Goal: Transaction & Acquisition: Book appointment/travel/reservation

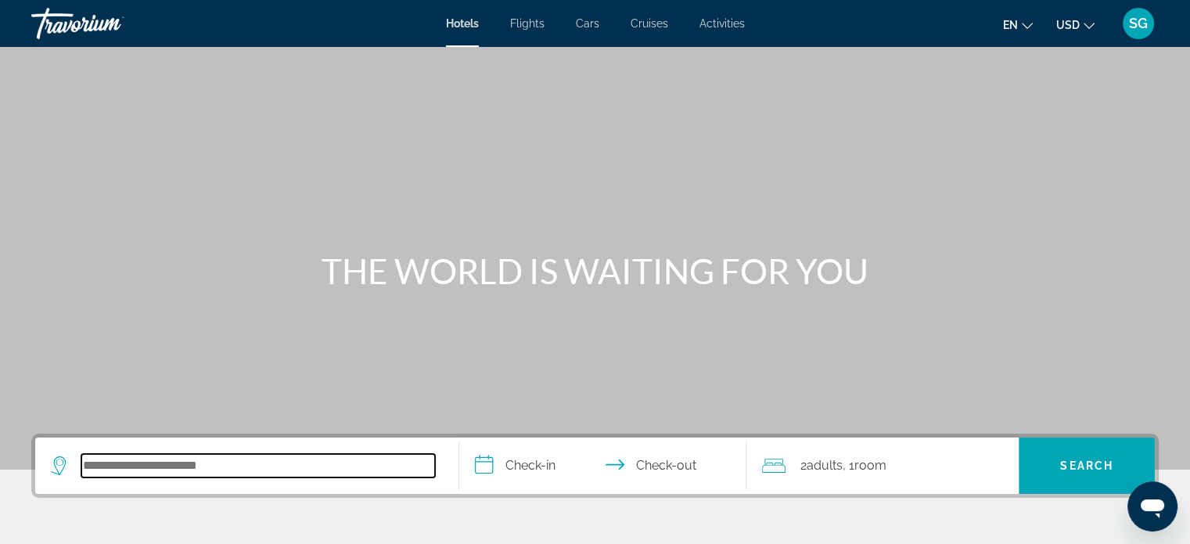
click at [250, 469] on input "Search hotel destination" at bounding box center [258, 465] width 354 height 23
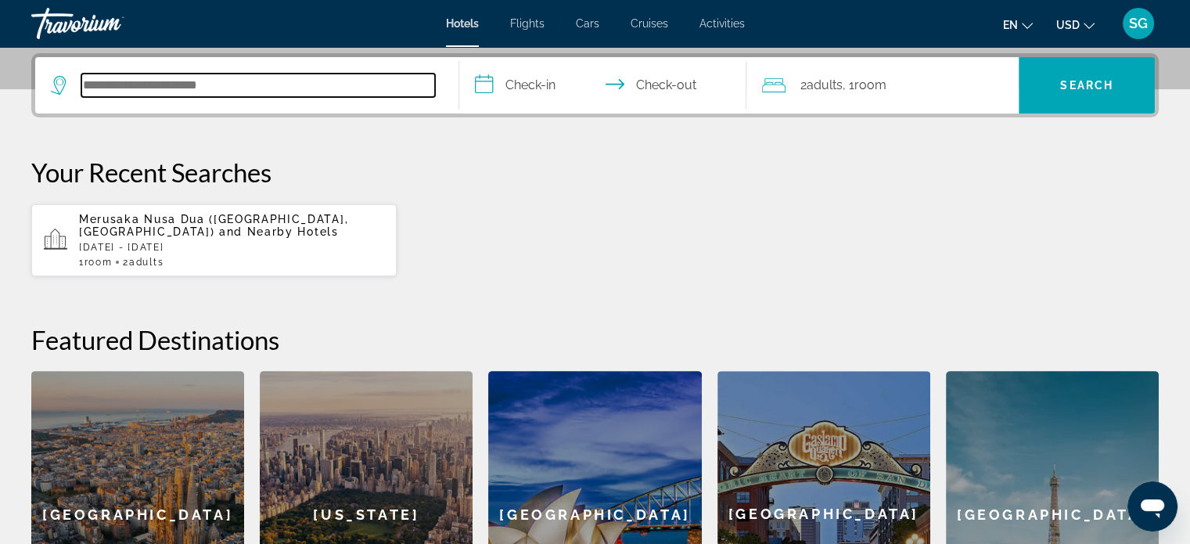
scroll to position [382, 0]
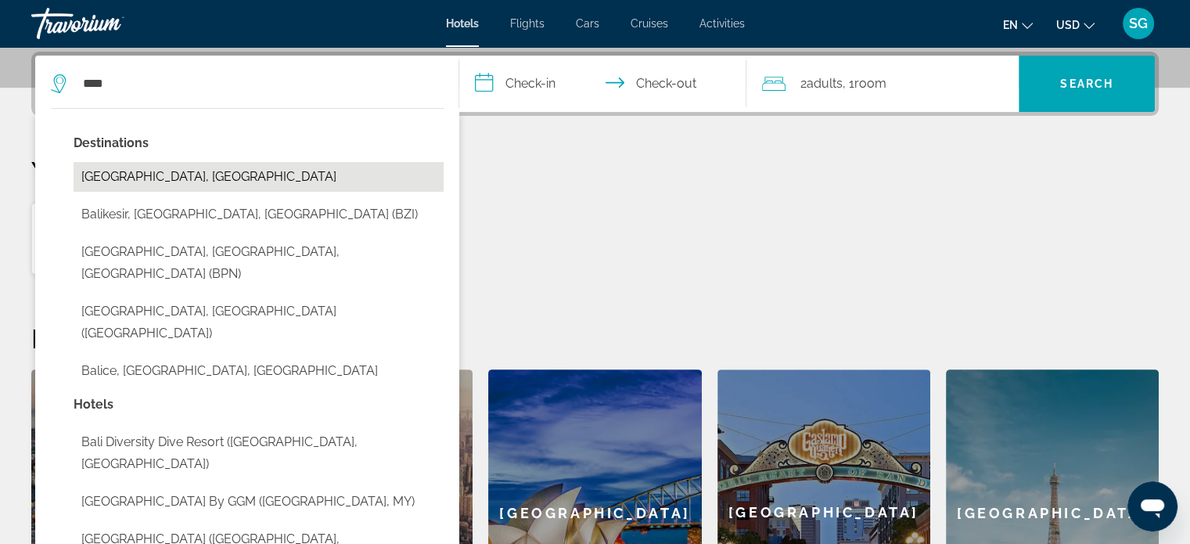
click at [207, 173] on button "[GEOGRAPHIC_DATA], [GEOGRAPHIC_DATA]" at bounding box center [259, 177] width 370 height 30
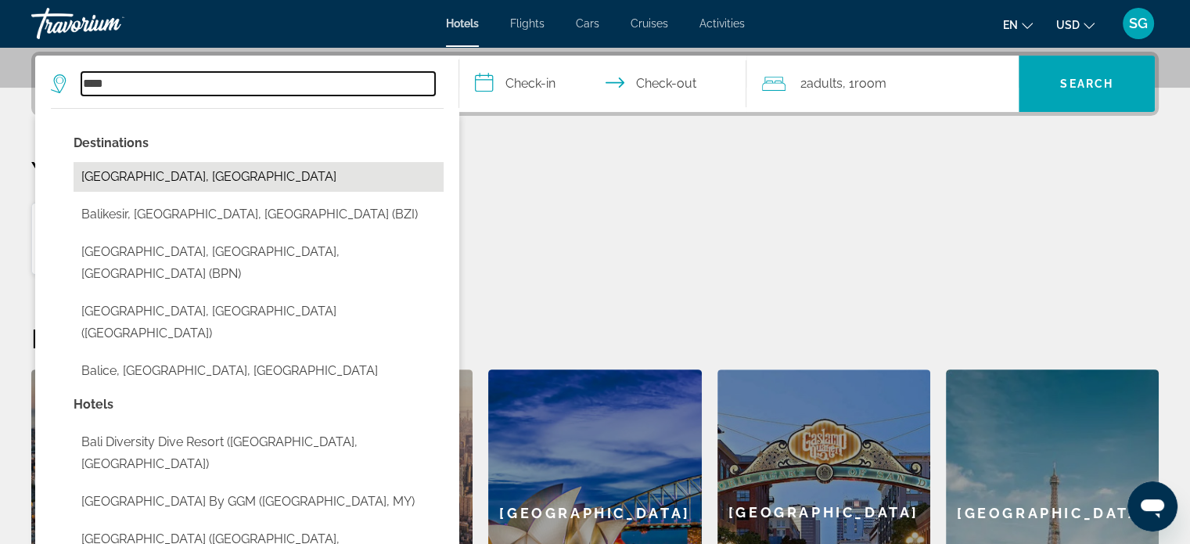
type input "**********"
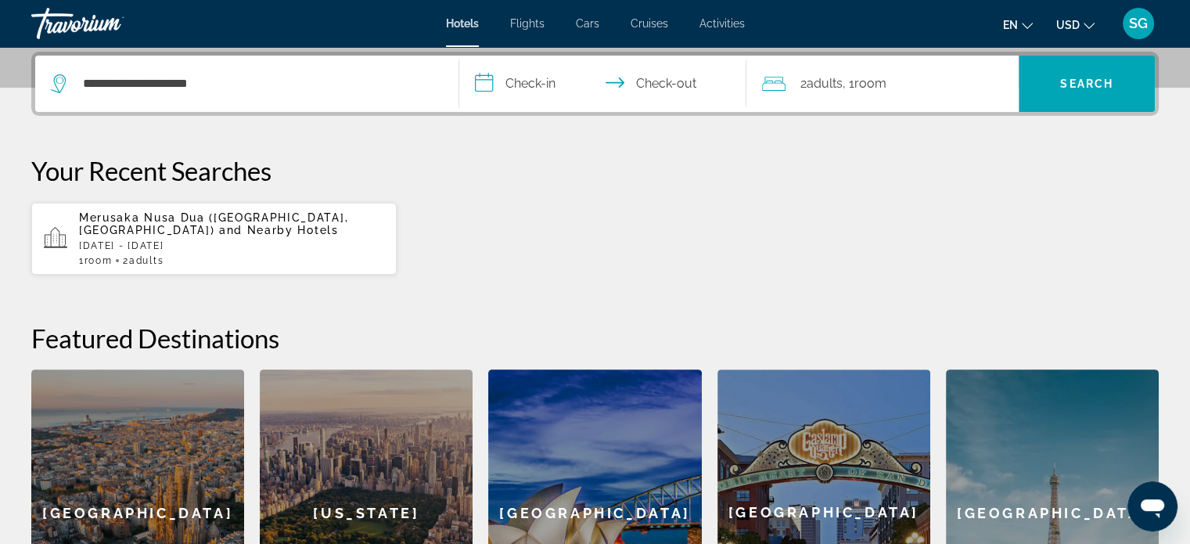
click at [558, 84] on input "**********" at bounding box center [606, 86] width 294 height 61
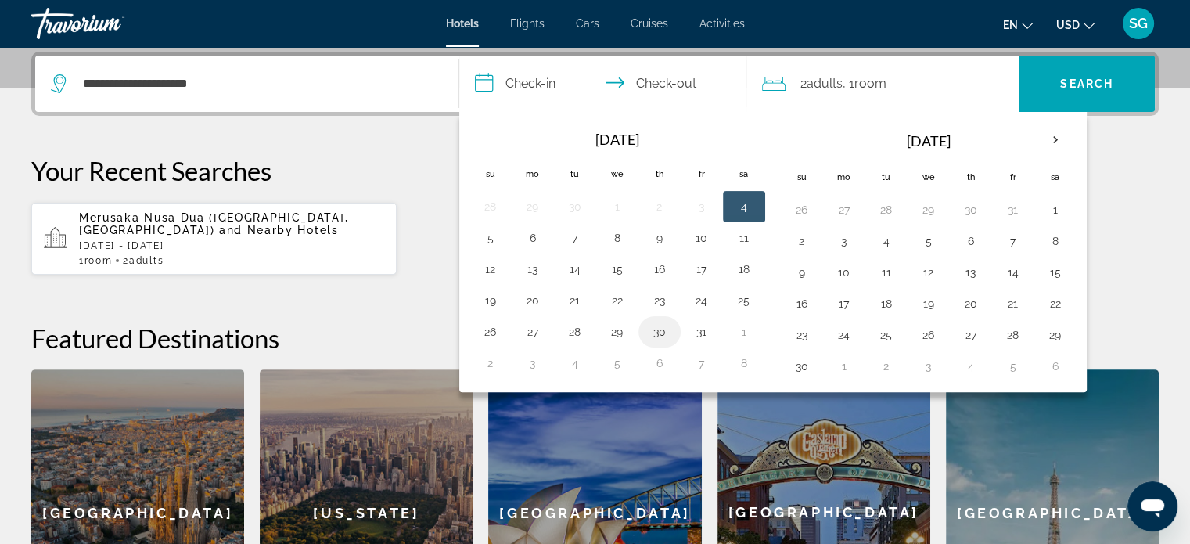
click at [654, 324] on button "30" at bounding box center [659, 332] width 25 height 22
click at [657, 81] on input "**********" at bounding box center [606, 86] width 294 height 61
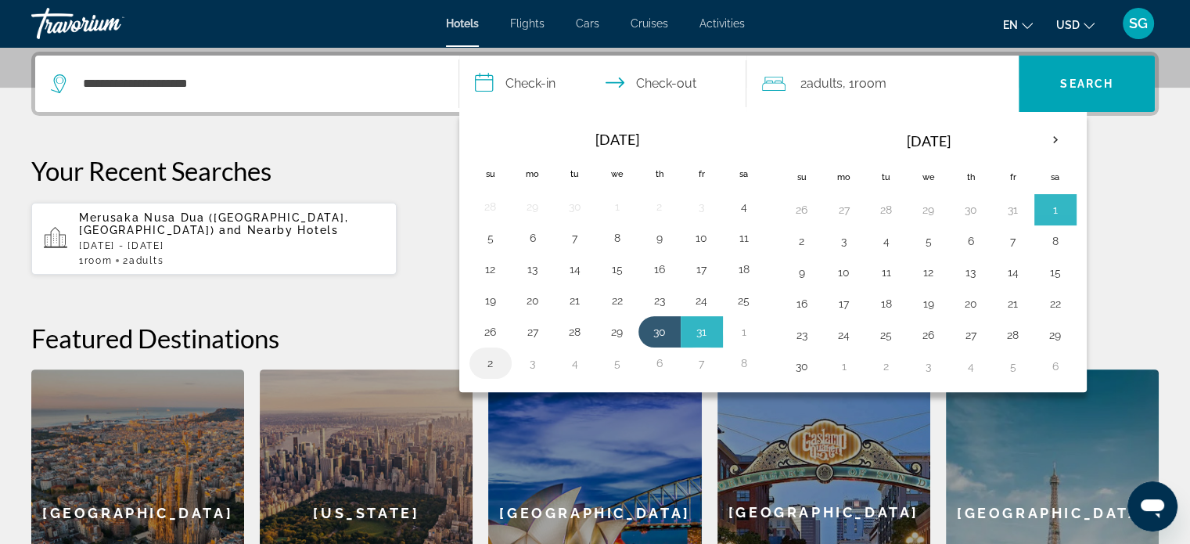
click at [498, 361] on button "2" at bounding box center [490, 363] width 25 height 22
type input "**********"
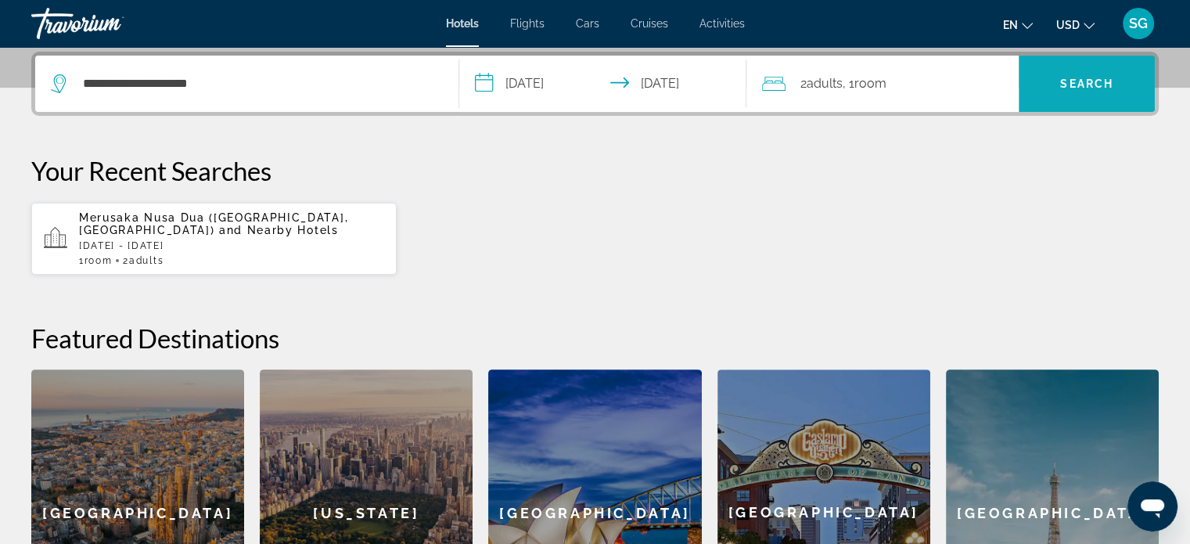
click at [1091, 84] on span "Search" at bounding box center [1086, 83] width 53 height 13
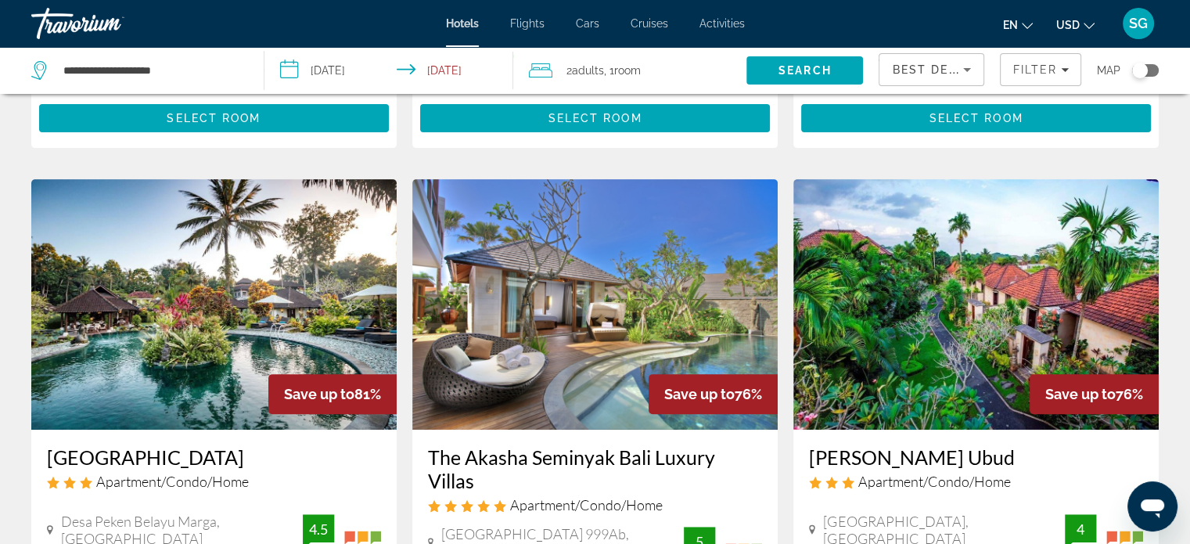
scroll to position [554, 0]
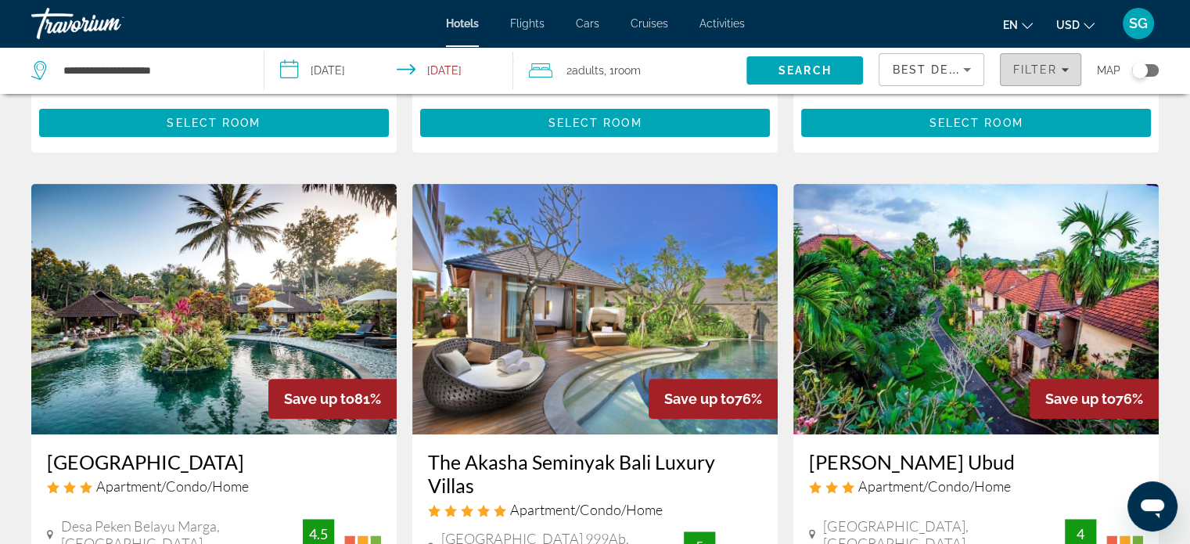
click at [1040, 62] on span "Filters" at bounding box center [1041, 70] width 80 height 38
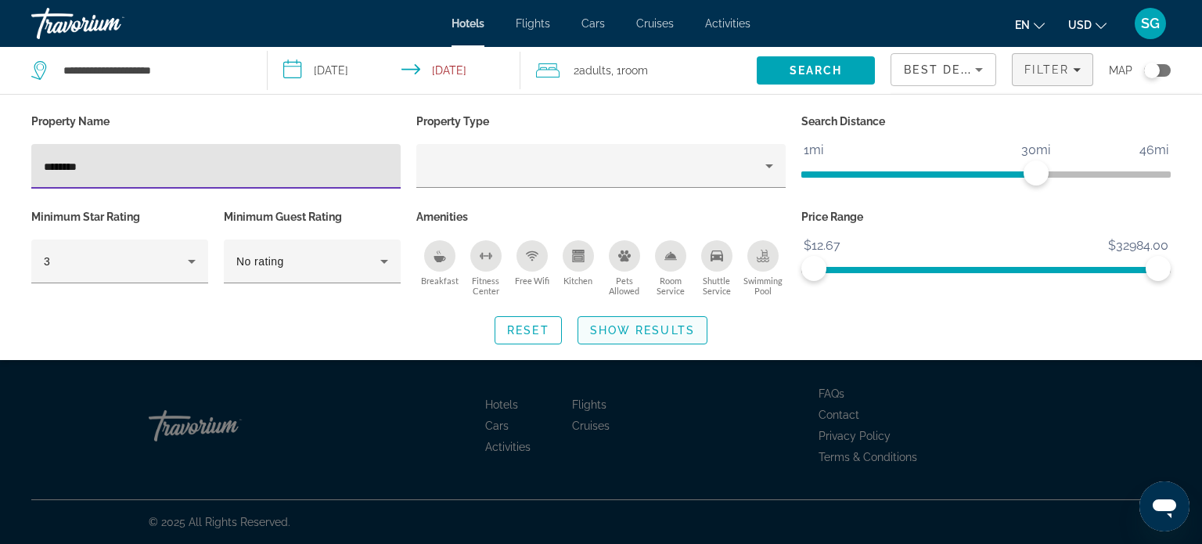
type input "********"
click at [598, 334] on span "Show Results" at bounding box center [642, 330] width 105 height 13
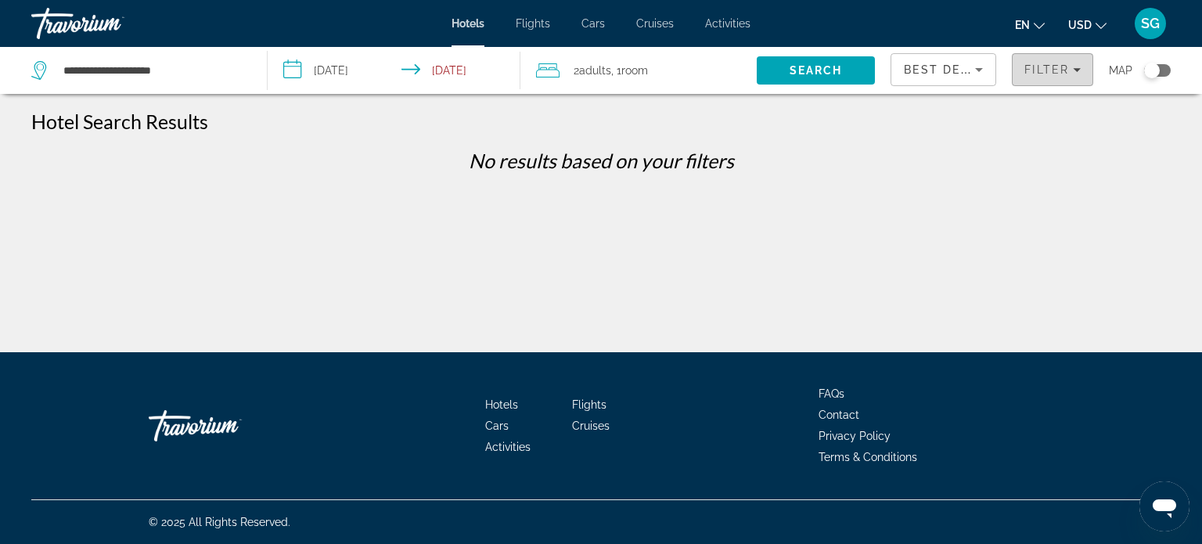
click at [1059, 58] on span "Filters" at bounding box center [1052, 70] width 80 height 38
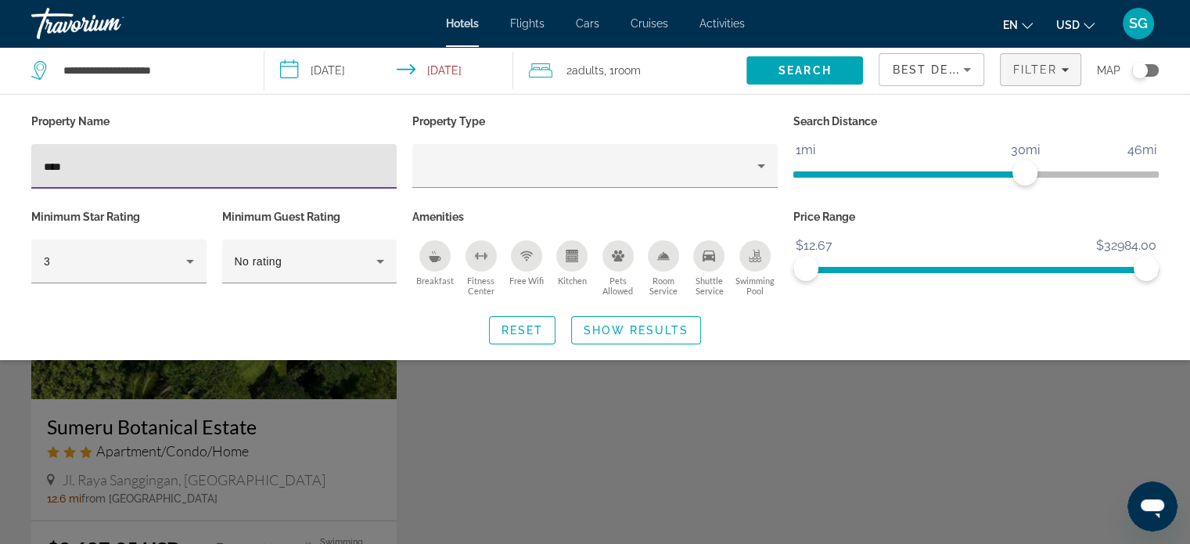
type input "****"
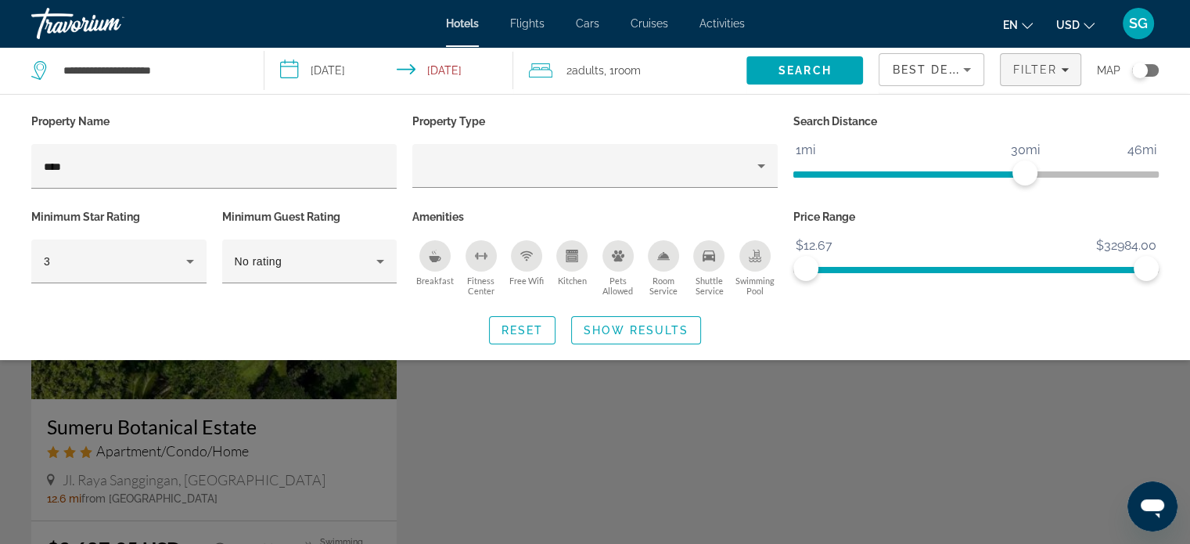
drag, startPoint x: 735, startPoint y: 81, endPoint x: 876, endPoint y: 151, distance: 157.1
click at [876, 94] on div "**********" at bounding box center [595, 70] width 1190 height 47
click at [641, 331] on span "Show Results" at bounding box center [636, 330] width 105 height 13
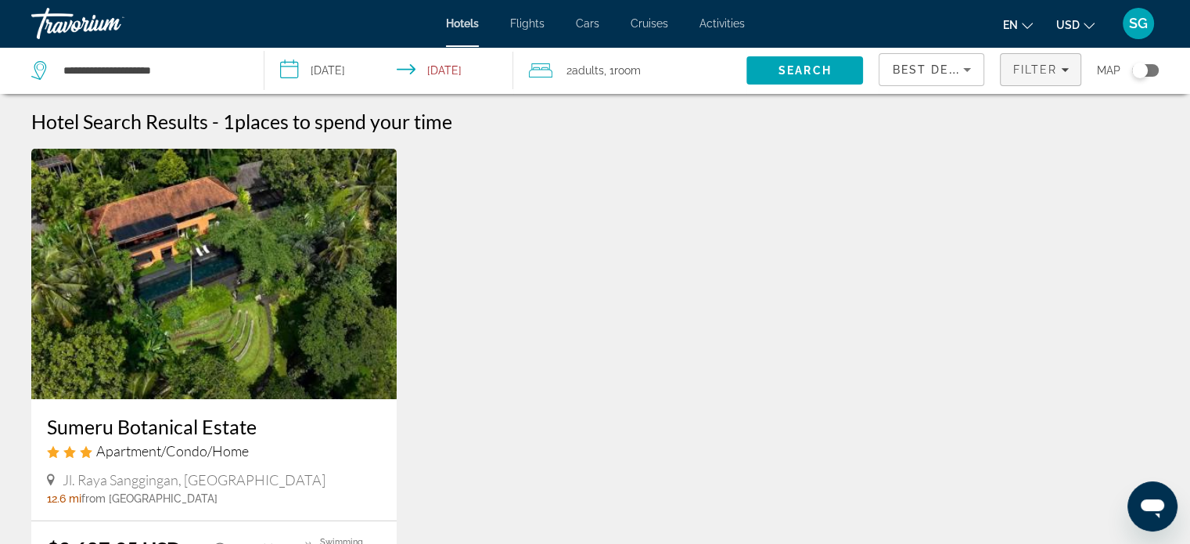
click at [1014, 73] on span "Filter" at bounding box center [1034, 69] width 45 height 13
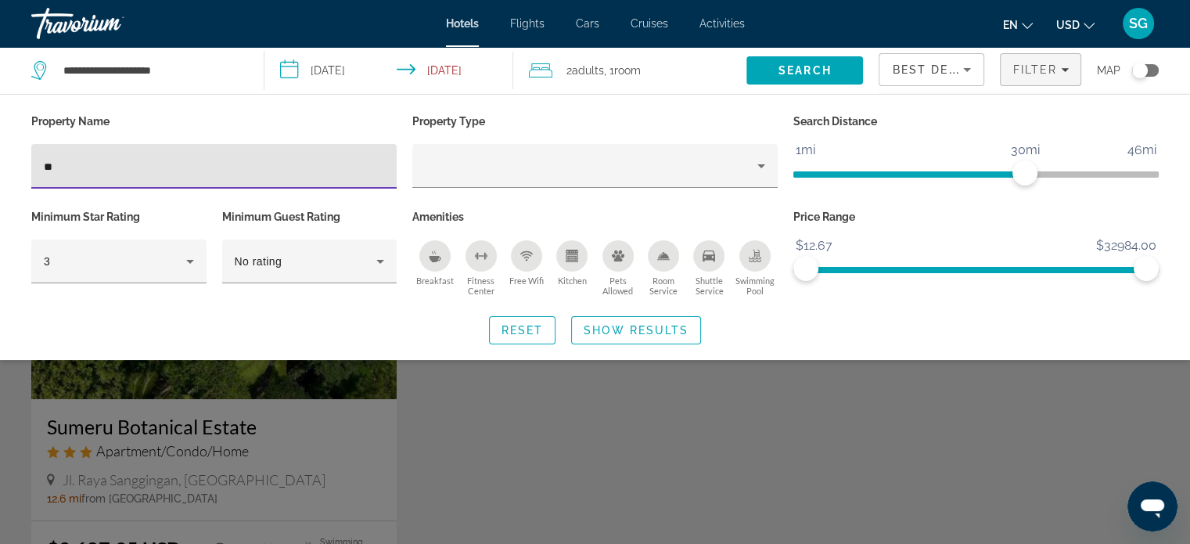
type input "*"
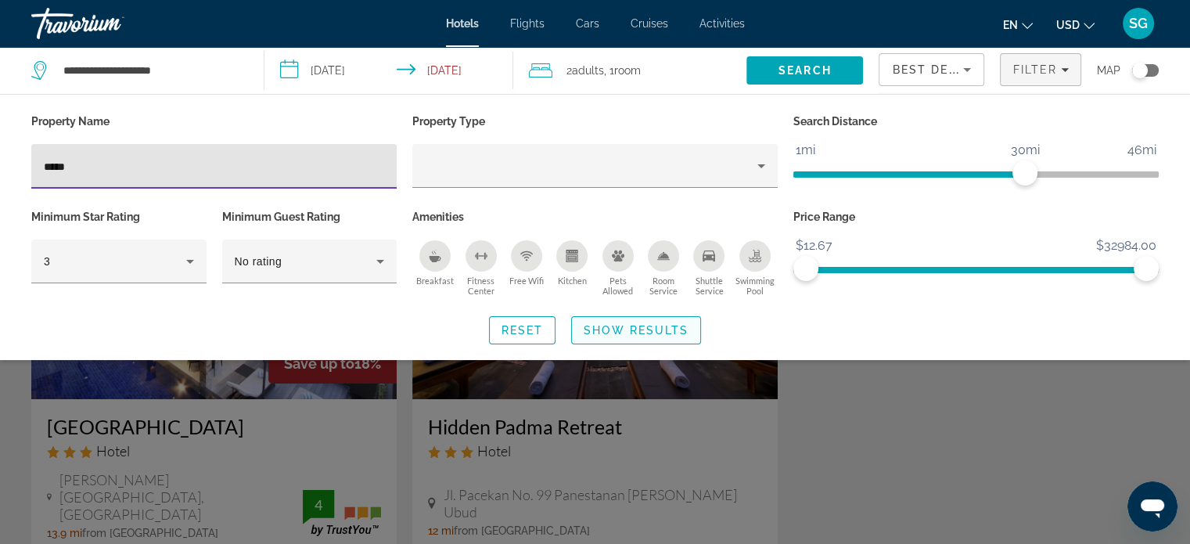
type input "*****"
click at [632, 326] on span "Show Results" at bounding box center [636, 330] width 105 height 13
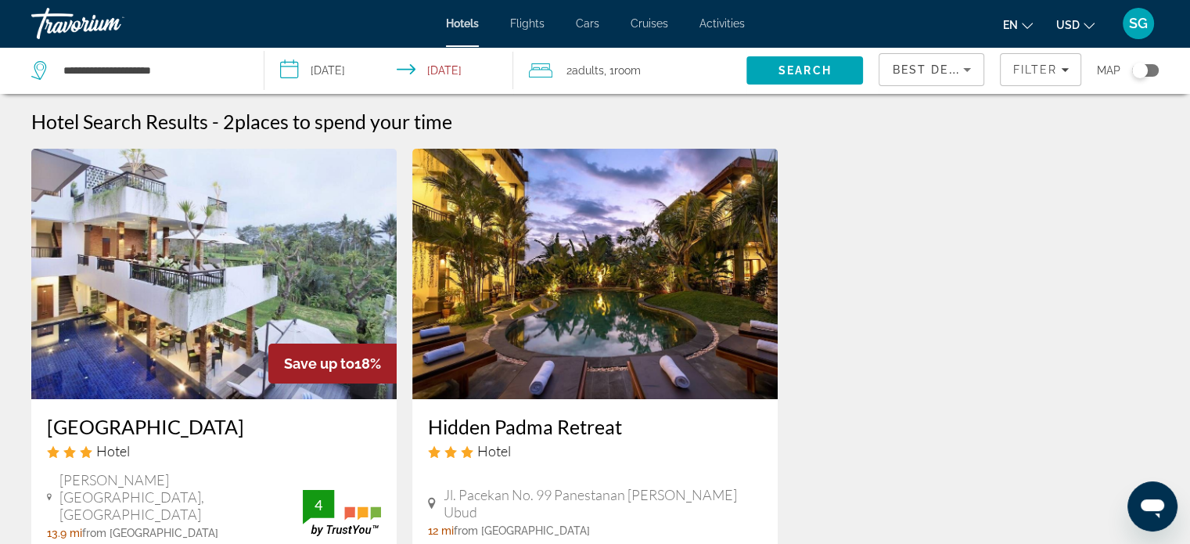
click at [612, 440] on div "Hidden Padma Retreat Hotel" at bounding box center [595, 443] width 334 height 56
click at [1048, 71] on span "Filter" at bounding box center [1034, 69] width 45 height 13
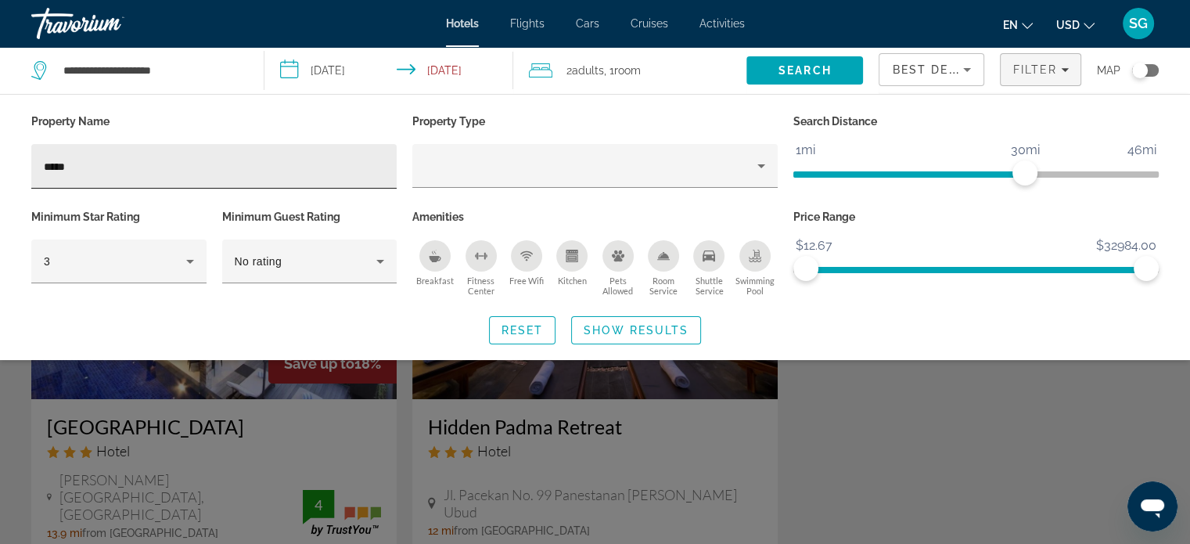
click at [148, 150] on div "*****" at bounding box center [214, 166] width 340 height 45
type input "*"
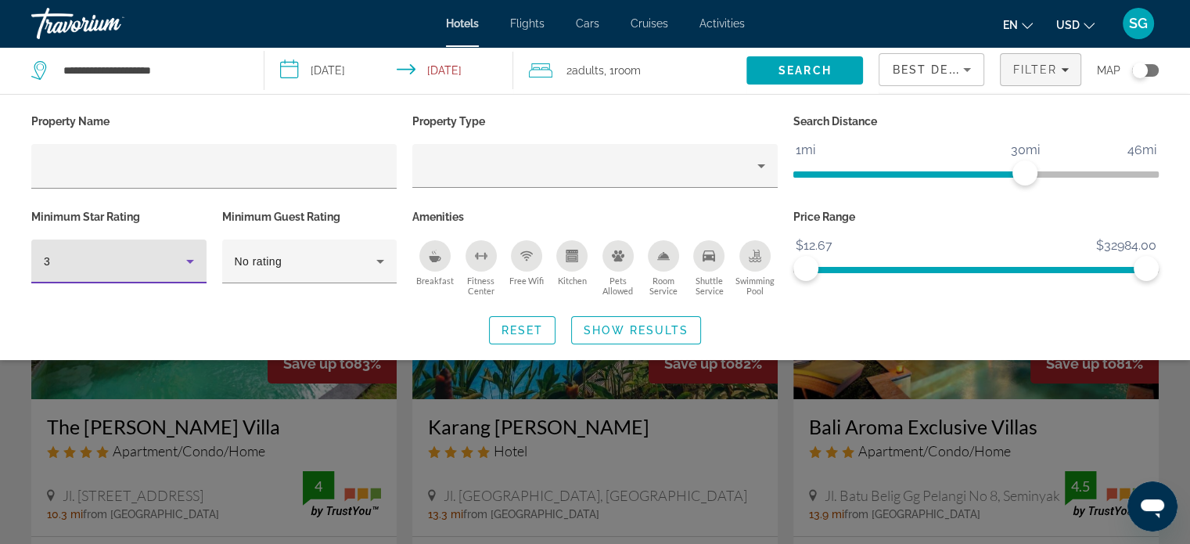
click at [79, 265] on div "3" at bounding box center [115, 261] width 142 height 19
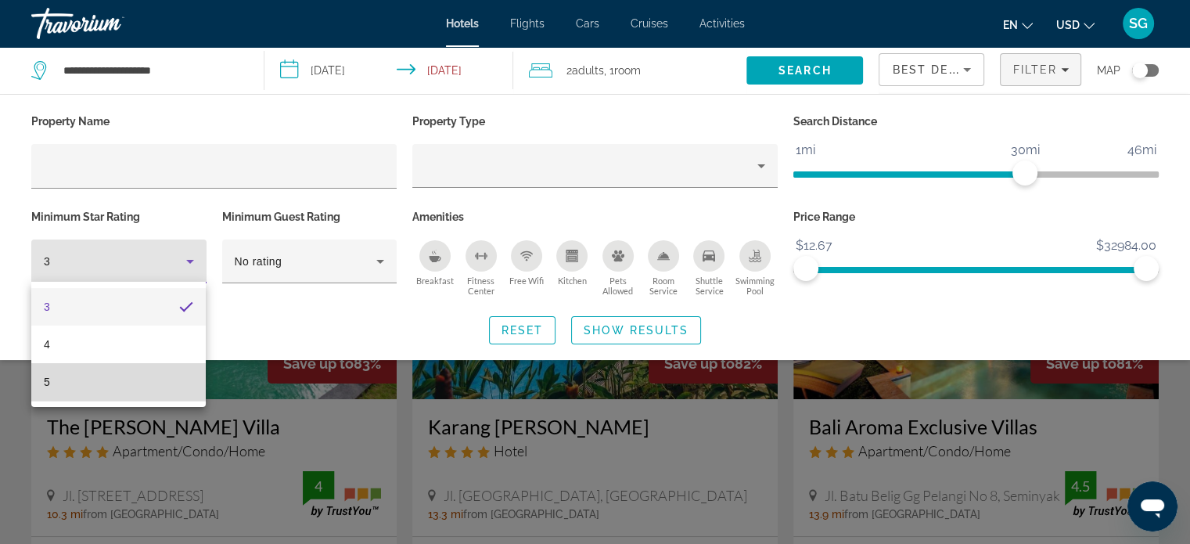
click at [100, 386] on mat-option "5" at bounding box center [118, 382] width 174 height 38
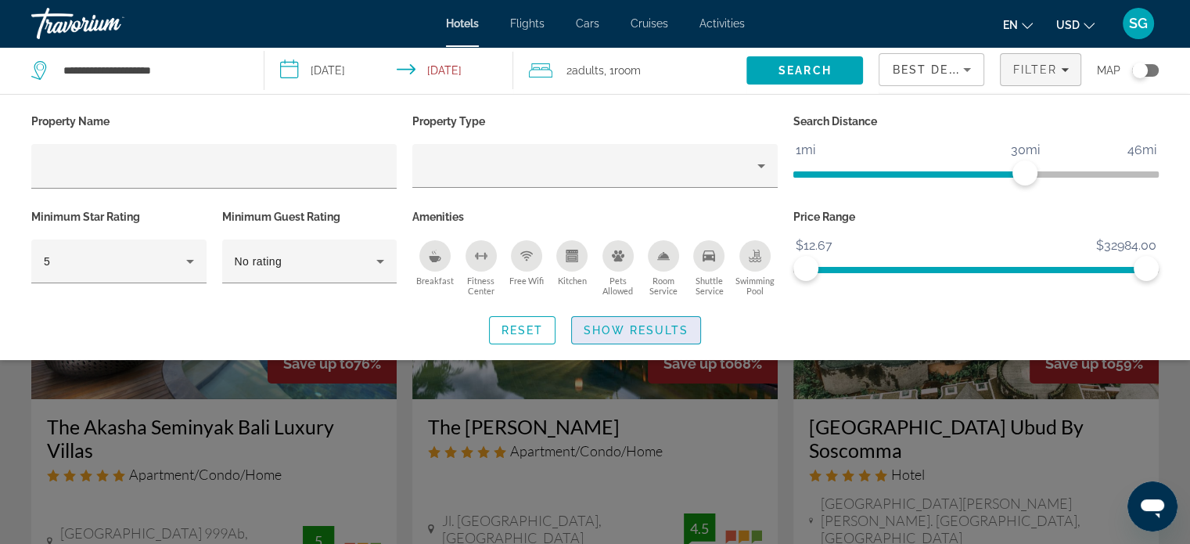
click at [610, 320] on span "Search widget" at bounding box center [636, 330] width 128 height 38
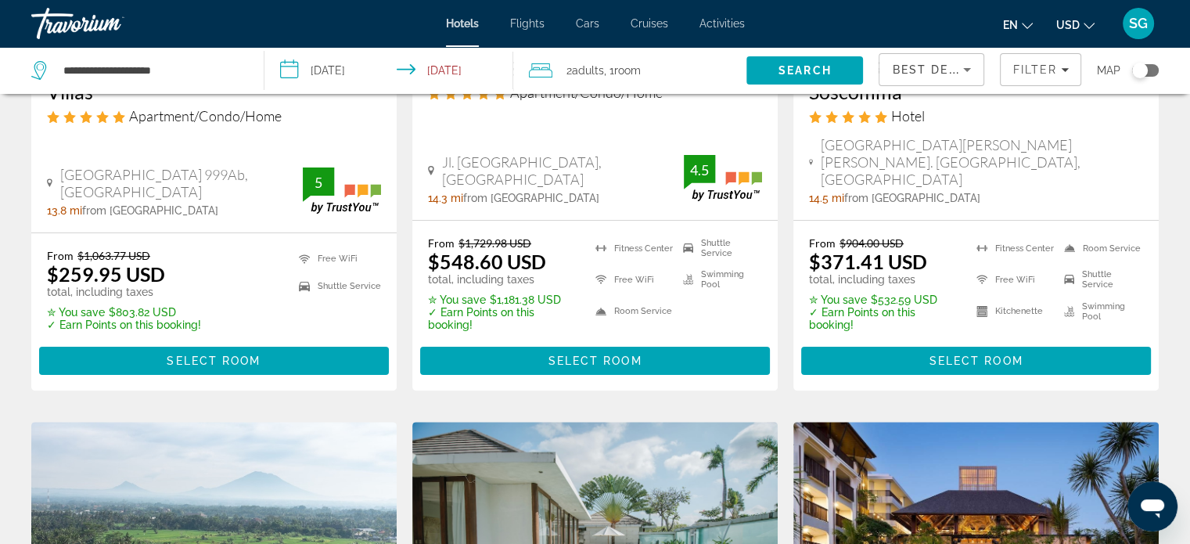
scroll to position [347, 0]
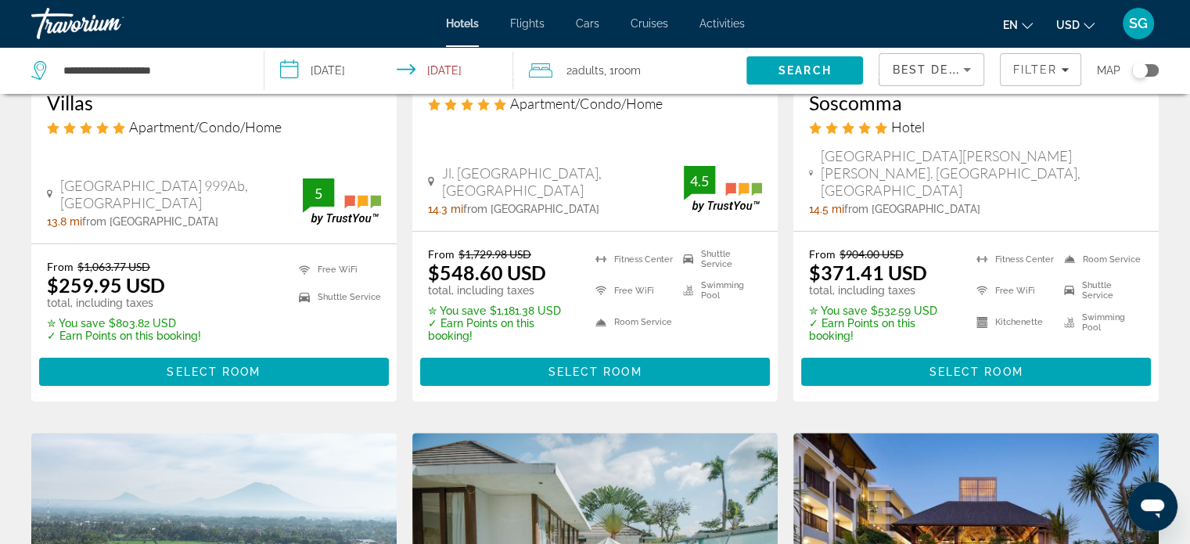
click at [1142, 73] on div "Toggle map" at bounding box center [1140, 71] width 16 height 16
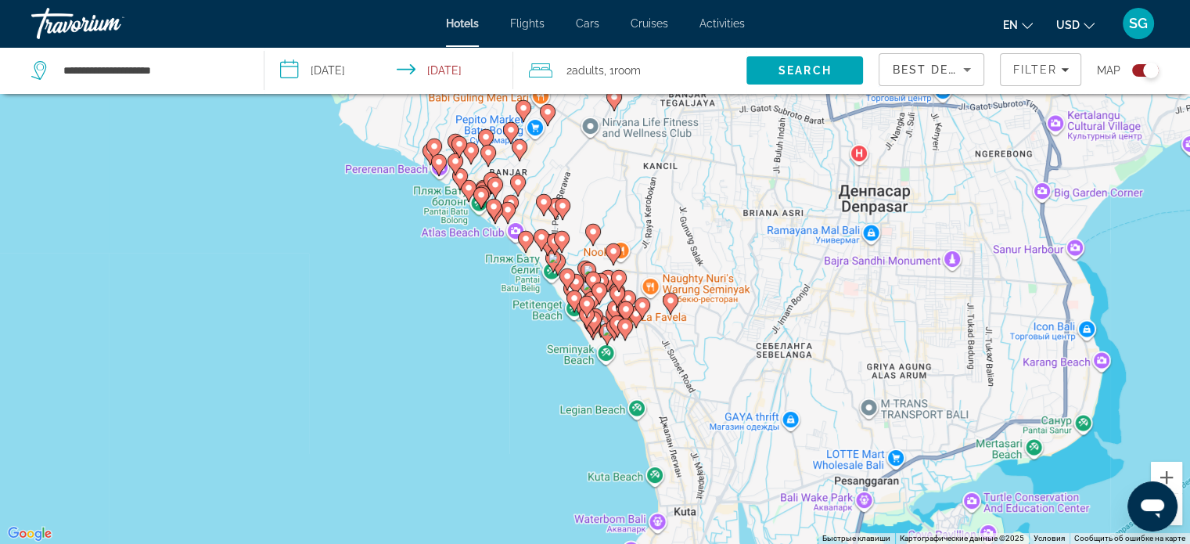
drag, startPoint x: 556, startPoint y: 425, endPoint x: 476, endPoint y: 99, distance: 335.3
click at [476, 99] on div "Чтобы активировать перетаскивание с помощью клавиатуры, нажмите Alt + Ввод. Пос…" at bounding box center [595, 272] width 1190 height 544
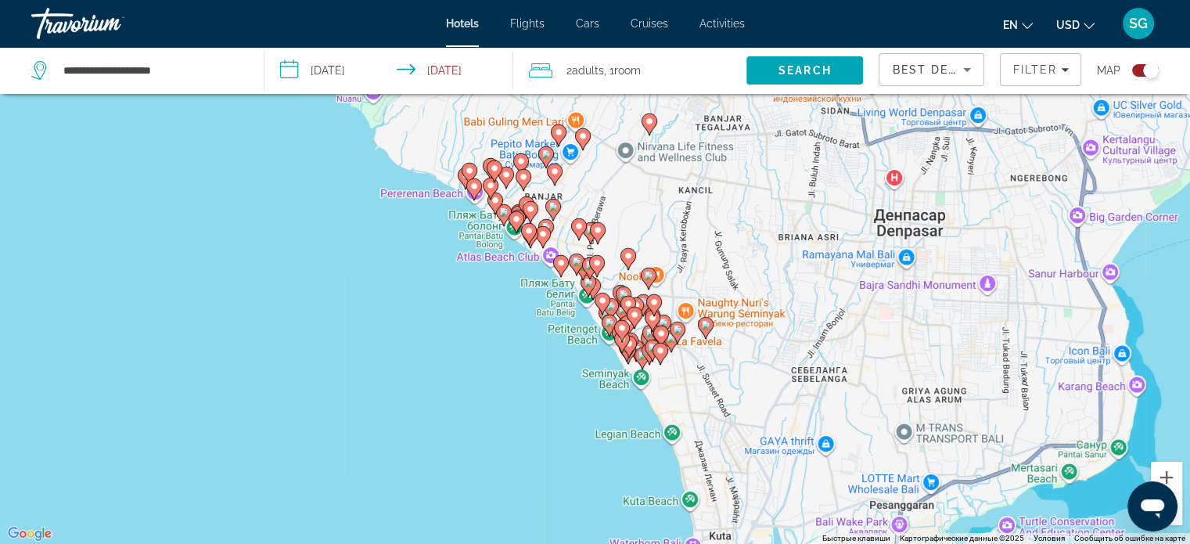
drag, startPoint x: 480, startPoint y: 178, endPoint x: 519, endPoint y: 204, distance: 48.0
click at [519, 204] on div "Чтобы активировать перетаскивание с помощью клавиатуры, нажмите Alt + Ввод. Пос…" at bounding box center [595, 272] width 1190 height 544
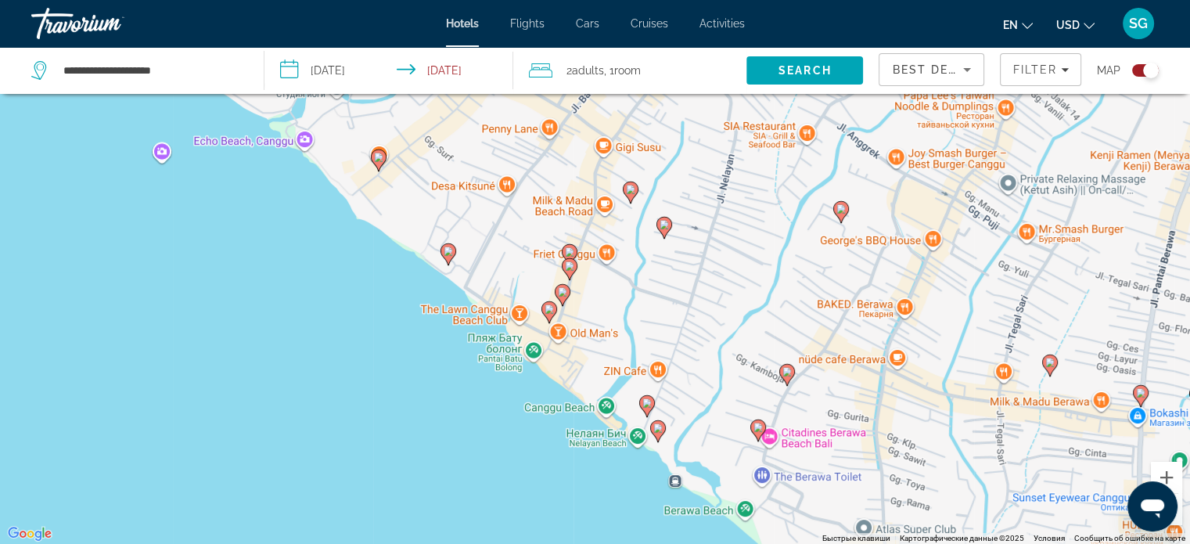
click at [445, 256] on icon "Main content" at bounding box center [447, 253] width 14 height 20
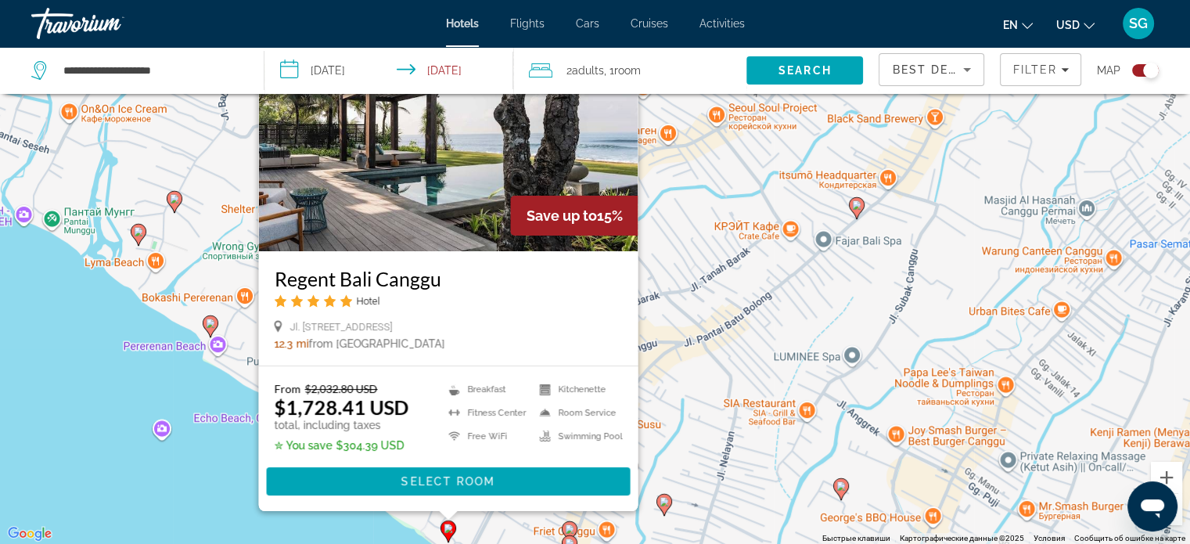
click at [333, 525] on div "Чтобы активировать перетаскивание с помощью клавиатуры, нажмите Alt + Ввод. Пос…" at bounding box center [595, 272] width 1190 height 544
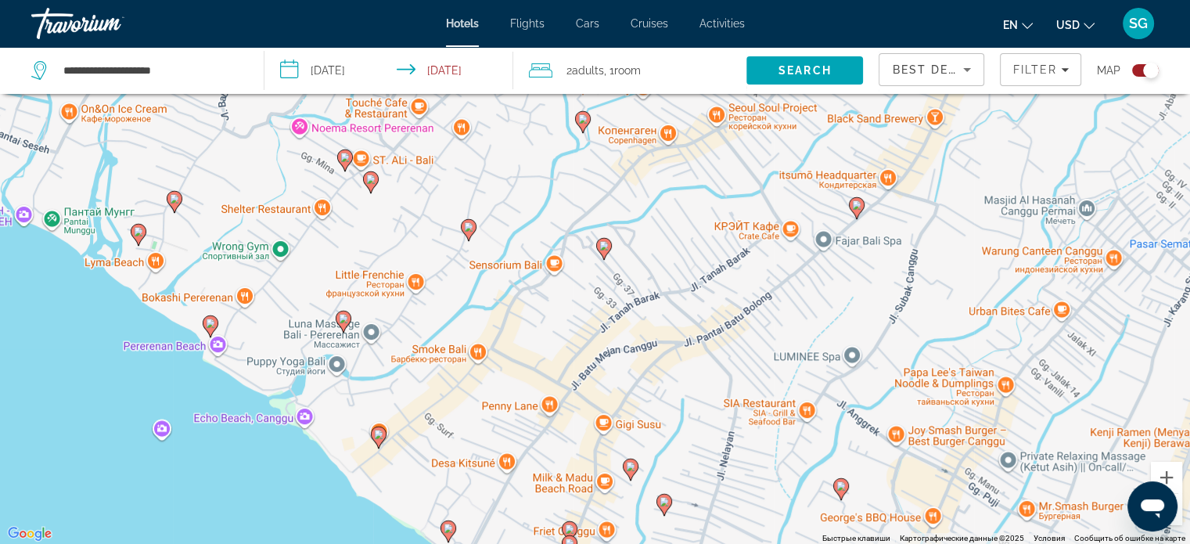
click at [211, 324] on image "Main content" at bounding box center [210, 322] width 9 height 9
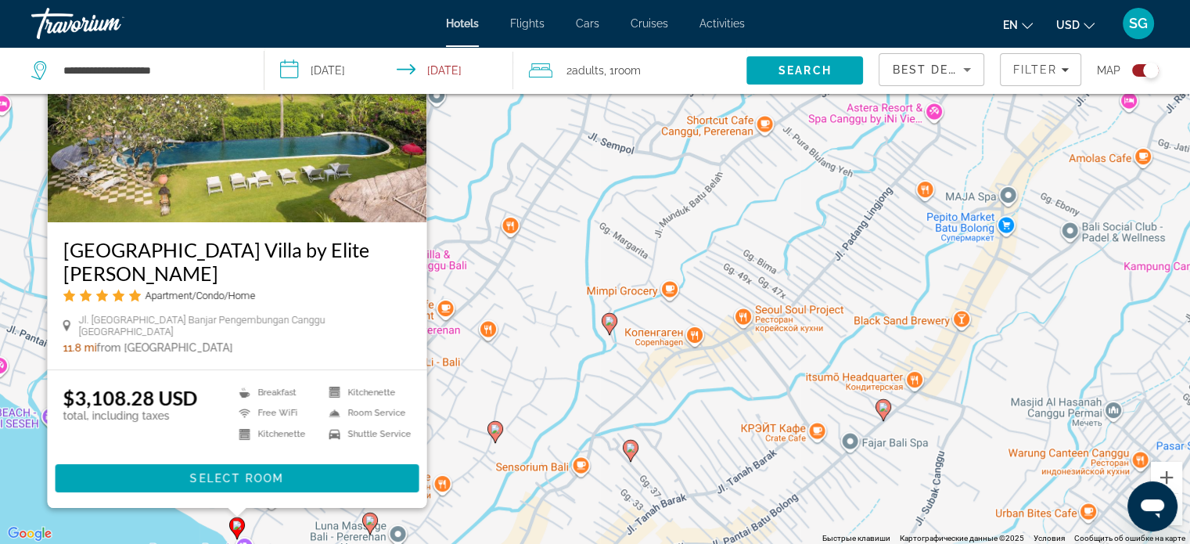
click at [152, 524] on div "Чтобы активировать перетаскивание с помощью клавиатуры, нажмите Alt + Ввод. Пос…" at bounding box center [595, 272] width 1190 height 544
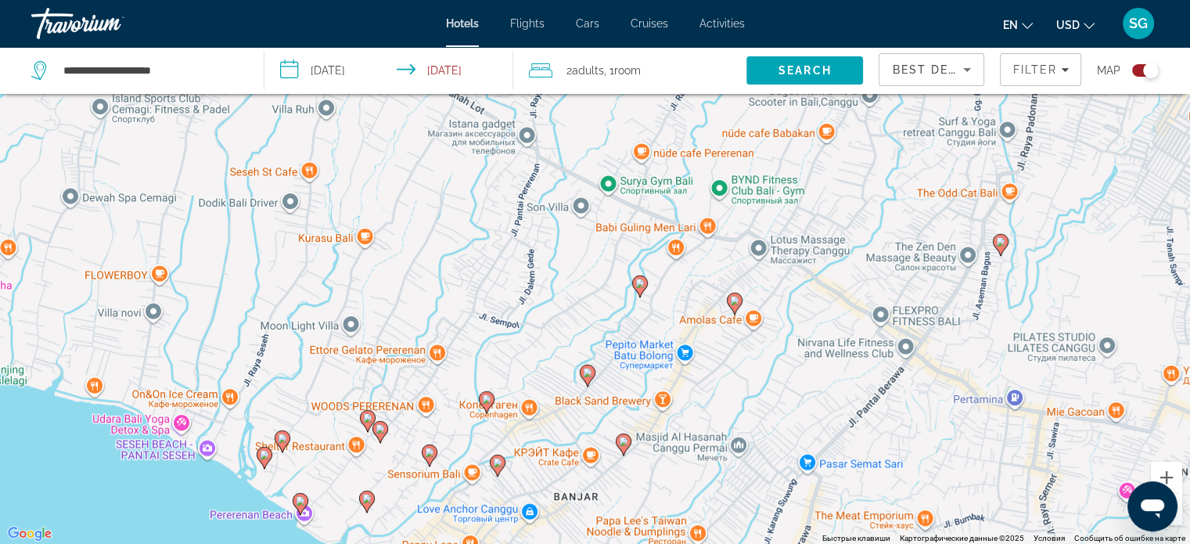
click at [282, 436] on image "Main content" at bounding box center [282, 437] width 9 height 9
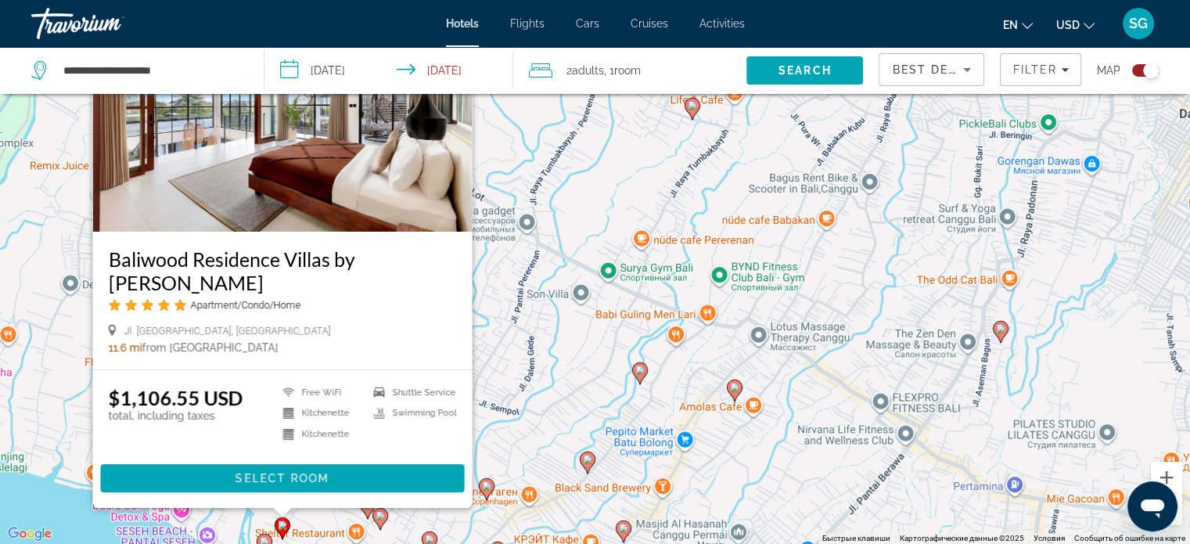
click at [261, 285] on h3 "Baliwood Residence Villas by BREIG" at bounding box center [282, 270] width 348 height 47
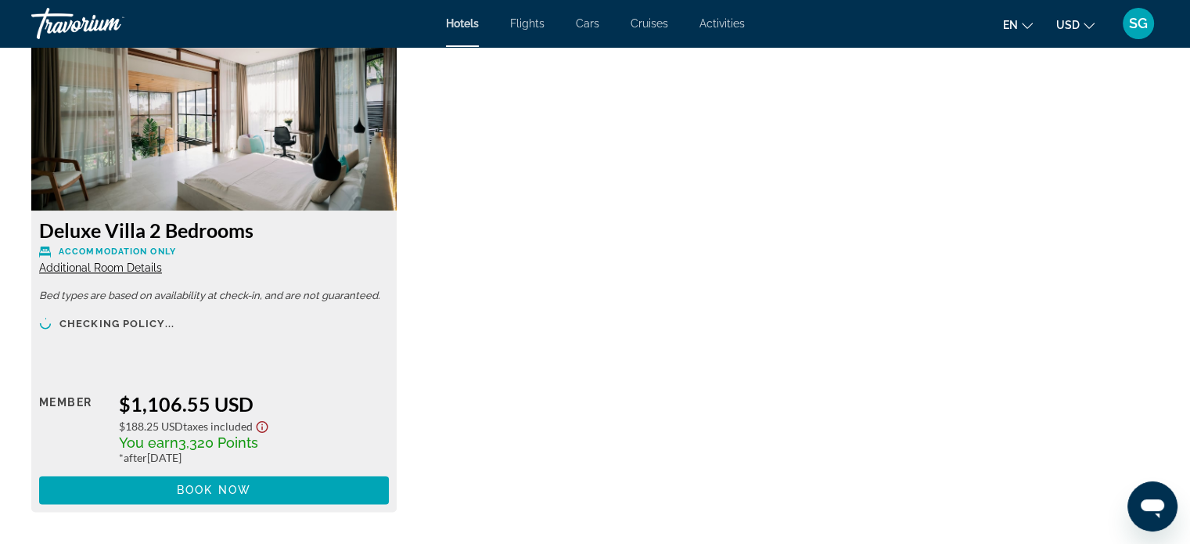
scroll to position [2202, 0]
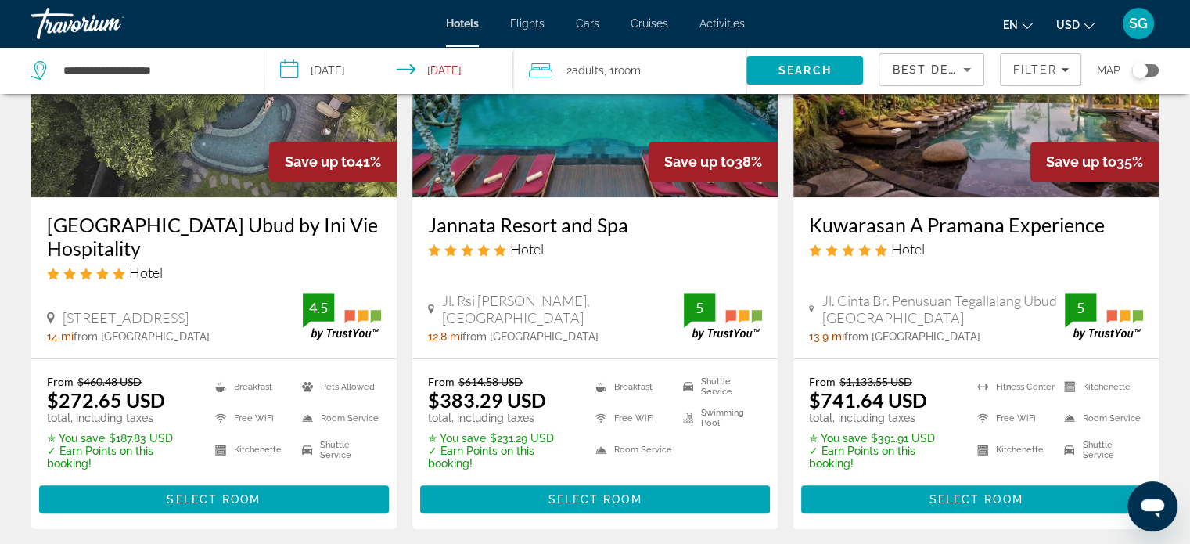
scroll to position [1446, 0]
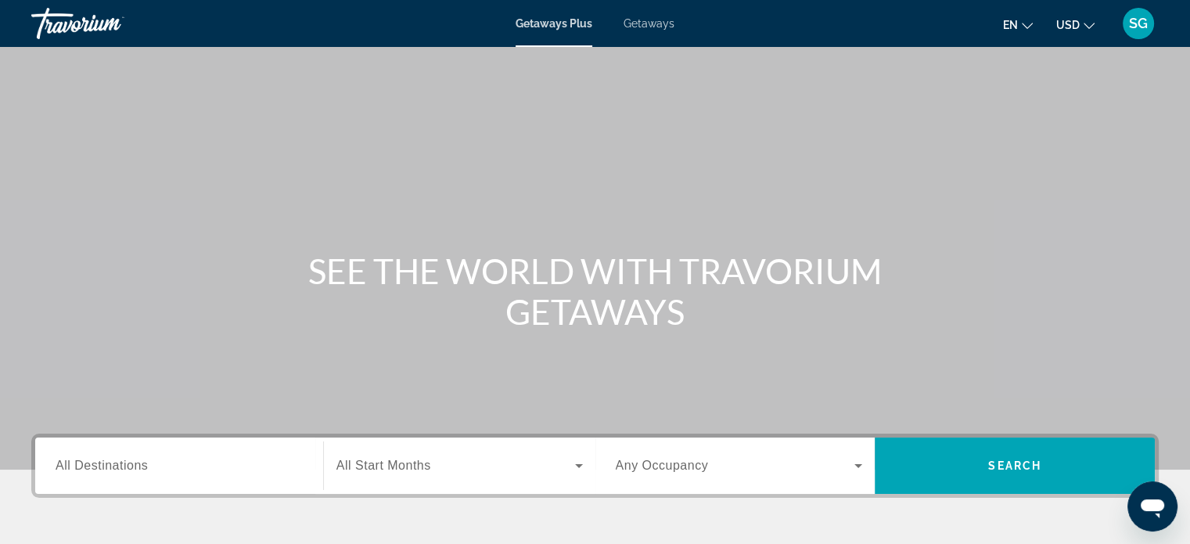
click at [84, 472] on label "Destination All Destinations" at bounding box center [102, 465] width 92 height 14
click at [84, 472] on input "Destination All Destinations" at bounding box center [179, 466] width 247 height 19
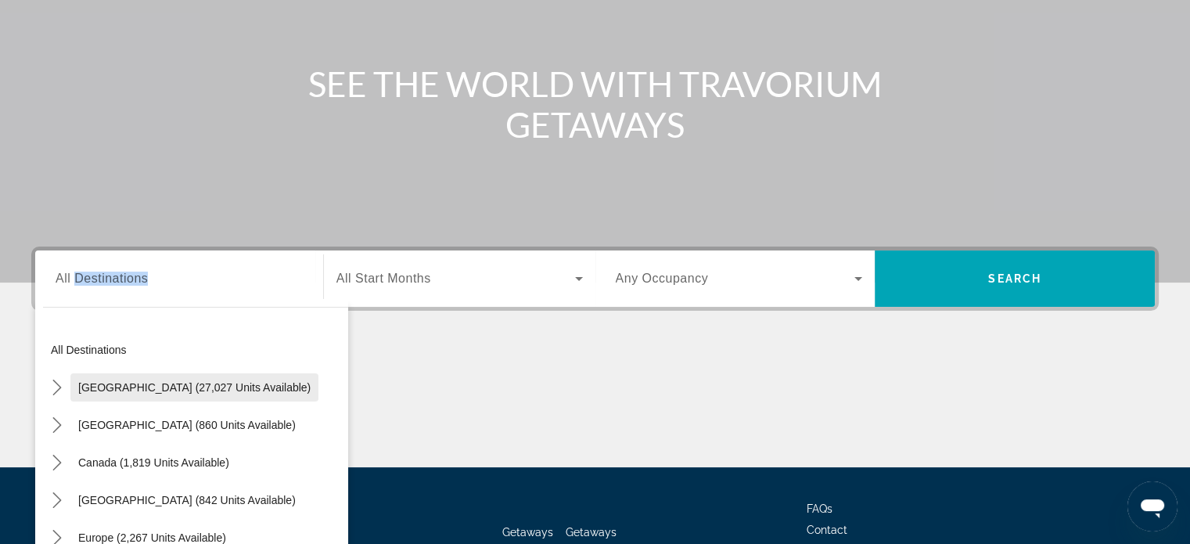
click at [84, 307] on div "Destination All Destinations All destinations United States (27,027 units avail…" at bounding box center [179, 278] width 272 height 56
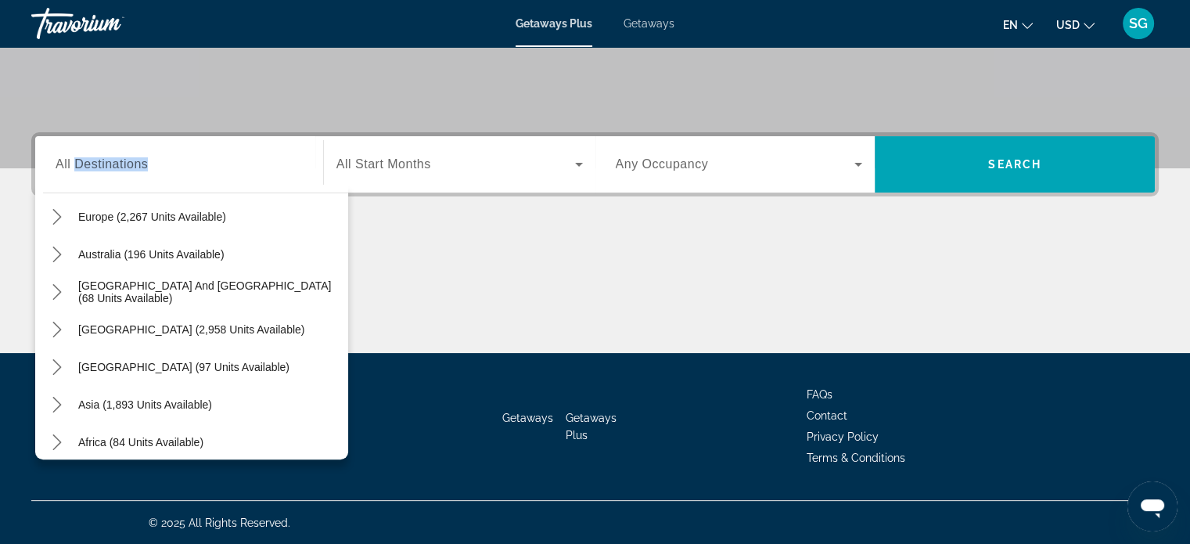
scroll to position [253, 0]
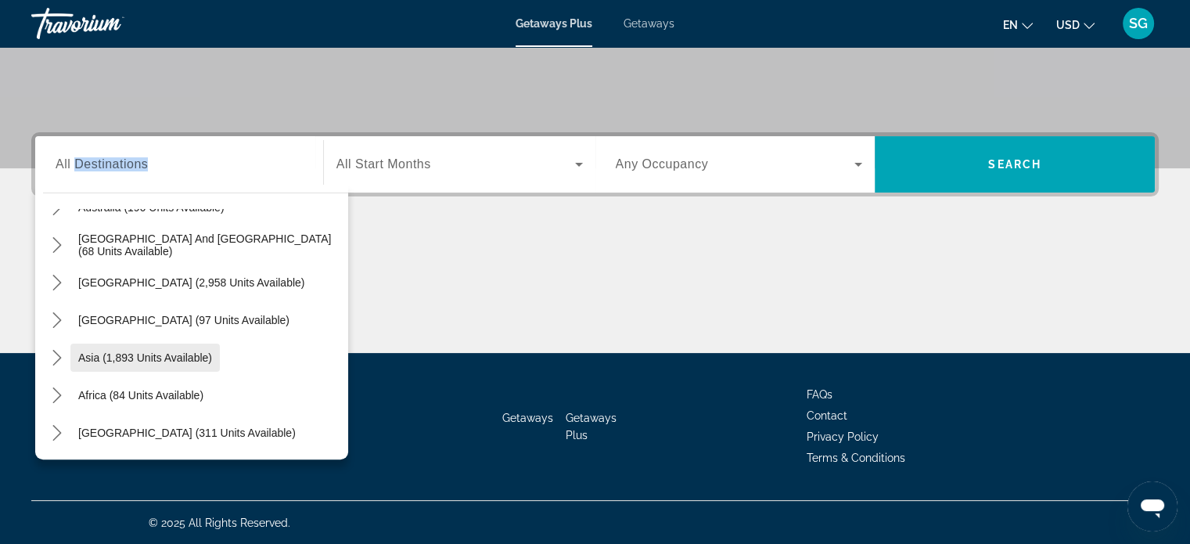
click at [150, 358] on span "Asia (1,893 units available)" at bounding box center [145, 357] width 134 height 13
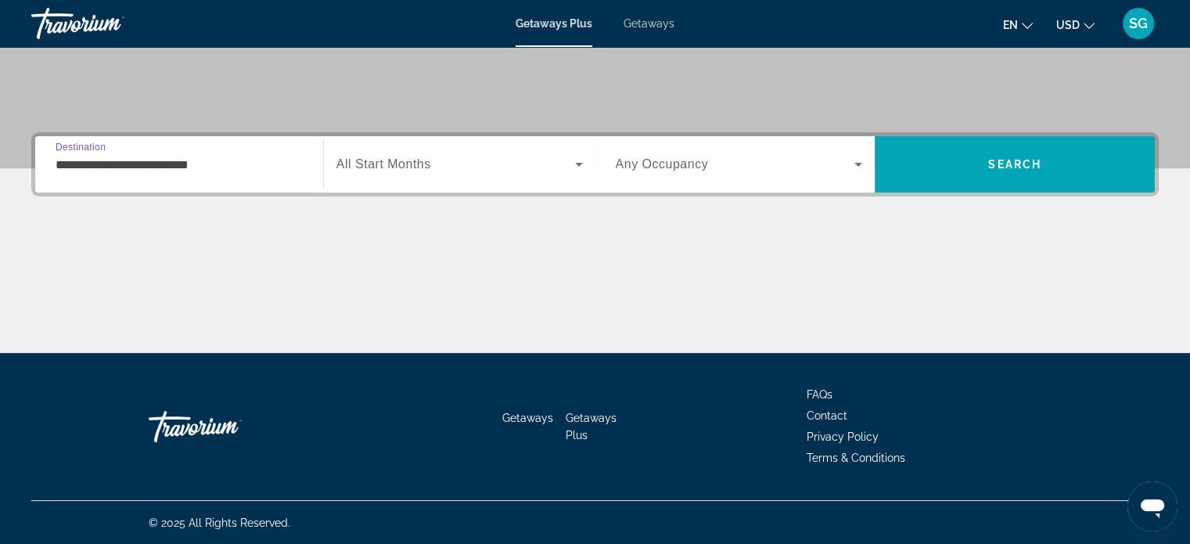
click at [141, 167] on input "**********" at bounding box center [179, 165] width 247 height 19
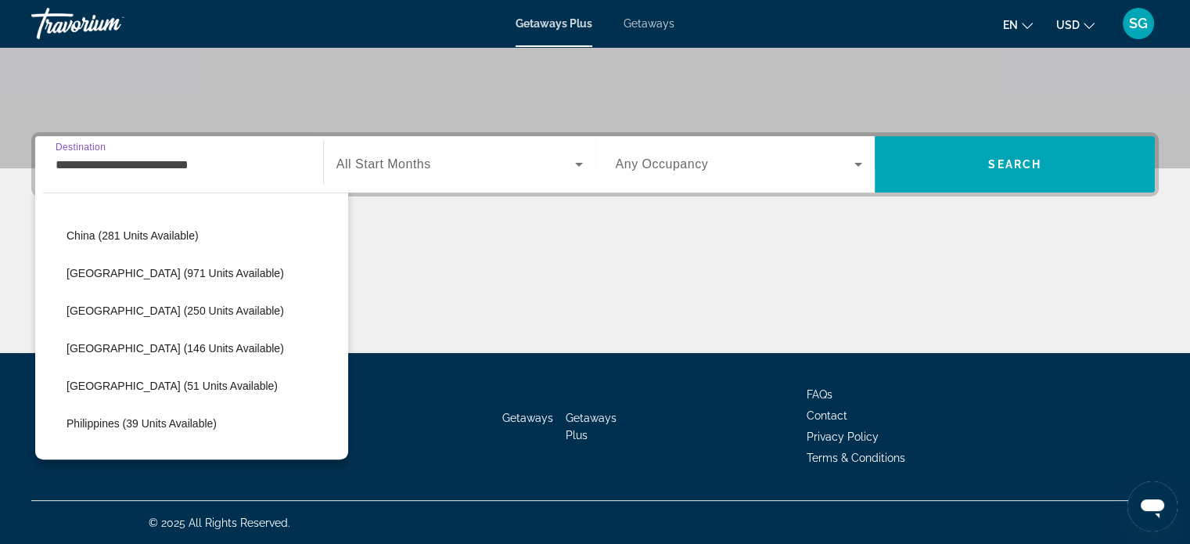
scroll to position [451, 0]
click at [149, 320] on span "Select destination: Indonesia (250 units available)" at bounding box center [203, 310] width 289 height 38
type input "**********"
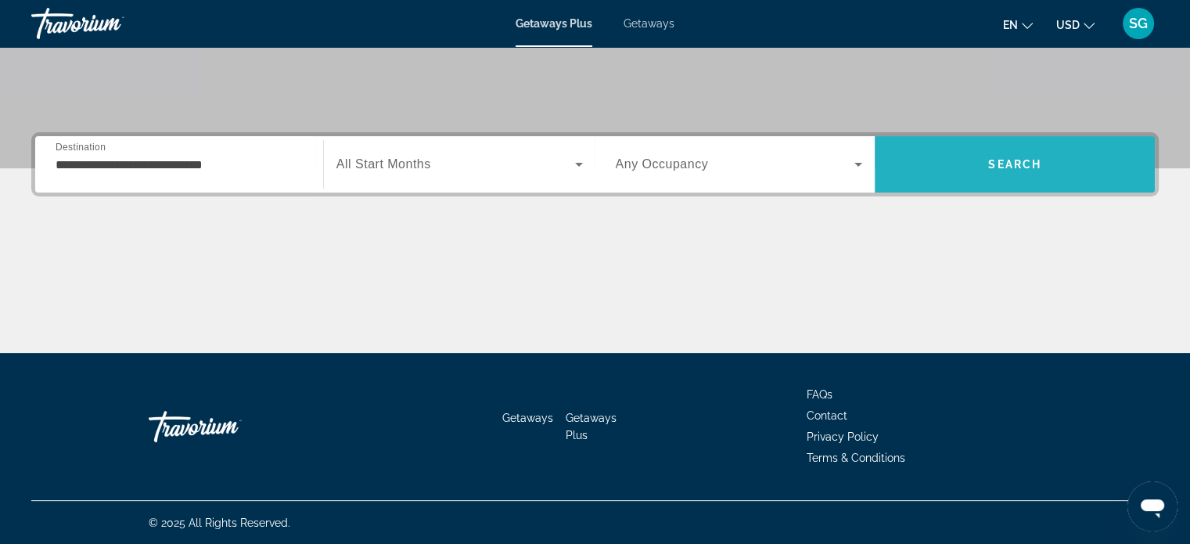
click at [961, 167] on span "Search" at bounding box center [1015, 165] width 280 height 38
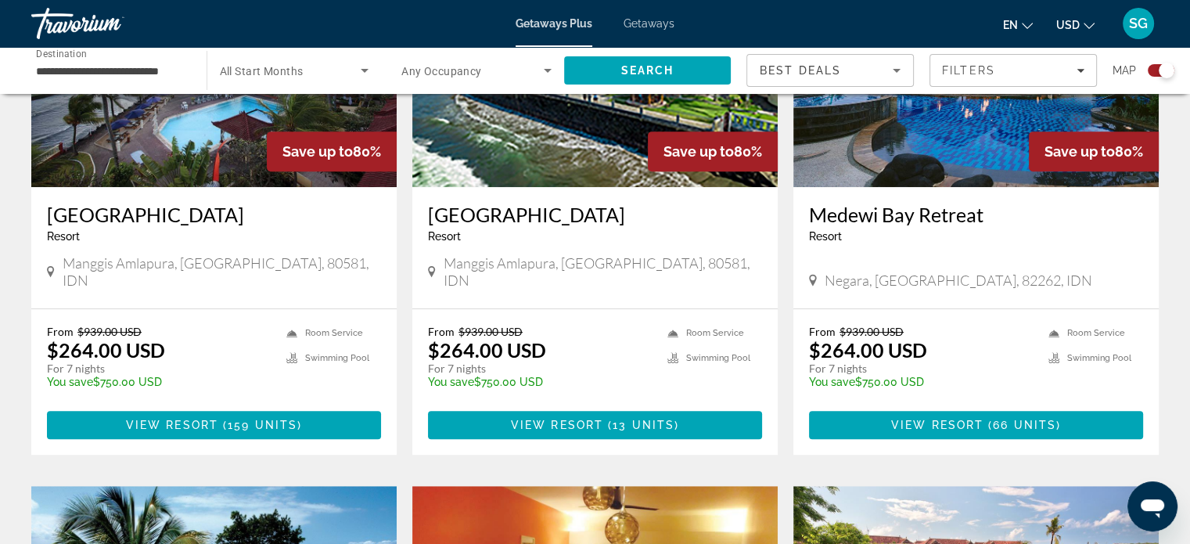
scroll to position [698, 0]
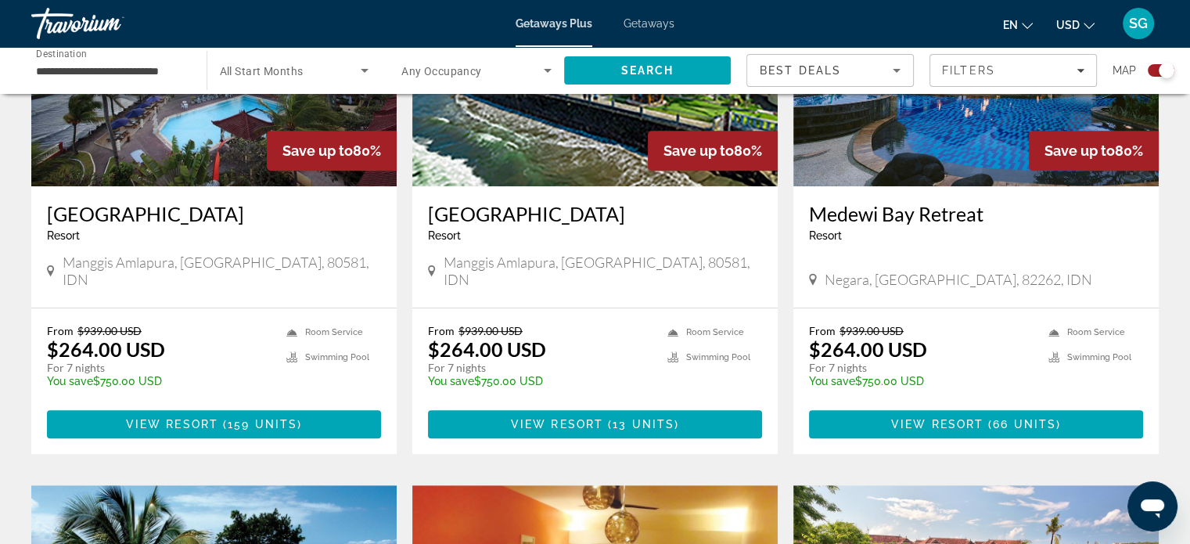
click at [153, 212] on h3 "Bali Palms Resort II" at bounding box center [214, 213] width 334 height 23
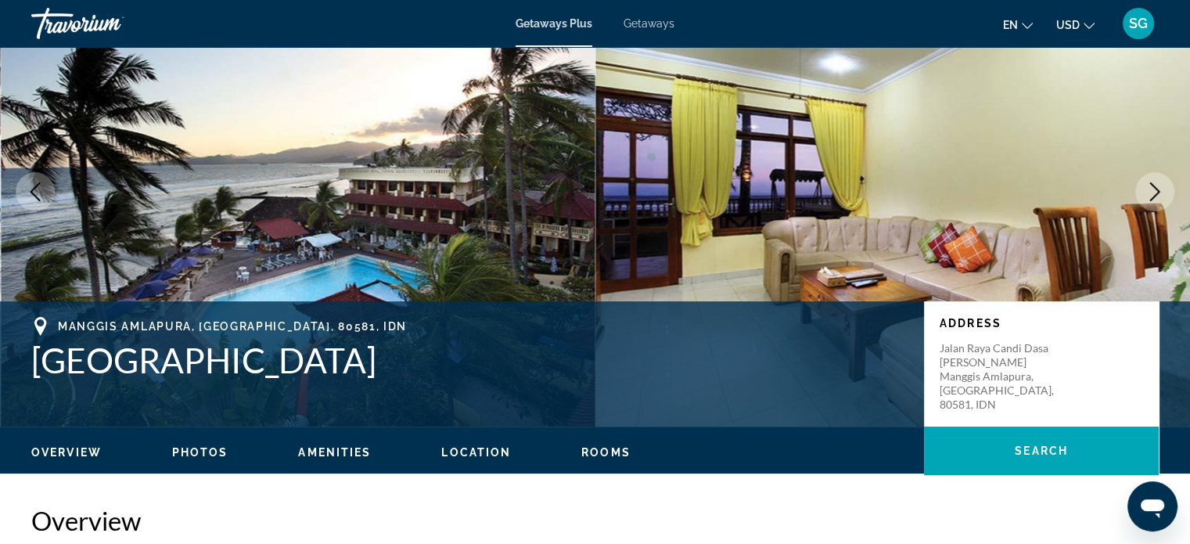
scroll to position [90, 0]
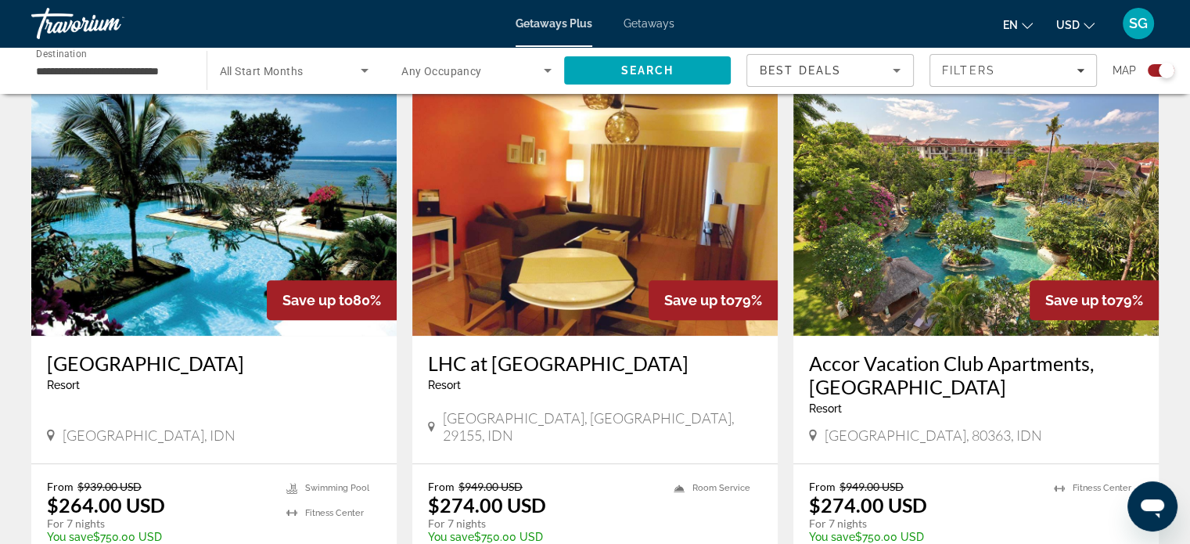
scroll to position [1098, 0]
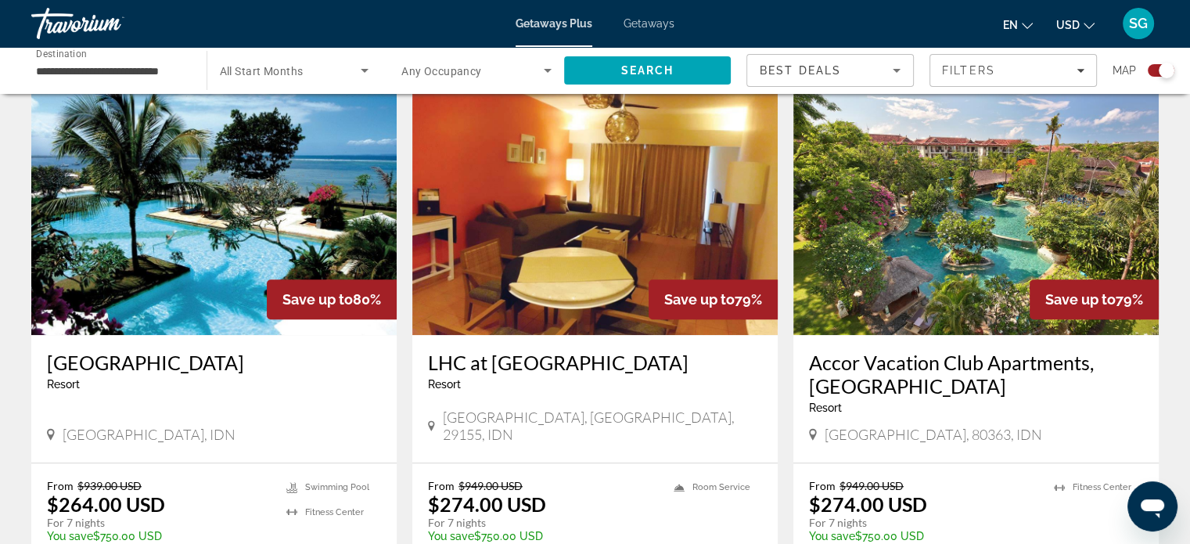
click at [167, 350] on h3 "Peninsula Beach Resort" at bounding box center [214, 361] width 334 height 23
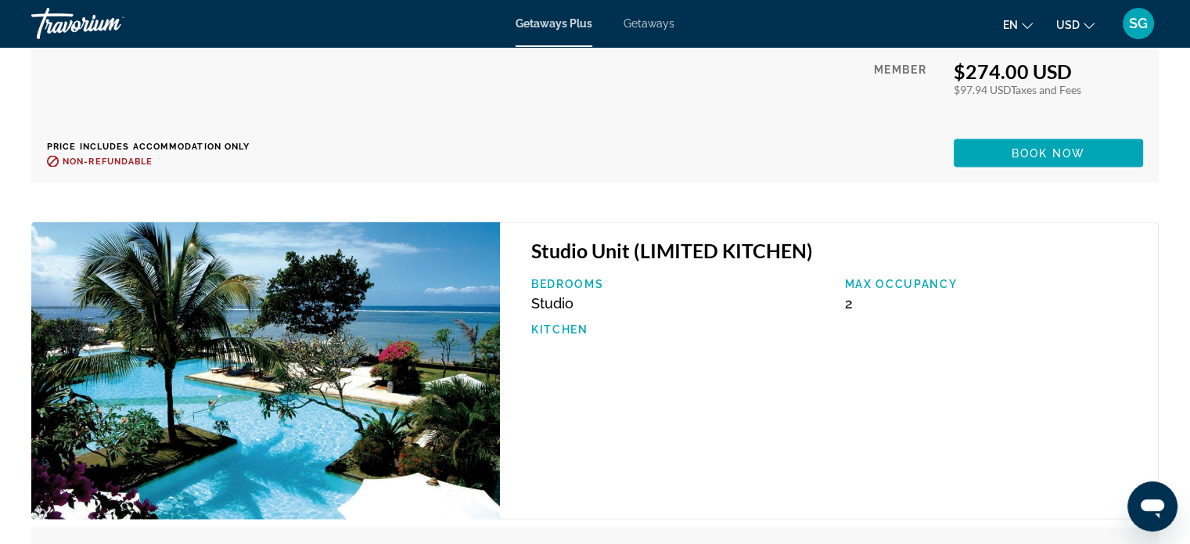
scroll to position [3237, 0]
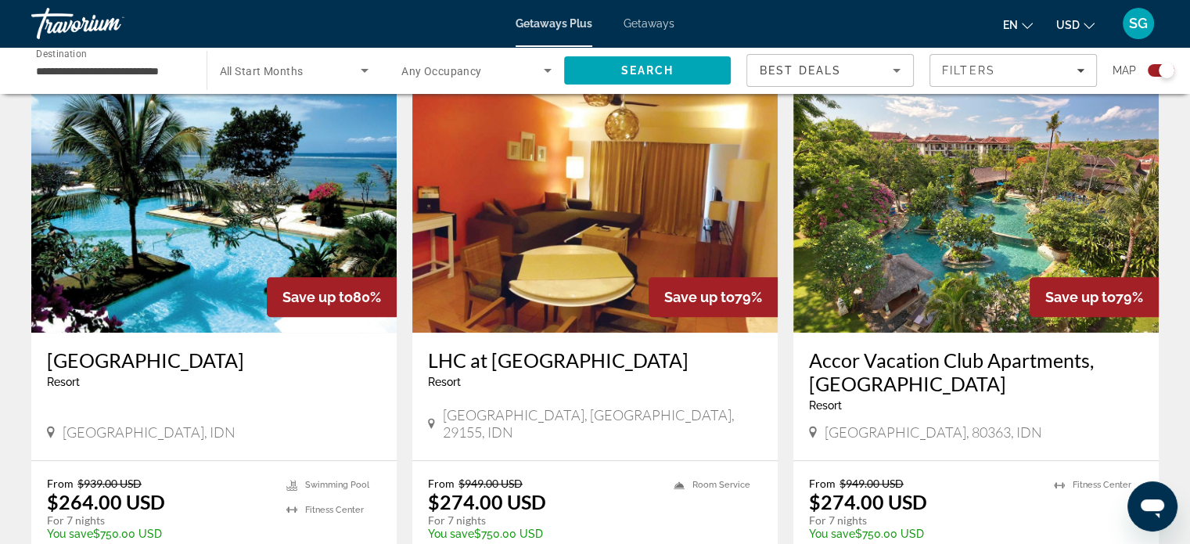
scroll to position [1103, 0]
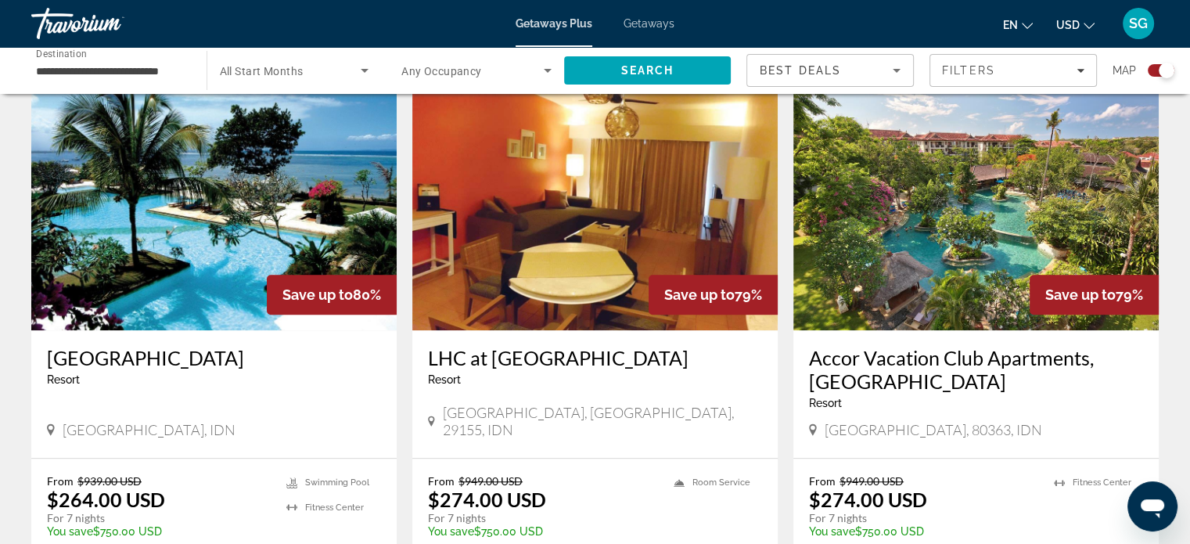
click at [926, 346] on h3 "Accor Vacation Club Apartments, Nusa Dua Bali" at bounding box center [976, 369] width 334 height 47
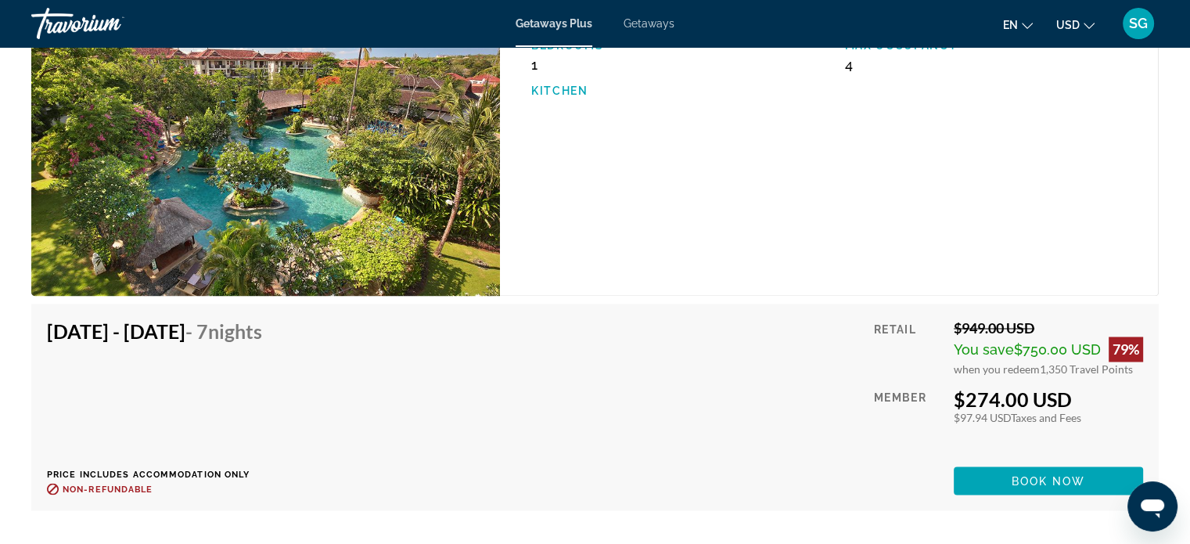
scroll to position [2788, 0]
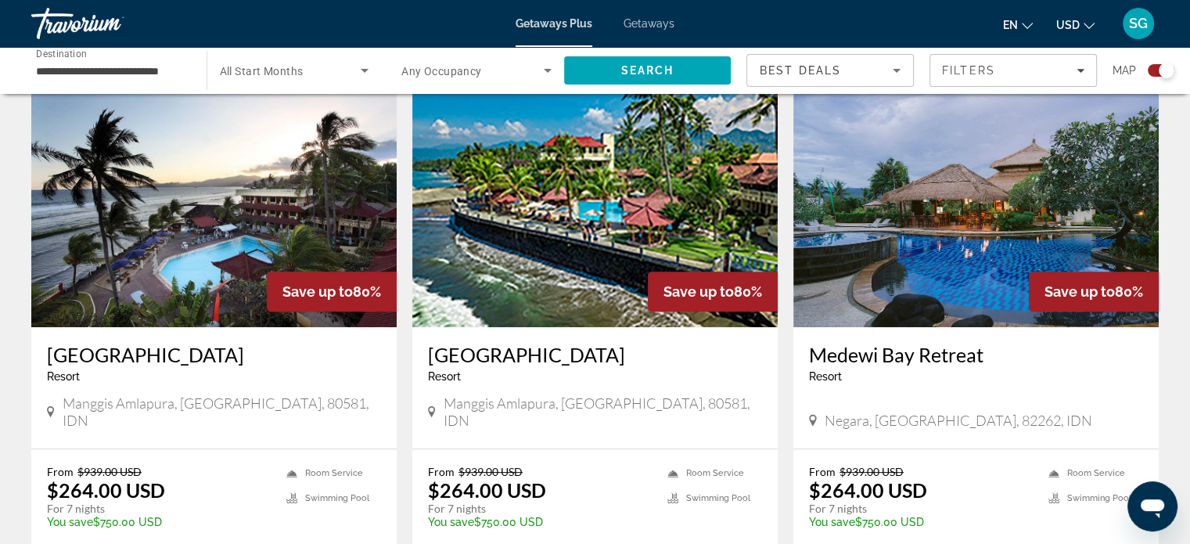
scroll to position [555, 0]
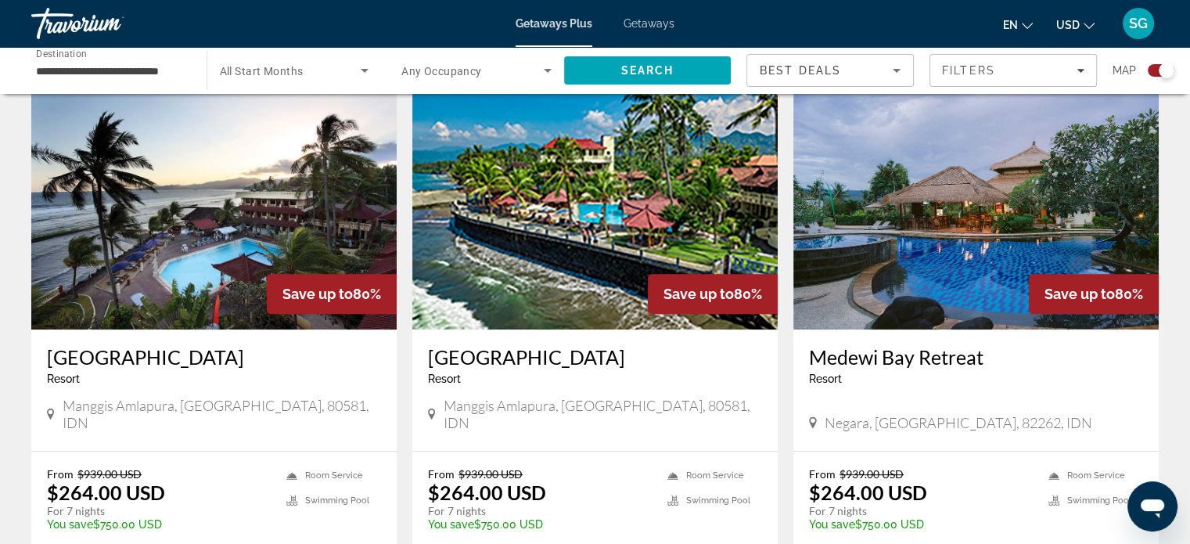
click at [934, 278] on img "Main content" at bounding box center [975, 204] width 365 height 250
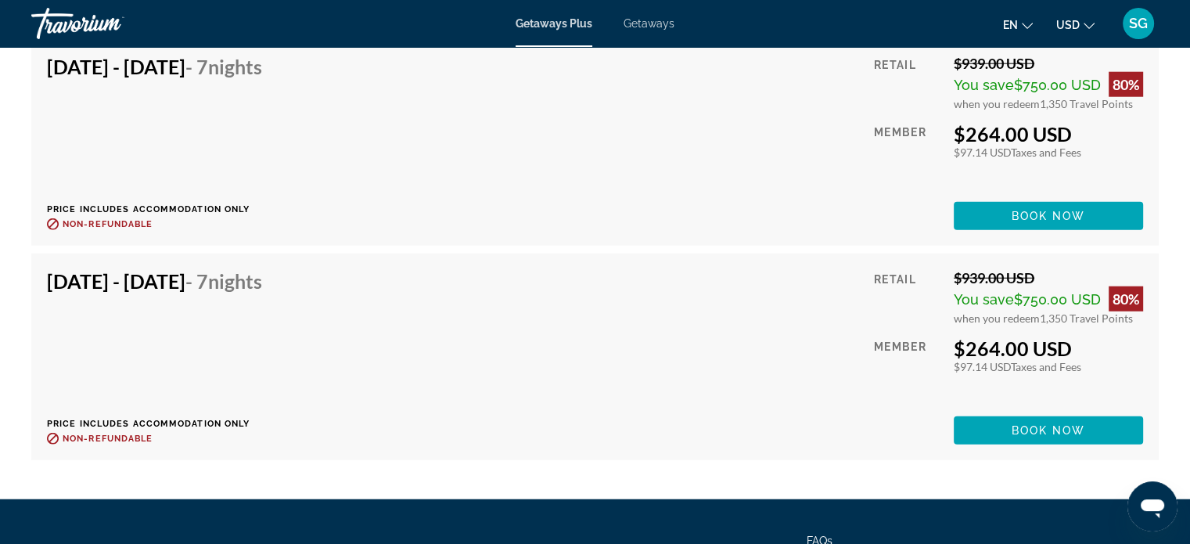
scroll to position [10033, 0]
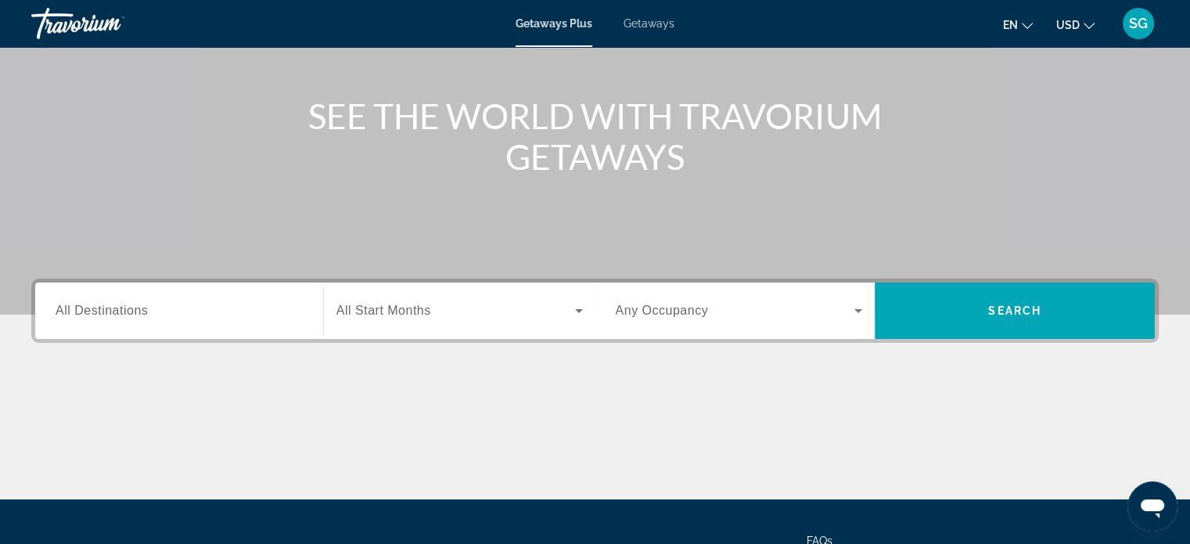
scroll to position [145, 0]
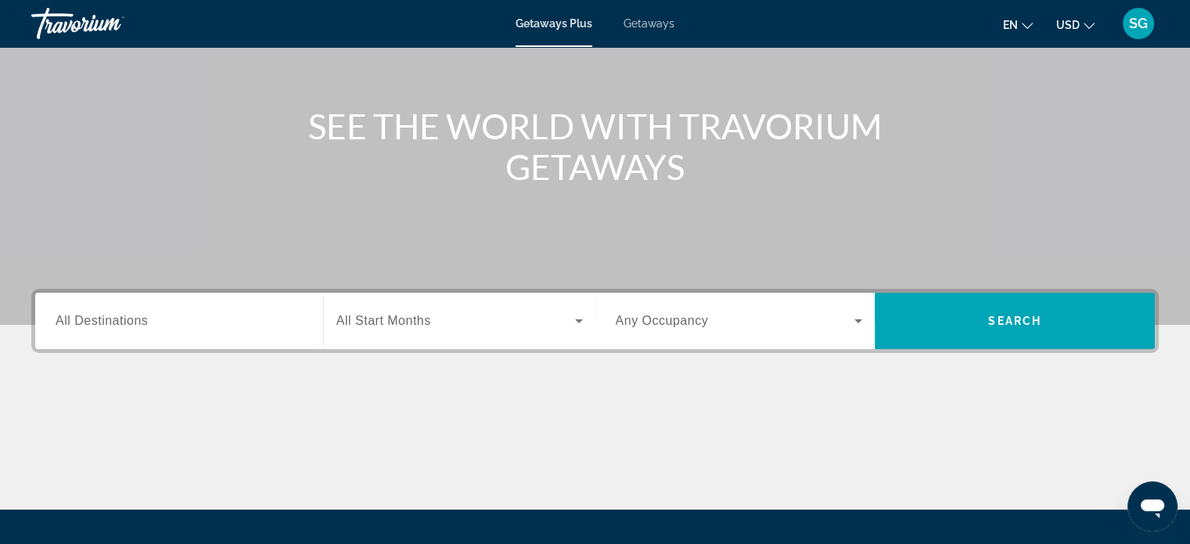
click at [653, 21] on span "Getaways" at bounding box center [649, 23] width 51 height 13
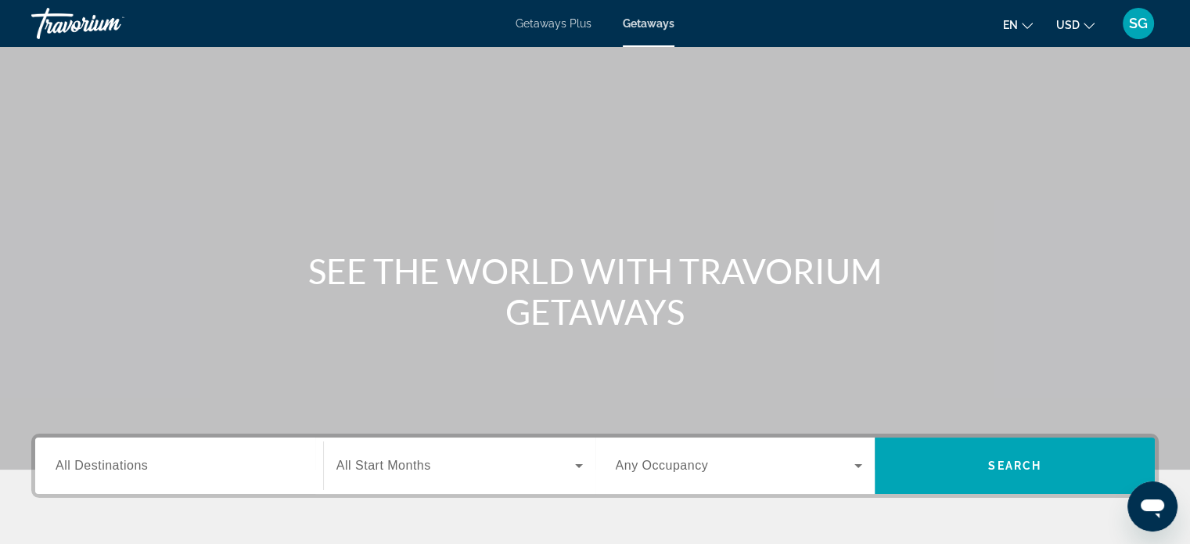
scroll to position [78, 0]
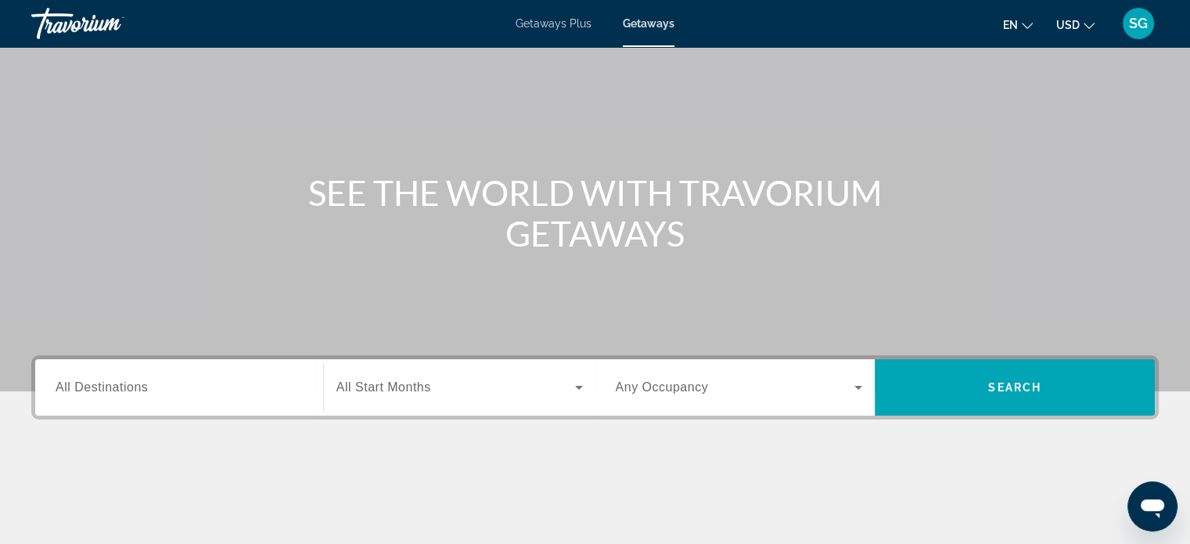
click at [164, 375] on div "Search widget" at bounding box center [179, 387] width 247 height 45
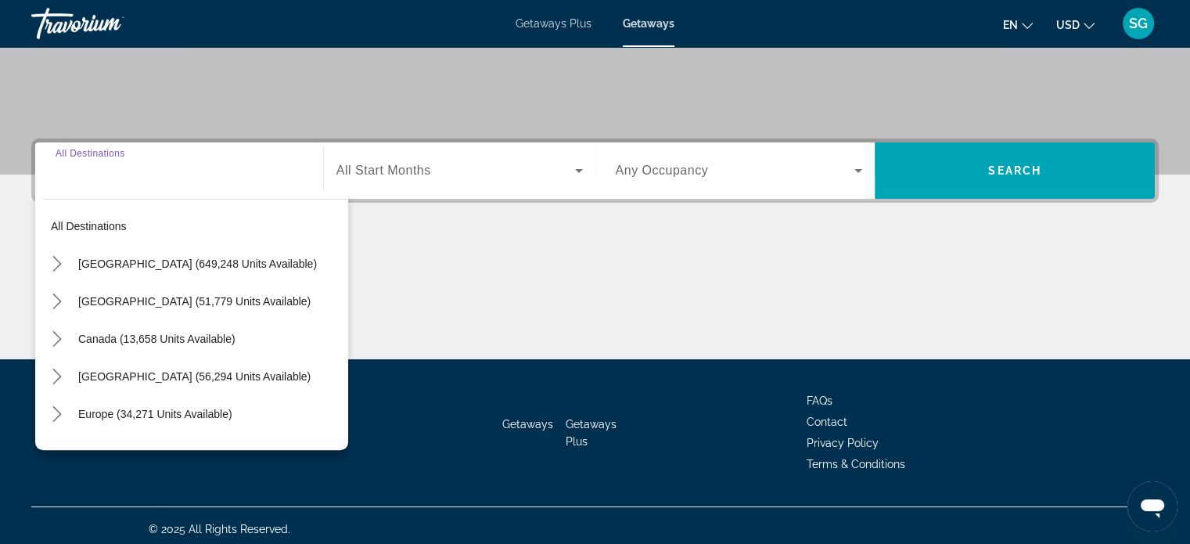
scroll to position [301, 0]
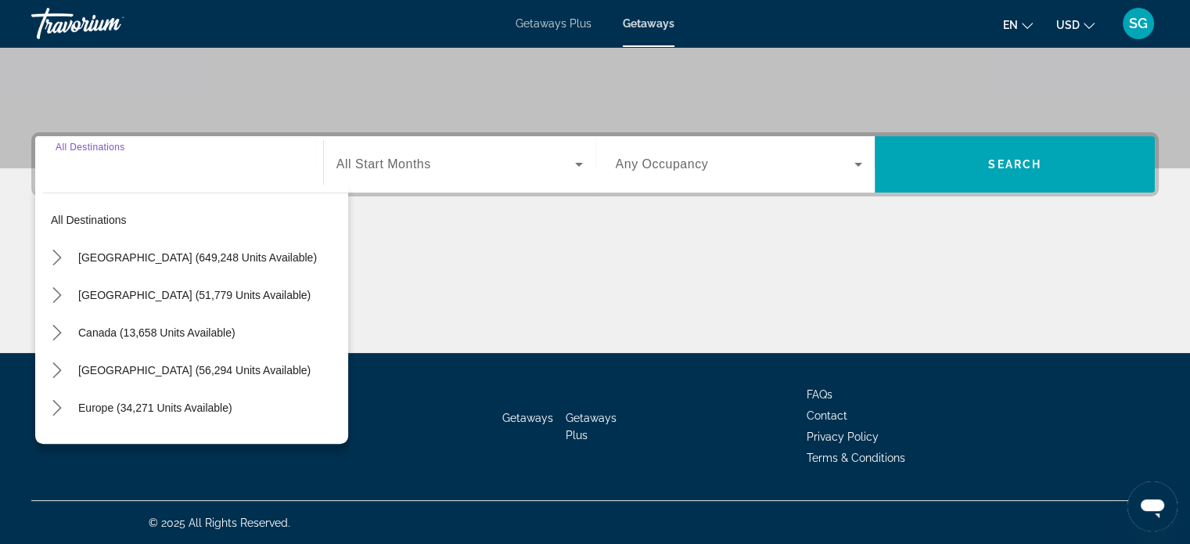
click at [61, 185] on div "All destinations United States (649,248 units available) Mexico (51,779 units a…" at bounding box center [191, 314] width 313 height 259
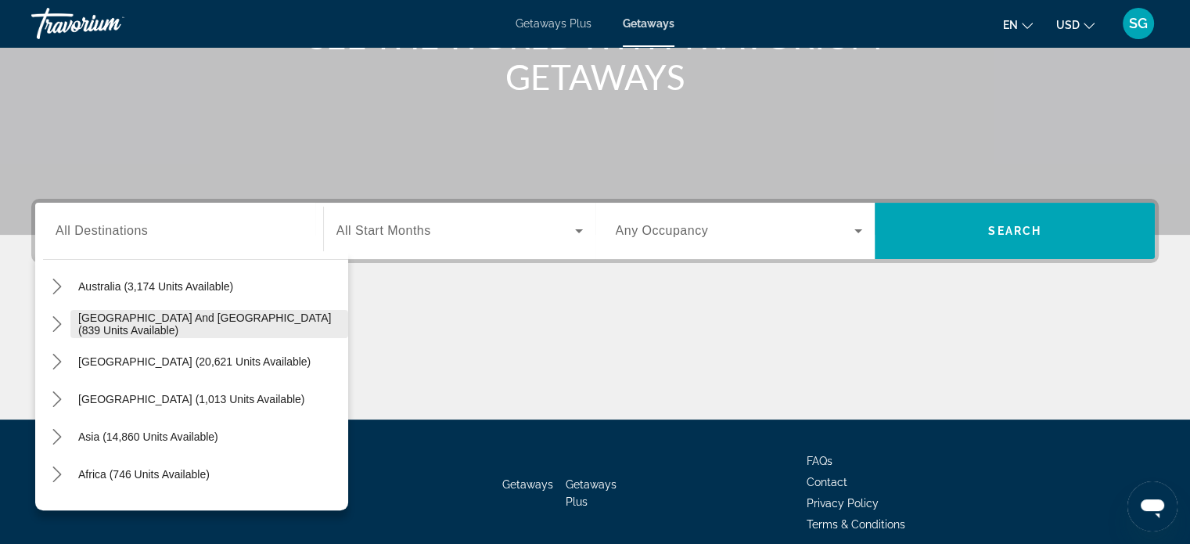
scroll to position [253, 0]
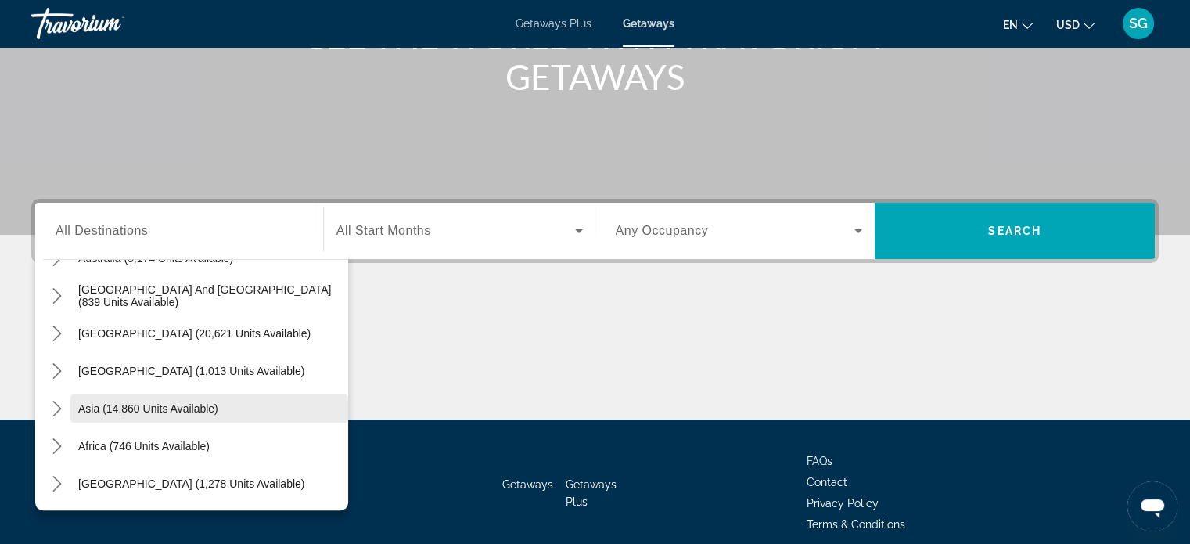
click at [119, 413] on span "Asia (14,860 units available)" at bounding box center [148, 408] width 140 height 13
type input "**********"
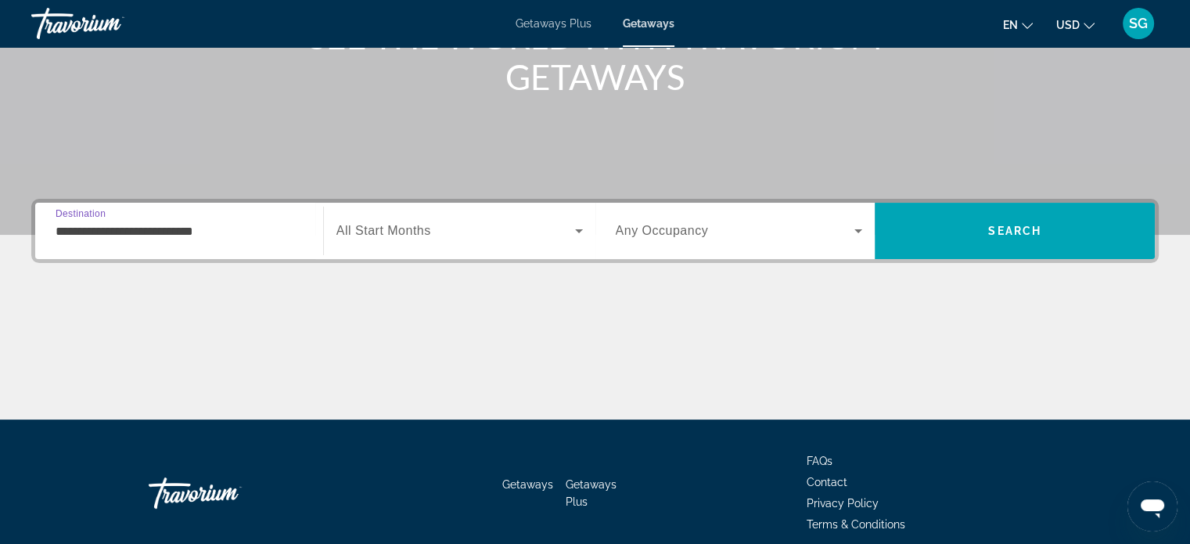
scroll to position [301, 0]
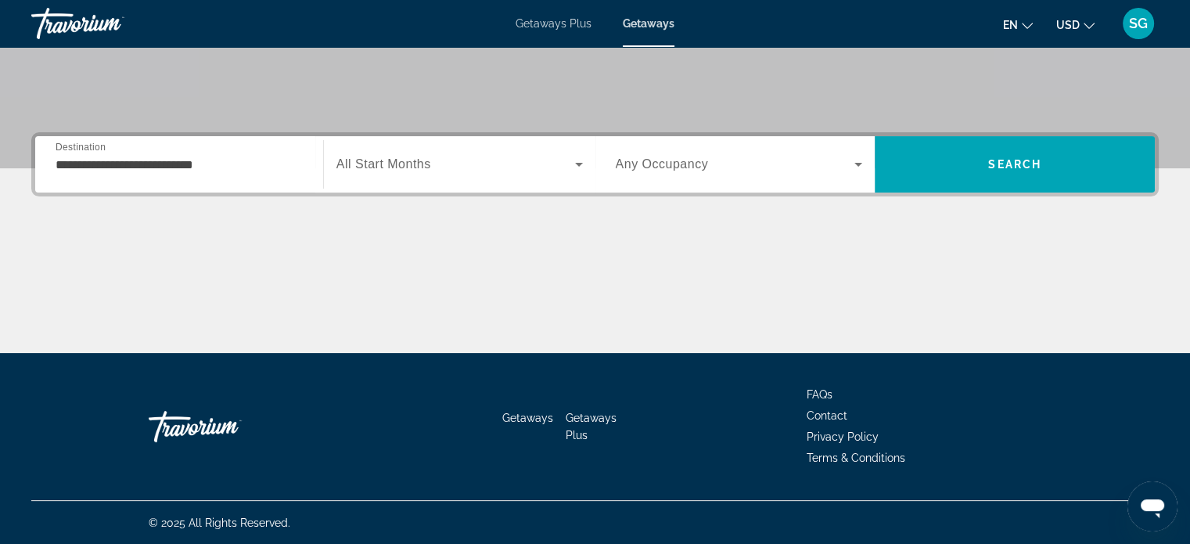
click at [410, 167] on span "All Start Months" at bounding box center [383, 163] width 95 height 13
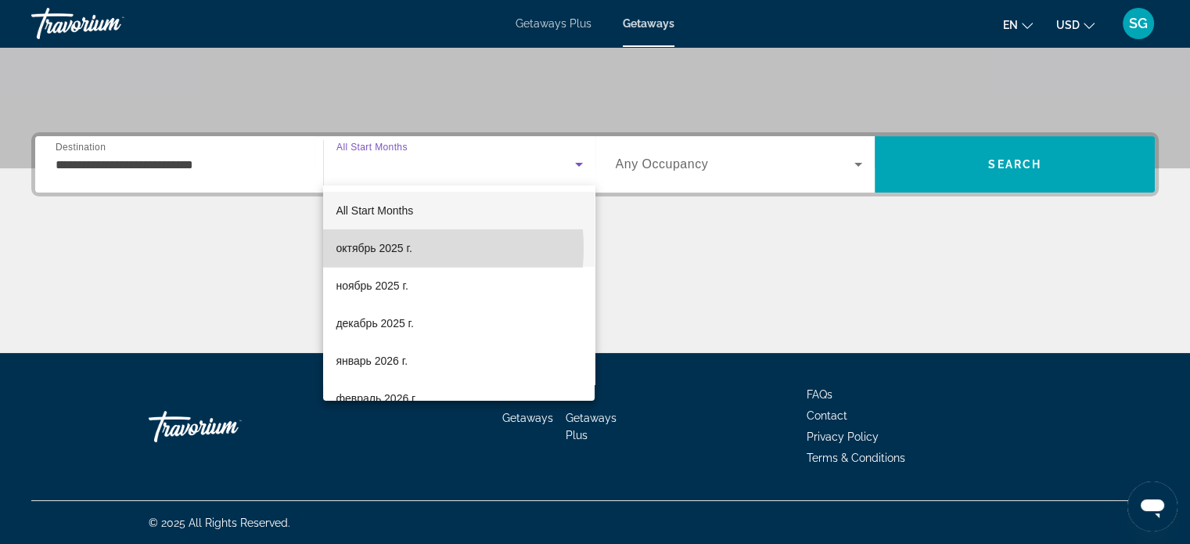
click at [387, 248] on span "октябрь 2025 г." at bounding box center [374, 248] width 76 height 19
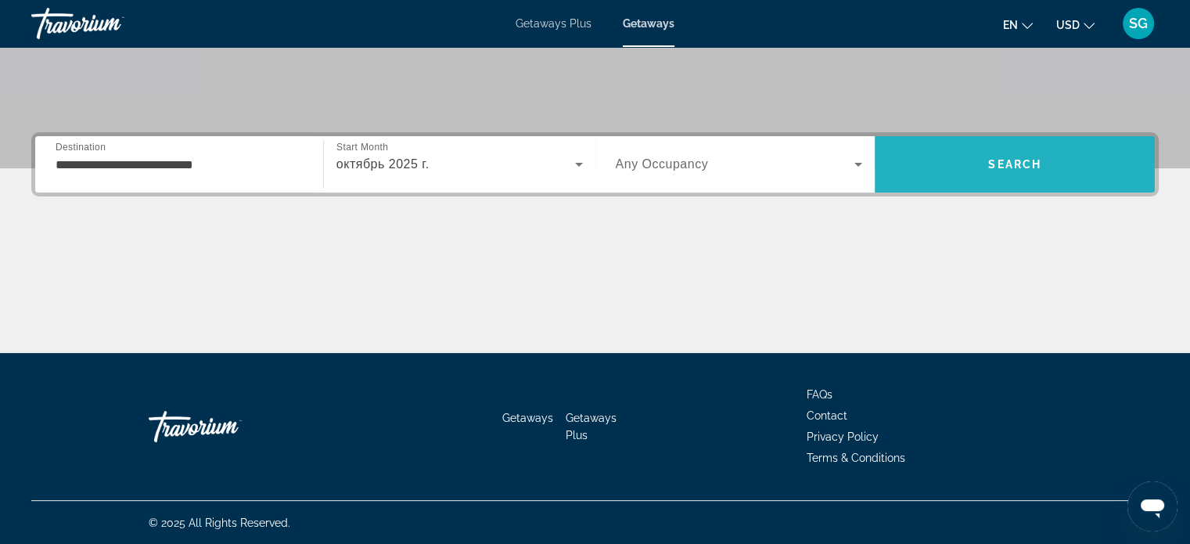
click at [1054, 159] on span "Search" at bounding box center [1015, 165] width 280 height 38
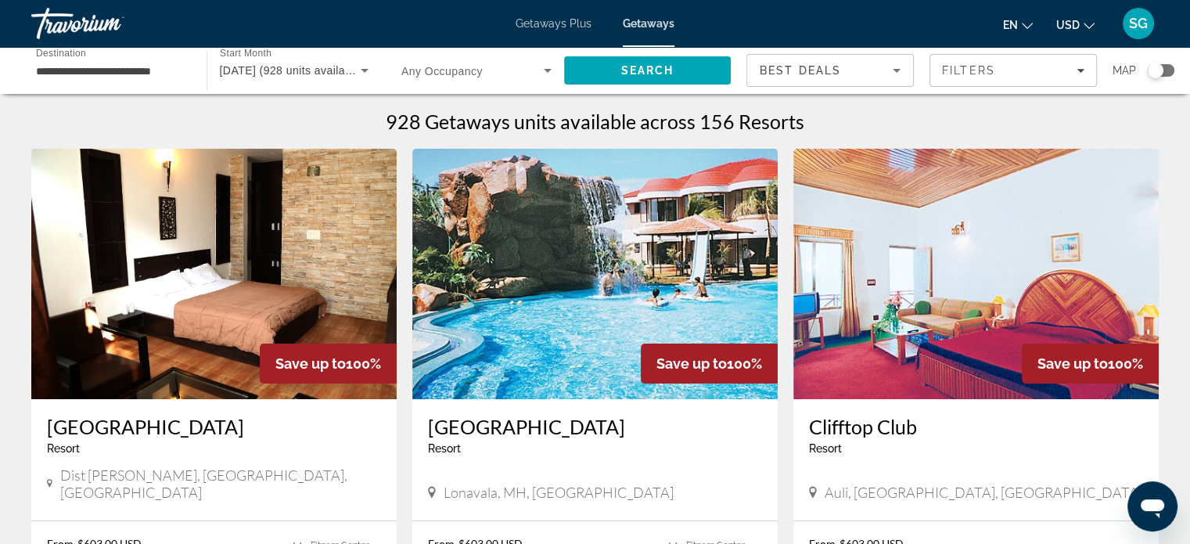
click at [117, 74] on input "**********" at bounding box center [111, 71] width 150 height 19
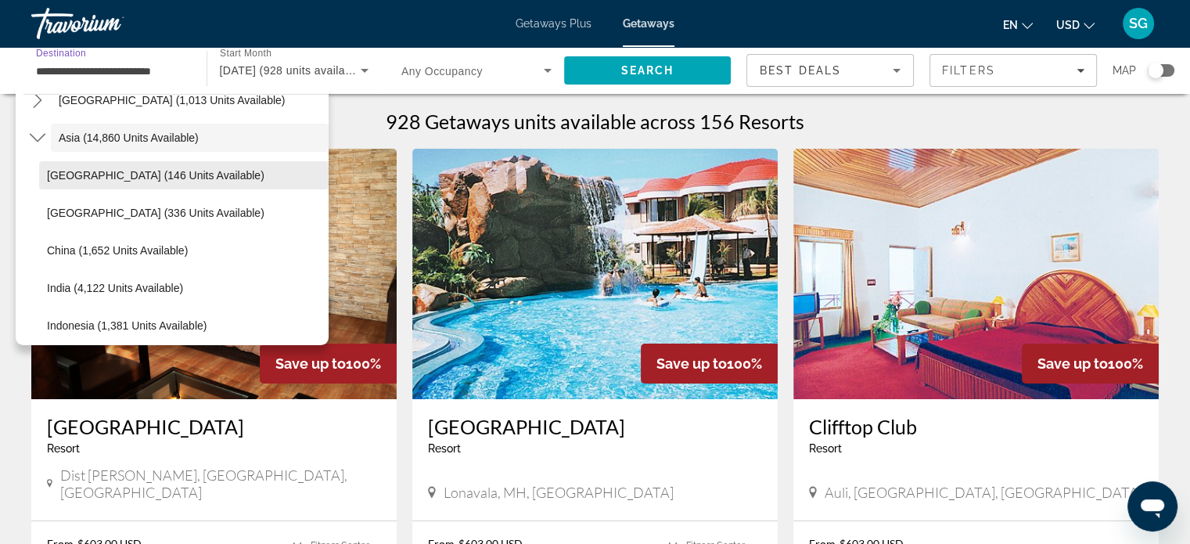
scroll to position [437, 0]
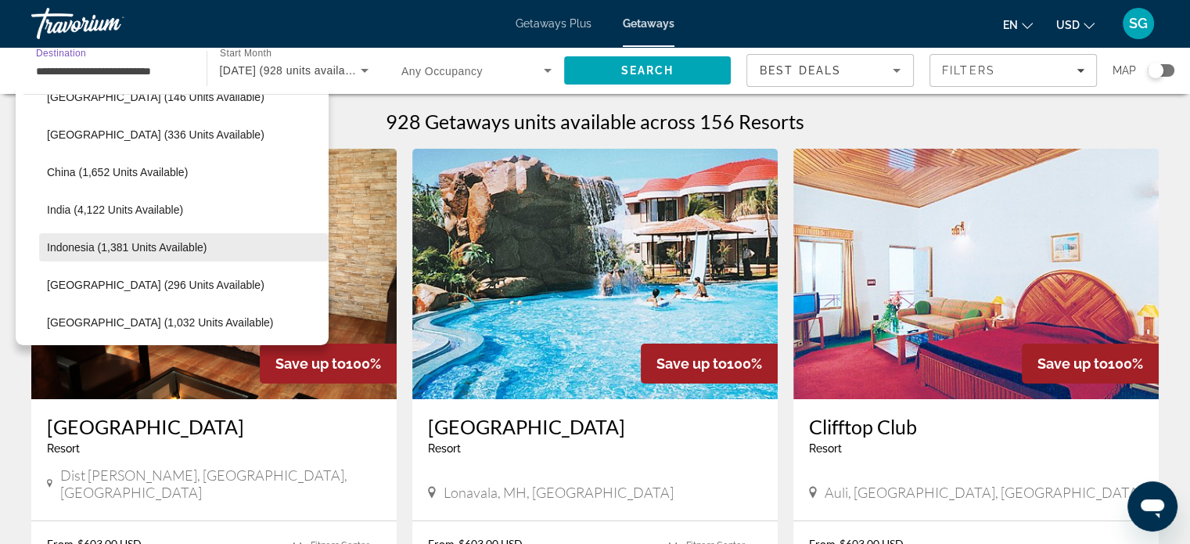
click at [118, 252] on span "Indonesia (1,381 units available)" at bounding box center [127, 247] width 160 height 13
type input "**********"
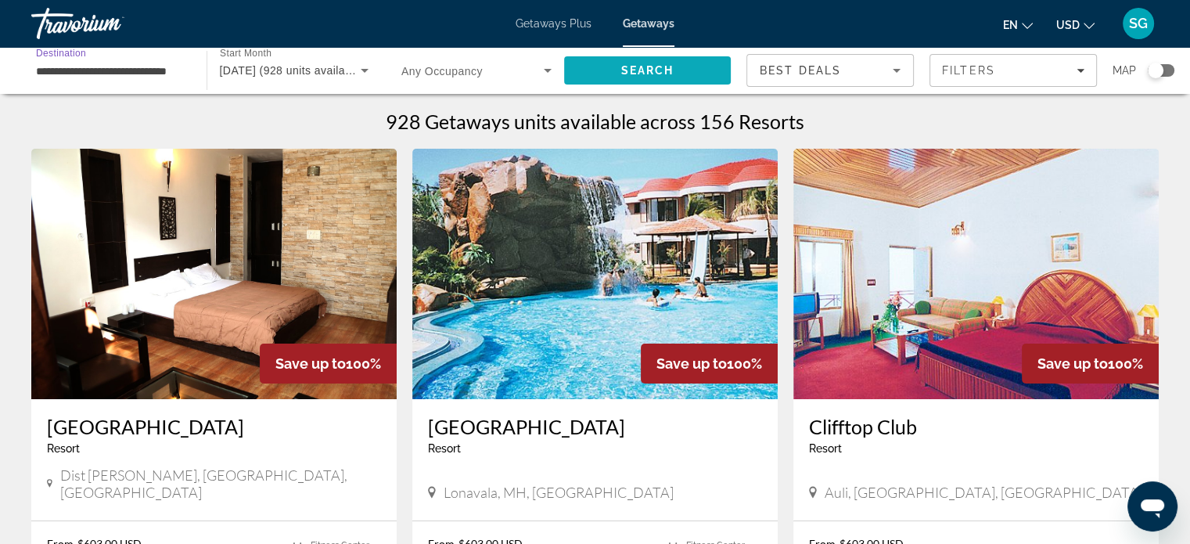
click at [602, 68] on span "Search" at bounding box center [647, 71] width 167 height 38
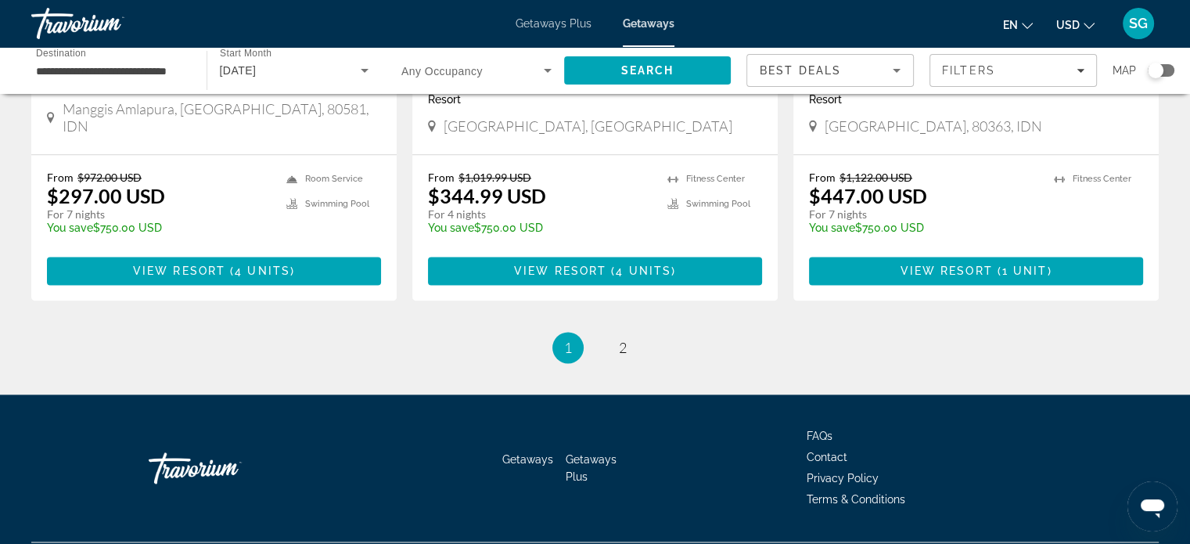
scroll to position [2009, 0]
click at [621, 339] on span "2" at bounding box center [623, 347] width 8 height 17
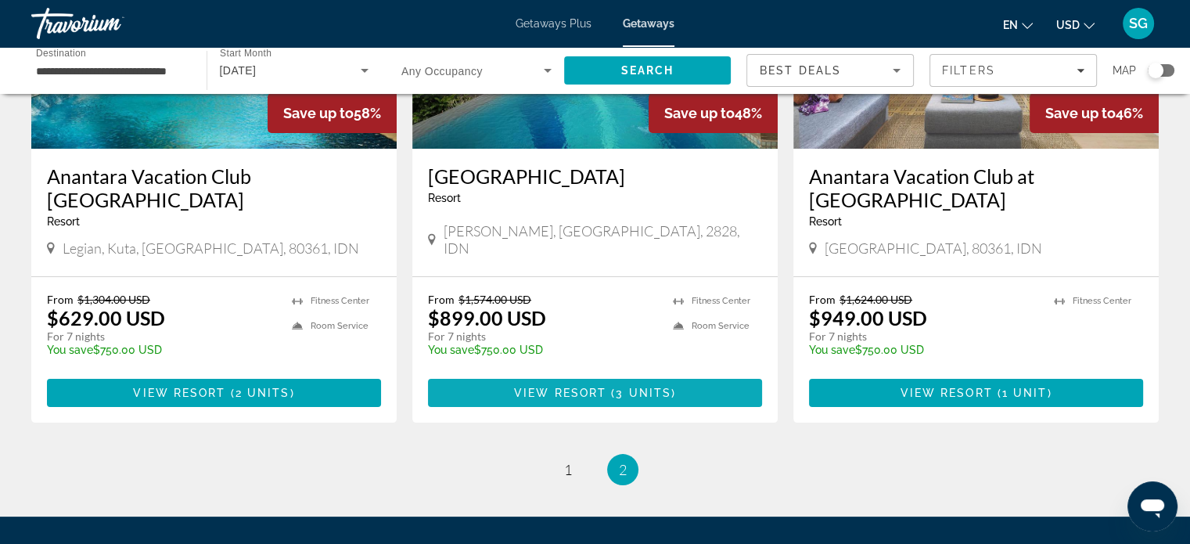
scroll to position [391, 0]
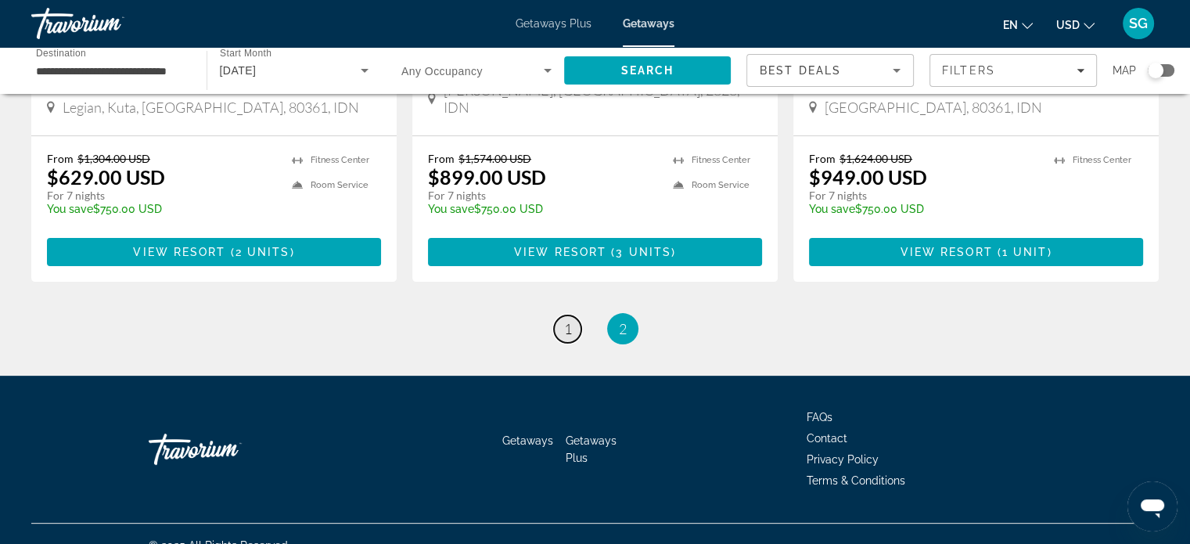
click at [566, 325] on span "1" at bounding box center [568, 328] width 8 height 17
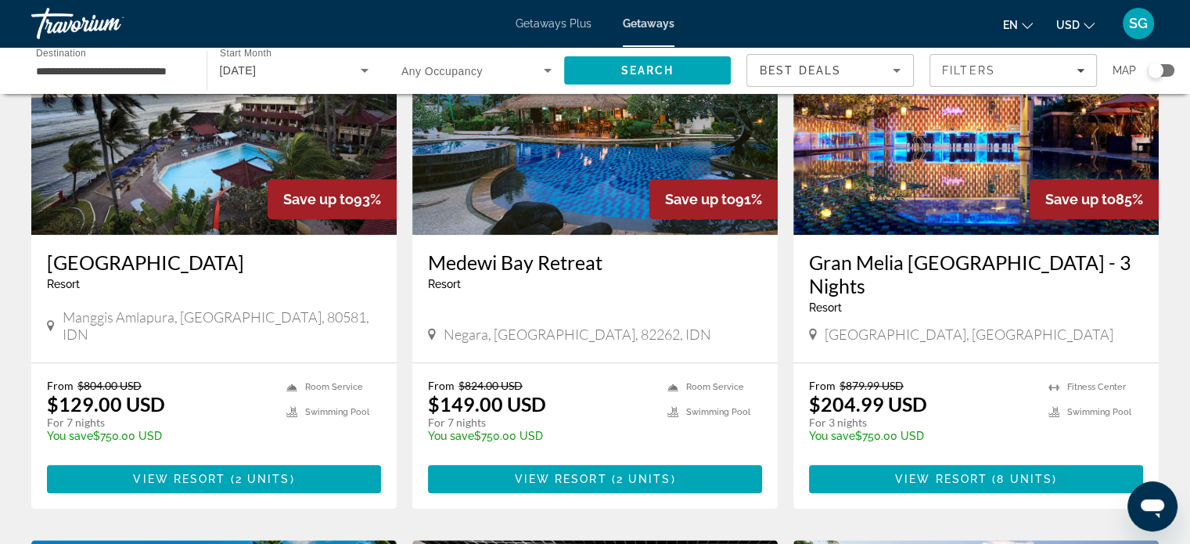
scroll to position [1330, 0]
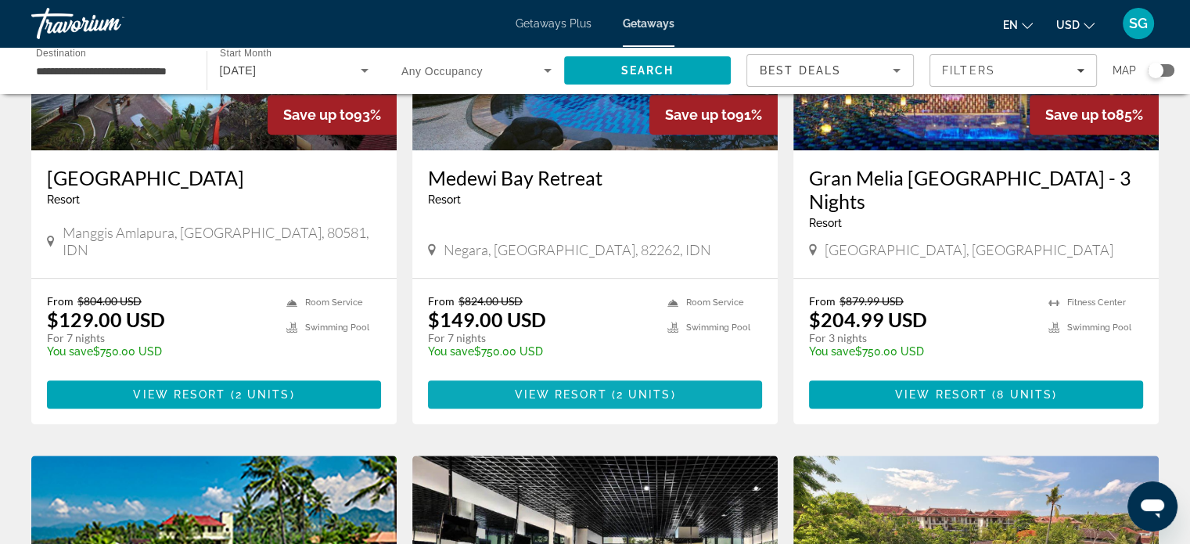
click at [564, 388] on span "View Resort" at bounding box center [560, 394] width 92 height 13
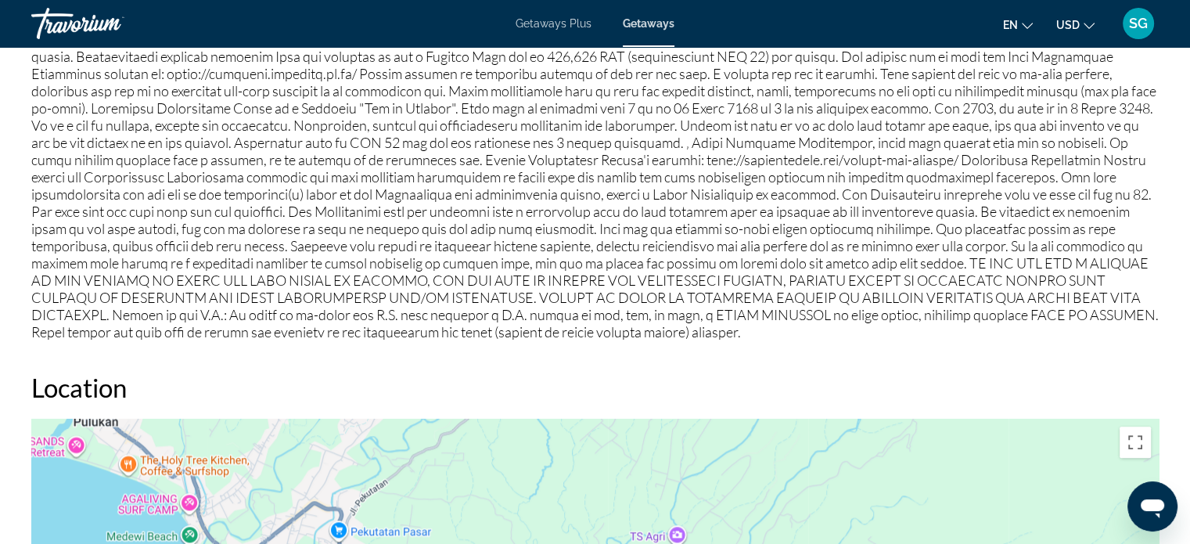
scroll to position [1878, 0]
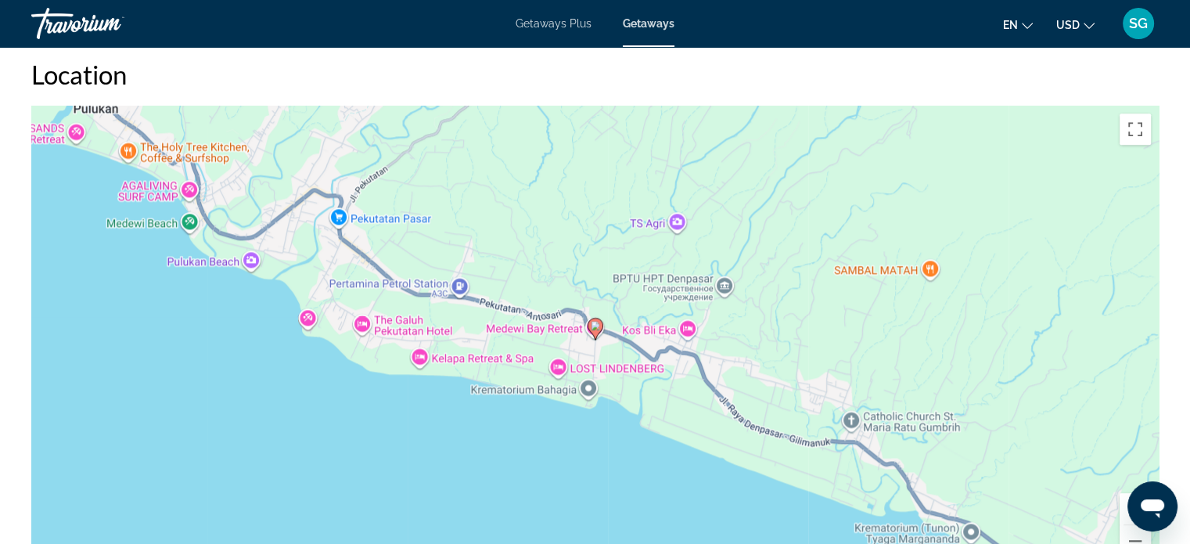
click at [422, 353] on div "Чтобы активировать перетаскивание с помощью клавиатуры, нажмите Alt + Ввод. Пос…" at bounding box center [594, 340] width 1127 height 469
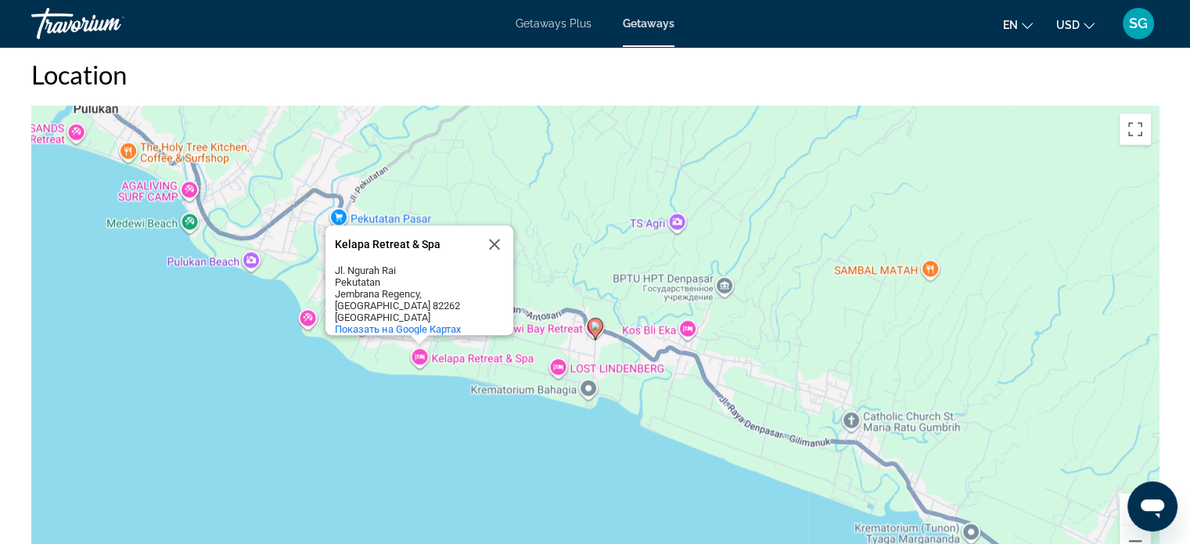
click at [419, 350] on div "Чтобы активировать перетаскивание с помощью клавиатуры, нажмите Alt + Ввод. Пос…" at bounding box center [594, 340] width 1127 height 469
click at [419, 361] on div "Чтобы активировать перетаскивание с помощью клавиатуры, нажмите Alt + Ввод. Пос…" at bounding box center [594, 340] width 1127 height 469
click at [446, 359] on div "Чтобы активировать перетаскивание с помощью клавиатуры, нажмите Alt + Ввод. Пос…" at bounding box center [594, 340] width 1127 height 469
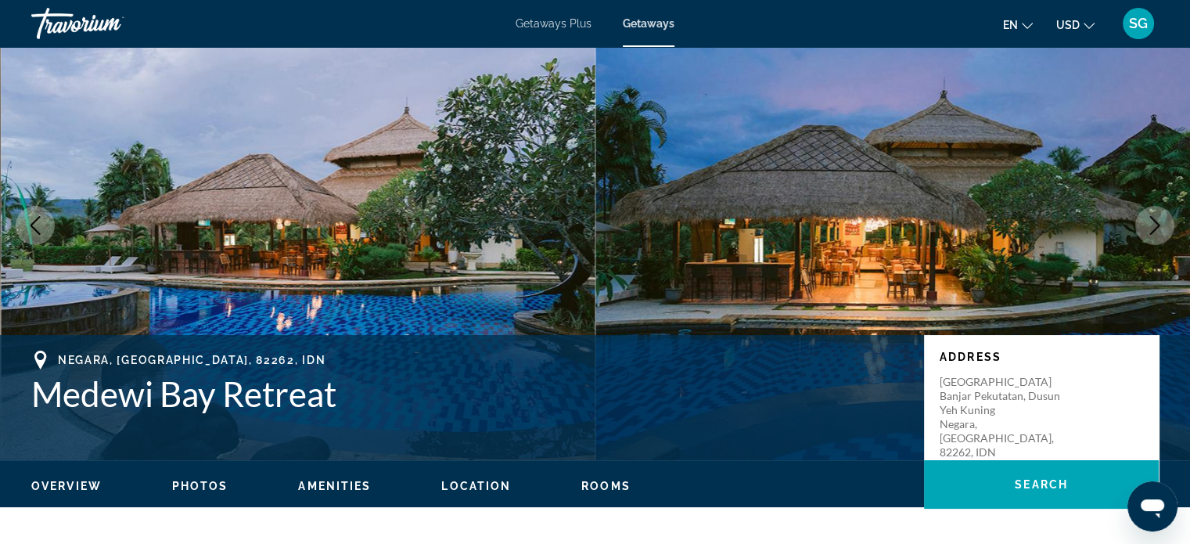
scroll to position [0, 0]
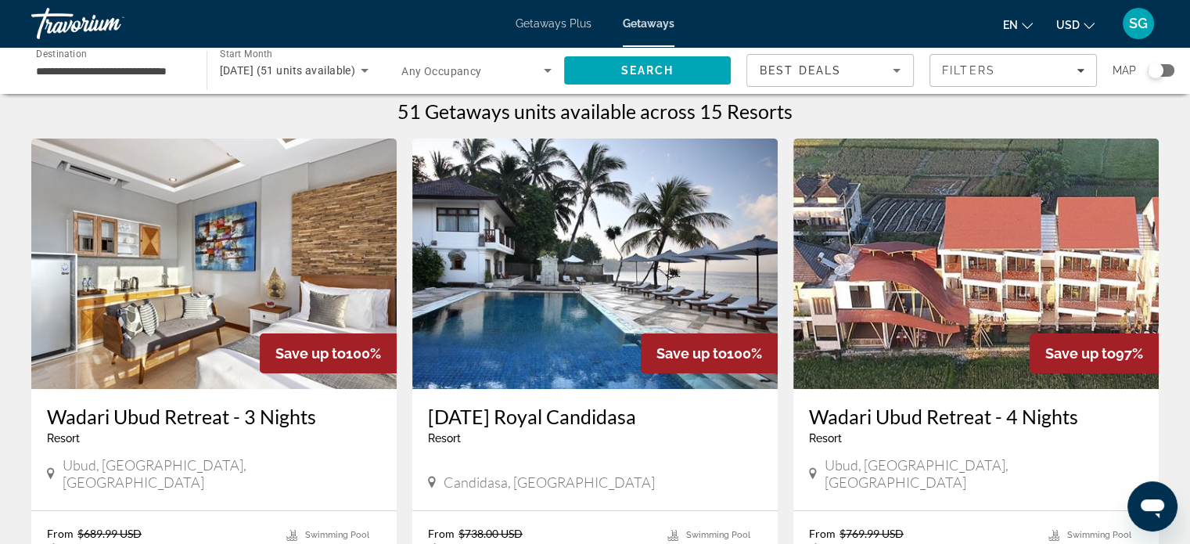
scroll to position [78, 0]
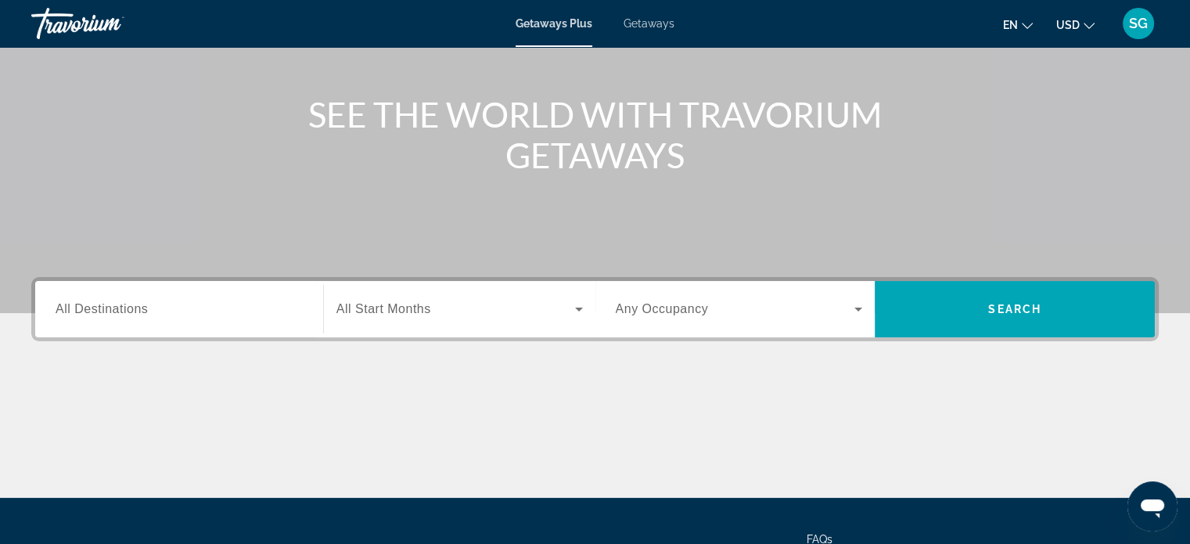
click at [283, 313] on input "Destination All Destinations" at bounding box center [179, 309] width 247 height 19
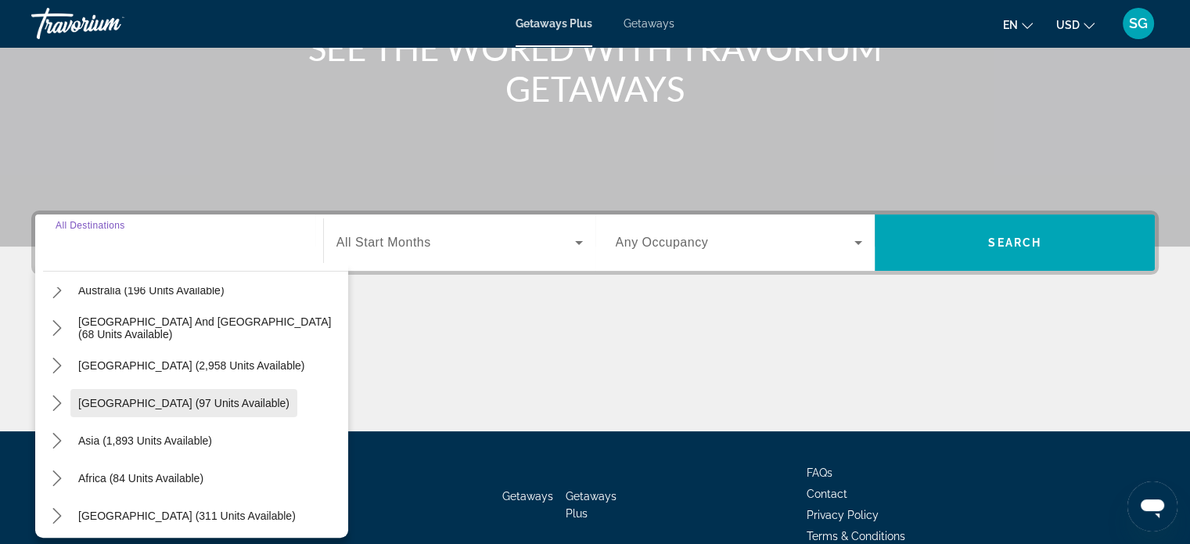
scroll to position [253, 0]
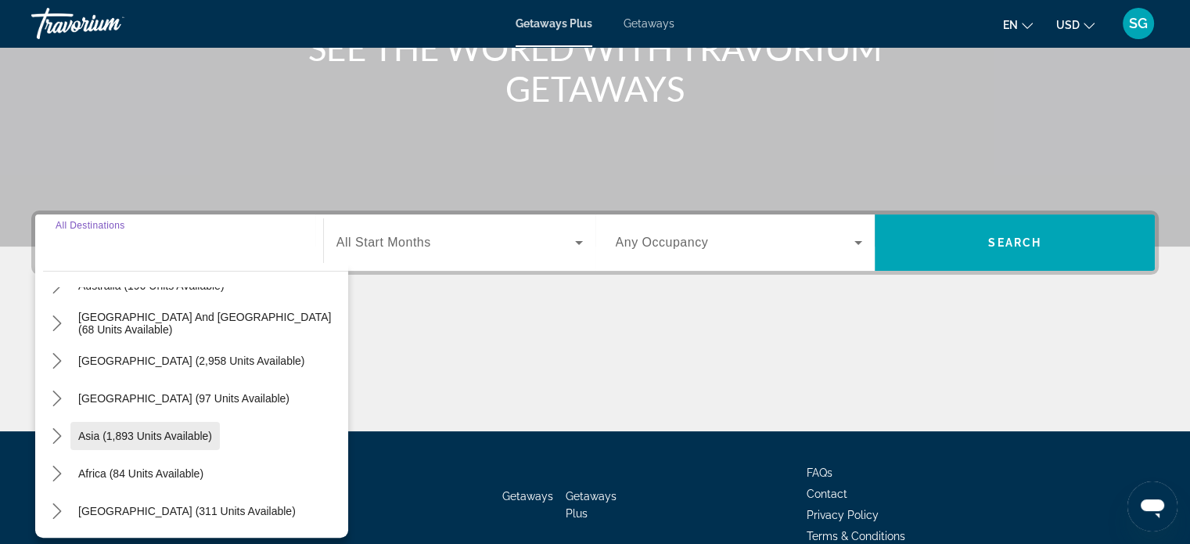
click at [163, 428] on span "Select destination: Asia (1,893 units available)" at bounding box center [144, 436] width 149 height 38
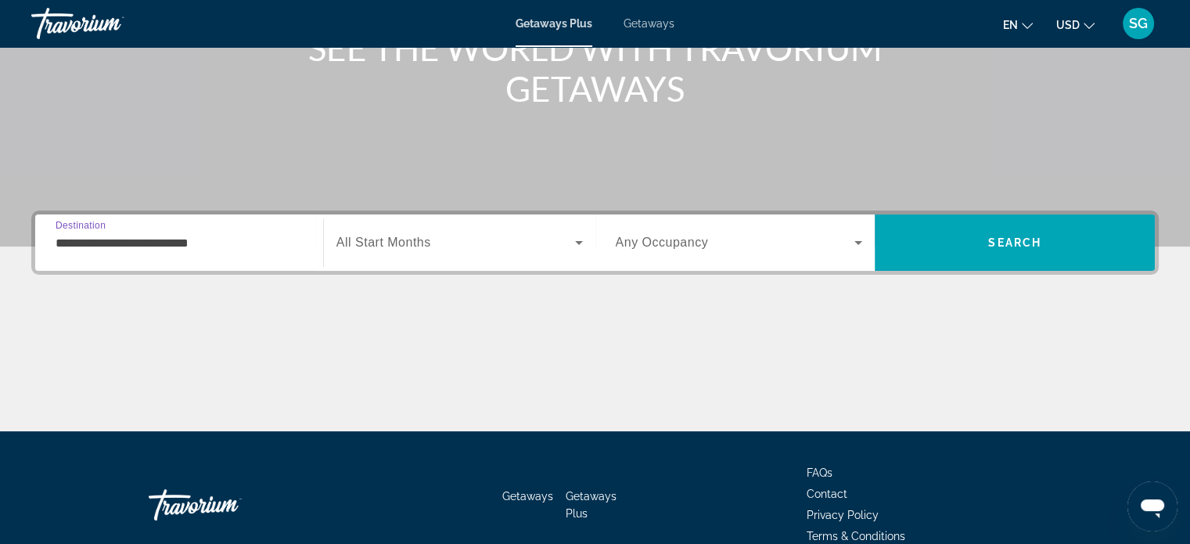
scroll to position [301, 0]
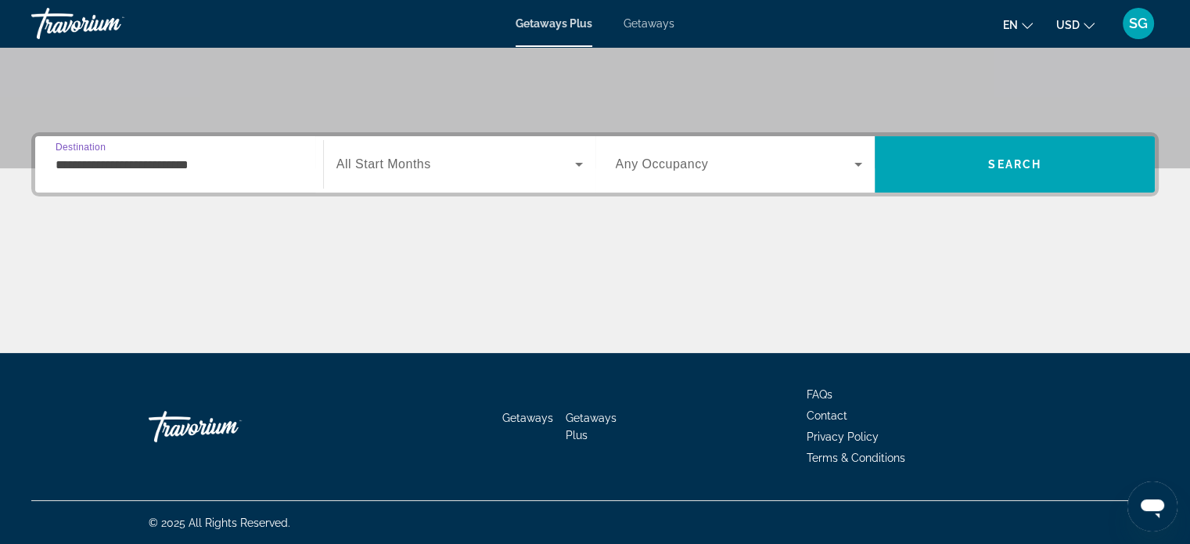
click at [198, 163] on input "**********" at bounding box center [179, 165] width 247 height 19
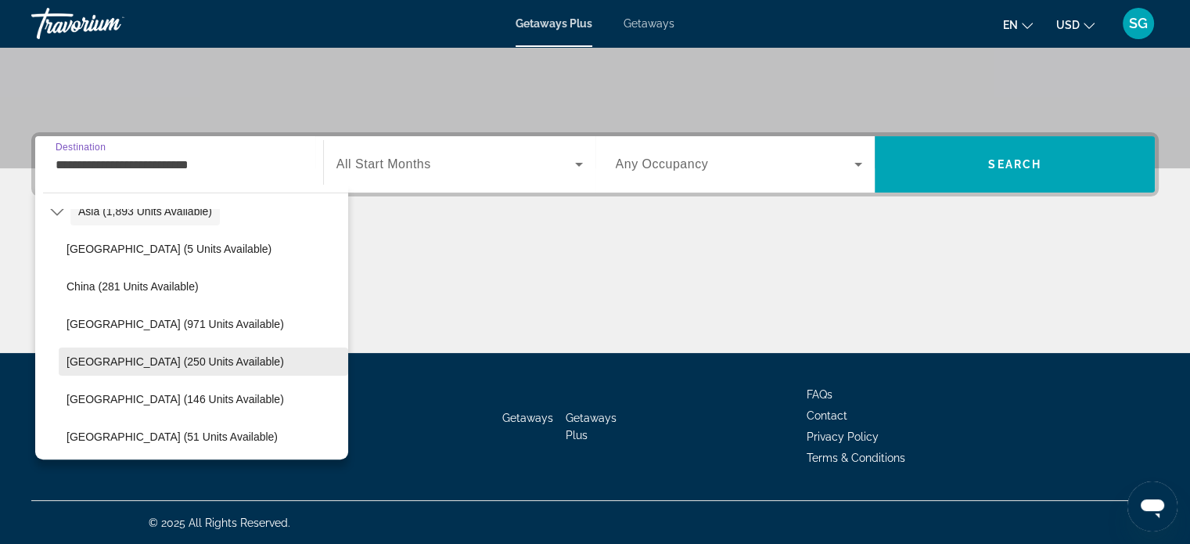
scroll to position [437, 0]
drag, startPoint x: 148, startPoint y: 328, endPoint x: 146, endPoint y: 350, distance: 22.0
click at [146, 350] on ul "Bangladesh (5 units available) China (281 units available) India (971 units ava…" at bounding box center [195, 380] width 305 height 376
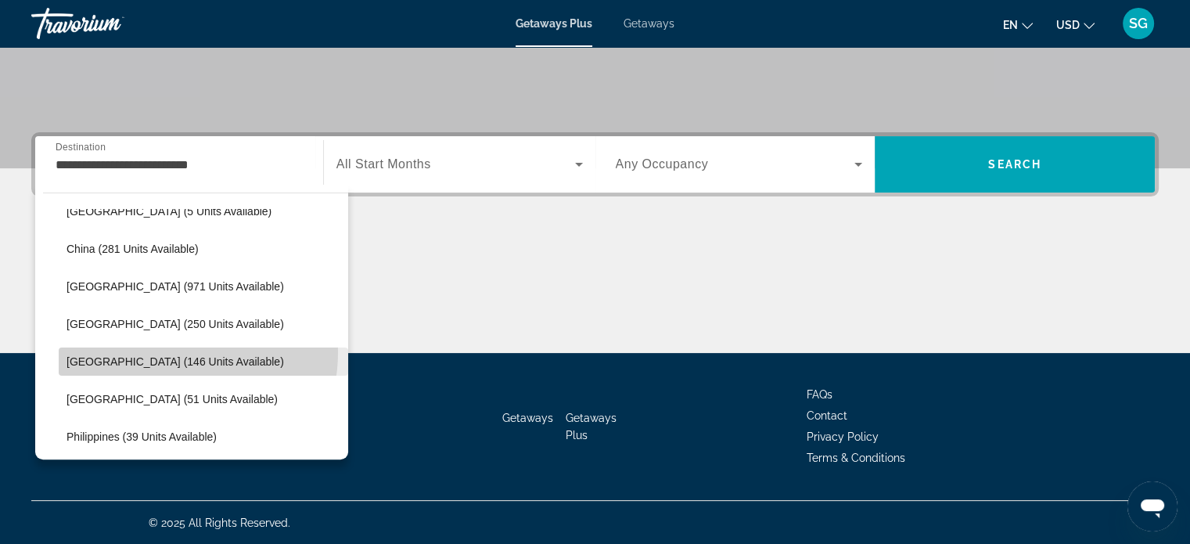
click at [146, 350] on span "Select destination: Malaysia (146 units available)" at bounding box center [203, 362] width 289 height 38
type input "**********"
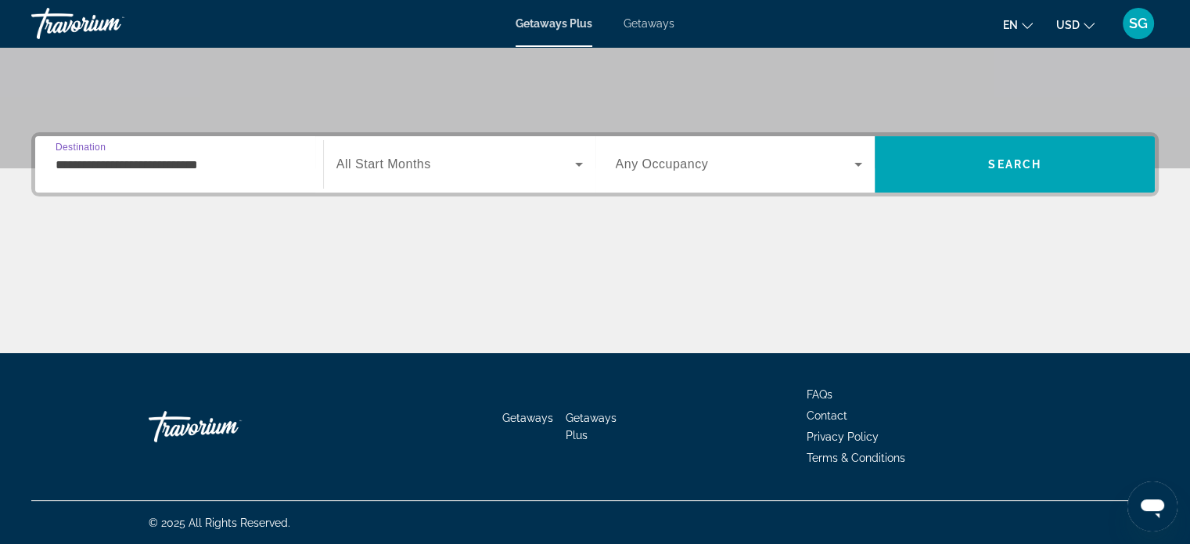
click at [482, 168] on span "Search widget" at bounding box center [455, 164] width 239 height 19
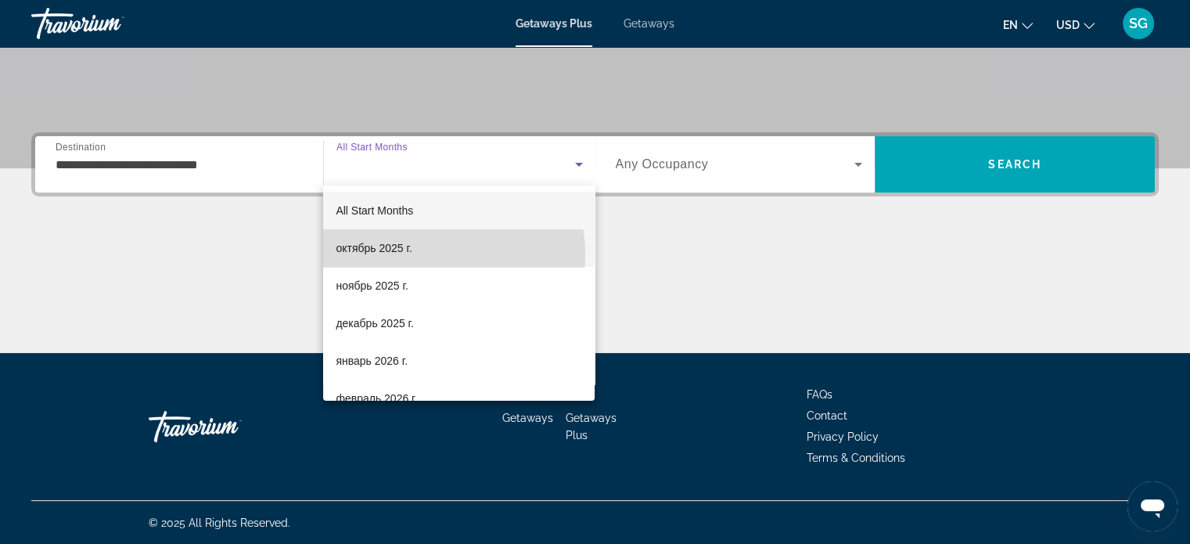
click at [422, 254] on mat-option "октябрь 2025 г." at bounding box center [458, 248] width 271 height 38
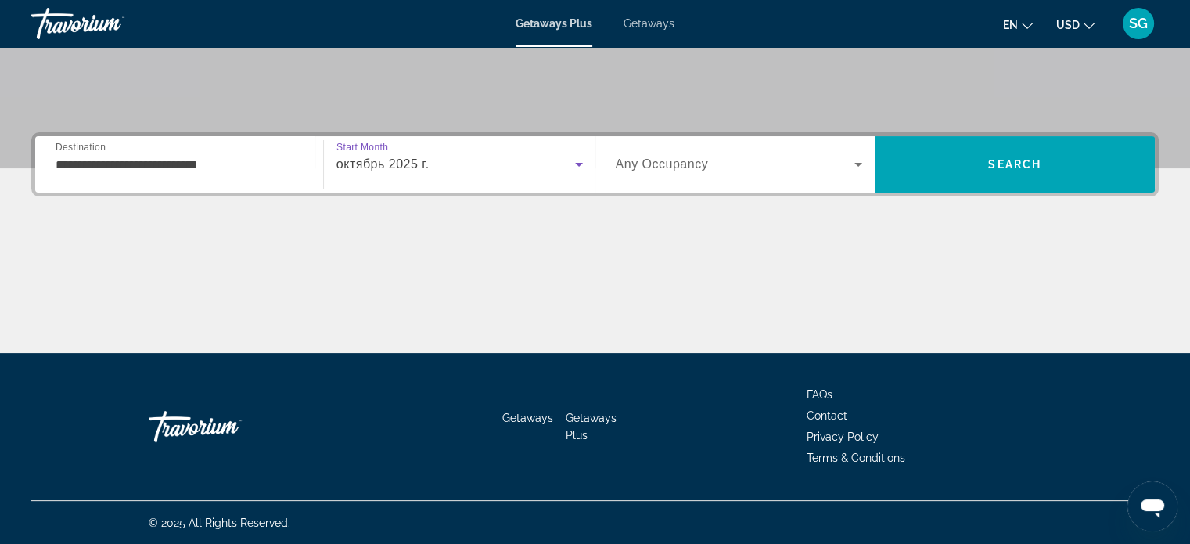
click at [421, 162] on span "октябрь 2025 г." at bounding box center [382, 163] width 93 height 13
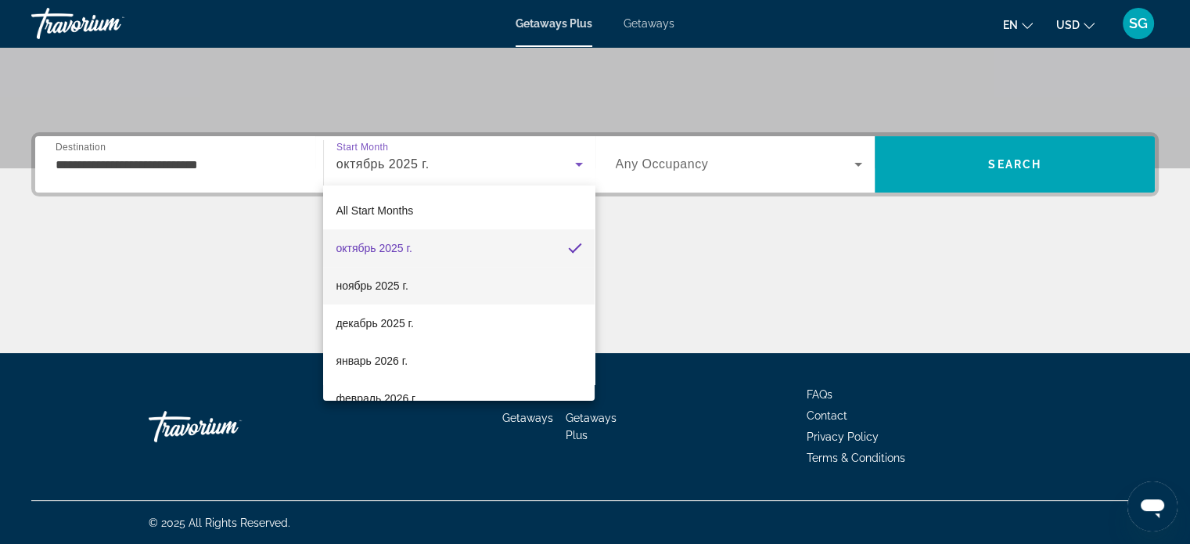
click at [428, 289] on mat-option "ноябрь 2025 г." at bounding box center [458, 286] width 271 height 38
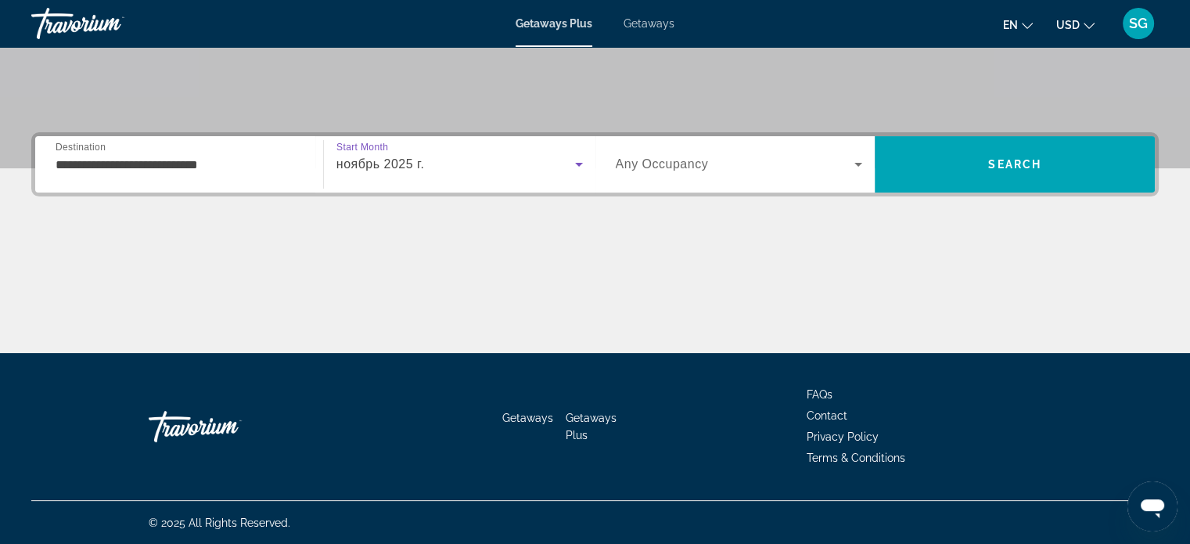
click at [851, 160] on icon "Search widget" at bounding box center [858, 164] width 19 height 19
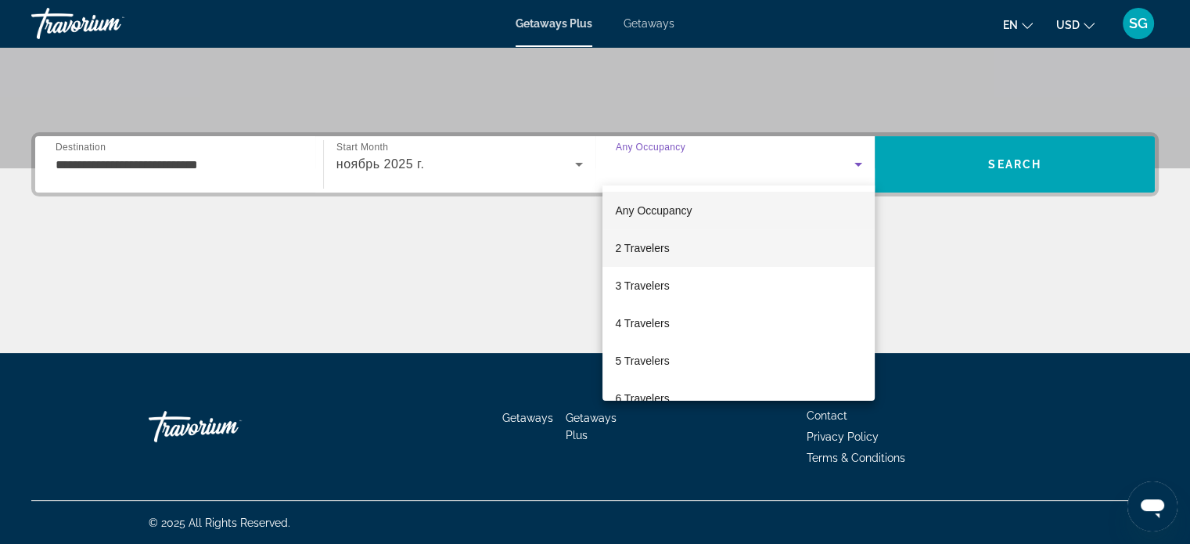
scroll to position [78, 0]
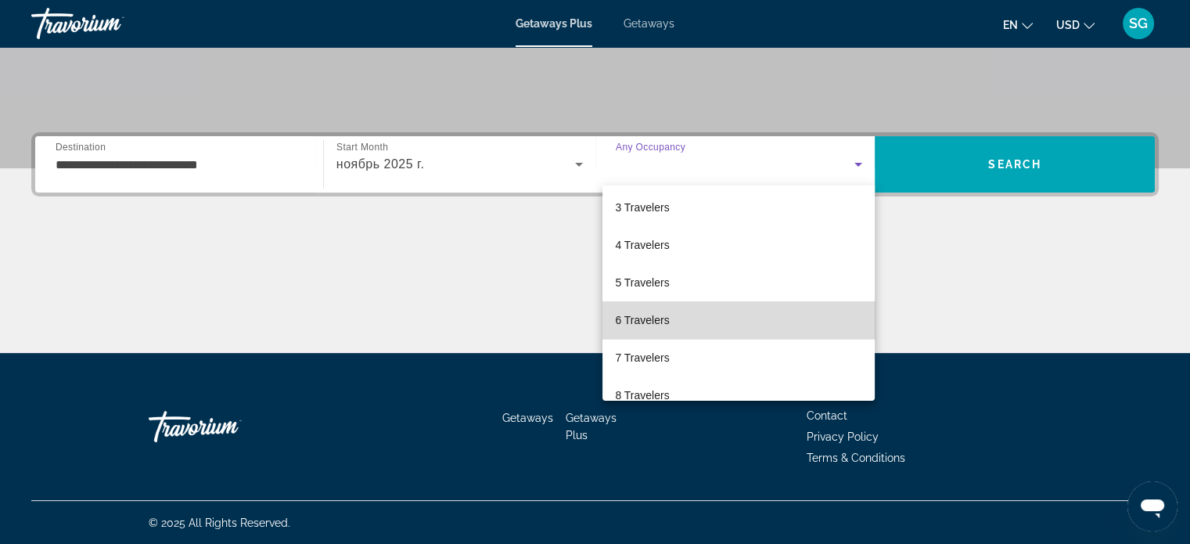
click at [743, 305] on mat-option "6 Travelers" at bounding box center [738, 320] width 272 height 38
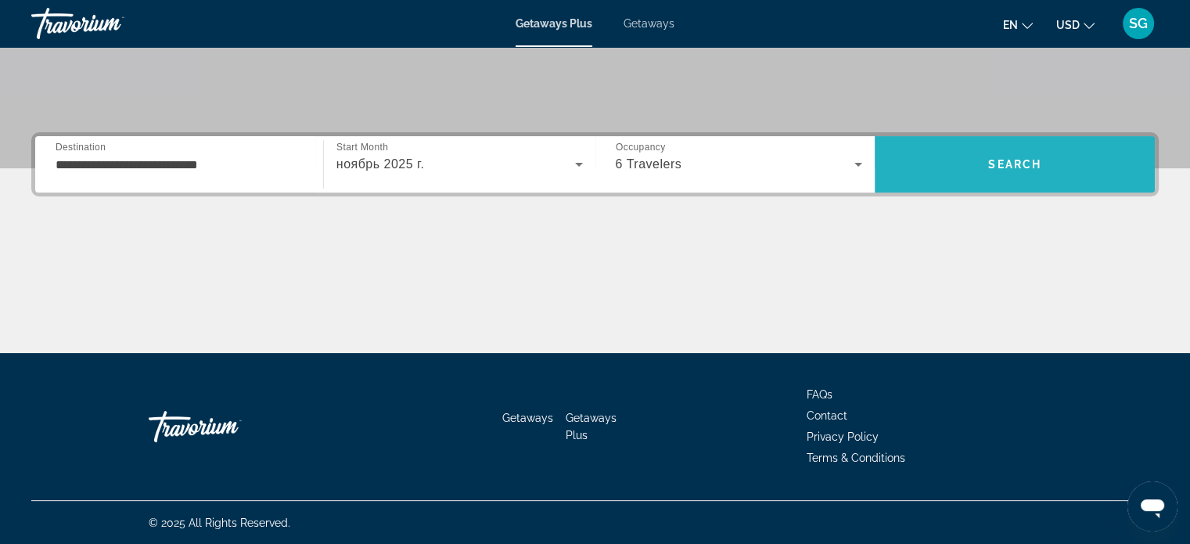
click at [1036, 151] on span "Search" at bounding box center [1015, 165] width 280 height 38
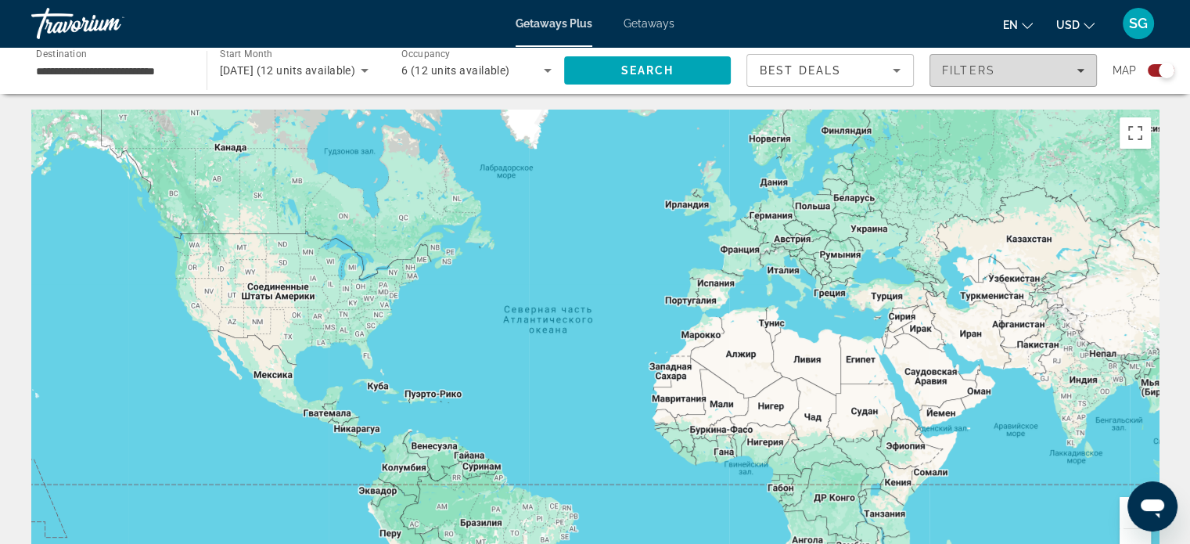
click at [1023, 73] on div "Filters" at bounding box center [1013, 70] width 142 height 13
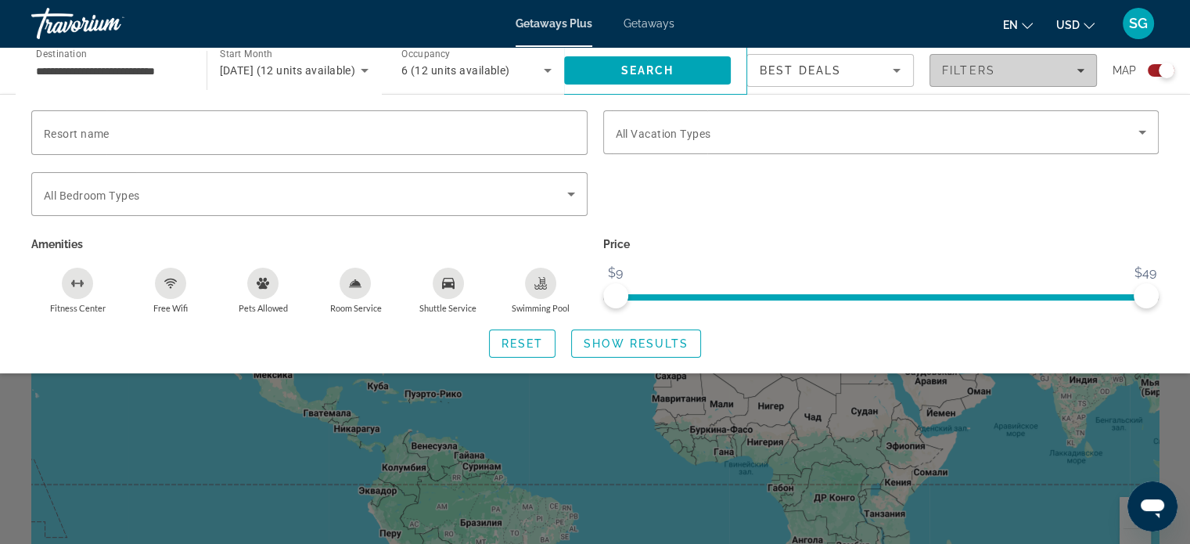
click at [1023, 73] on div "Filters" at bounding box center [1013, 70] width 142 height 13
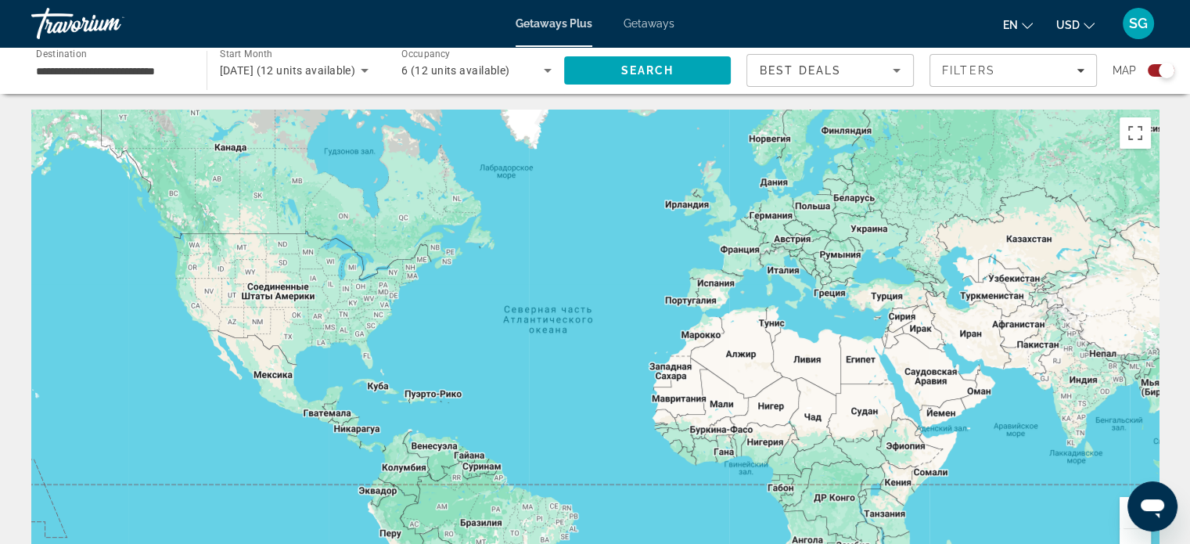
drag, startPoint x: 1162, startPoint y: 66, endPoint x: 1110, endPoint y: 79, distance: 53.3
click at [1161, 66] on div "Search widget" at bounding box center [1167, 71] width 16 height 16
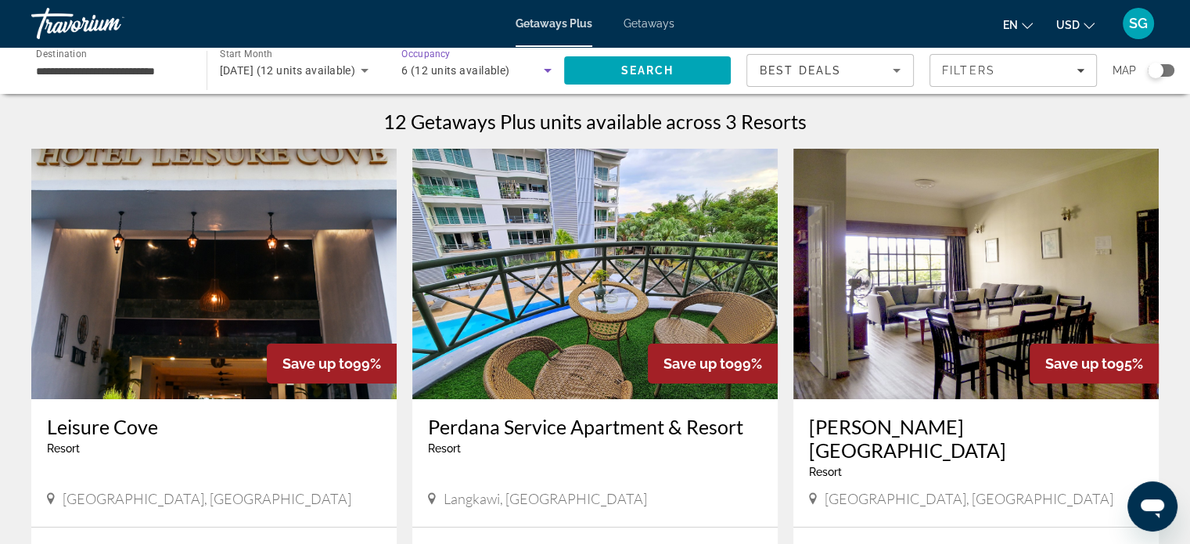
click at [550, 68] on icon "Search widget" at bounding box center [547, 70] width 19 height 19
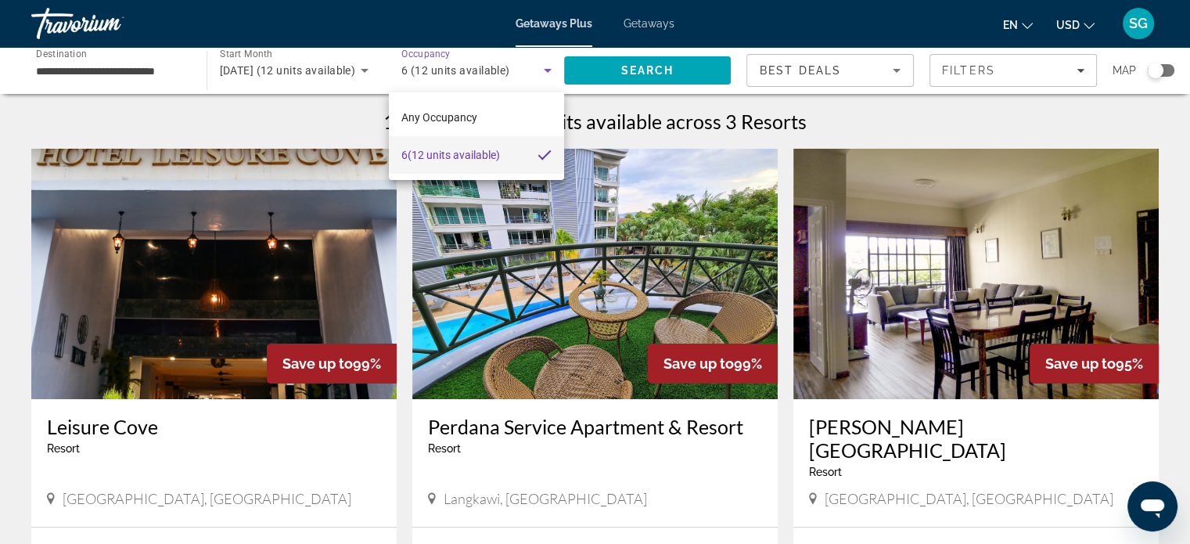
click at [550, 68] on div at bounding box center [595, 272] width 1190 height 544
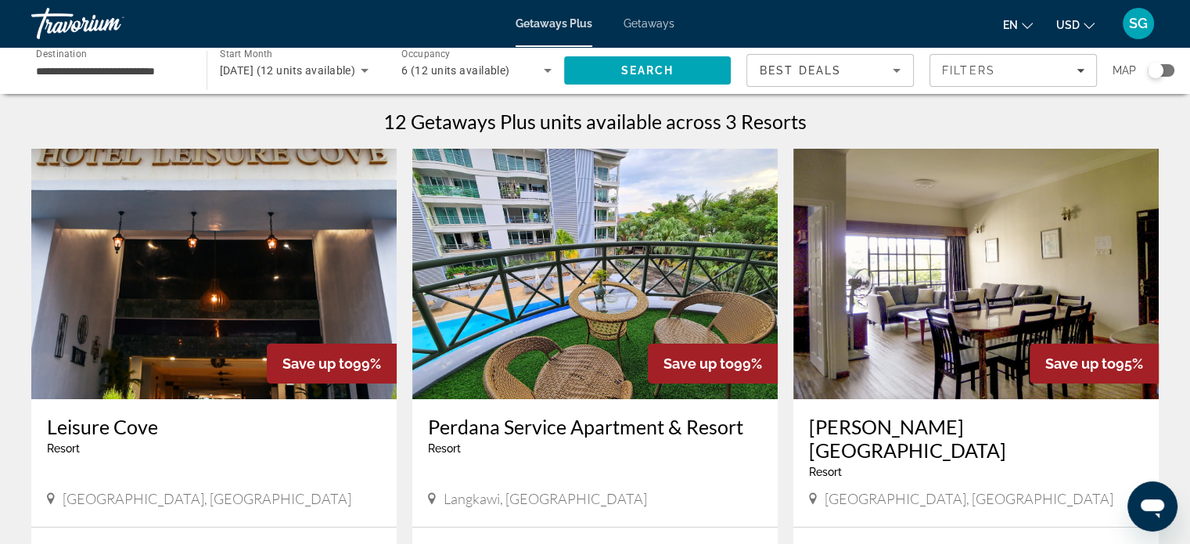
click at [892, 72] on icon "Sort by" at bounding box center [896, 70] width 19 height 19
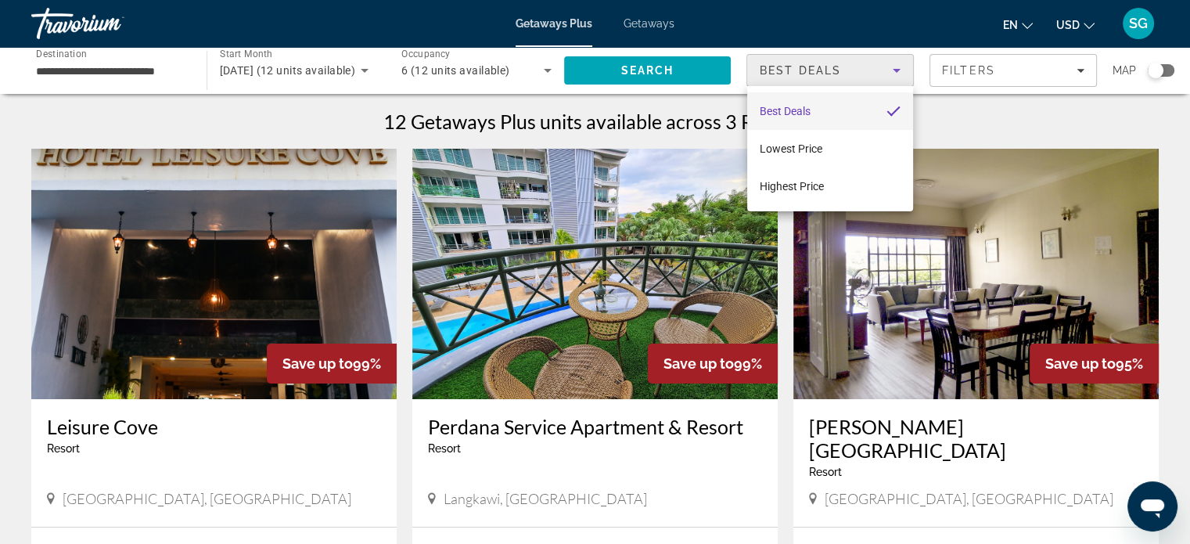
click at [894, 71] on div at bounding box center [595, 272] width 1190 height 544
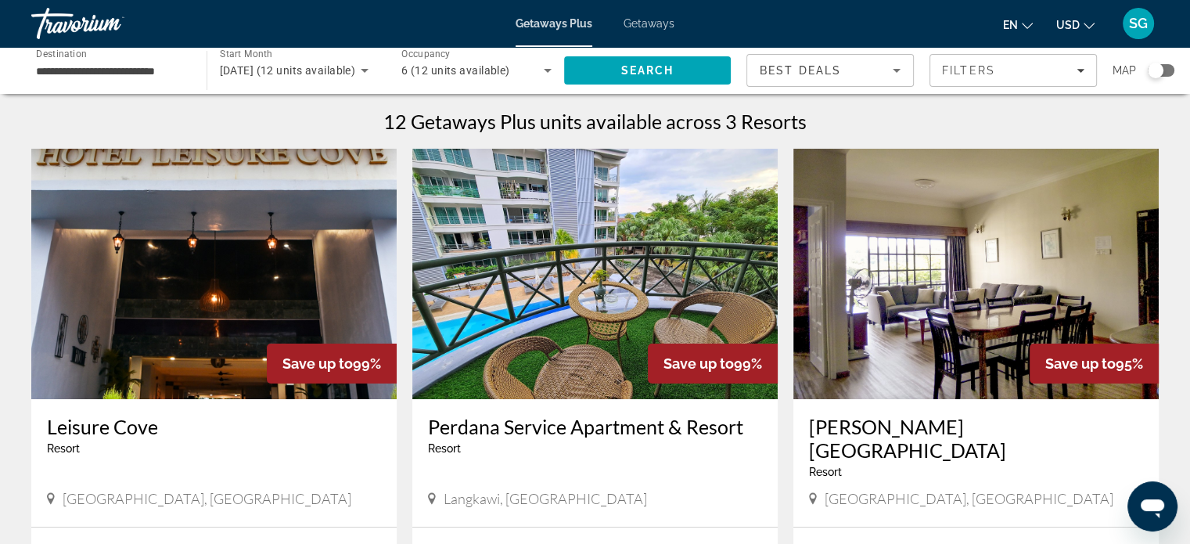
click at [544, 59] on div "6 (12 units available)" at bounding box center [476, 71] width 150 height 44
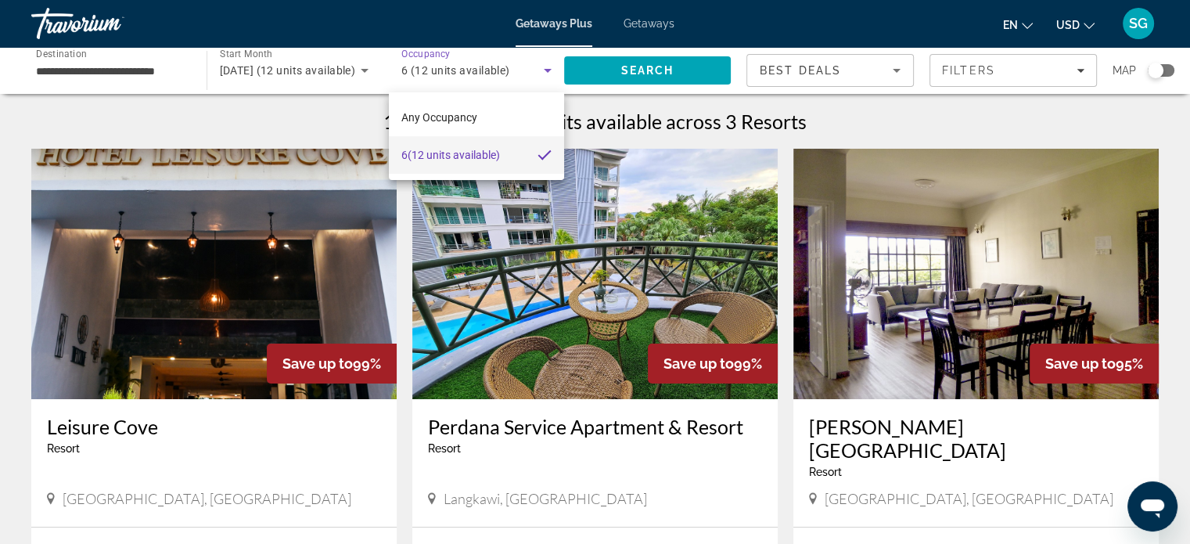
click at [544, 59] on div at bounding box center [595, 272] width 1190 height 544
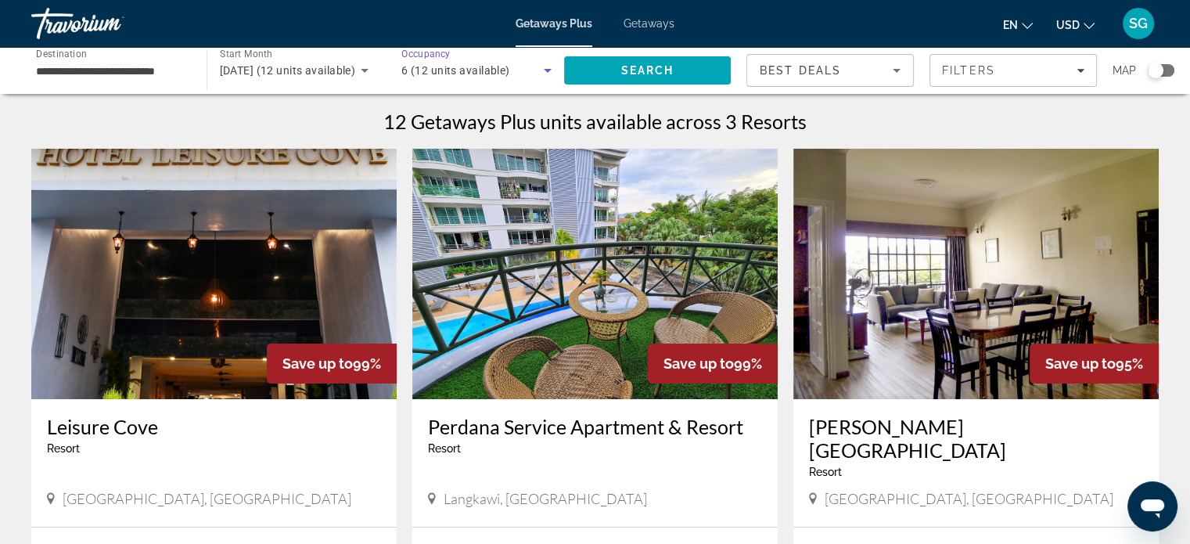
click at [555, 67] on icon "Search widget" at bounding box center [547, 70] width 19 height 19
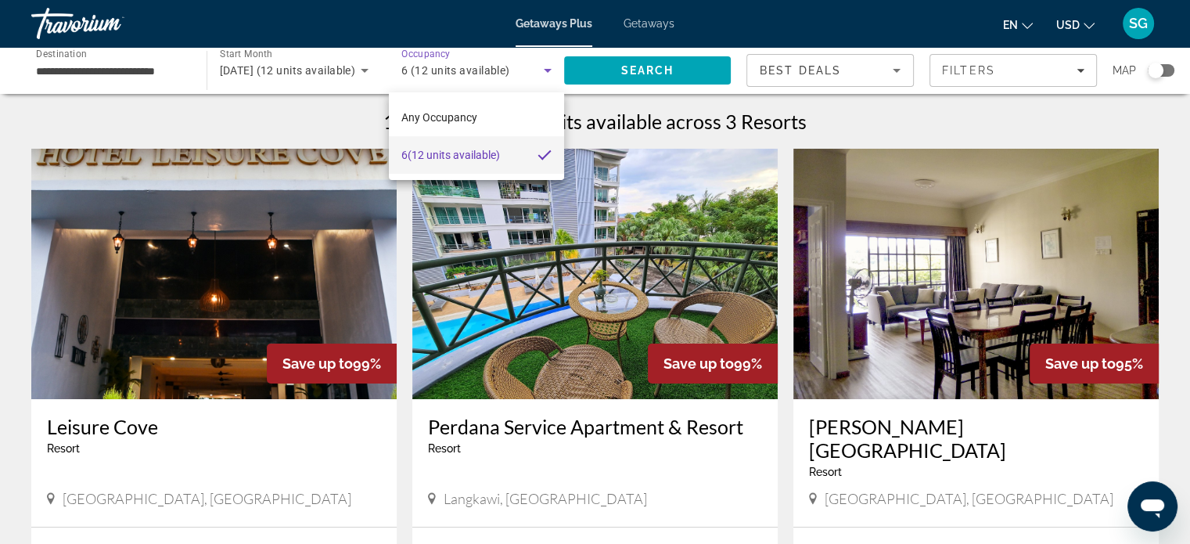
click at [509, 164] on mat-option "6 (12 units available)" at bounding box center [476, 155] width 175 height 38
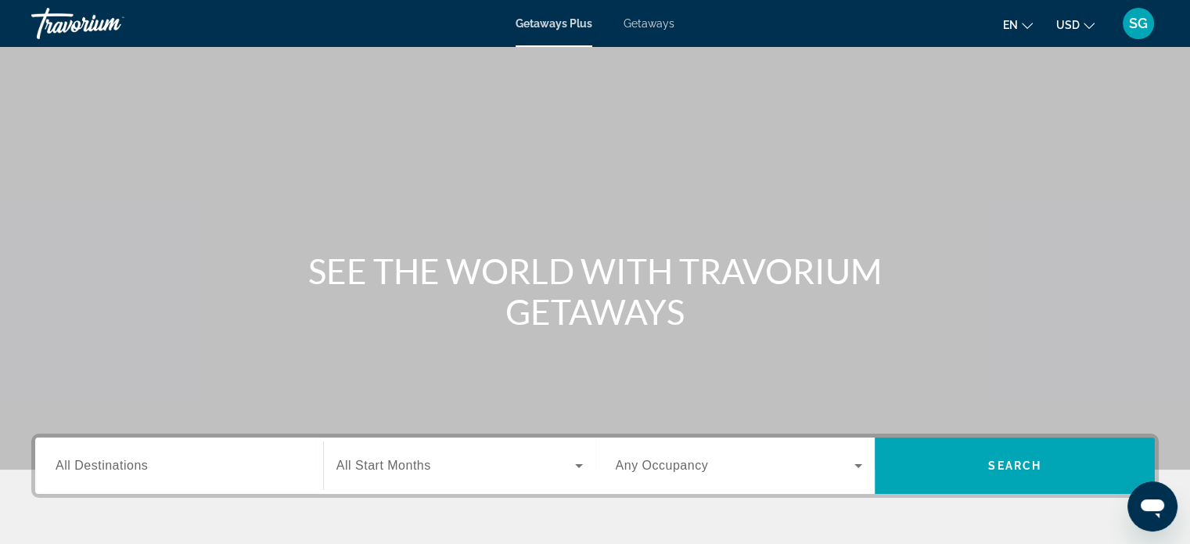
scroll to position [156, 0]
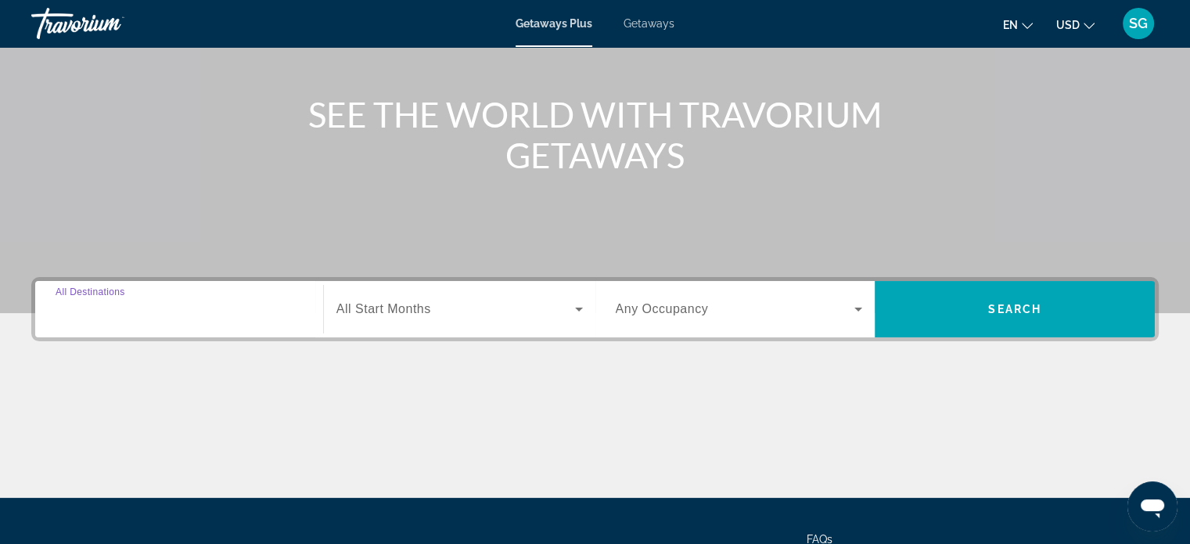
click at [261, 317] on input "Destination All Destinations" at bounding box center [179, 309] width 247 height 19
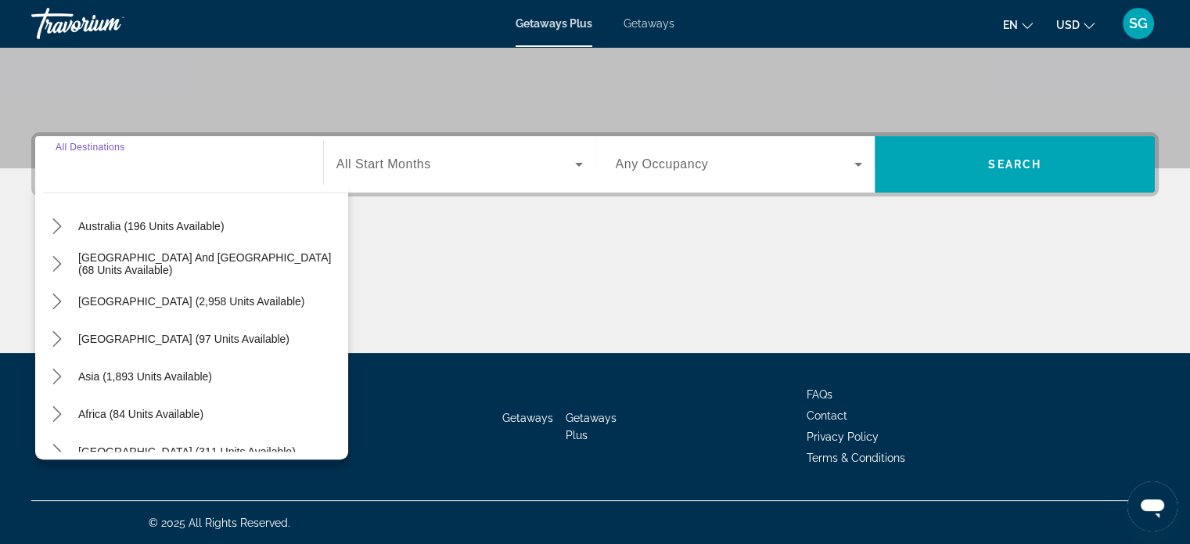
scroll to position [253, 0]
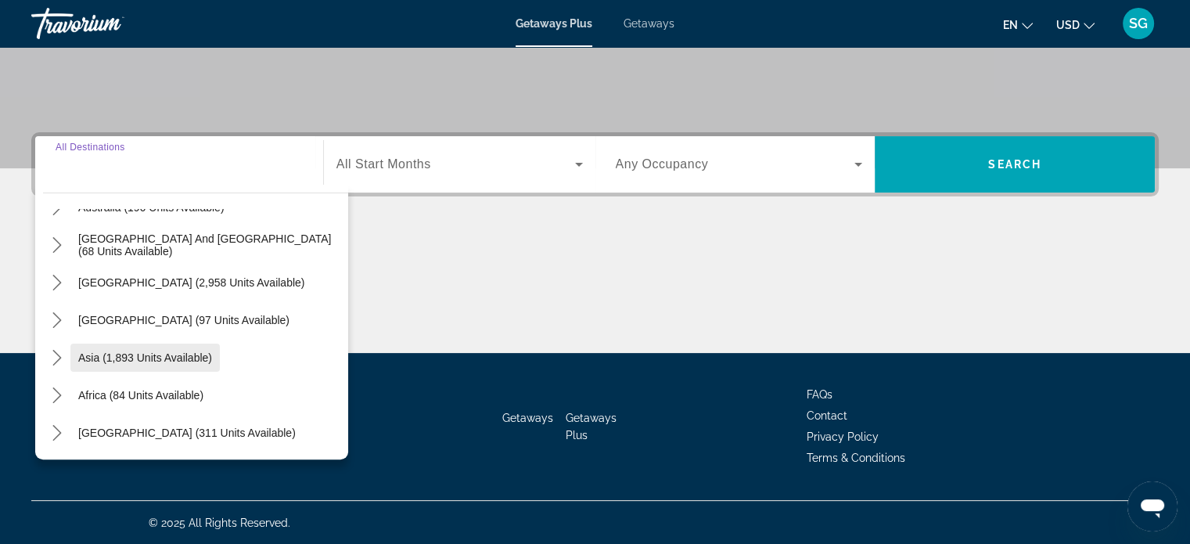
click at [172, 363] on span "Select destination: Asia (1,893 units available)" at bounding box center [144, 358] width 149 height 38
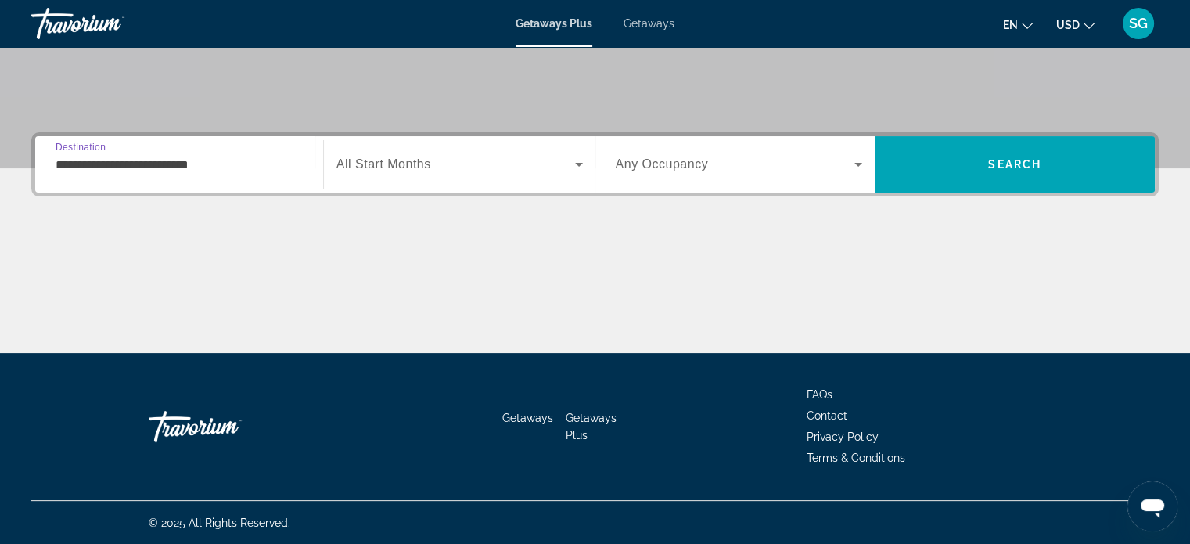
click at [214, 162] on input "**********" at bounding box center [179, 165] width 247 height 19
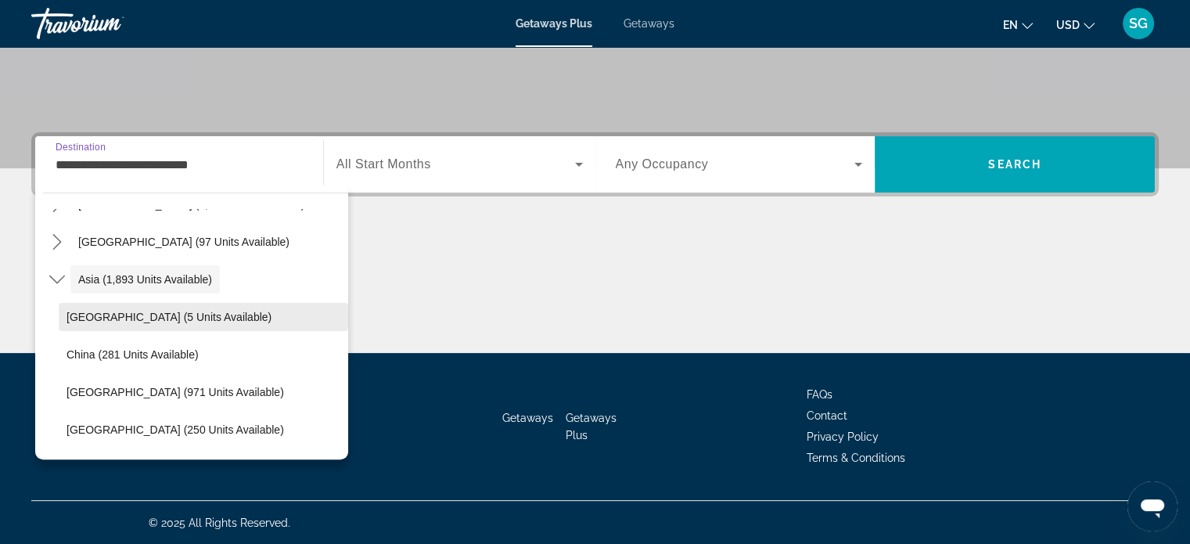
scroll to position [359, 0]
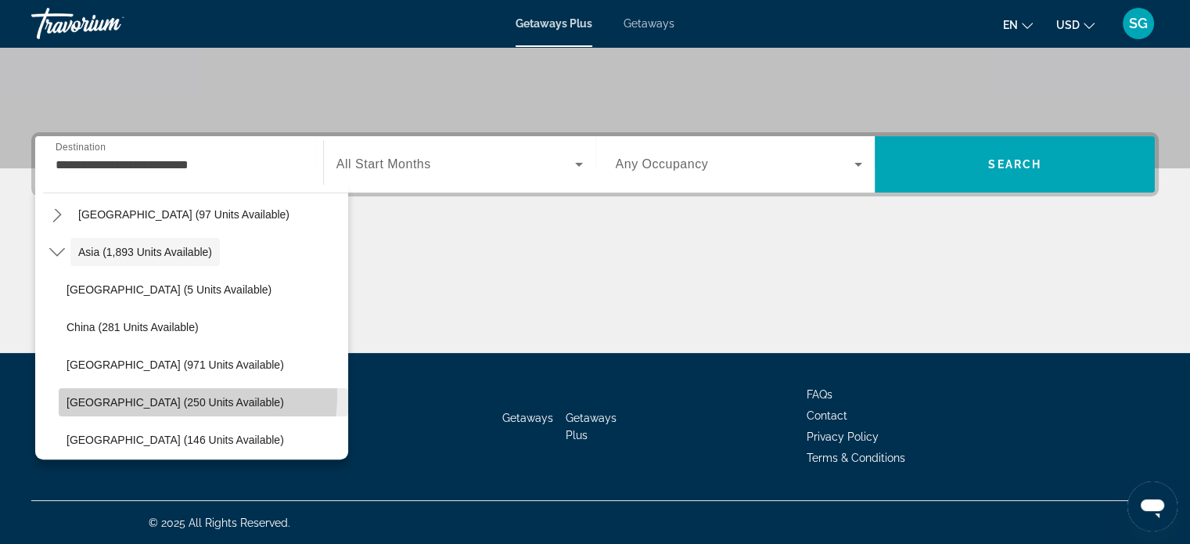
click at [143, 394] on span "Select destination: Indonesia (250 units available)" at bounding box center [203, 402] width 289 height 38
type input "**********"
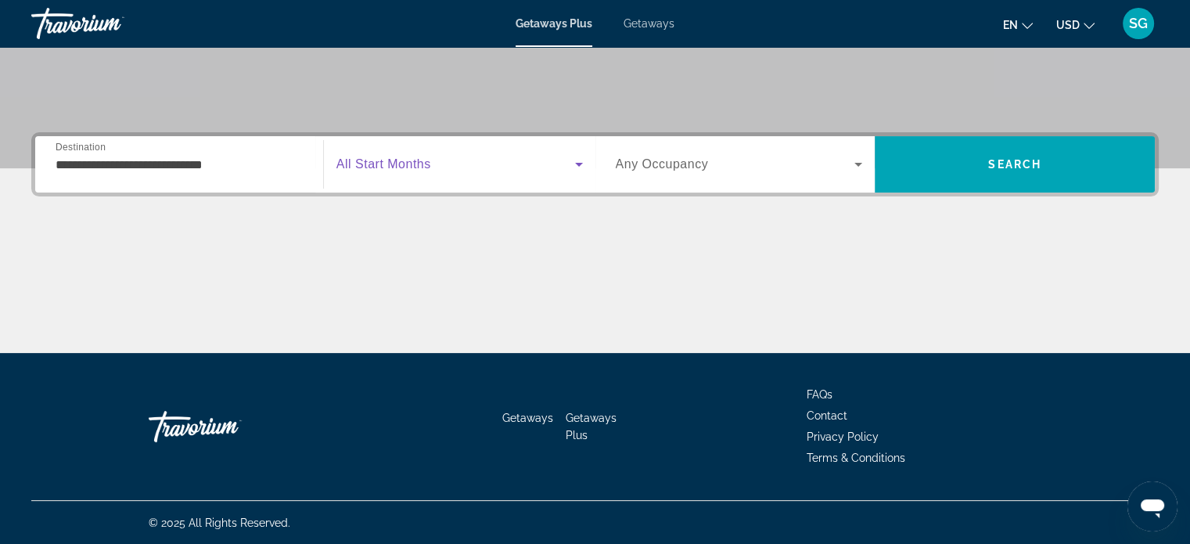
click at [518, 162] on span "Search widget" at bounding box center [455, 164] width 239 height 19
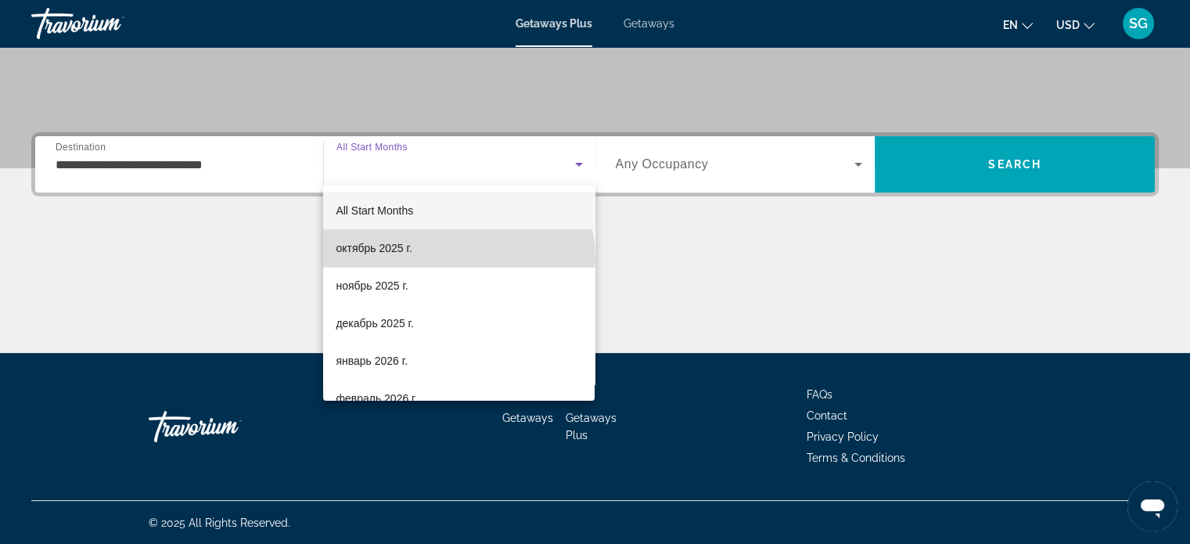
click at [458, 259] on mat-option "октябрь 2025 г." at bounding box center [458, 248] width 271 height 38
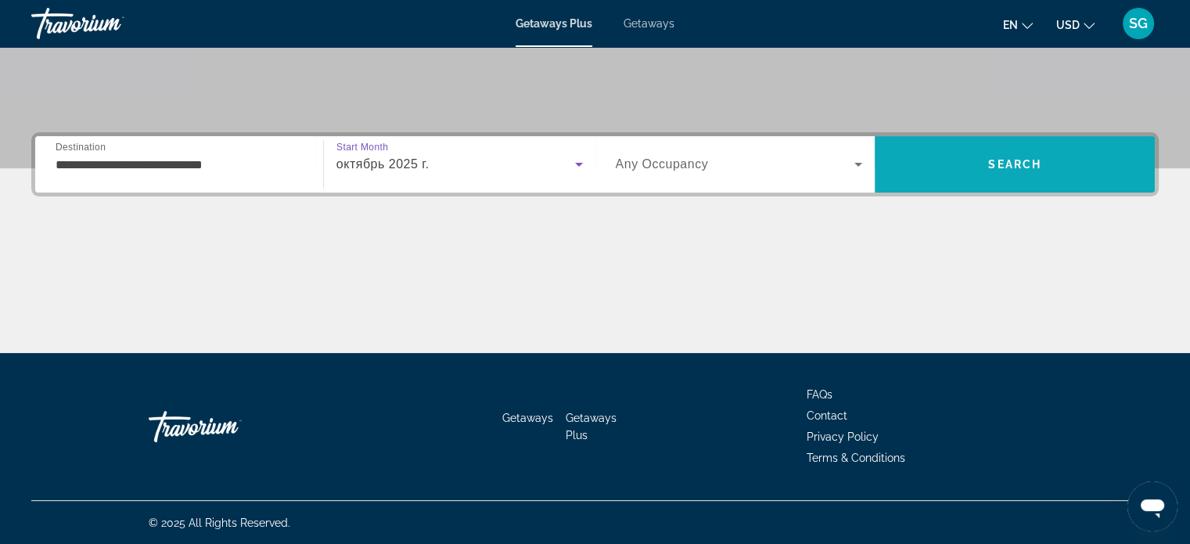
click at [1066, 165] on span "Search" at bounding box center [1015, 165] width 280 height 38
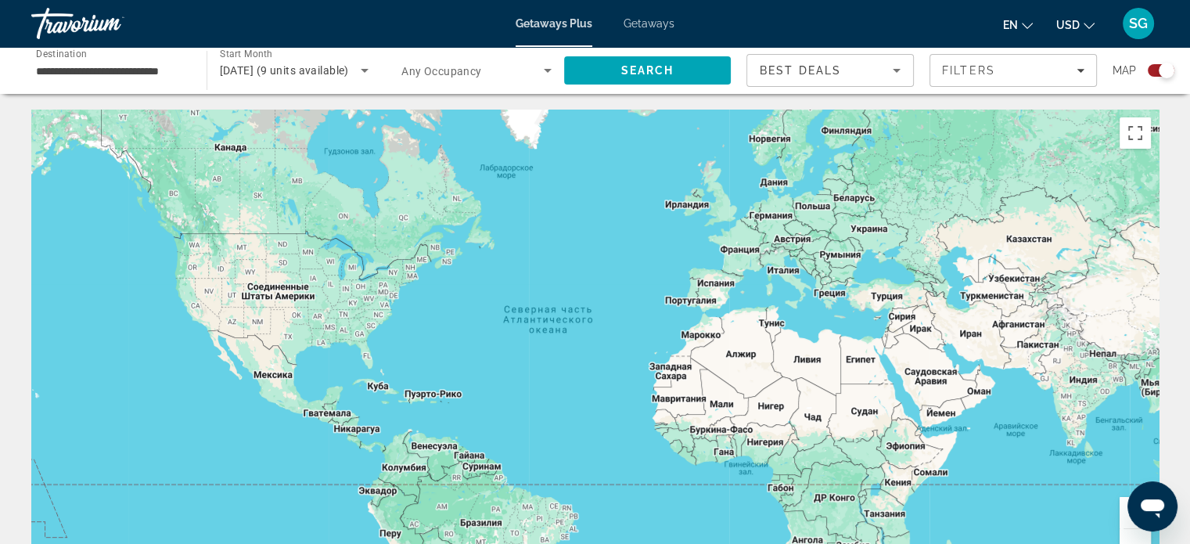
click at [1163, 70] on div "Search widget" at bounding box center [1167, 71] width 16 height 16
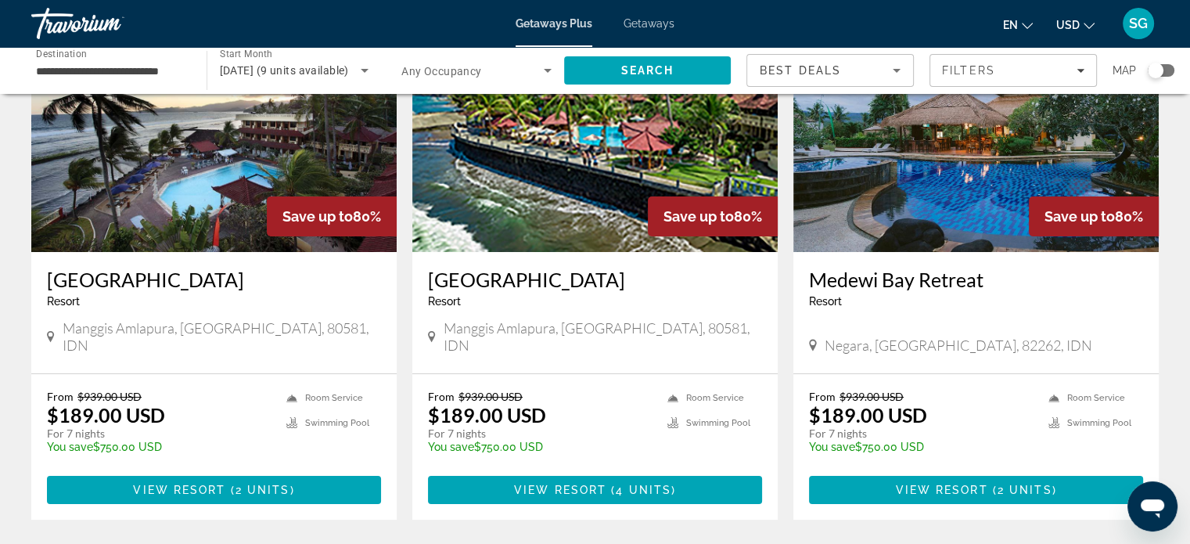
scroll to position [156, 0]
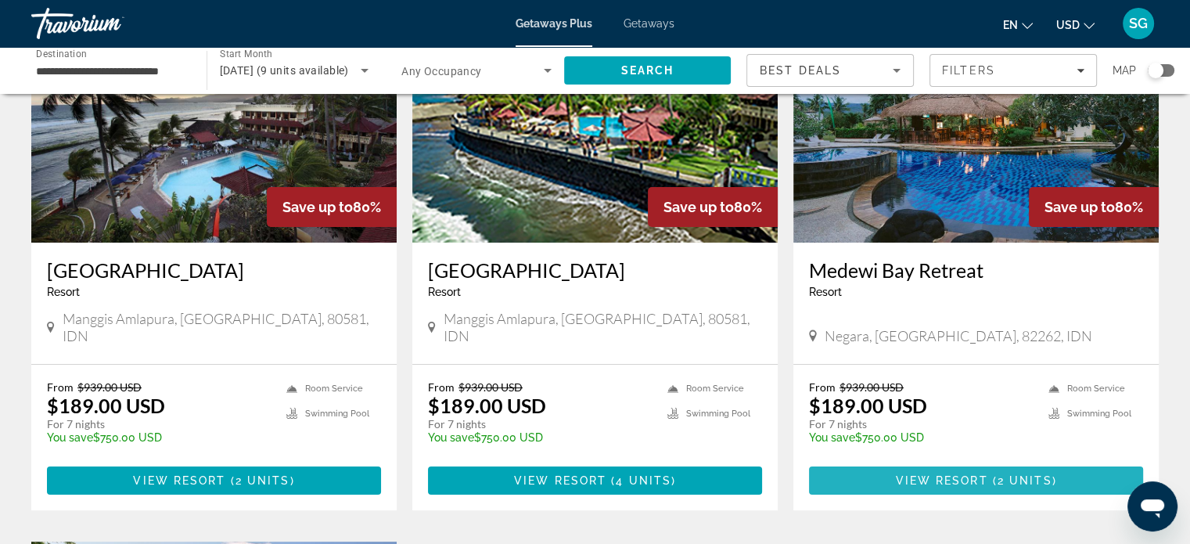
click at [927, 474] on span "View Resort" at bounding box center [941, 480] width 92 height 13
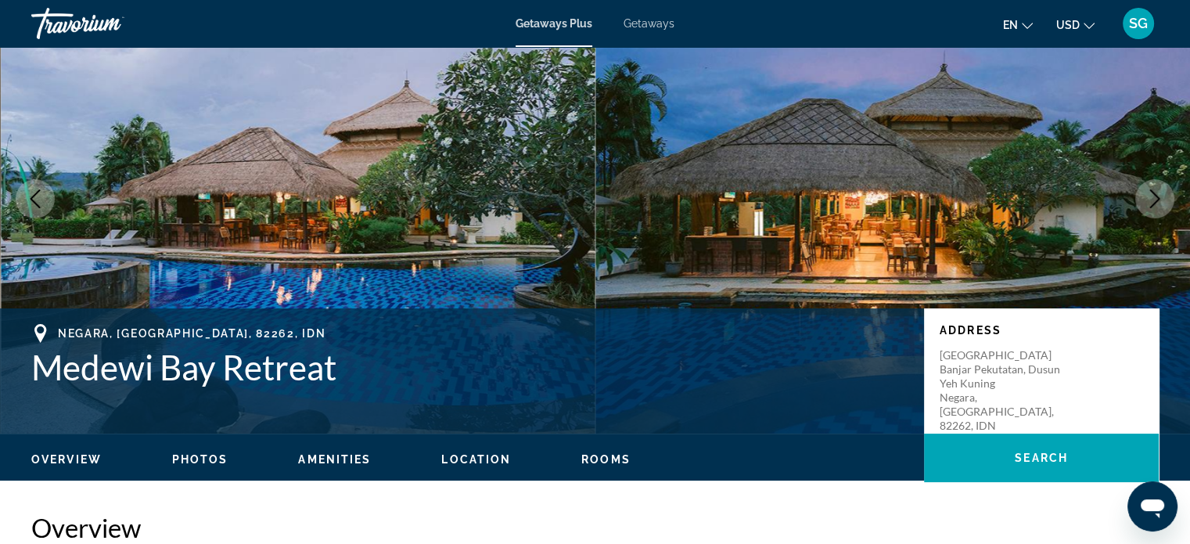
scroll to position [78, 0]
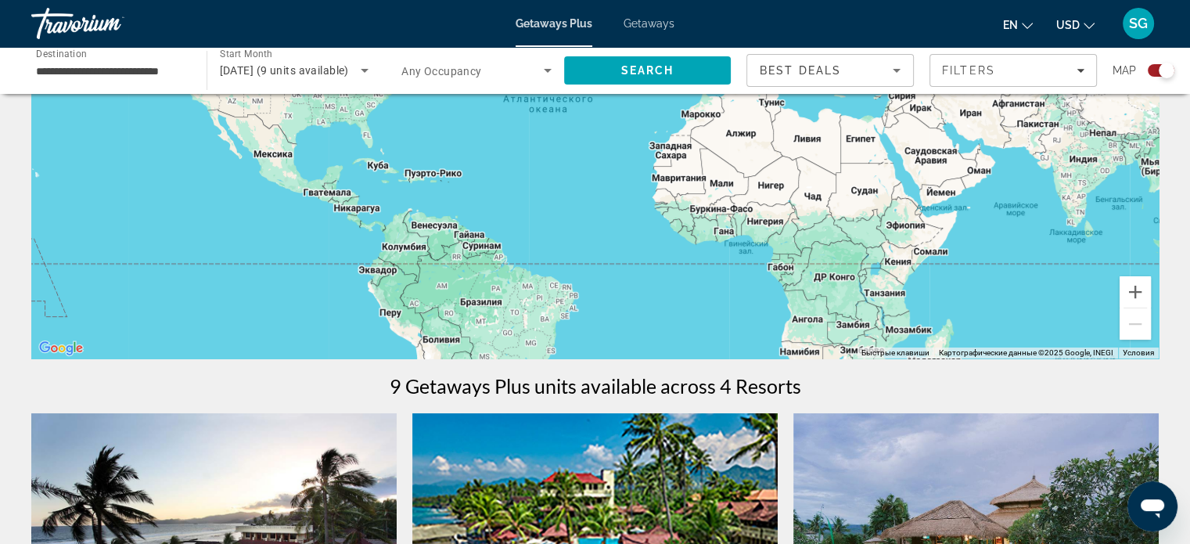
scroll to position [391, 0]
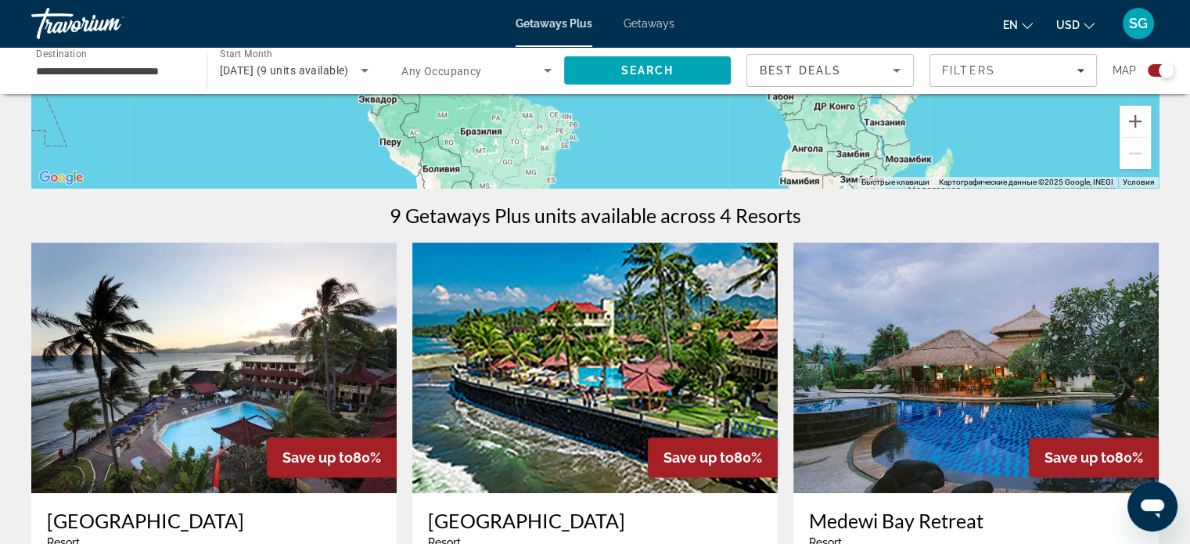
click at [643, 23] on span "Getaways" at bounding box center [649, 23] width 51 height 13
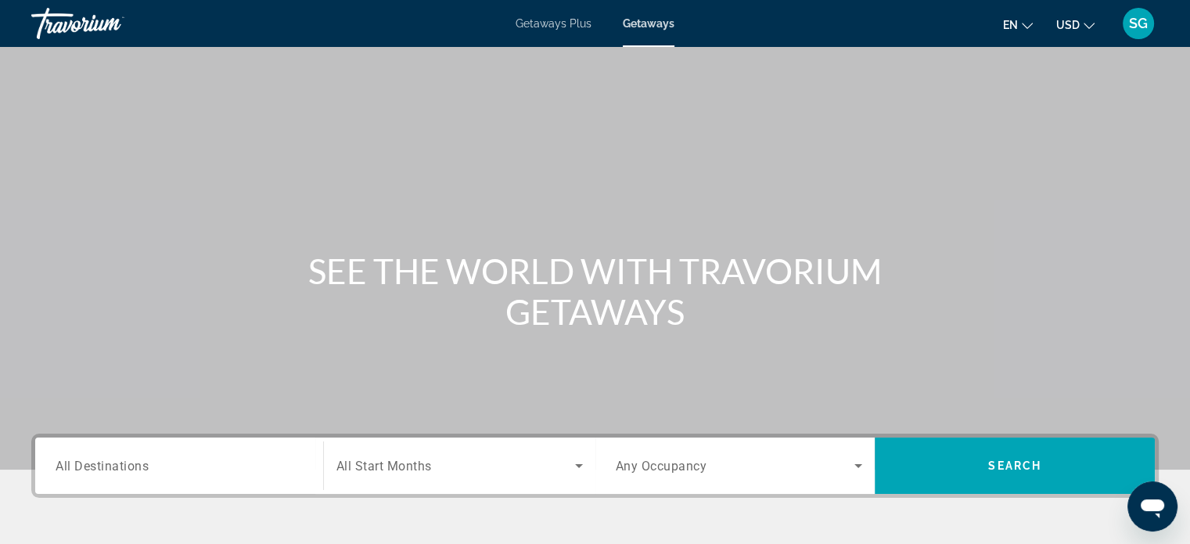
click at [563, 31] on div "Getaways Plus Getaways en English Español Français Italiano Português русский U…" at bounding box center [595, 23] width 1190 height 41
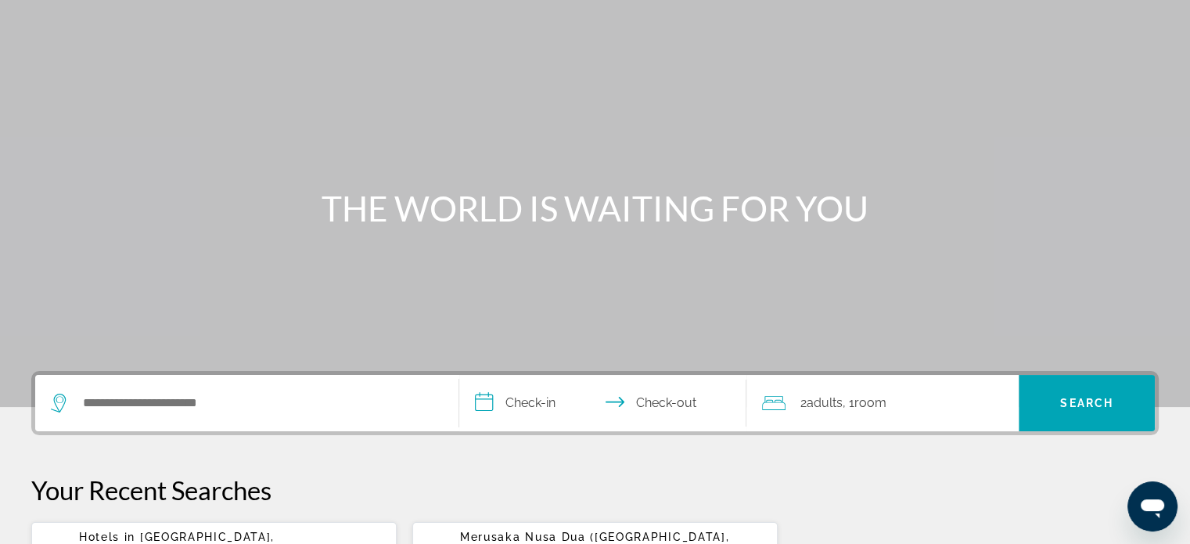
scroll to position [156, 0]
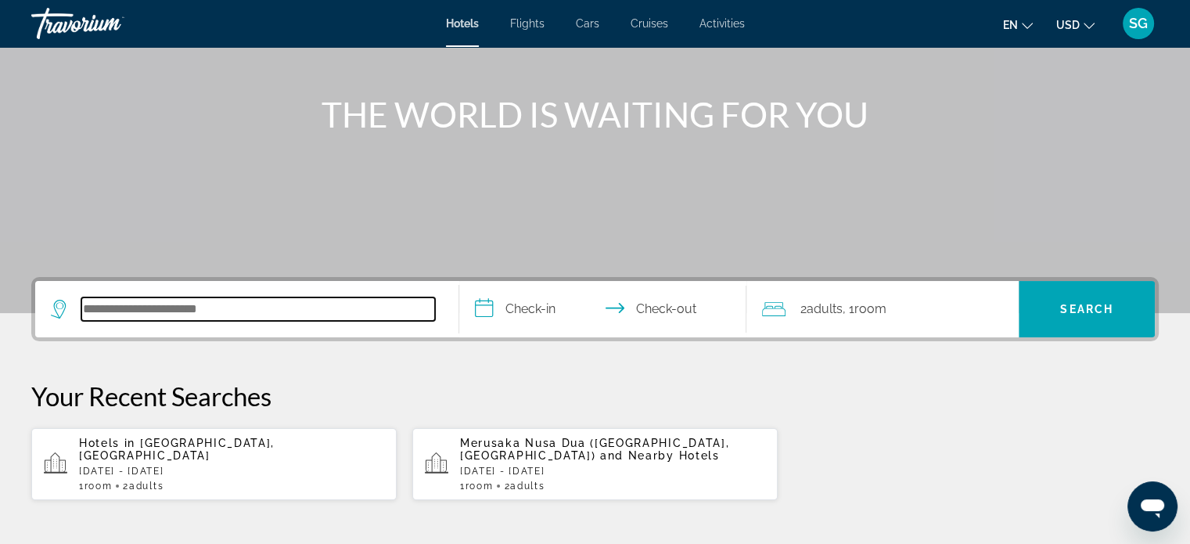
click at [201, 309] on input "Search hotel destination" at bounding box center [258, 308] width 354 height 23
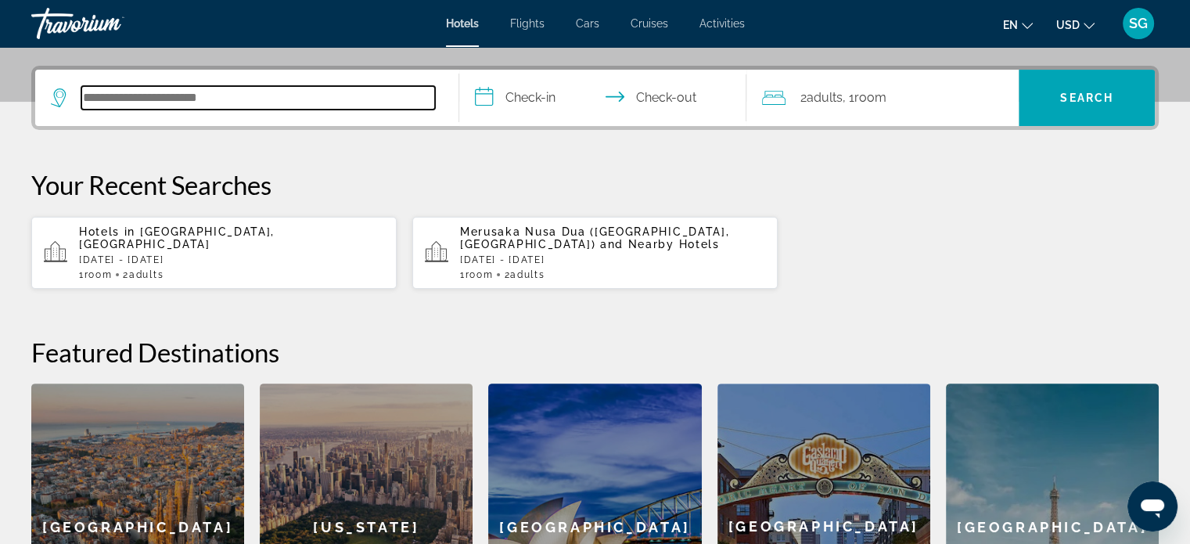
scroll to position [382, 0]
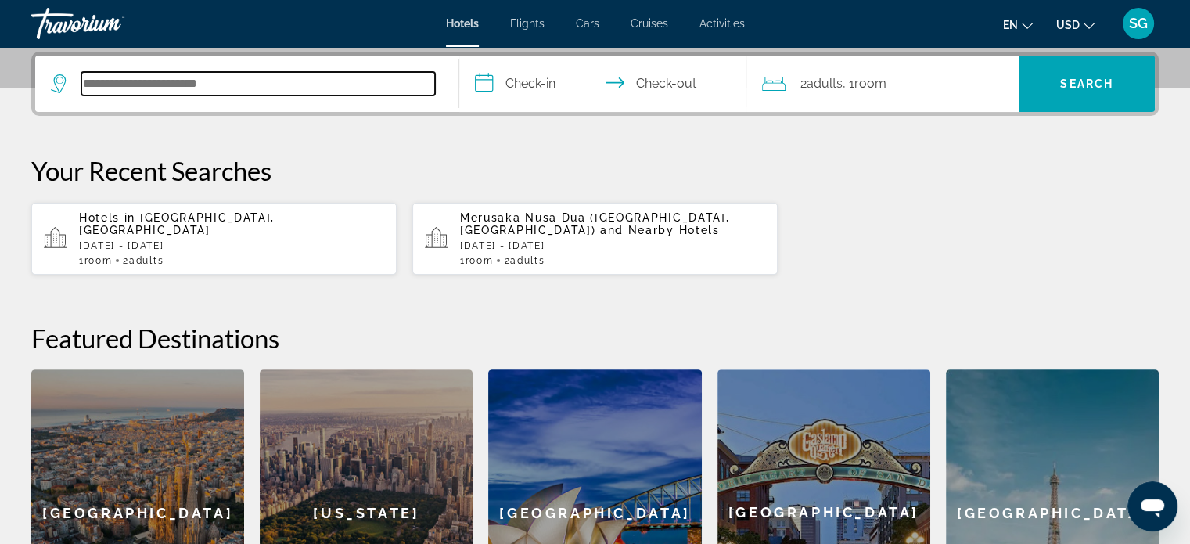
click at [223, 83] on input "Search hotel destination" at bounding box center [258, 83] width 354 height 23
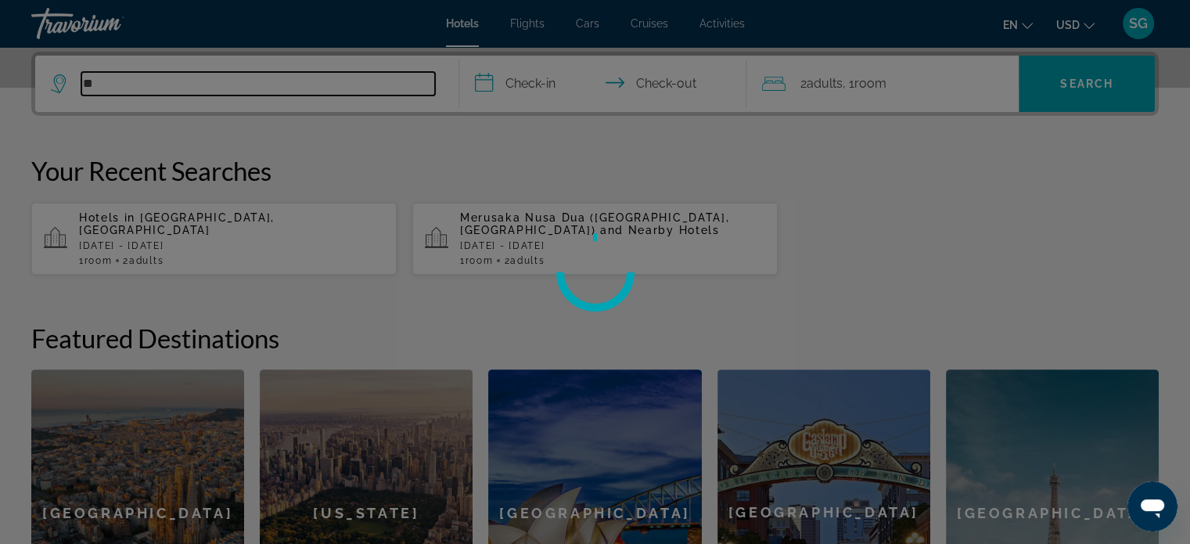
type input "*"
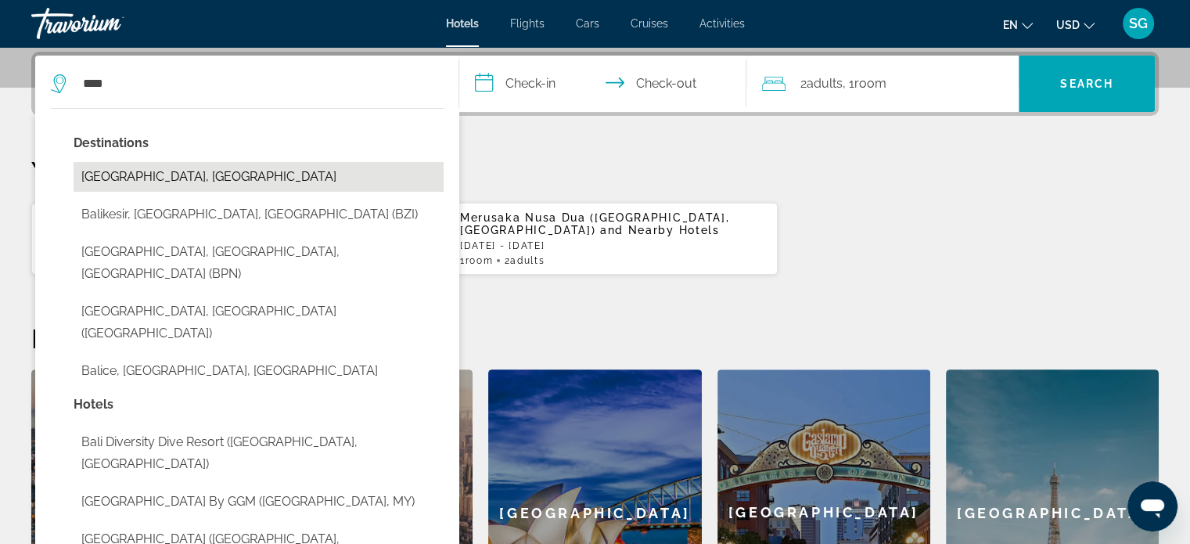
click at [197, 172] on button "[GEOGRAPHIC_DATA], [GEOGRAPHIC_DATA]" at bounding box center [259, 177] width 370 height 30
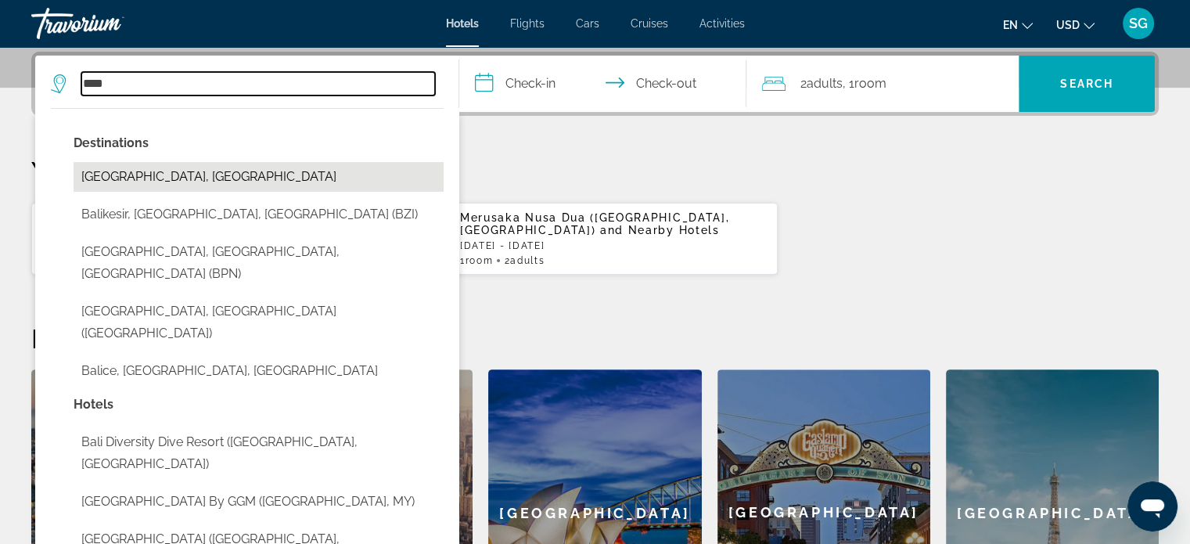
type input "**********"
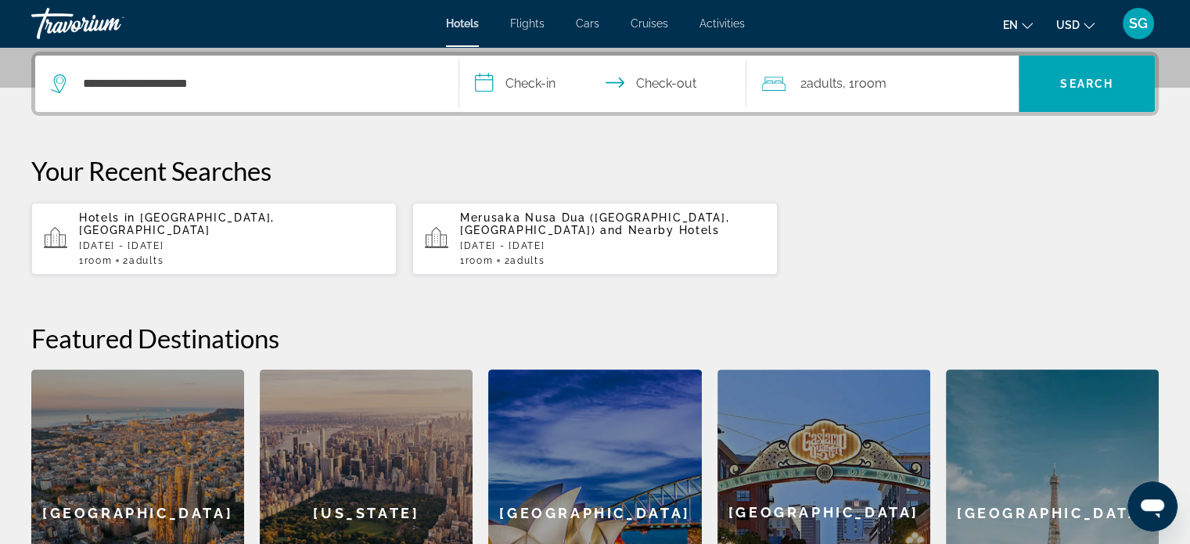
click at [545, 93] on input "**********" at bounding box center [606, 86] width 294 height 61
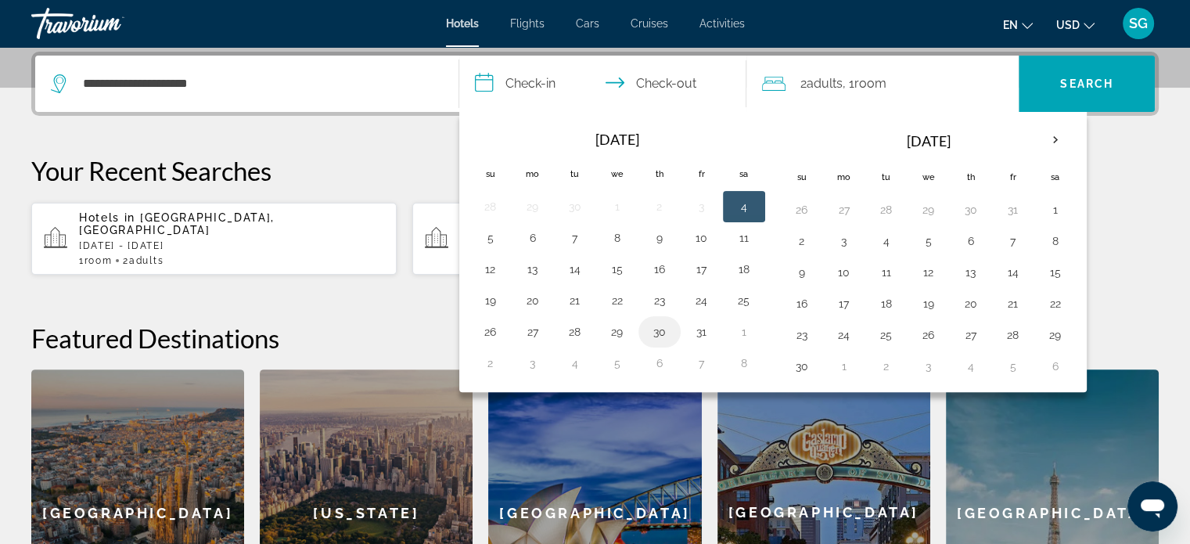
click at [652, 332] on button "30" at bounding box center [659, 332] width 25 height 22
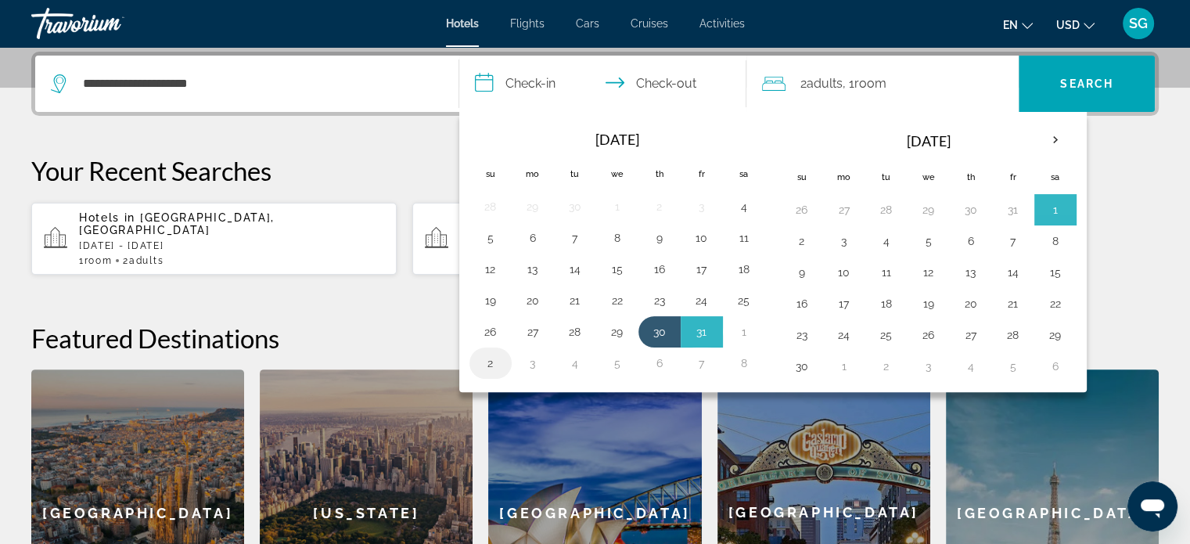
click at [494, 359] on button "2" at bounding box center [490, 363] width 25 height 22
type input "**********"
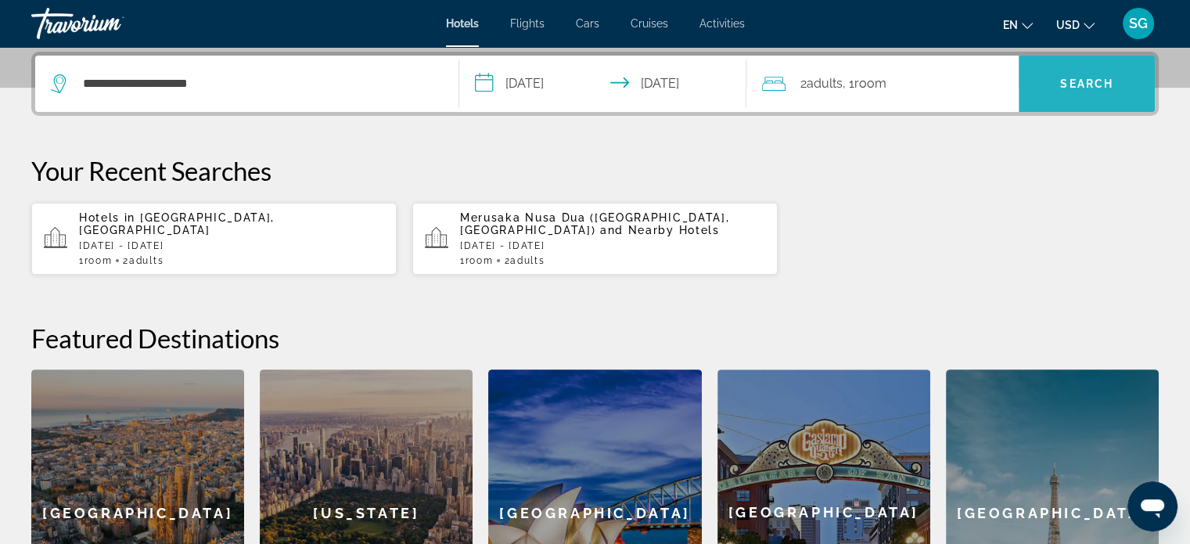
click at [1087, 77] on span "Search" at bounding box center [1086, 83] width 53 height 13
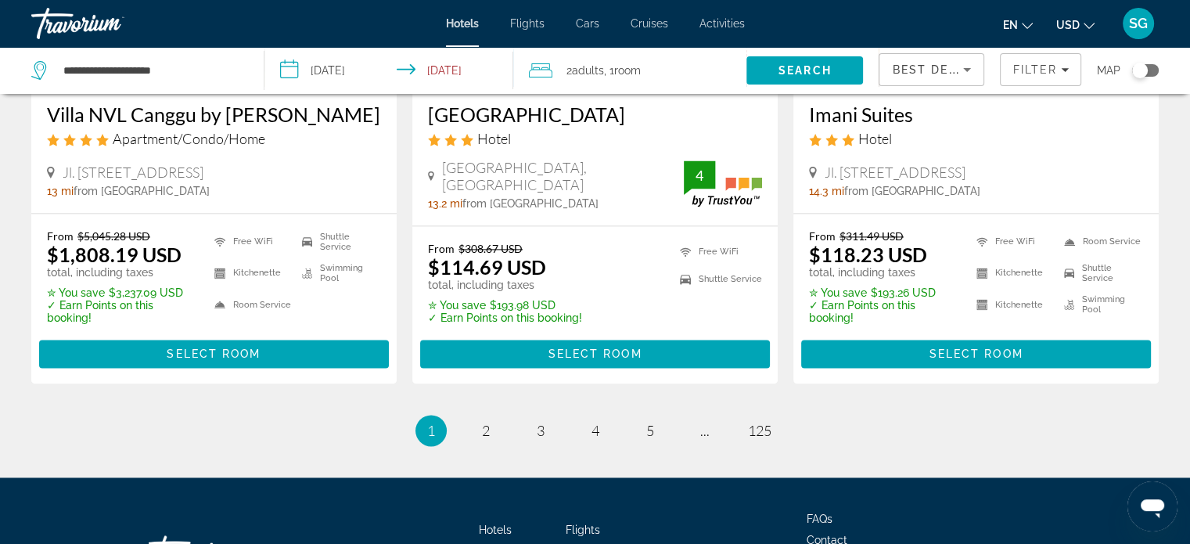
scroll to position [2191, 0]
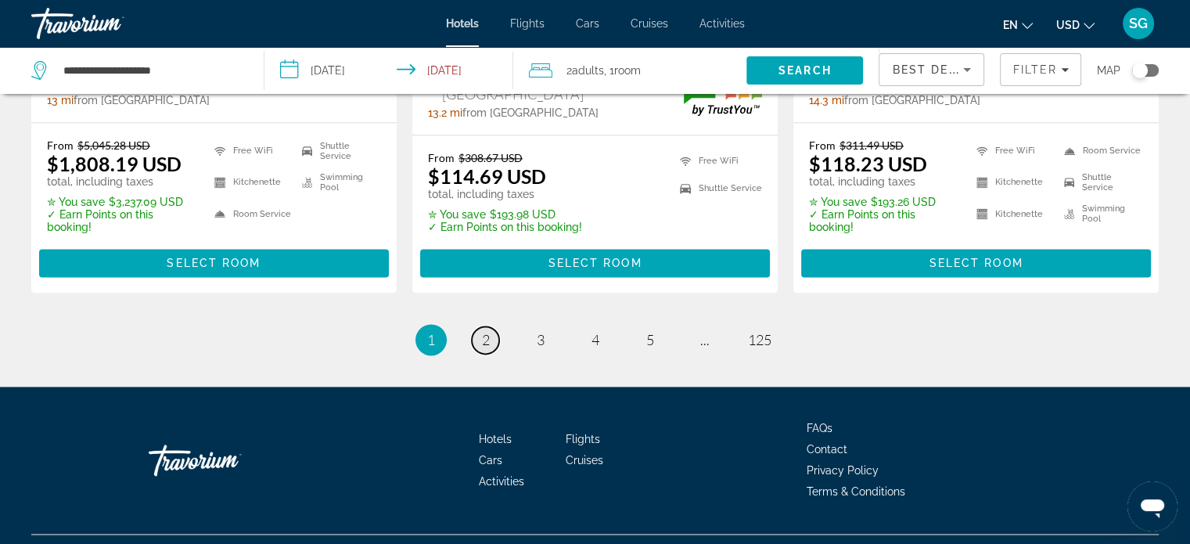
click at [491, 326] on link "page 2" at bounding box center [485, 339] width 27 height 27
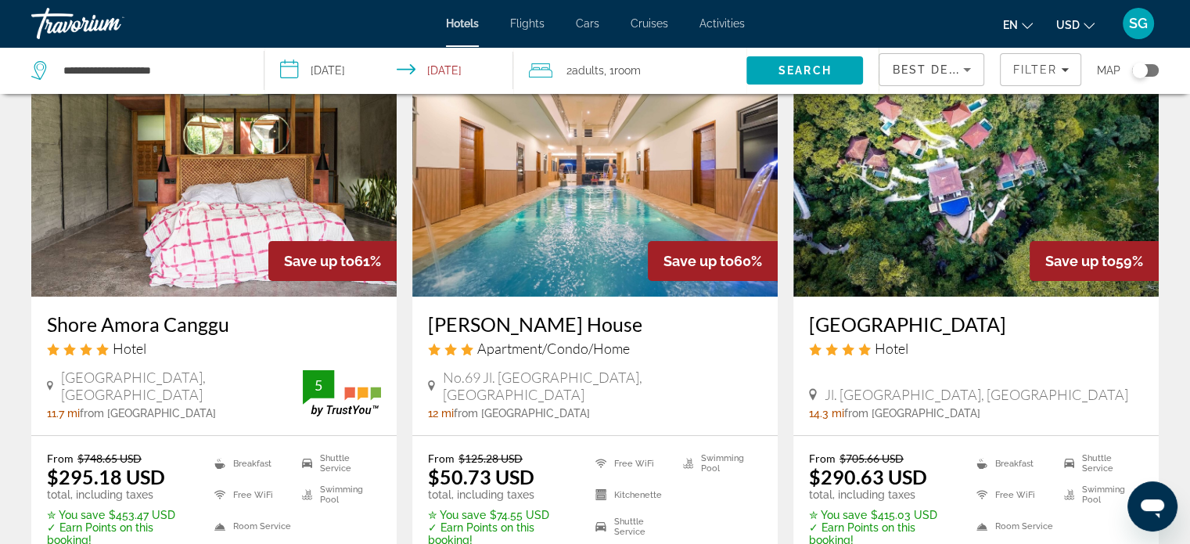
scroll to position [78, 0]
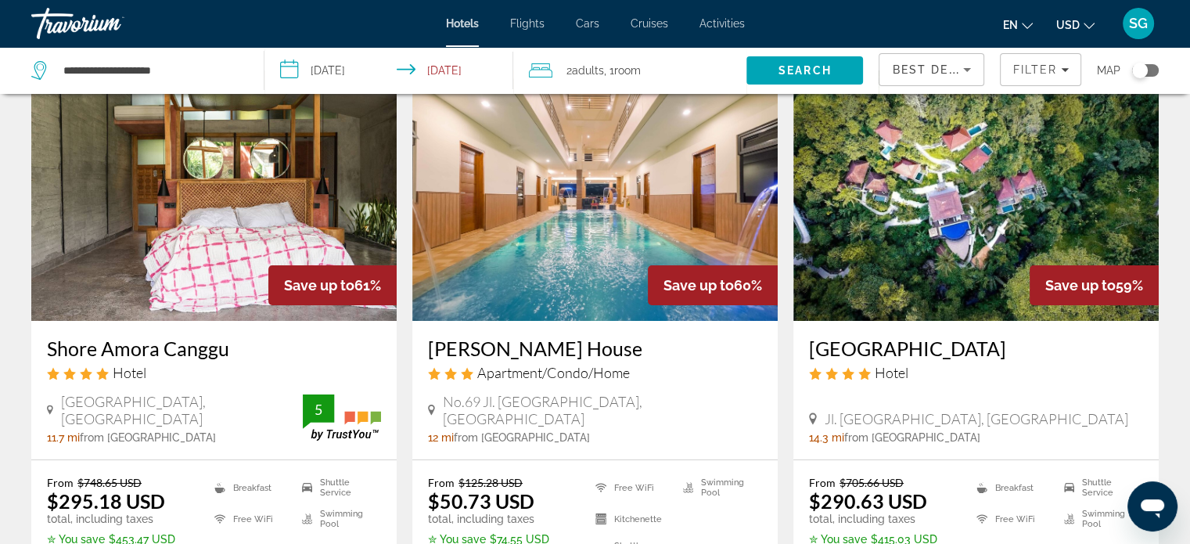
click at [908, 237] on img "Main content" at bounding box center [975, 195] width 365 height 250
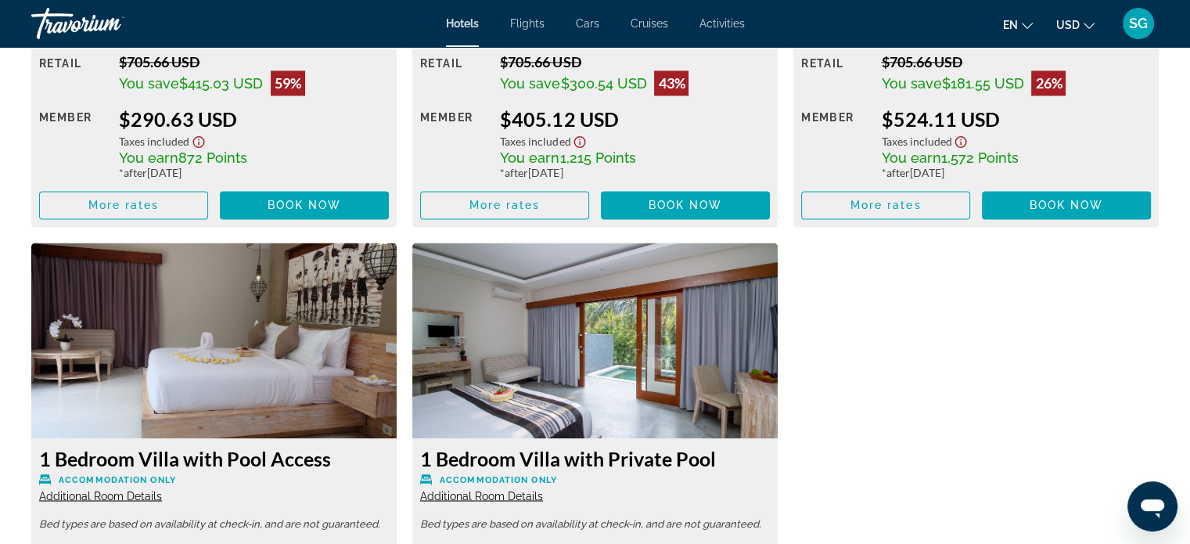
scroll to position [2363, 0]
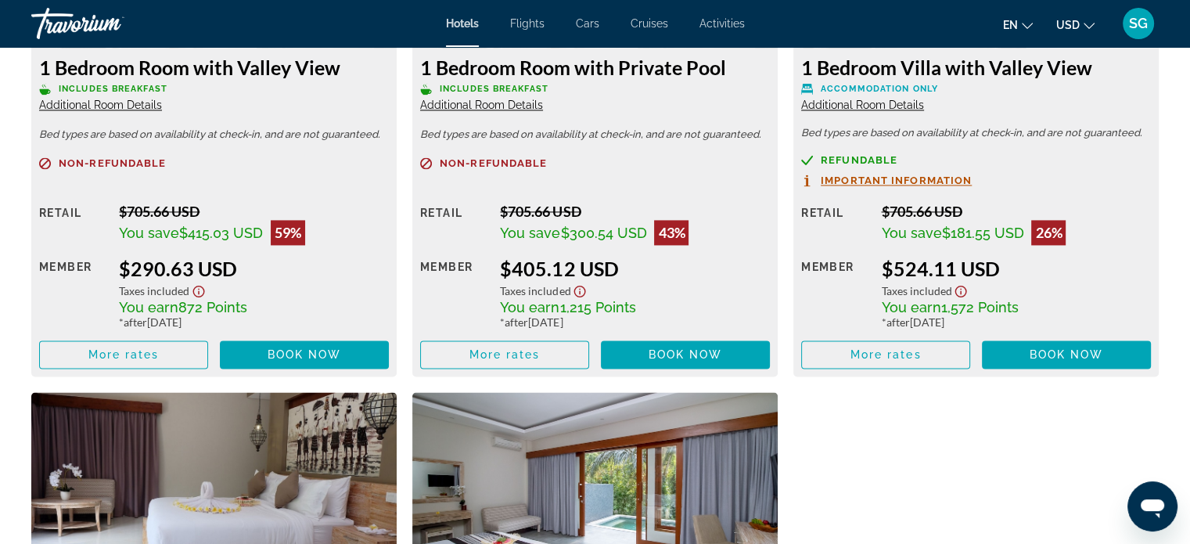
click at [1026, 280] on div "Taxes included" at bounding box center [1016, 289] width 270 height 18
click at [1055, 357] on span "Book now" at bounding box center [1067, 354] width 74 height 13
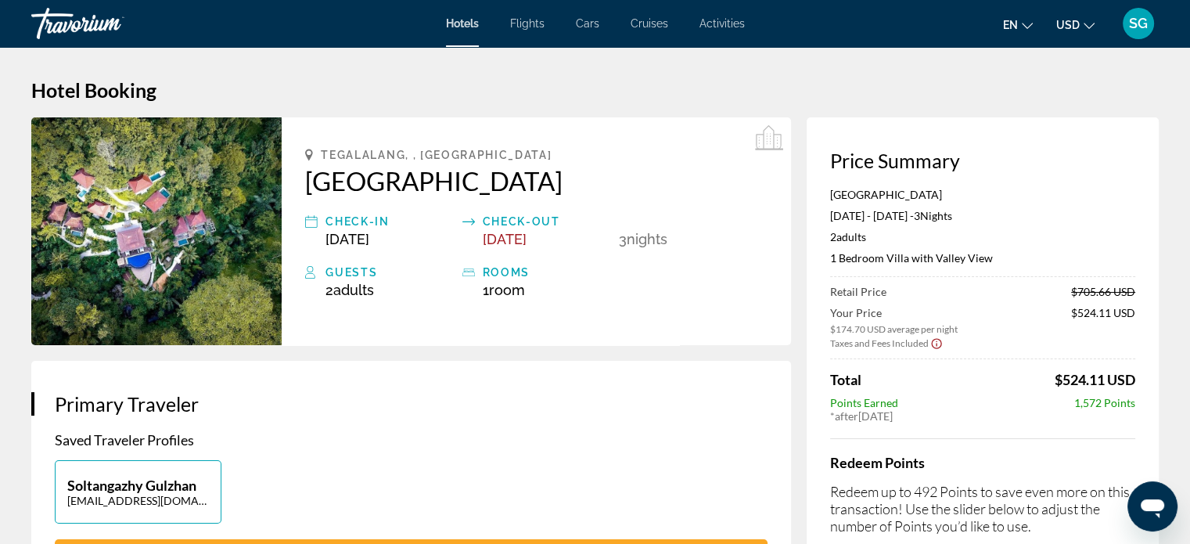
click at [1142, 27] on span "SG" at bounding box center [1138, 24] width 19 height 16
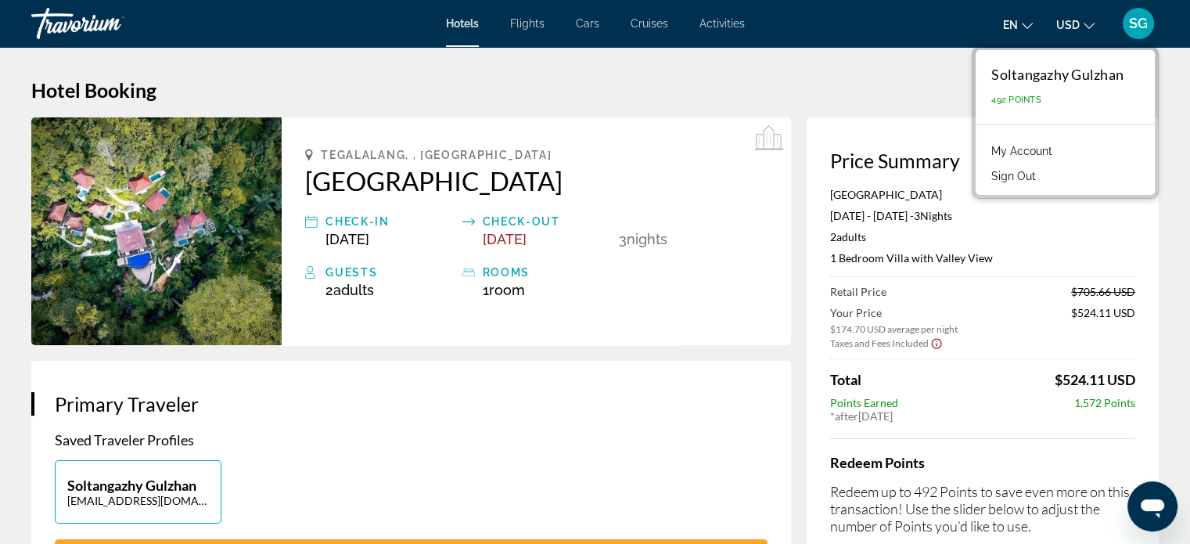
click at [1030, 143] on link "My Account" at bounding box center [1021, 151] width 77 height 20
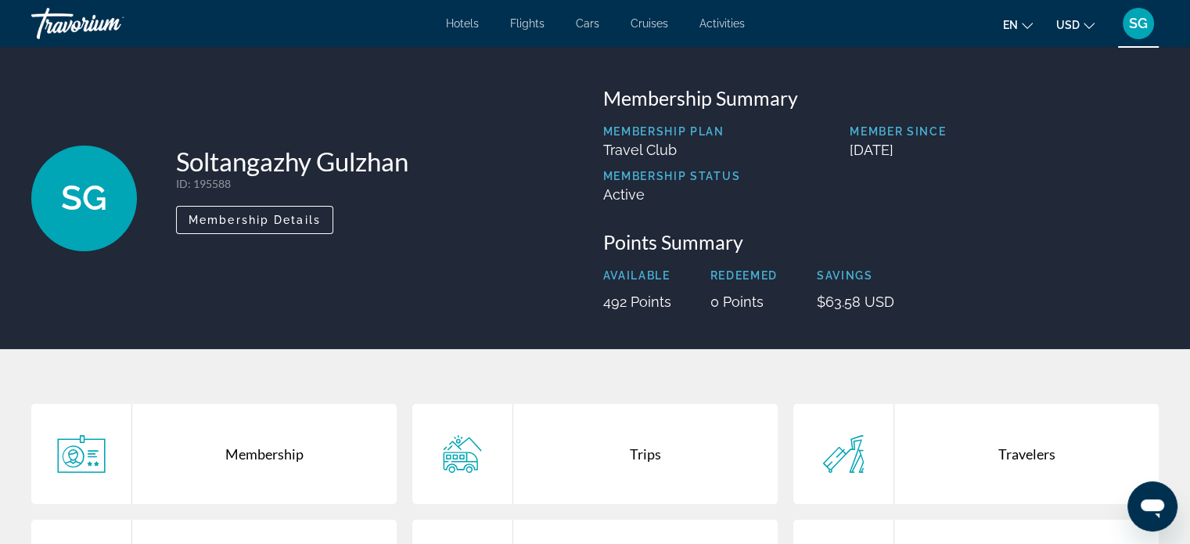
scroll to position [156, 0]
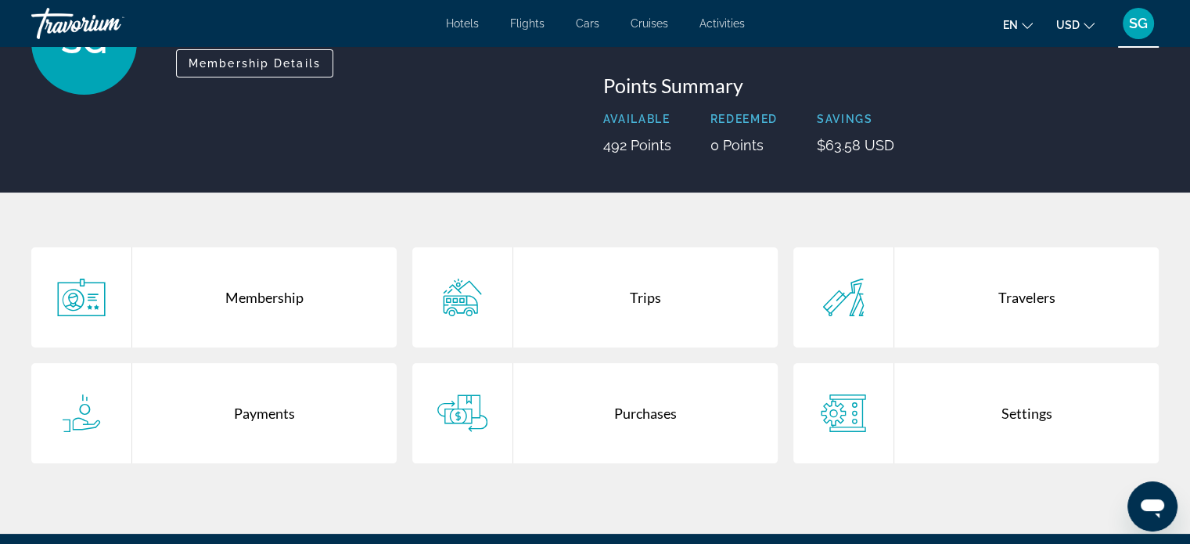
click at [664, 298] on div "Trips" at bounding box center [645, 297] width 264 height 100
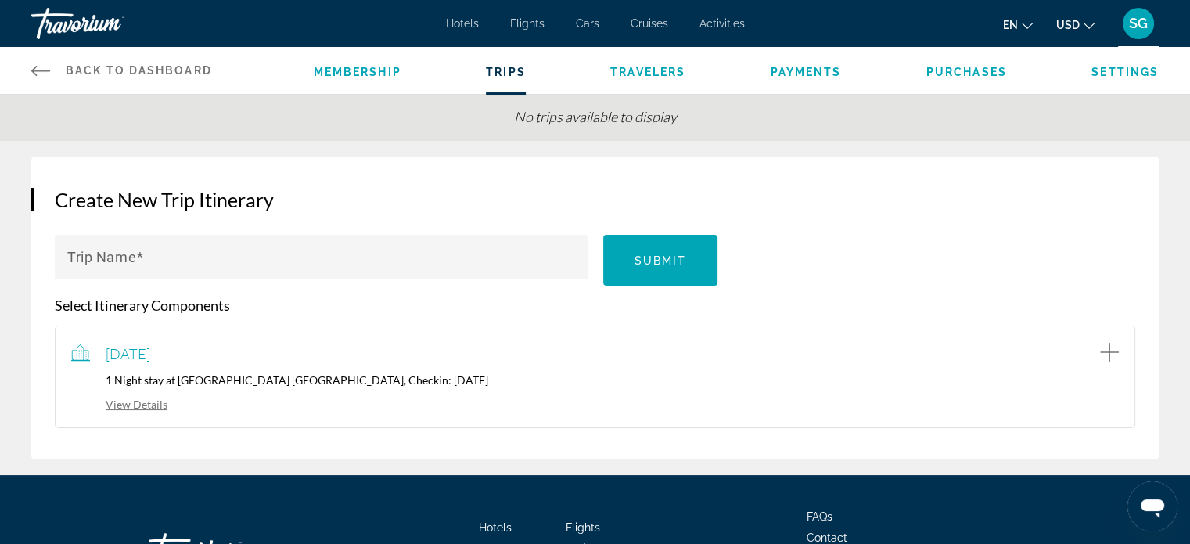
scroll to position [156, 0]
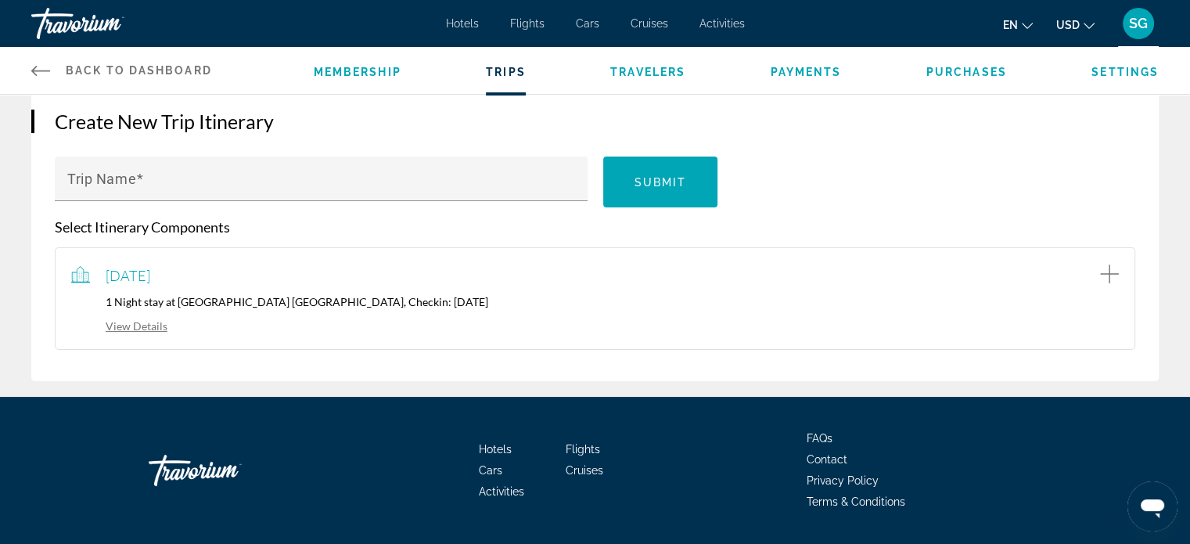
click at [134, 322] on link "View Details" at bounding box center [119, 325] width 96 height 13
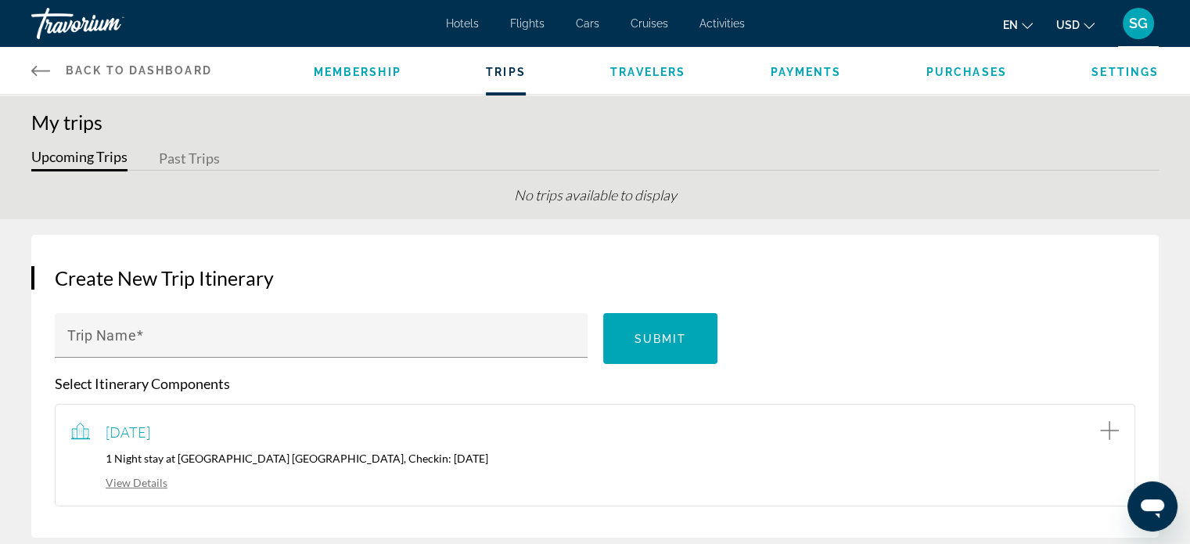
click at [106, 21] on div "Travorium" at bounding box center [109, 23] width 156 height 41
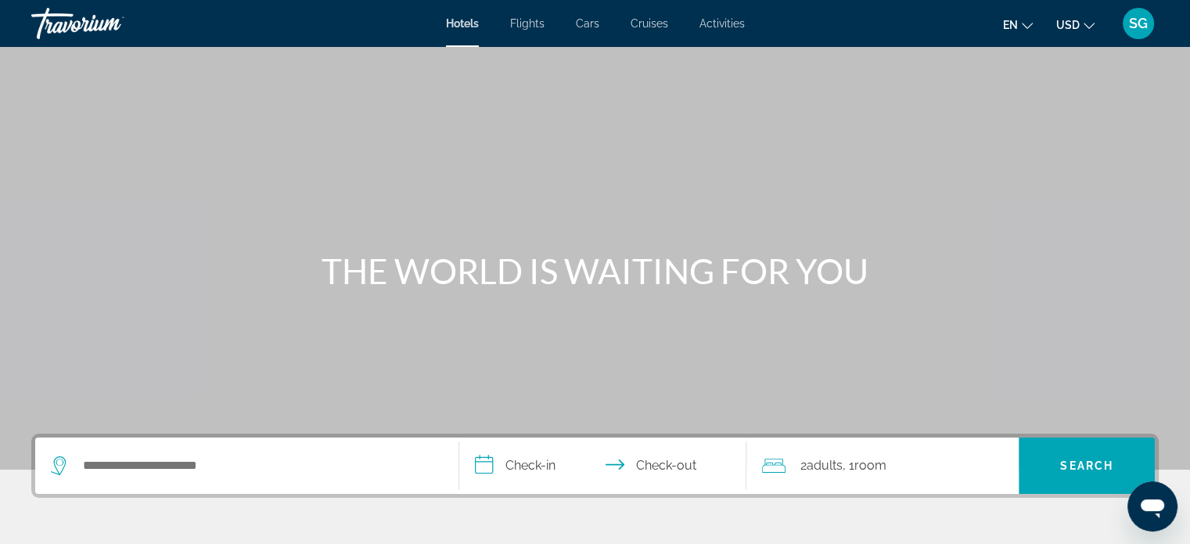
click at [70, 26] on div "Travorium" at bounding box center [109, 23] width 156 height 41
click at [105, 20] on div "Travorium" at bounding box center [109, 23] width 156 height 41
click at [69, 21] on div "Travorium" at bounding box center [109, 23] width 156 height 41
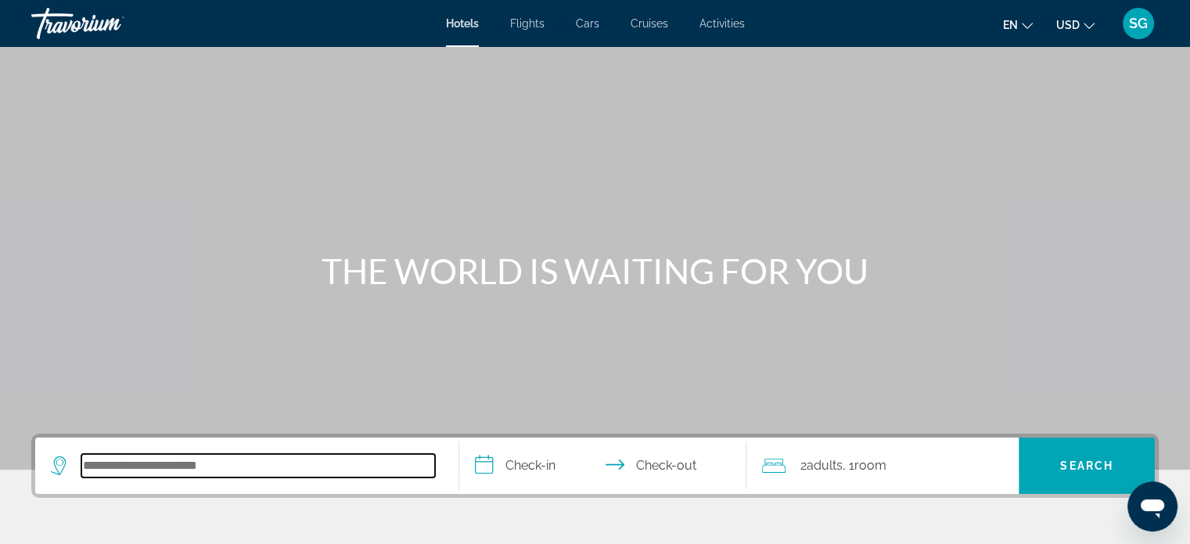
click at [107, 462] on input "Search hotel destination" at bounding box center [258, 465] width 354 height 23
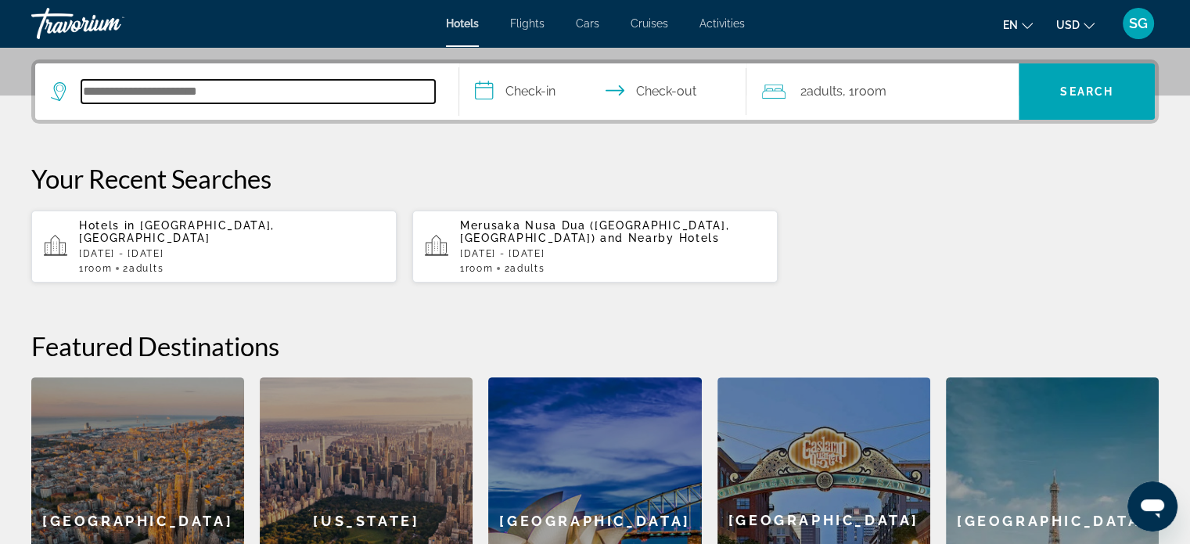
scroll to position [382, 0]
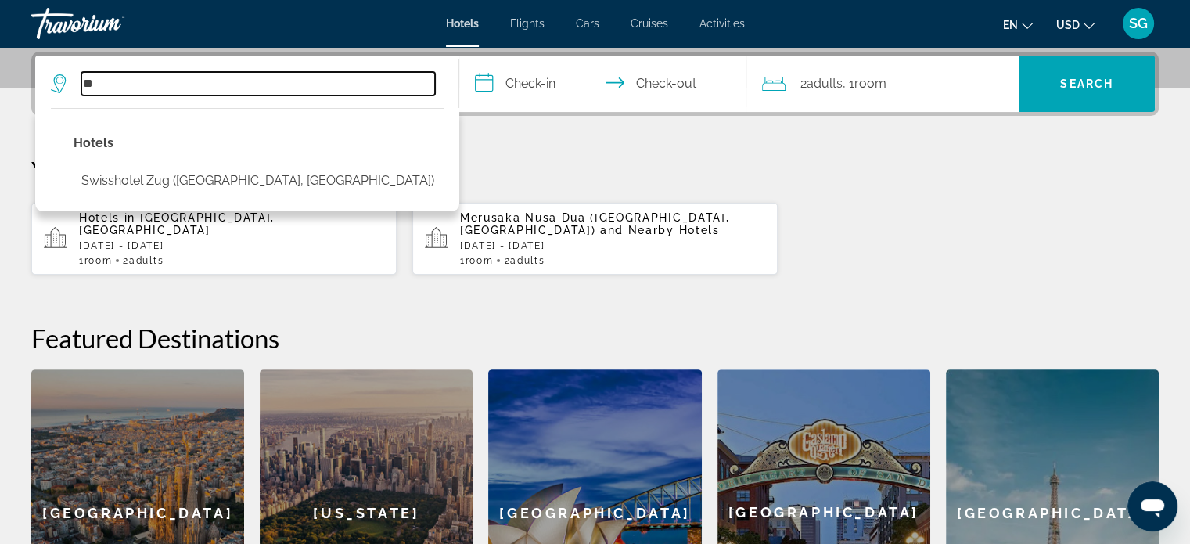
type input "*"
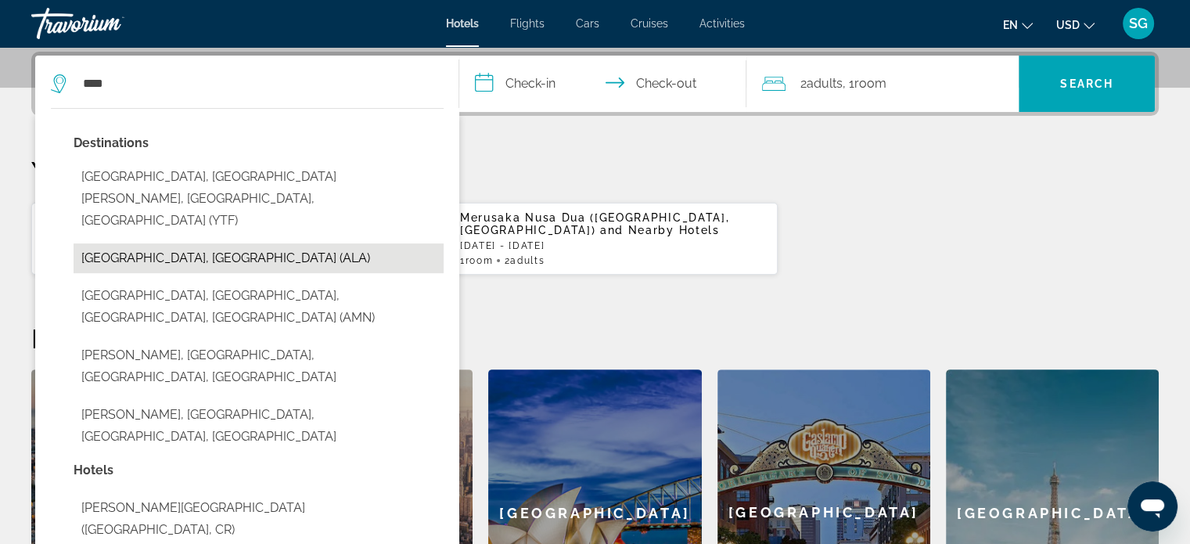
click at [205, 243] on button "[GEOGRAPHIC_DATA], [GEOGRAPHIC_DATA] (ALA)" at bounding box center [259, 258] width 370 height 30
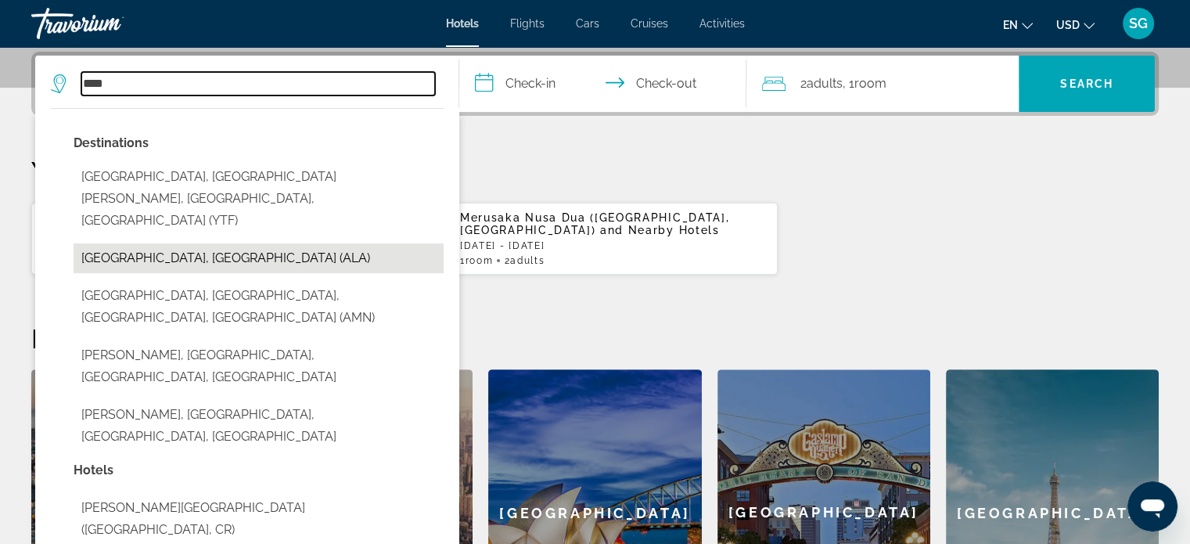
type input "**********"
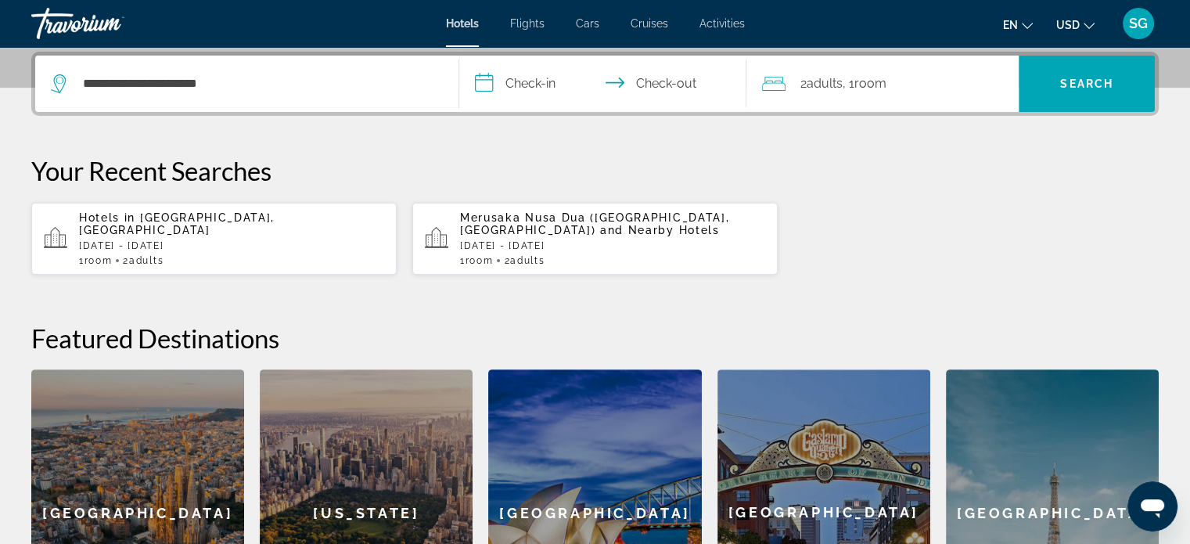
click at [517, 87] on input "**********" at bounding box center [606, 86] width 294 height 61
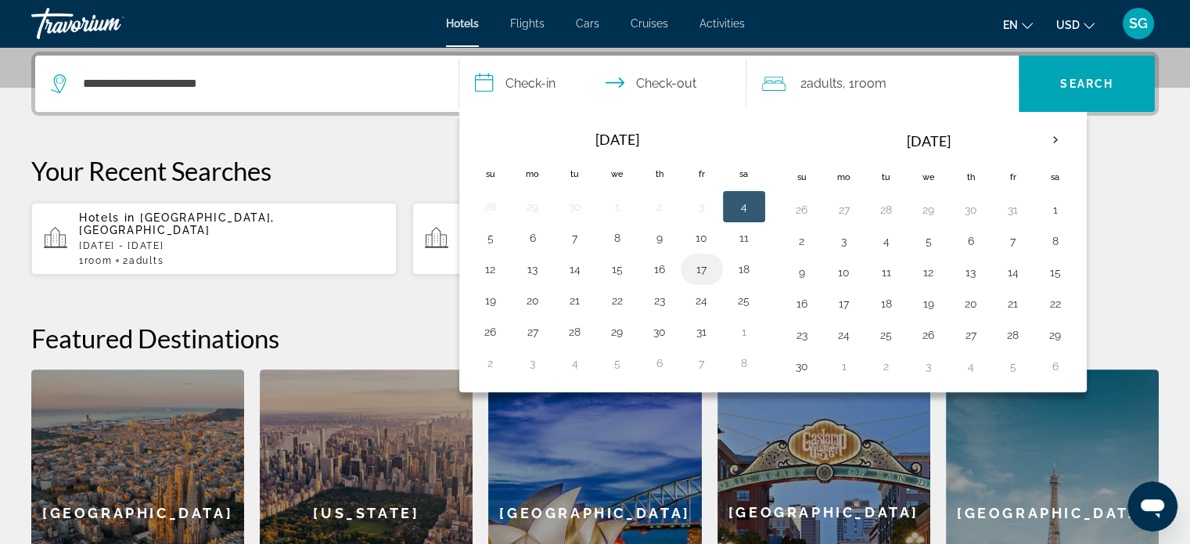
click at [695, 268] on button "17" at bounding box center [701, 269] width 25 height 22
click at [746, 271] on button "18" at bounding box center [743, 269] width 25 height 22
type input "**********"
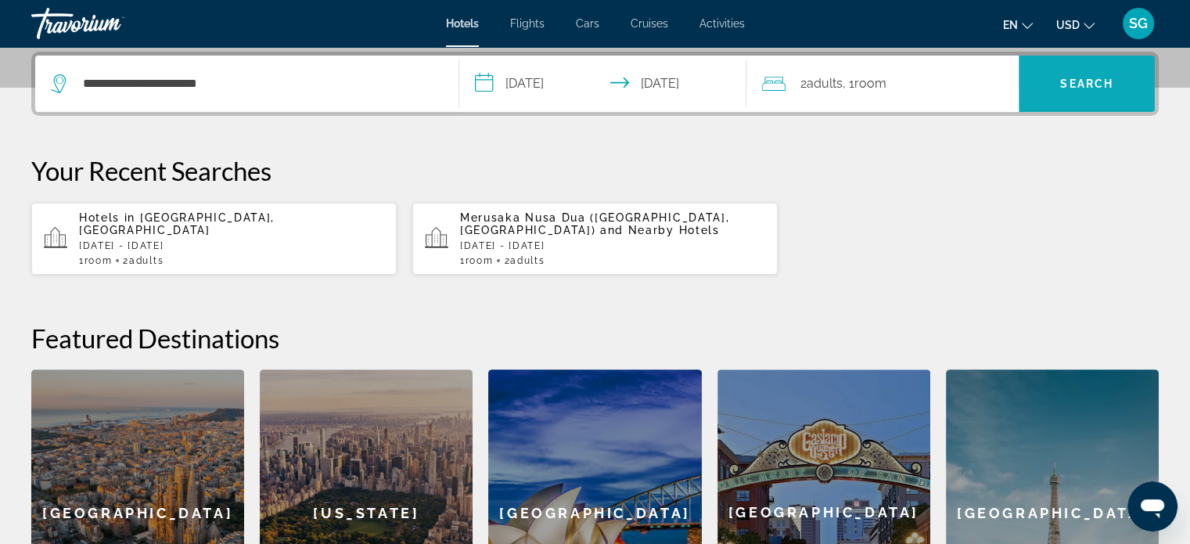
click at [1114, 81] on span "Search" at bounding box center [1087, 84] width 136 height 38
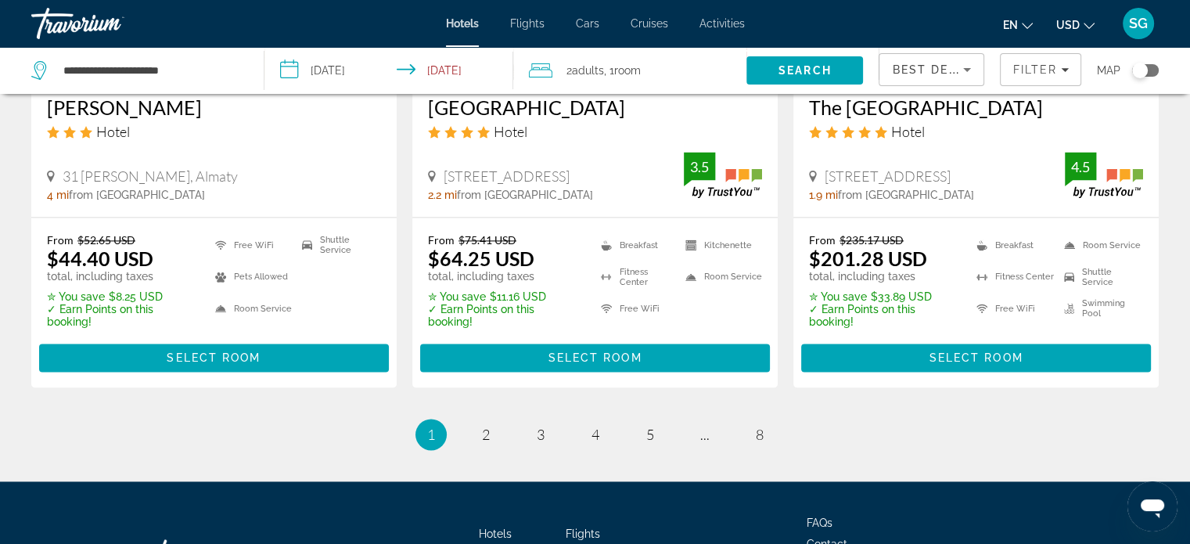
scroll to position [2191, 0]
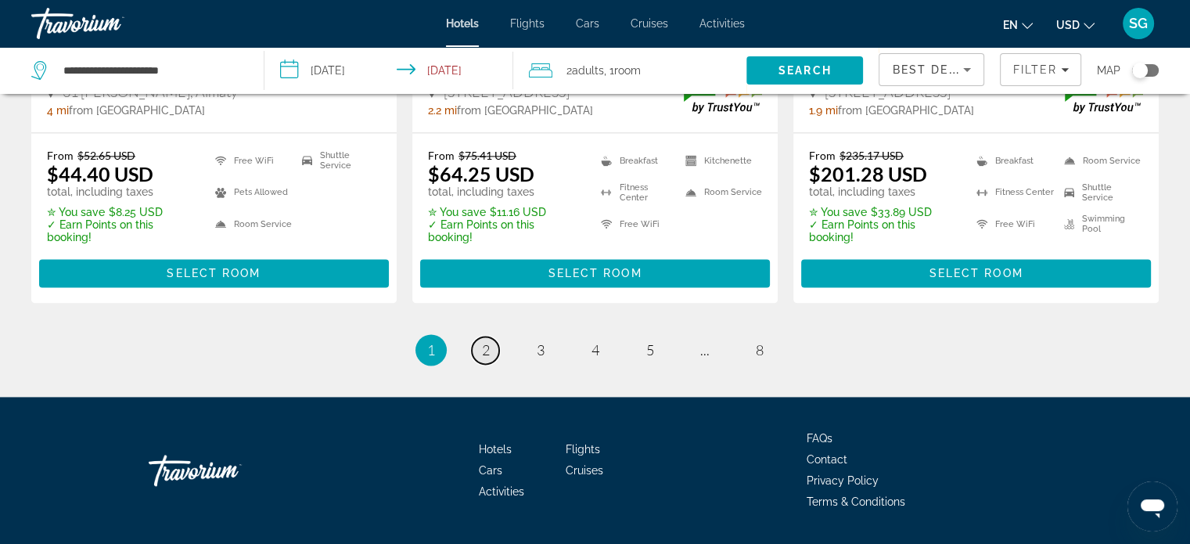
click at [482, 341] on span "2" at bounding box center [486, 349] width 8 height 17
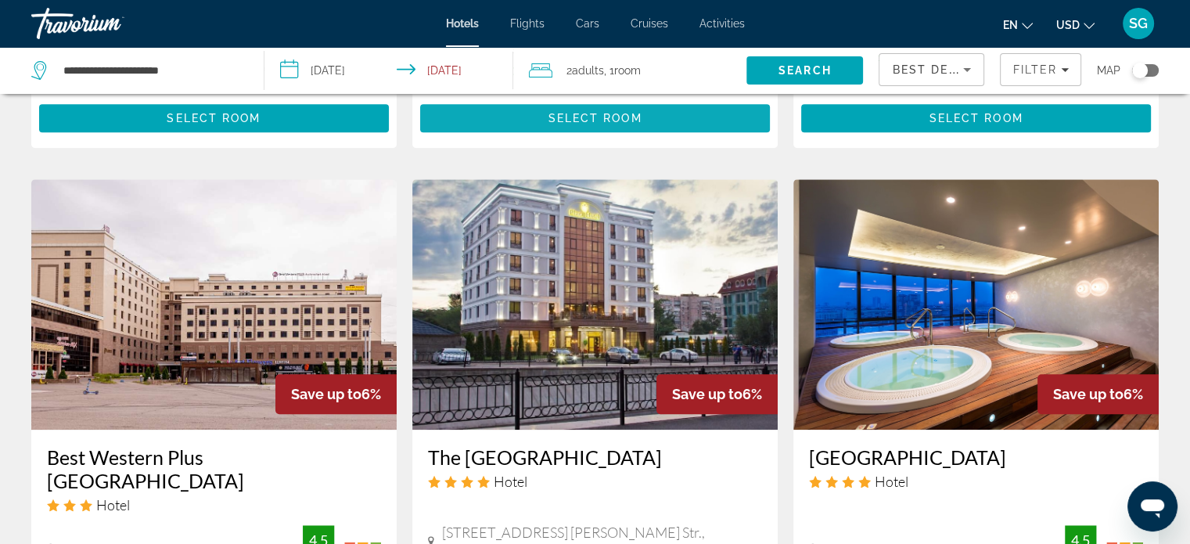
scroll to position [1174, 0]
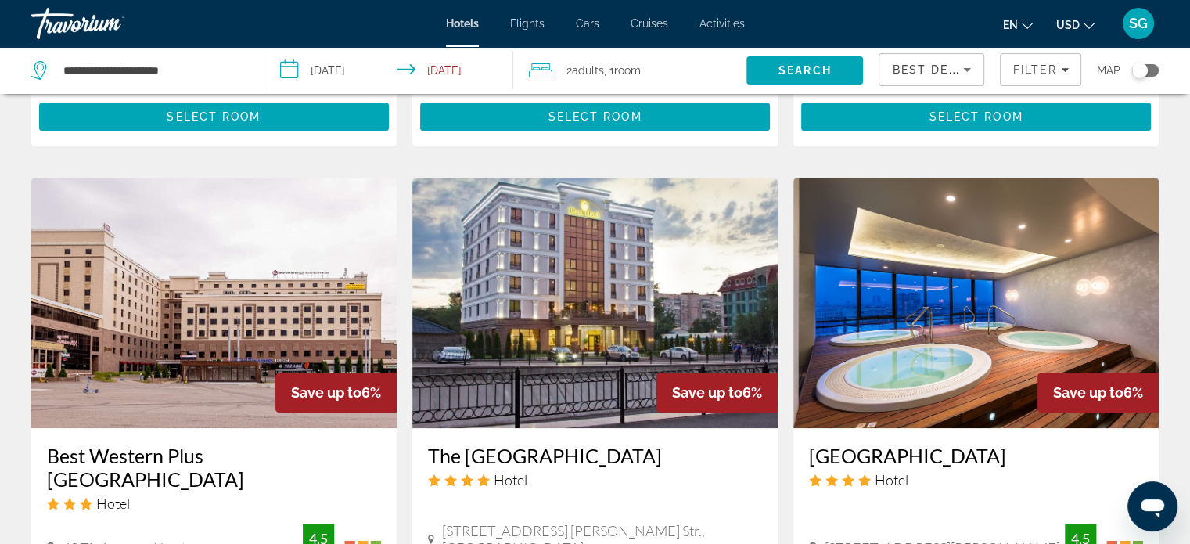
click at [361, 70] on input "**********" at bounding box center [391, 73] width 255 height 52
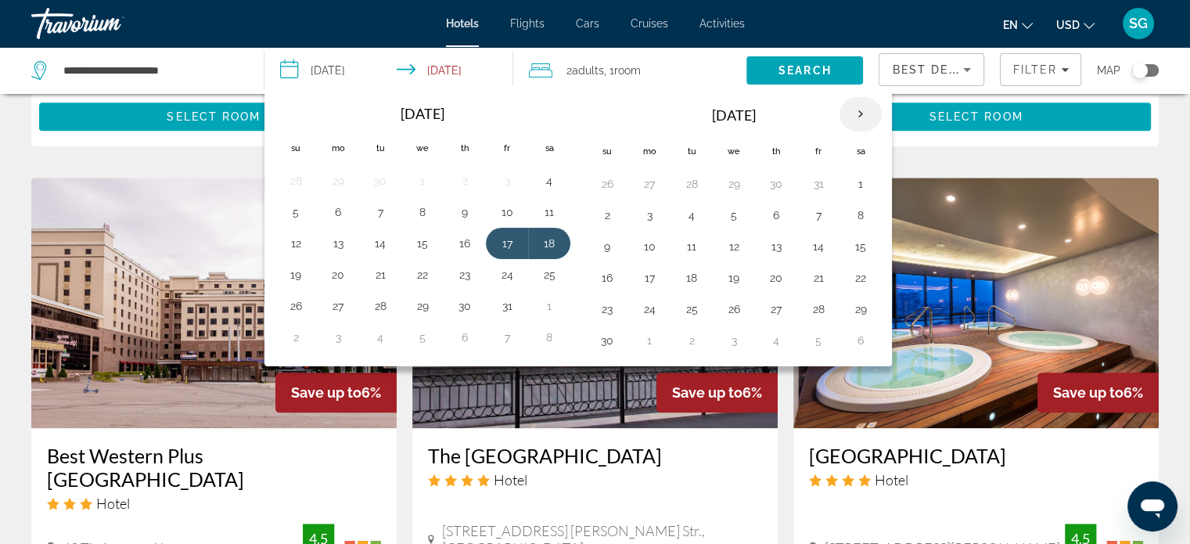
click at [864, 117] on th "Next month" at bounding box center [860, 114] width 42 height 34
click at [730, 315] on button "31" at bounding box center [733, 309] width 25 height 22
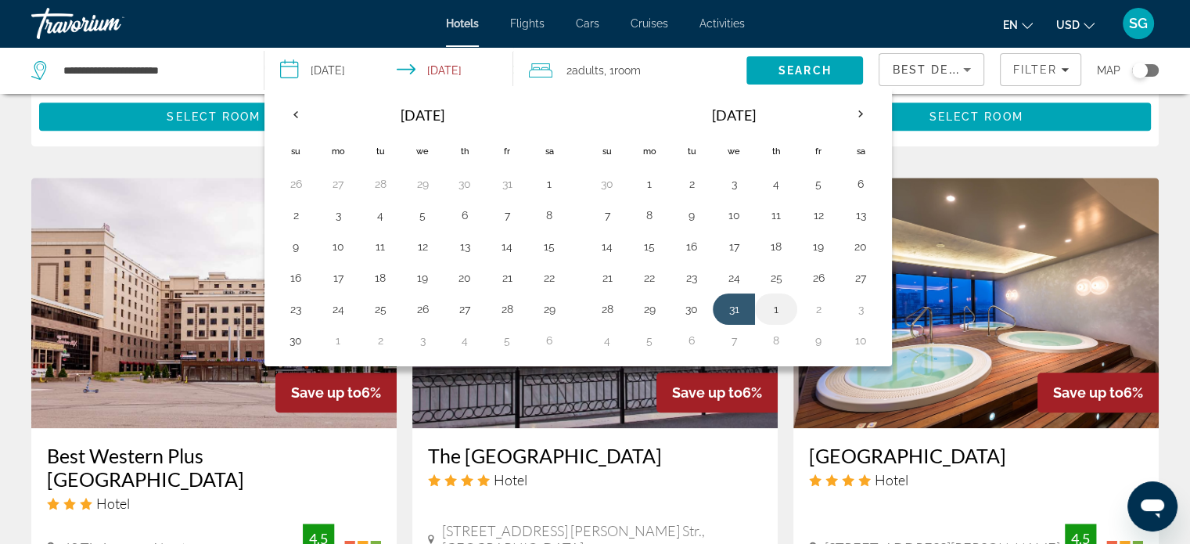
click at [779, 308] on button "1" at bounding box center [776, 309] width 25 height 22
type input "**********"
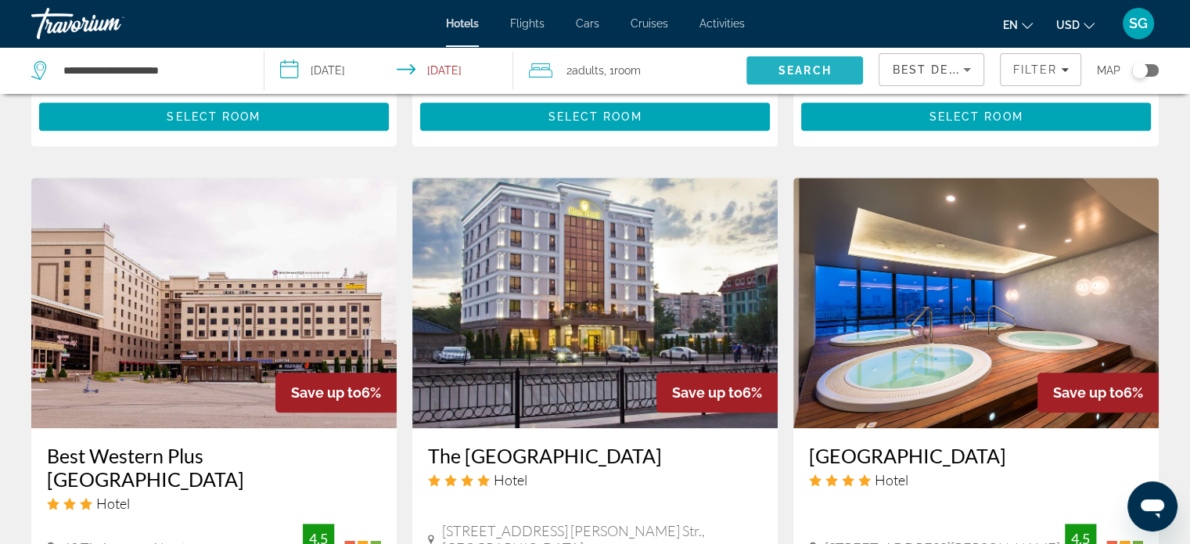
click at [800, 59] on span "Search" at bounding box center [804, 71] width 117 height 38
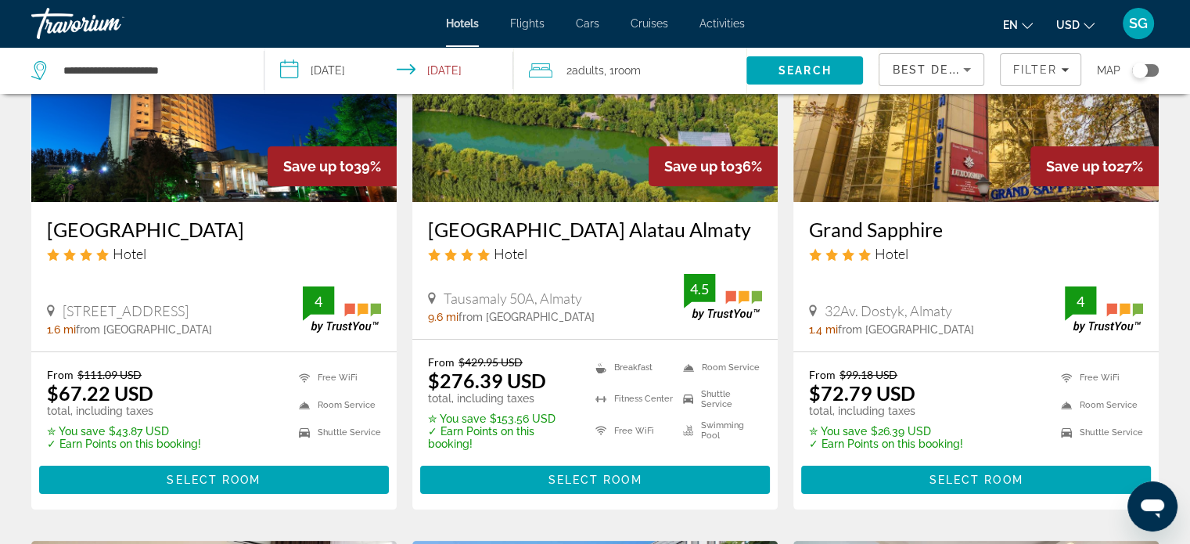
scroll to position [235, 0]
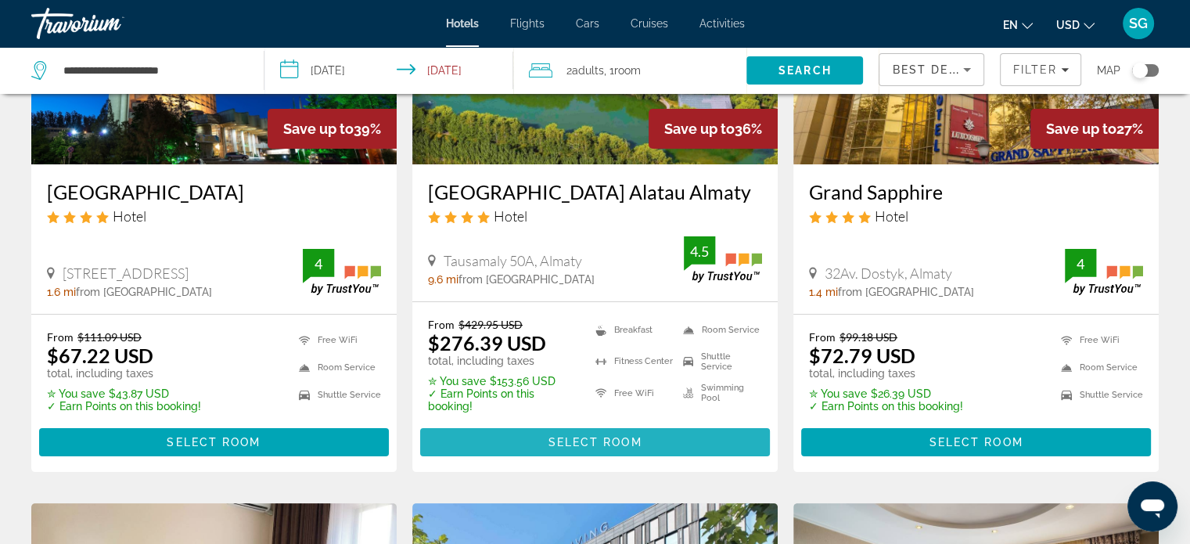
click at [511, 461] on span "Main content" at bounding box center [595, 442] width 350 height 38
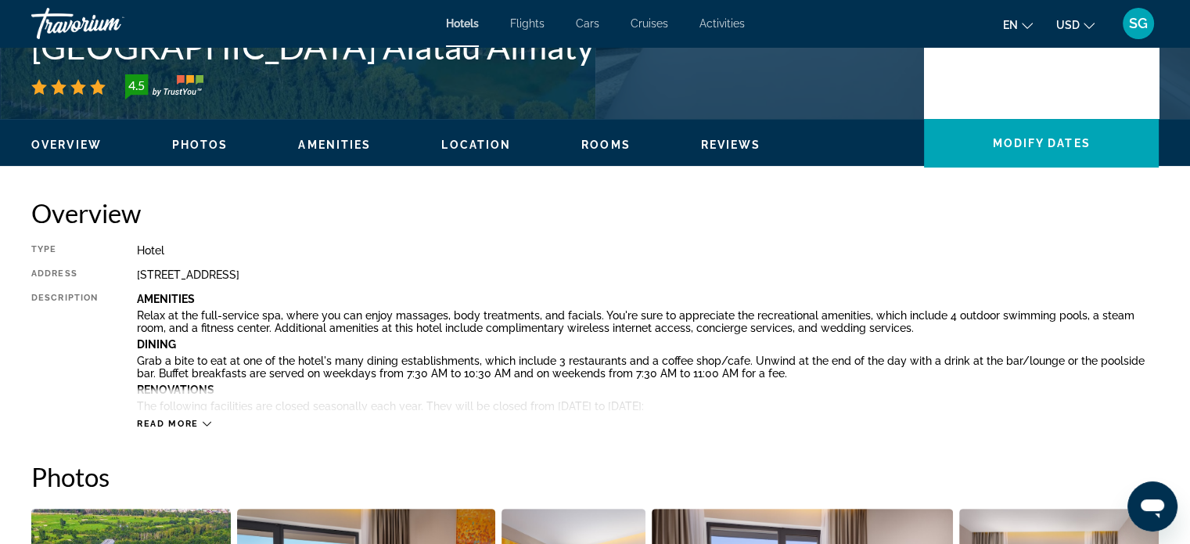
scroll to position [78, 0]
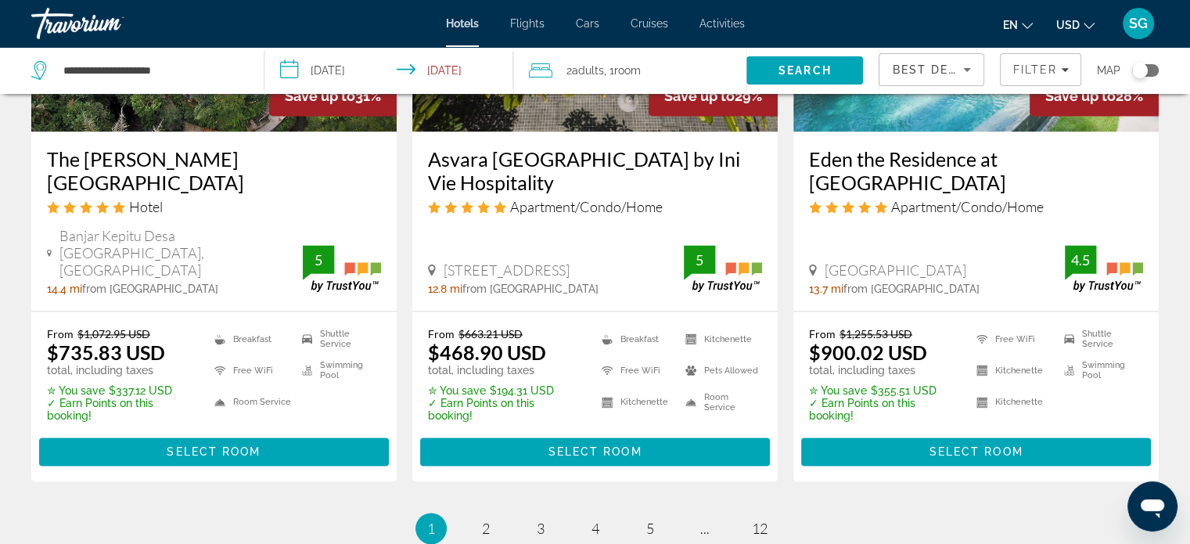
scroll to position [2150, 0]
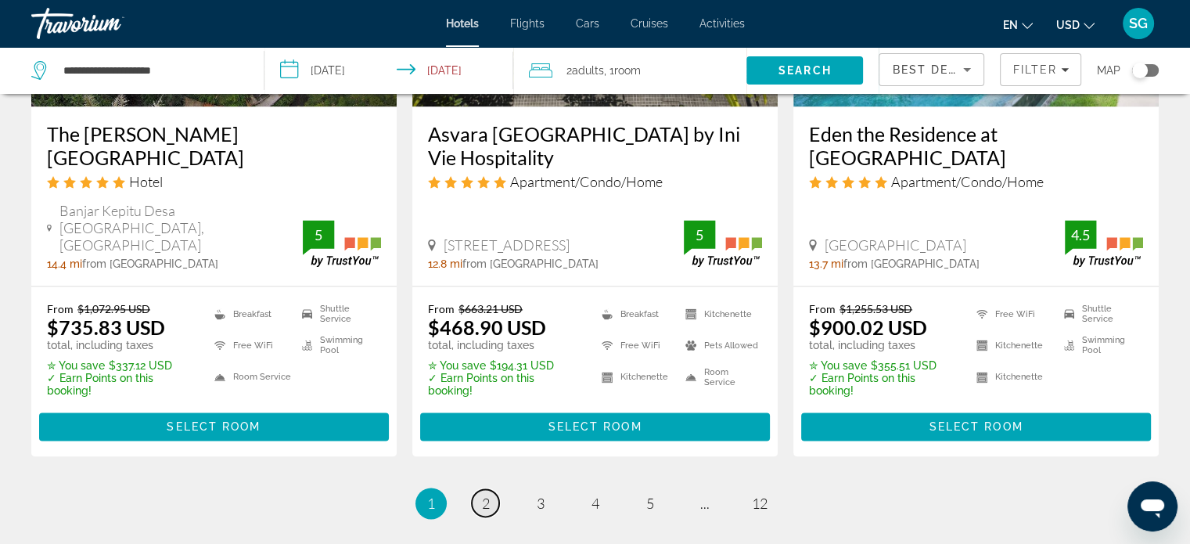
click at [487, 494] on span "2" at bounding box center [486, 502] width 8 height 17
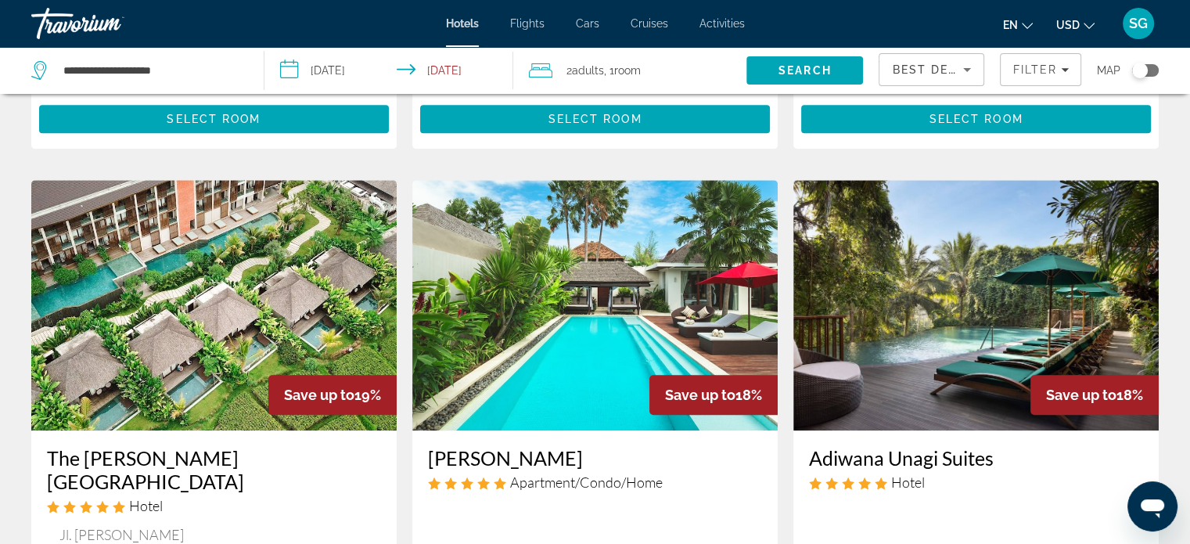
scroll to position [1330, 0]
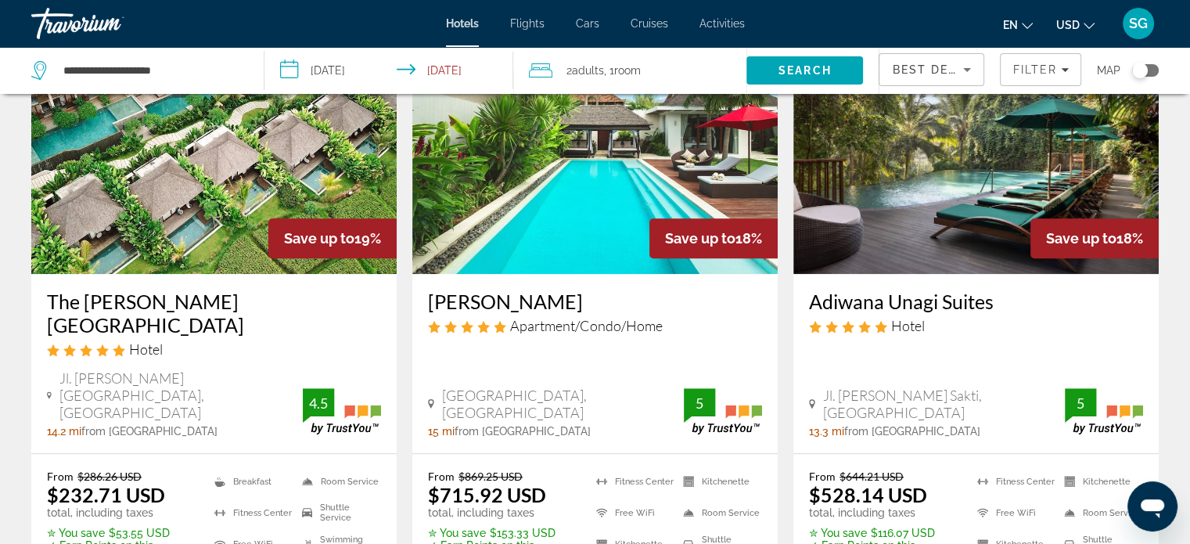
click at [1083, 20] on button "USD USD ($) MXN (Mex$) CAD (Can$) GBP (£) EUR (€) AUD (A$) NZD (NZ$) CNY (CN¥)" at bounding box center [1075, 24] width 38 height 23
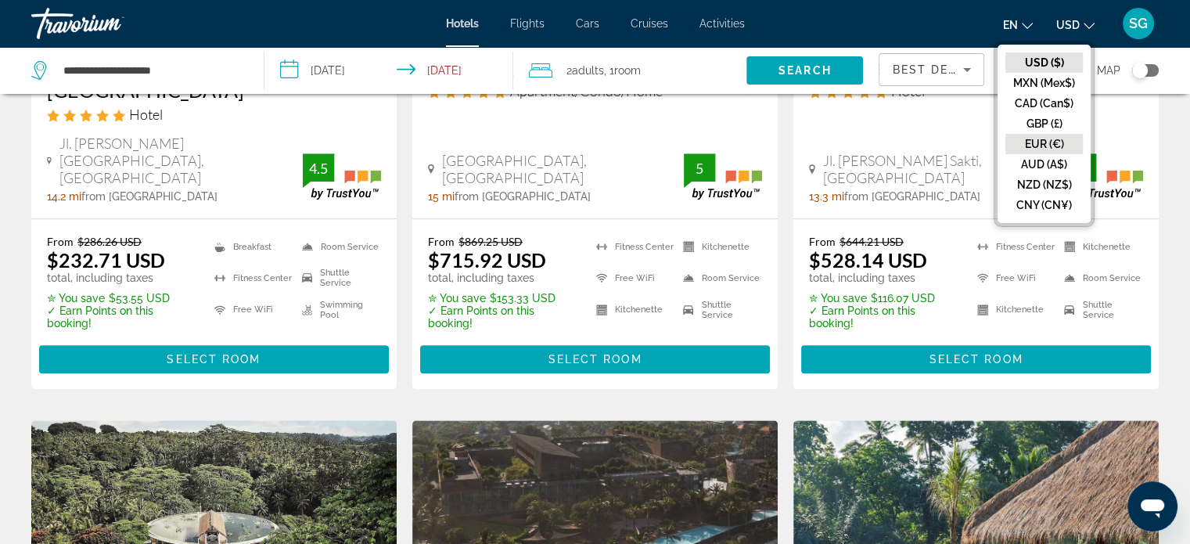
scroll to position [1252, 0]
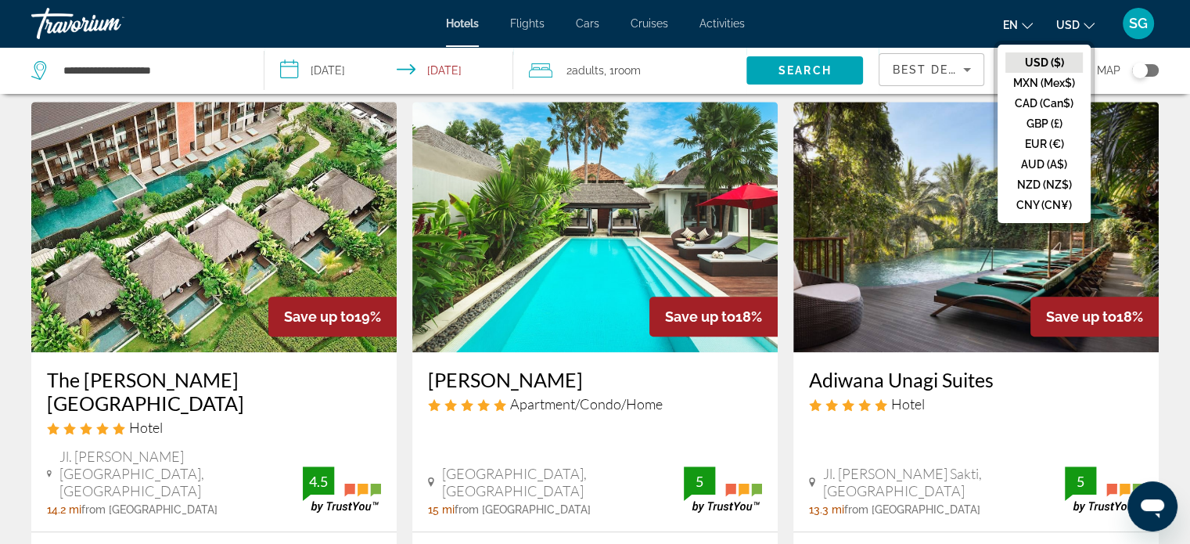
click at [1083, 24] on button "USD USD ($) MXN (Mex$) CAD (Can$) GBP (£) EUR (€) AUD (A$) NZD (NZ$) CNY (CN¥)" at bounding box center [1075, 24] width 38 height 23
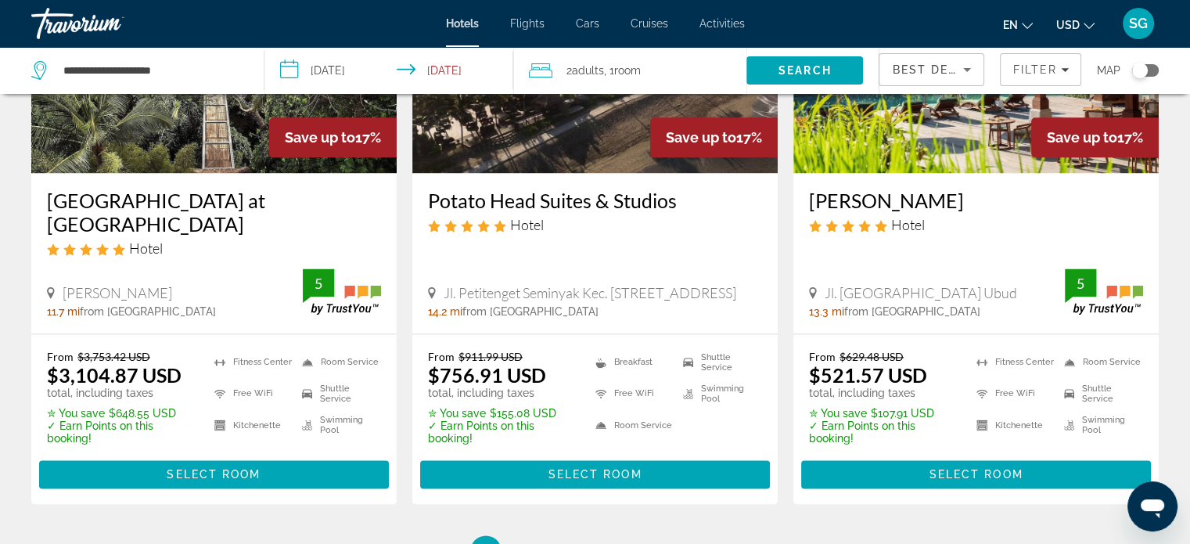
scroll to position [2160, 0]
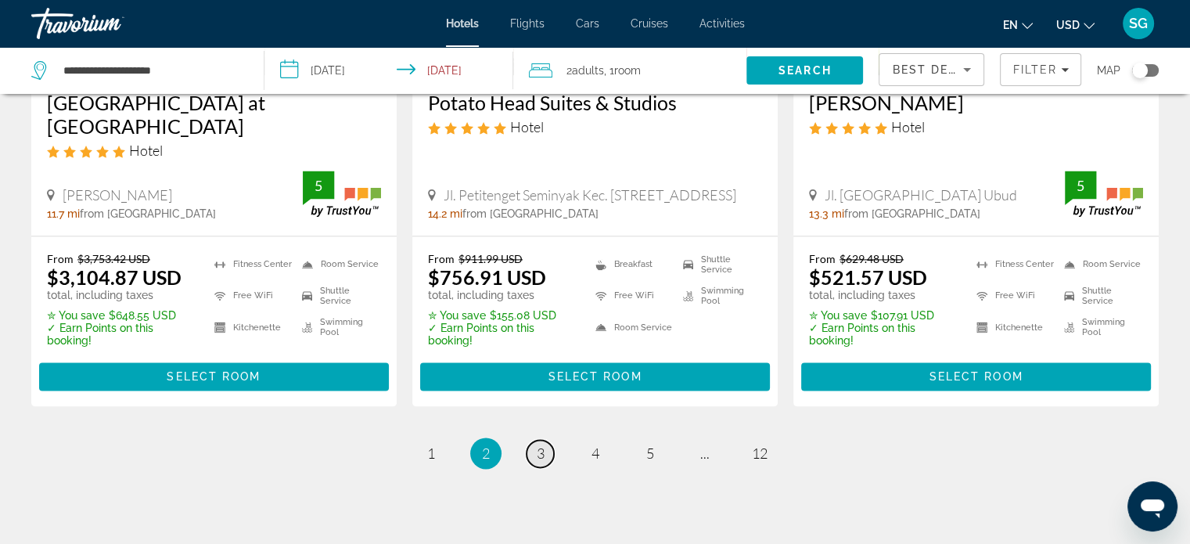
click at [540, 444] on span "3" at bounding box center [541, 452] width 8 height 17
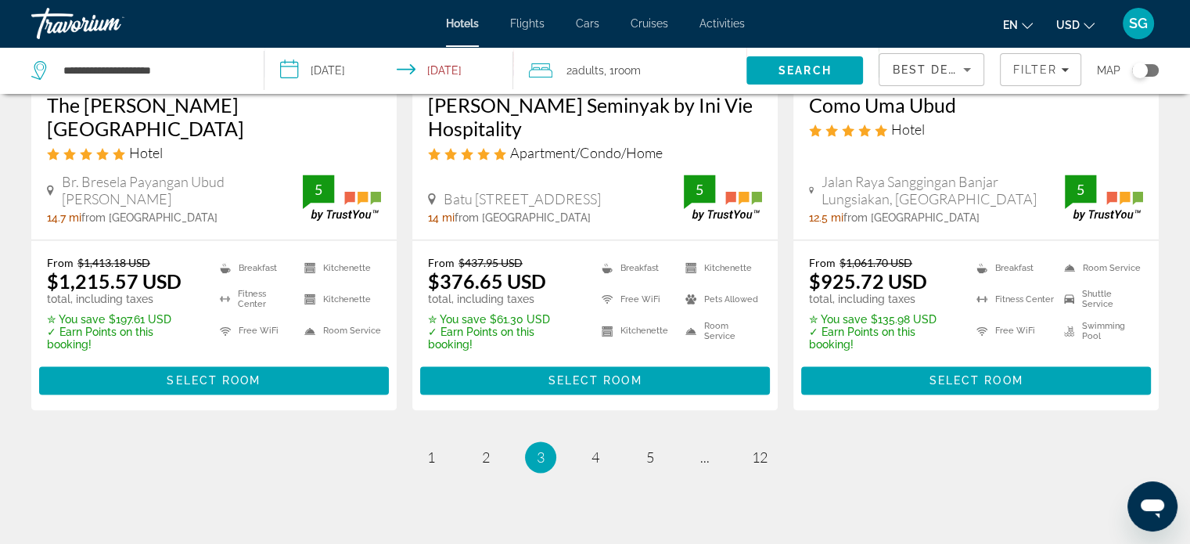
scroll to position [2182, 0]
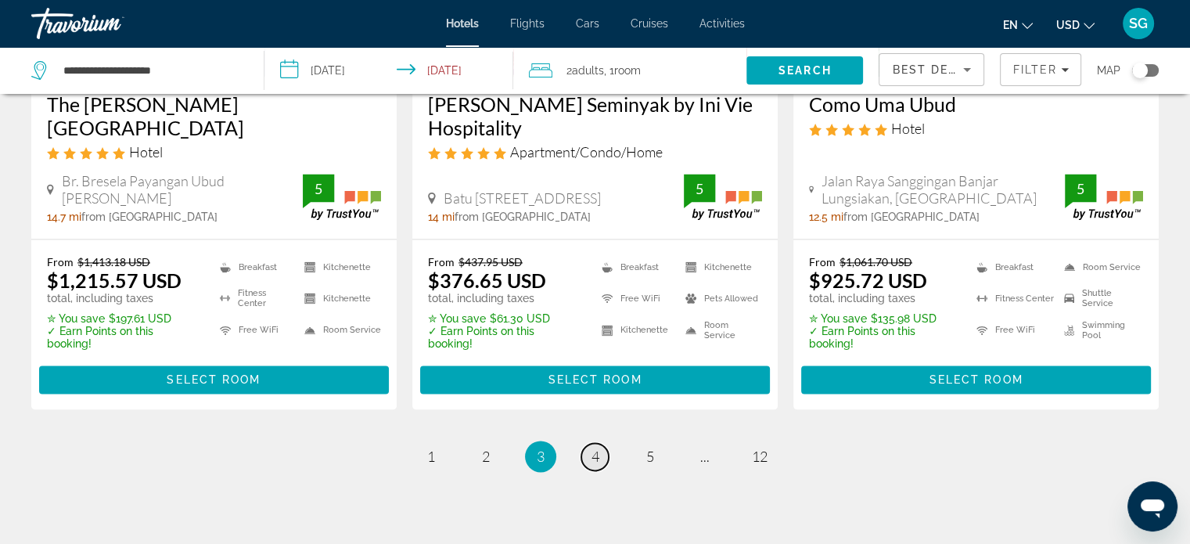
click at [603, 443] on link "page 4" at bounding box center [594, 456] width 27 height 27
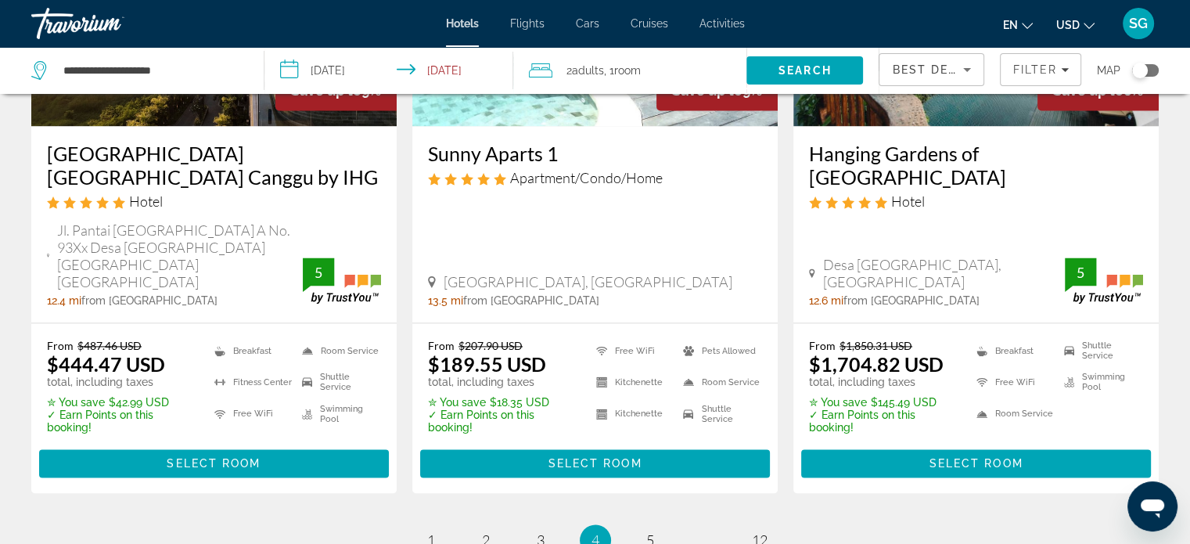
scroll to position [2200, 0]
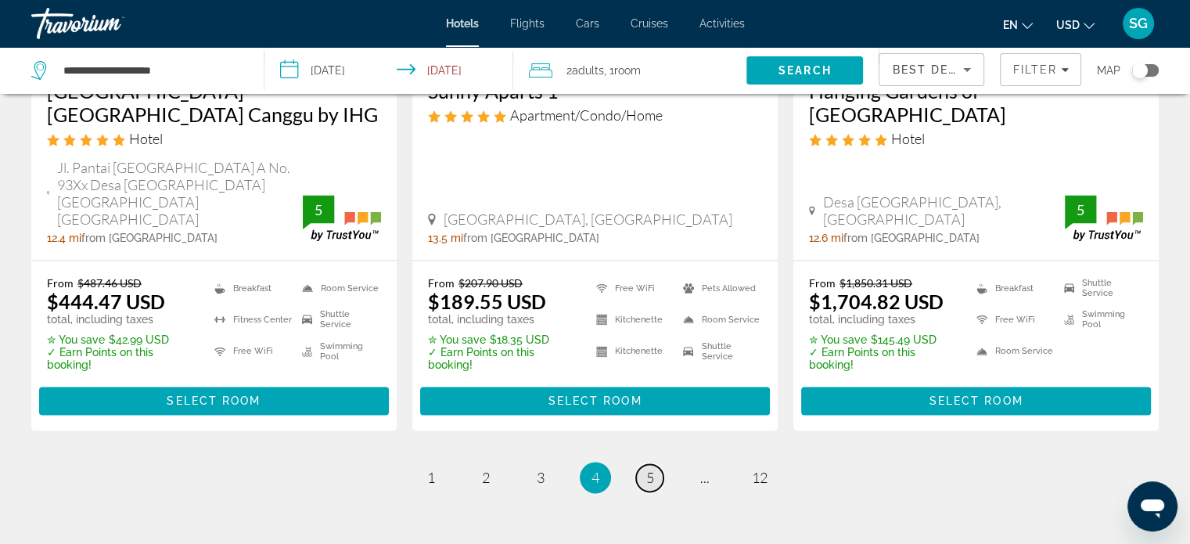
click at [644, 464] on link "page 5" at bounding box center [649, 477] width 27 height 27
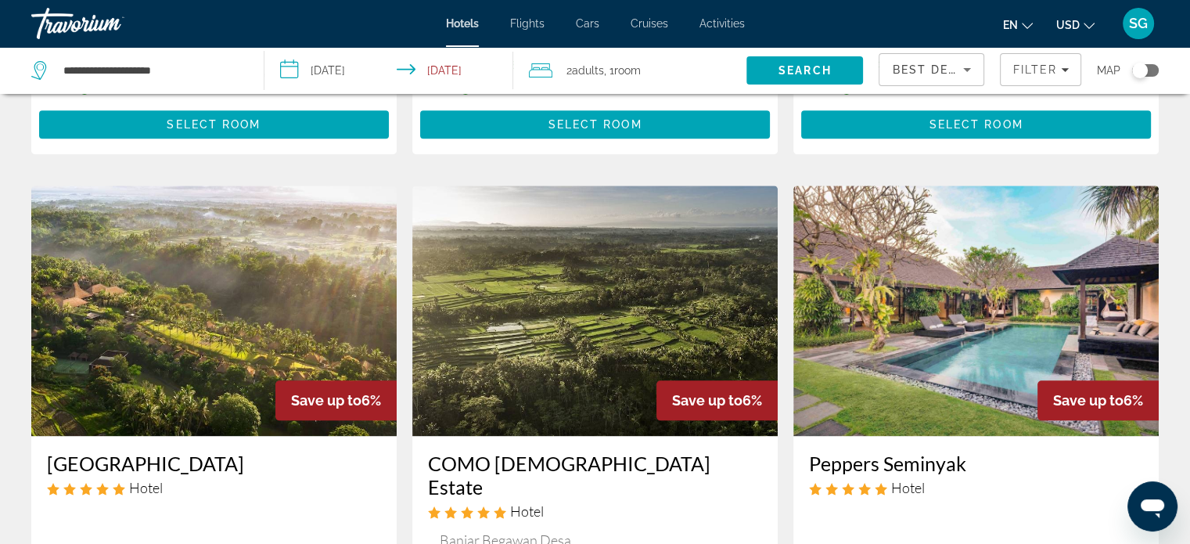
scroll to position [2112, 0]
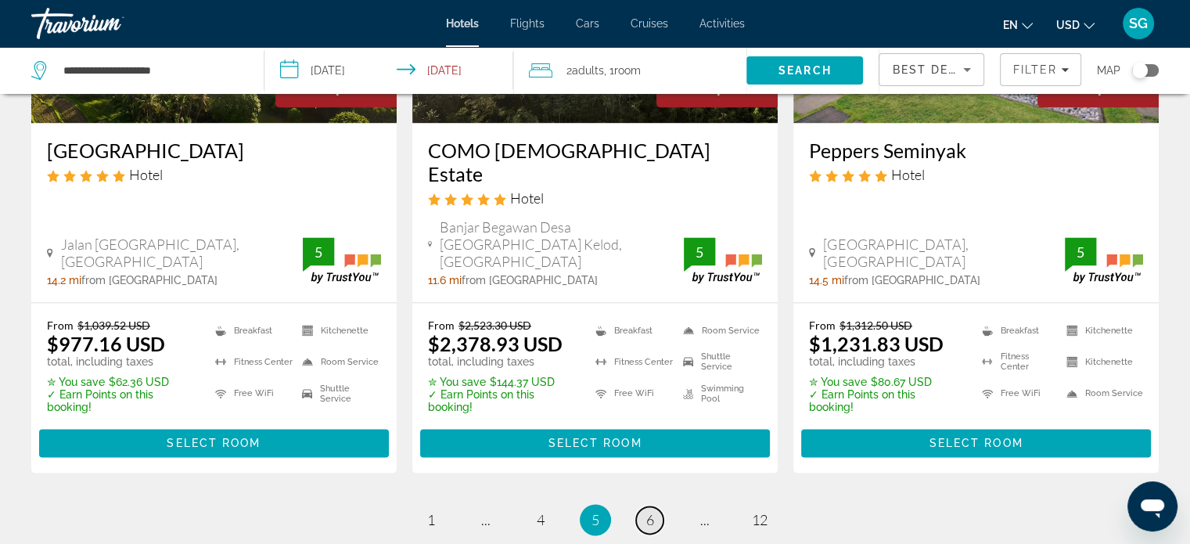
click at [645, 506] on link "page 6" at bounding box center [649, 519] width 27 height 27
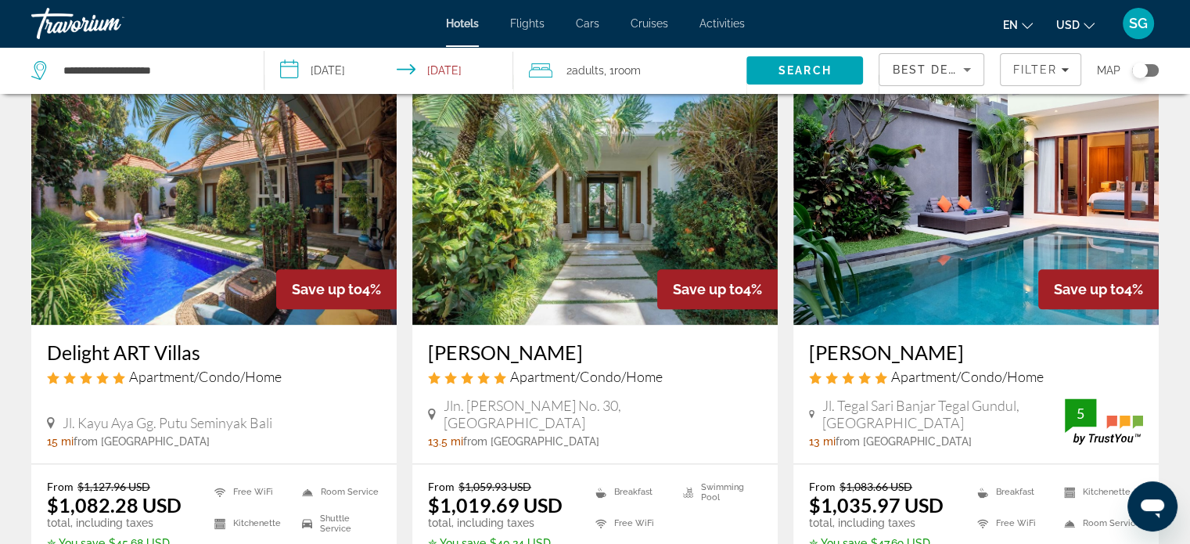
scroll to position [2112, 0]
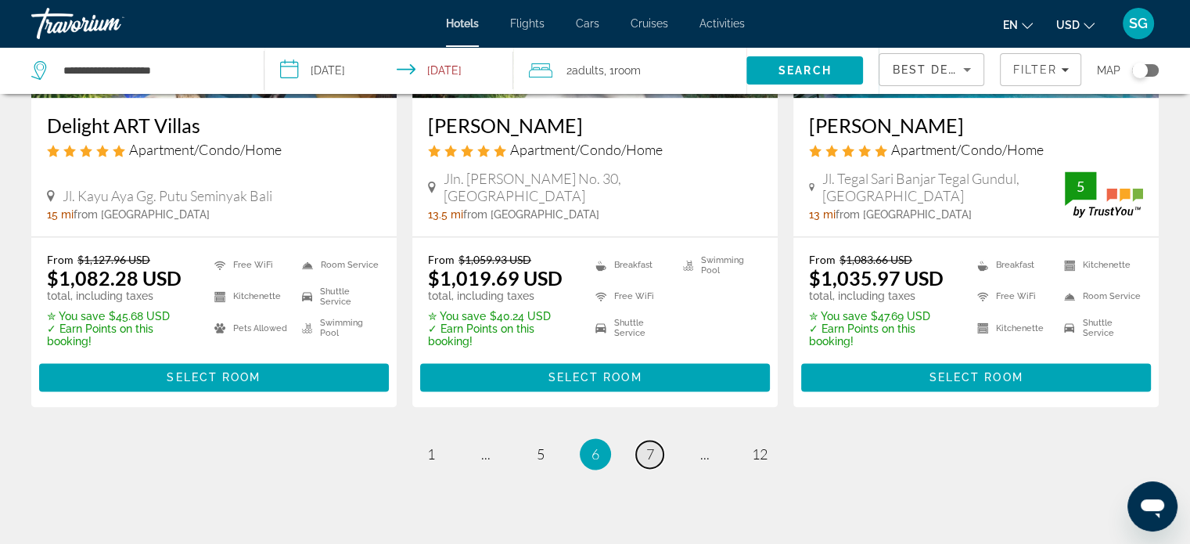
click at [649, 445] on span "7" at bounding box center [650, 453] width 8 height 17
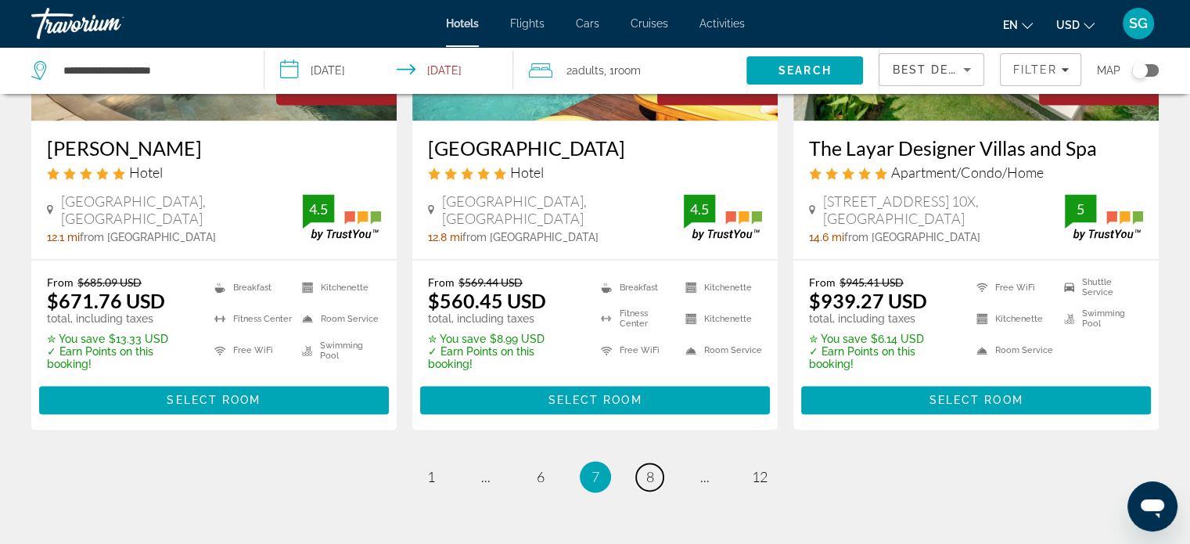
scroll to position [2205, 0]
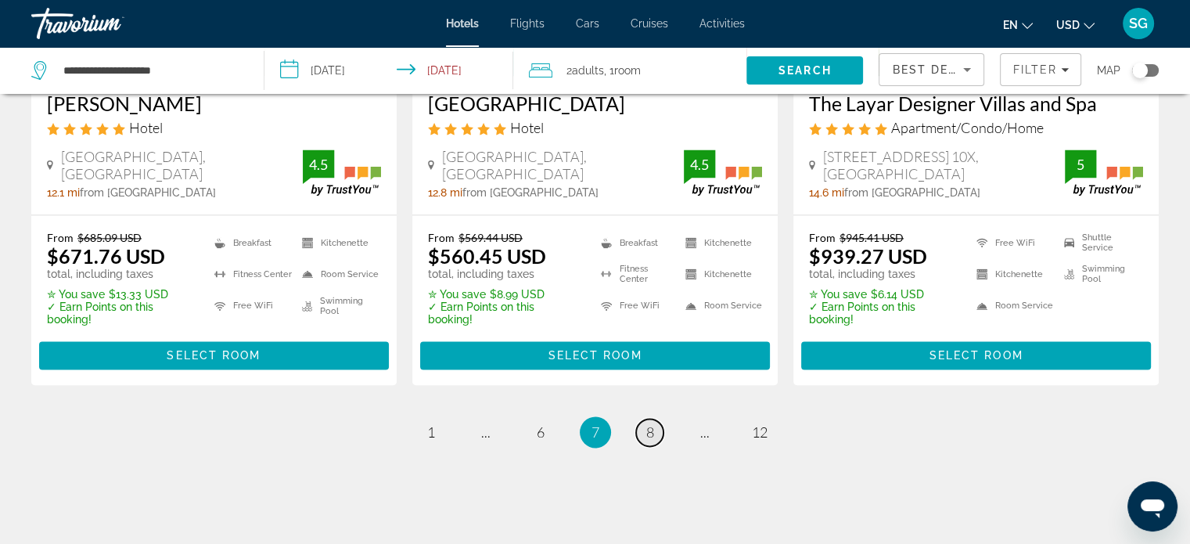
click at [642, 419] on link "page 8" at bounding box center [649, 432] width 27 height 27
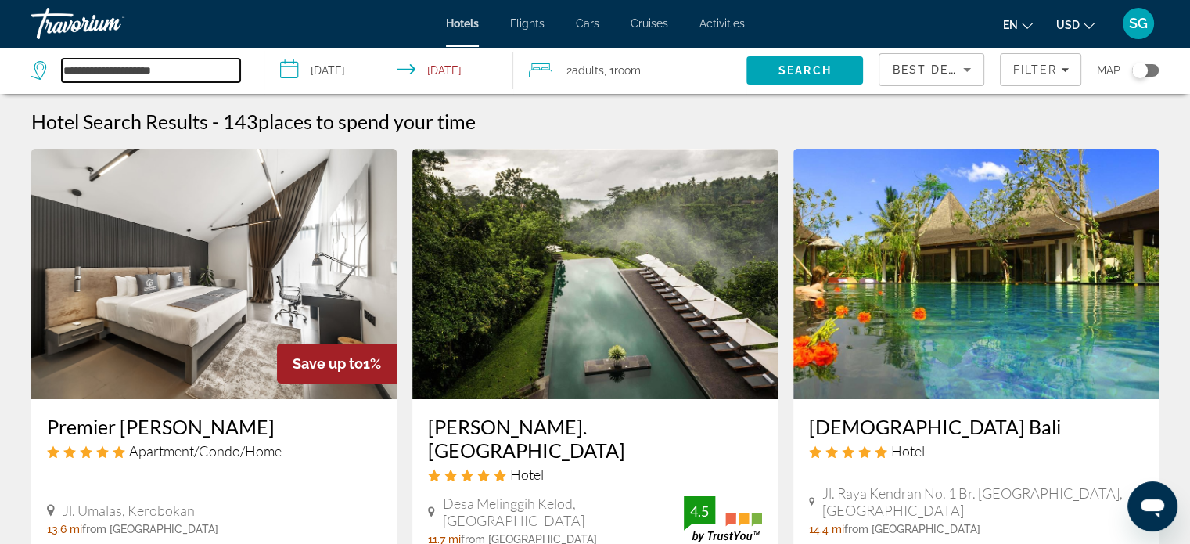
click at [191, 65] on input "**********" at bounding box center [151, 70] width 178 height 23
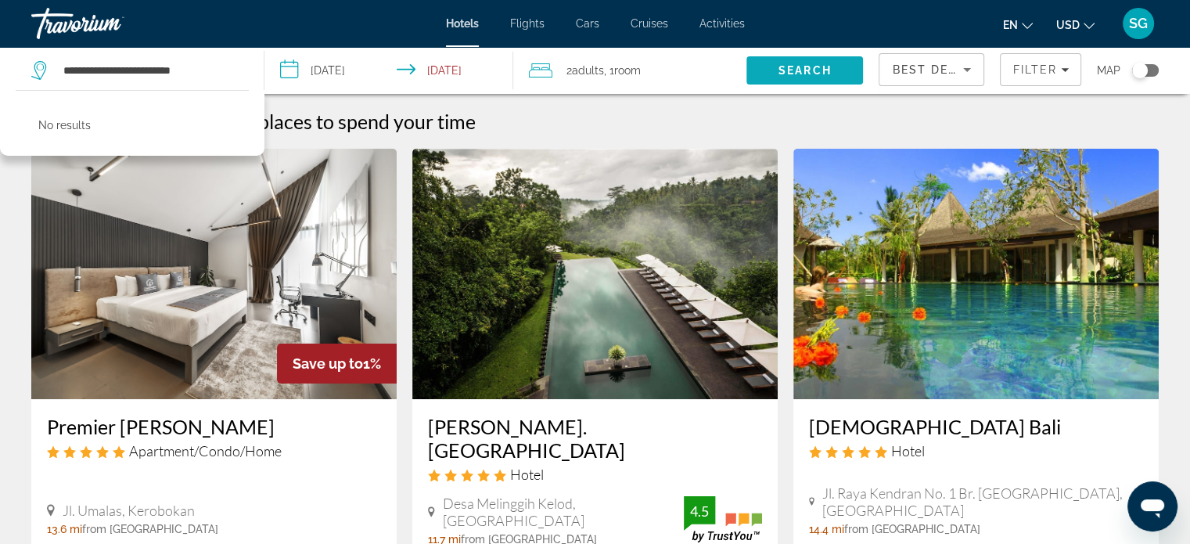
click at [763, 62] on span "Search" at bounding box center [804, 71] width 117 height 38
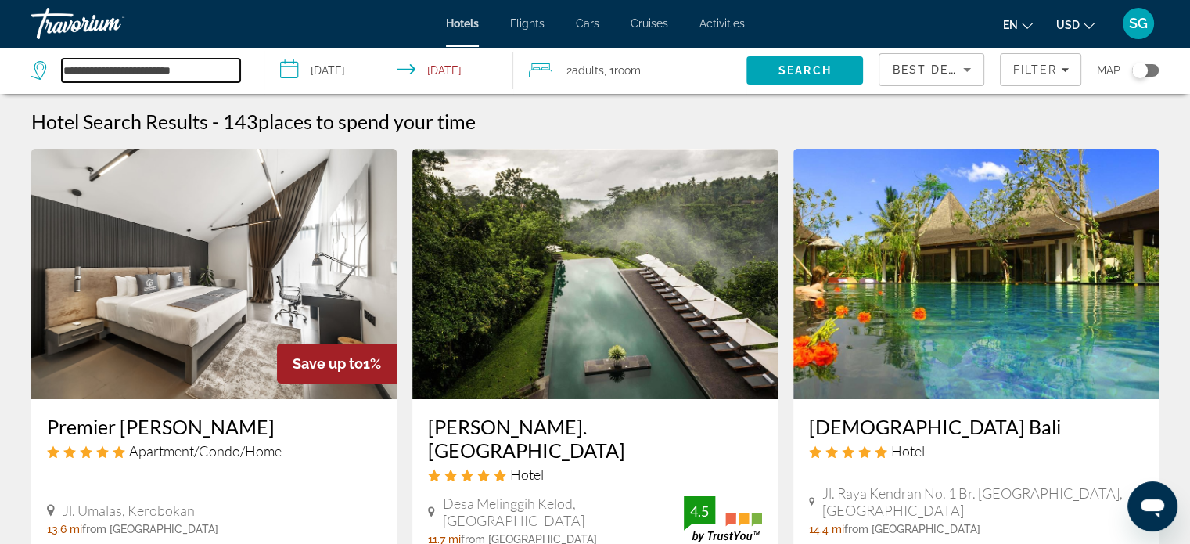
click at [194, 73] on input "**********" at bounding box center [151, 70] width 178 height 23
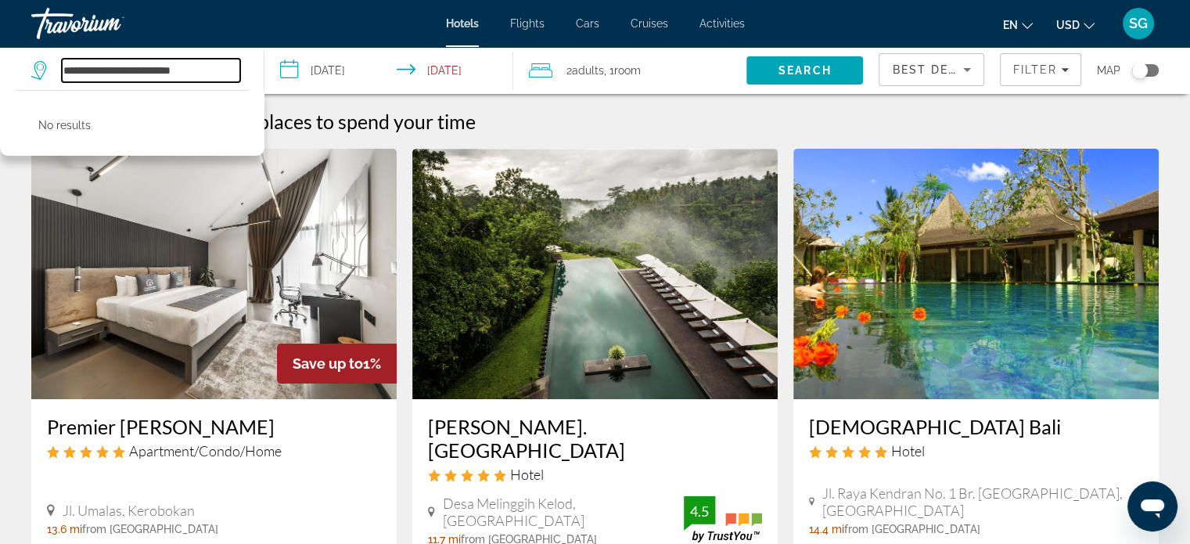
click at [204, 73] on input "**********" at bounding box center [151, 70] width 178 height 23
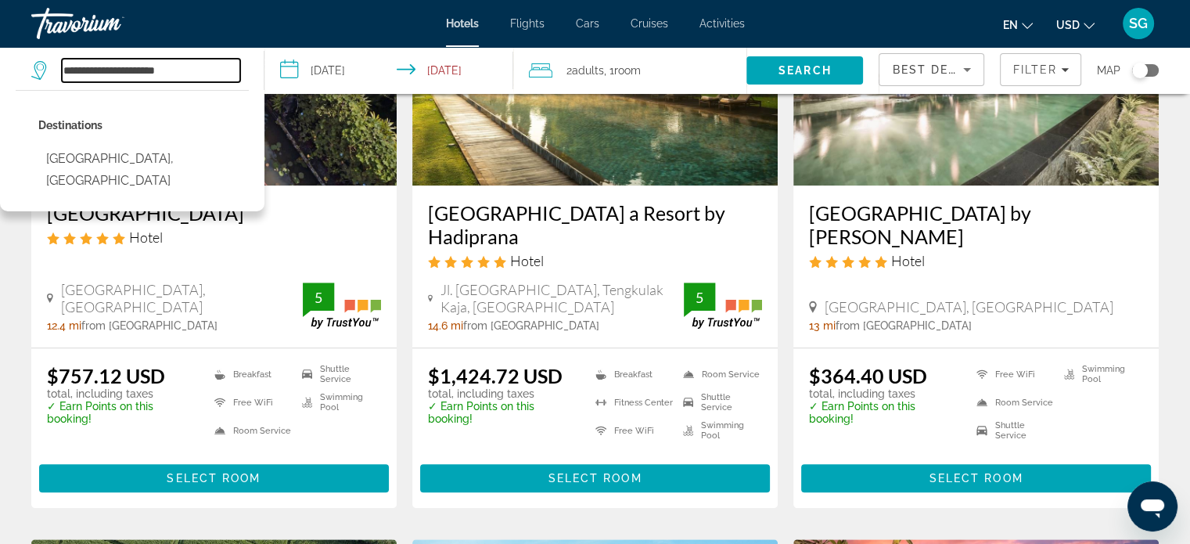
scroll to position [2097, 0]
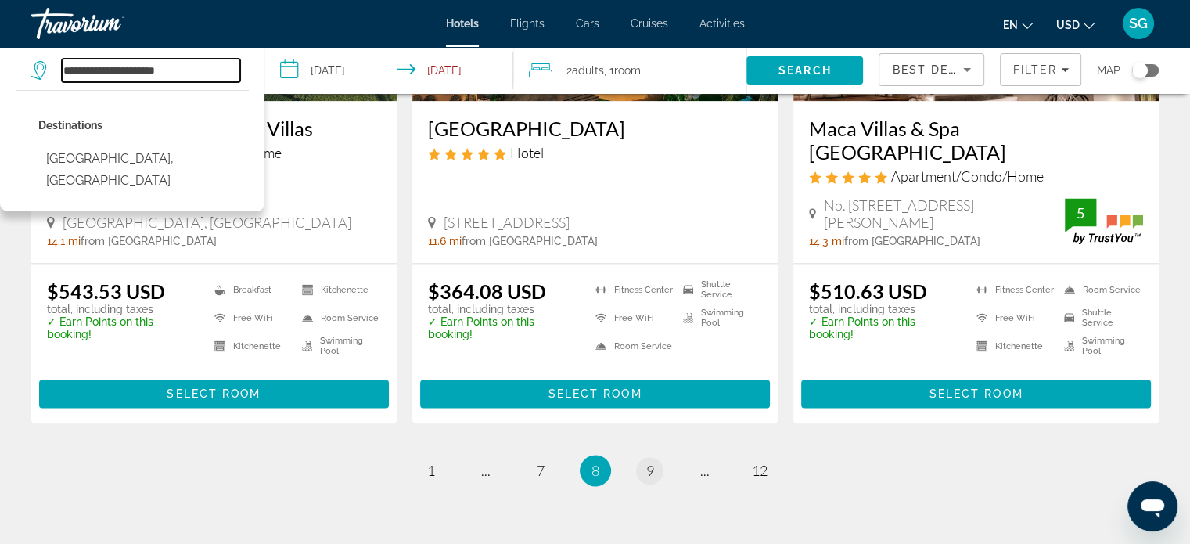
type input "**********"
click at [651, 462] on span "9" at bounding box center [650, 470] width 8 height 17
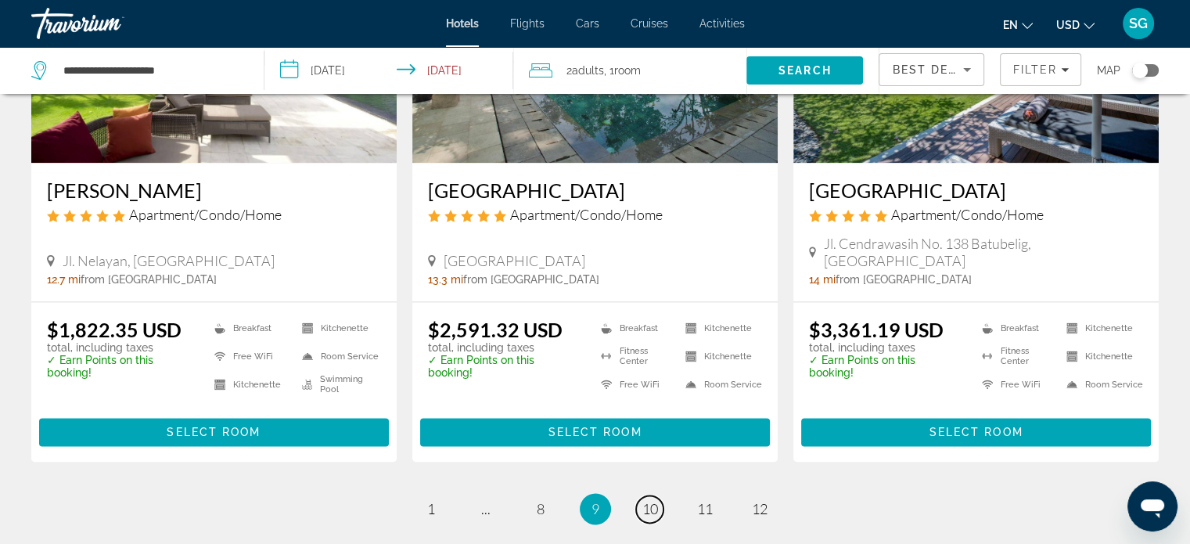
scroll to position [2034, 0]
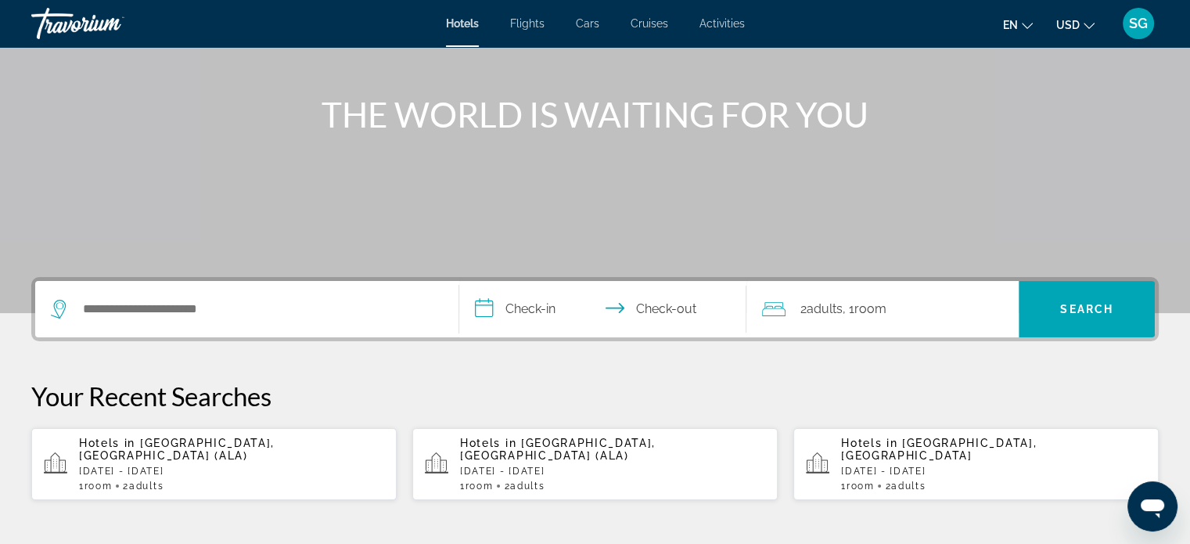
click at [257, 296] on div "Search widget" at bounding box center [247, 309] width 392 height 56
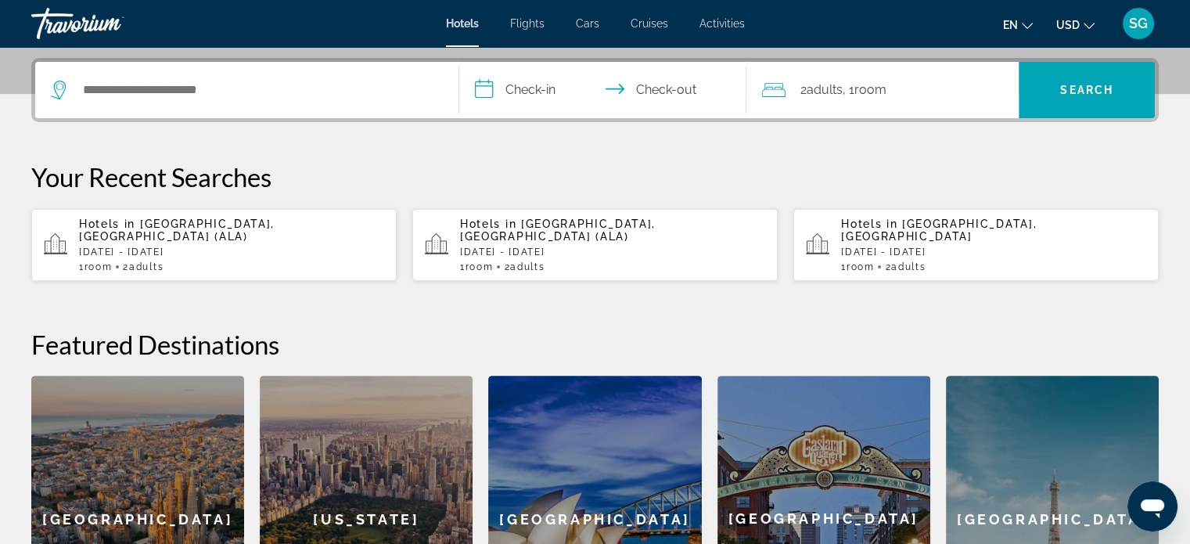
scroll to position [382, 0]
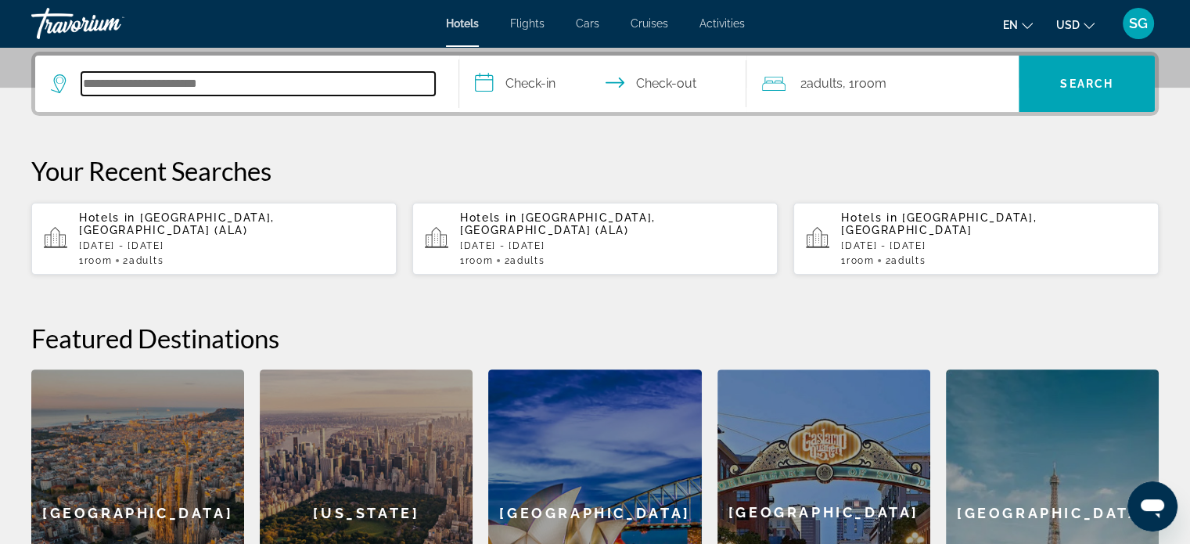
click at [271, 81] on input "Search hotel destination" at bounding box center [258, 83] width 354 height 23
click at [275, 85] on input "Search hotel destination" at bounding box center [258, 83] width 354 height 23
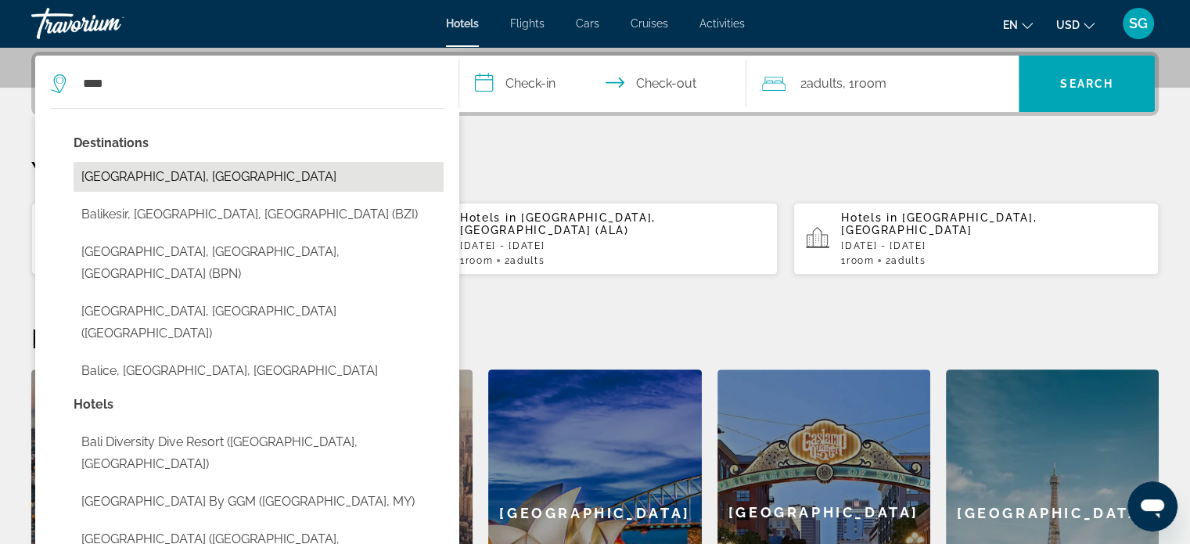
click at [221, 170] on button "[GEOGRAPHIC_DATA], [GEOGRAPHIC_DATA]" at bounding box center [259, 177] width 370 height 30
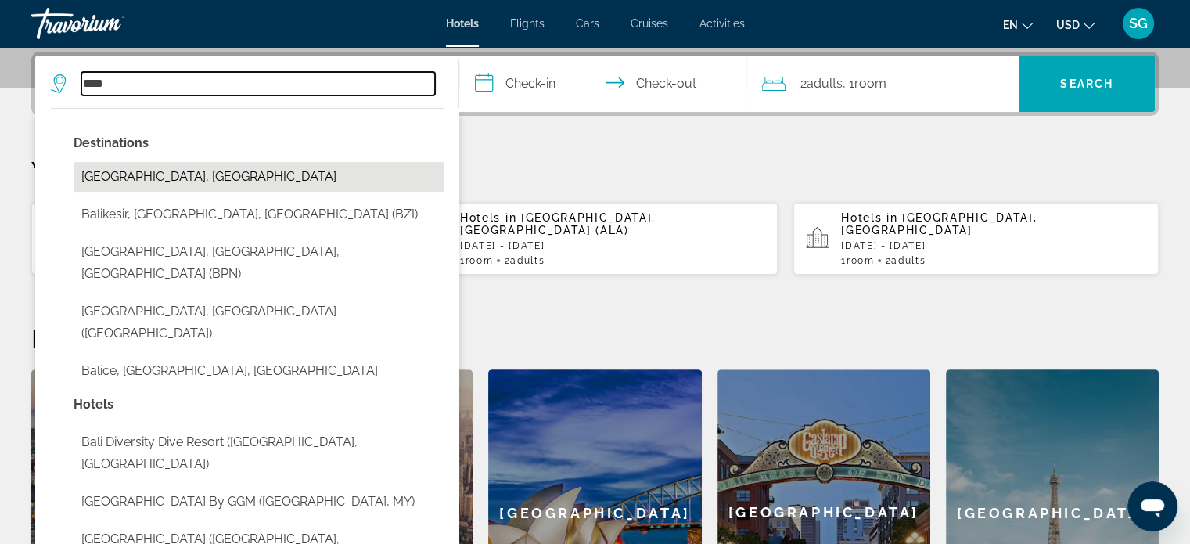
type input "**********"
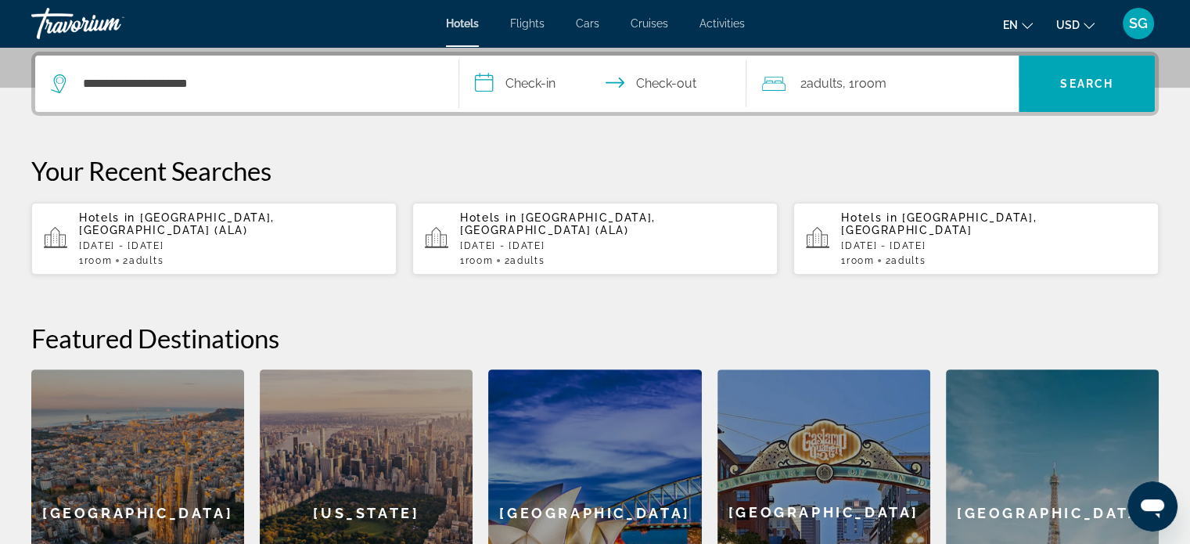
click at [485, 81] on input "**********" at bounding box center [606, 86] width 294 height 61
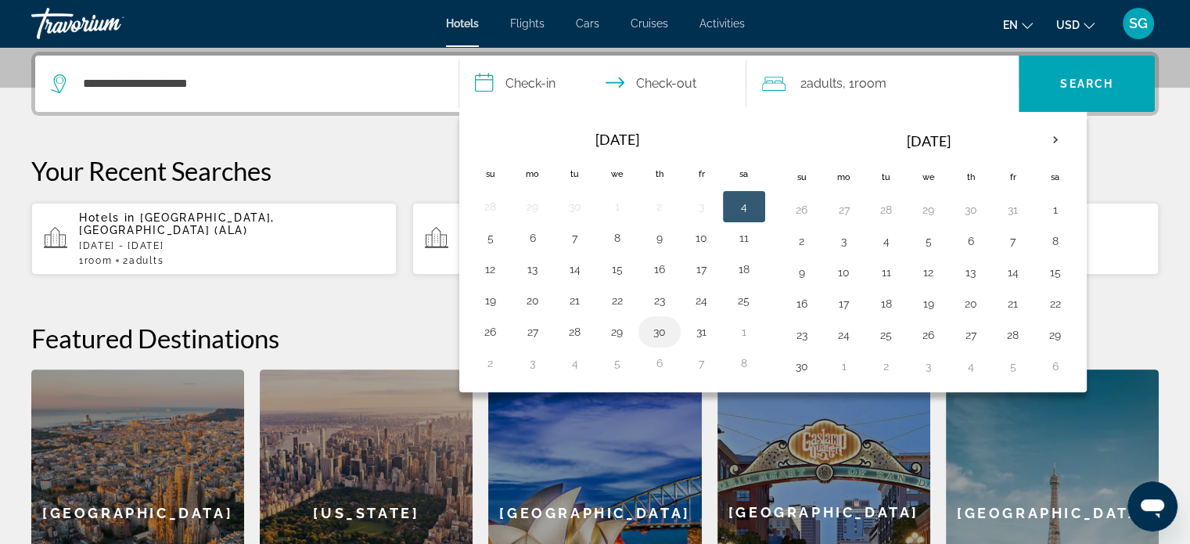
click at [663, 329] on button "30" at bounding box center [659, 332] width 25 height 22
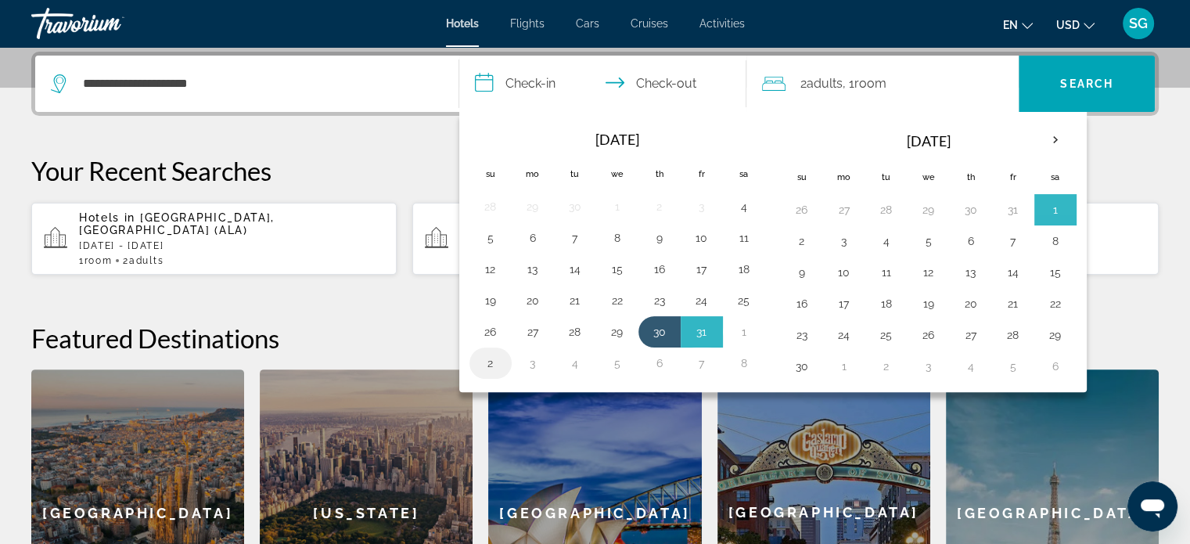
click at [479, 355] on button "2" at bounding box center [490, 363] width 25 height 22
type input "**********"
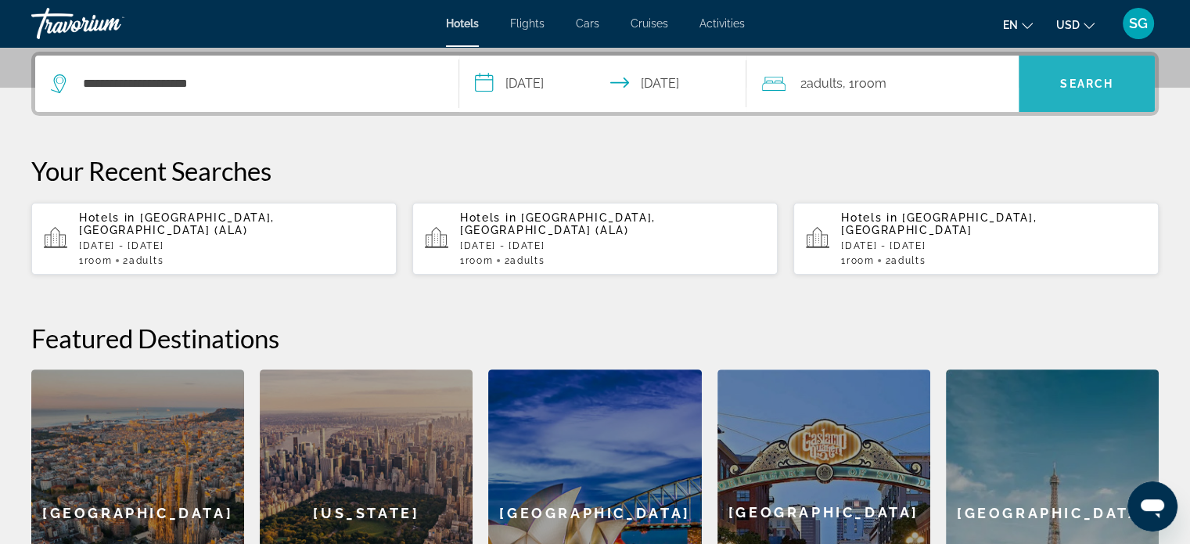
click at [1127, 73] on span "Search" at bounding box center [1087, 84] width 136 height 38
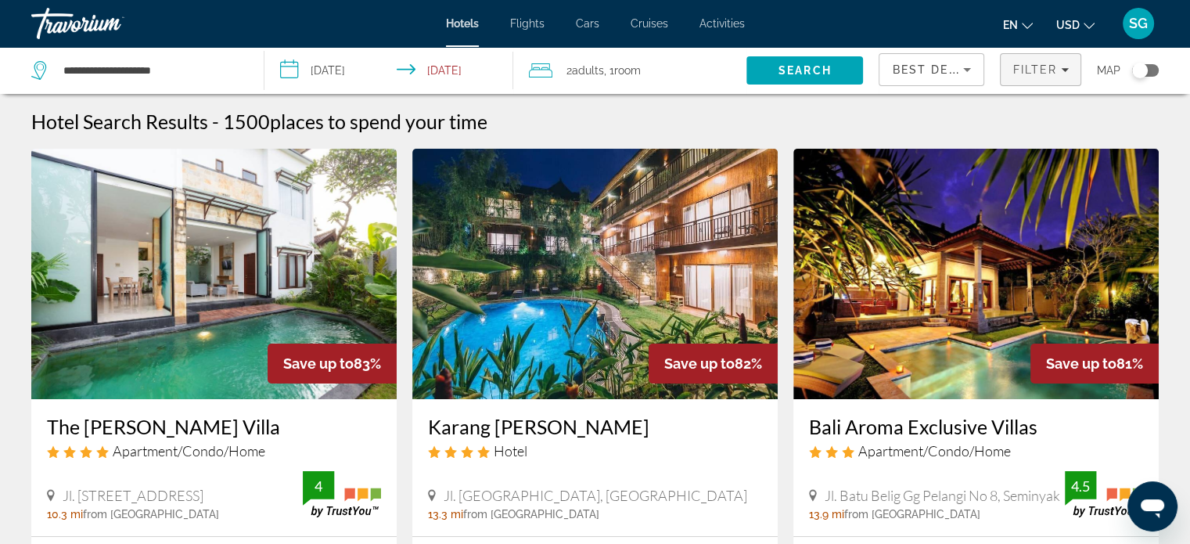
click at [1051, 68] on span "Filter" at bounding box center [1034, 69] width 45 height 13
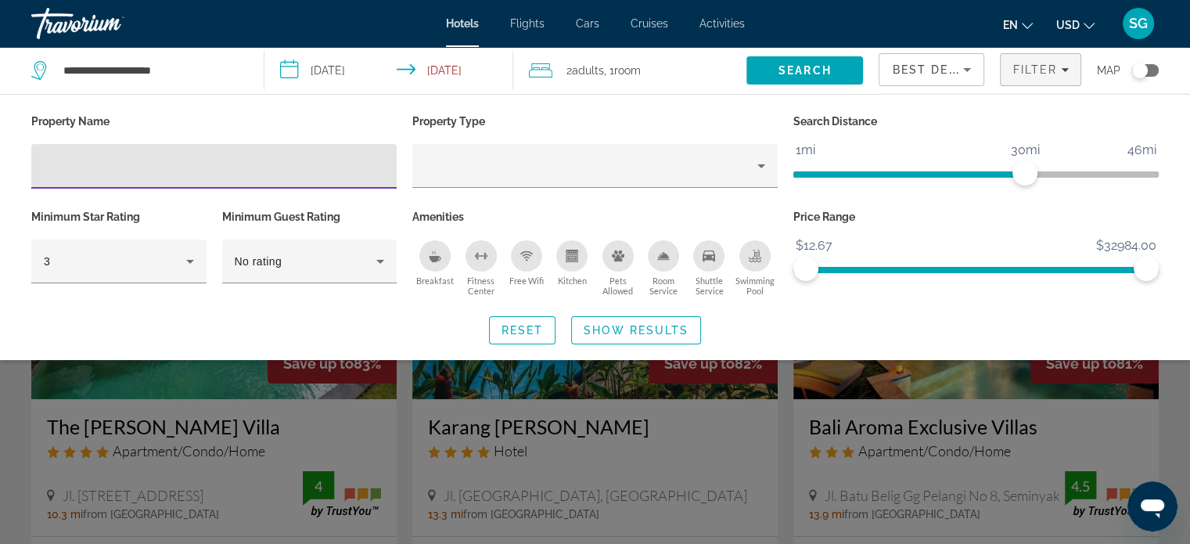
click at [319, 165] on input "Hotel Filters" at bounding box center [214, 166] width 340 height 19
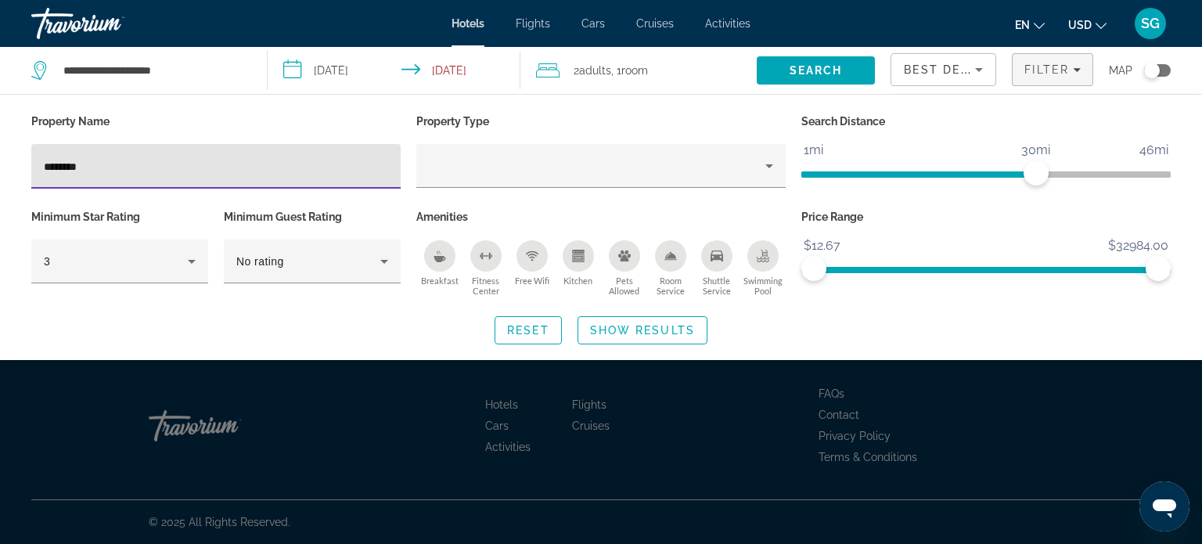
click at [56, 162] on input "********" at bounding box center [216, 166] width 344 height 19
type input "********"
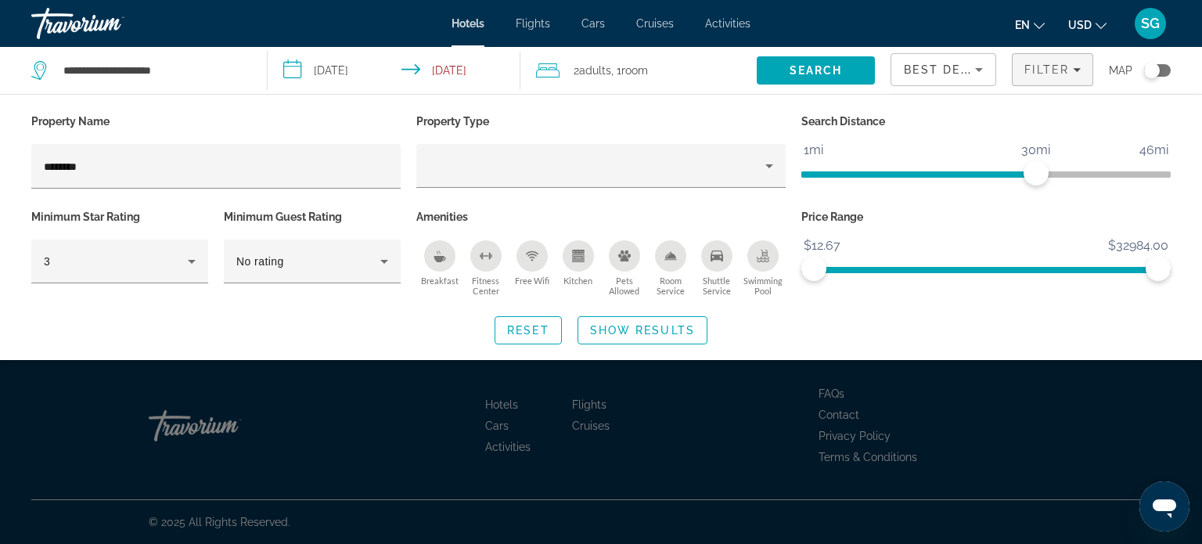
click at [626, 193] on div "Hotel Filters" at bounding box center [600, 196] width 369 height 17
click at [598, 334] on span "Show Results" at bounding box center [642, 330] width 105 height 13
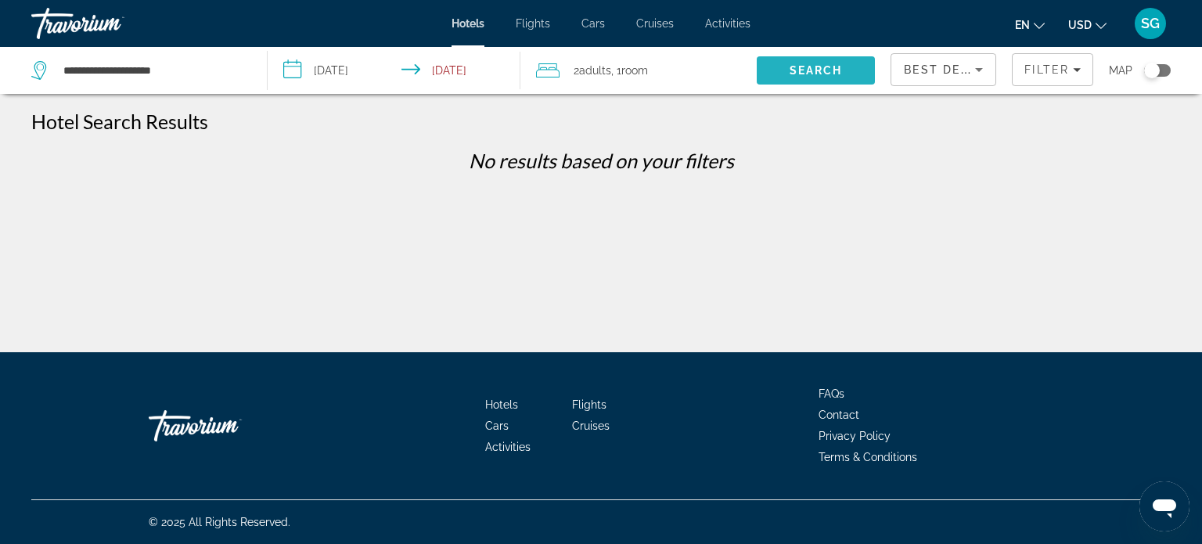
click at [832, 69] on span "Search" at bounding box center [815, 70] width 53 height 13
click at [1152, 31] on span "SG" at bounding box center [1150, 24] width 19 height 16
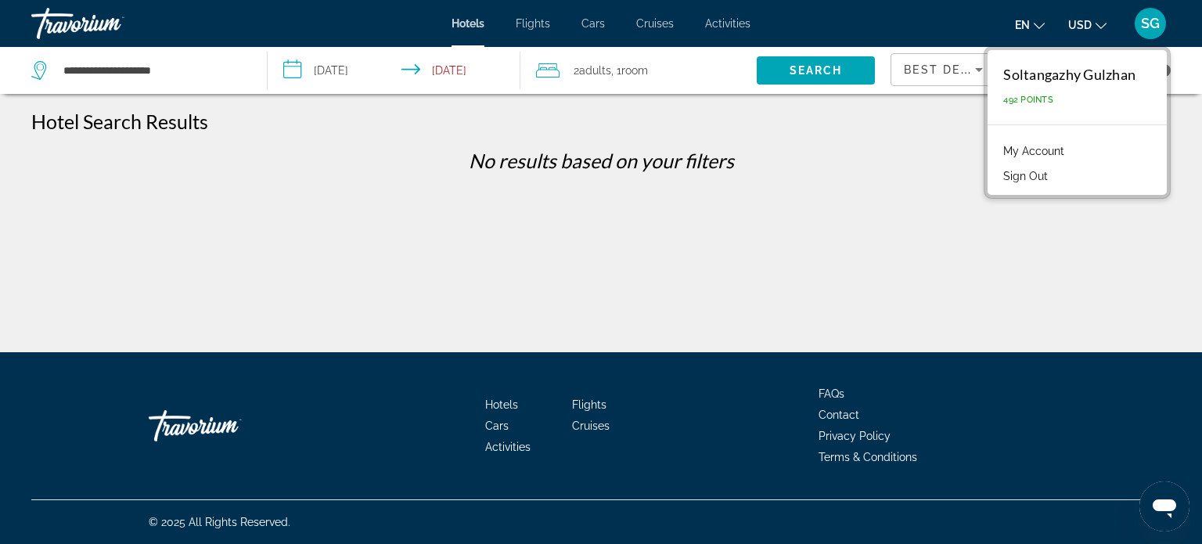
click at [873, 206] on div "**********" at bounding box center [601, 286] width 1202 height 352
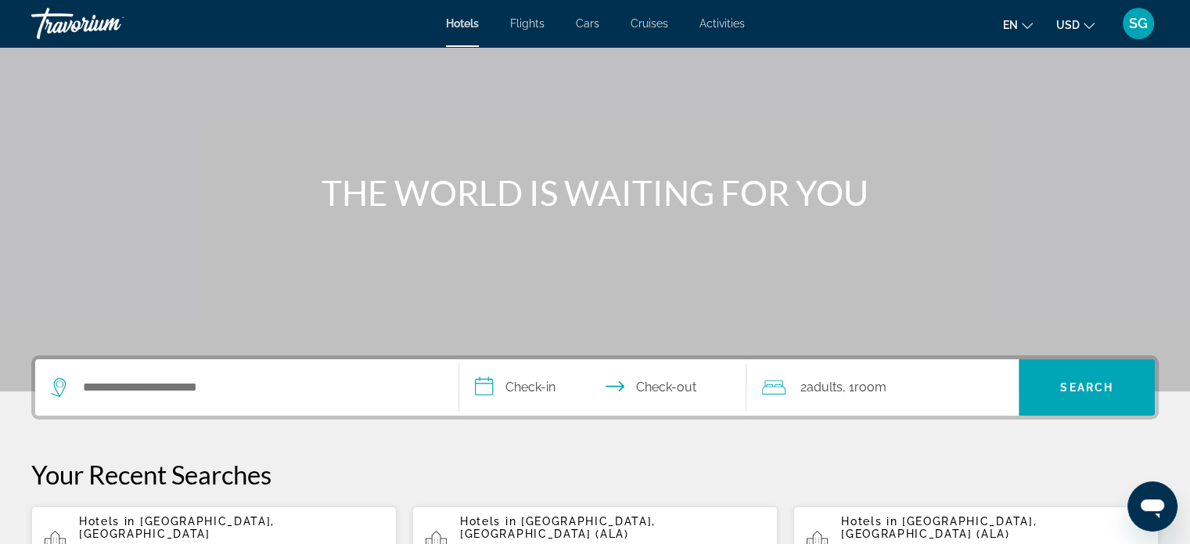
click at [304, 366] on div "Search widget" at bounding box center [247, 387] width 392 height 56
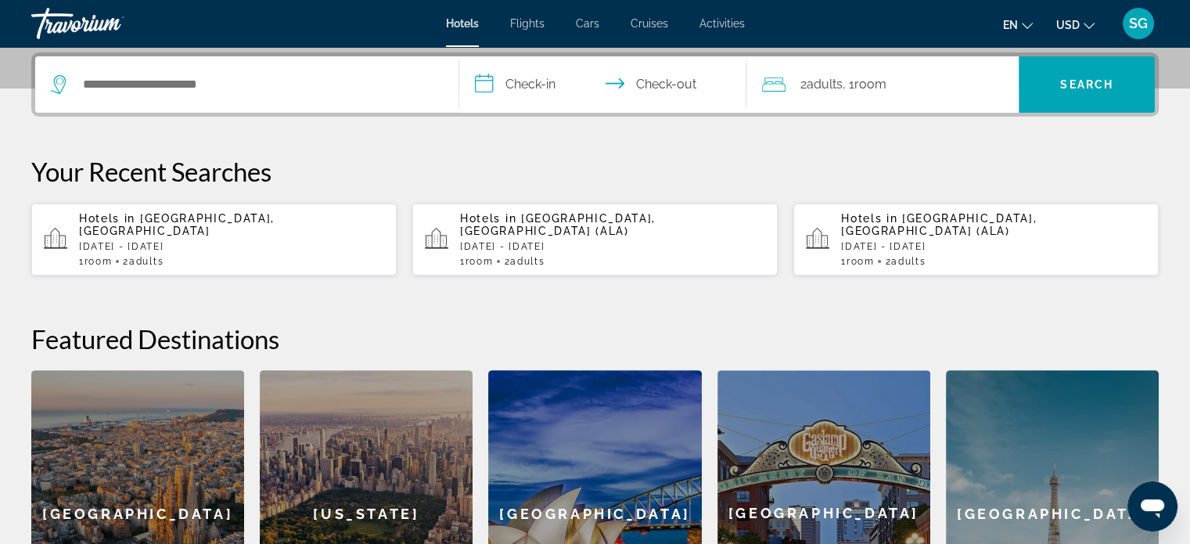
scroll to position [382, 0]
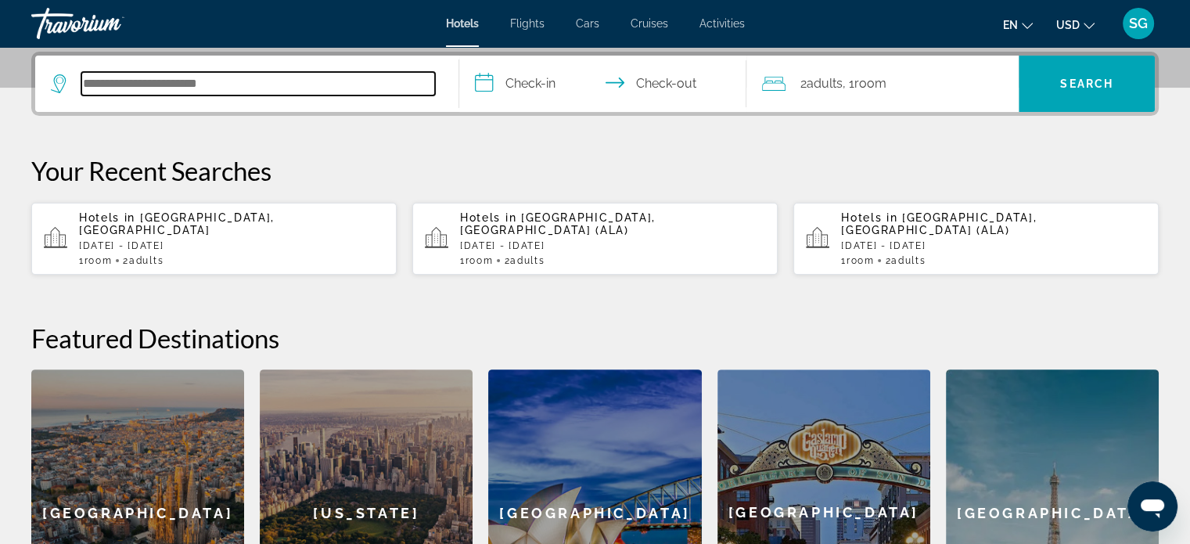
click at [272, 81] on input "Search hotel destination" at bounding box center [258, 83] width 354 height 23
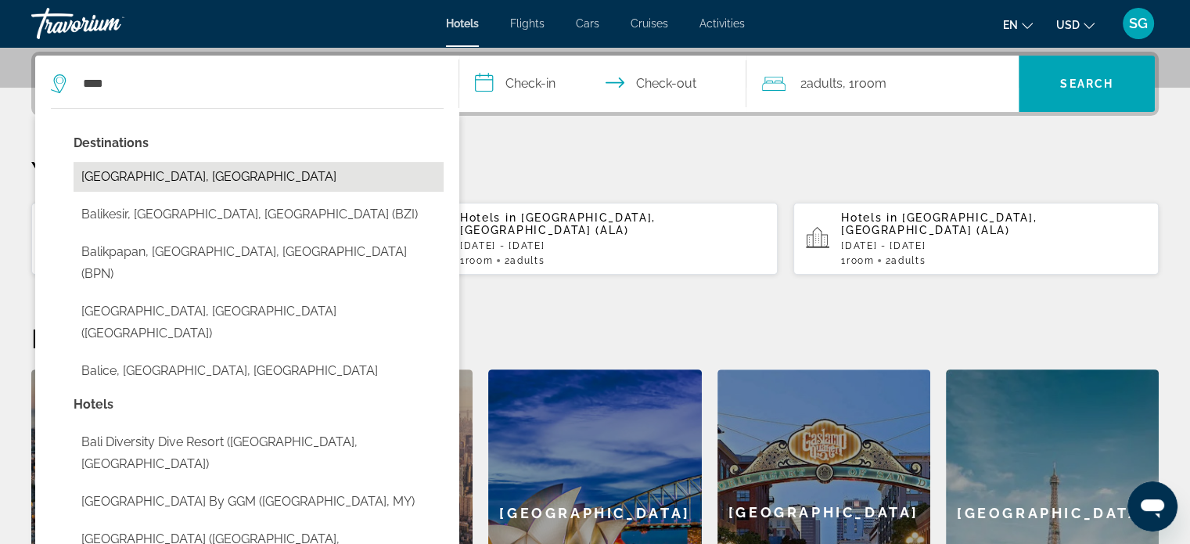
click at [197, 173] on button "[GEOGRAPHIC_DATA], [GEOGRAPHIC_DATA]" at bounding box center [259, 177] width 370 height 30
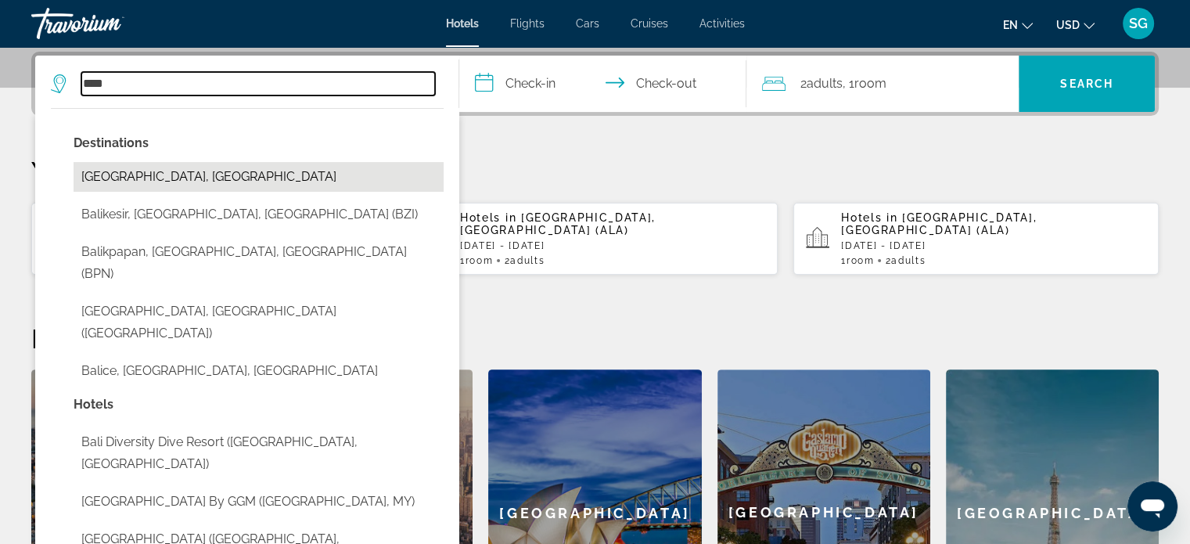
type input "**********"
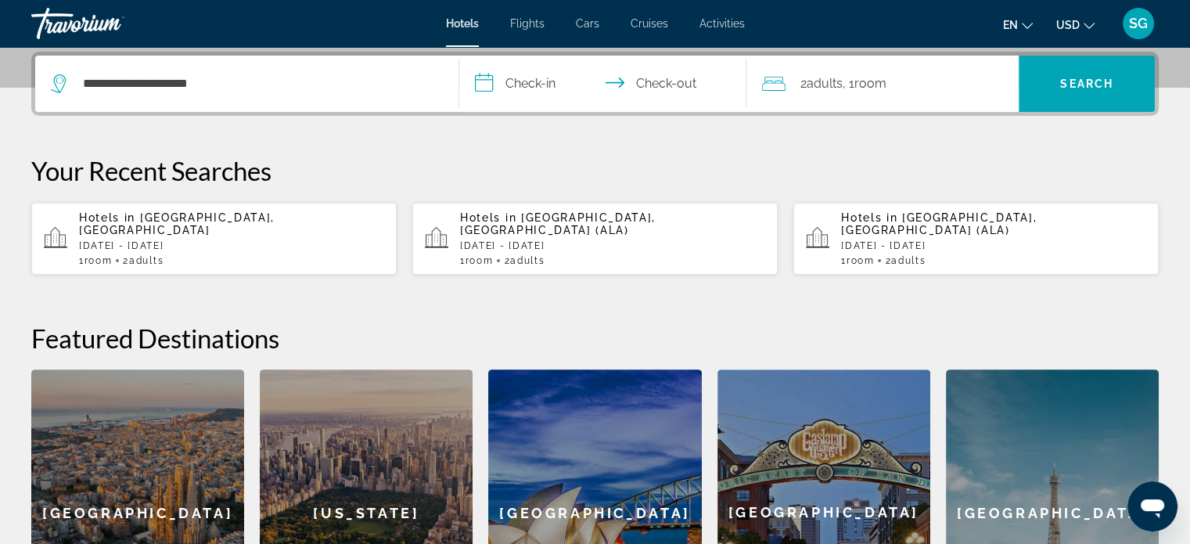
click at [555, 81] on input "**********" at bounding box center [606, 86] width 294 height 61
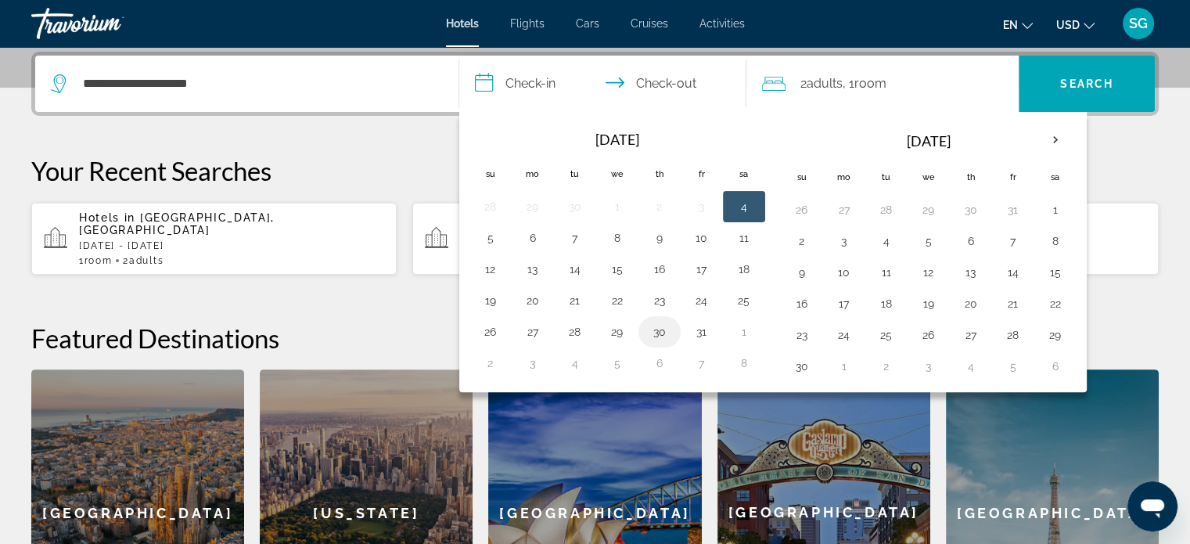
click at [653, 336] on button "30" at bounding box center [659, 332] width 25 height 22
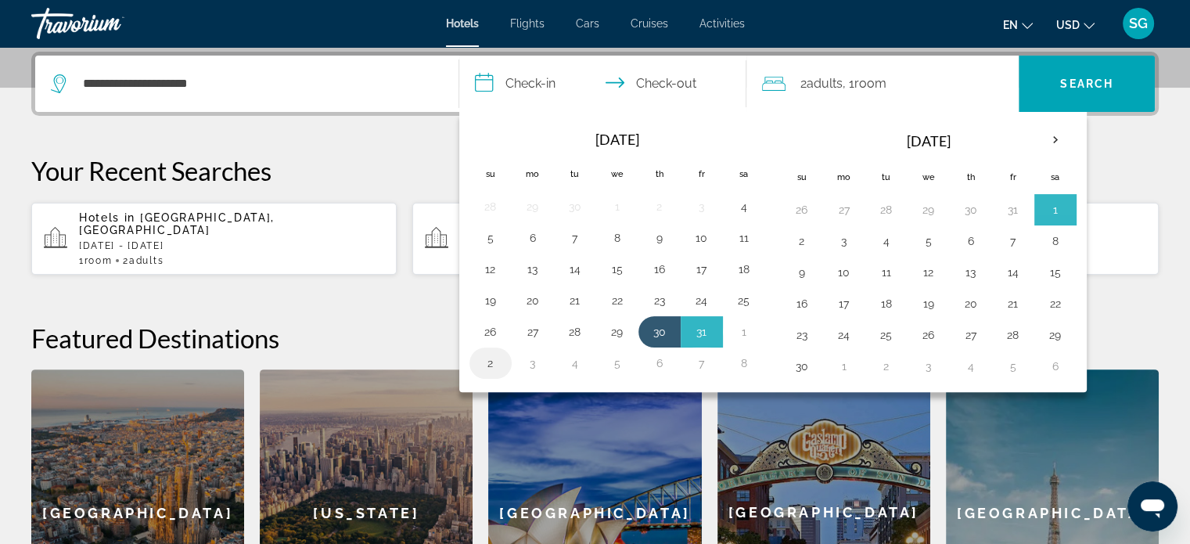
click at [488, 359] on button "2" at bounding box center [490, 363] width 25 height 22
type input "**********"
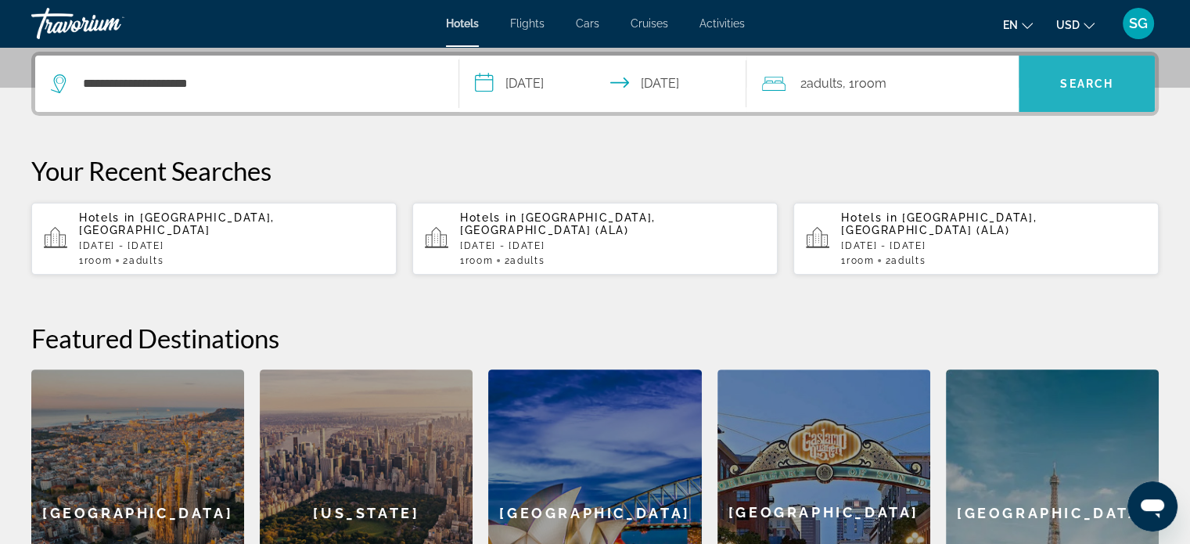
click at [1098, 81] on span "Search" at bounding box center [1086, 83] width 53 height 13
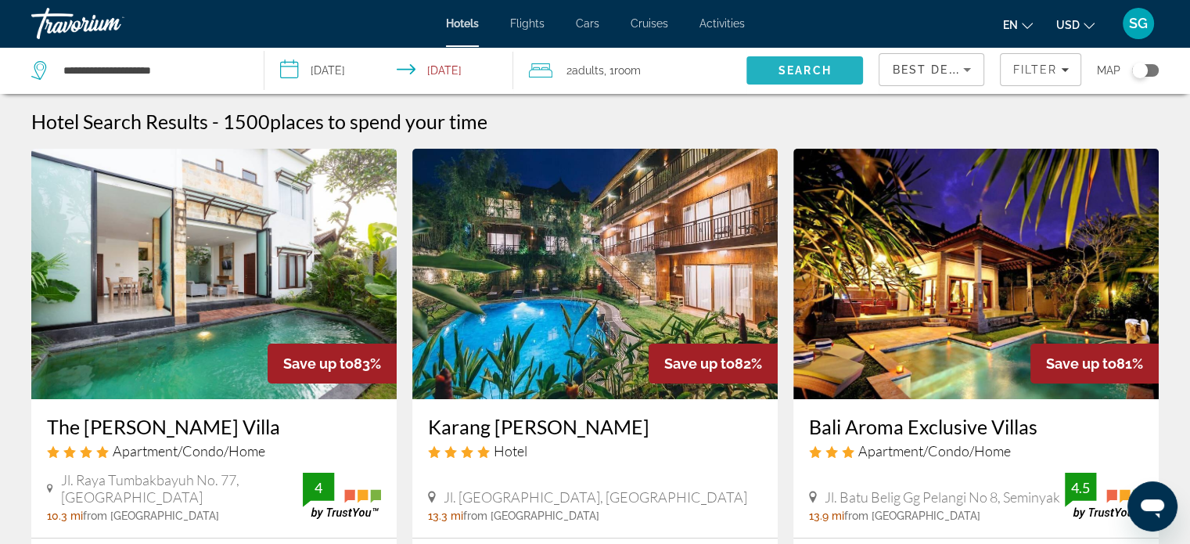
click at [801, 70] on span "Search" at bounding box center [804, 70] width 53 height 13
click at [1052, 77] on span "Filters" at bounding box center [1041, 70] width 80 height 38
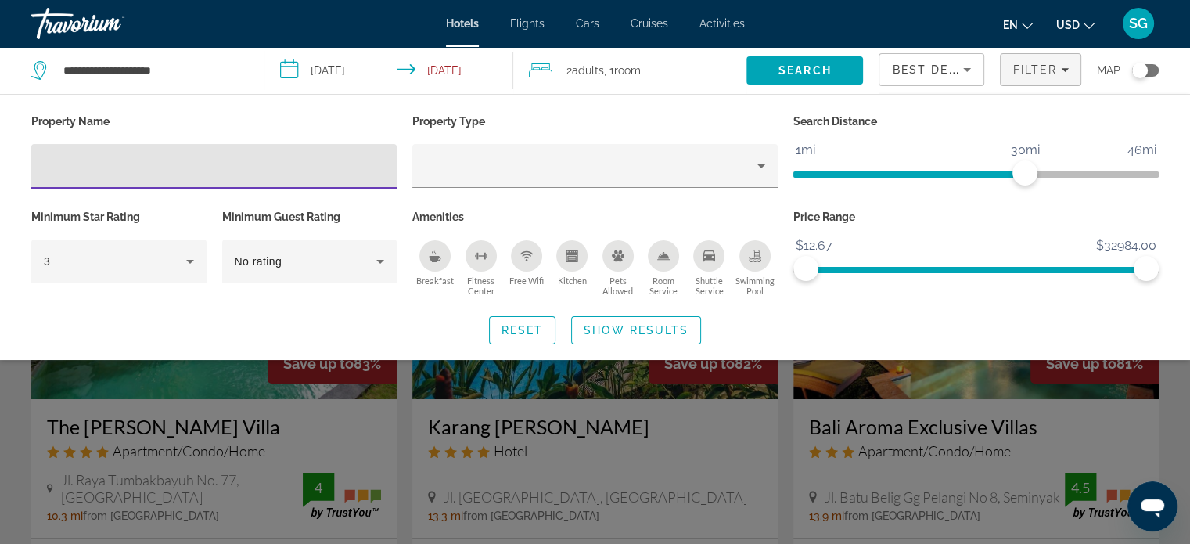
click at [191, 156] on div "Hotel Filters" at bounding box center [214, 166] width 340 height 45
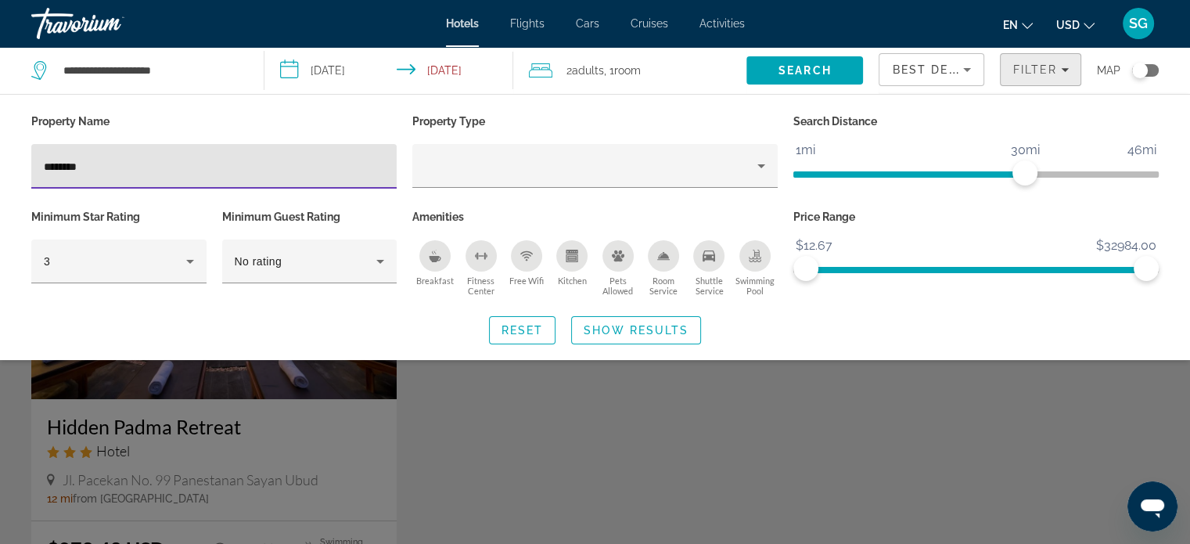
type input "********"
click at [1060, 65] on div "Filter" at bounding box center [1040, 69] width 56 height 13
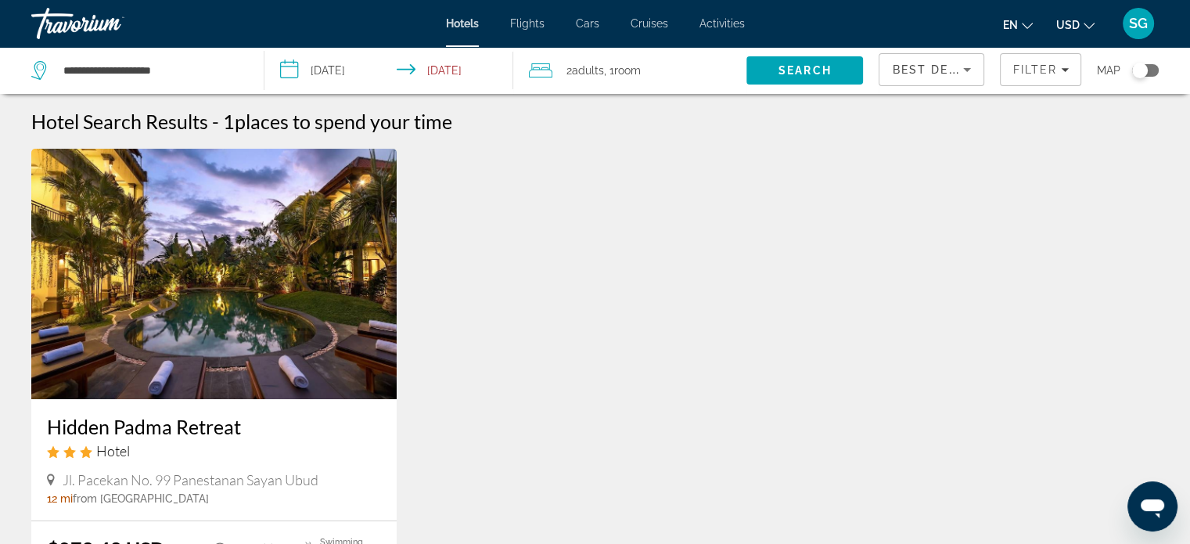
click at [752, 353] on div "Hidden Padma Retreat Hotel Jl. Pacekan No. 99 Panestanan Sayan Ubud 12 mi from …" at bounding box center [594, 430] width 1143 height 563
click at [1051, 60] on span "Filters" at bounding box center [1041, 70] width 80 height 38
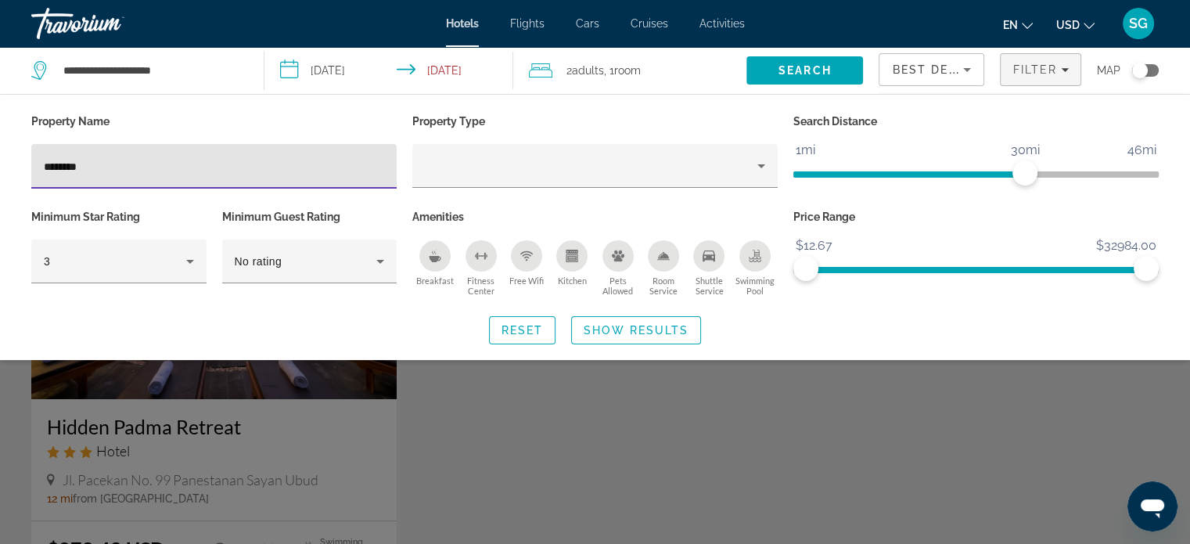
drag, startPoint x: 170, startPoint y: 163, endPoint x: 34, endPoint y: 126, distance: 140.3
click at [34, 126] on div "Property Name ********" at bounding box center [213, 157] width 381 height 95
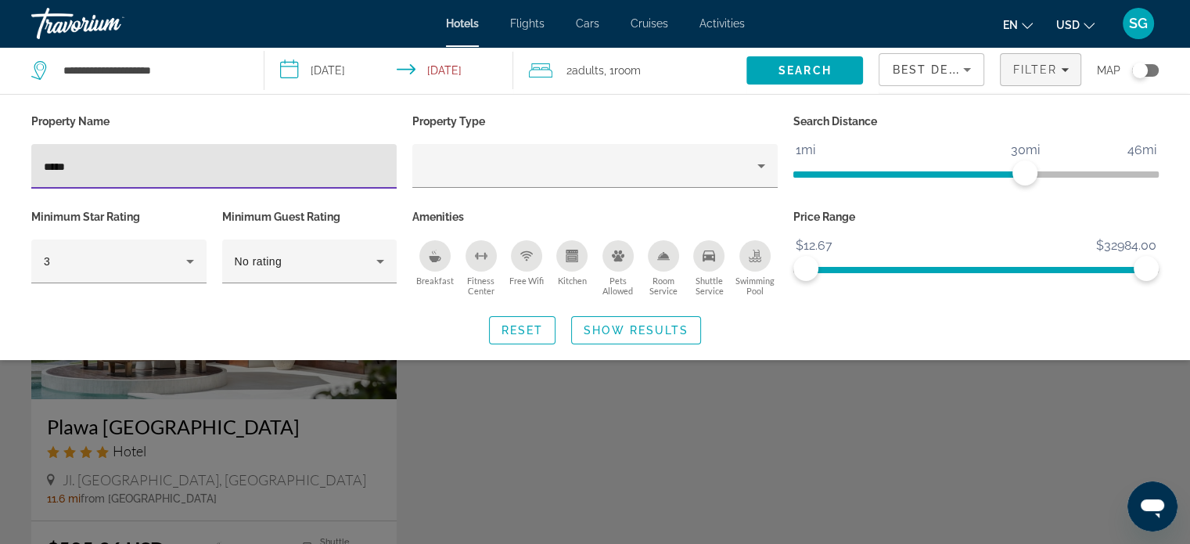
type input "*****"
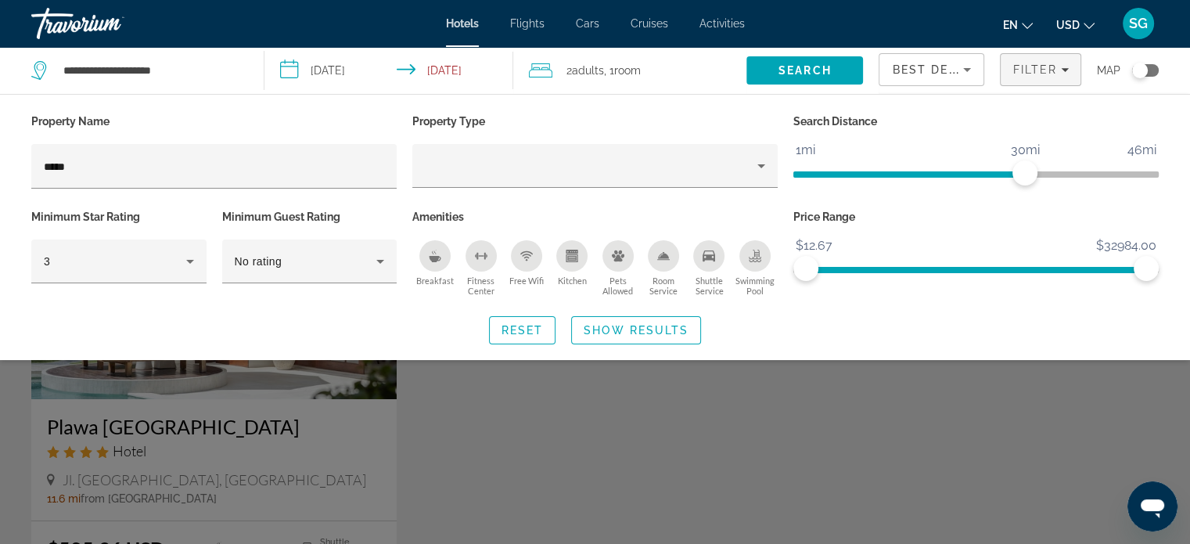
click at [502, 513] on div "Search widget" at bounding box center [595, 389] width 1190 height 309
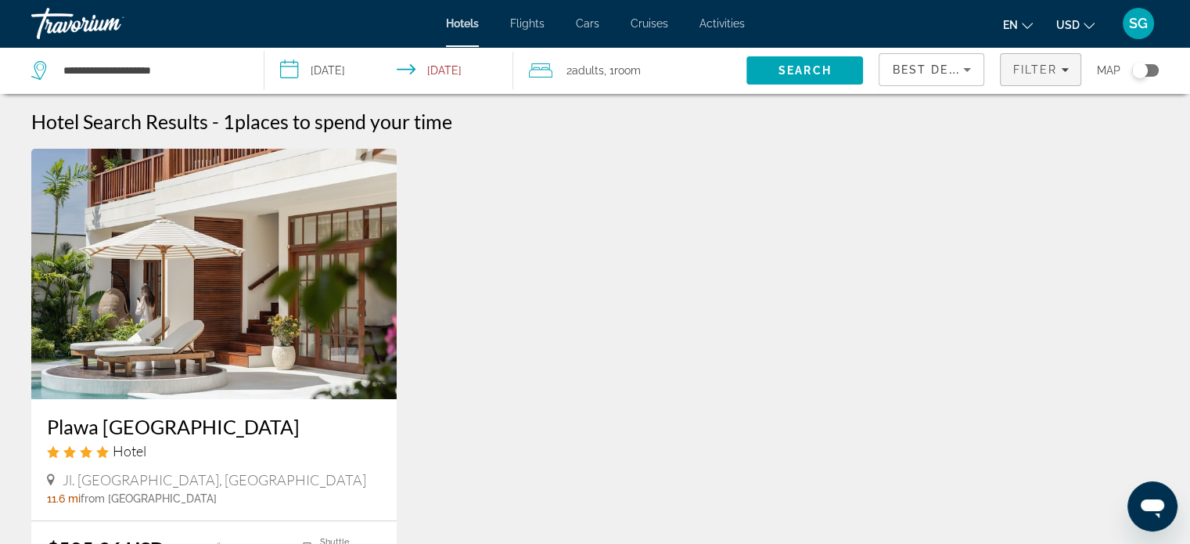
click at [1059, 74] on div "Filter" at bounding box center [1040, 69] width 56 height 13
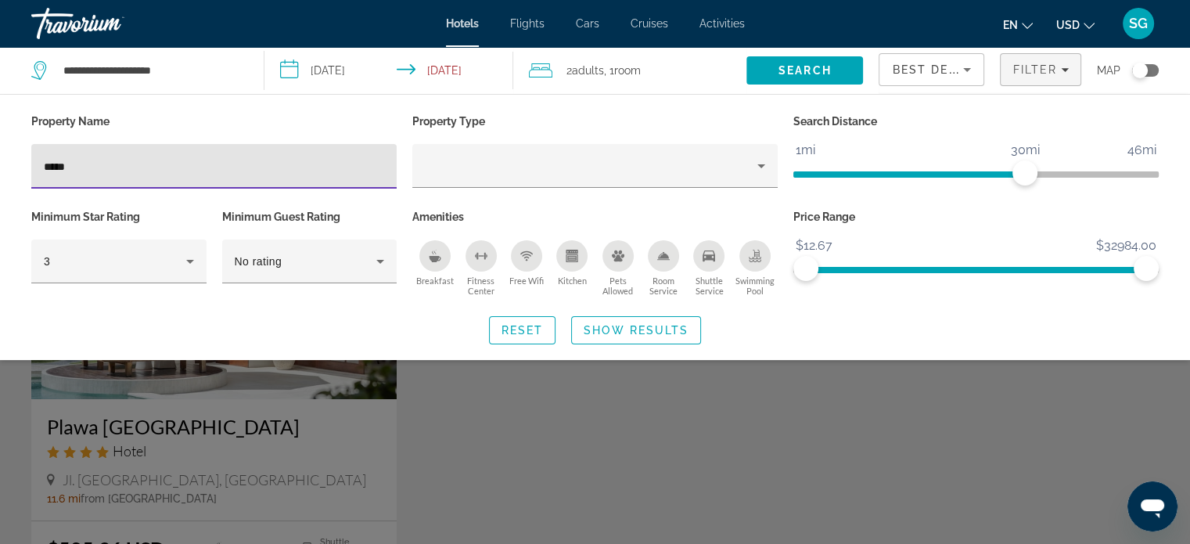
drag, startPoint x: 113, startPoint y: 173, endPoint x: 16, endPoint y: 158, distance: 98.1
click at [16, 158] on div "Property Name ***** Property Type Search Distance 1mi 46mi 30mi Minimum Star Ra…" at bounding box center [595, 227] width 1190 height 234
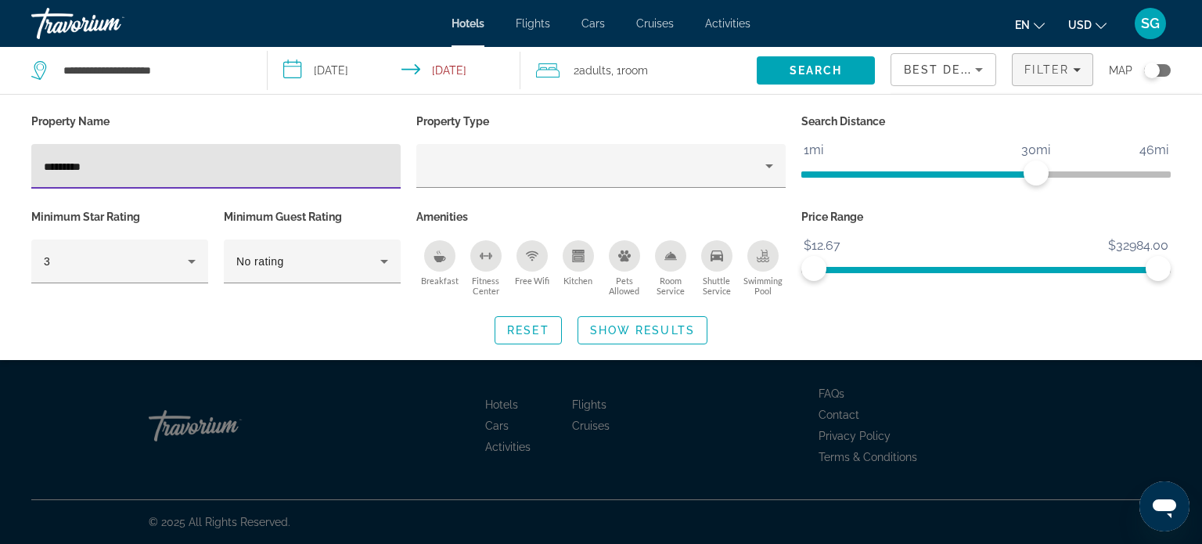
click at [49, 163] on input "*********" at bounding box center [216, 166] width 344 height 19
type input "*********"
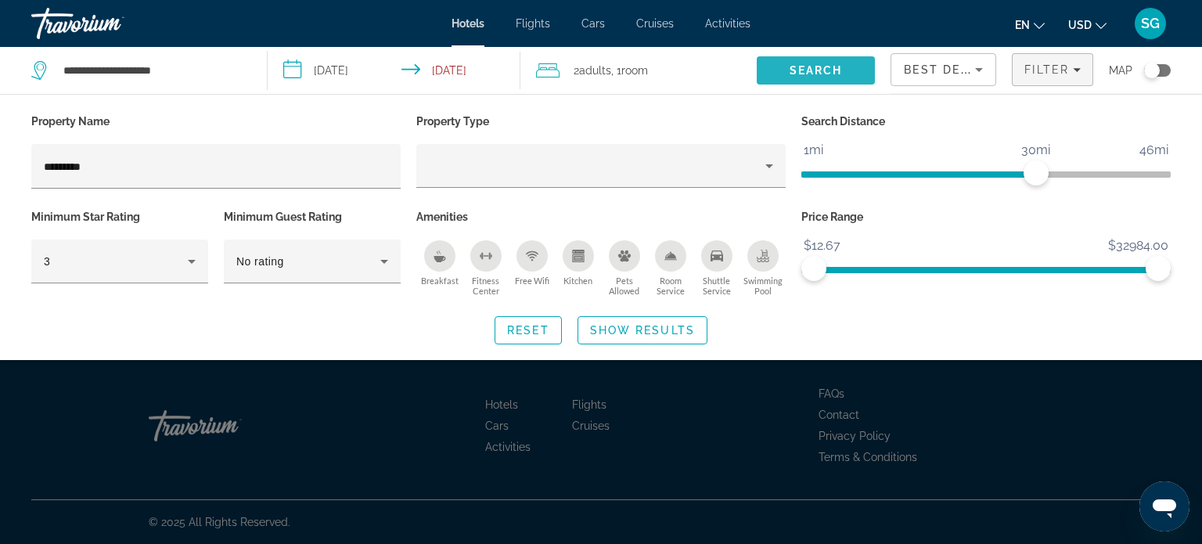
click at [839, 67] on span "Search" at bounding box center [815, 70] width 53 height 13
click at [958, 418] on div "Search widget" at bounding box center [601, 389] width 1202 height 309
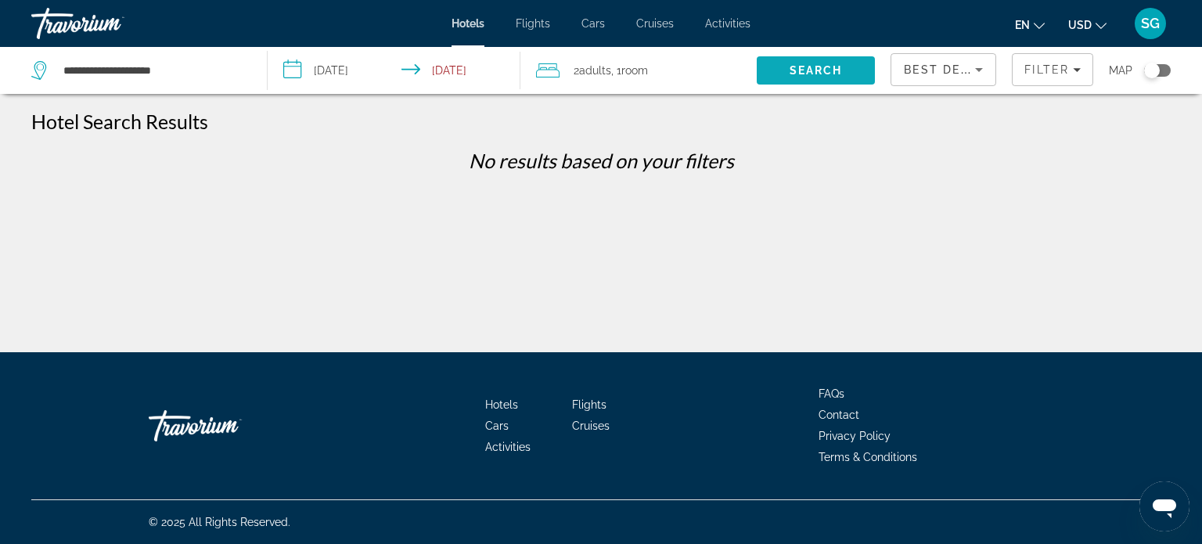
click at [846, 66] on span "Search" at bounding box center [816, 71] width 118 height 38
click at [1080, 78] on span "Filters" at bounding box center [1052, 70] width 80 height 38
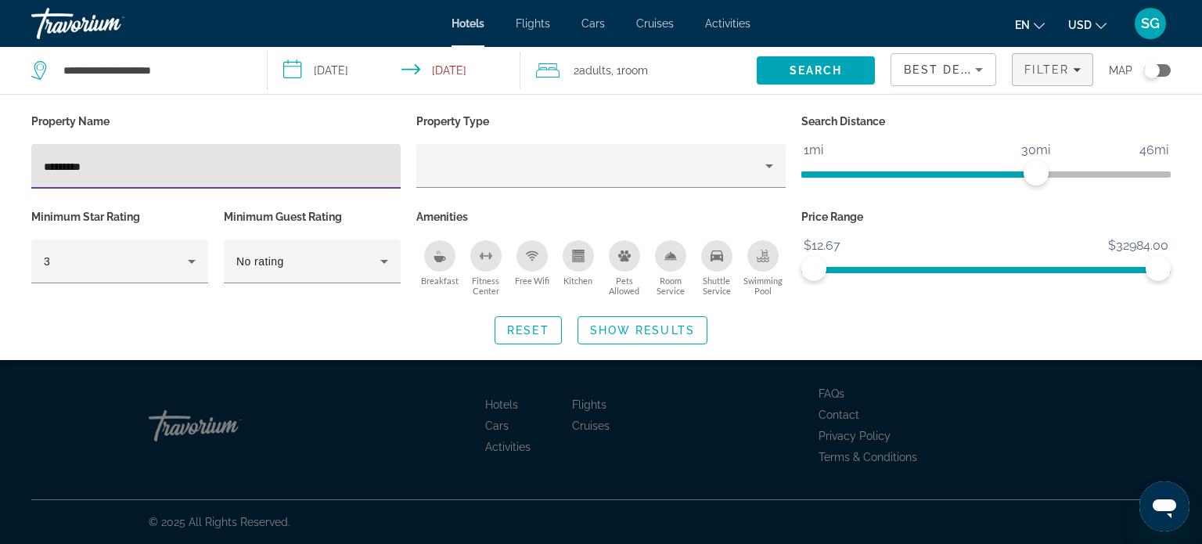
drag, startPoint x: 103, startPoint y: 158, endPoint x: 0, endPoint y: 140, distance: 104.8
click at [0, 140] on div "Property Name ********* Property Type Search Distance 1mi 46mi 30mi Minimum Sta…" at bounding box center [601, 227] width 1202 height 234
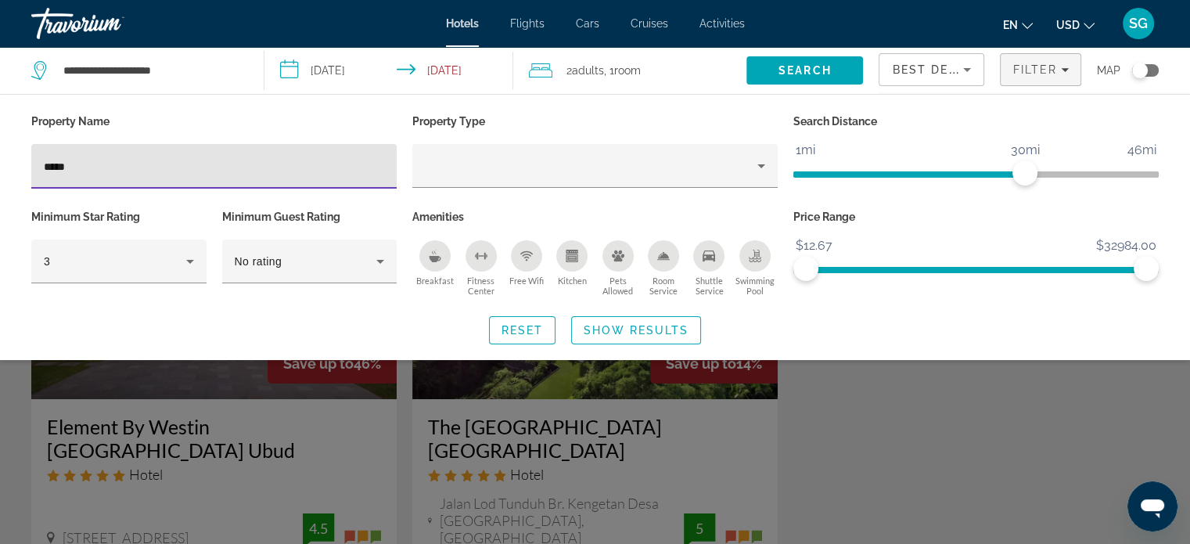
type input "*****"
click at [998, 469] on div "Search widget" at bounding box center [595, 389] width 1190 height 309
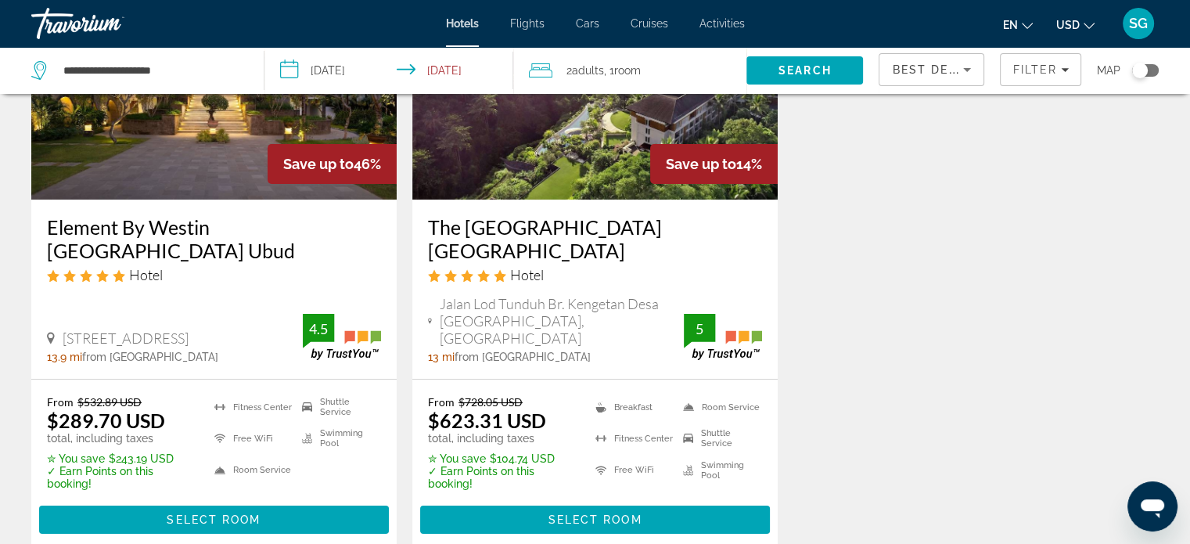
scroll to position [235, 0]
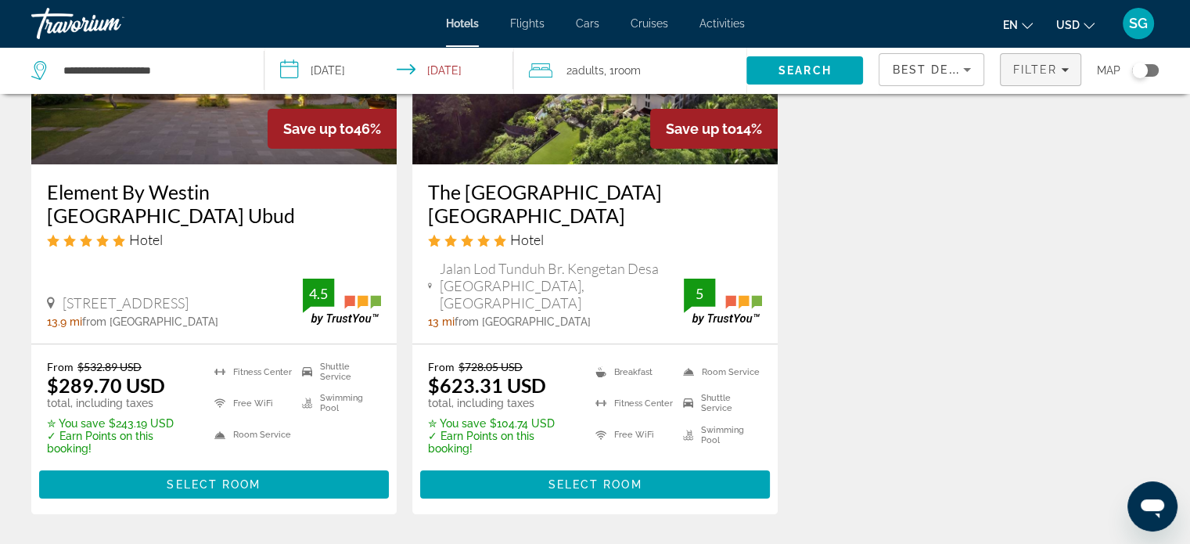
click at [1008, 73] on span "Filters" at bounding box center [1041, 70] width 80 height 38
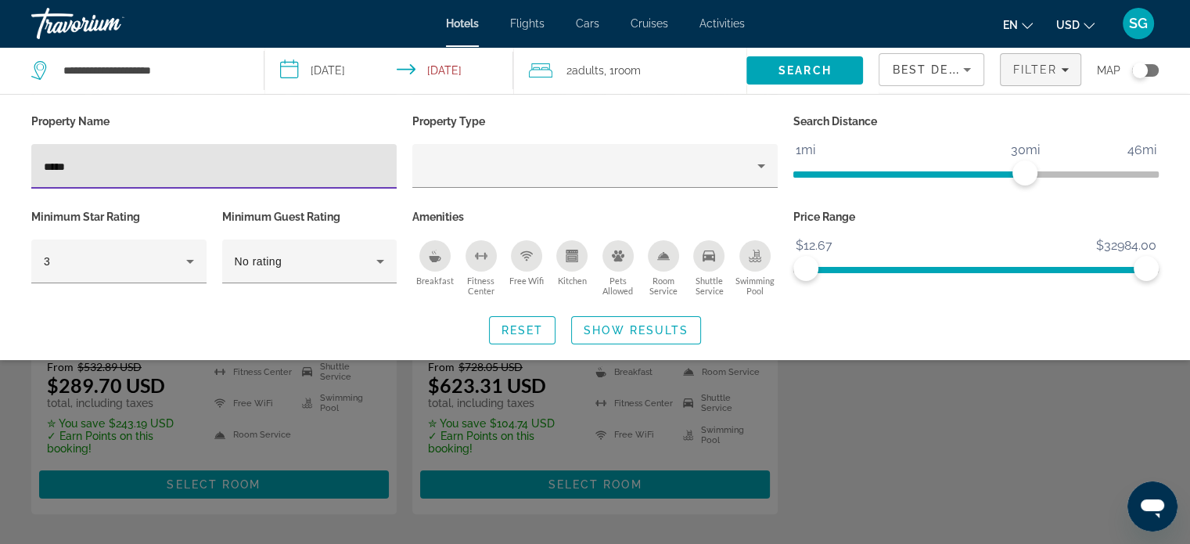
drag, startPoint x: 114, startPoint y: 162, endPoint x: 23, endPoint y: 135, distance: 95.5
click at [25, 135] on div "Property Name *****" at bounding box center [213, 157] width 381 height 95
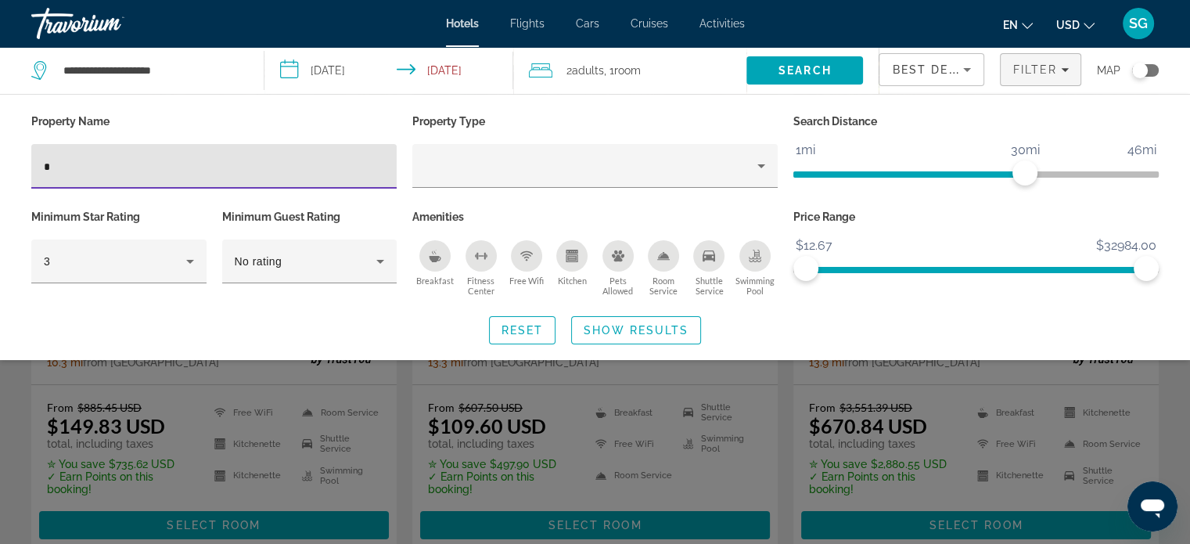
scroll to position [156, 0]
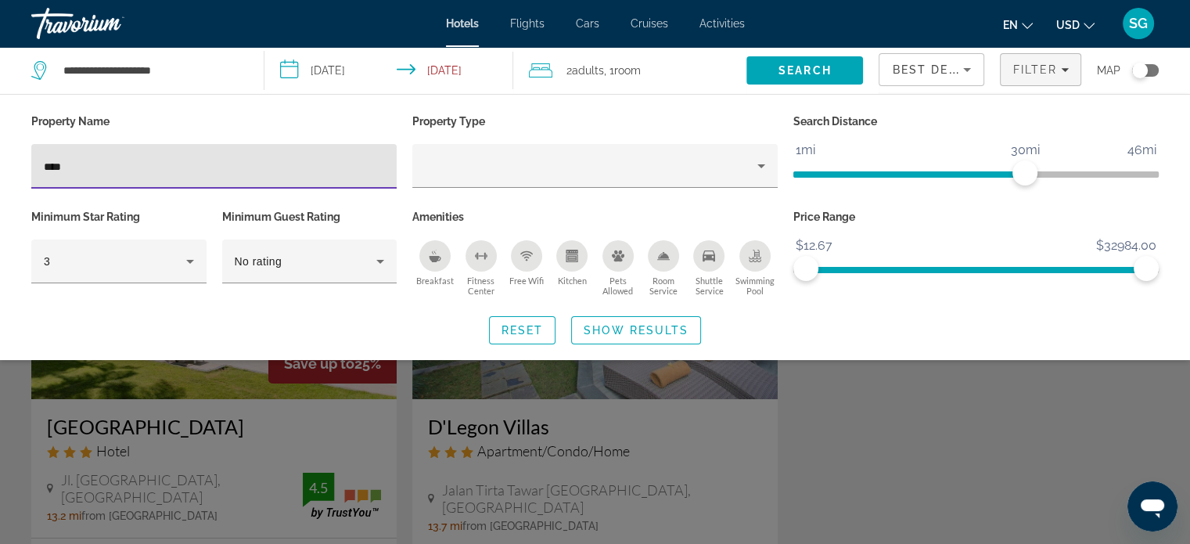
type input "****"
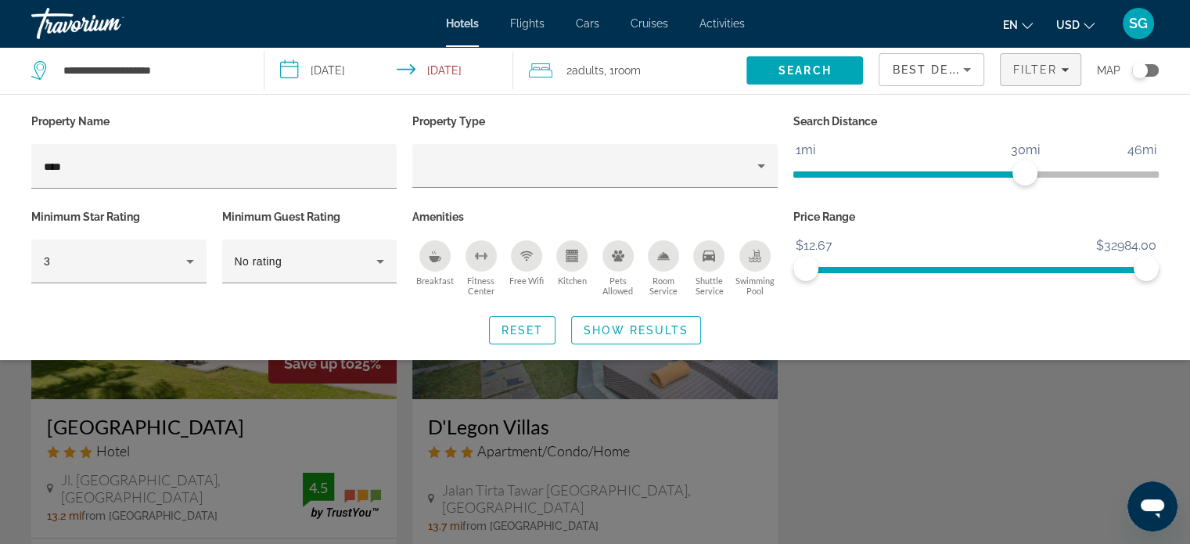
click at [821, 454] on div "Search widget" at bounding box center [595, 389] width 1190 height 309
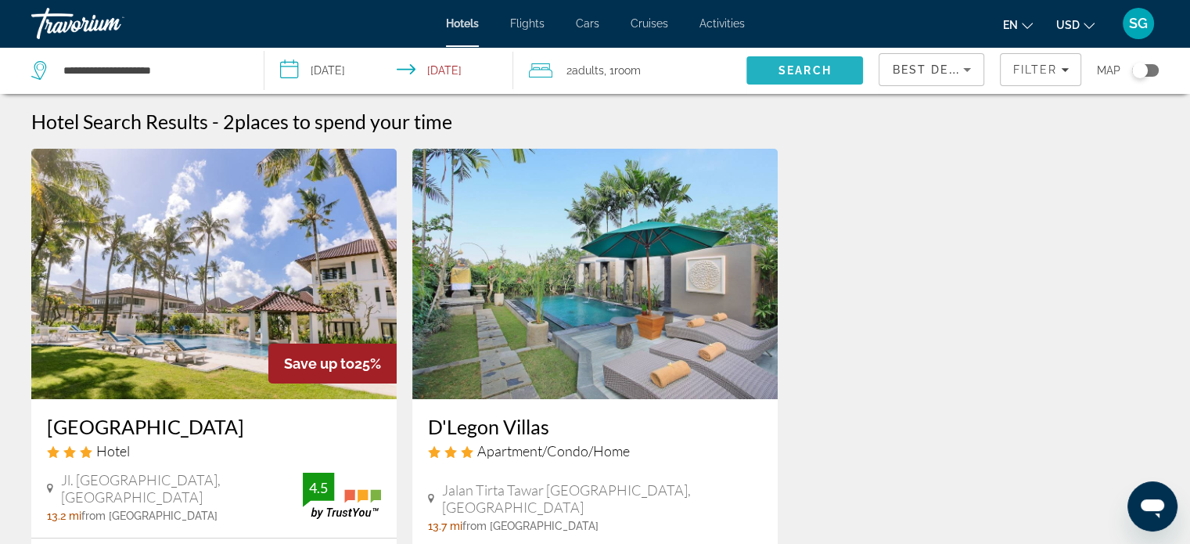
click at [798, 69] on span "Search" at bounding box center [804, 70] width 53 height 13
click at [1015, 71] on span "Filter" at bounding box center [1034, 69] width 45 height 13
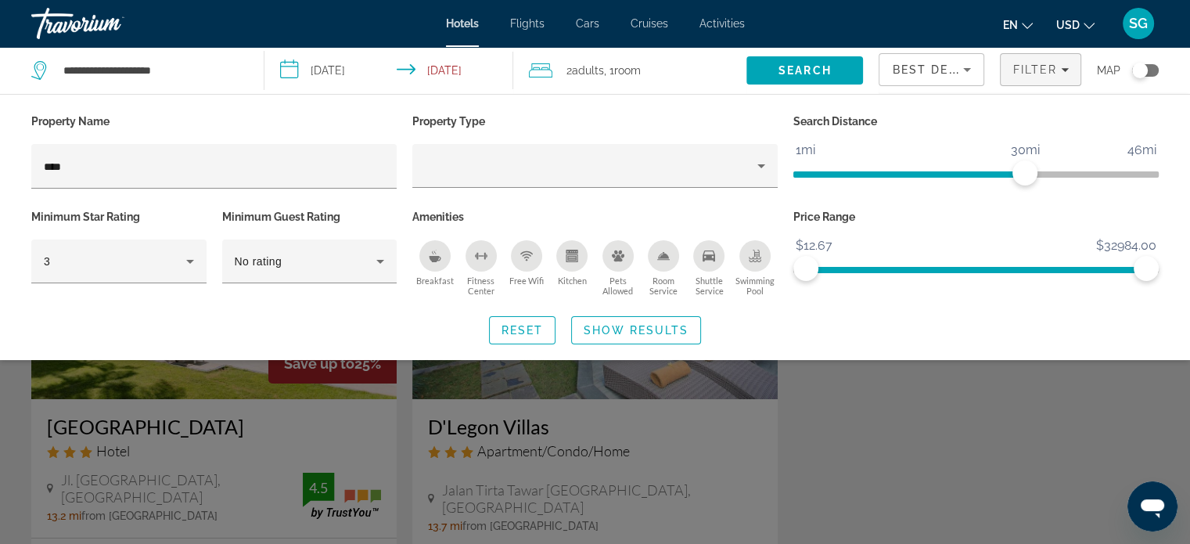
click at [598, 68] on span "Adults" at bounding box center [588, 70] width 32 height 13
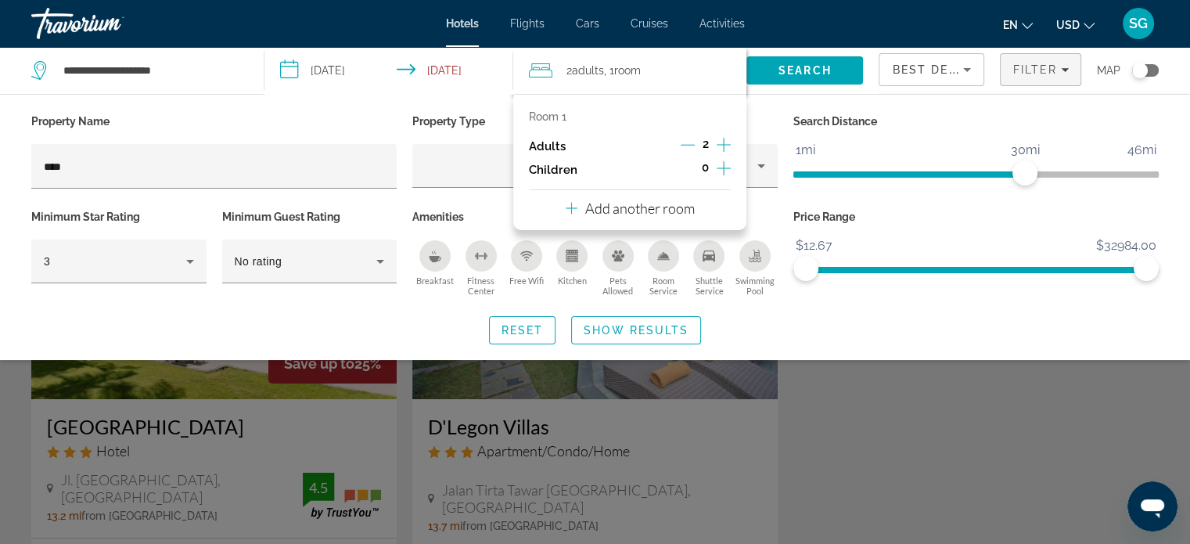
click at [638, 210] on p "Add another room" at bounding box center [640, 207] width 110 height 17
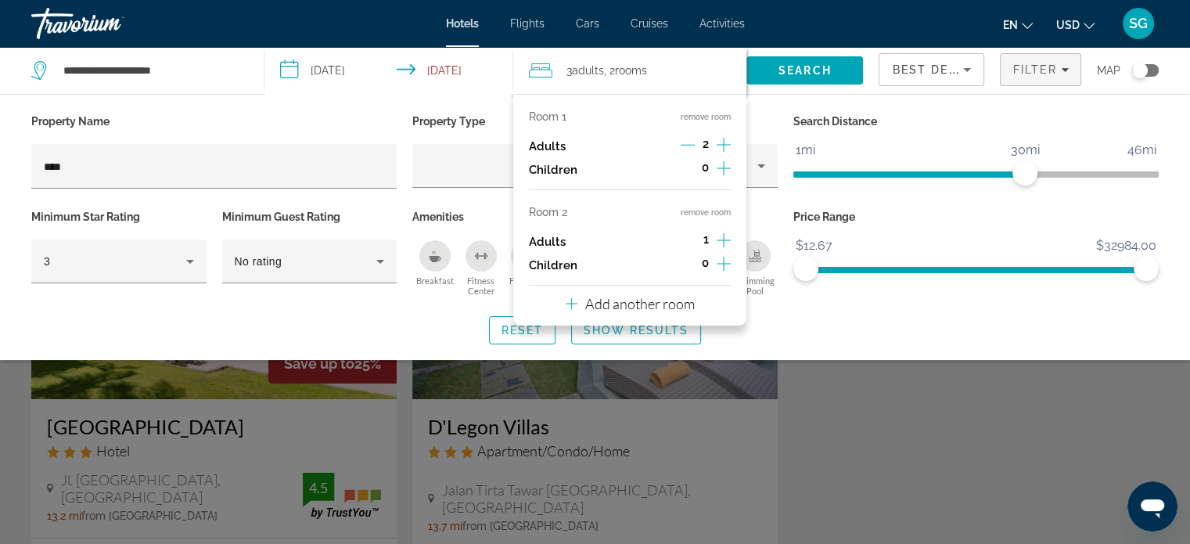
click at [709, 214] on button "remove room" at bounding box center [706, 212] width 50 height 10
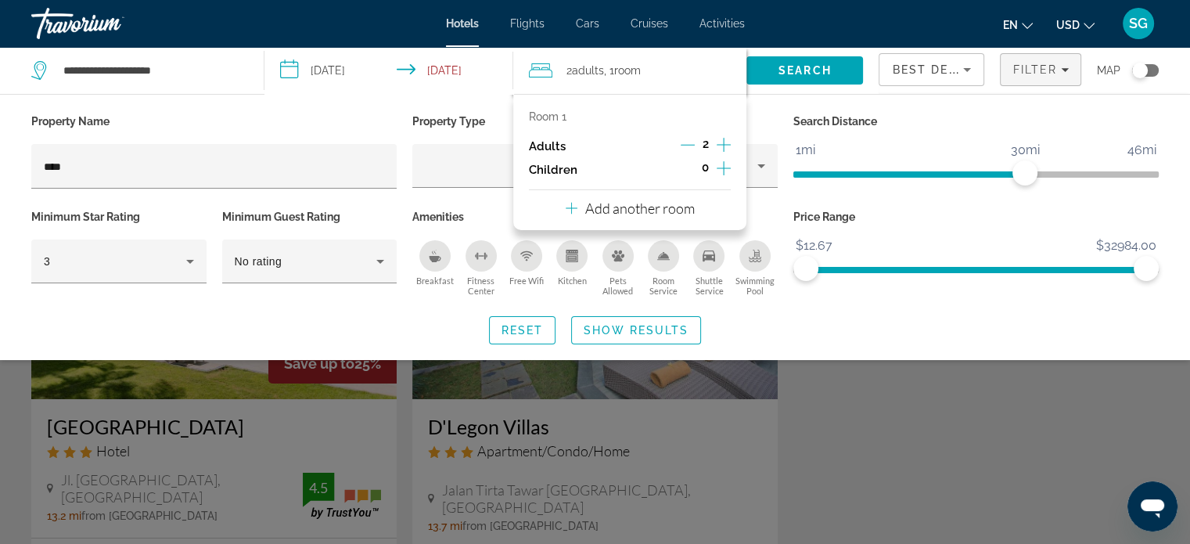
click at [864, 325] on div "Reset Show Results" at bounding box center [594, 330] width 1127 height 28
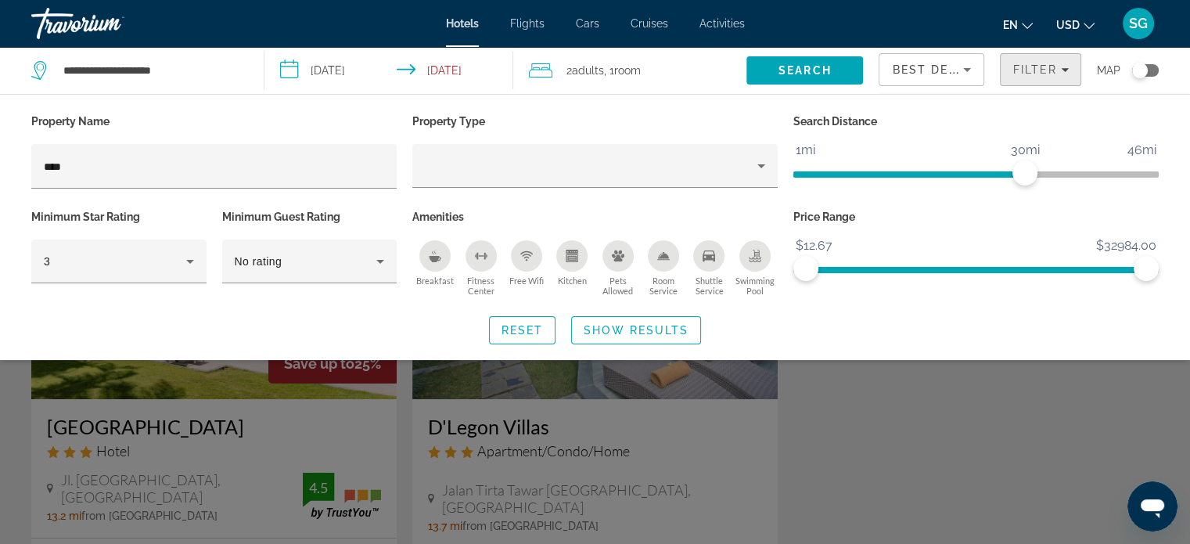
click at [1023, 76] on span "Filters" at bounding box center [1041, 70] width 80 height 38
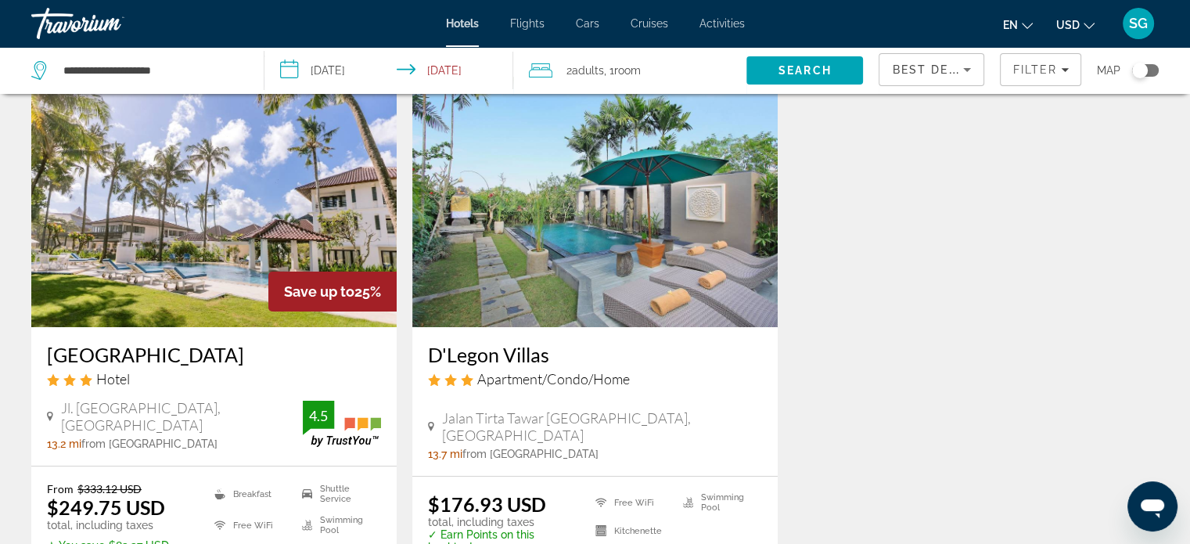
scroll to position [156, 0]
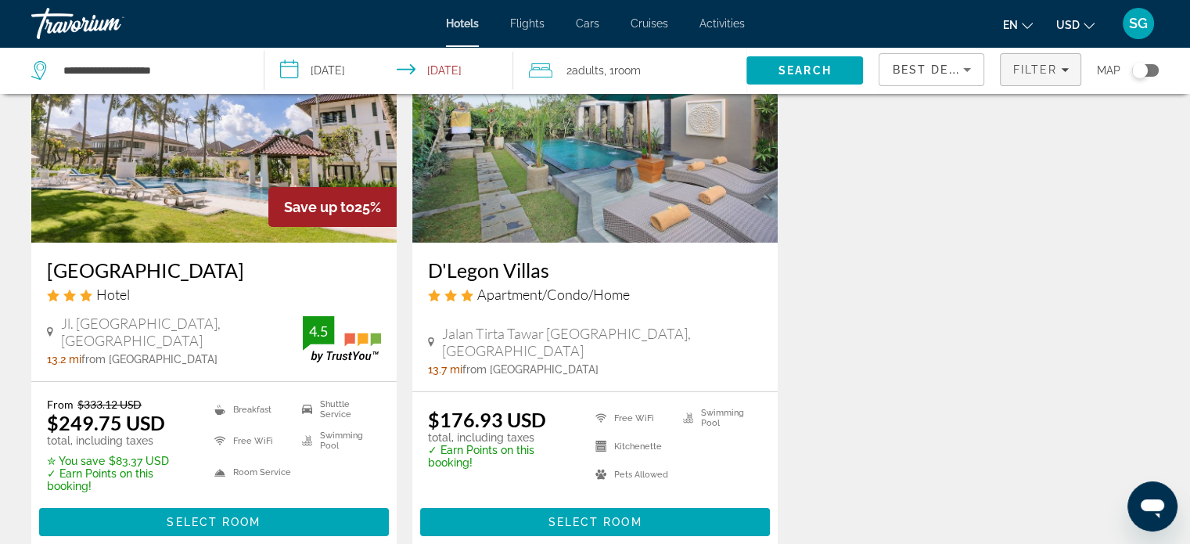
click at [1017, 70] on span "Filter" at bounding box center [1034, 69] width 45 height 13
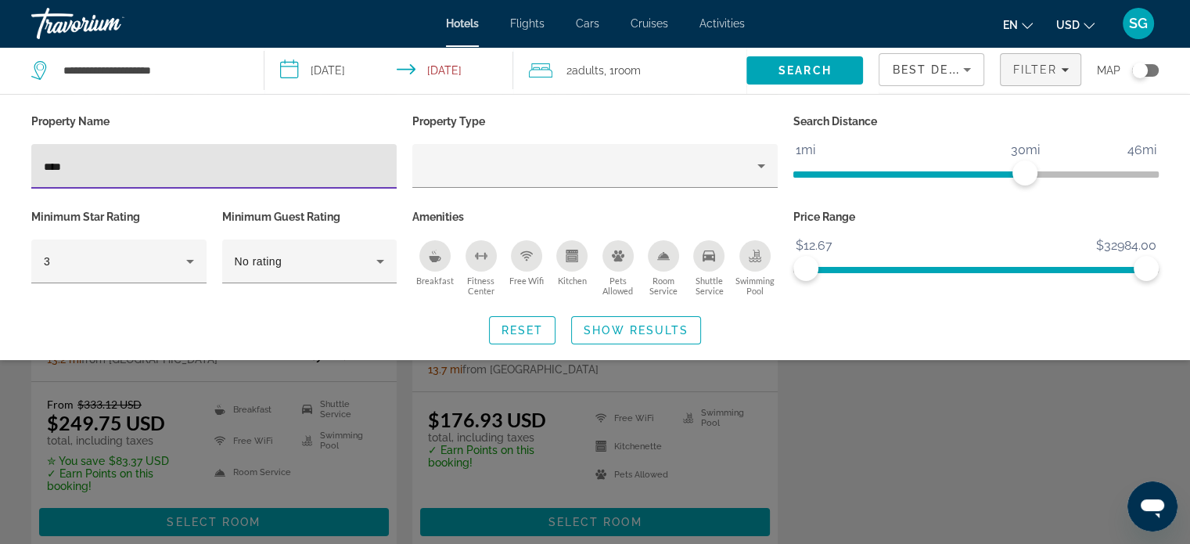
click at [302, 164] on input "****" at bounding box center [214, 166] width 340 height 19
click at [161, 159] on input "****" at bounding box center [214, 166] width 340 height 19
click at [160, 160] on input "****" at bounding box center [214, 166] width 340 height 19
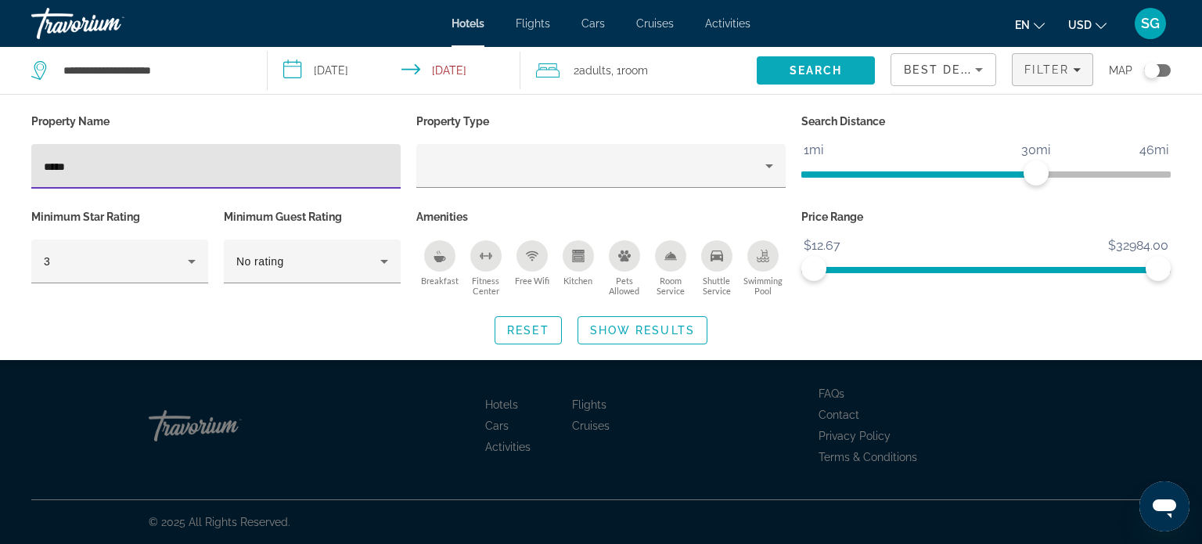
type input "*****"
click at [796, 67] on span "Search" at bounding box center [815, 70] width 53 height 13
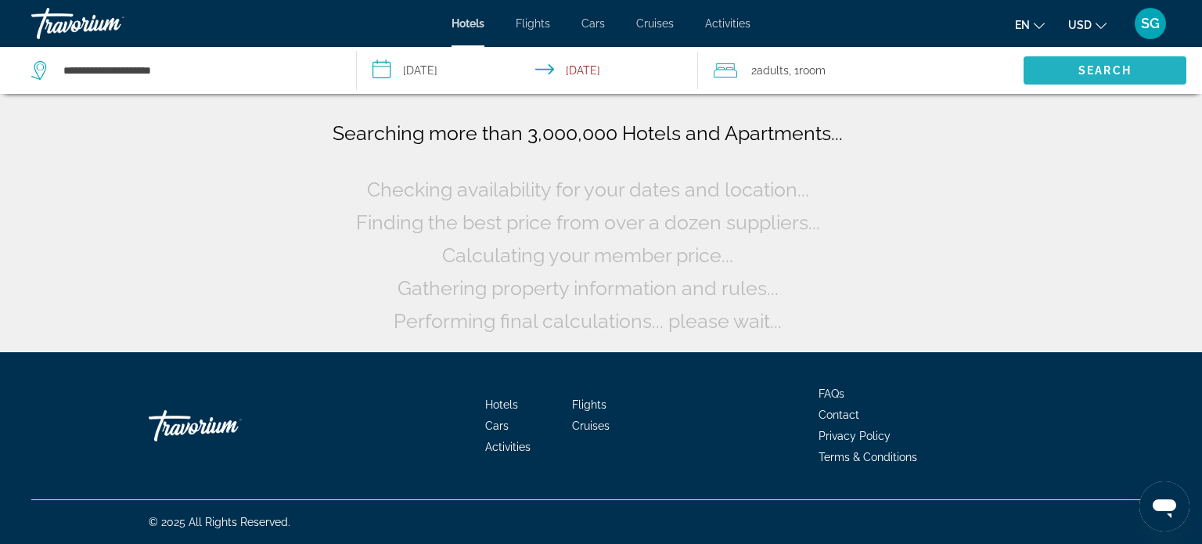
click at [1073, 66] on span "Search" at bounding box center [1104, 71] width 163 height 38
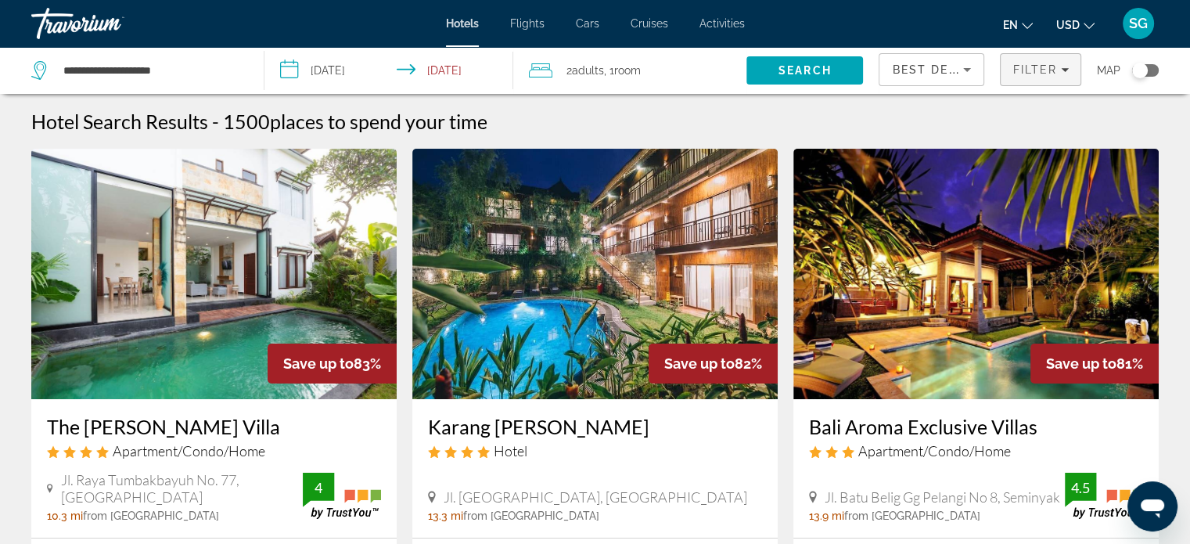
click at [1040, 71] on span "Filter" at bounding box center [1034, 69] width 45 height 13
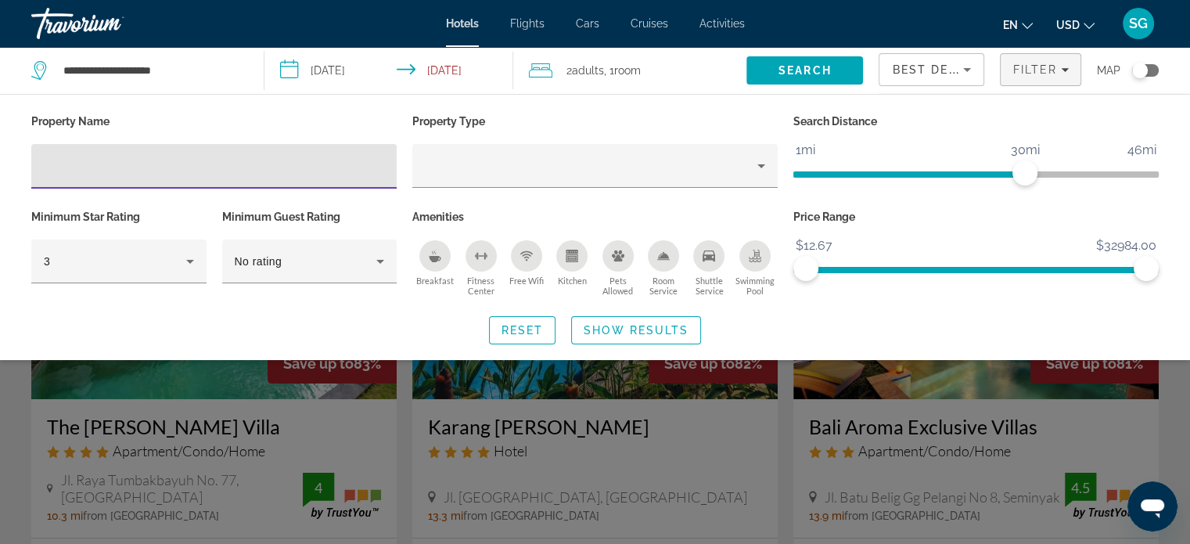
type input "*"
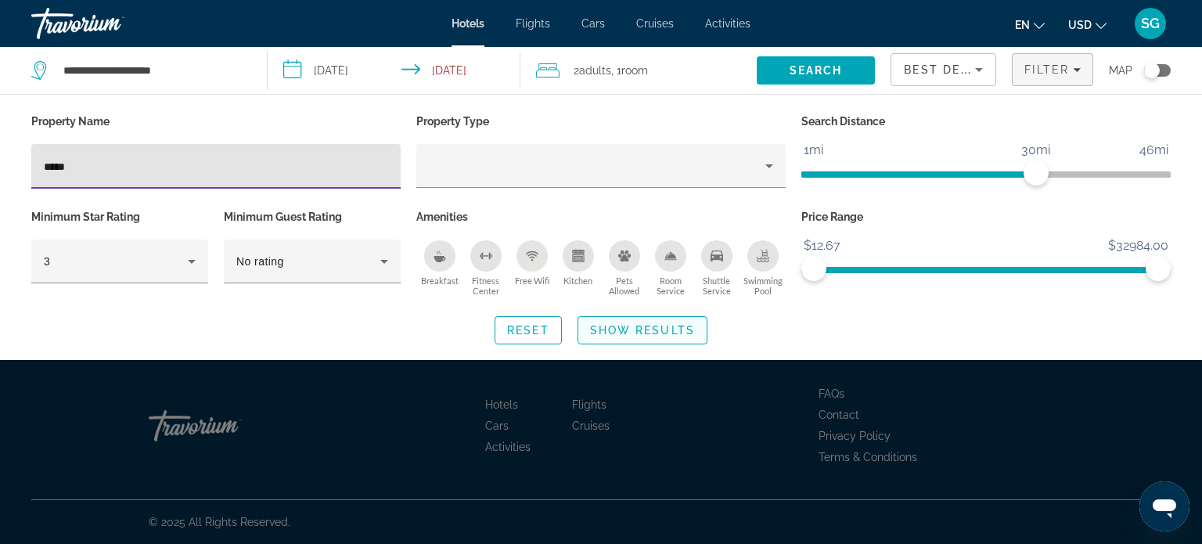
type input "*****"
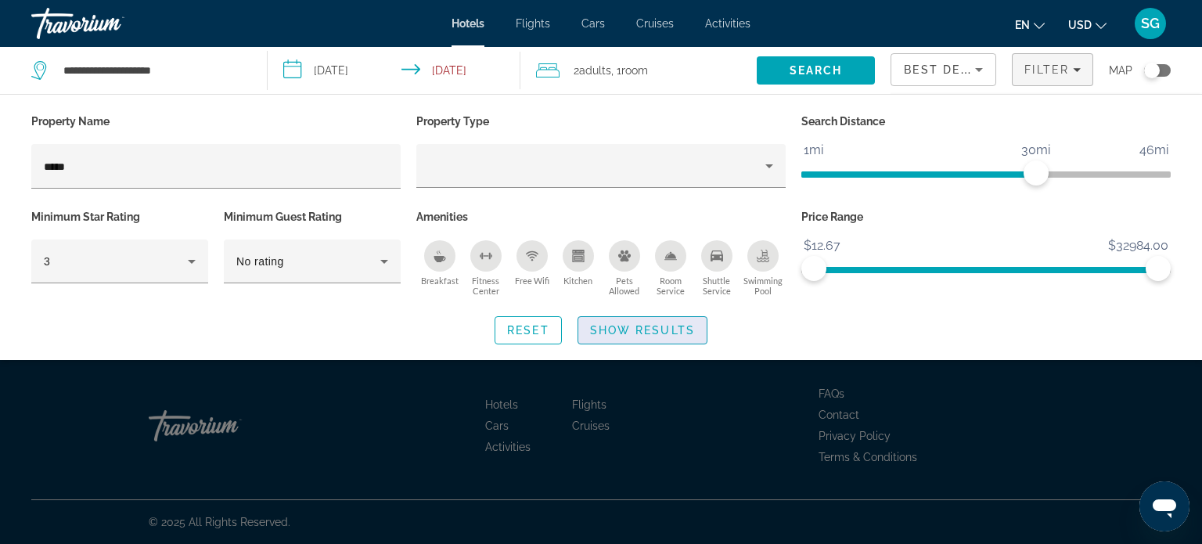
click at [666, 328] on span "Show Results" at bounding box center [642, 330] width 105 height 13
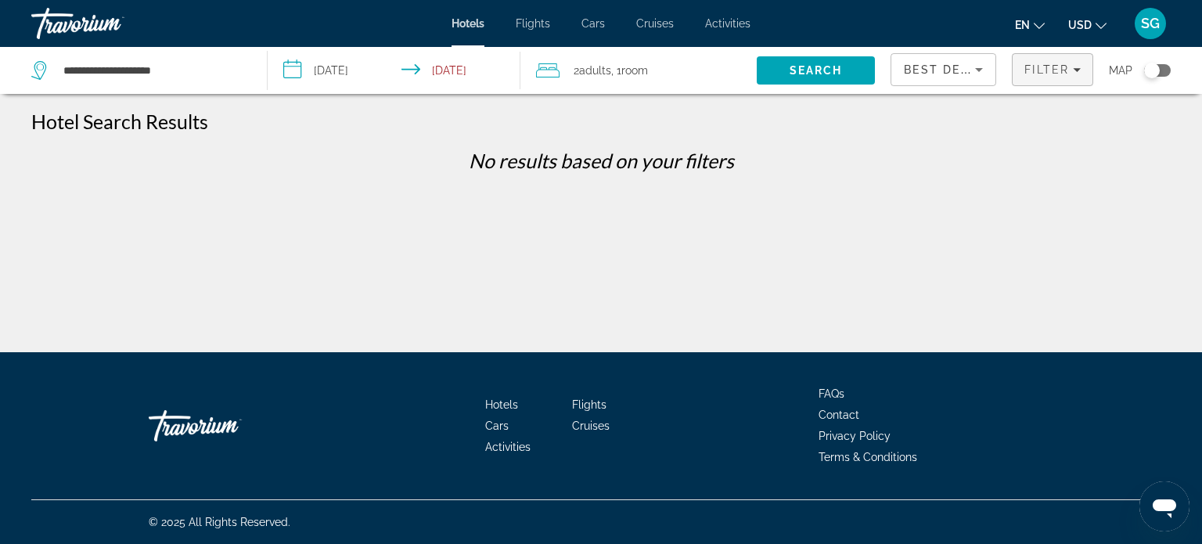
click at [1071, 61] on span "Filters" at bounding box center [1052, 70] width 80 height 38
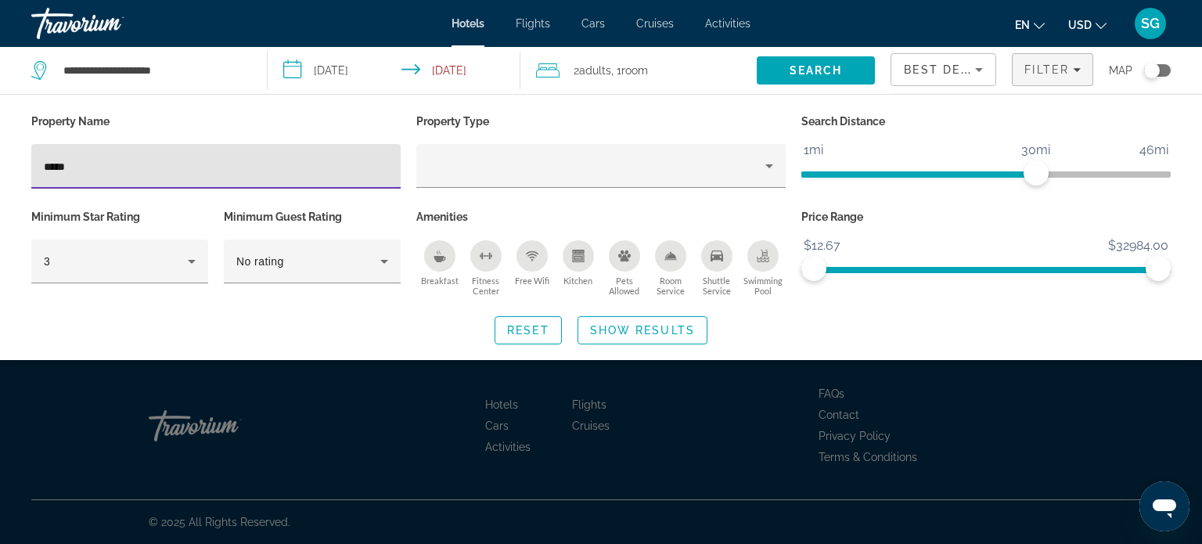
drag, startPoint x: 98, startPoint y: 168, endPoint x: 0, endPoint y: 165, distance: 97.8
click at [0, 165] on div "Property Name ***** Property Type Search Distance 1mi 46mi 30mi Minimum Star Ra…" at bounding box center [601, 227] width 1202 height 234
type input "*"
type input "****"
click at [631, 324] on span "Show Results" at bounding box center [642, 330] width 105 height 13
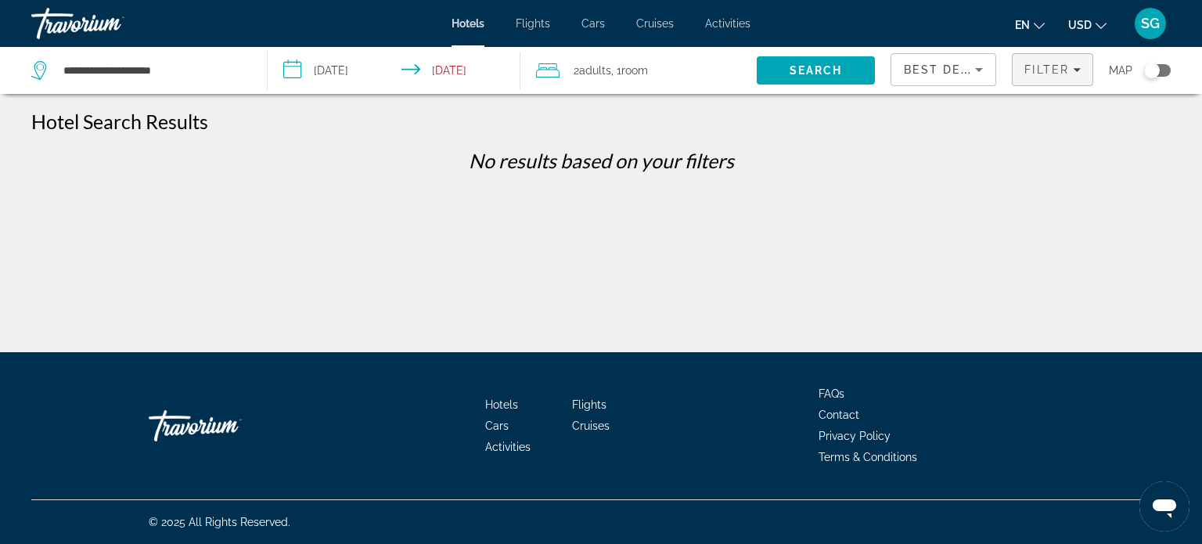
click at [1042, 68] on span "Filter" at bounding box center [1046, 69] width 45 height 13
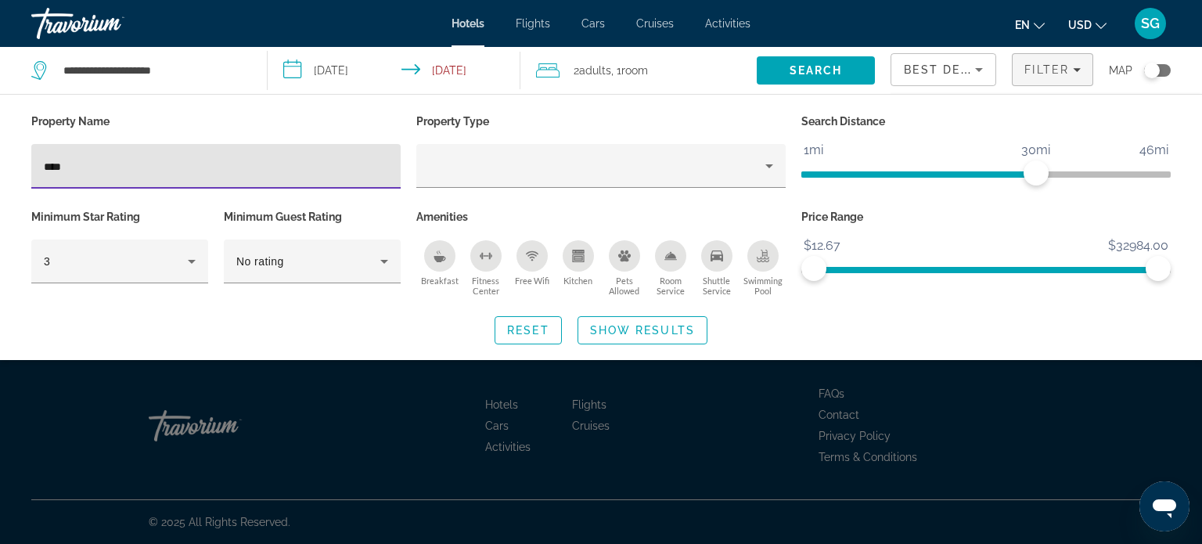
drag, startPoint x: 113, startPoint y: 171, endPoint x: 0, endPoint y: 156, distance: 113.7
click at [0, 156] on div "Property Name **** Property Type Search Distance 1mi 46mi 30mi Minimum Star Rat…" at bounding box center [601, 227] width 1202 height 234
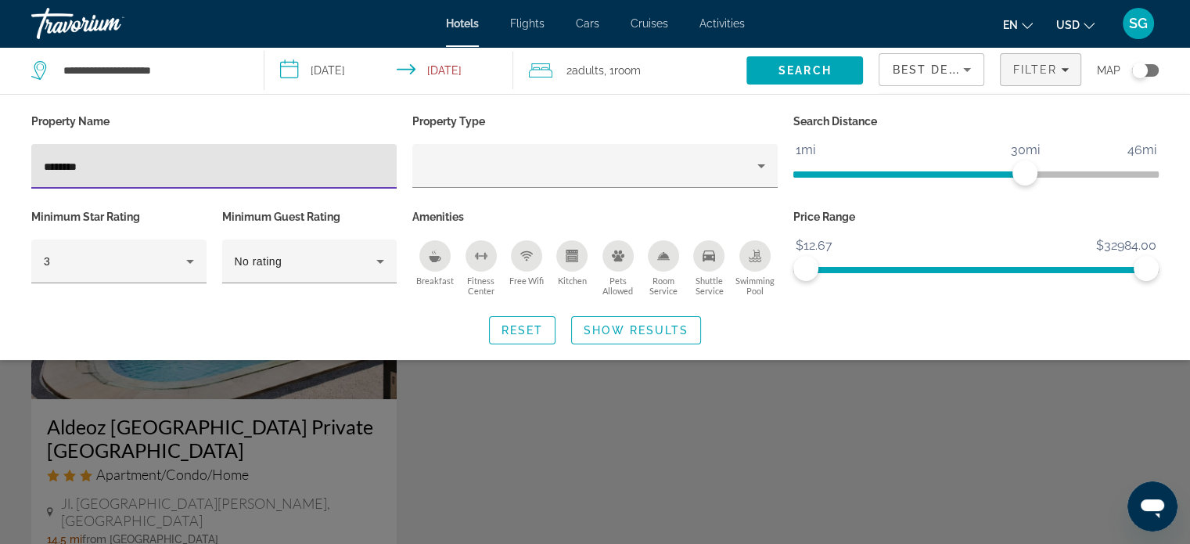
type input "********"
click at [545, 426] on div "Search widget" at bounding box center [595, 389] width 1190 height 309
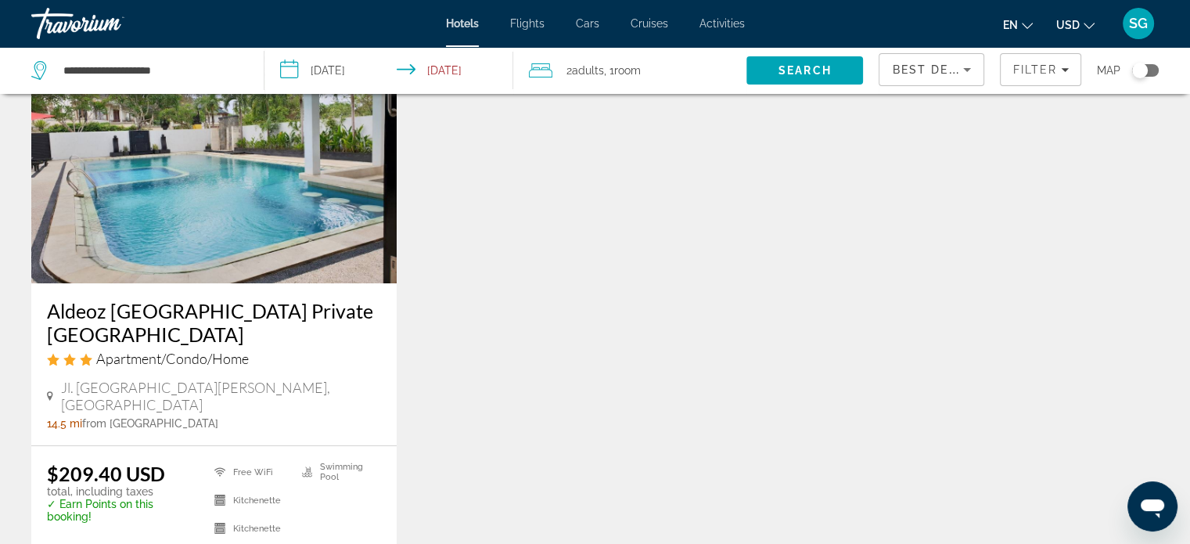
scroll to position [78, 0]
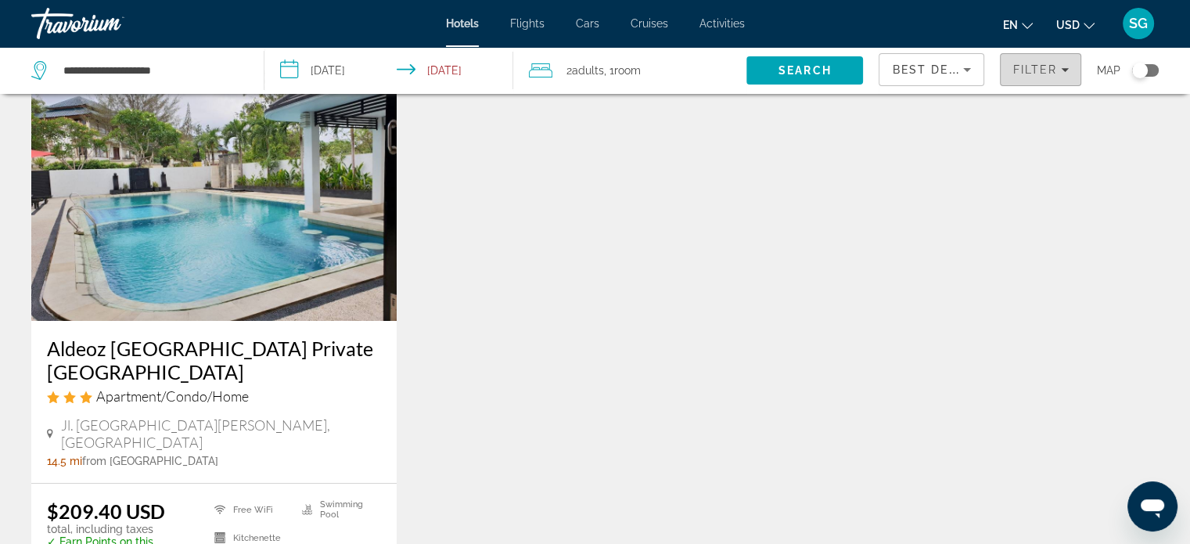
click at [1044, 74] on span "Filter" at bounding box center [1034, 69] width 45 height 13
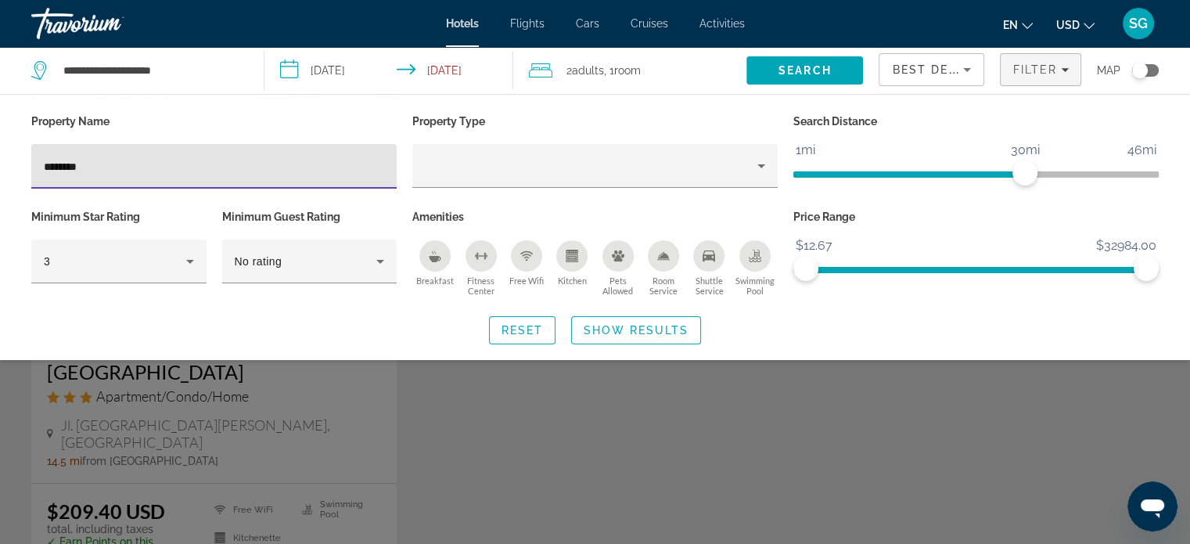
drag, startPoint x: 146, startPoint y: 173, endPoint x: 0, endPoint y: 160, distance: 146.9
click at [0, 160] on div "Property Name ******** Property Type Search Distance 1mi 46mi 30mi Minimum Star…" at bounding box center [595, 227] width 1190 height 234
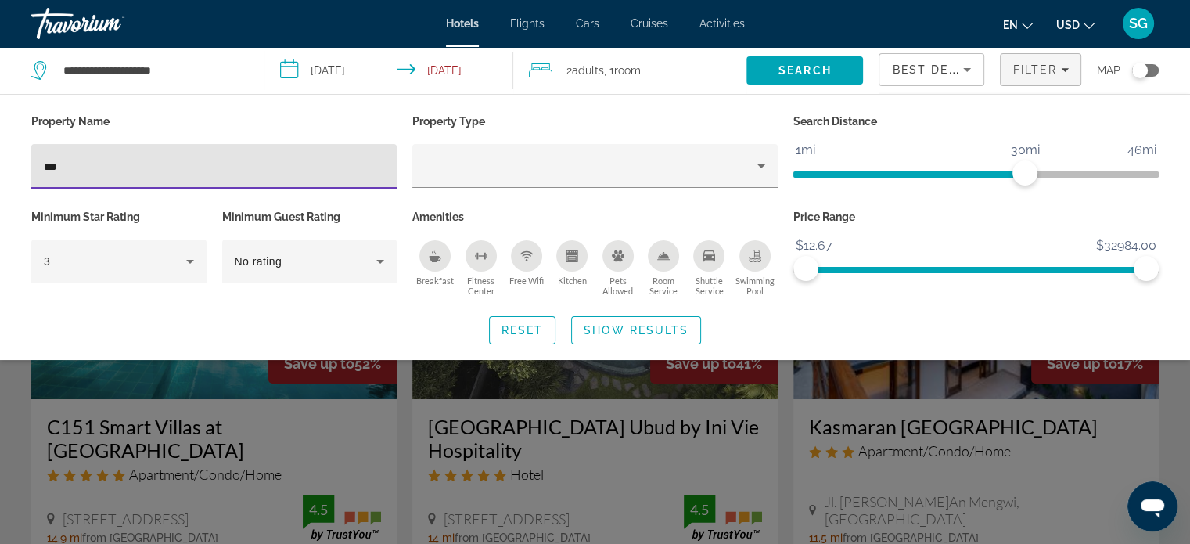
type input "***"
click at [1142, 75] on div "Toggle map" at bounding box center [1140, 71] width 16 height 16
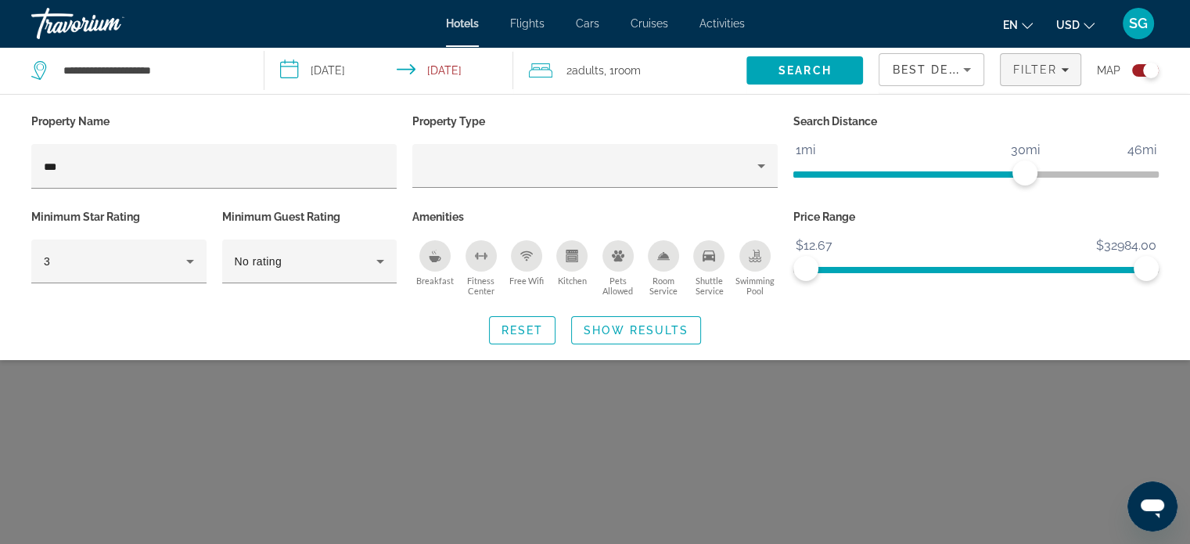
scroll to position [94, 0]
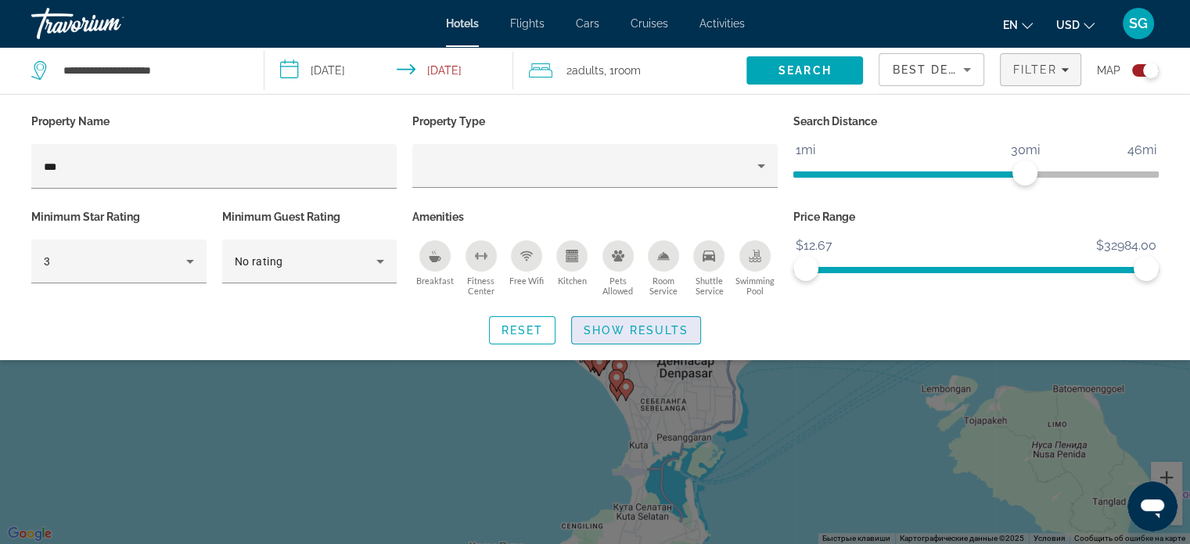
click at [643, 329] on span "Show Results" at bounding box center [636, 330] width 105 height 13
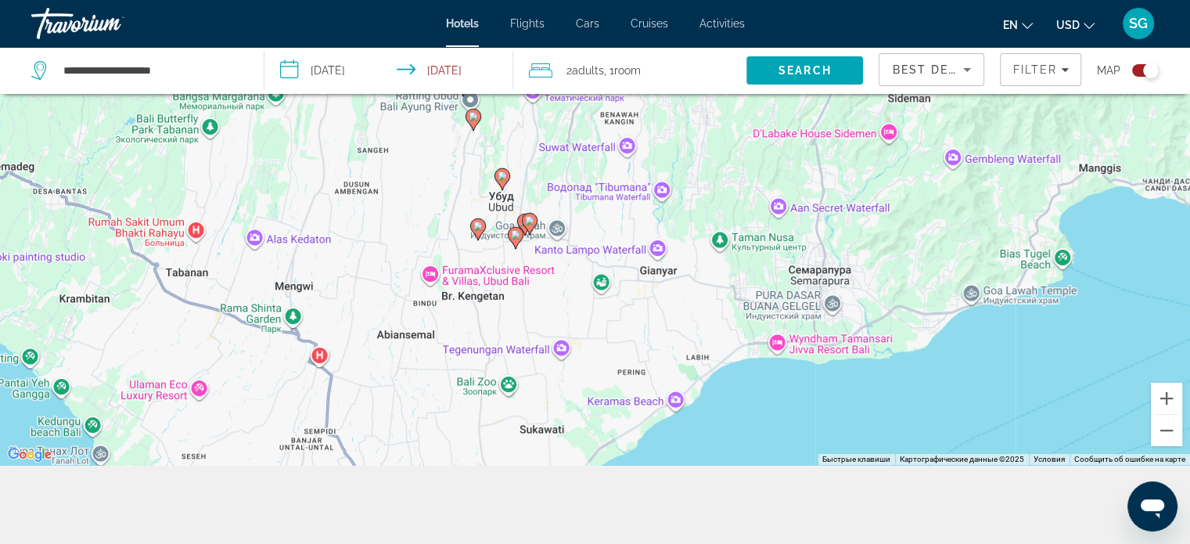
scroll to position [188, 0]
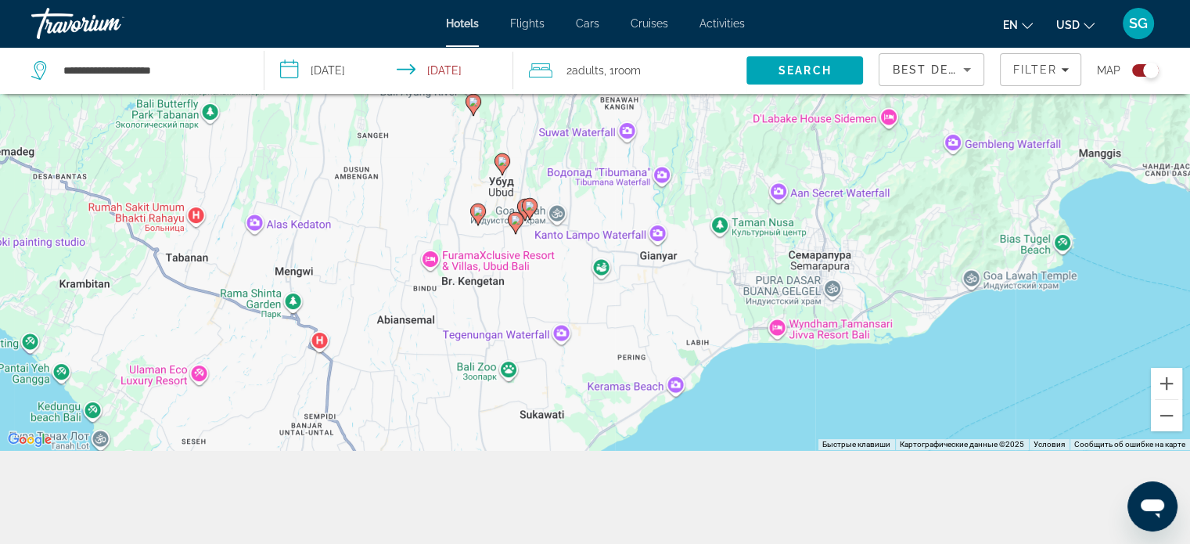
click at [501, 164] on image "Main content" at bounding box center [502, 160] width 9 height 9
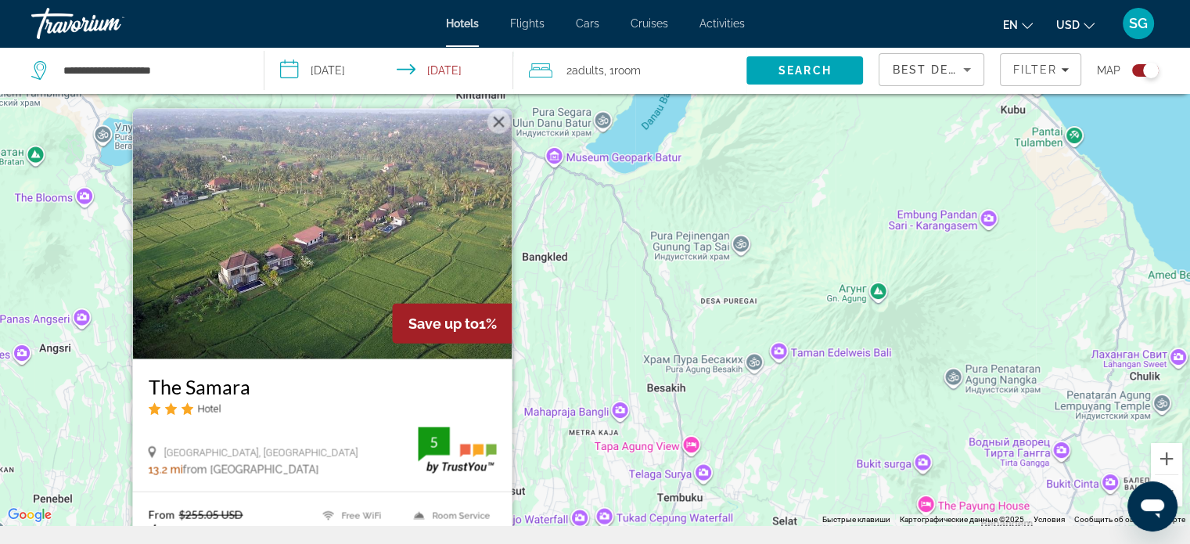
scroll to position [110, 0]
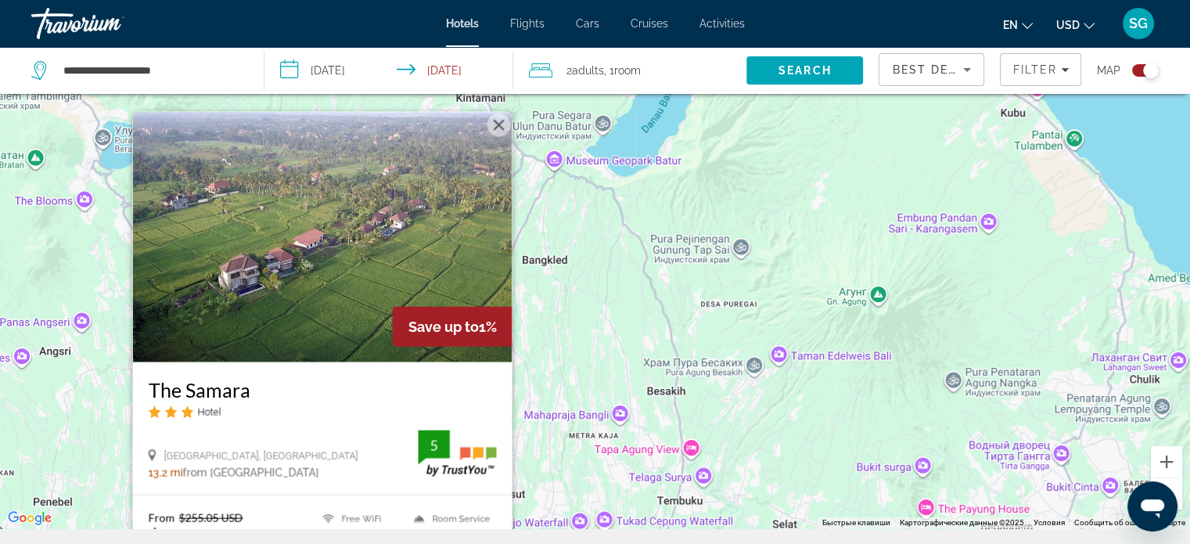
click at [497, 124] on button "Закрыть" at bounding box center [498, 124] width 23 height 23
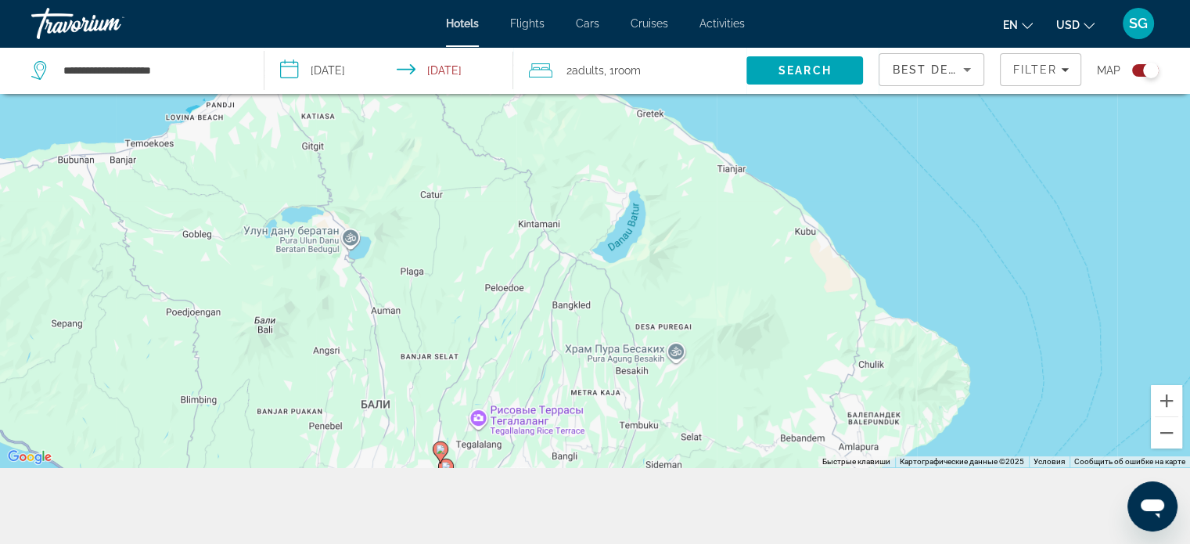
scroll to position [188, 0]
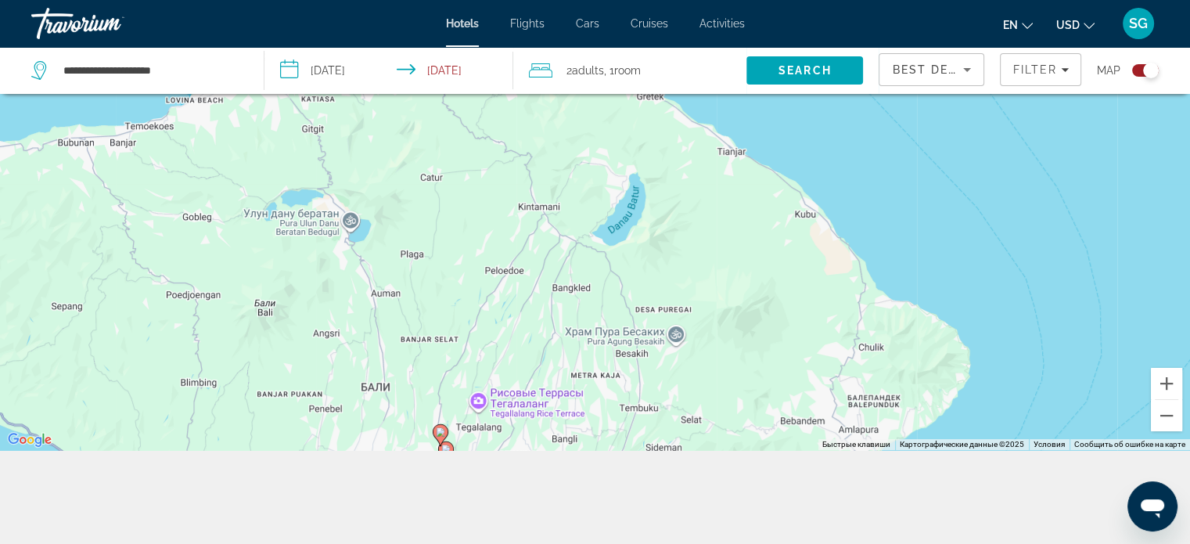
click at [1136, 67] on div "Toggle map" at bounding box center [1145, 70] width 27 height 13
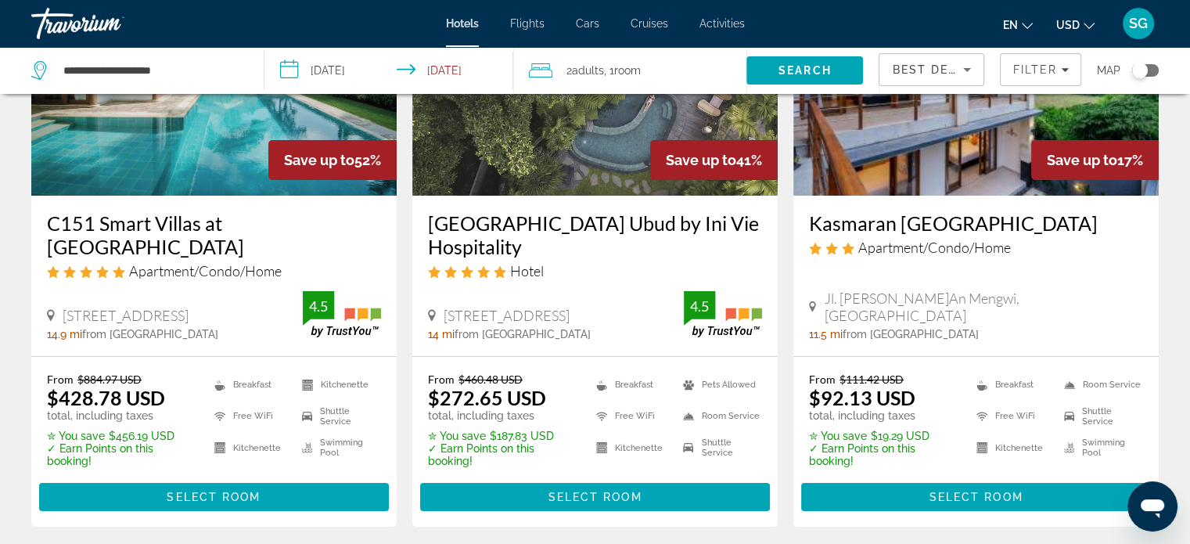
click at [1141, 70] on div "Toggle map" at bounding box center [1140, 71] width 16 height 16
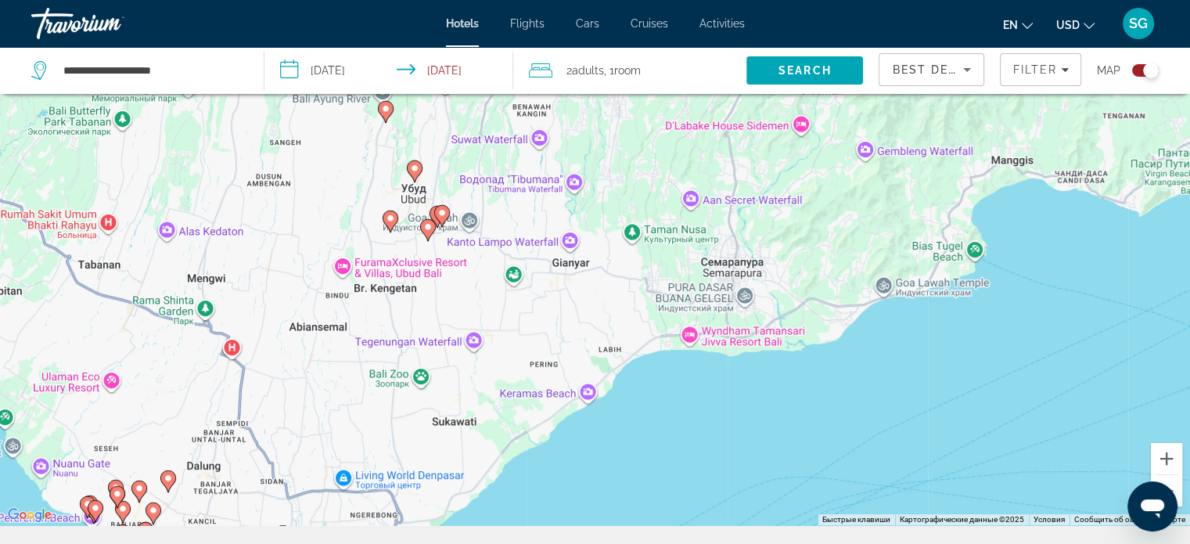
scroll to position [135, 0]
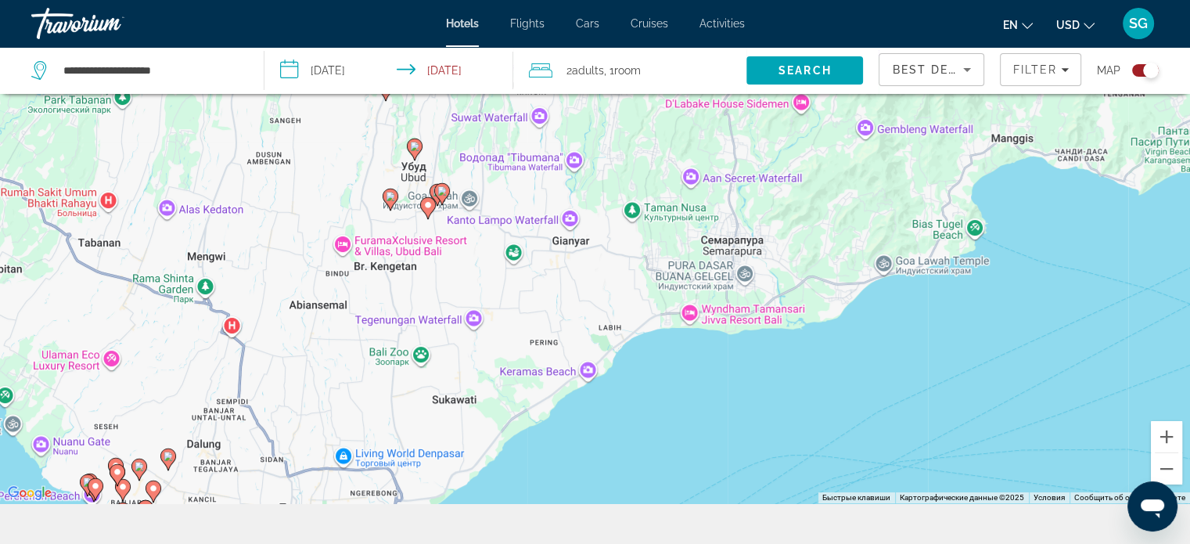
click at [727, 307] on div "Чтобы активировать перетаскивание с помощью клавиатуры, нажмите Alt + Ввод. Пос…" at bounding box center [595, 231] width 1190 height 544
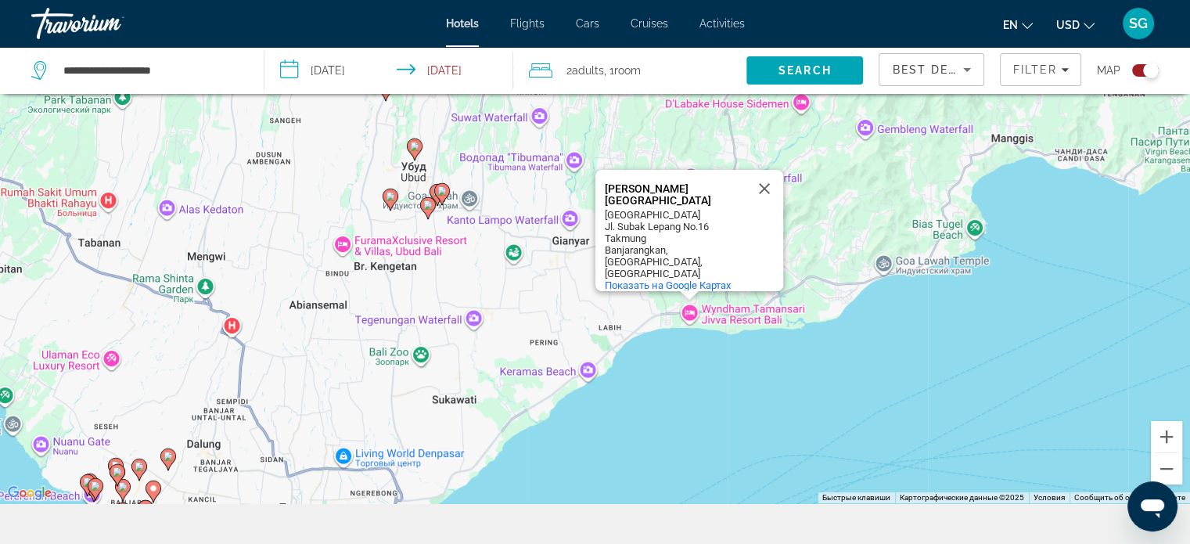
click at [728, 320] on div "Чтобы активировать перетаскивание с помощью клавиатуры, нажмите Alt + Ввод. Пос…" at bounding box center [595, 231] width 1190 height 544
click at [687, 314] on div "Чтобы активировать перетаскивание с помощью клавиатуры, нажмите Alt + Ввод. Пос…" at bounding box center [595, 231] width 1190 height 544
click at [664, 184] on div "Wyndham Tamansari Jivva Resort Bali" at bounding box center [675, 194] width 141 height 23
click at [636, 195] on div "Wyndham Tamansari Jivva Resort Bali" at bounding box center [675, 194] width 141 height 23
click at [417, 174] on div "Чтобы активировать перетаскивание с помощью клавиатуры, нажмите Alt + Ввод. Пос…" at bounding box center [595, 231] width 1190 height 544
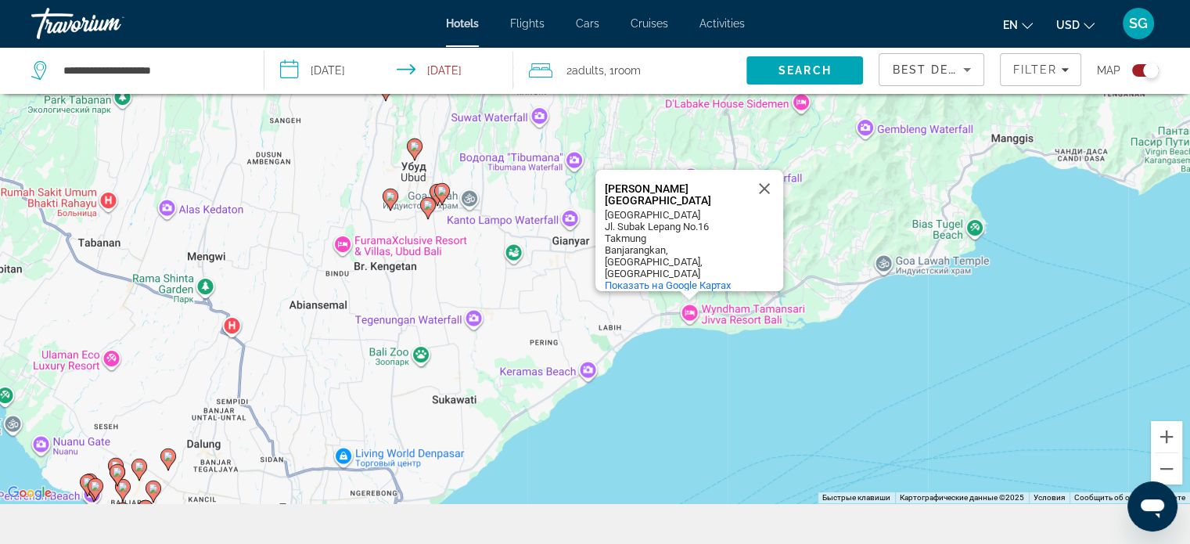
click at [417, 174] on div "Чтобы активировать перетаскивание с помощью клавиатуры, нажмите Alt + Ввод. Пос…" at bounding box center [595, 231] width 1190 height 544
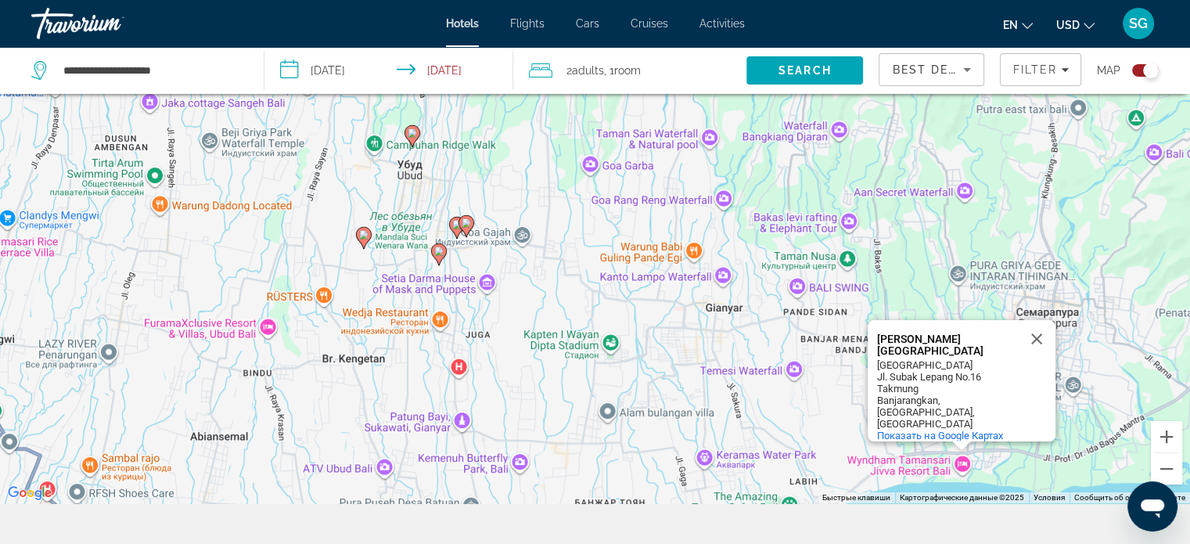
click at [417, 174] on div "Чтобы активировать перетаскивание с помощью клавиатуры, нажмите Alt + Ввод. Пос…" at bounding box center [595, 231] width 1190 height 544
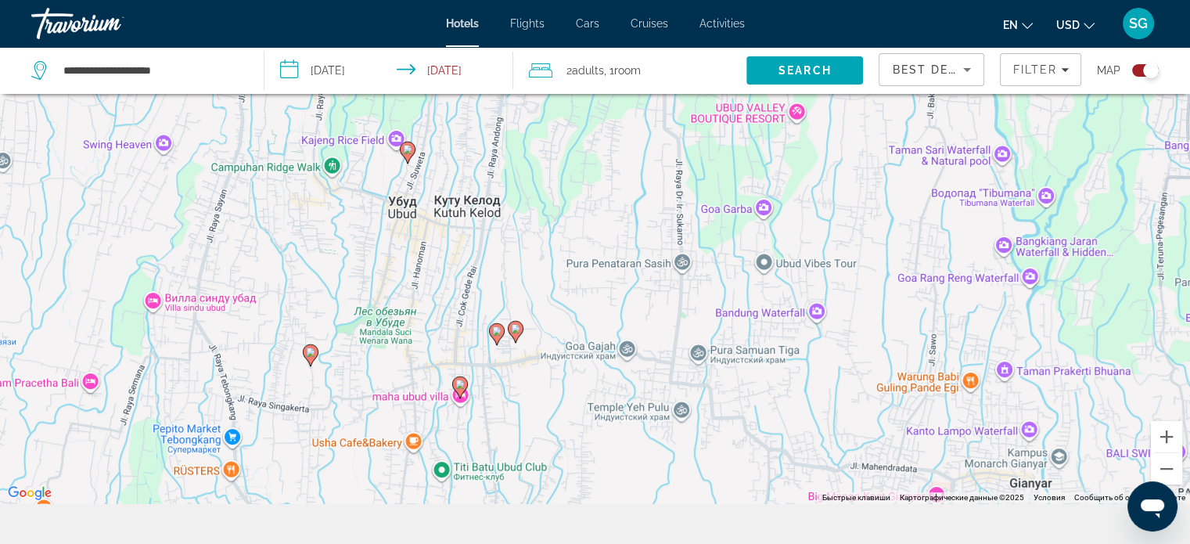
drag, startPoint x: 443, startPoint y: 193, endPoint x: 443, endPoint y: 240, distance: 46.9
click at [443, 240] on div "Чтобы активировать перетаскивание с помощью клавиатуры, нажмите Alt + Ввод. Пос…" at bounding box center [595, 231] width 1190 height 544
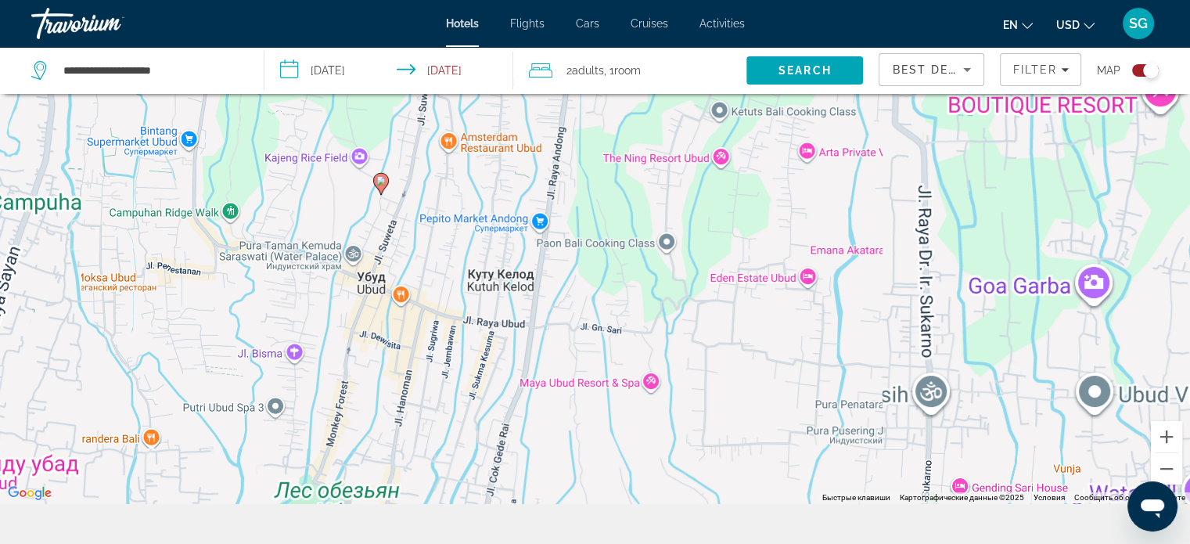
drag, startPoint x: 426, startPoint y: 215, endPoint x: 435, endPoint y: 325, distance: 110.7
click at [435, 325] on div "Чтобы активировать перетаскивание с помощью клавиатуры, нажмите Alt + Ввод. Пос…" at bounding box center [595, 231] width 1190 height 544
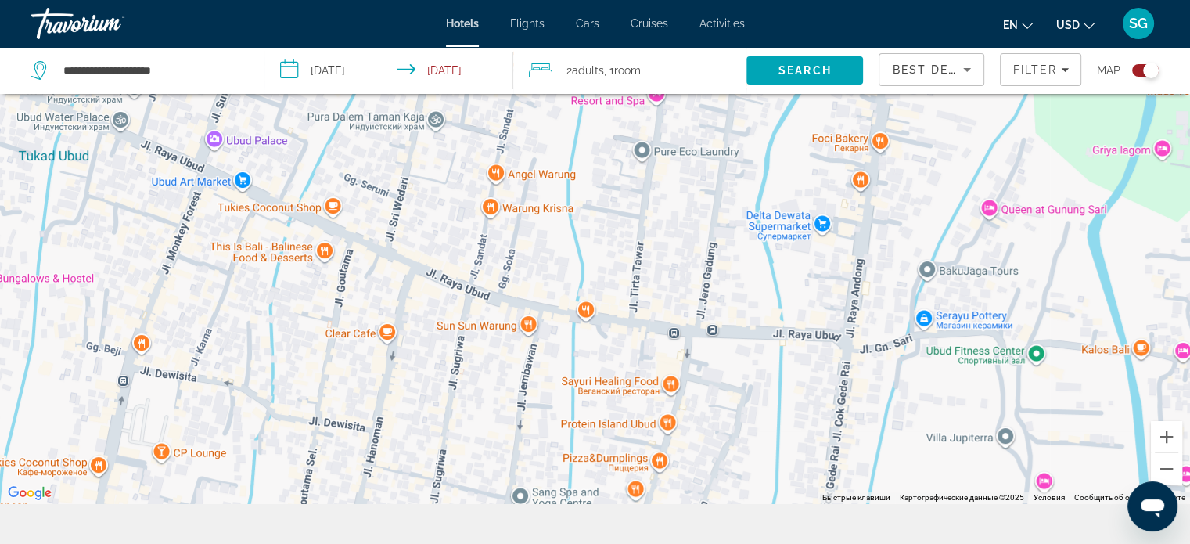
drag, startPoint x: 406, startPoint y: 278, endPoint x: 419, endPoint y: 334, distance: 57.9
click at [419, 334] on div "Чтобы активировать перетаскивание с помощью клавиатуры, нажмите Alt + Ввод. Пос…" at bounding box center [595, 231] width 1190 height 544
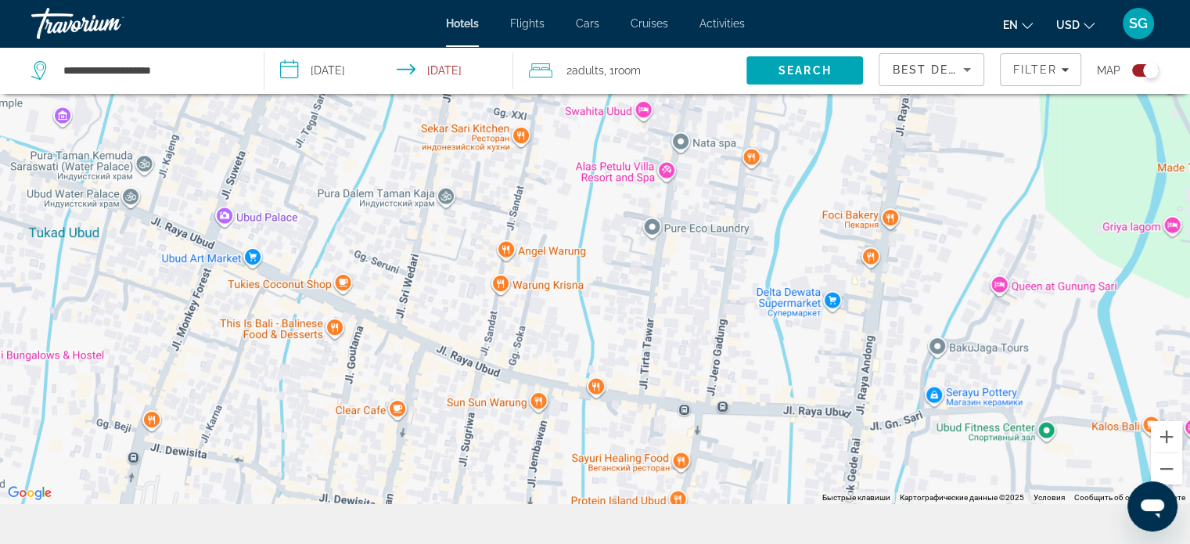
drag, startPoint x: 477, startPoint y: 307, endPoint x: 487, endPoint y: 385, distance: 78.9
click at [487, 385] on div "Чтобы активировать перетаскивание с помощью клавиатуры, нажмите Alt + Ввод. Пос…" at bounding box center [595, 231] width 1190 height 544
click at [669, 171] on div "Чтобы активировать перетаскивание с помощью клавиатуры, нажмите Alt + Ввод. Пос…" at bounding box center [595, 231] width 1190 height 544
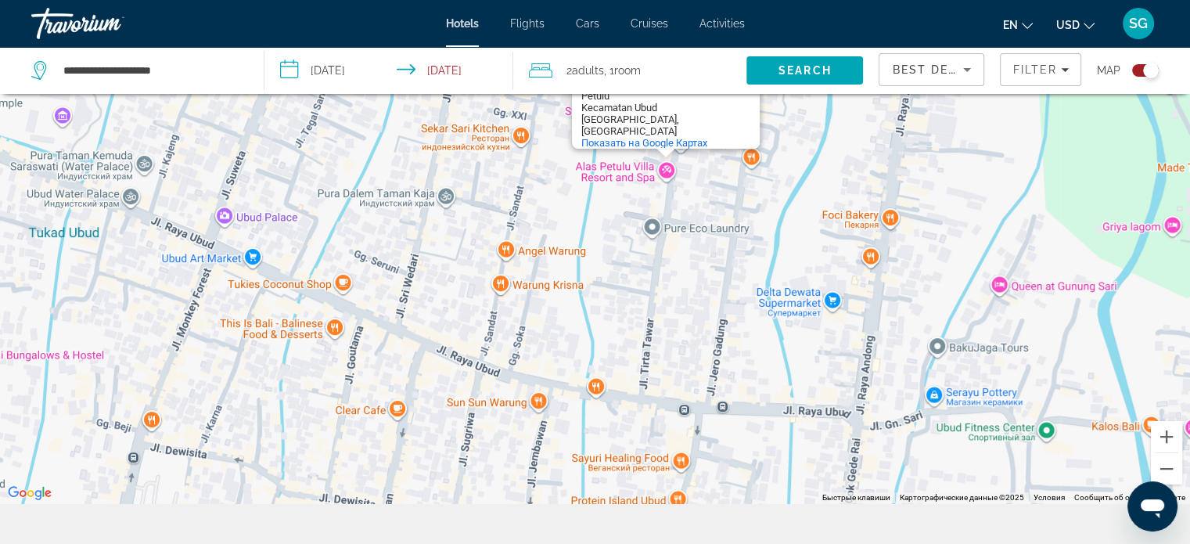
click at [638, 178] on div "Чтобы активировать перетаскивание с помощью клавиатуры, нажмите Alt + Ввод. Пос…" at bounding box center [595, 231] width 1190 height 544
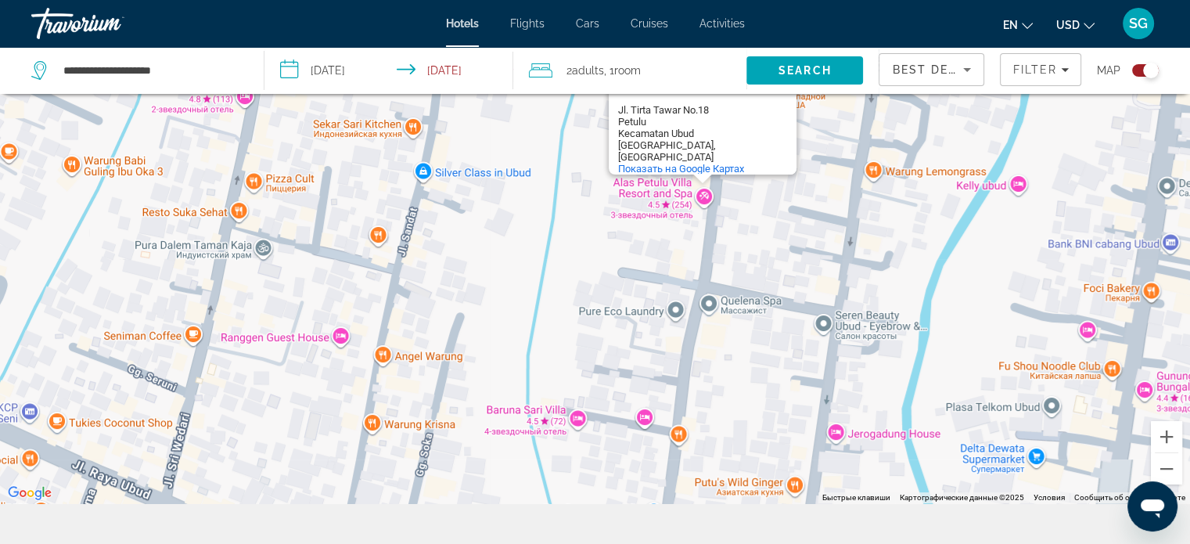
click at [637, 201] on div "Alas Petulu Villa Resort and Spa Alas Petulu Villa Resort and Spa Jl. Tirta Taw…" at bounding box center [595, 231] width 1190 height 544
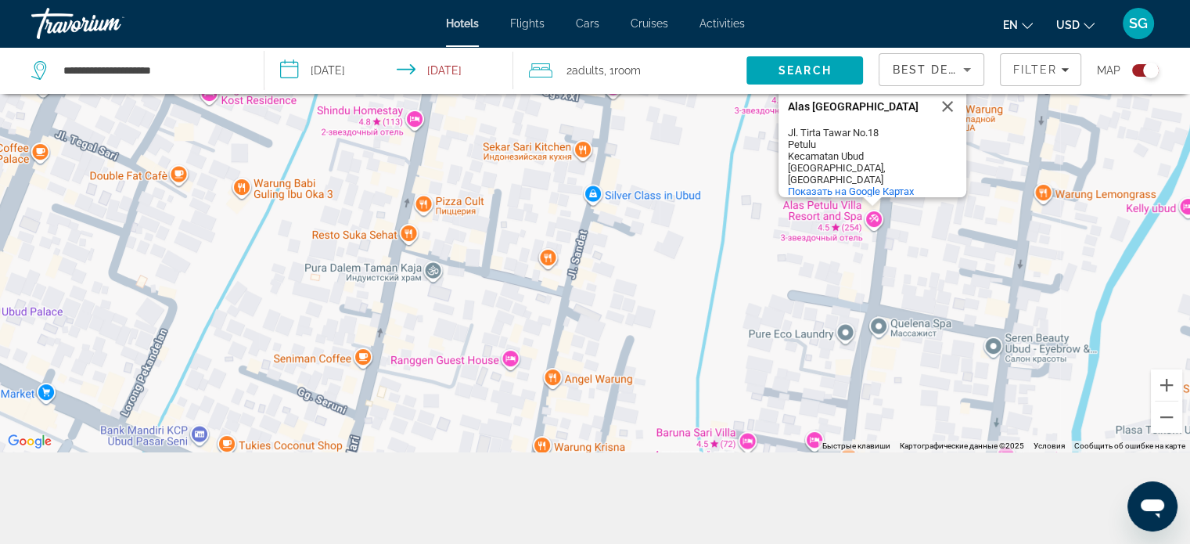
scroll to position [188, 0]
click at [1144, 70] on div "Toggle map" at bounding box center [1151, 71] width 16 height 16
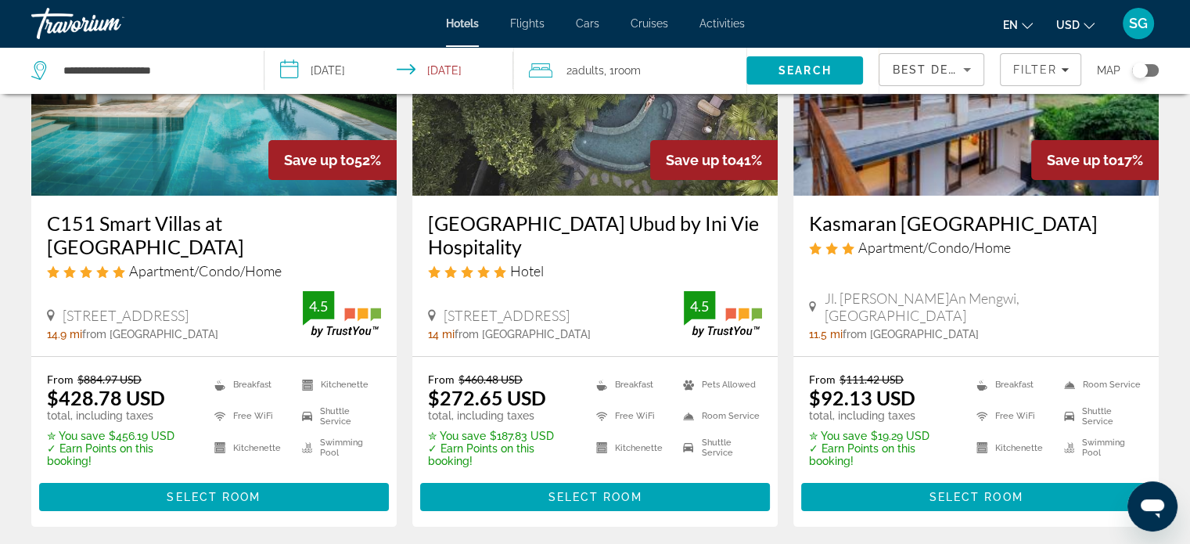
click at [1144, 70] on div "Toggle map" at bounding box center [1140, 71] width 16 height 16
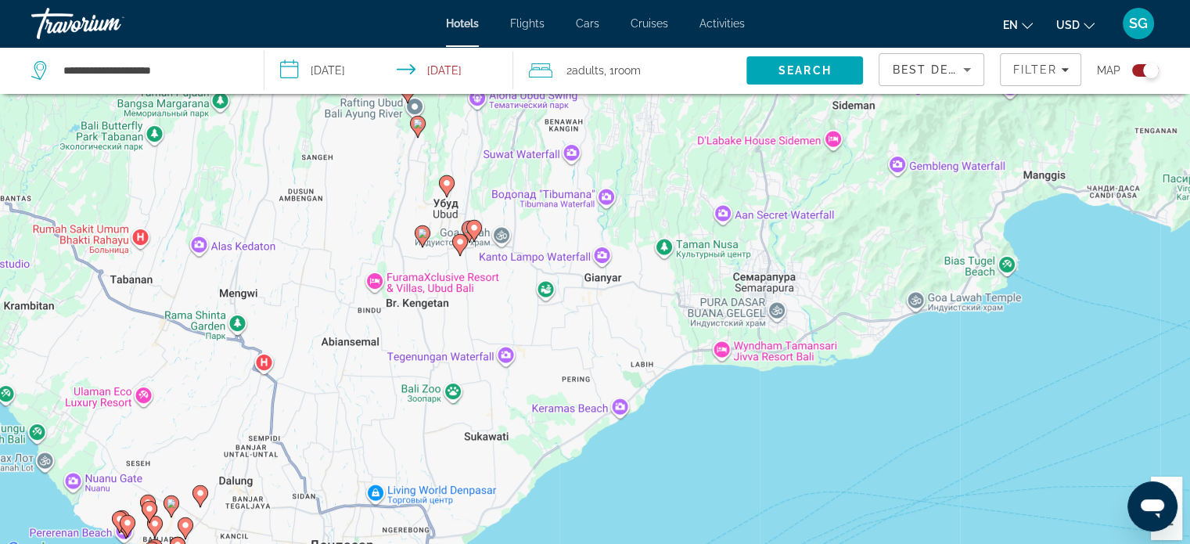
scroll to position [0, 0]
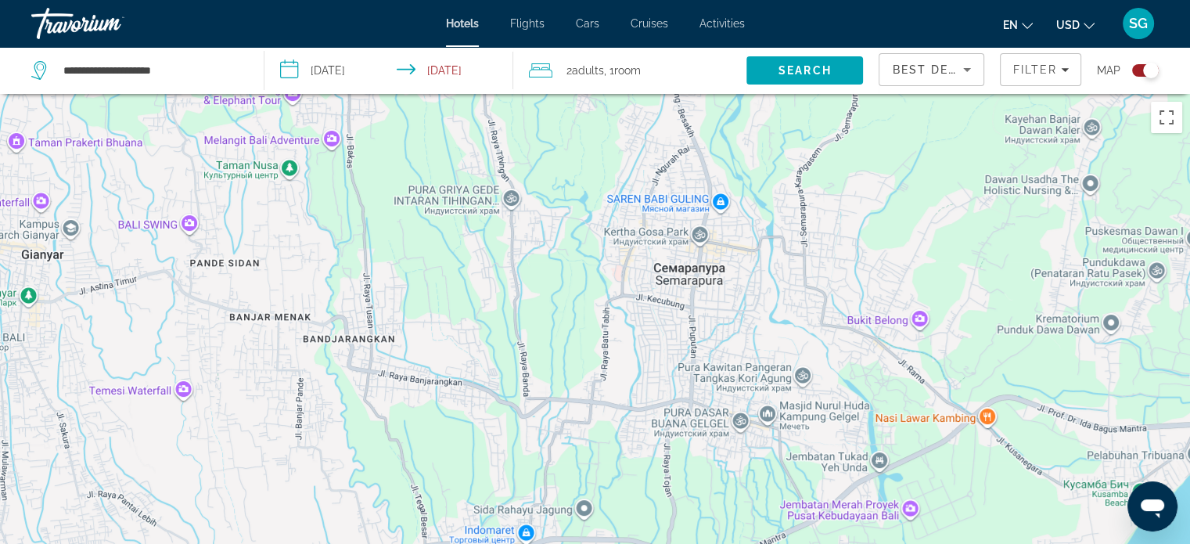
click at [1148, 71] on div "Toggle map" at bounding box center [1151, 71] width 16 height 16
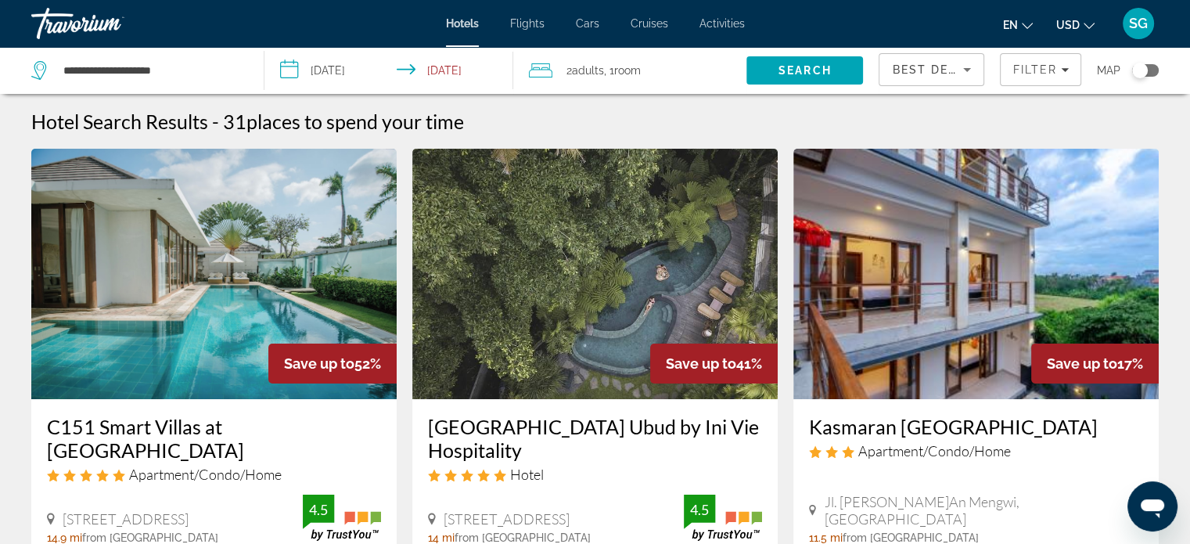
click at [1145, 66] on div "Toggle map" at bounding box center [1140, 71] width 16 height 16
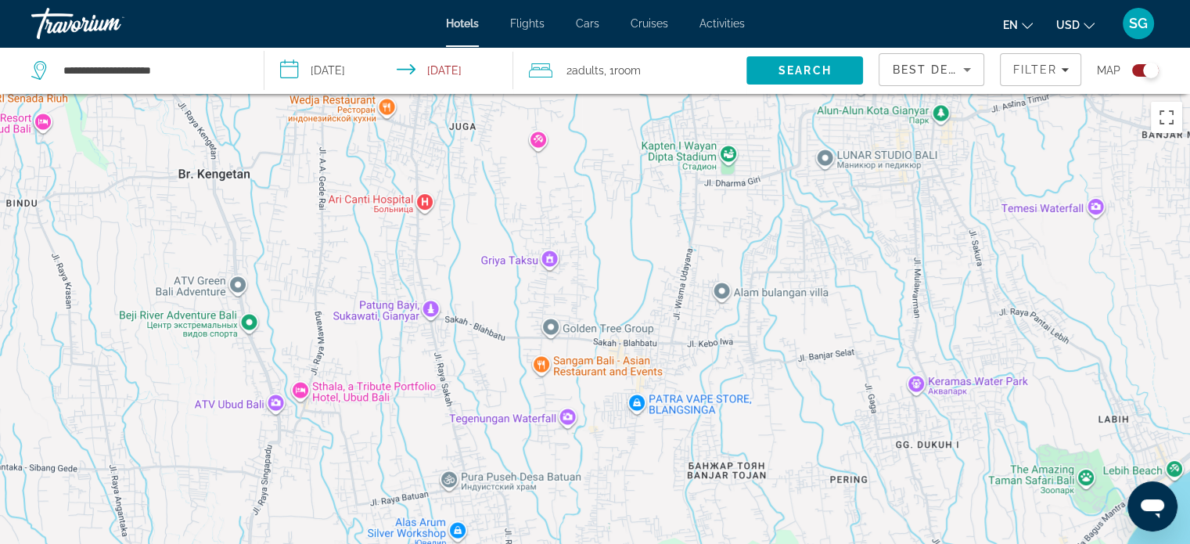
click at [1147, 74] on div "Toggle map" at bounding box center [1151, 71] width 16 height 16
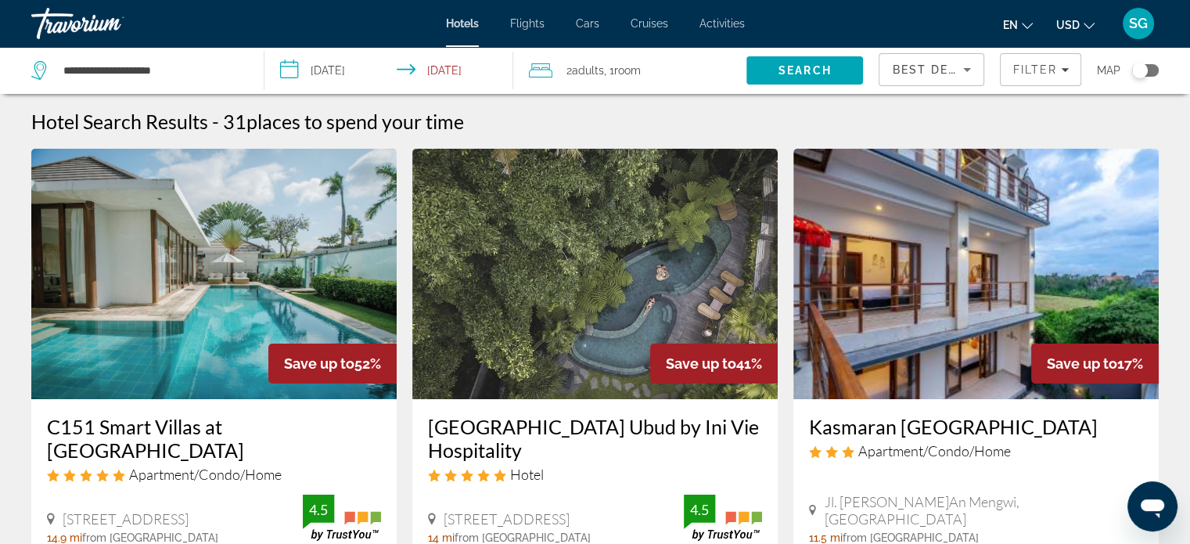
click at [1145, 70] on div "Toggle map" at bounding box center [1140, 71] width 16 height 16
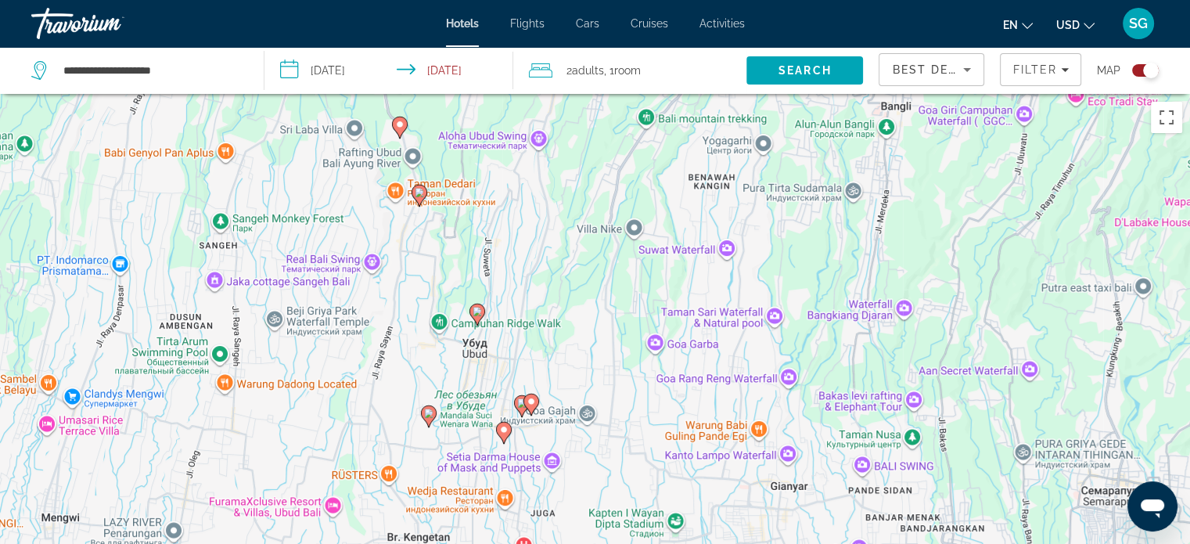
click at [532, 400] on image "Main content" at bounding box center [531, 401] width 9 height 9
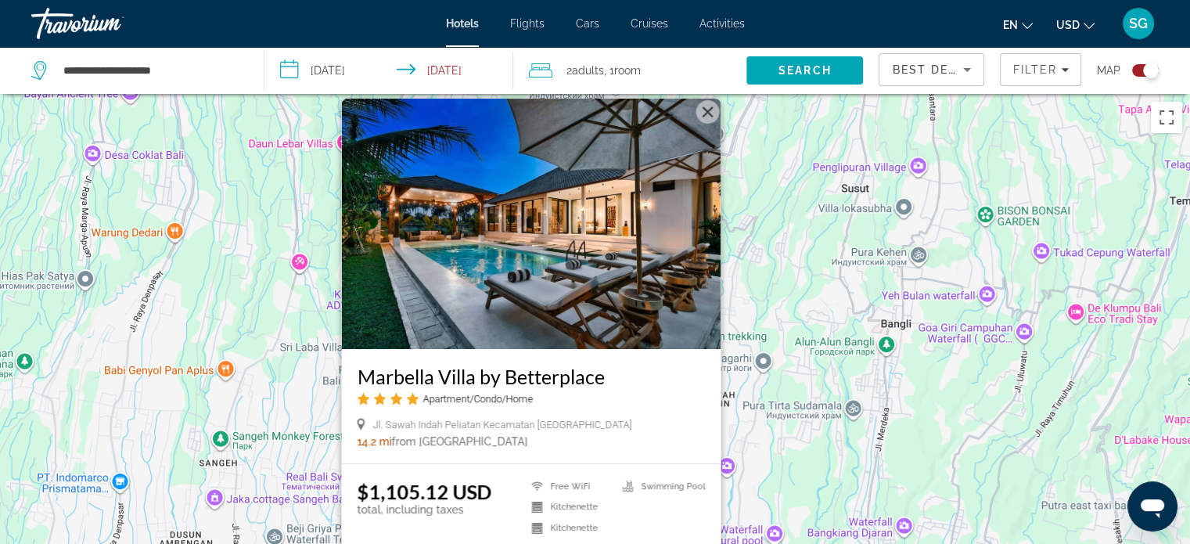
click at [706, 113] on button "Закрыть" at bounding box center [706, 111] width 23 height 23
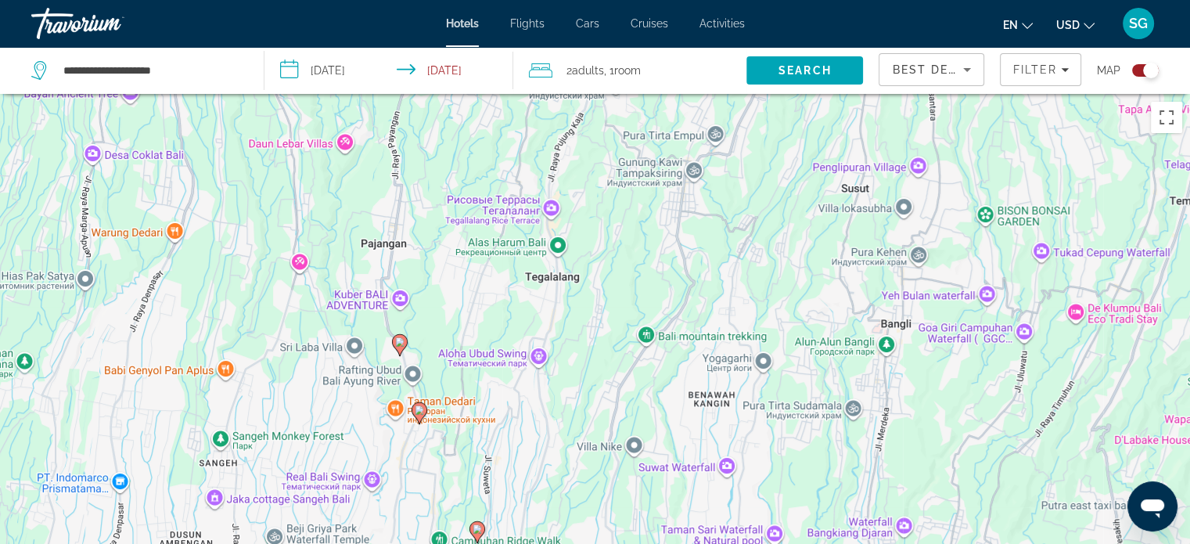
click at [421, 419] on icon "Main content" at bounding box center [419, 412] width 14 height 20
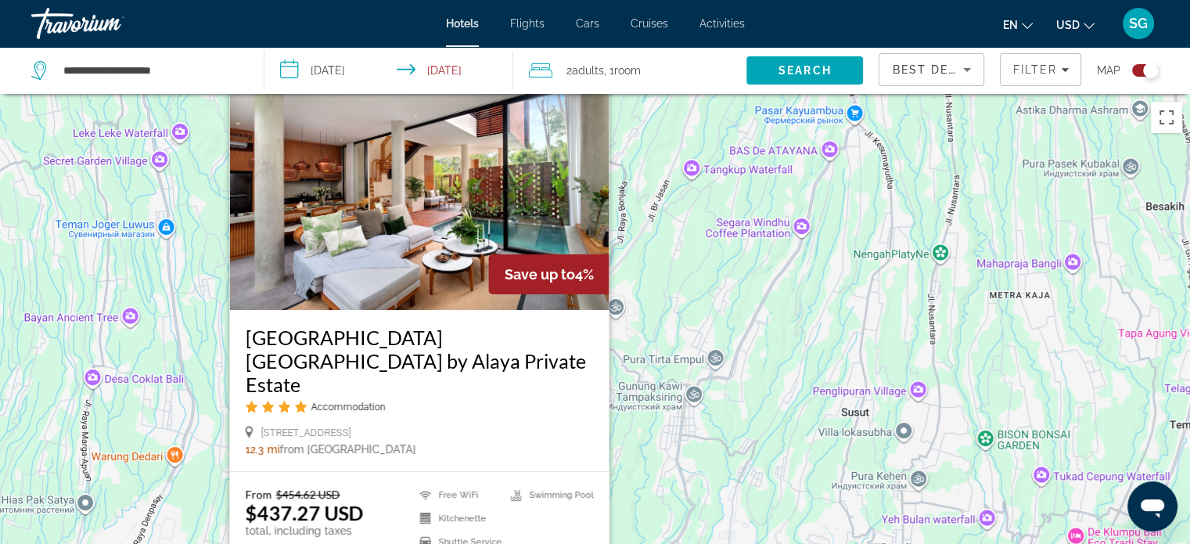
click at [589, 84] on button "Закрыть" at bounding box center [595, 72] width 23 height 23
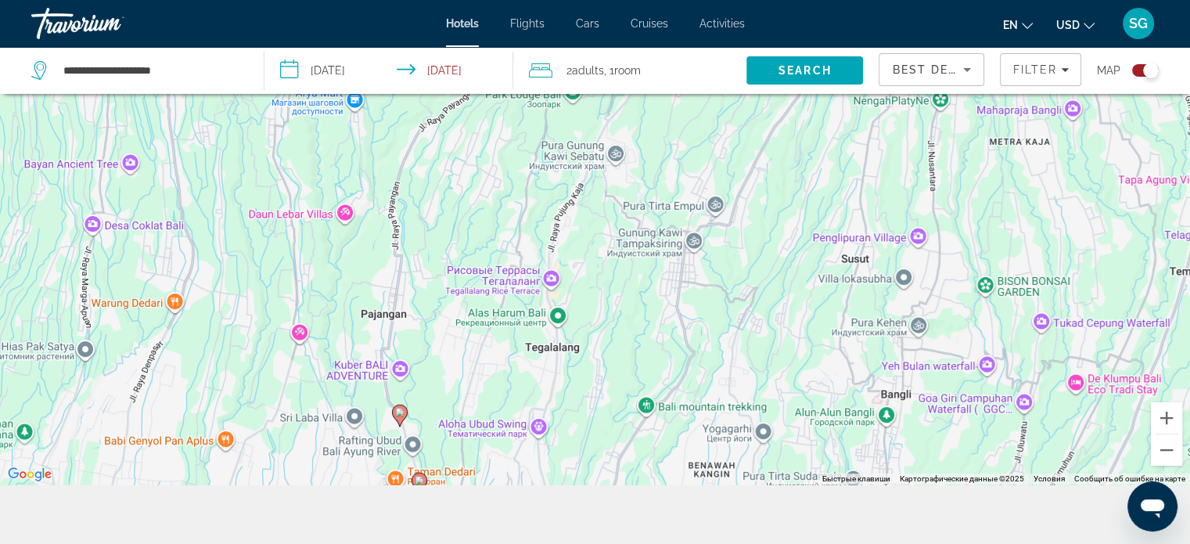
scroll to position [188, 0]
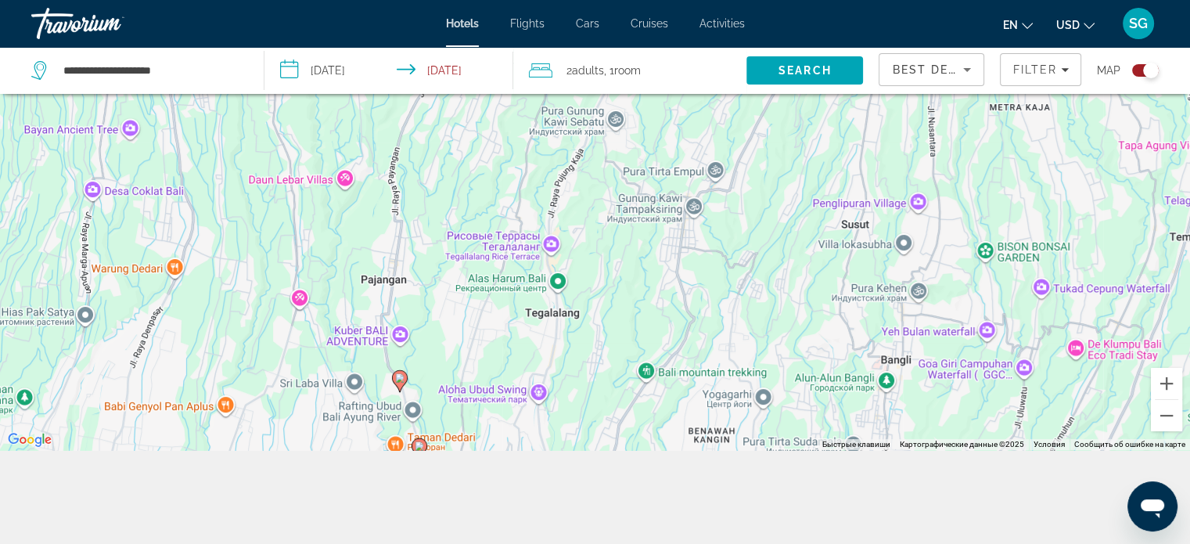
click at [401, 381] on image "Main content" at bounding box center [399, 377] width 9 height 9
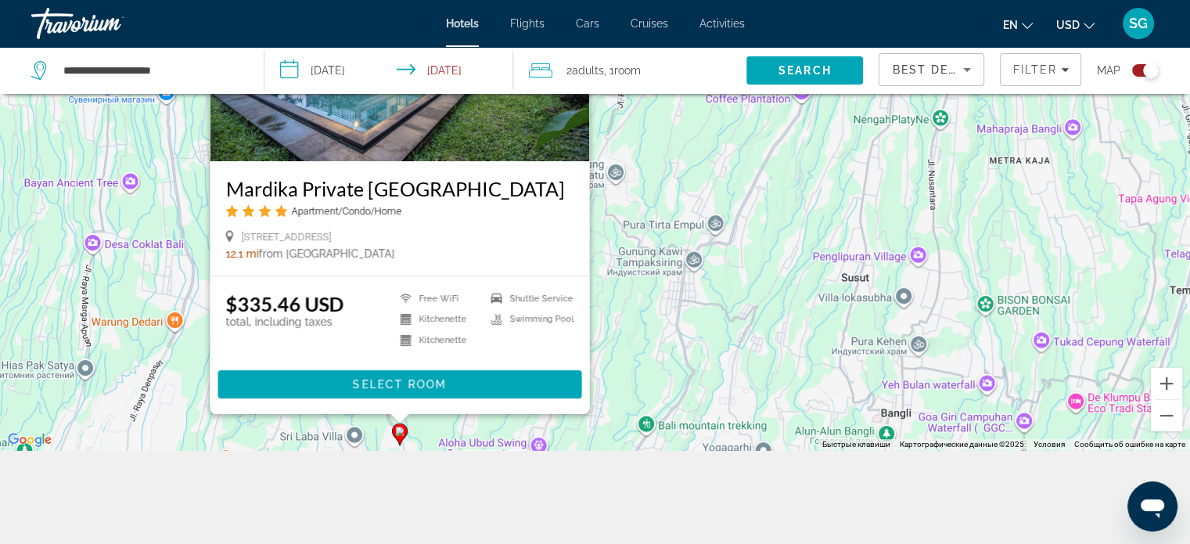
scroll to position [0, 0]
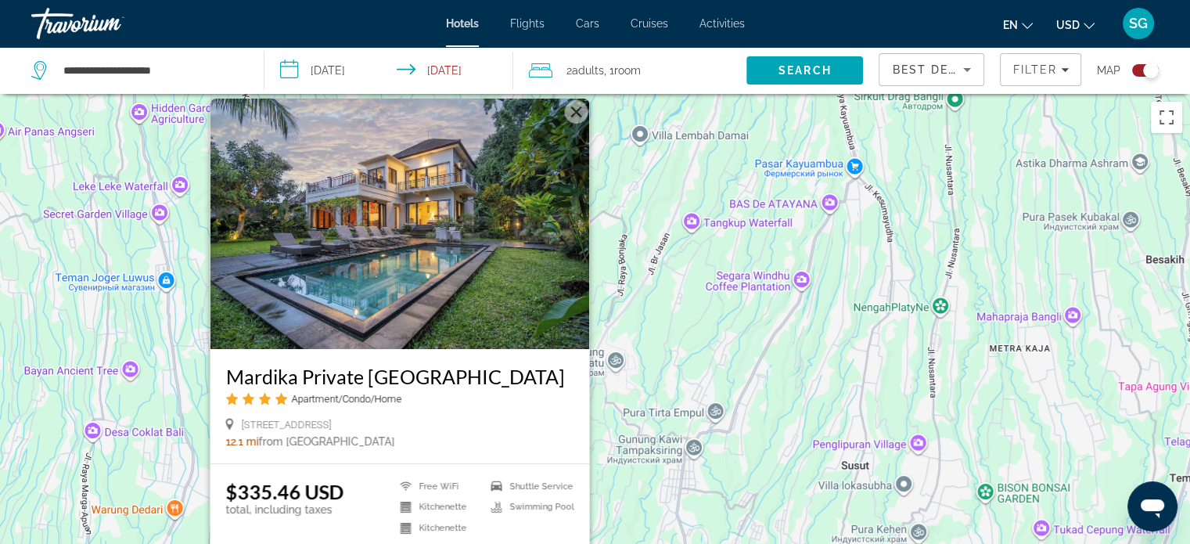
click at [577, 115] on button "Закрыть" at bounding box center [575, 111] width 23 height 23
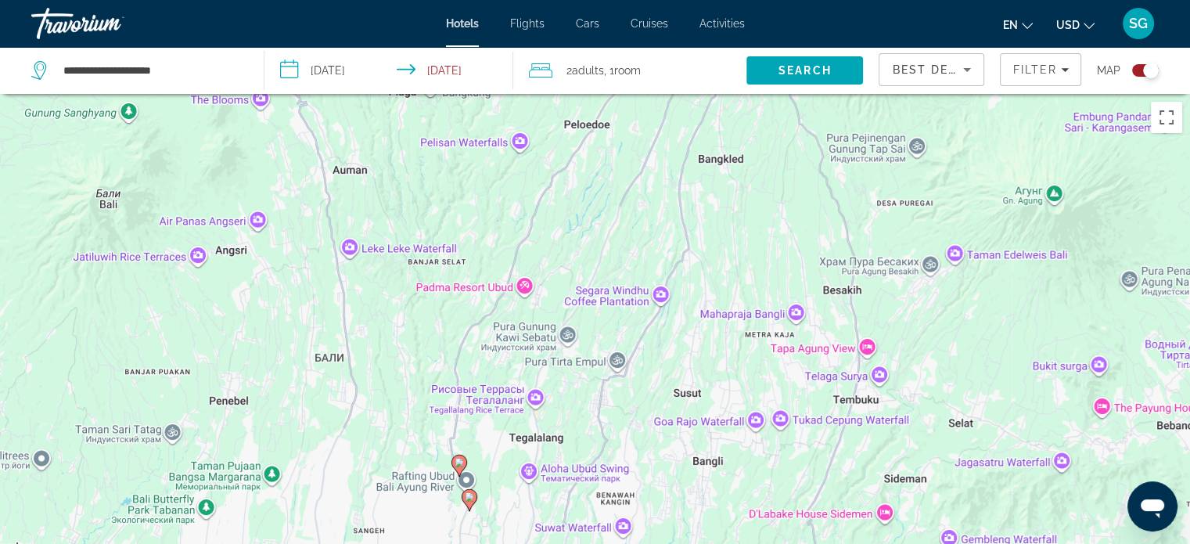
click at [454, 470] on gmp-advanced-marker "Main content" at bounding box center [459, 465] width 16 height 23
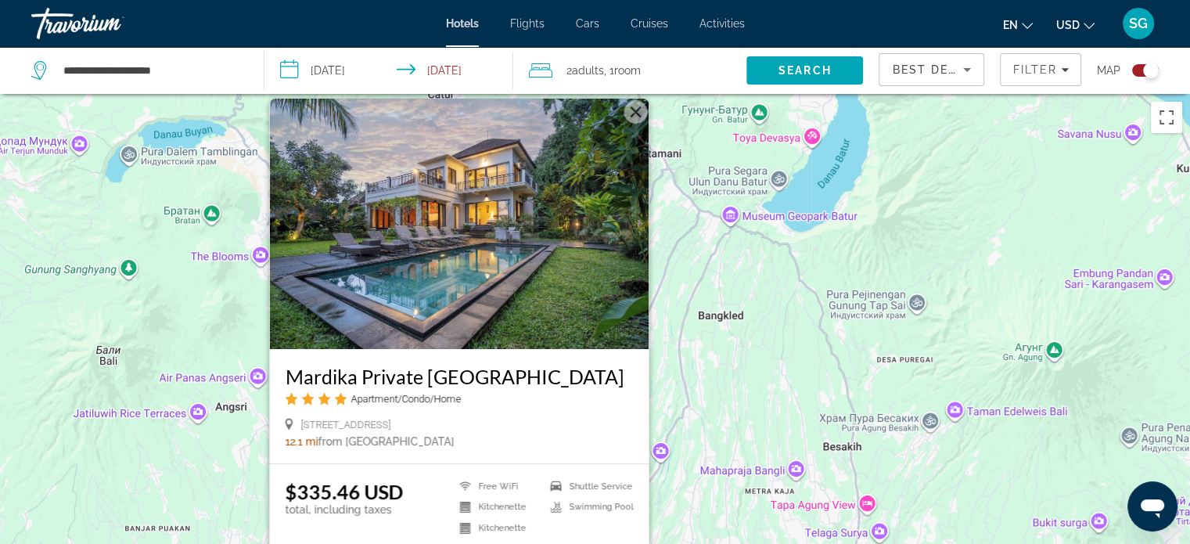
click at [641, 110] on button "Закрыть" at bounding box center [635, 111] width 23 height 23
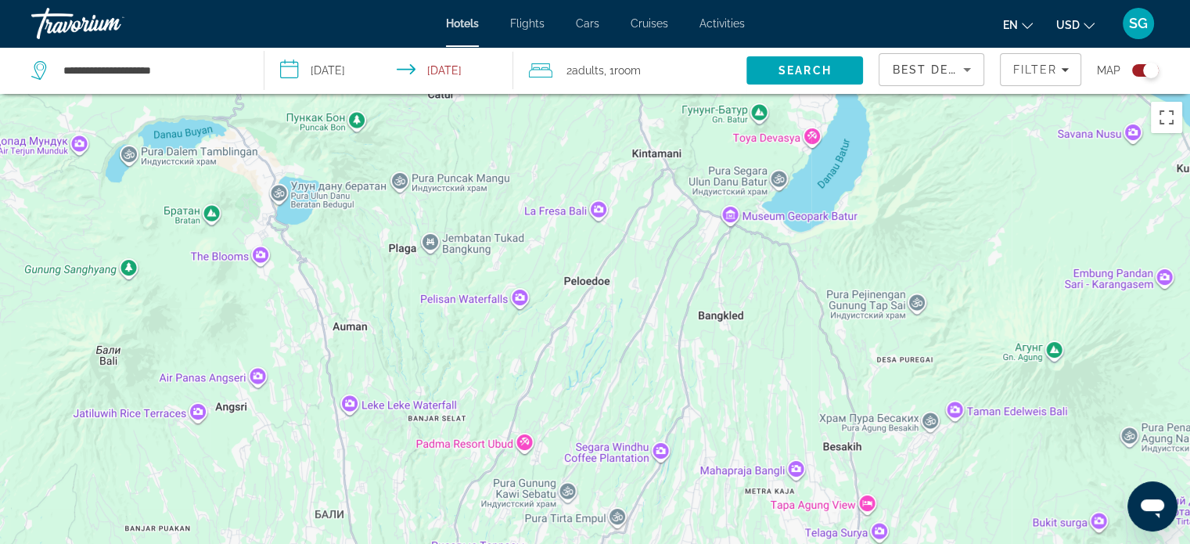
click at [1150, 65] on div "Toggle map" at bounding box center [1151, 71] width 16 height 16
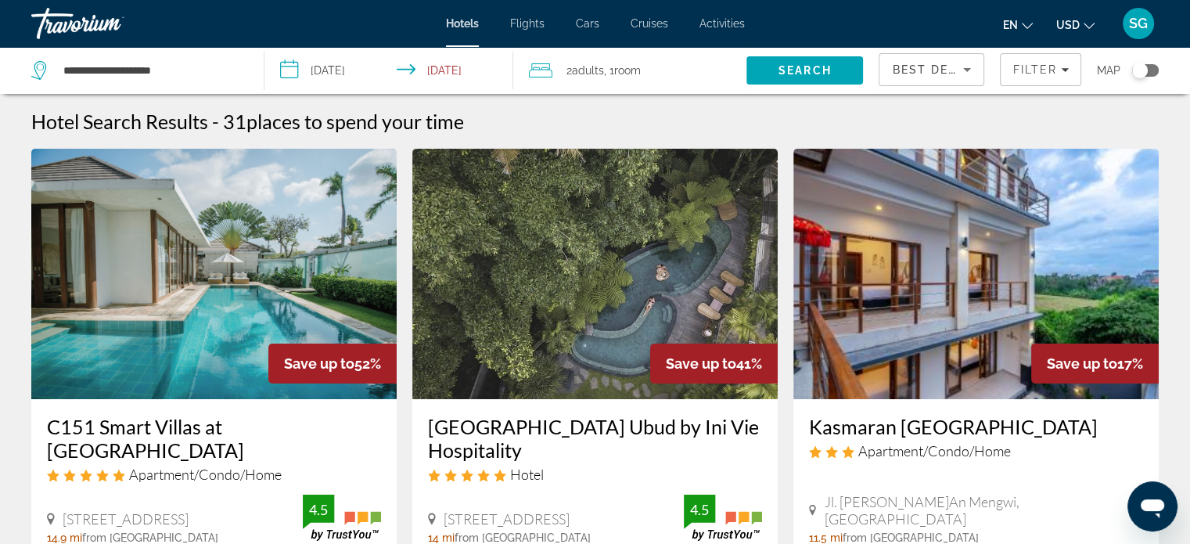
click at [1144, 71] on div "Toggle map" at bounding box center [1140, 71] width 16 height 16
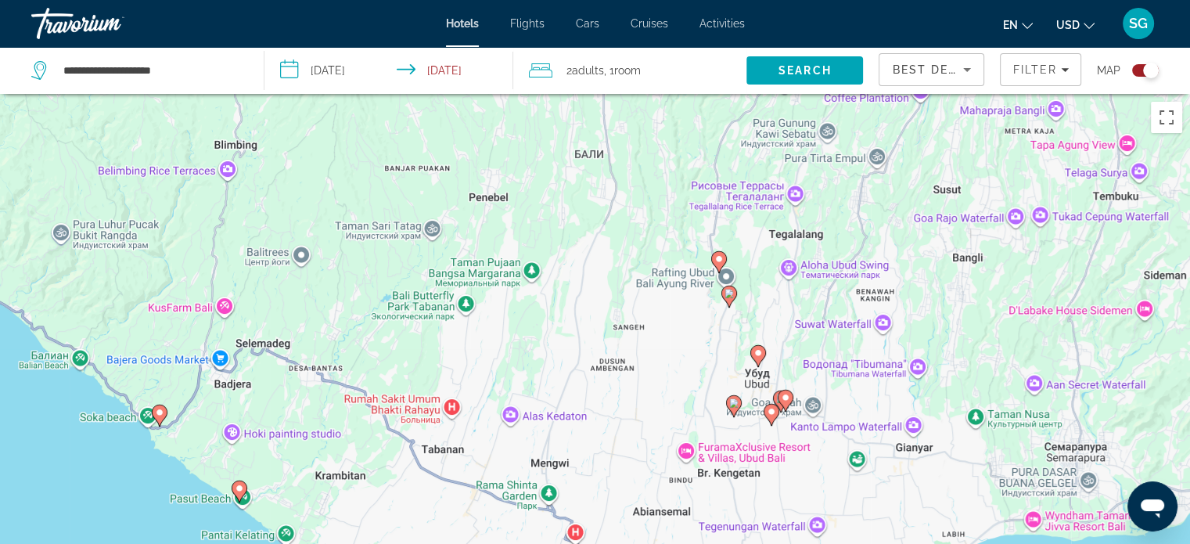
click at [760, 356] on image "Main content" at bounding box center [757, 352] width 9 height 9
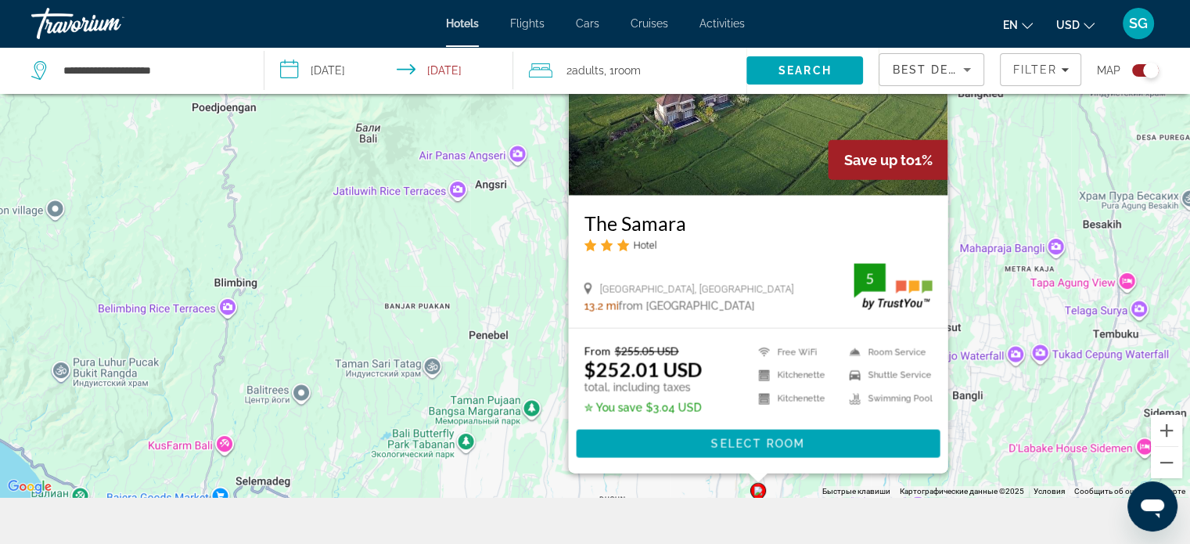
scroll to position [145, 0]
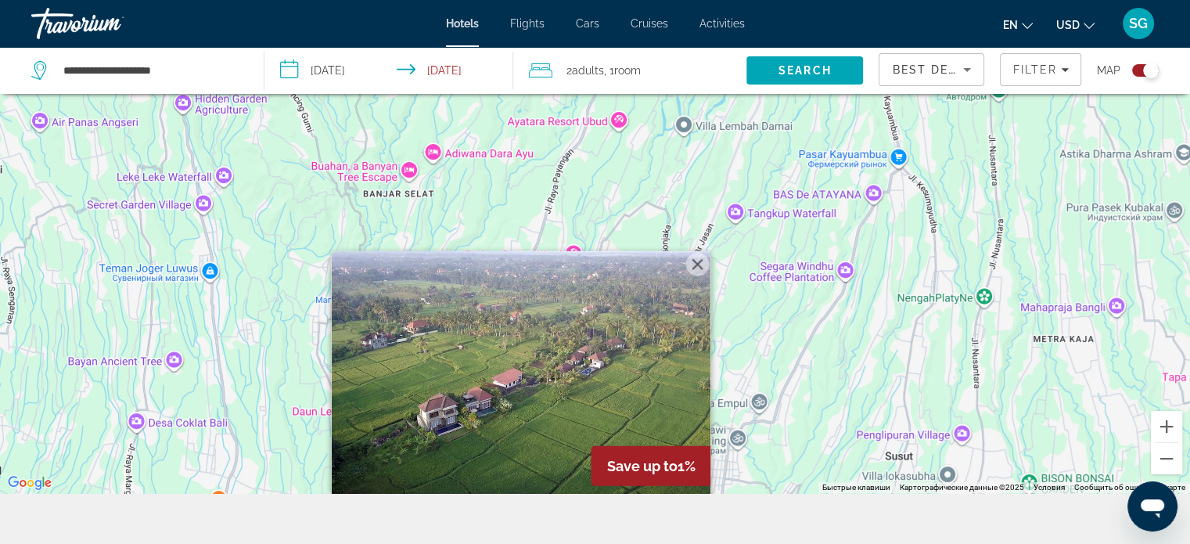
click at [701, 264] on button "Закрыть" at bounding box center [696, 263] width 23 height 23
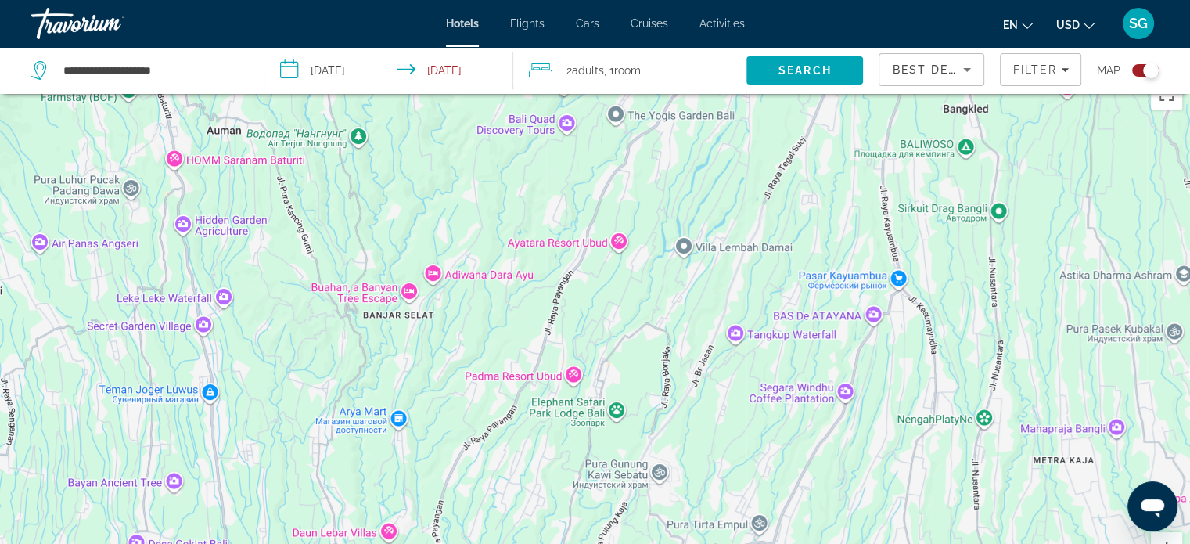
scroll to position [22, 0]
click at [525, 381] on div "Чтобы активировать перетаскивание с помощью клавиатуры, нажмите Alt + Ввод. Пос…" at bounding box center [595, 344] width 1190 height 544
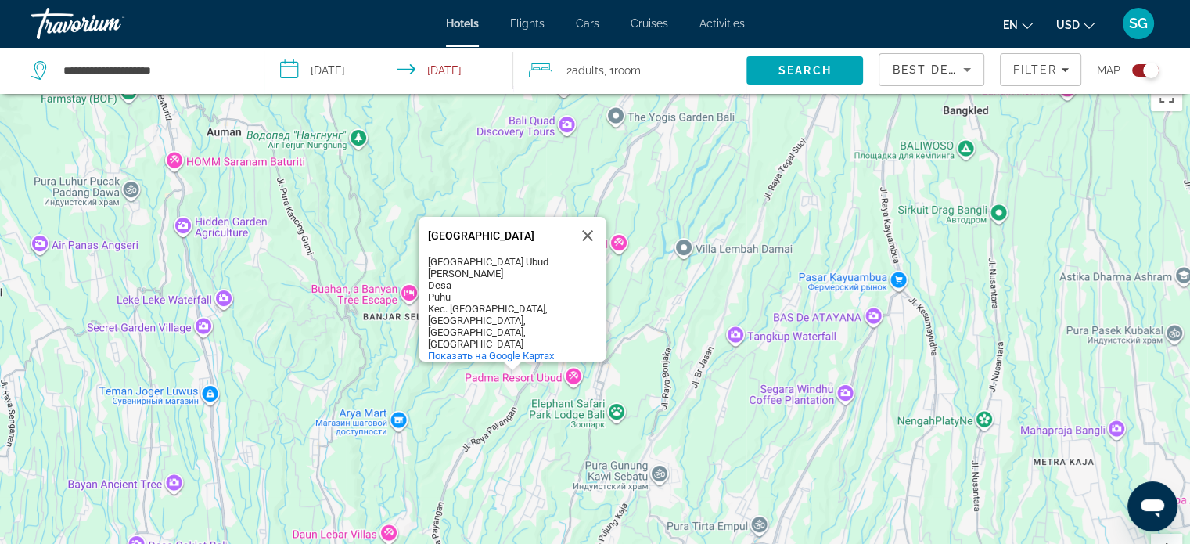
click at [525, 375] on div "Чтобы активировать перетаскивание с помощью клавиатуры, нажмите Alt + Ввод. Пос…" at bounding box center [595, 344] width 1190 height 544
click at [577, 376] on div "Чтобы активировать перетаскивание с помощью клавиатуры, нажмите Alt + Ввод. Пос…" at bounding box center [595, 344] width 1190 height 544
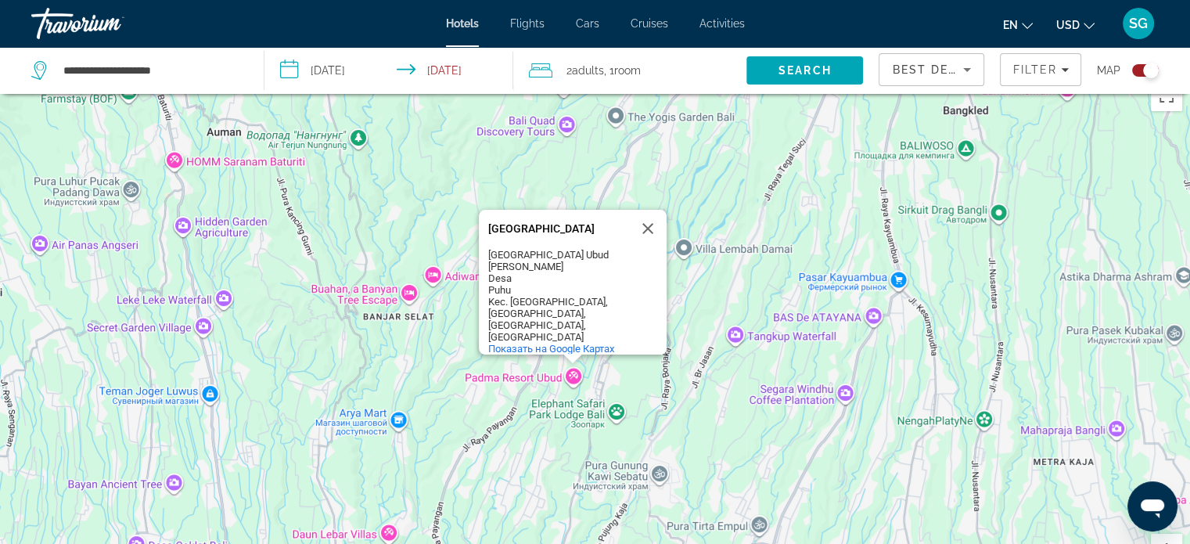
scroll to position [0, 0]
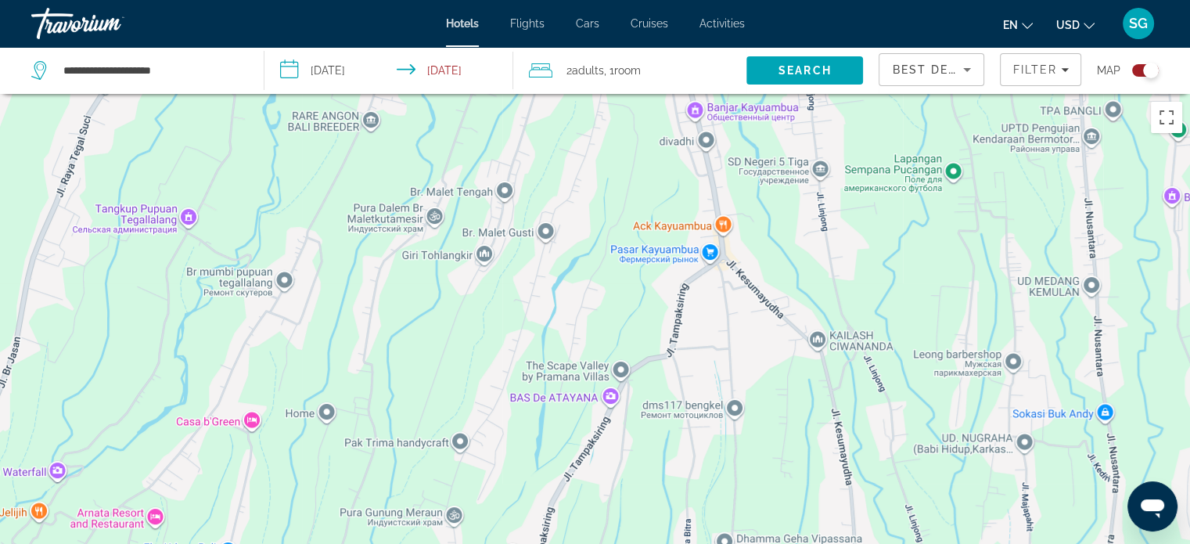
click at [726, 220] on div "Padma Resort Ubud Padma Resort Ubud Padma Resort Ubud Banjar Carik Desa Puhu Ke…" at bounding box center [595, 366] width 1190 height 544
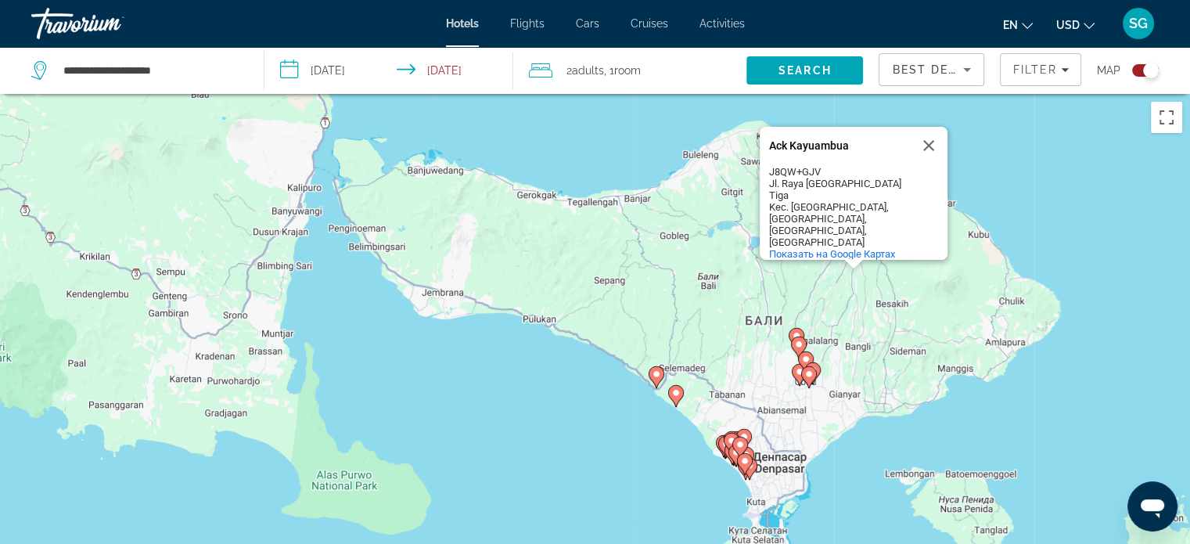
click at [738, 448] on image "Main content" at bounding box center [739, 444] width 9 height 9
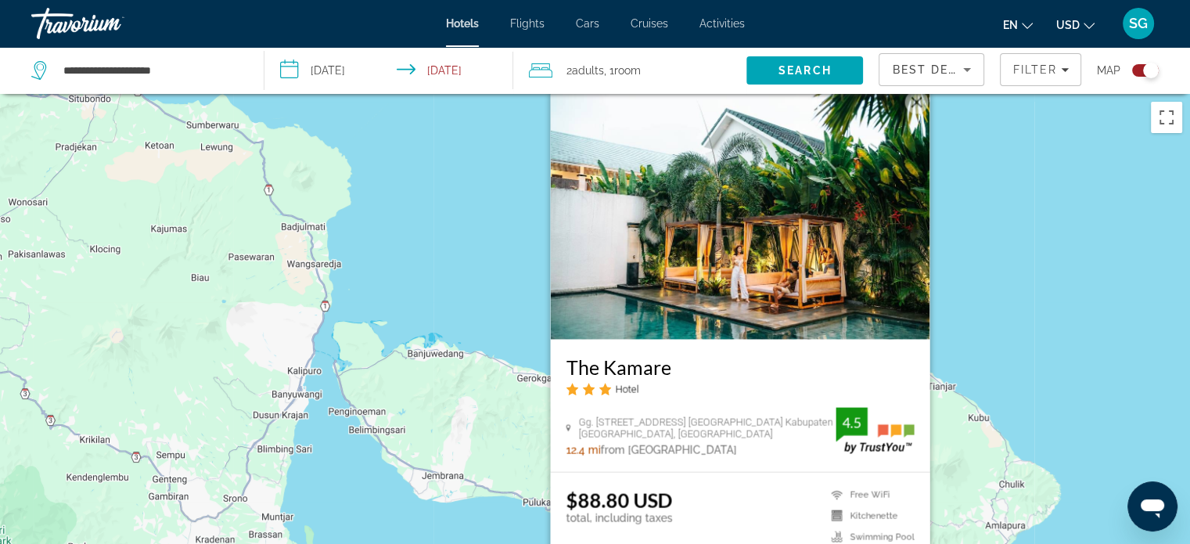
click at [911, 102] on button "Закрыть" at bounding box center [915, 101] width 23 height 23
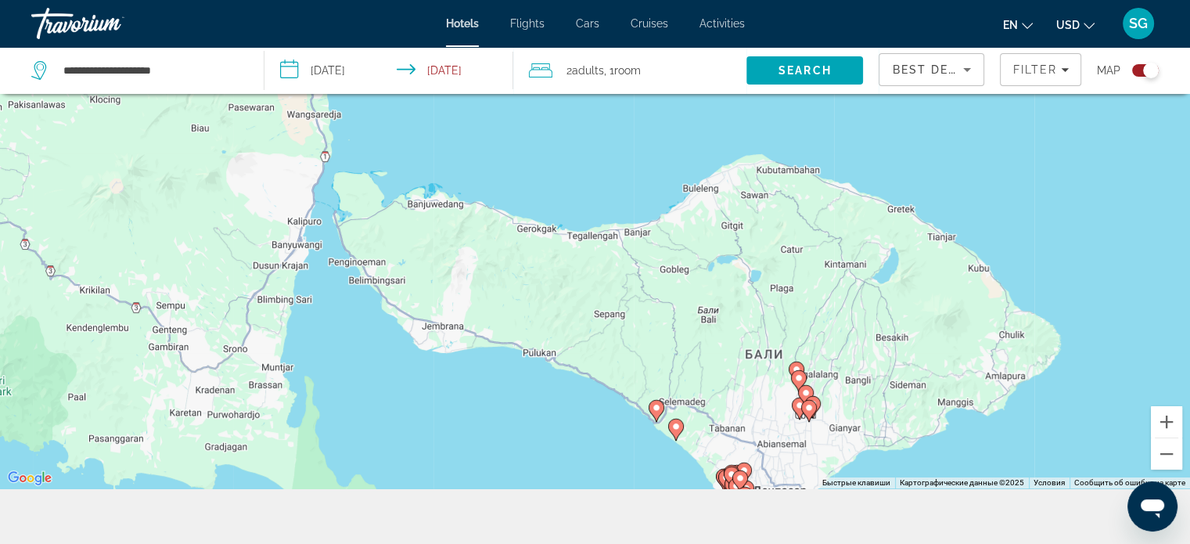
scroll to position [152, 0]
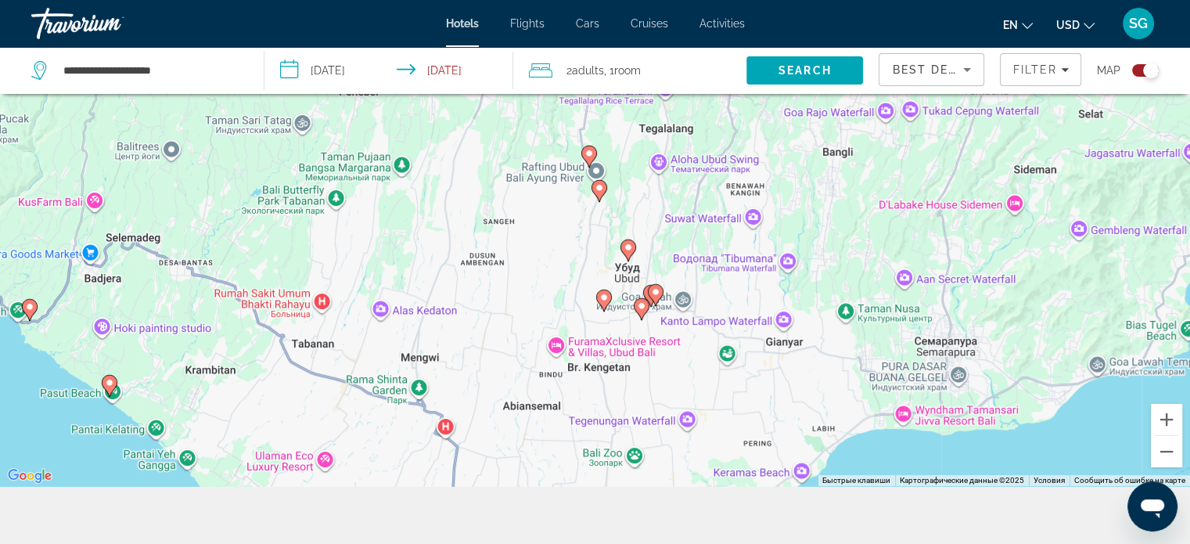
click at [642, 315] on icon "Main content" at bounding box center [641, 308] width 14 height 20
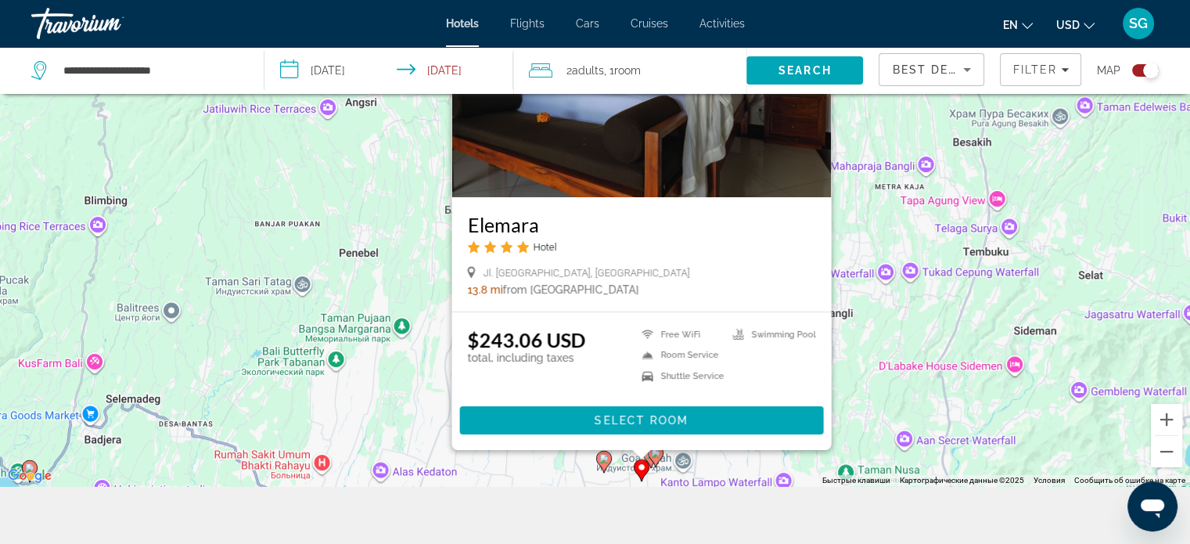
click at [600, 462] on image "Main content" at bounding box center [603, 458] width 9 height 9
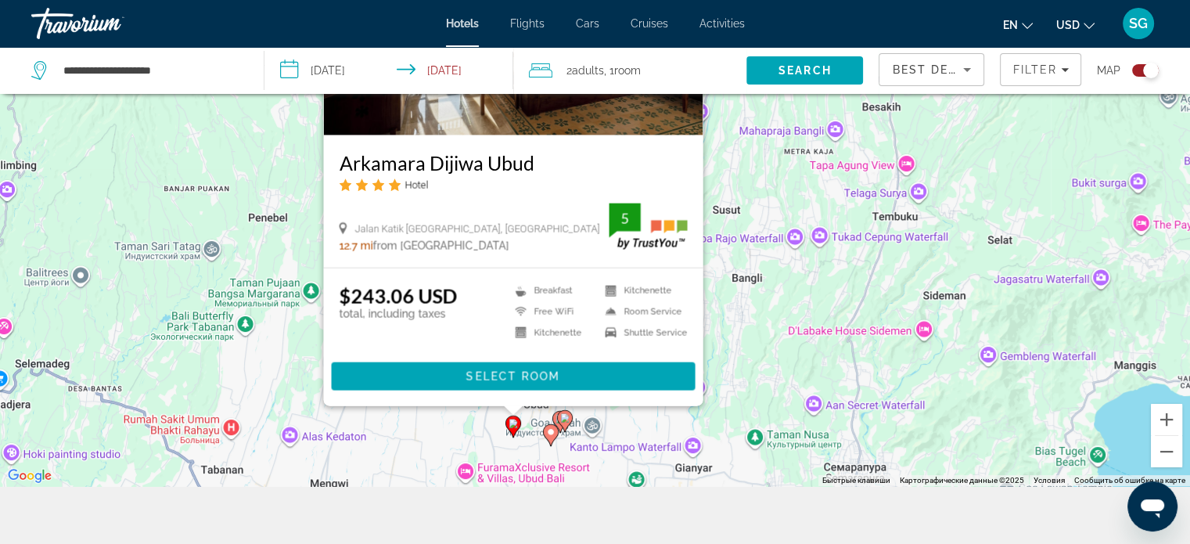
click at [563, 412] on icon "Main content" at bounding box center [564, 420] width 14 height 20
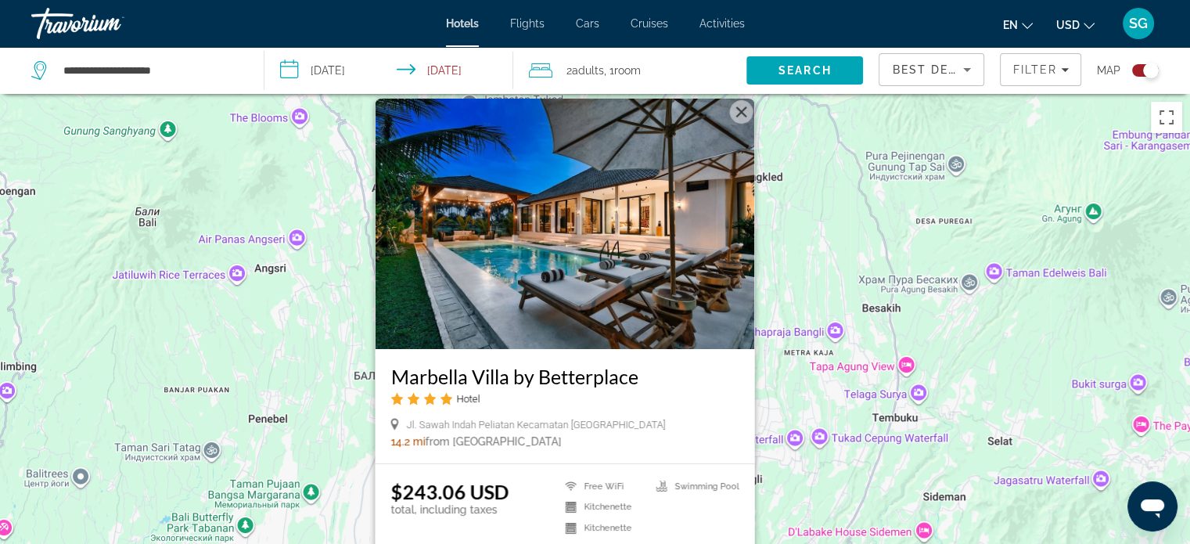
scroll to position [78, 0]
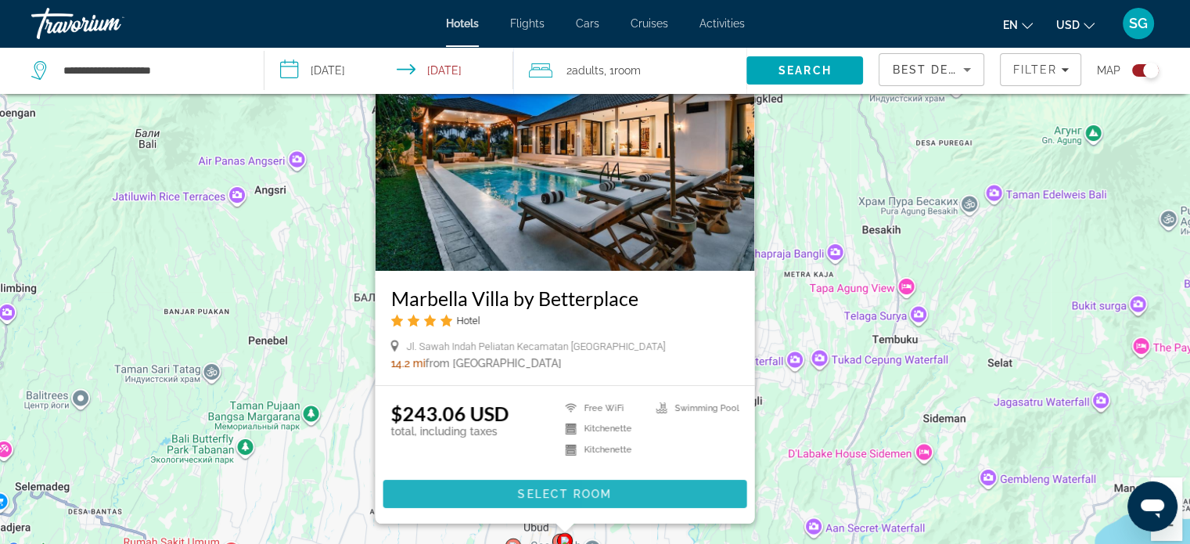
click at [648, 484] on span "Main content" at bounding box center [565, 494] width 364 height 38
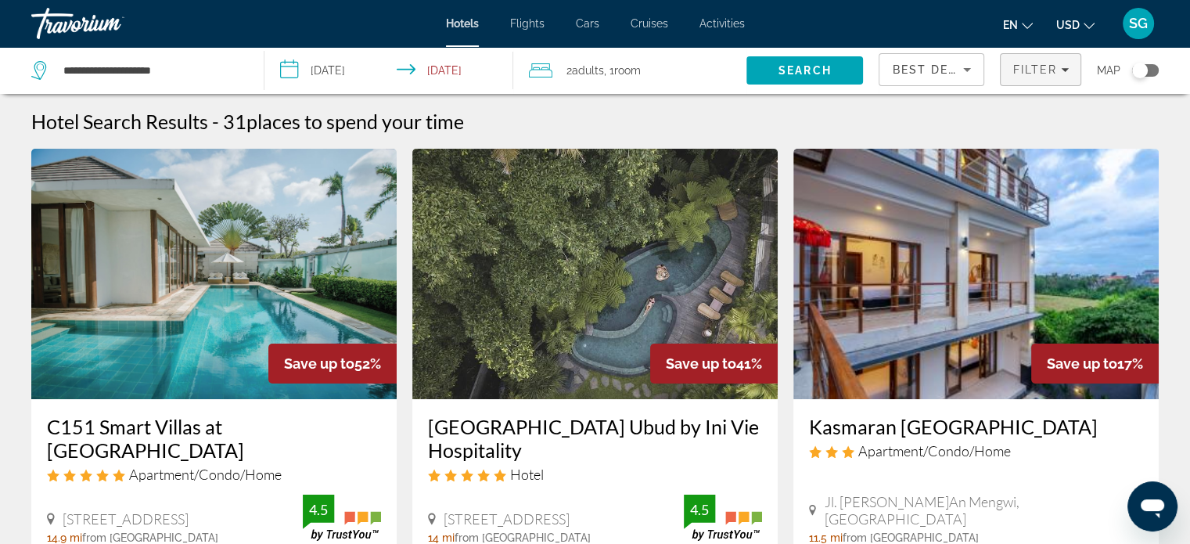
click at [1031, 70] on span "Filter" at bounding box center [1034, 69] width 45 height 13
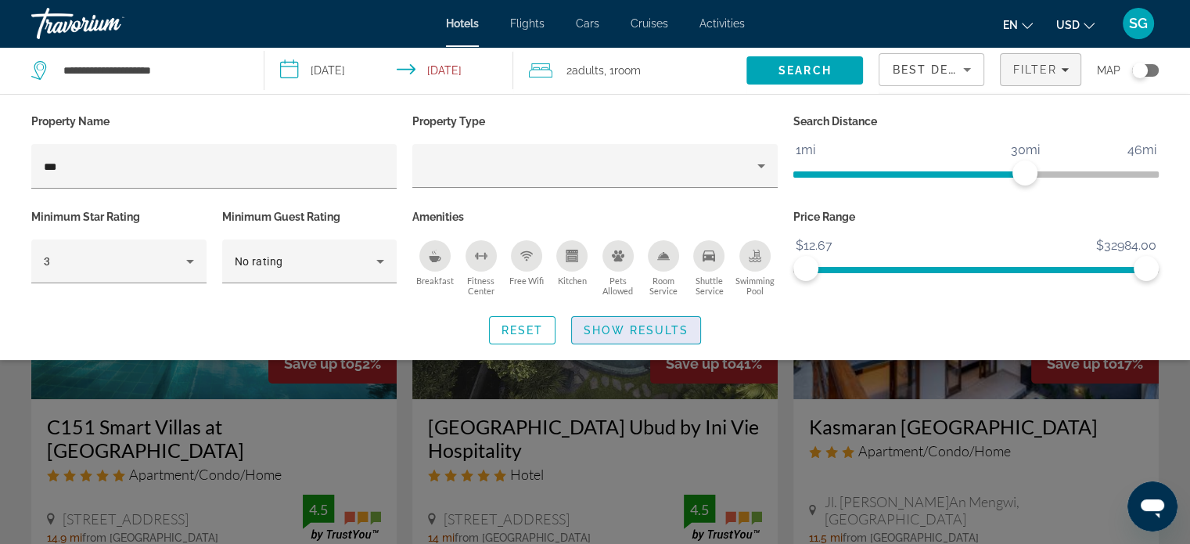
click at [608, 332] on span "Show Results" at bounding box center [636, 330] width 105 height 13
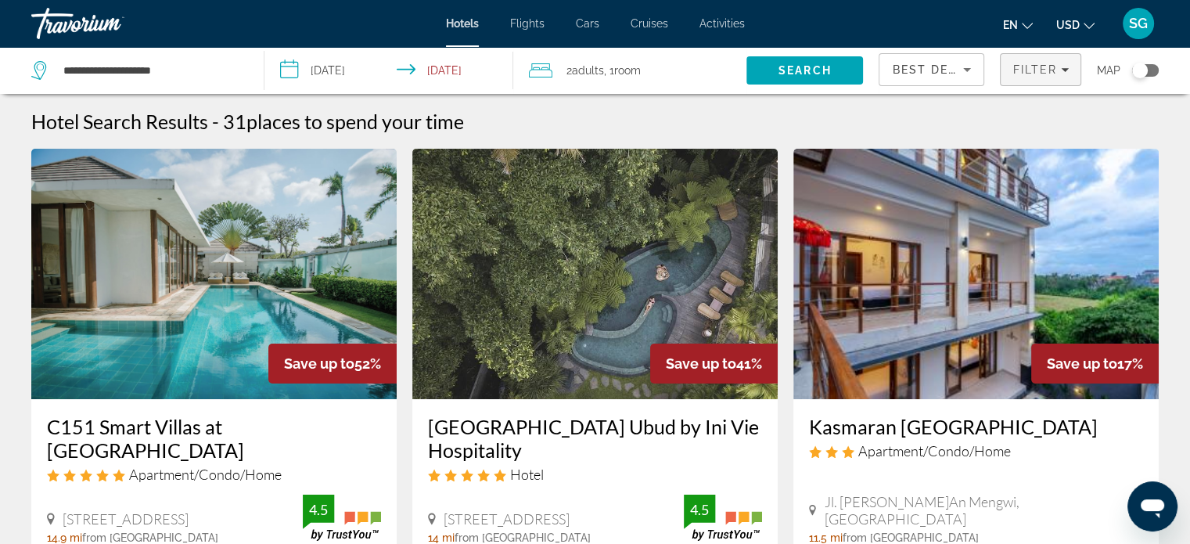
click at [1037, 75] on span "Filter" at bounding box center [1034, 69] width 45 height 13
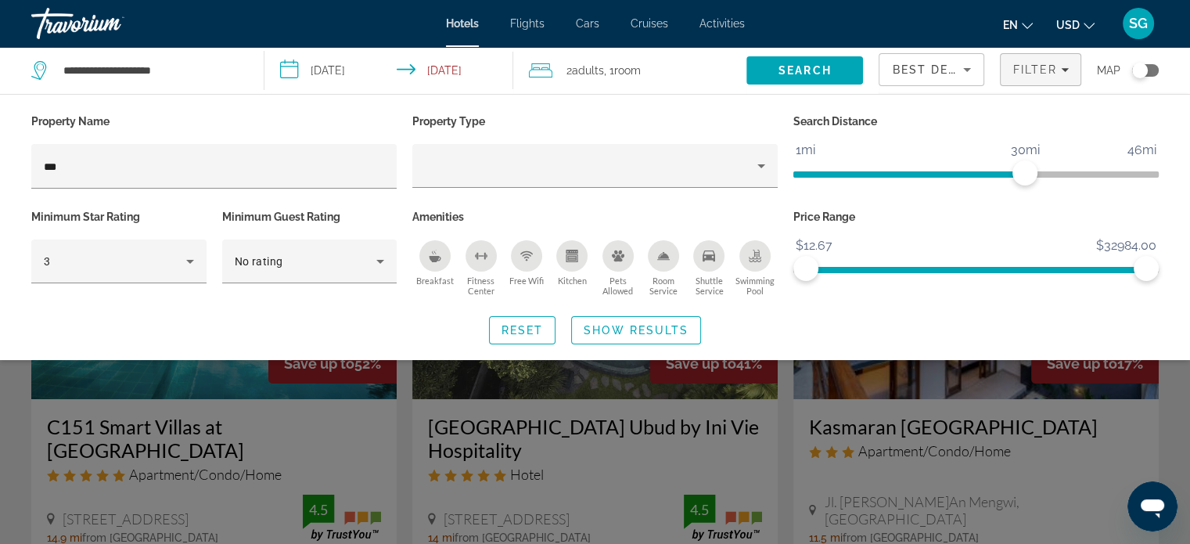
drag, startPoint x: 113, startPoint y: 178, endPoint x: 0, endPoint y: 162, distance: 113.7
click at [0, 162] on div "Property Name *** Property Type Search Distance 1mi 46mi 30mi Minimum Star Rati…" at bounding box center [595, 227] width 1190 height 234
click at [1152, 68] on div "Toggle map" at bounding box center [1145, 70] width 27 height 13
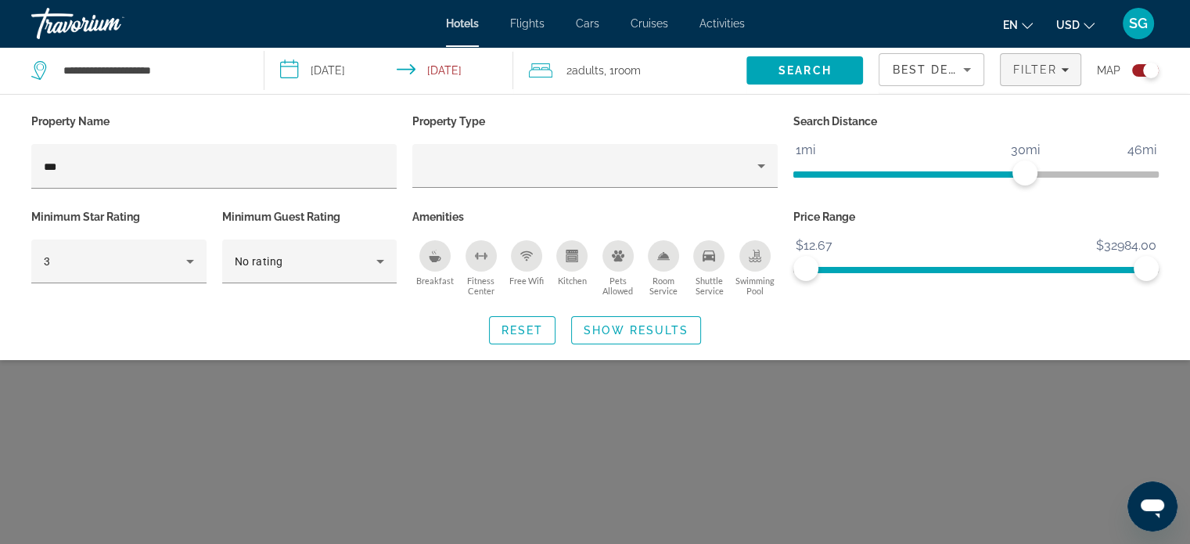
scroll to position [94, 0]
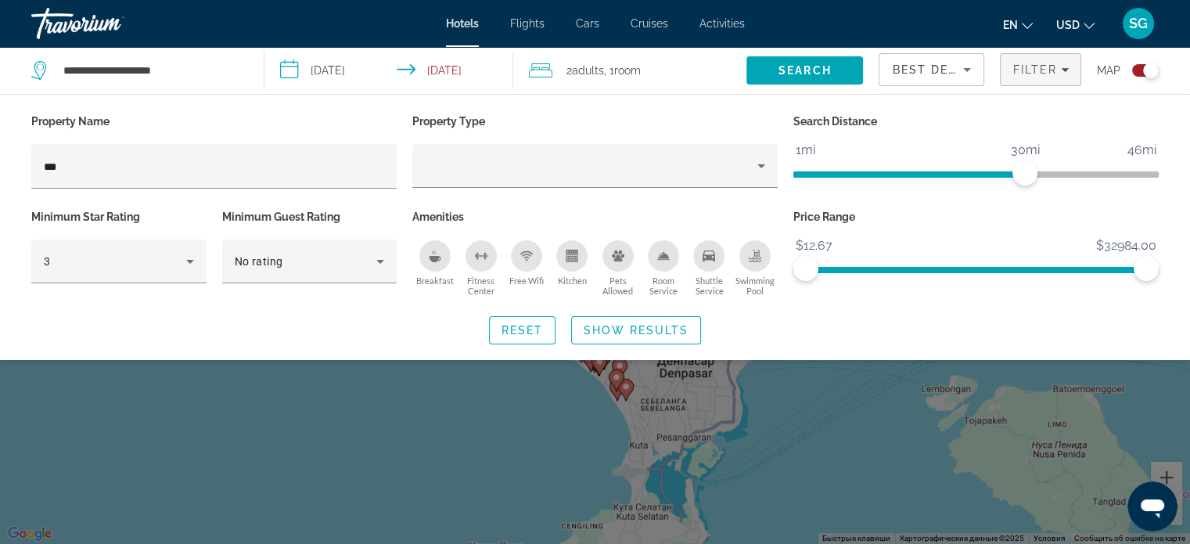
click at [1123, 409] on div "Search widget" at bounding box center [595, 389] width 1190 height 309
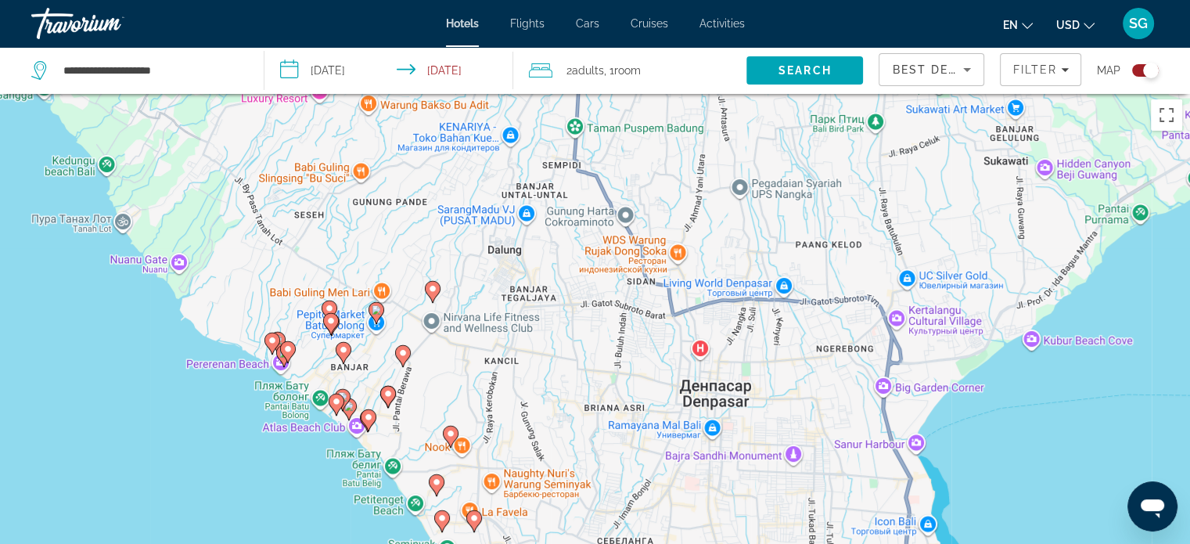
scroll to position [0, 0]
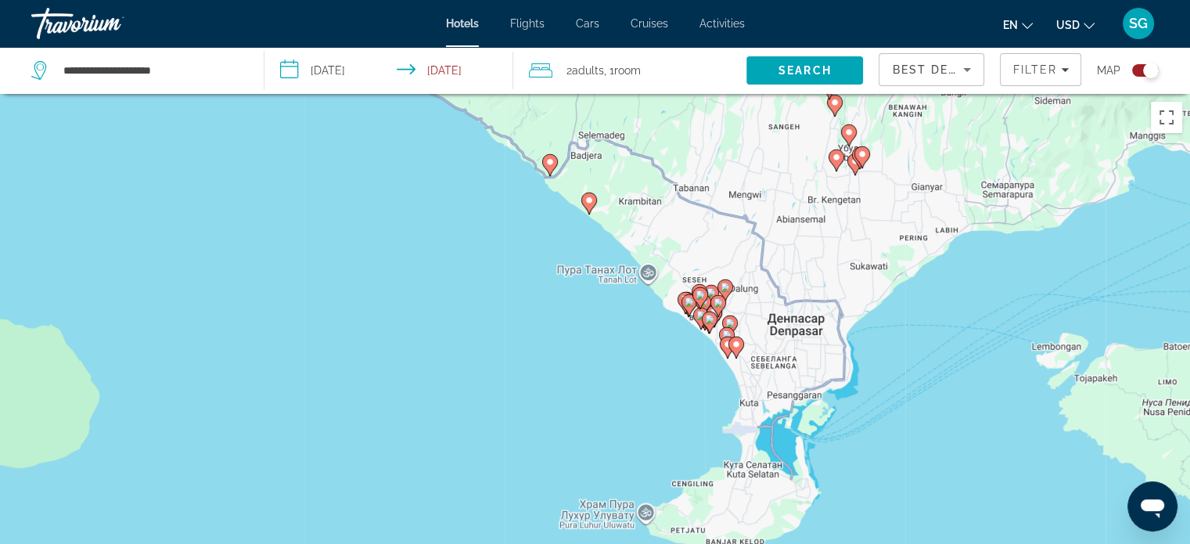
click at [863, 155] on image "Main content" at bounding box center [861, 153] width 9 height 9
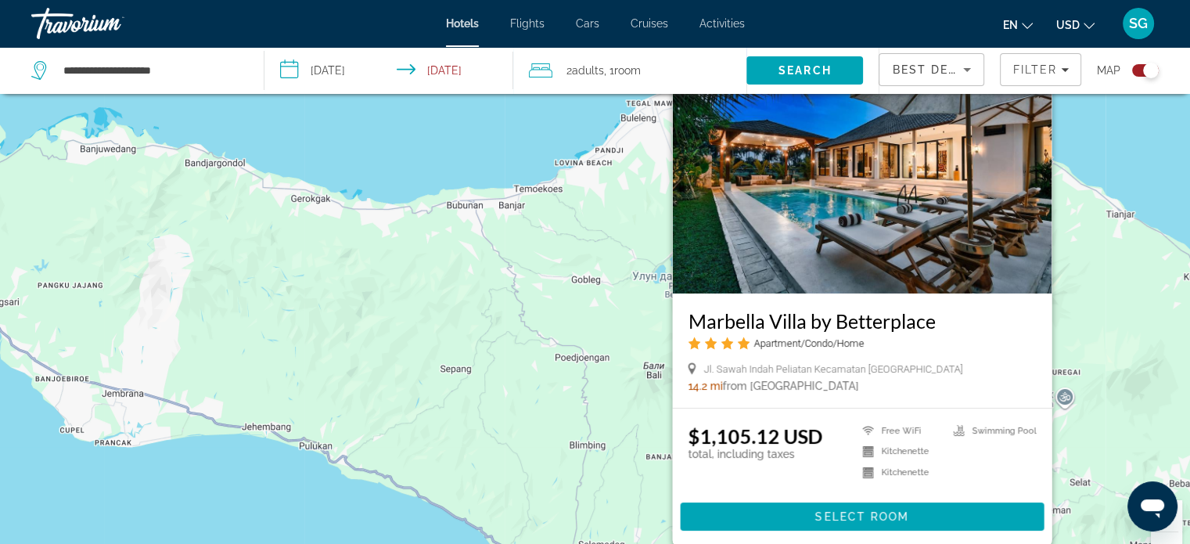
scroll to position [64, 0]
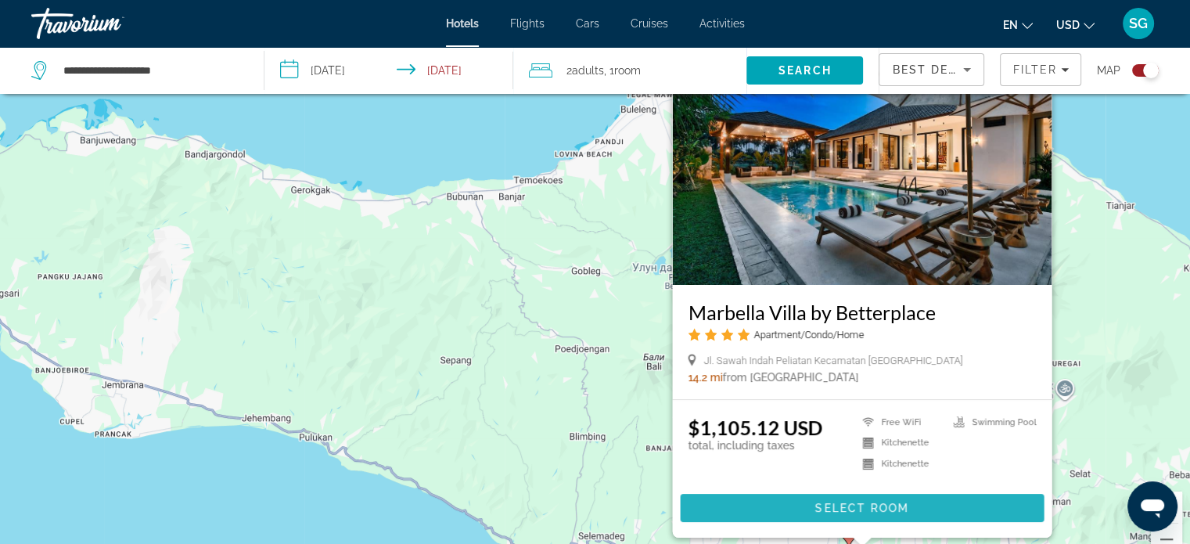
click at [839, 501] on span "Select Room" at bounding box center [861, 507] width 94 height 13
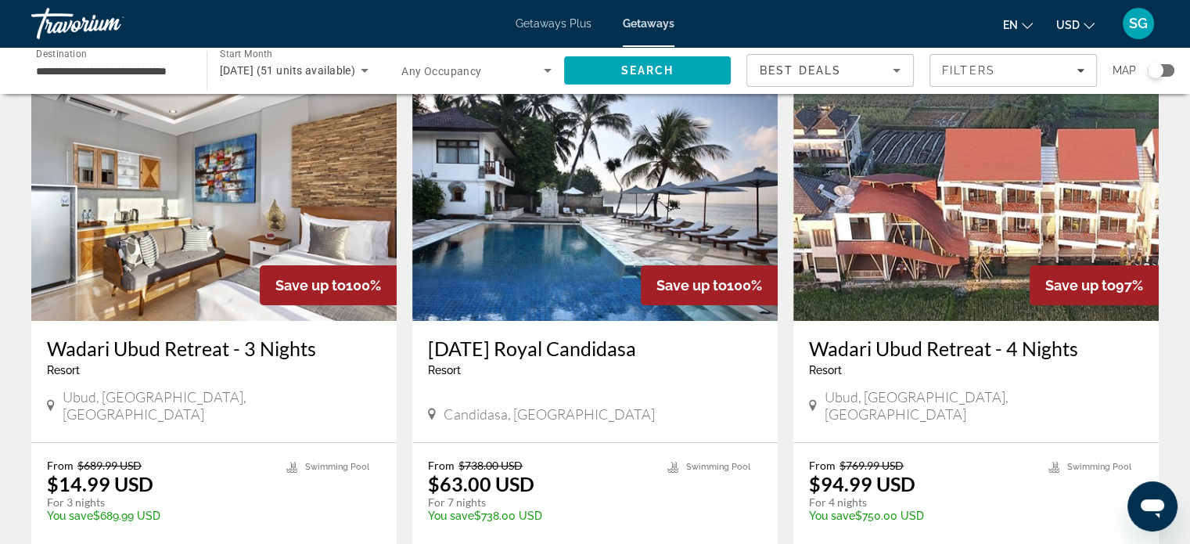
click at [1153, 68] on div "Search widget" at bounding box center [1156, 71] width 16 height 16
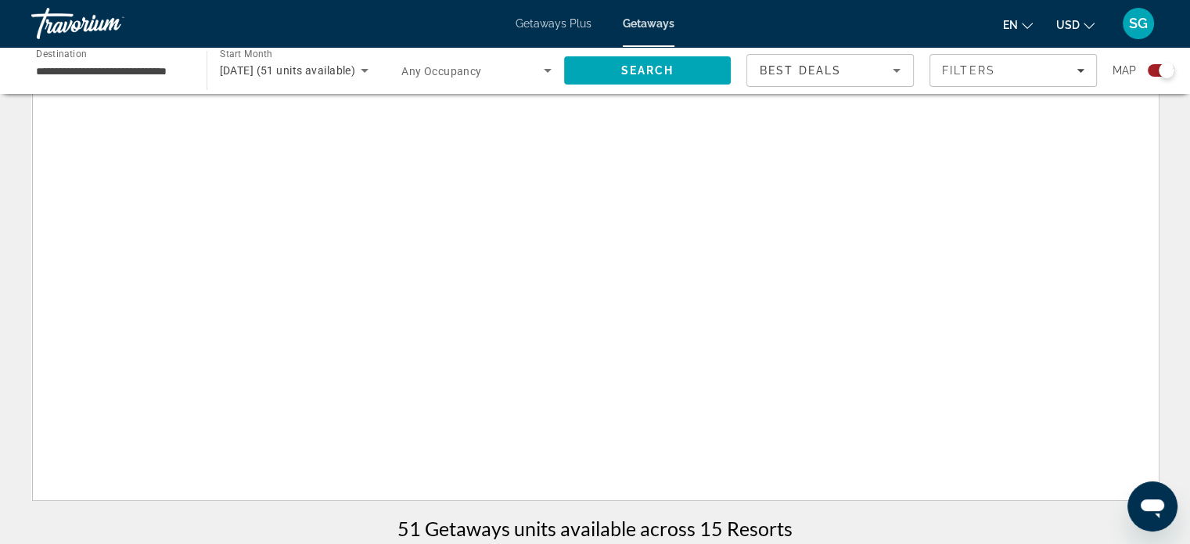
scroll to position [563, 0]
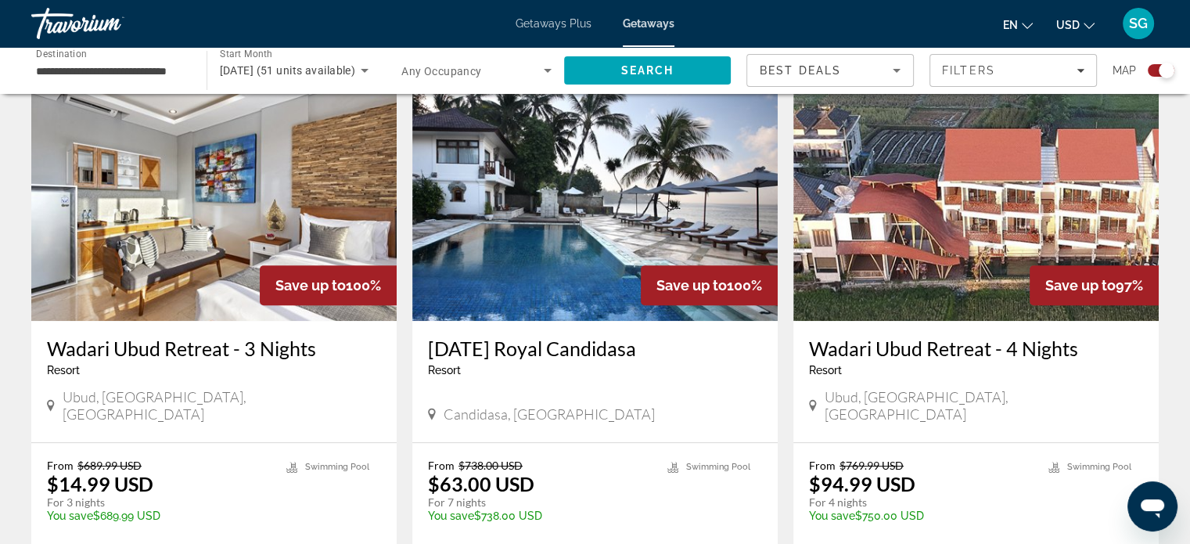
click at [1120, 73] on span "Map" at bounding box center [1123, 70] width 23 height 22
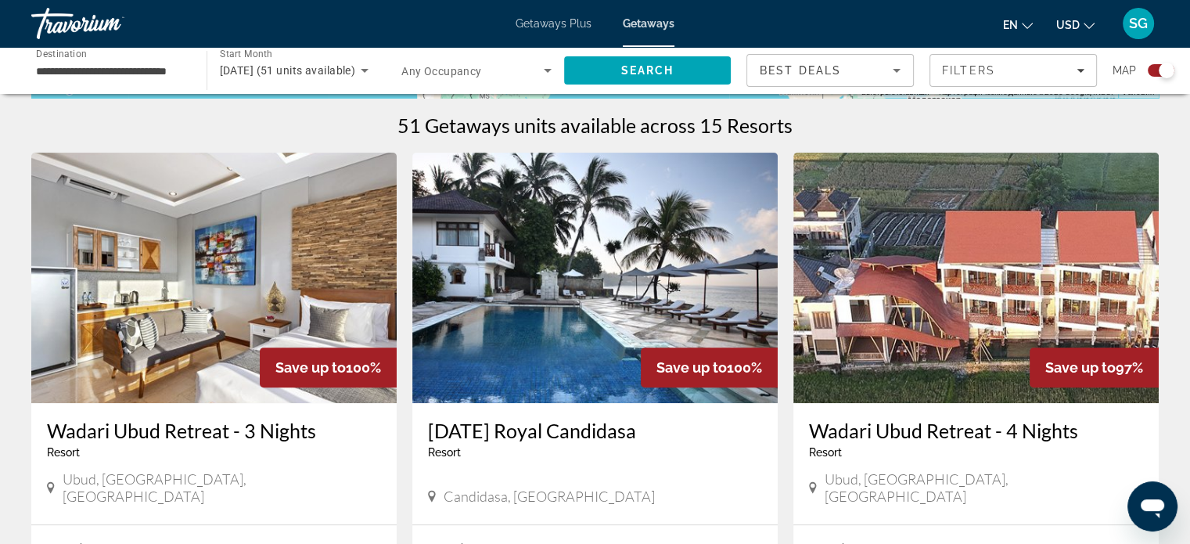
scroll to position [329, 0]
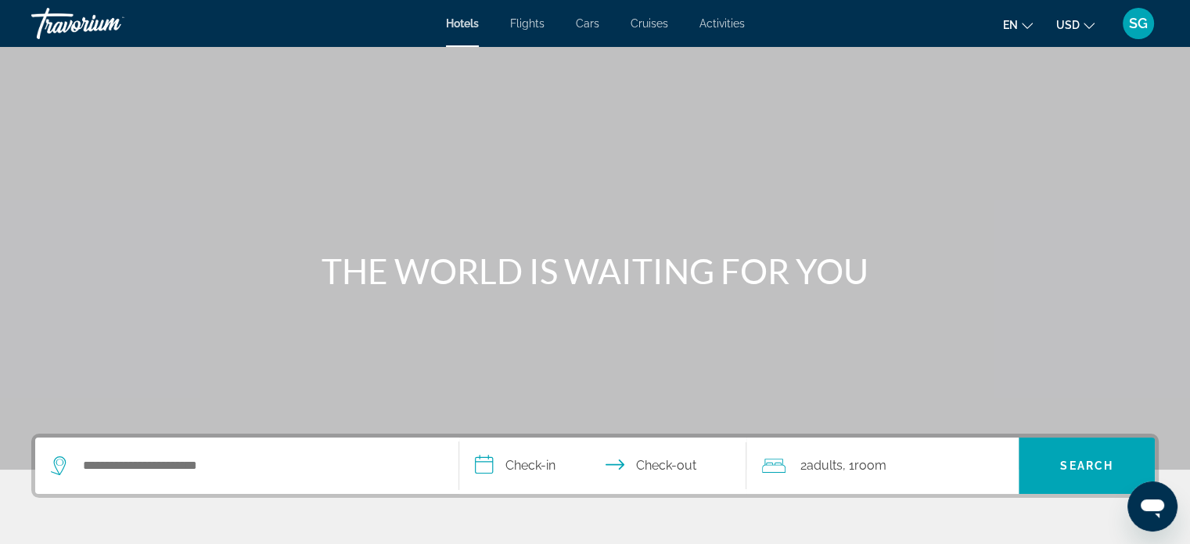
click at [289, 447] on div "Search widget" at bounding box center [247, 465] width 392 height 56
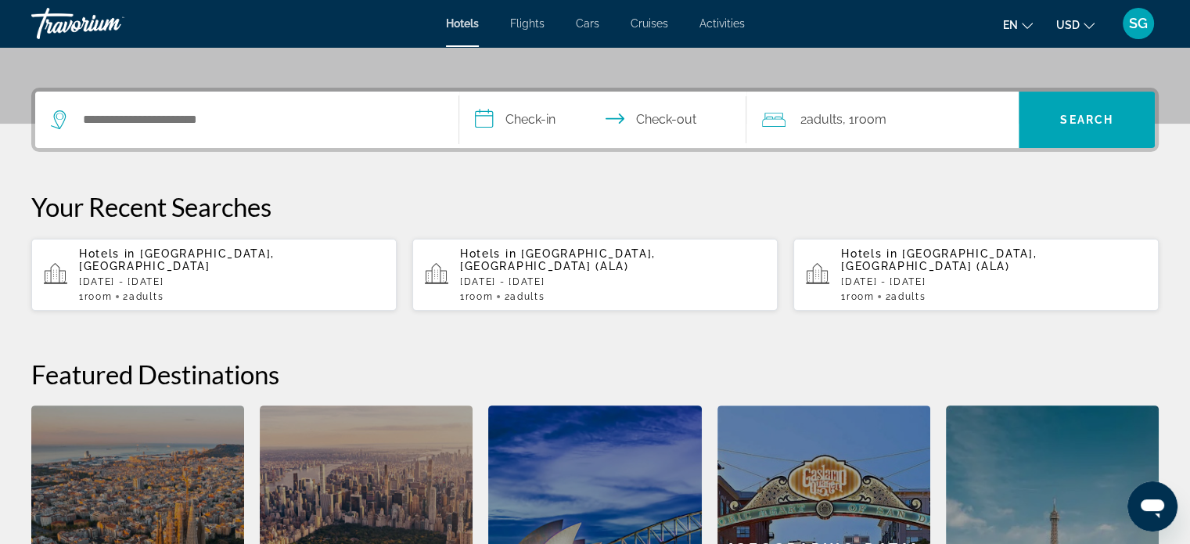
scroll to position [382, 0]
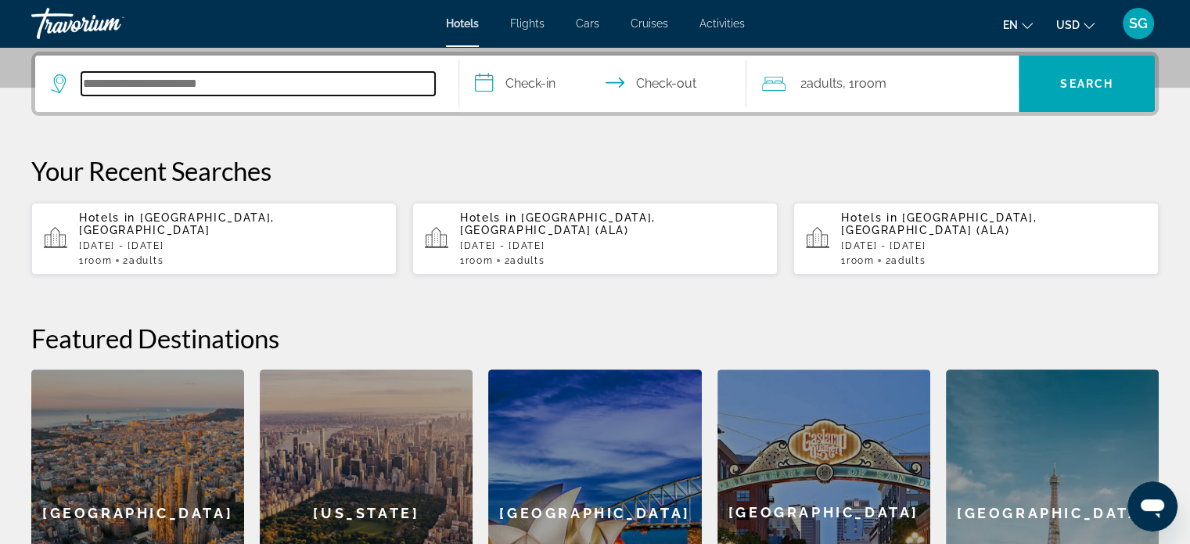
click at [204, 84] on input "Search hotel destination" at bounding box center [258, 83] width 354 height 23
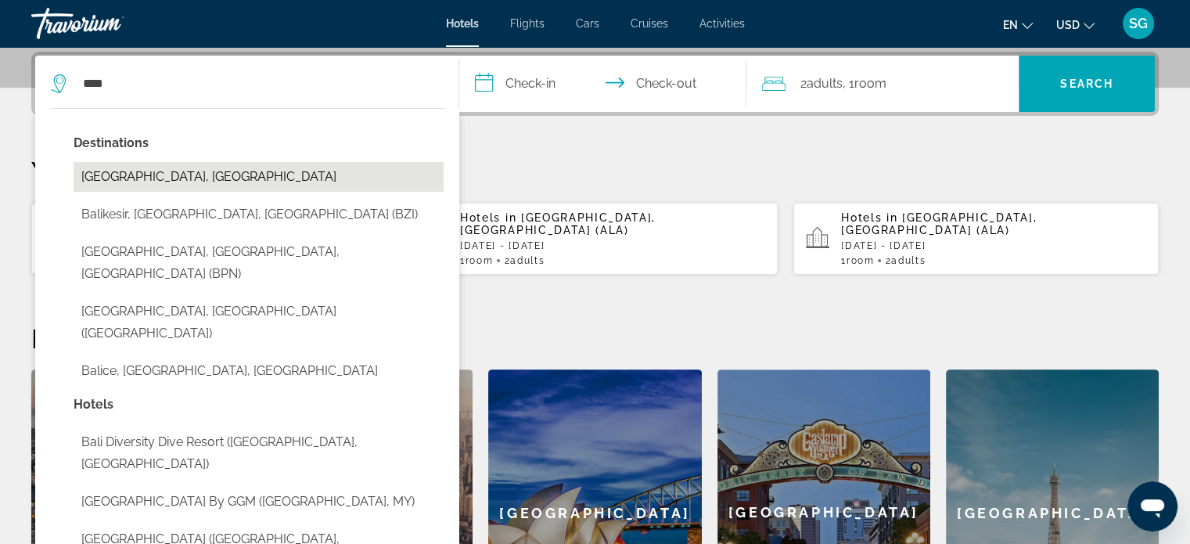
click at [147, 172] on button "Bali Island, Indonesia" at bounding box center [259, 177] width 370 height 30
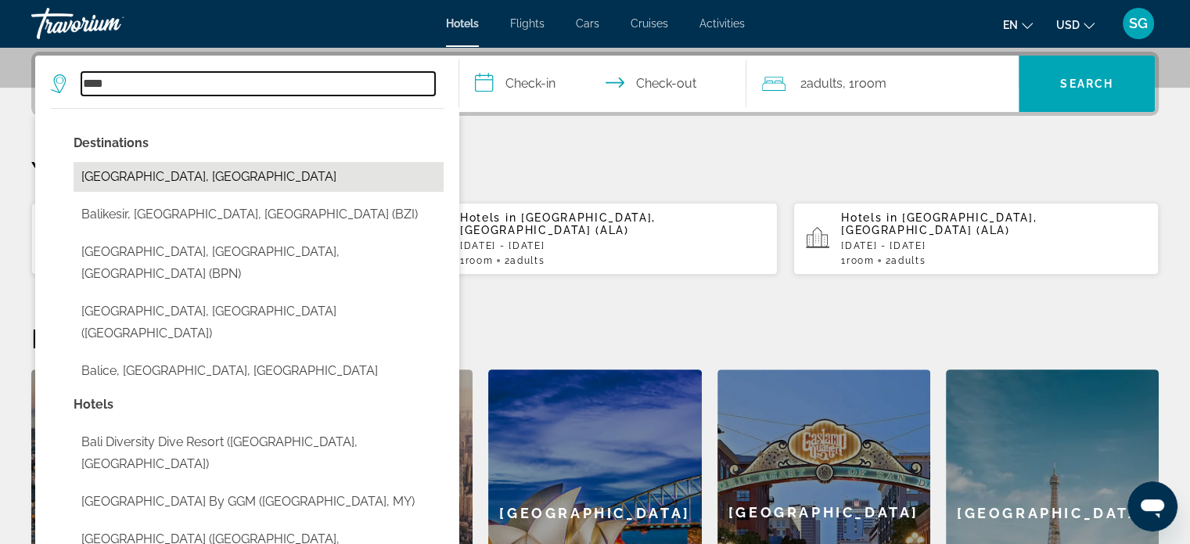
type input "**********"
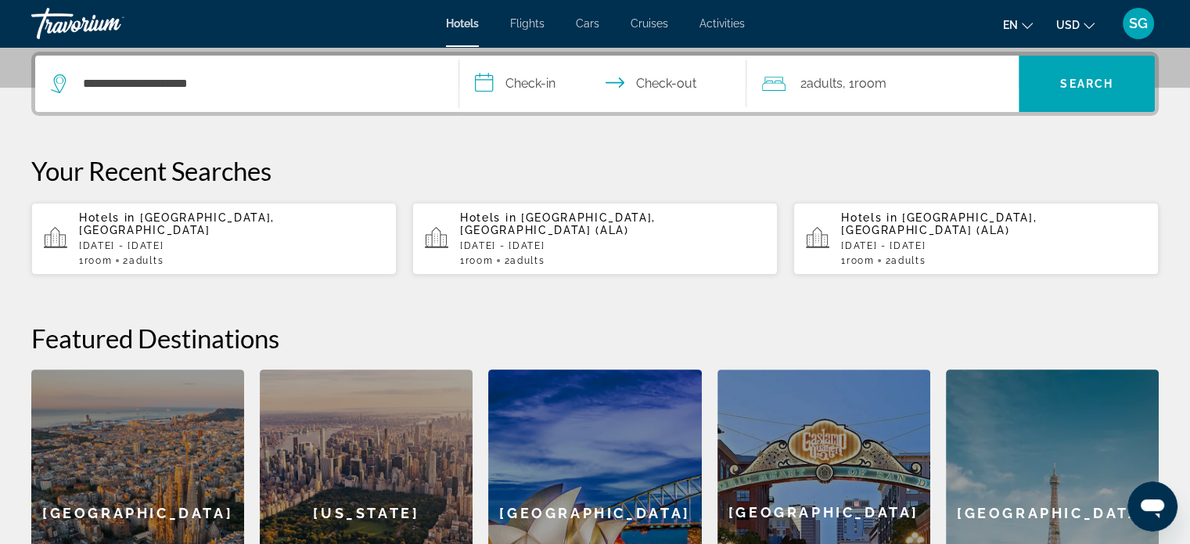
click at [548, 88] on input "**********" at bounding box center [606, 86] width 294 height 61
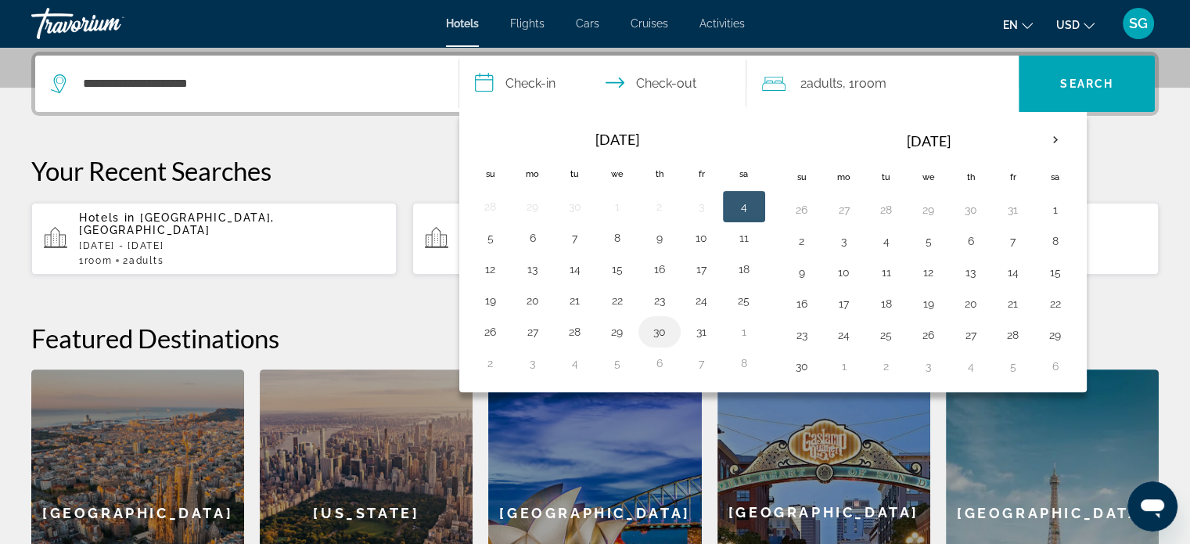
click at [666, 335] on button "30" at bounding box center [659, 332] width 25 height 22
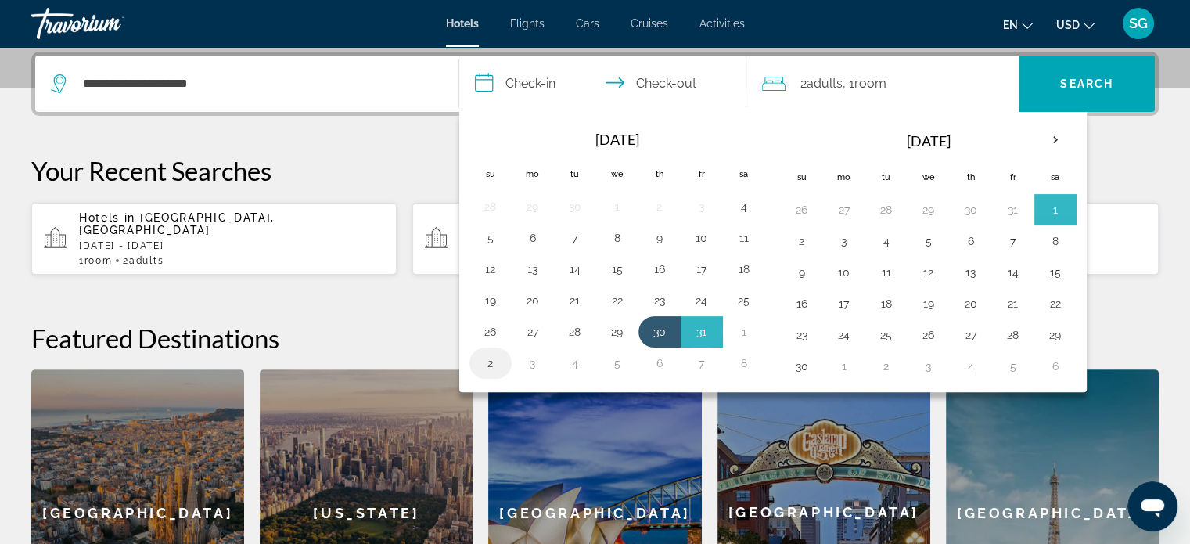
click at [494, 368] on button "2" at bounding box center [490, 363] width 25 height 22
type input "**********"
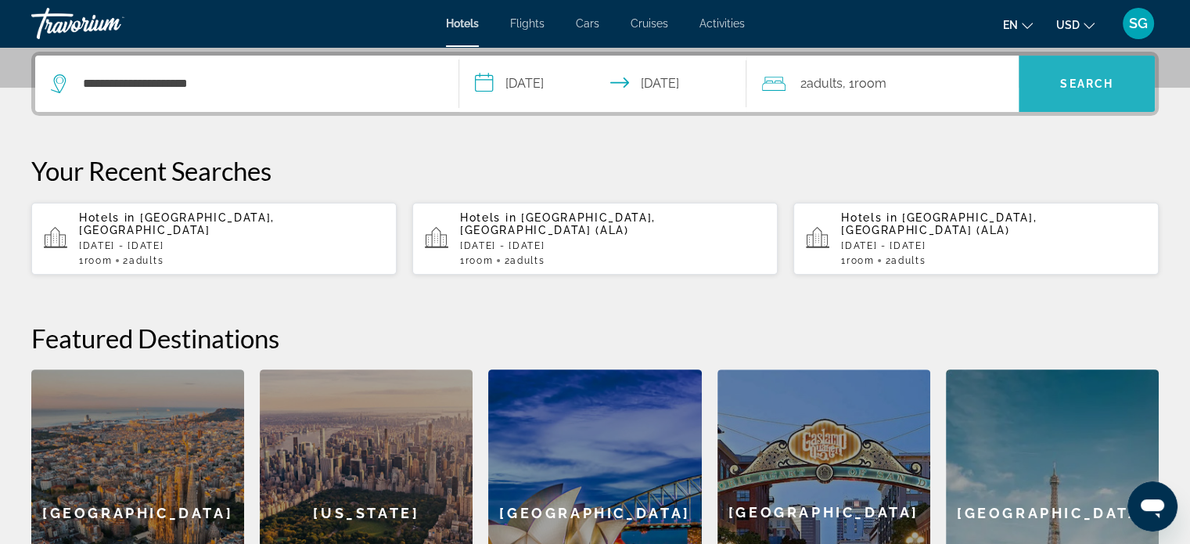
click at [1101, 78] on span "Search" at bounding box center [1086, 83] width 53 height 13
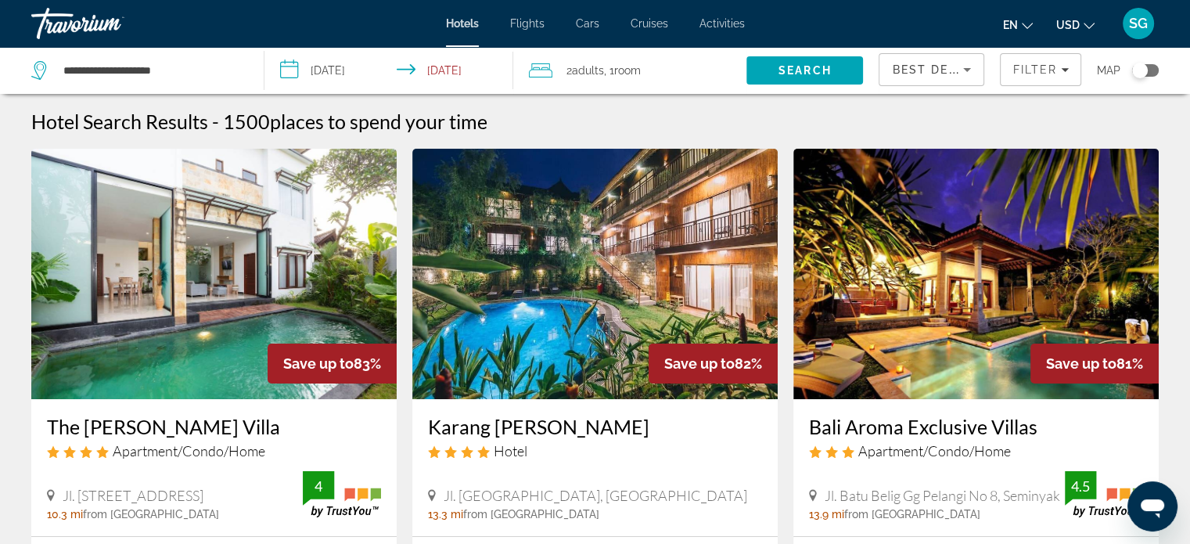
click at [1152, 67] on div "Toggle map" at bounding box center [1145, 70] width 27 height 13
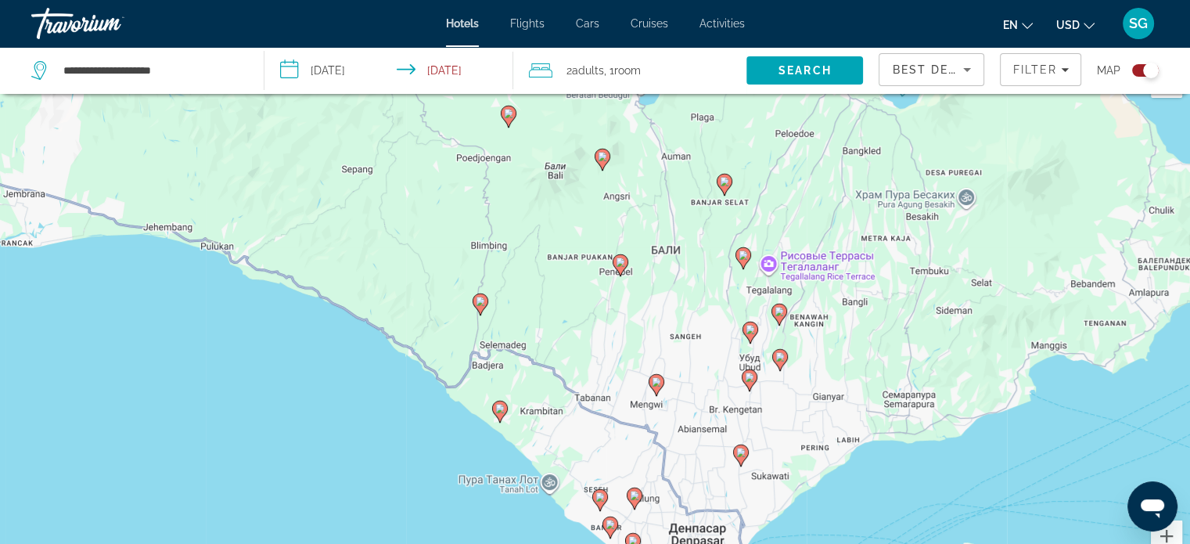
scroll to position [41, 0]
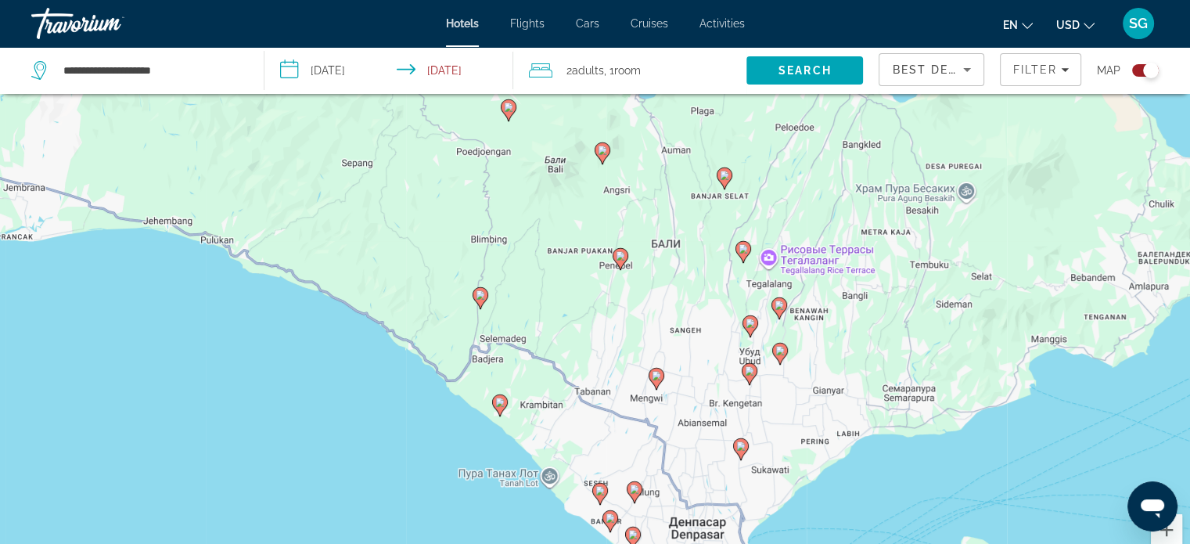
click at [749, 324] on image "Main content" at bounding box center [750, 322] width 9 height 9
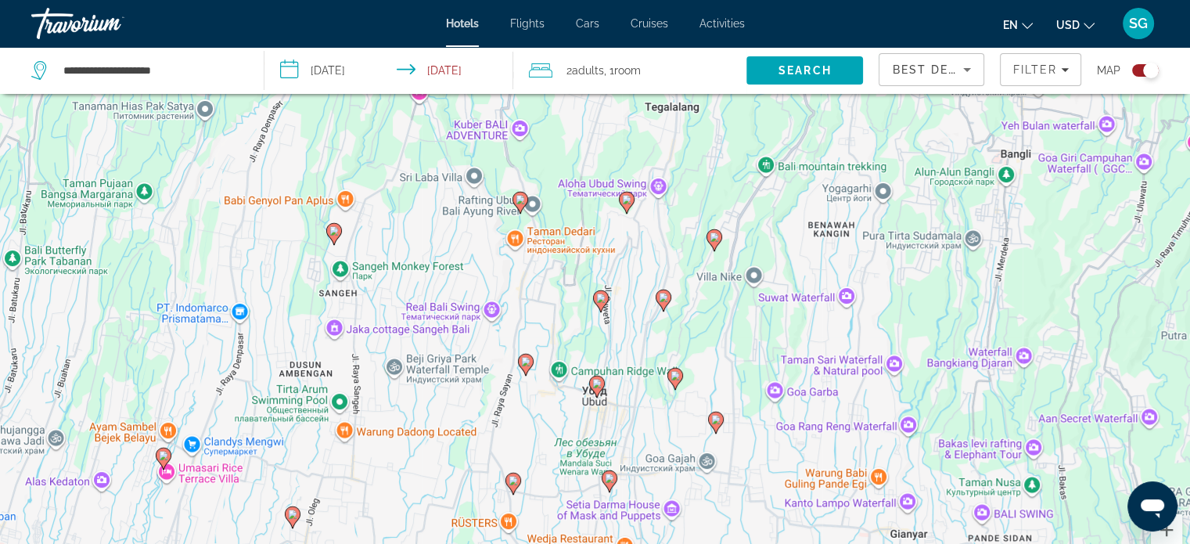
click at [598, 297] on image "Main content" at bounding box center [600, 297] width 9 height 9
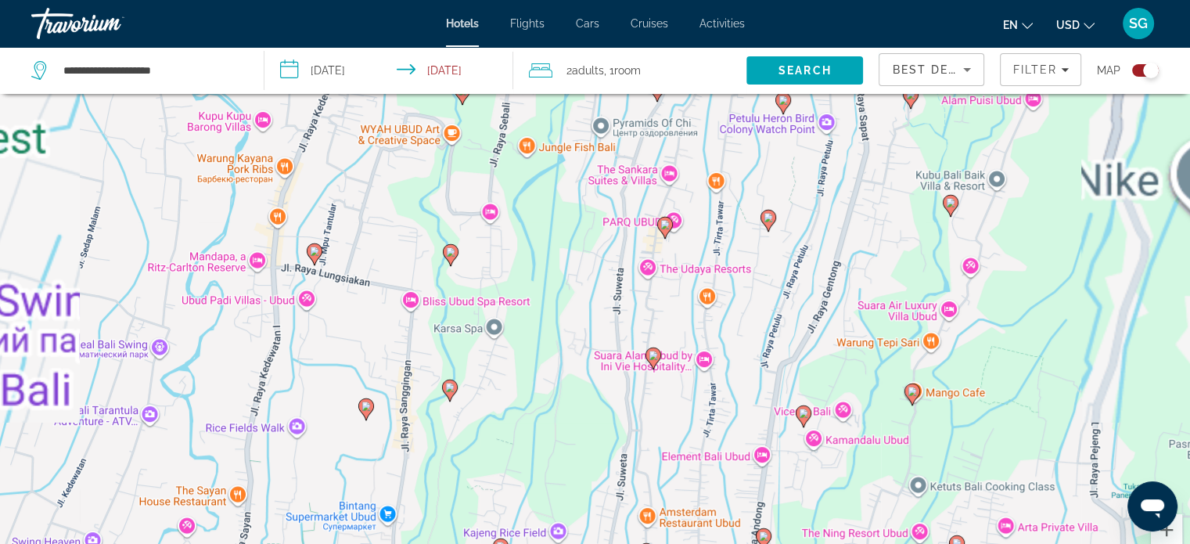
click at [595, 312] on div "Для навигации используйте клавиши со стрелками. Чтобы активировать перетаскиван…" at bounding box center [595, 324] width 1190 height 544
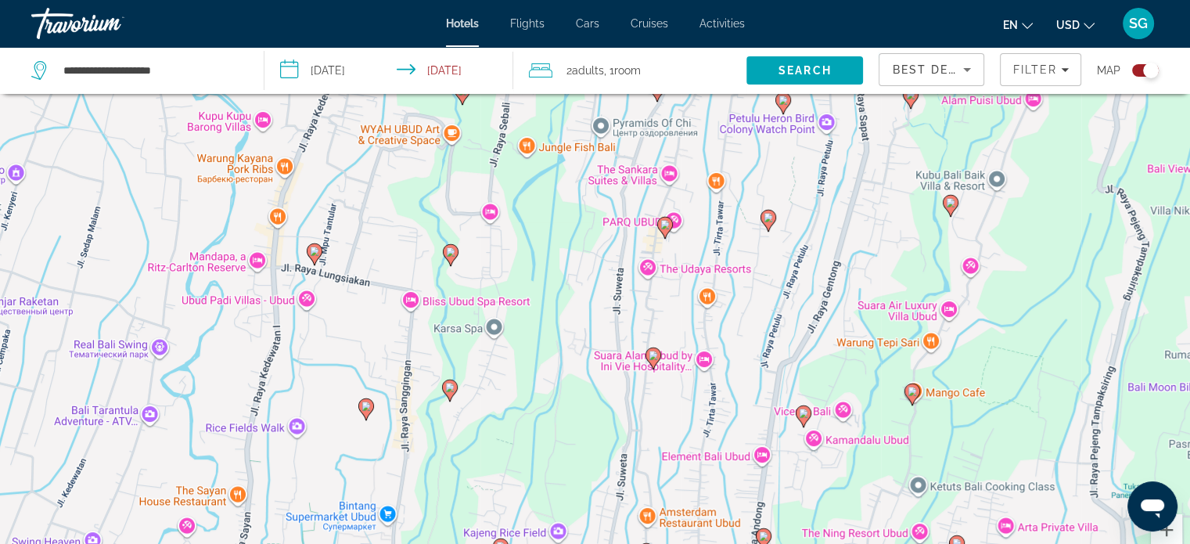
click at [653, 353] on image "Main content" at bounding box center [653, 354] width 9 height 9
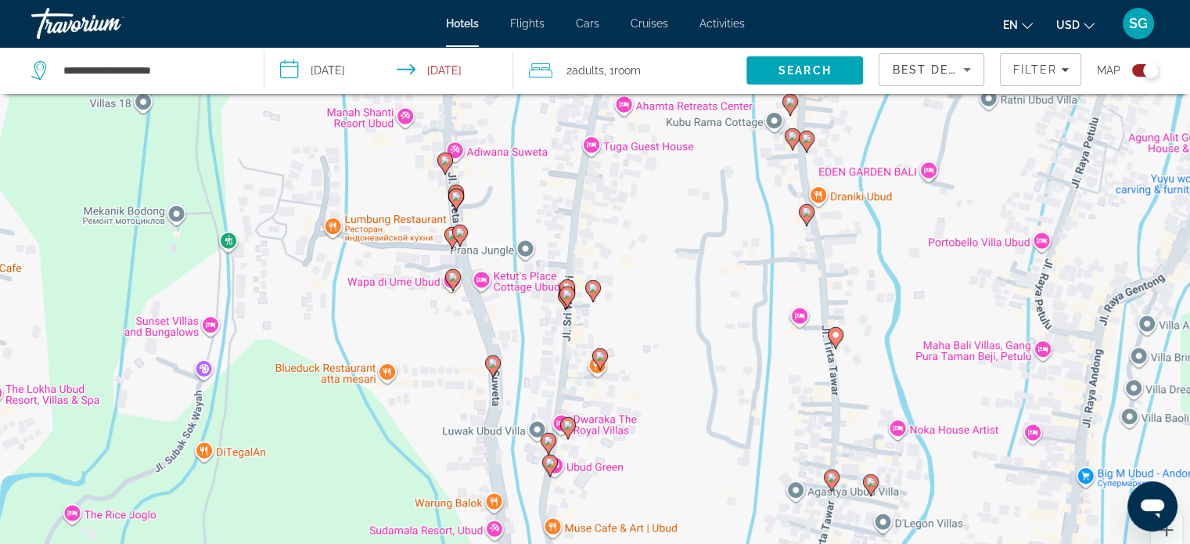
click at [548, 440] on image "Main content" at bounding box center [548, 440] width 9 height 9
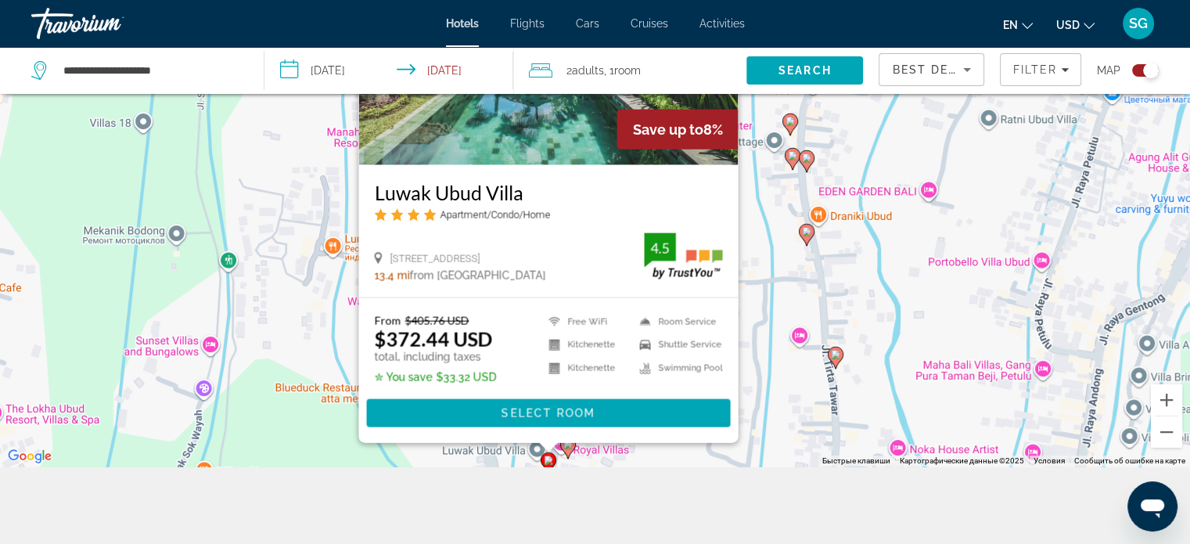
scroll to position [173, 0]
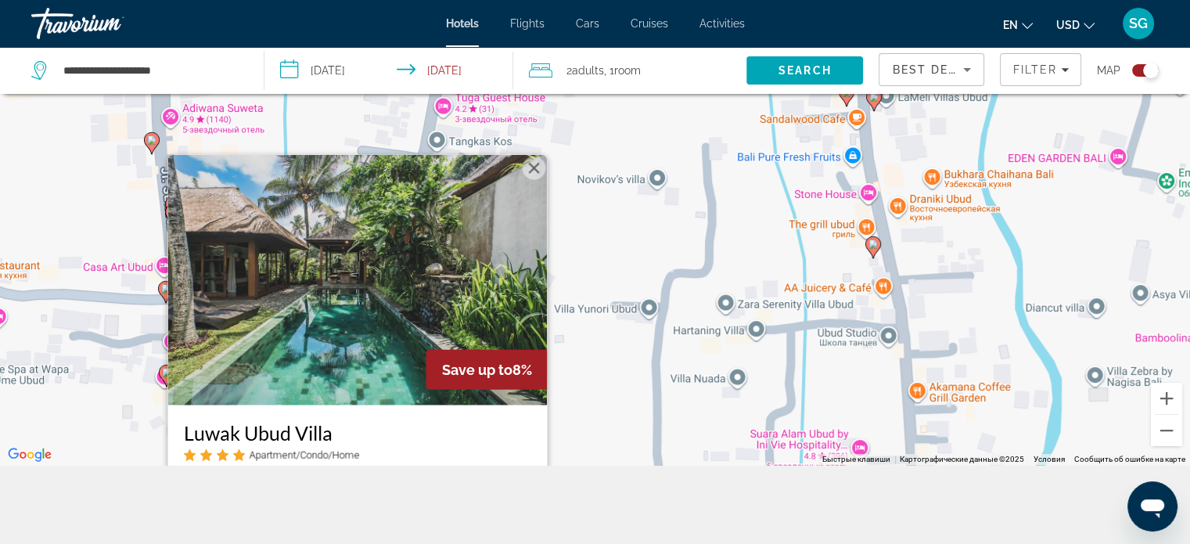
click at [532, 162] on button "Закрыть" at bounding box center [533, 167] width 23 height 23
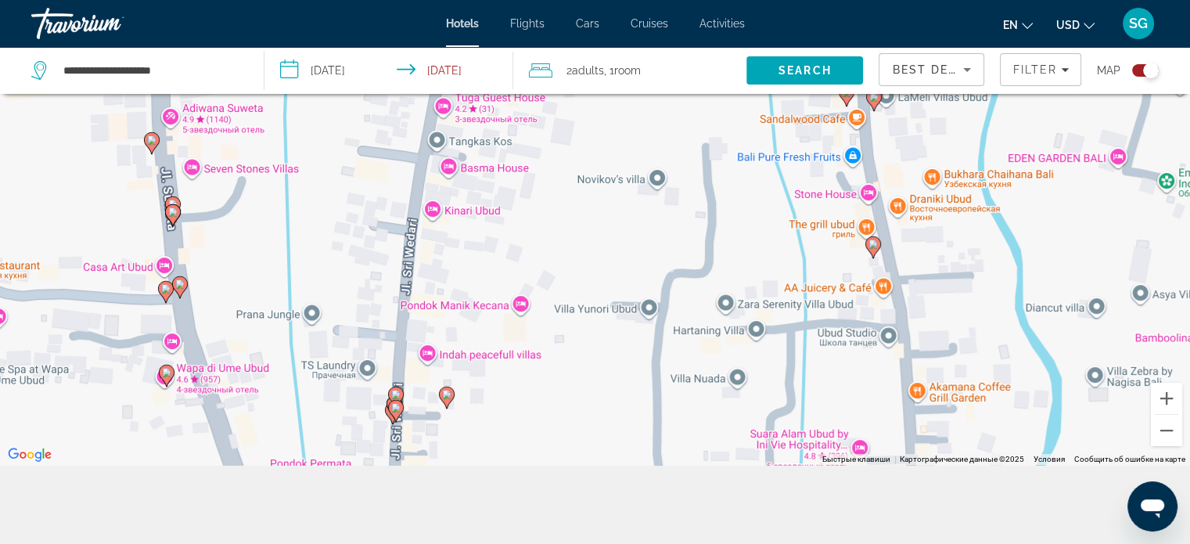
scroll to position [188, 0]
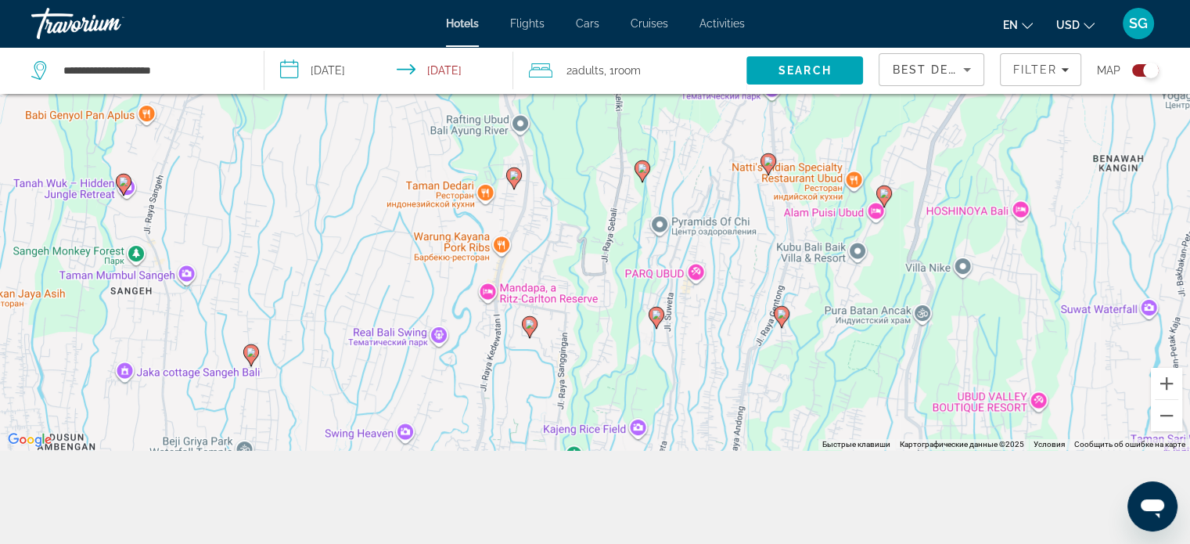
click at [656, 315] on image "Main content" at bounding box center [656, 314] width 9 height 9
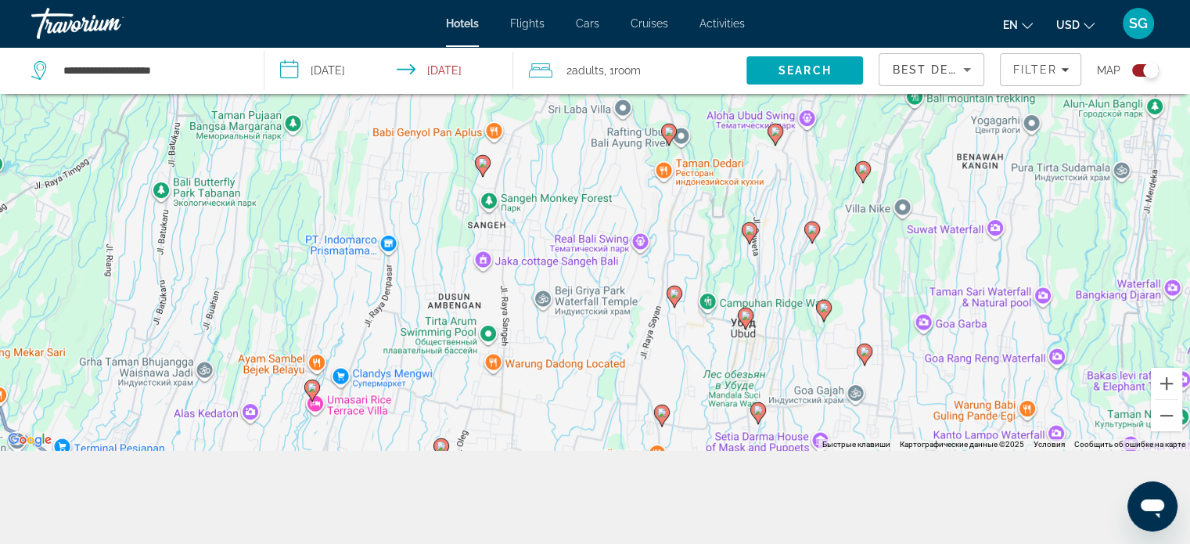
click at [746, 315] on image "Main content" at bounding box center [745, 315] width 9 height 9
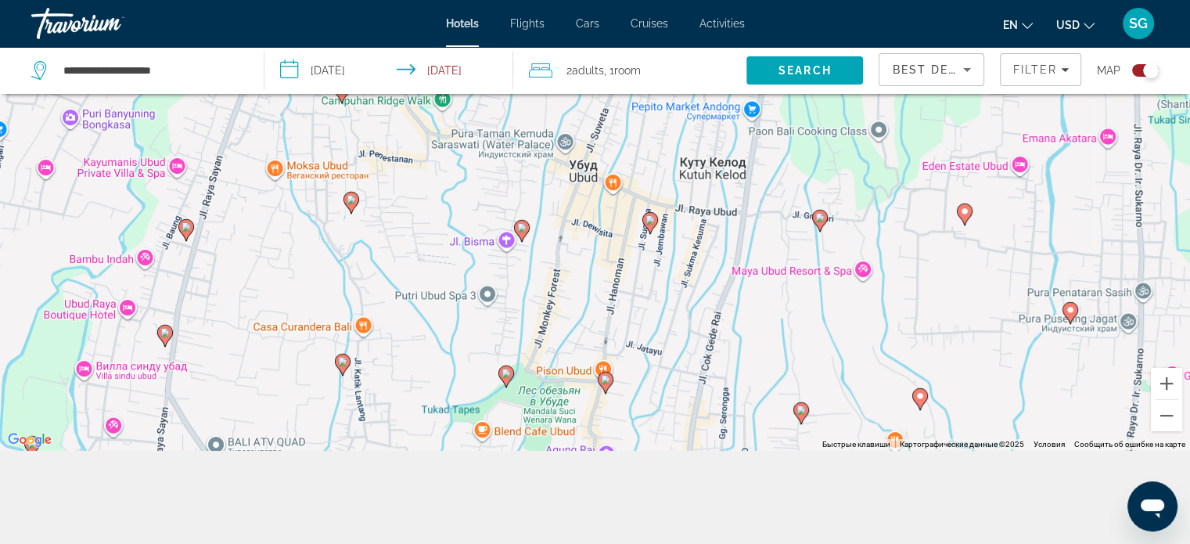
click at [650, 221] on image "Main content" at bounding box center [649, 219] width 9 height 9
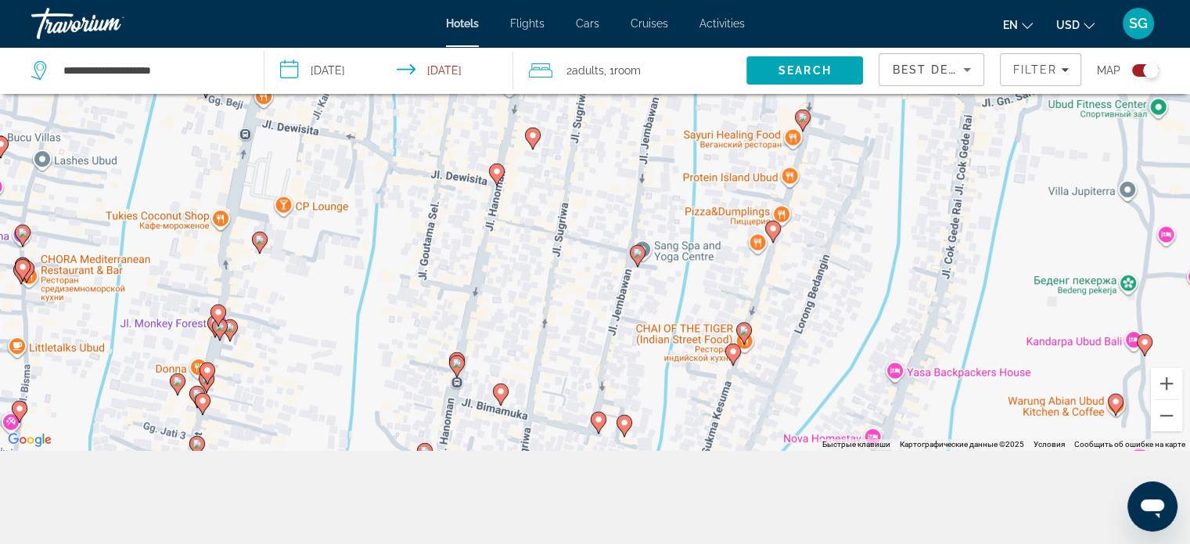
click at [637, 250] on image "Main content" at bounding box center [637, 252] width 9 height 9
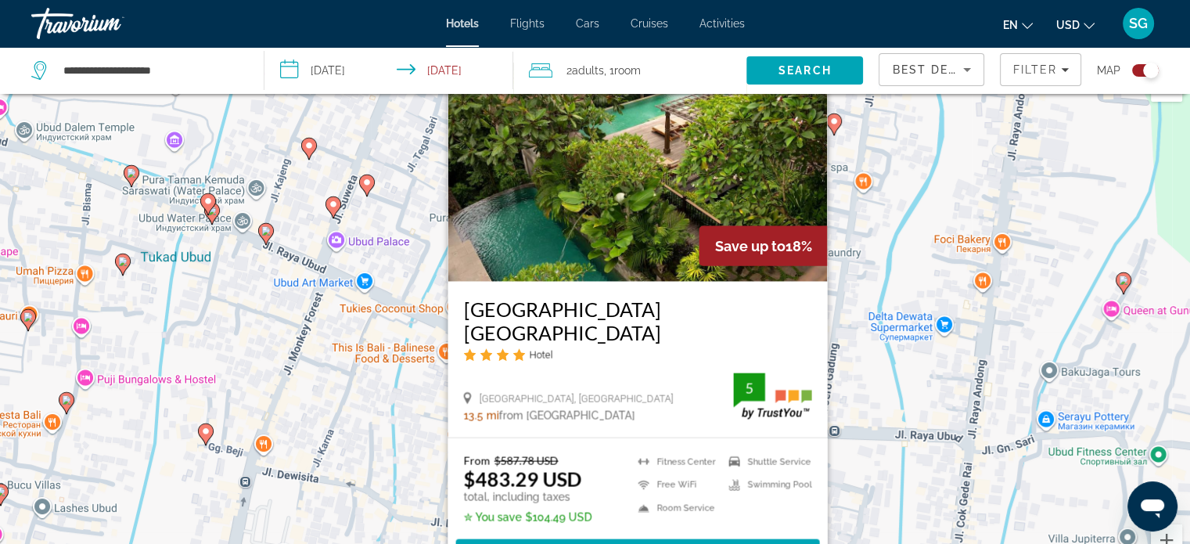
scroll to position [0, 0]
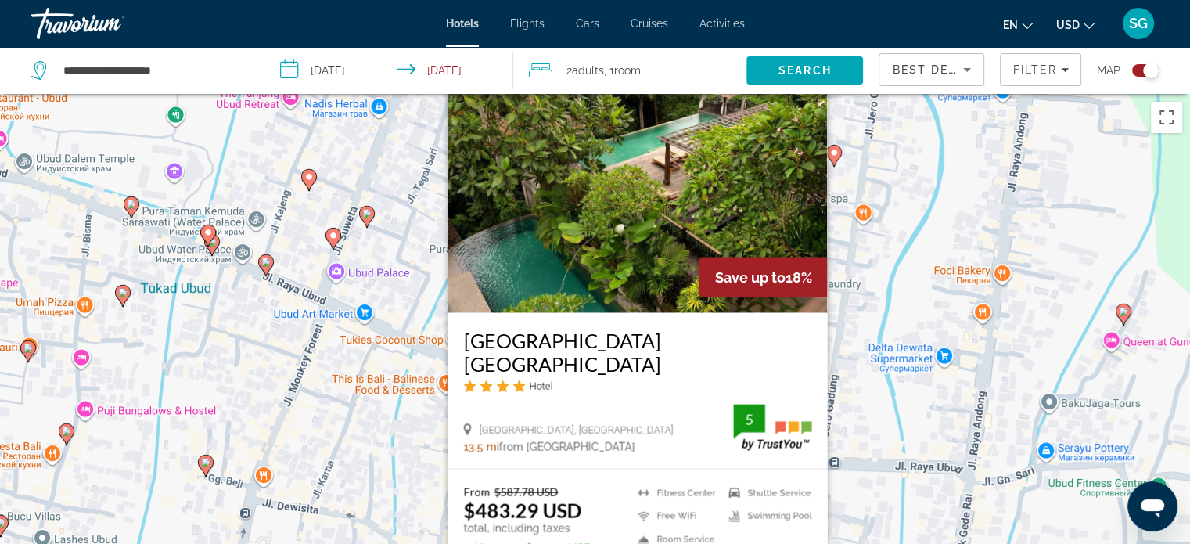
click at [813, 87] on button "Закрыть" at bounding box center [813, 74] width 23 height 23
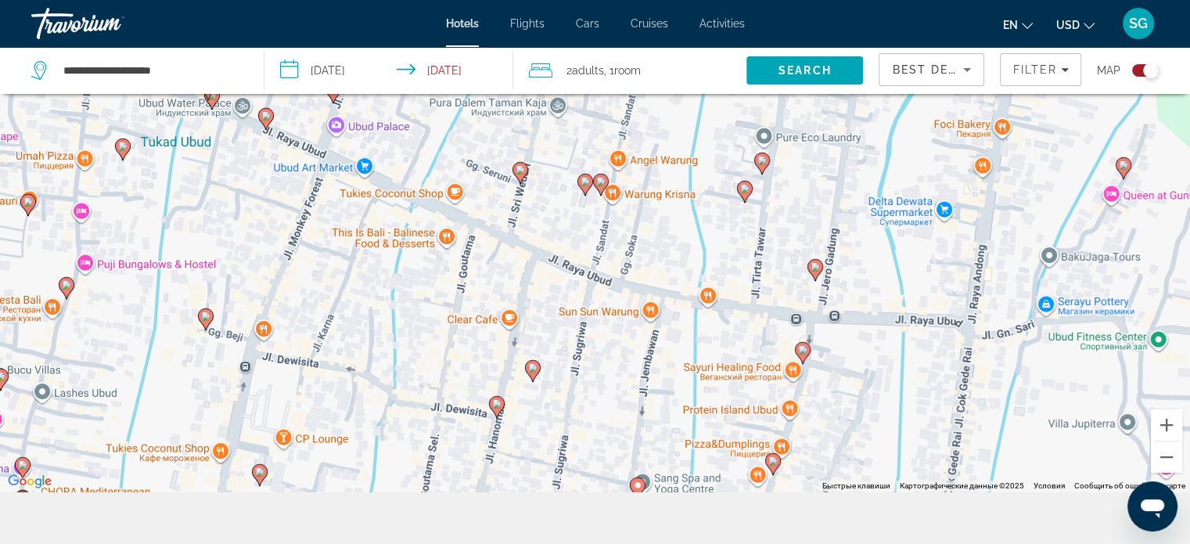
scroll to position [188, 0]
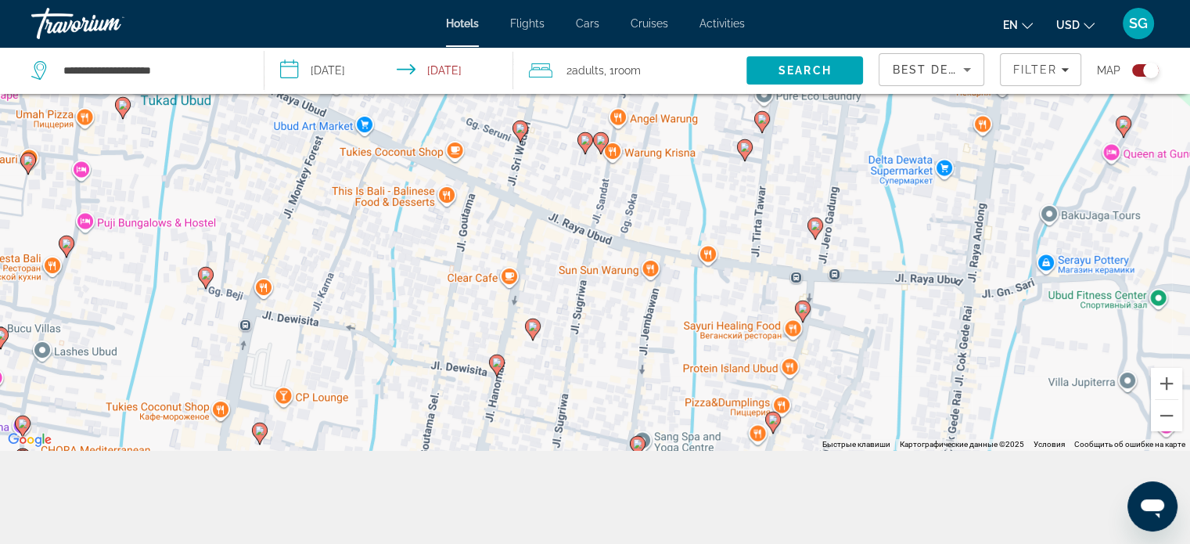
click at [494, 357] on icon "Main content" at bounding box center [496, 364] width 14 height 20
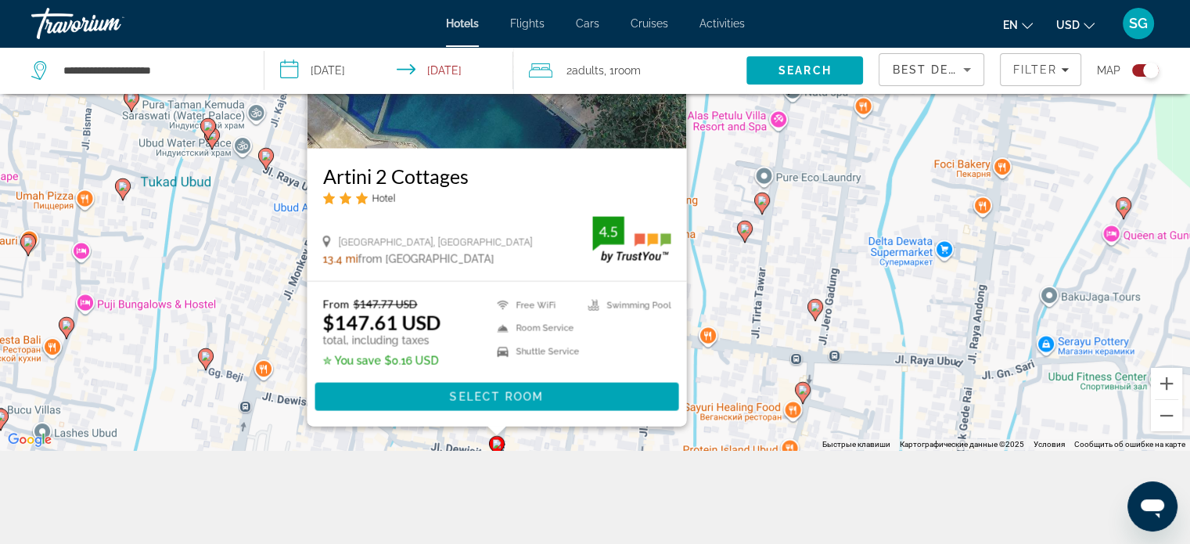
scroll to position [0, 0]
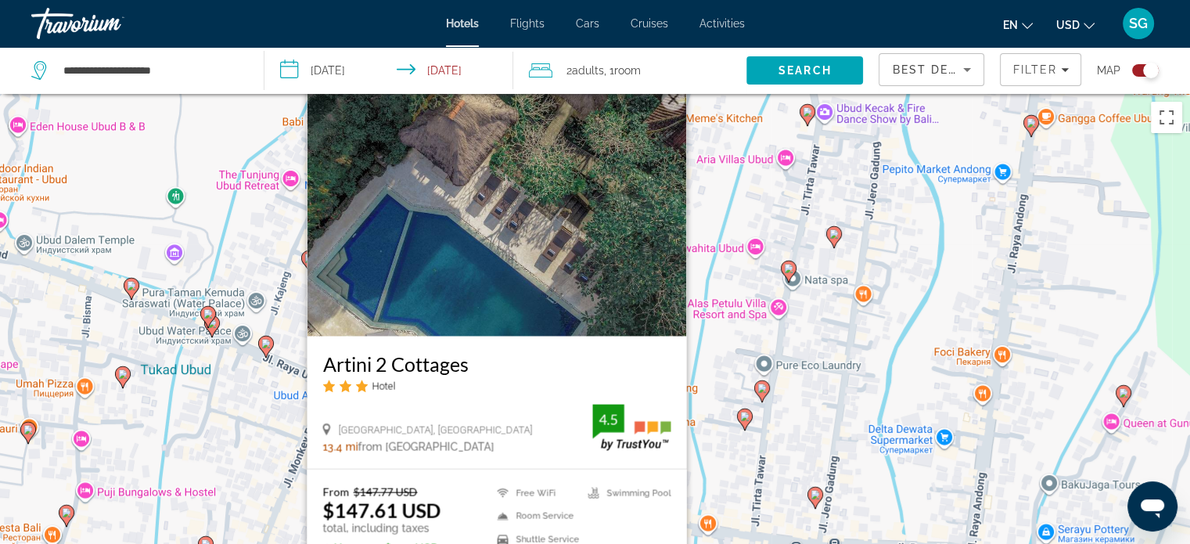
click at [672, 99] on button "Закрыть" at bounding box center [672, 98] width 23 height 23
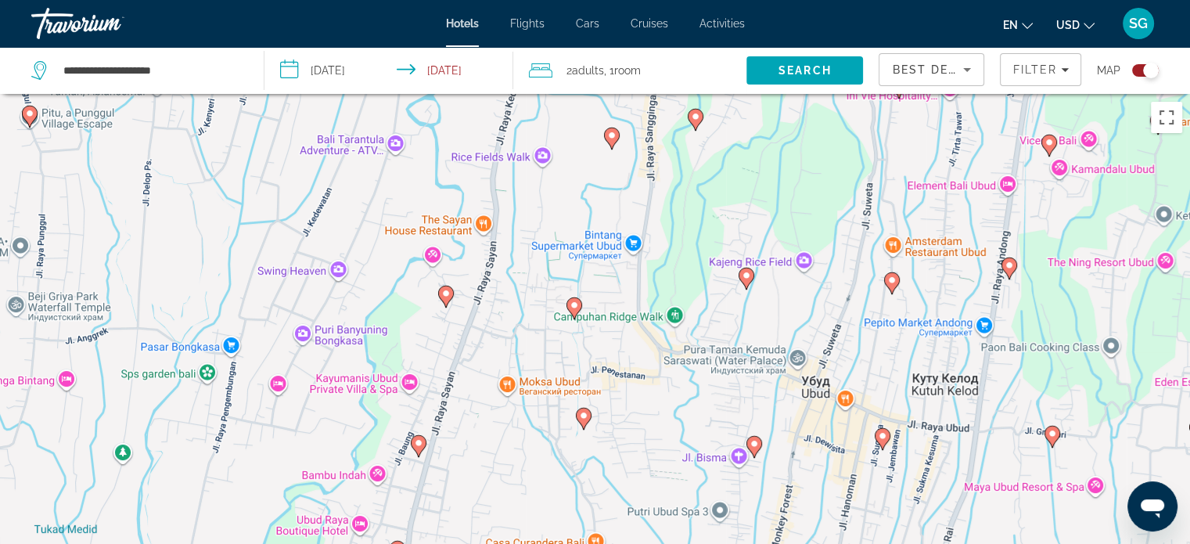
click at [882, 441] on icon "Main content" at bounding box center [882, 438] width 14 height 20
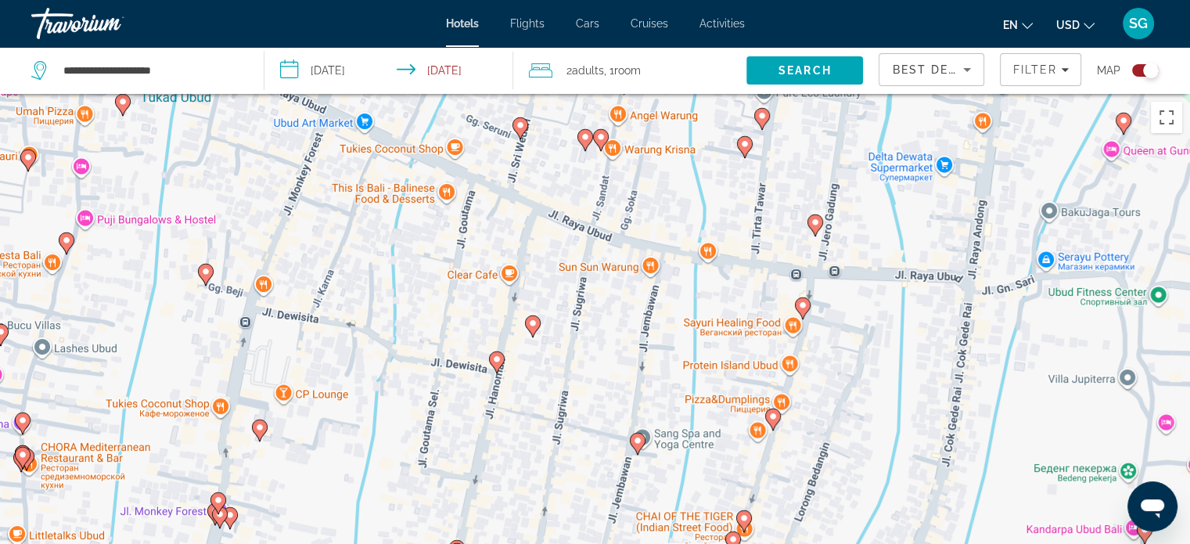
click at [529, 325] on image "Main content" at bounding box center [532, 322] width 9 height 9
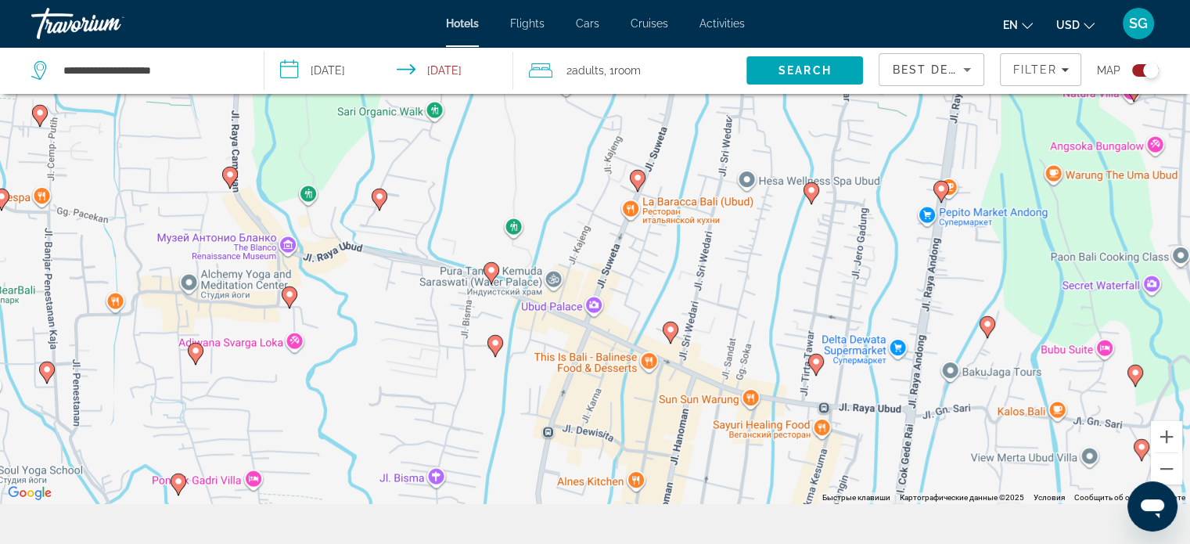
scroll to position [188, 0]
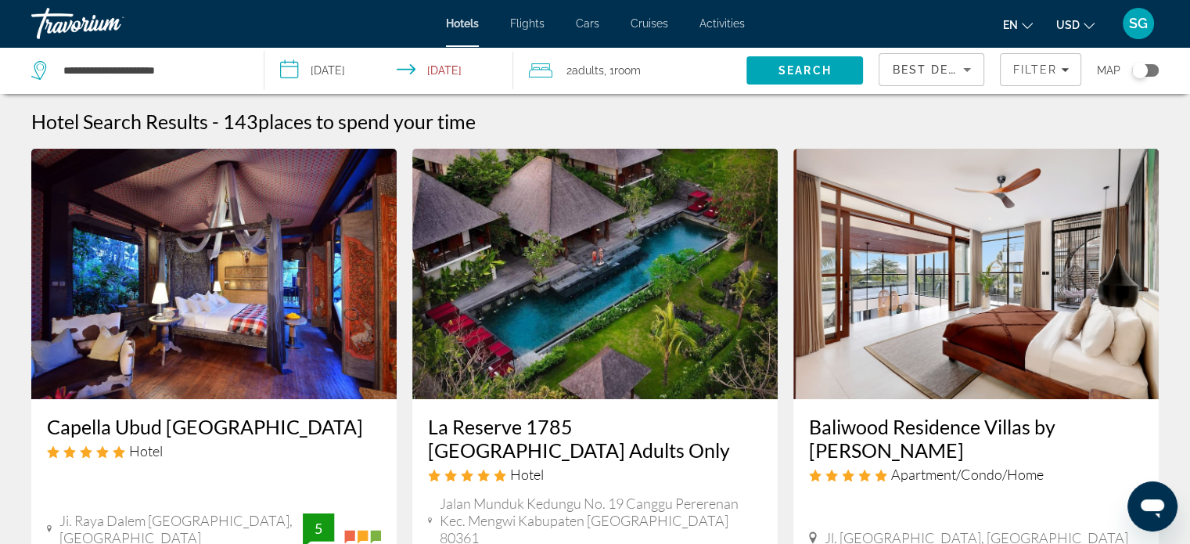
click at [1153, 66] on div "Toggle map" at bounding box center [1145, 70] width 27 height 13
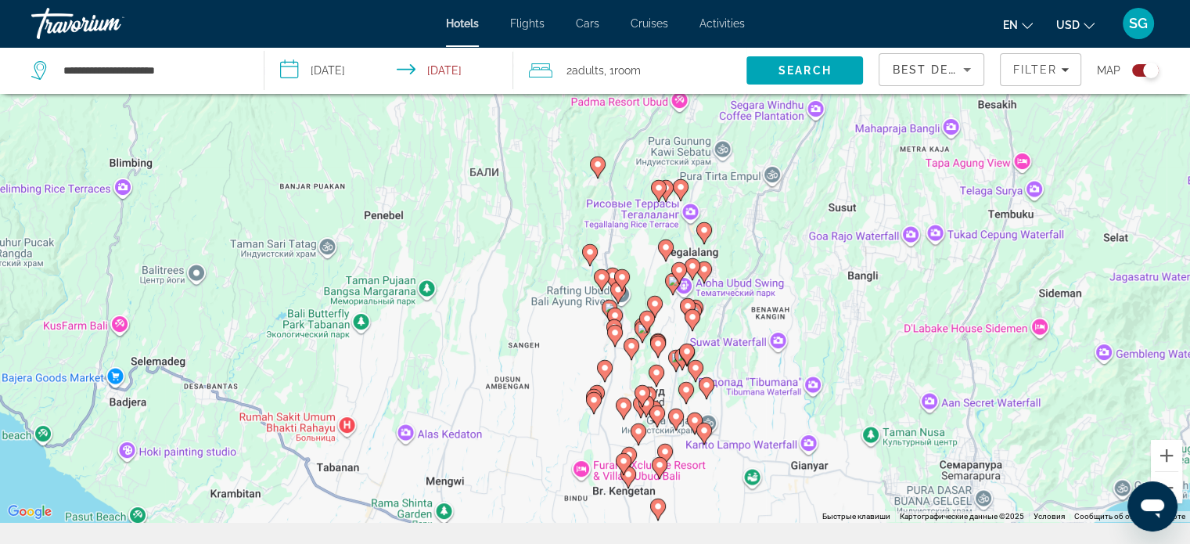
scroll to position [188, 0]
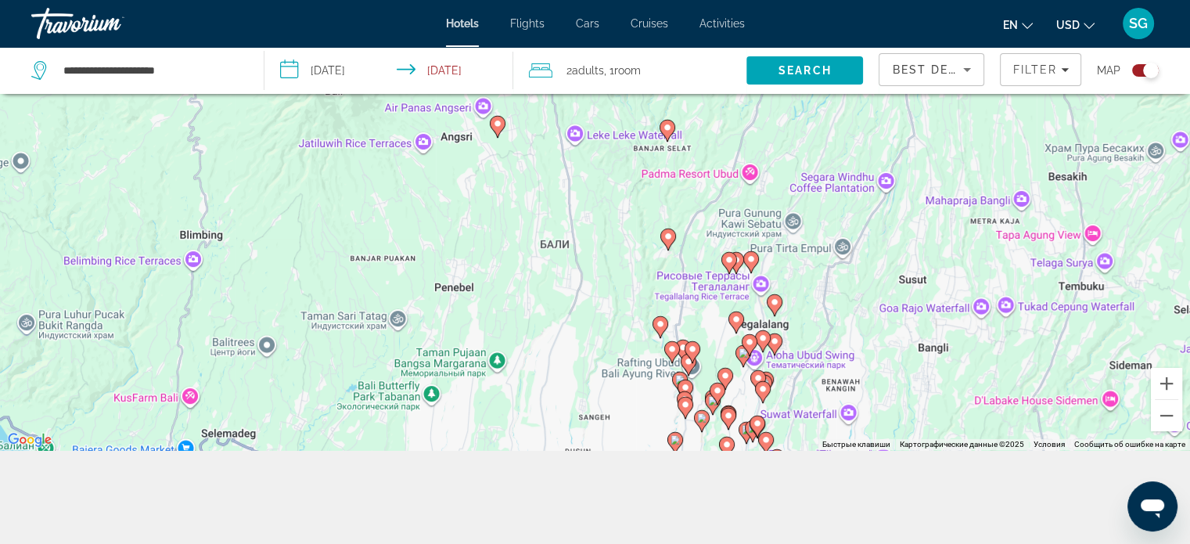
click at [729, 260] on image "Main content" at bounding box center [728, 259] width 9 height 9
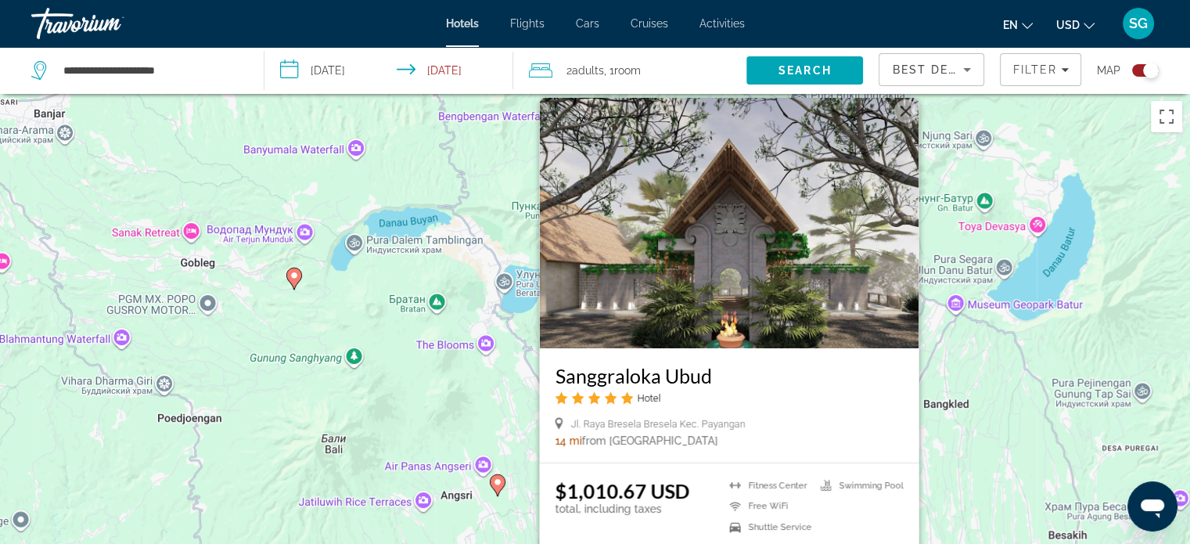
scroll to position [0, 0]
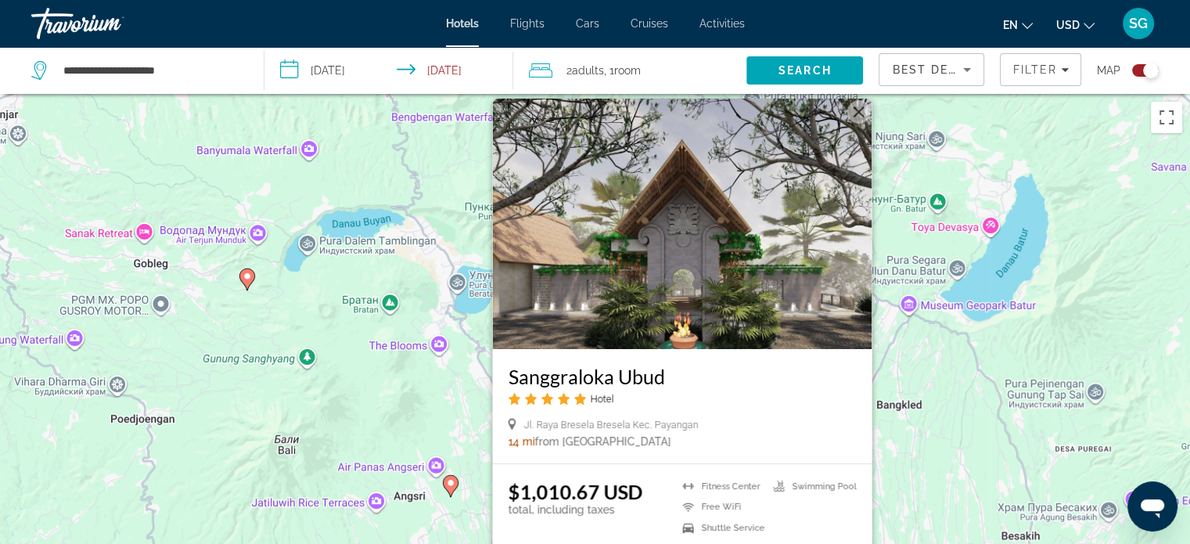
click at [857, 117] on button "Закрыть" at bounding box center [857, 111] width 23 height 23
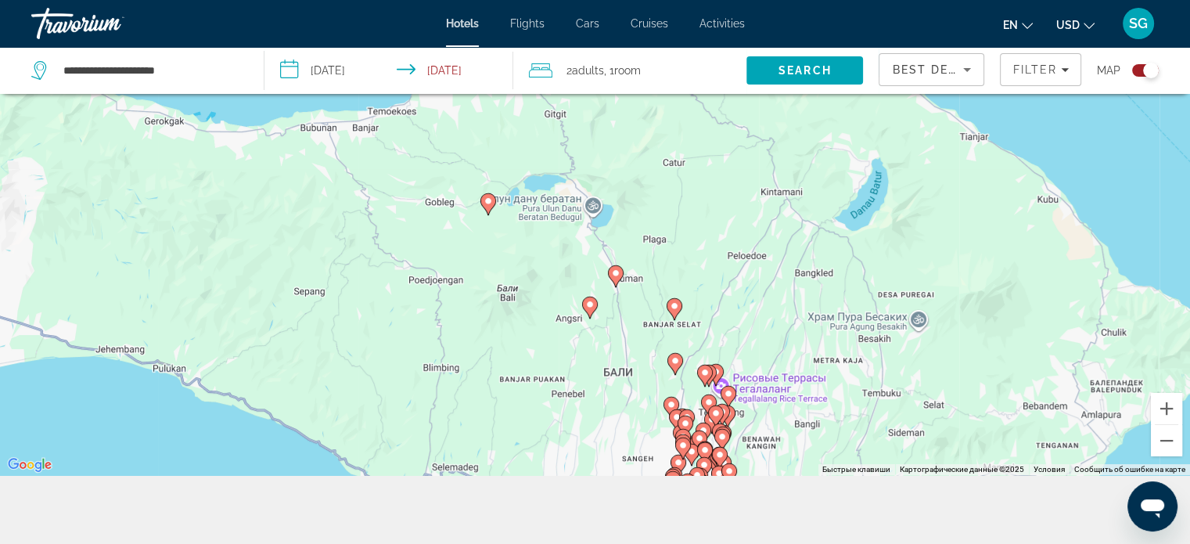
scroll to position [174, 0]
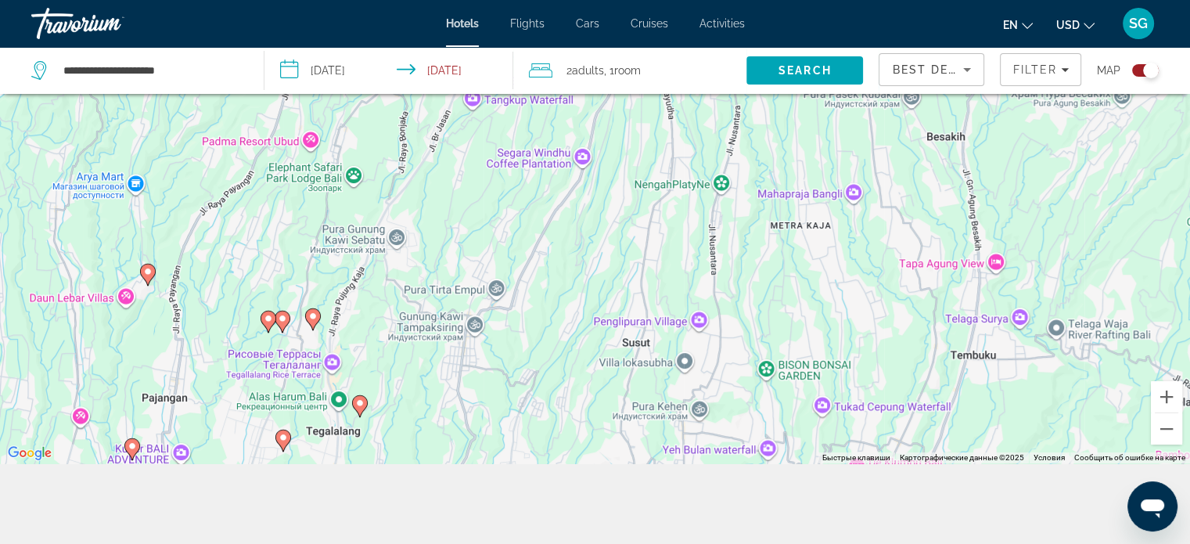
click at [311, 325] on icon "Main content" at bounding box center [312, 318] width 14 height 20
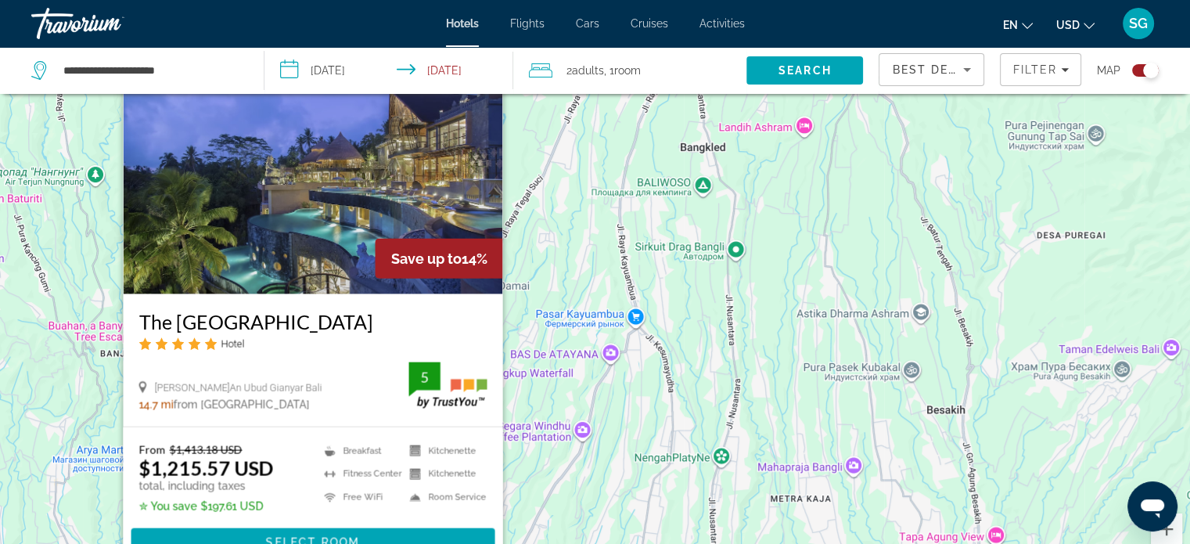
scroll to position [0, 0]
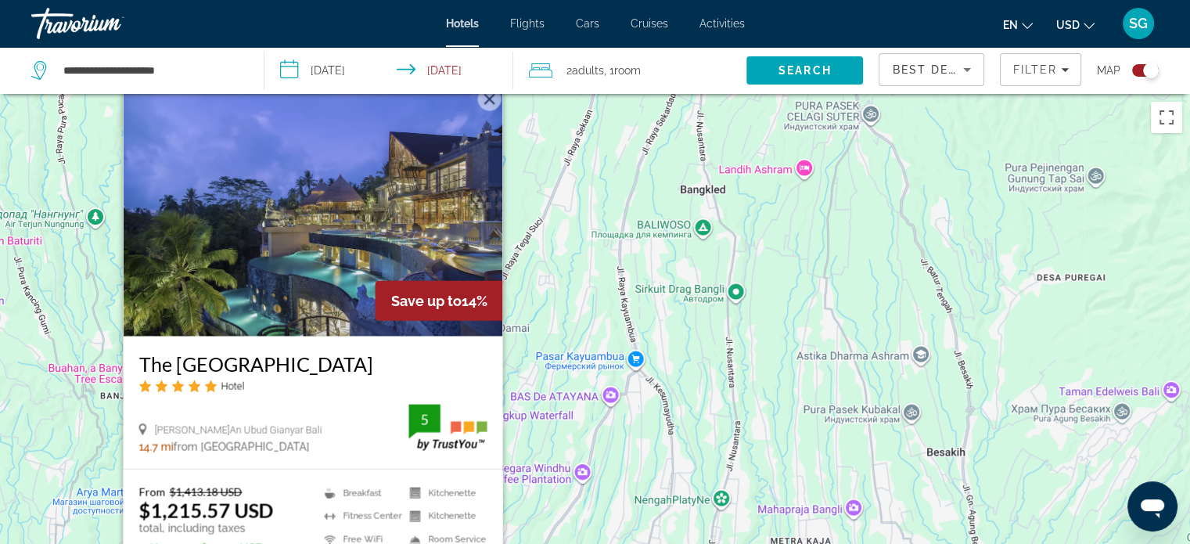
click at [486, 106] on button "Закрыть" at bounding box center [488, 98] width 23 height 23
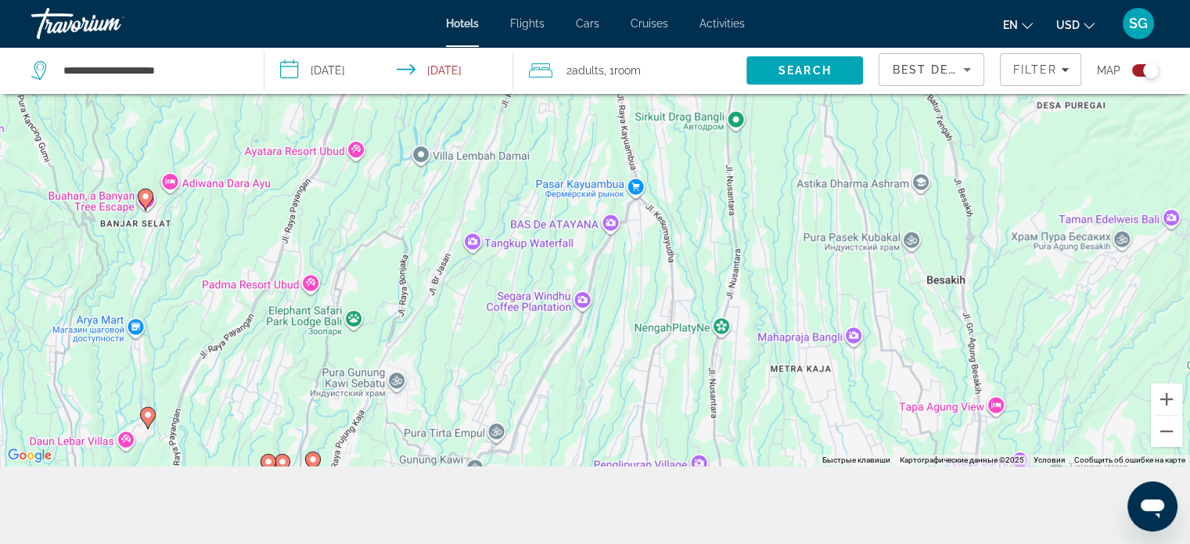
scroll to position [188, 0]
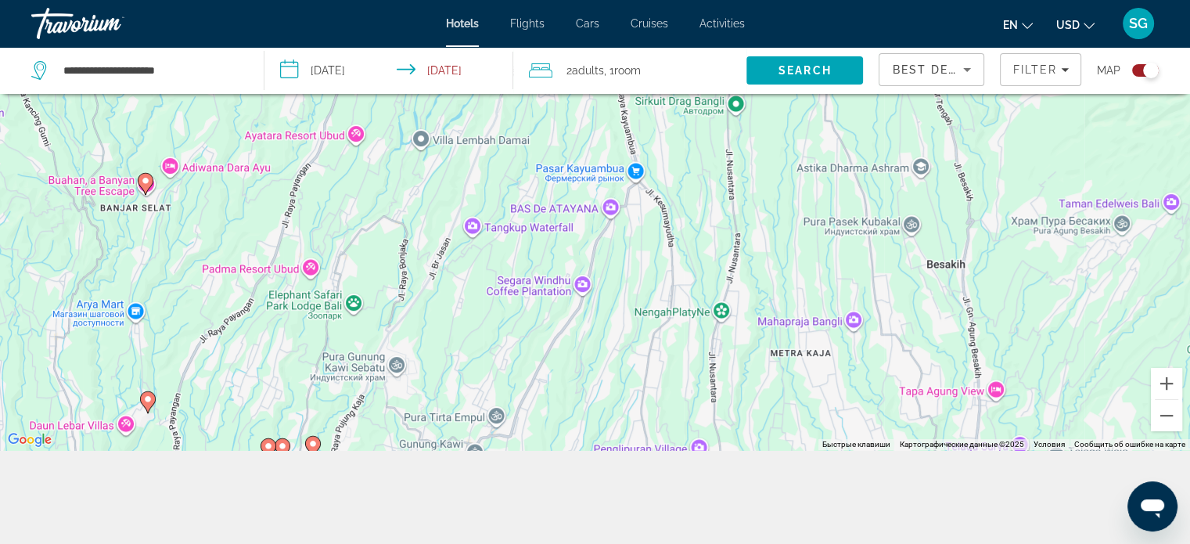
click at [311, 442] on image "Main content" at bounding box center [312, 443] width 9 height 9
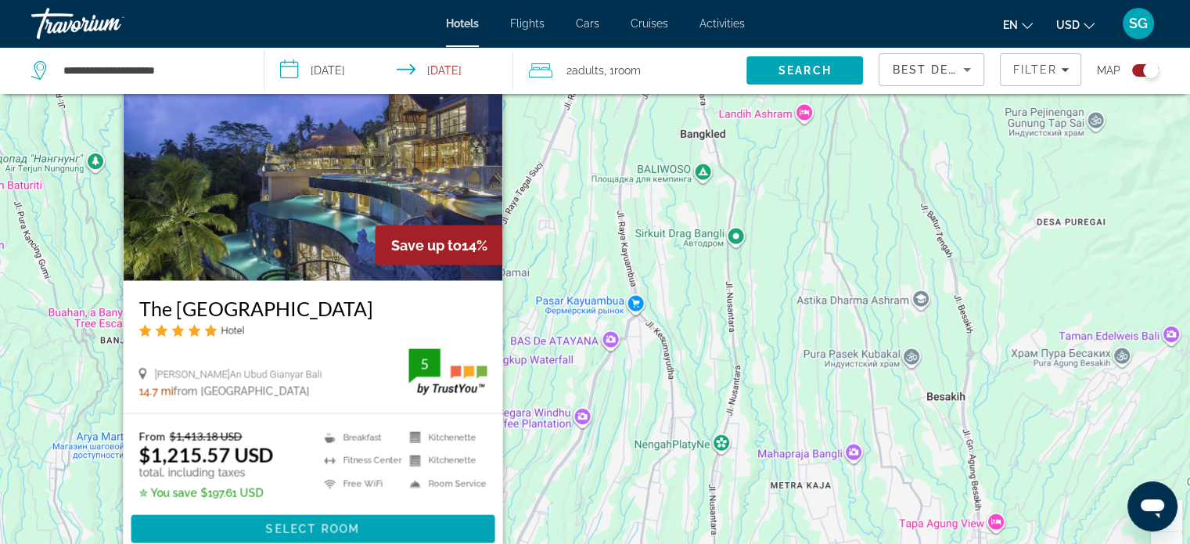
scroll to position [0, 0]
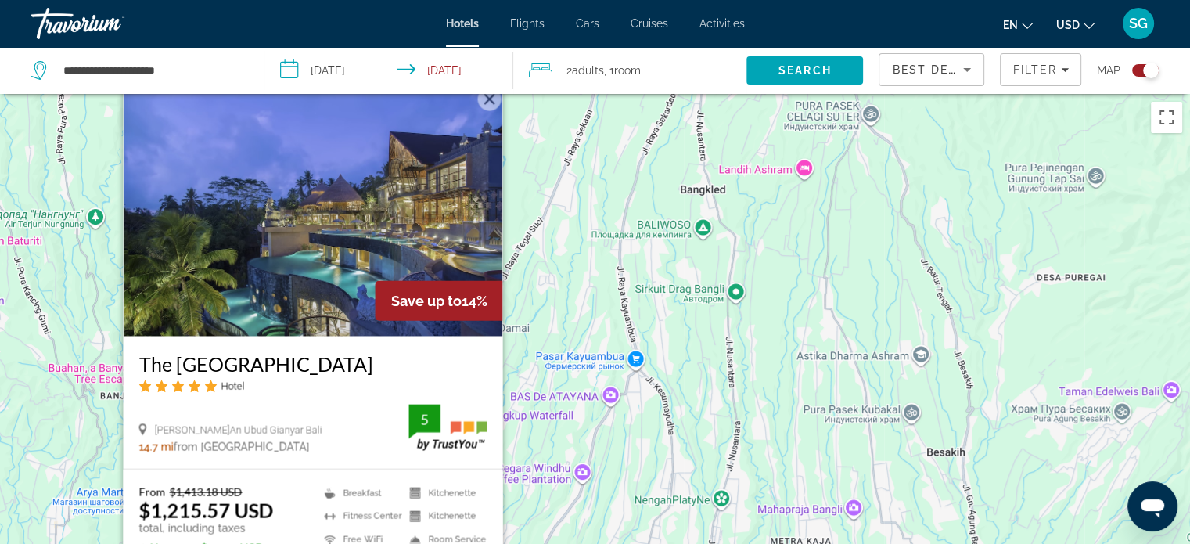
click at [481, 97] on input "**********" at bounding box center [391, 73] width 255 height 52
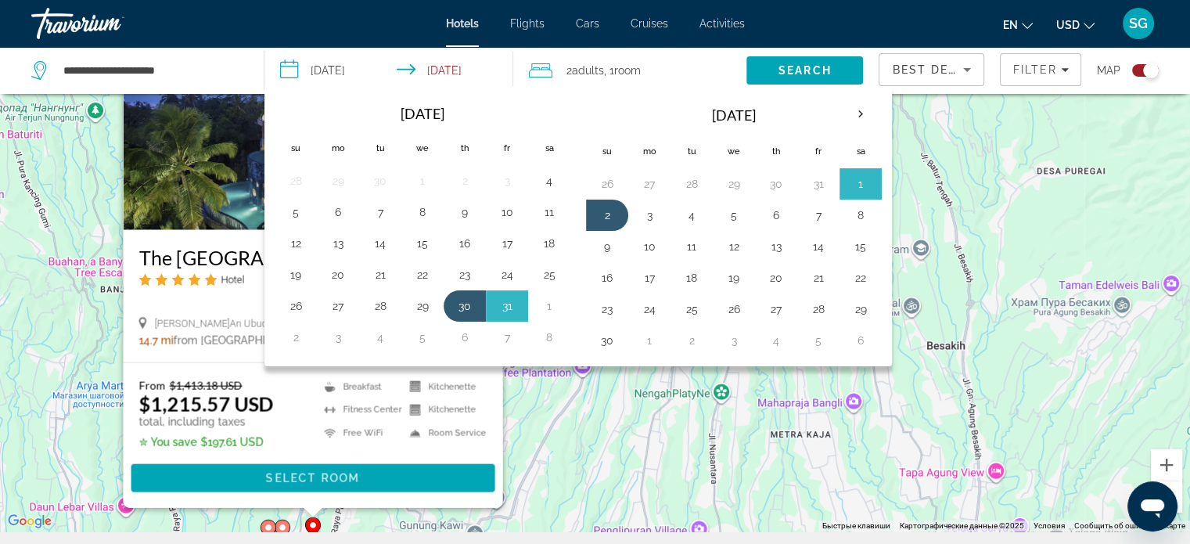
scroll to position [188, 0]
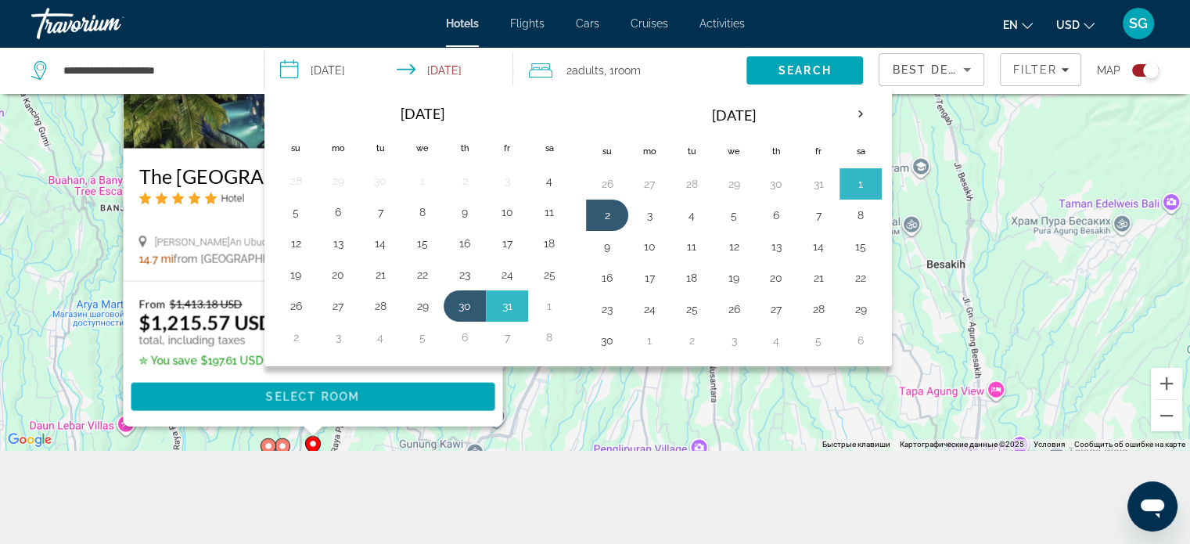
click at [286, 439] on gmp-advanced-marker "Main content" at bounding box center [283, 448] width 16 height 23
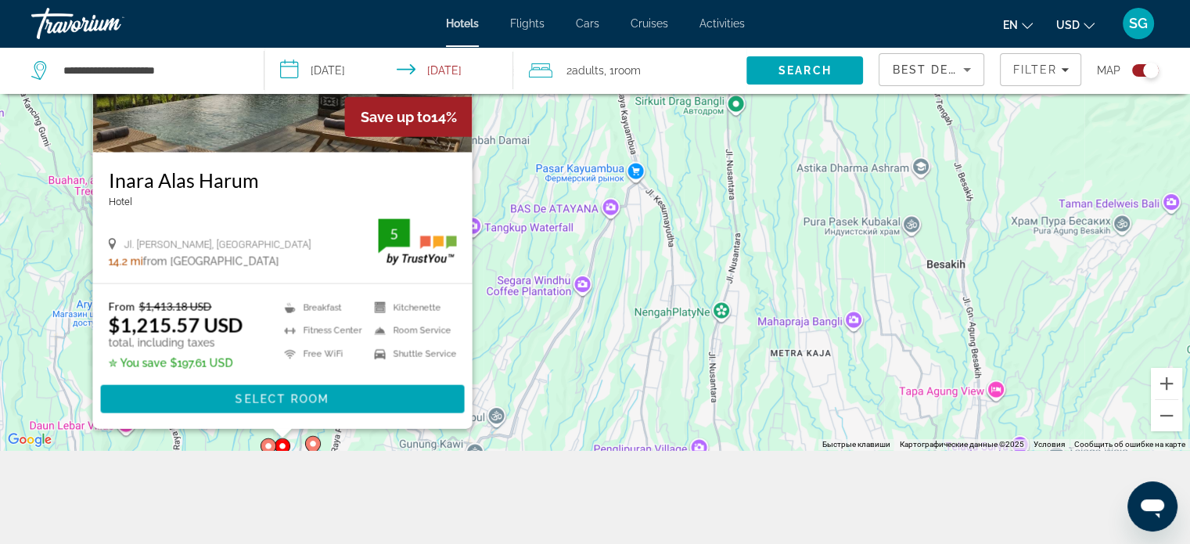
scroll to position [0, 0]
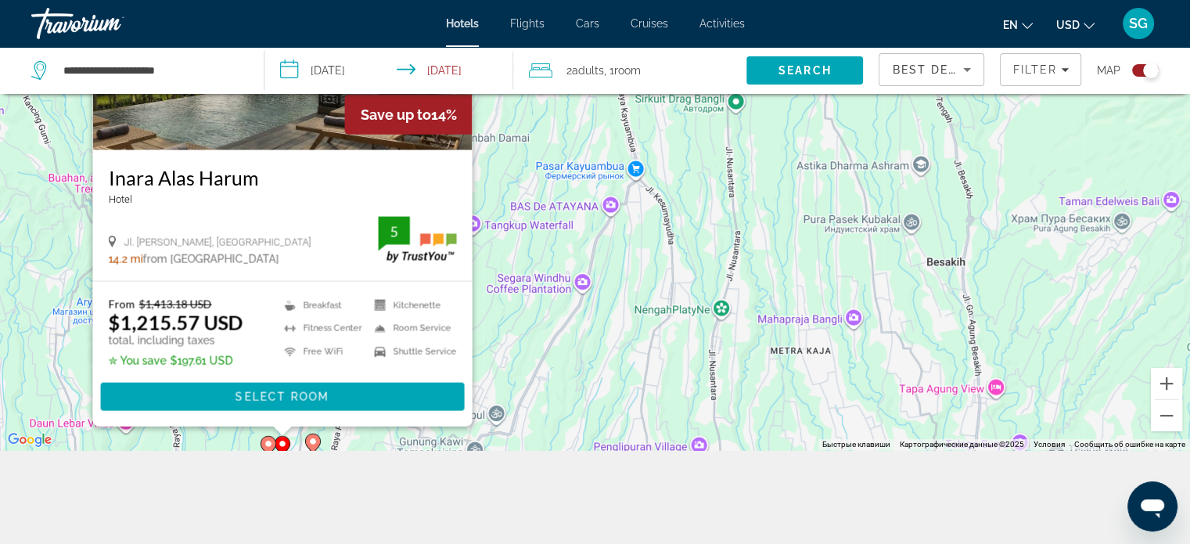
click at [268, 444] on image "Main content" at bounding box center [268, 443] width 9 height 9
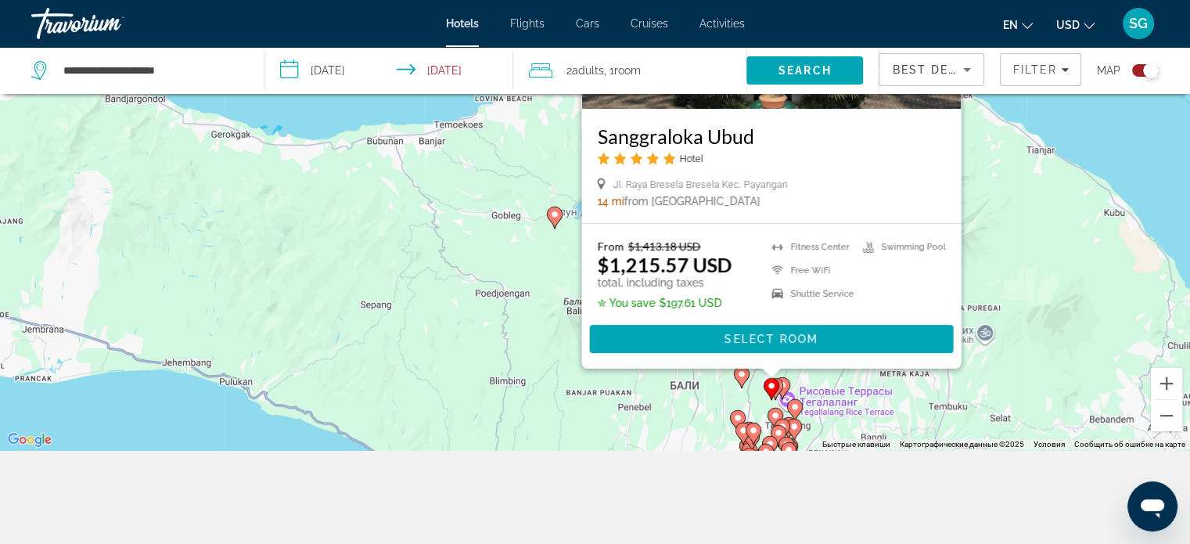
click at [1152, 70] on div "Toggle map" at bounding box center [1151, 71] width 16 height 16
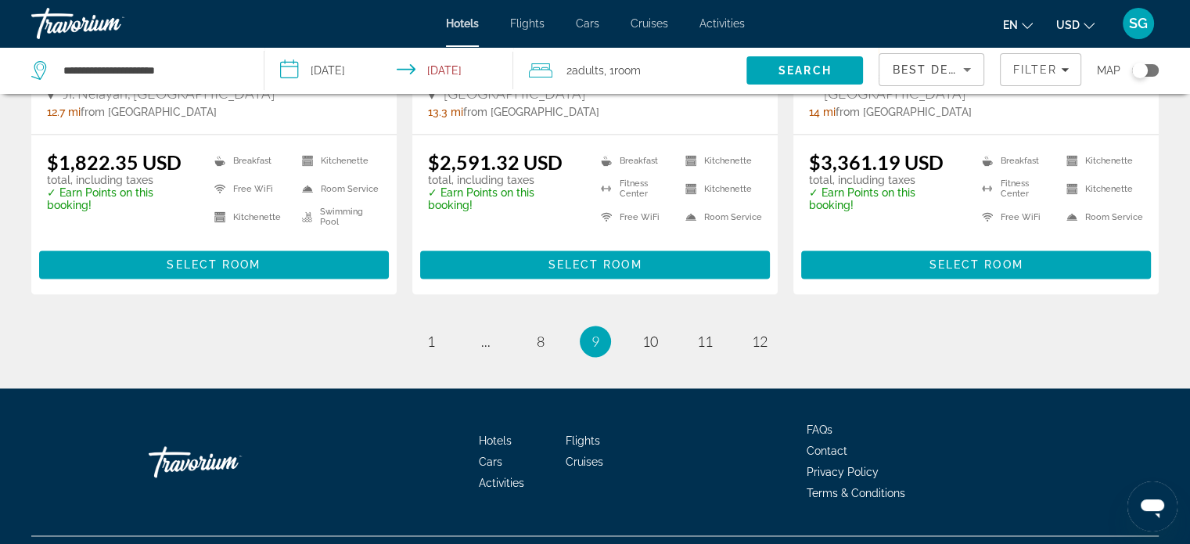
click at [1152, 70] on div "Toggle map" at bounding box center [1145, 70] width 27 height 13
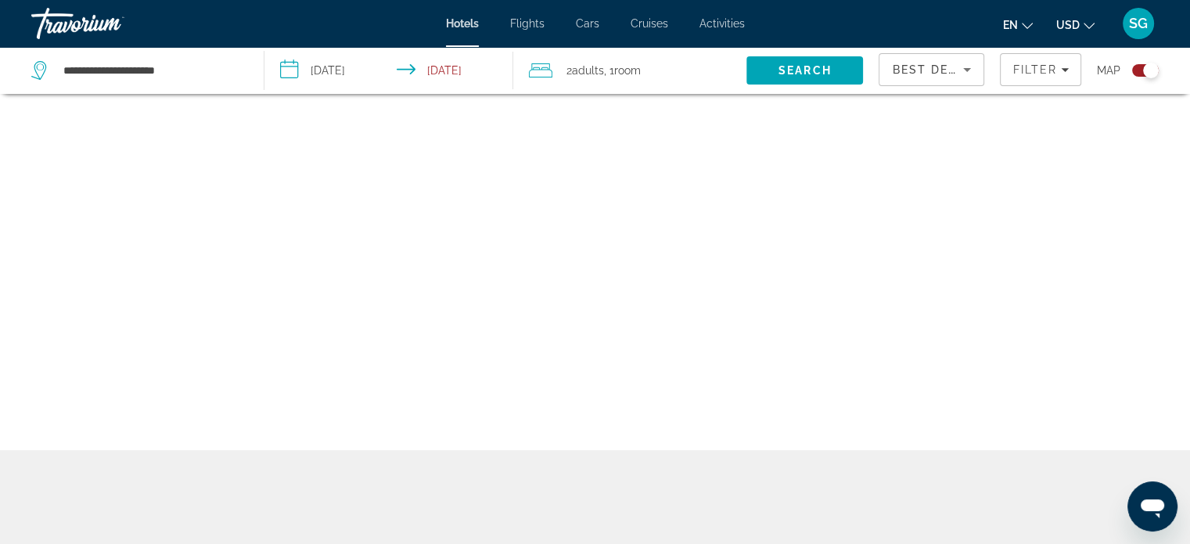
scroll to position [94, 0]
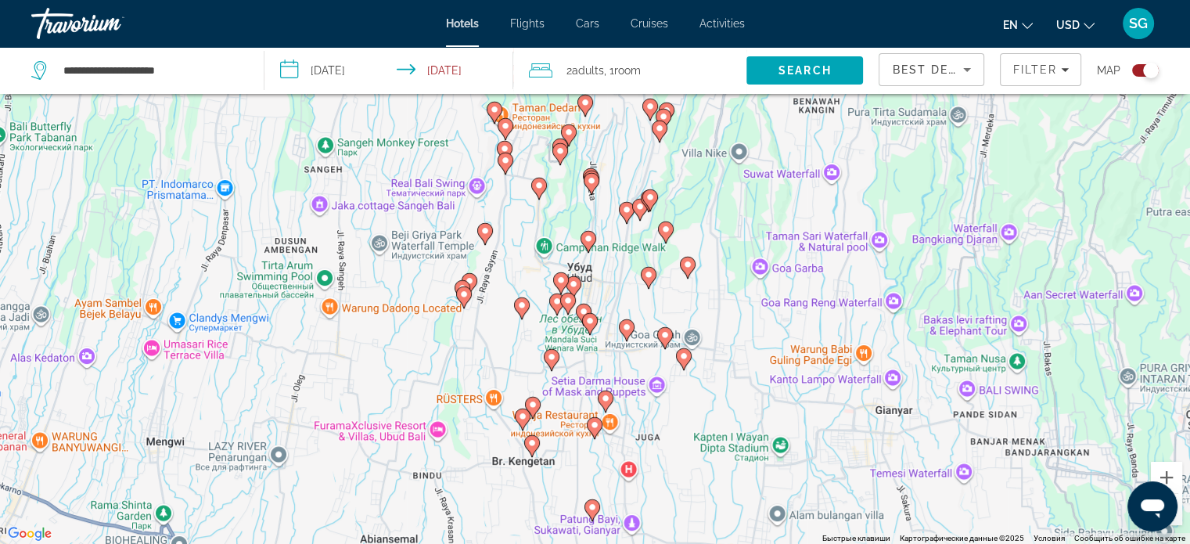
click at [573, 284] on image "Main content" at bounding box center [573, 283] width 9 height 9
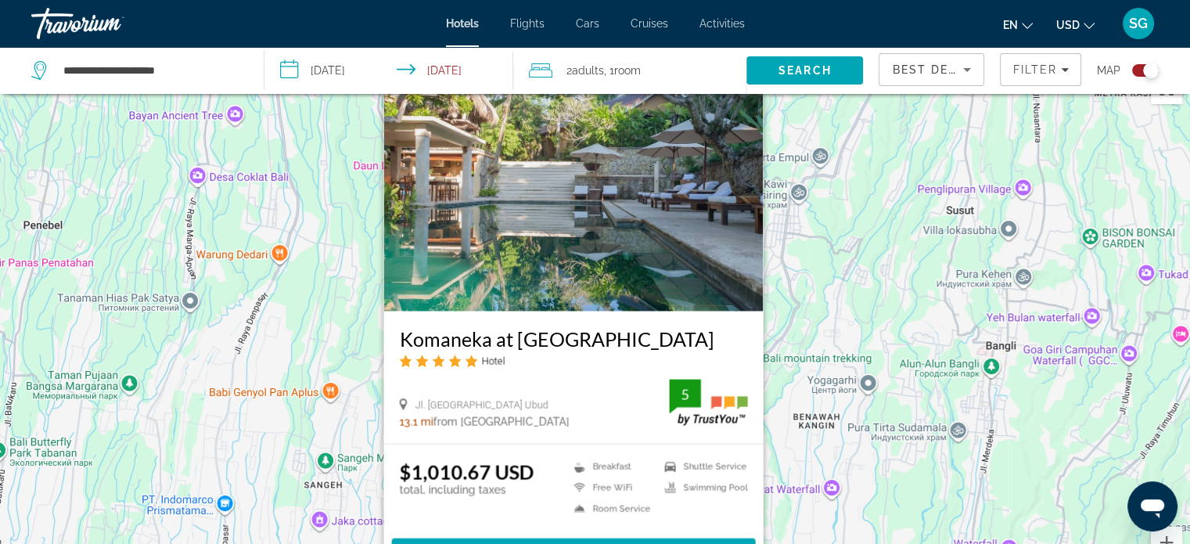
scroll to position [16, 0]
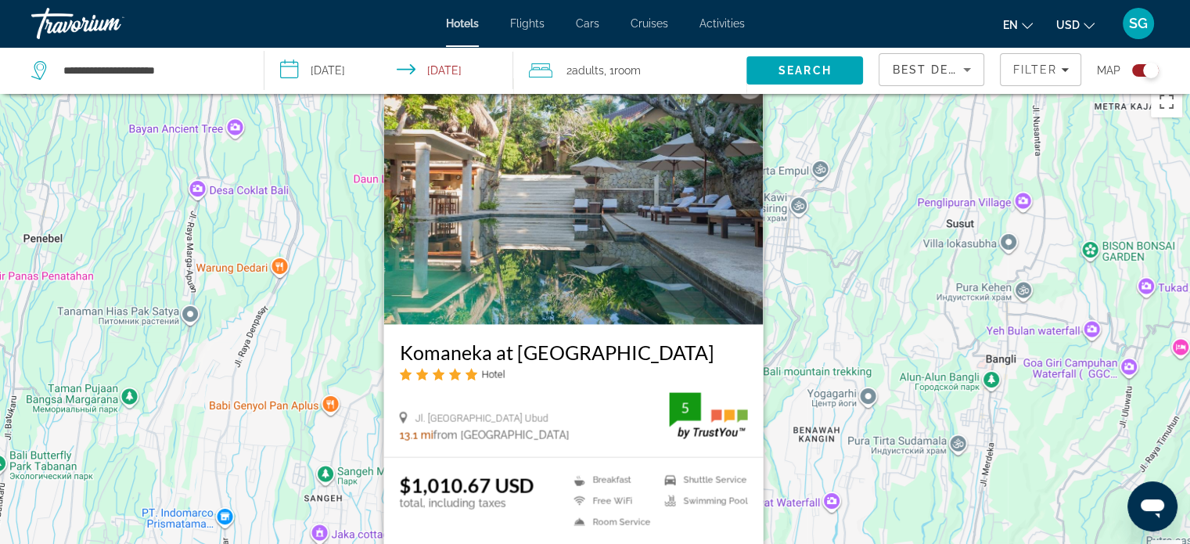
click at [754, 97] on button "Закрыть" at bounding box center [749, 86] width 23 height 23
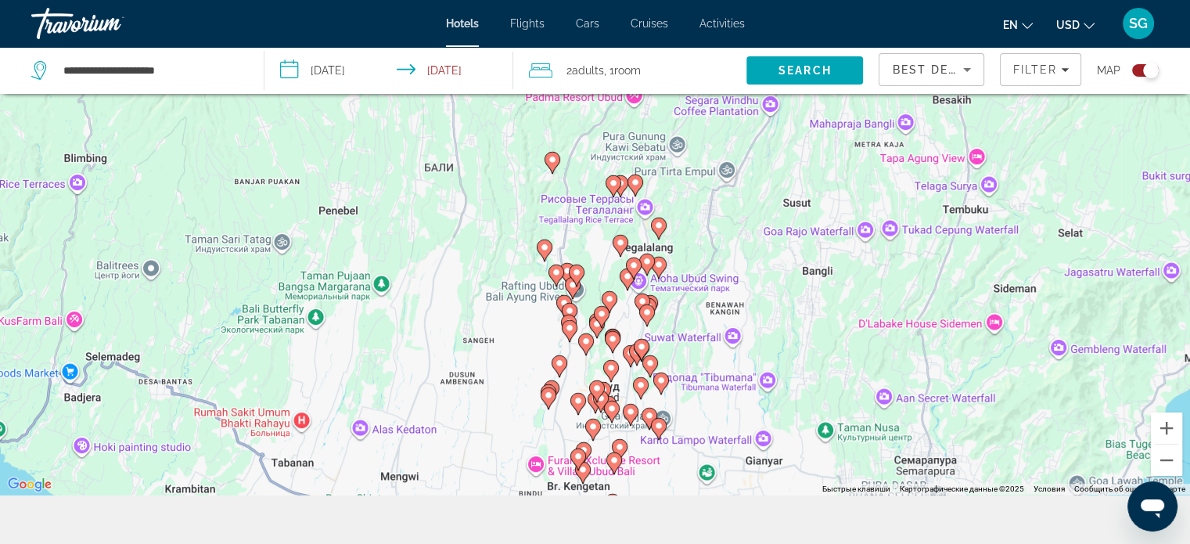
scroll to position [146, 0]
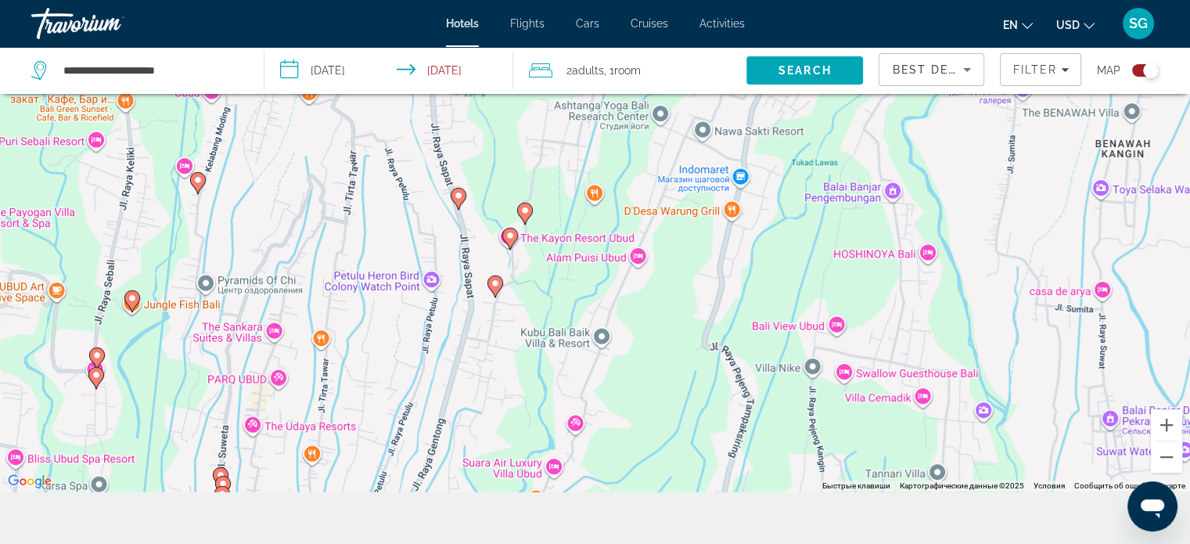
click at [526, 210] on image "Main content" at bounding box center [524, 210] width 9 height 9
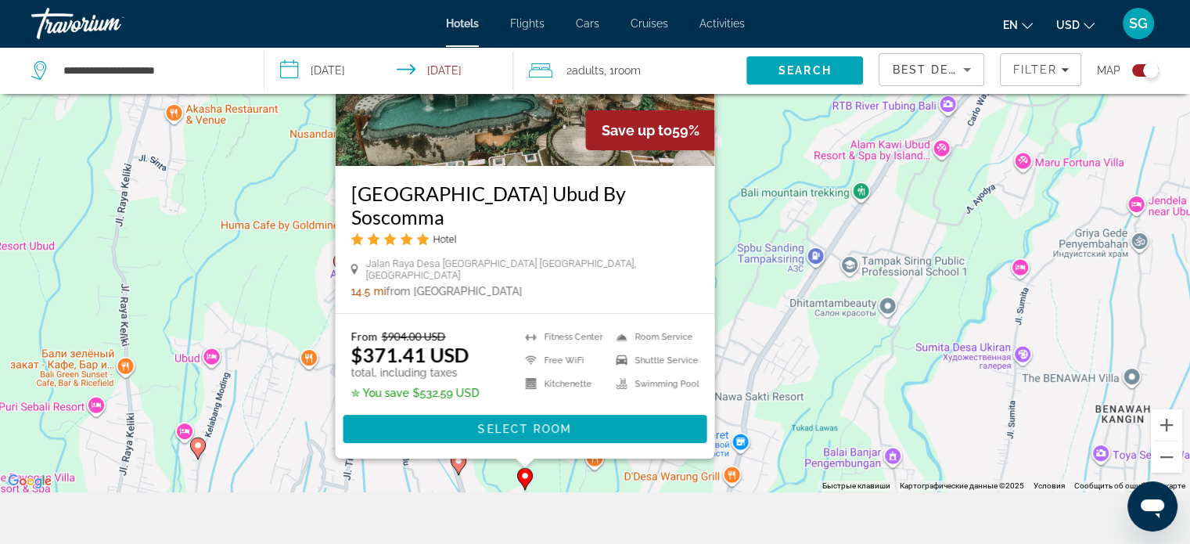
click at [523, 477] on image "Main content" at bounding box center [524, 475] width 9 height 9
click at [696, 275] on div "Jalan Raya Desa [GEOGRAPHIC_DATA] [GEOGRAPHIC_DATA], [GEOGRAPHIC_DATA]" at bounding box center [524, 268] width 348 height 23
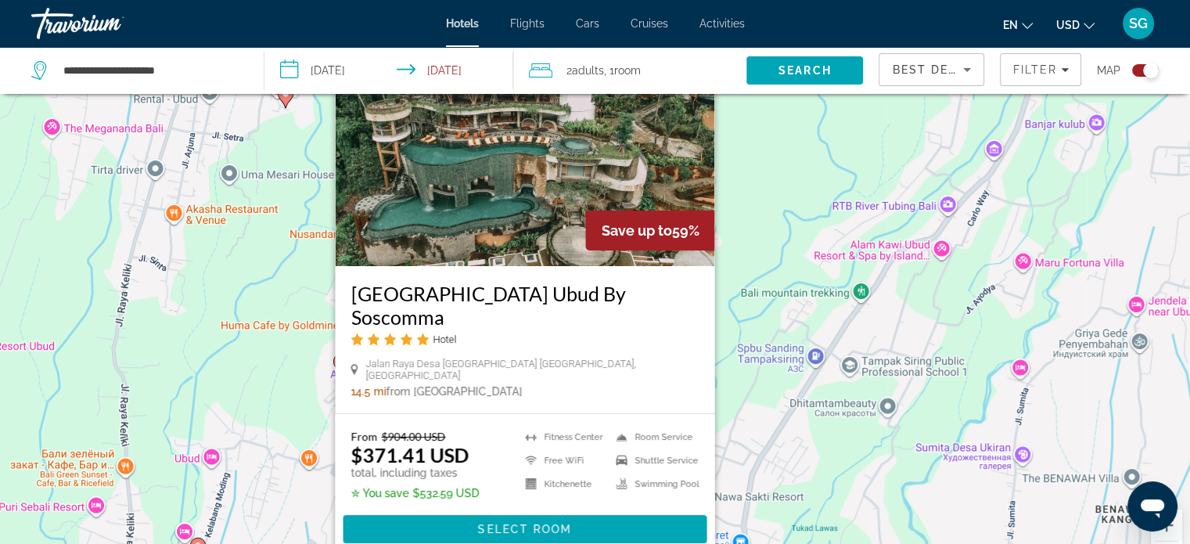
scroll to position [0, 0]
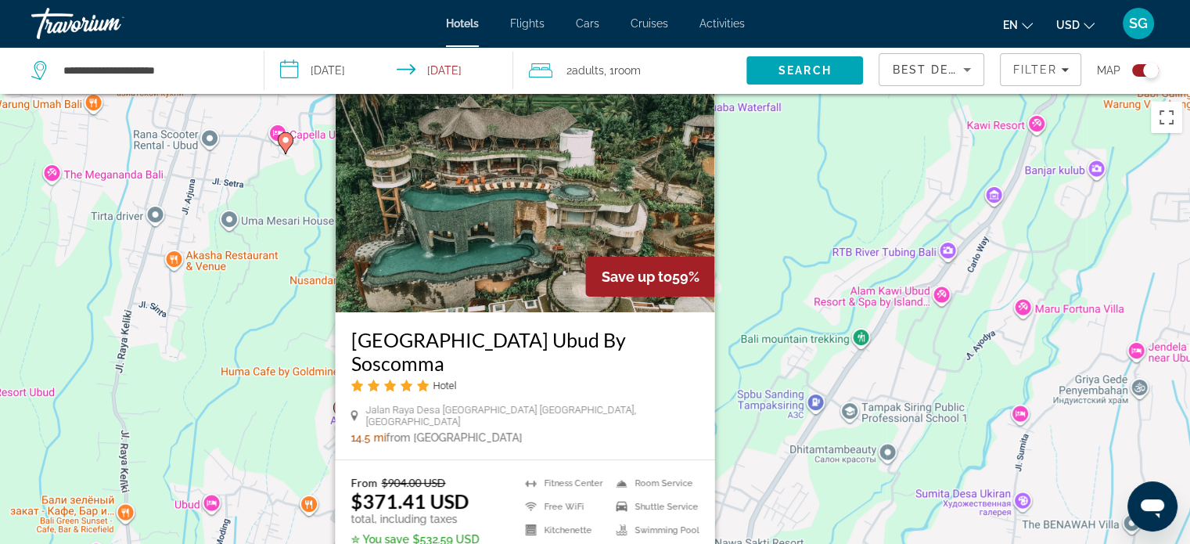
click at [713, 87] on button "Закрыть" at bounding box center [700, 74] width 23 height 23
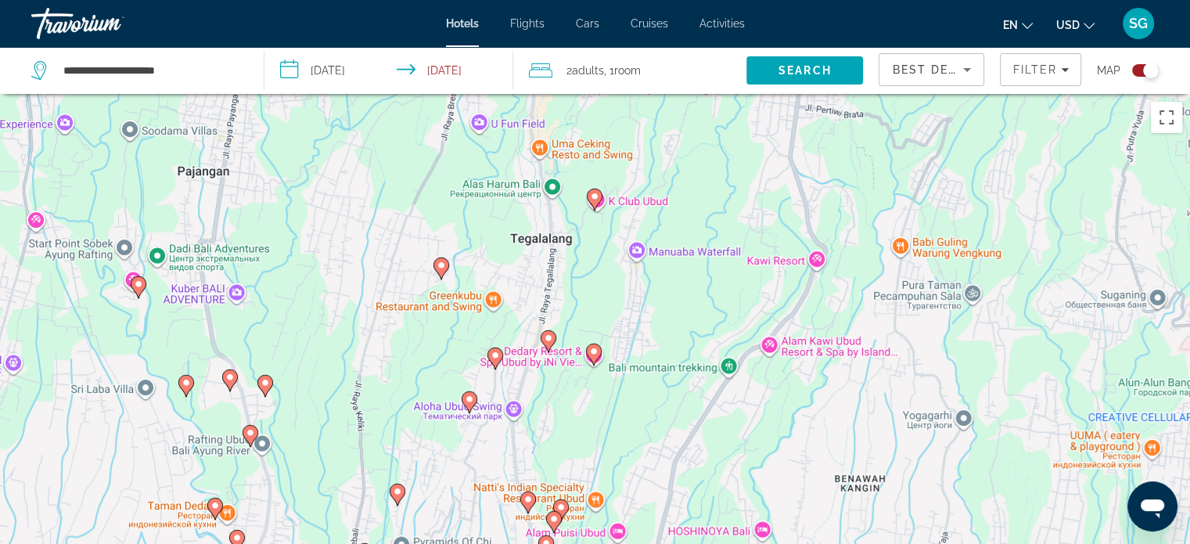
click at [533, 494] on icon "Main content" at bounding box center [528, 502] width 16 height 22
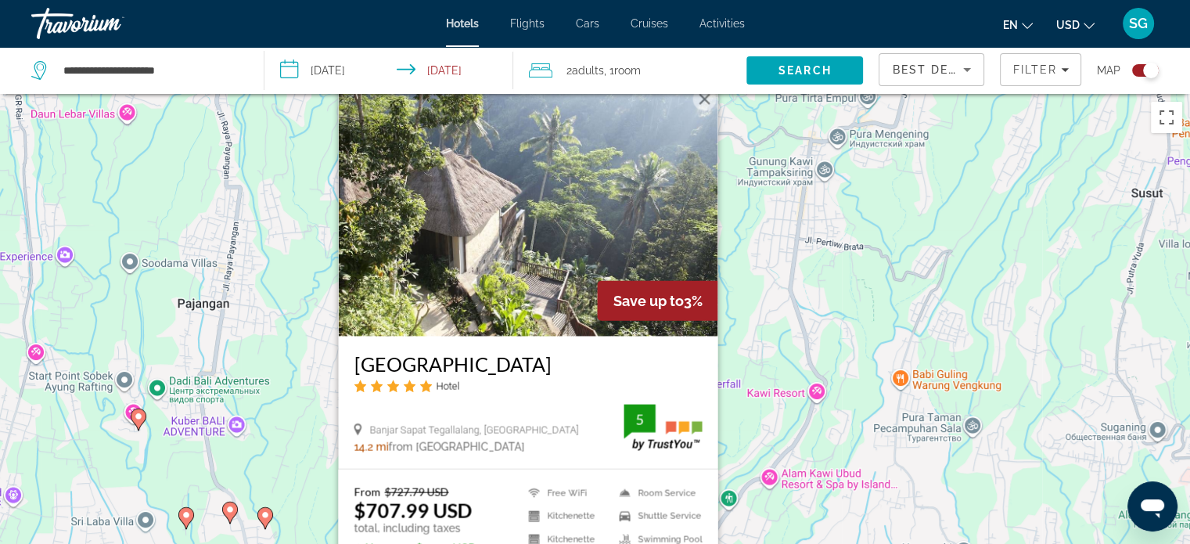
click at [702, 95] on button "Закрыть" at bounding box center [703, 98] width 23 height 23
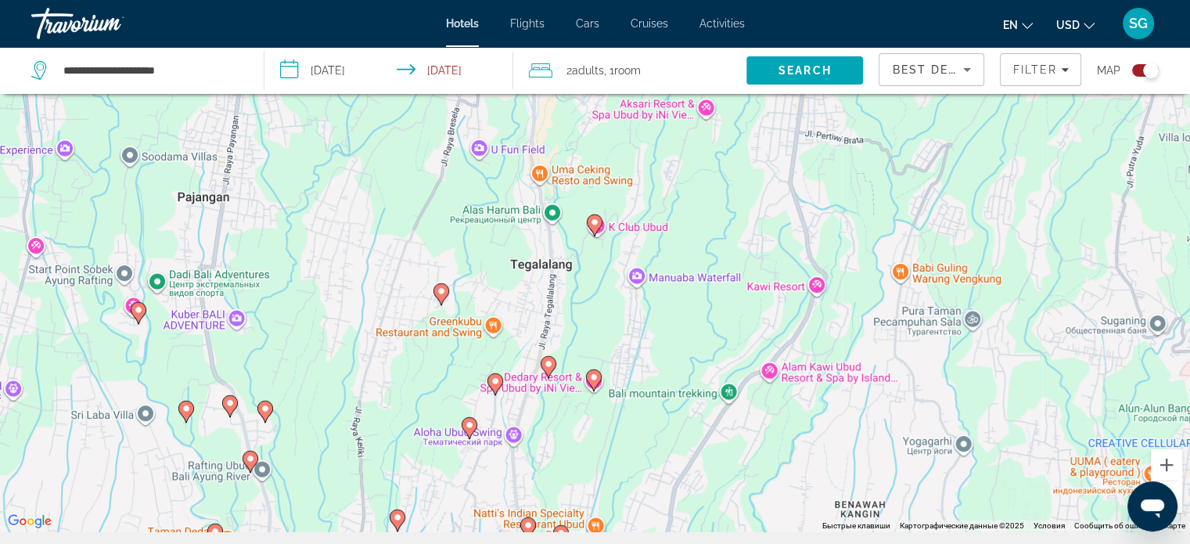
scroll to position [188, 0]
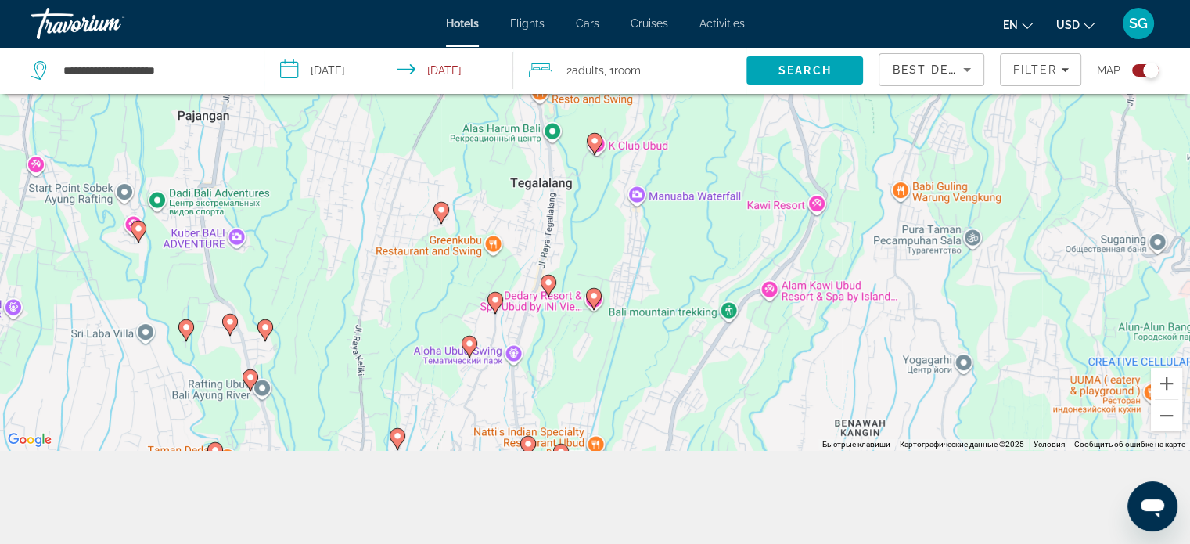
click at [591, 299] on image "Main content" at bounding box center [593, 295] width 9 height 9
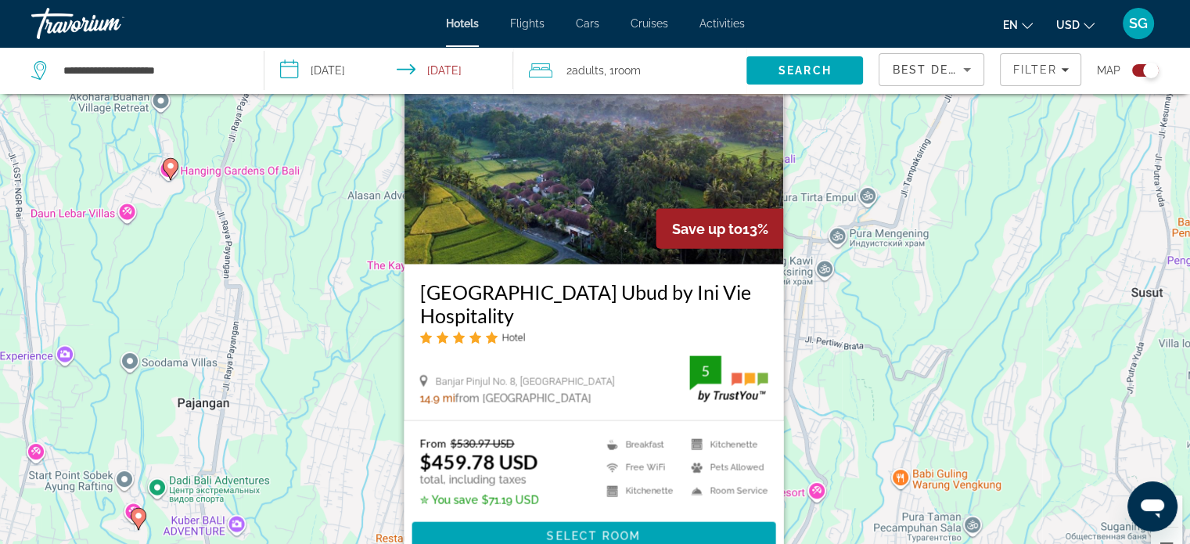
scroll to position [0, 0]
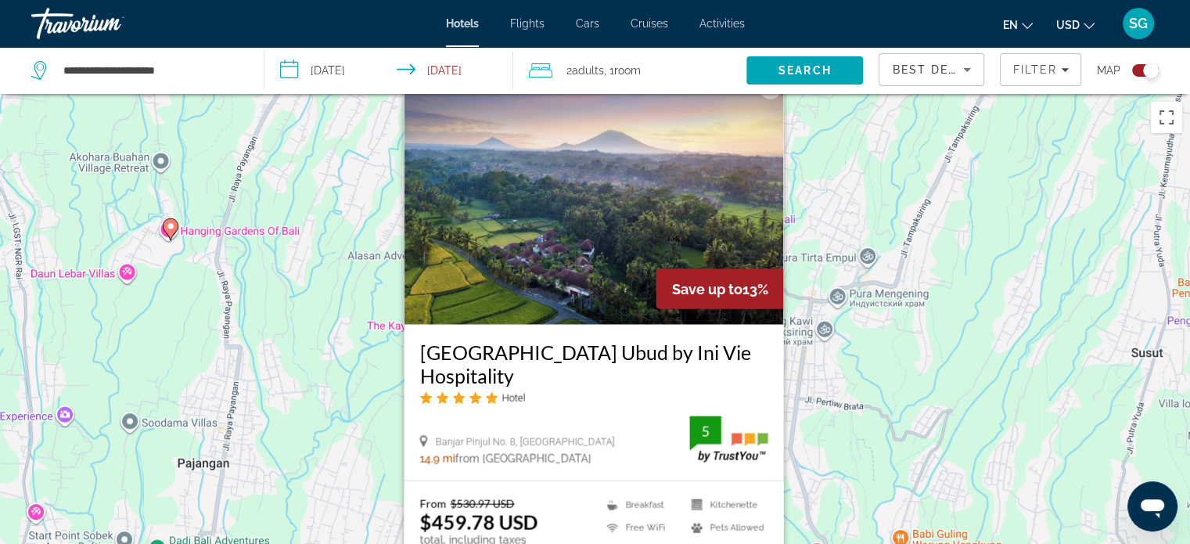
click at [770, 96] on button "Закрыть" at bounding box center [769, 86] width 23 height 23
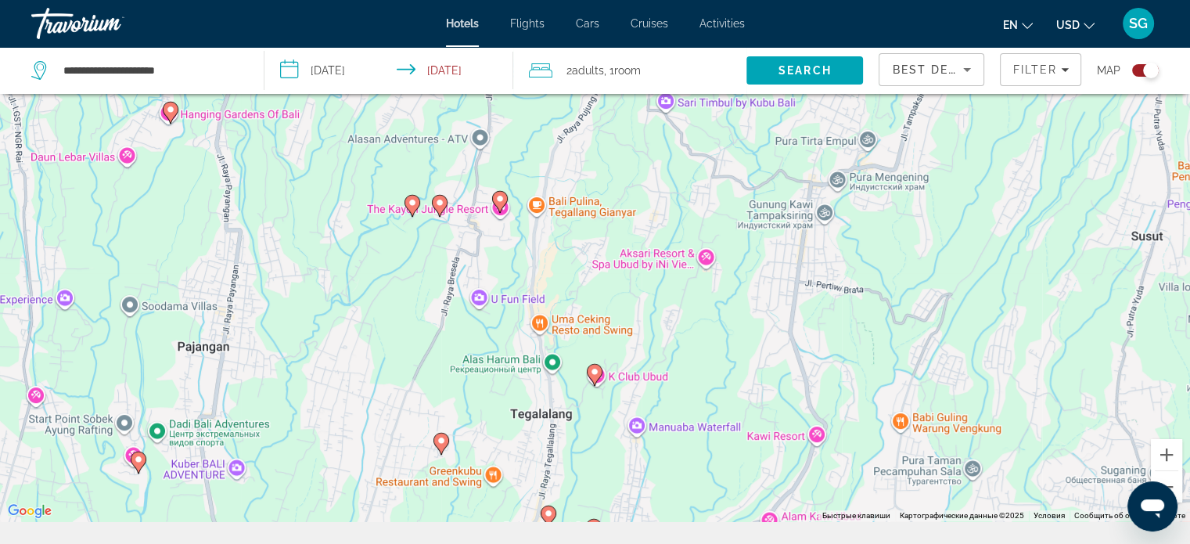
scroll to position [188, 0]
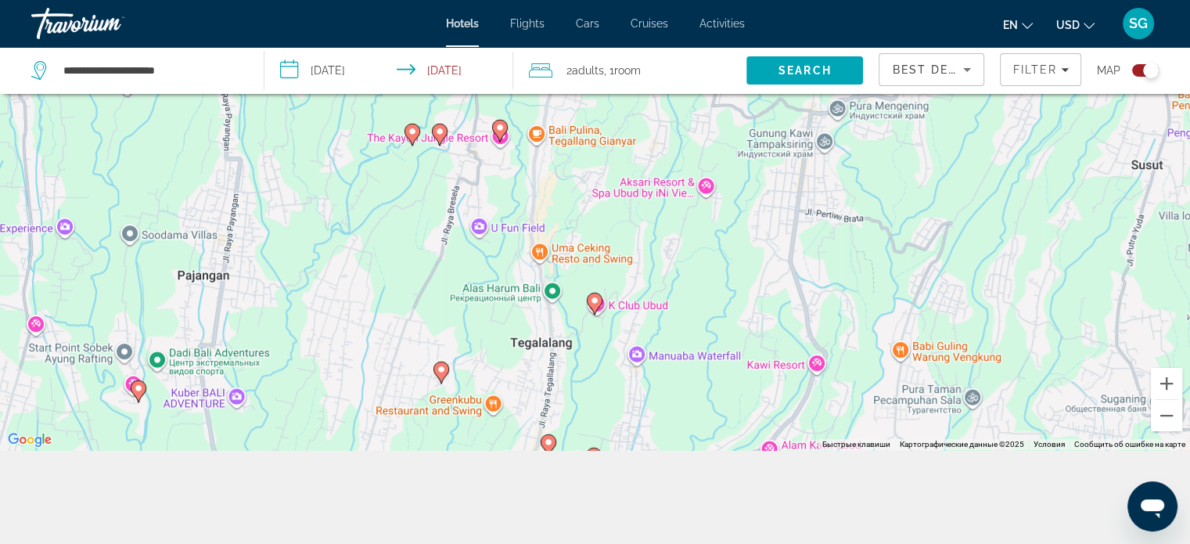
click at [1152, 77] on div "Toggle map" at bounding box center [1151, 71] width 16 height 16
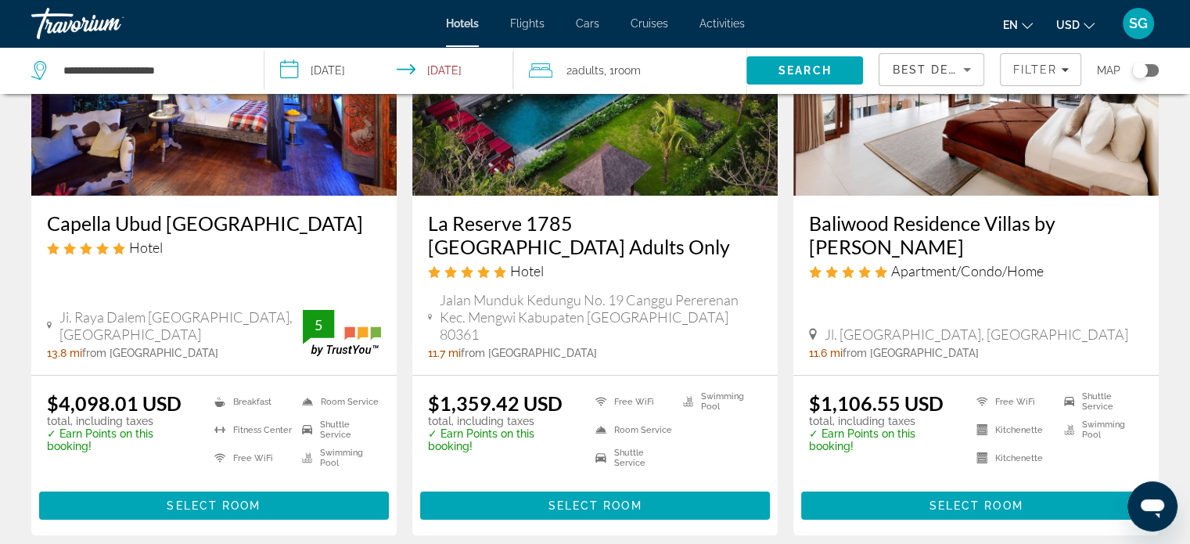
click at [1152, 73] on div "Toggle map" at bounding box center [1145, 70] width 27 height 13
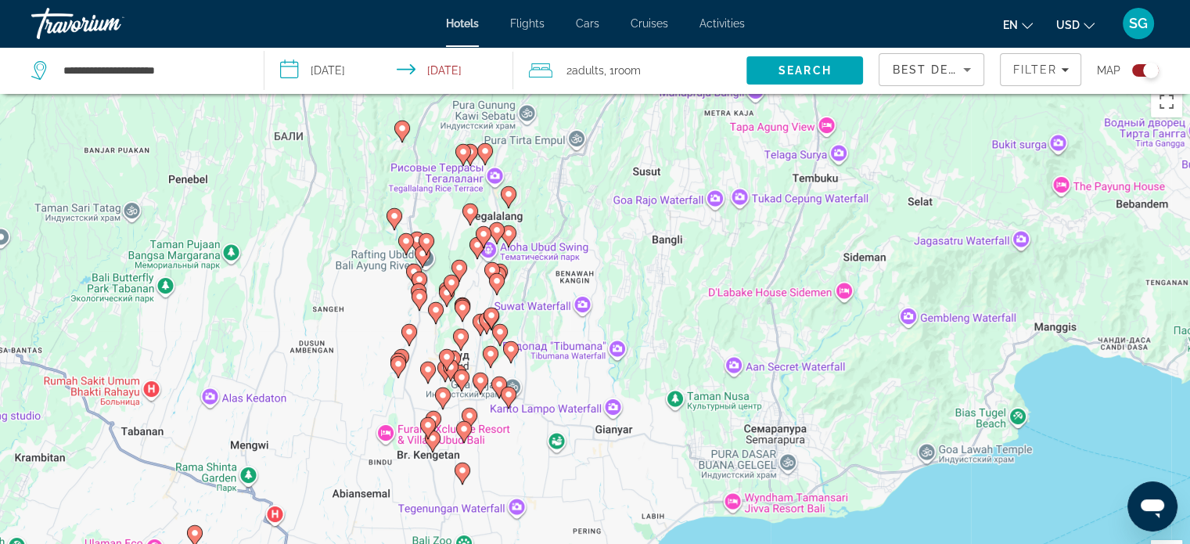
scroll to position [0, 0]
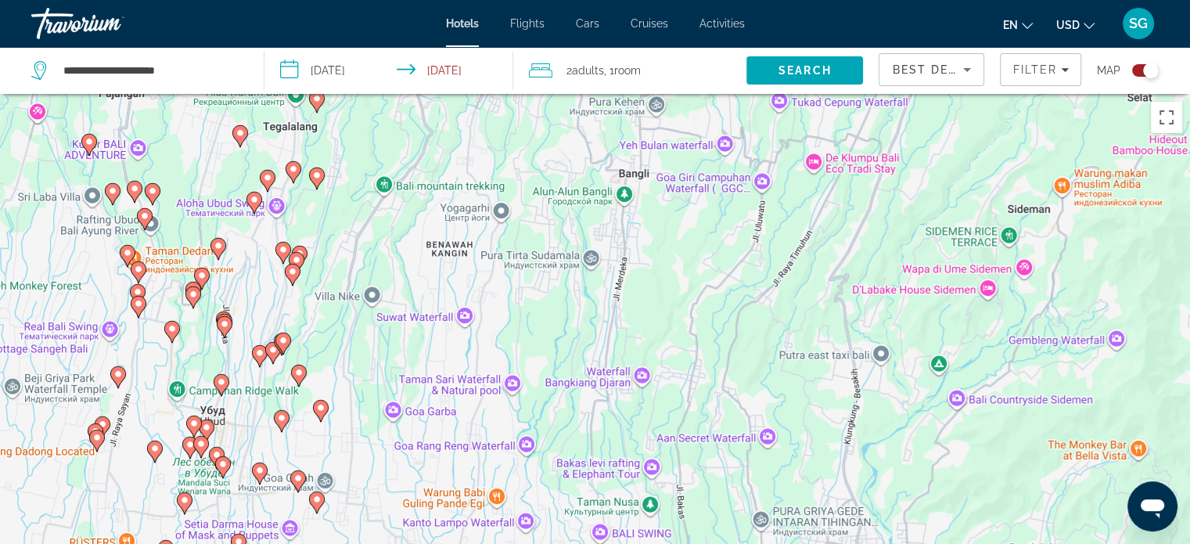
click at [208, 429] on image "Main content" at bounding box center [206, 426] width 9 height 9
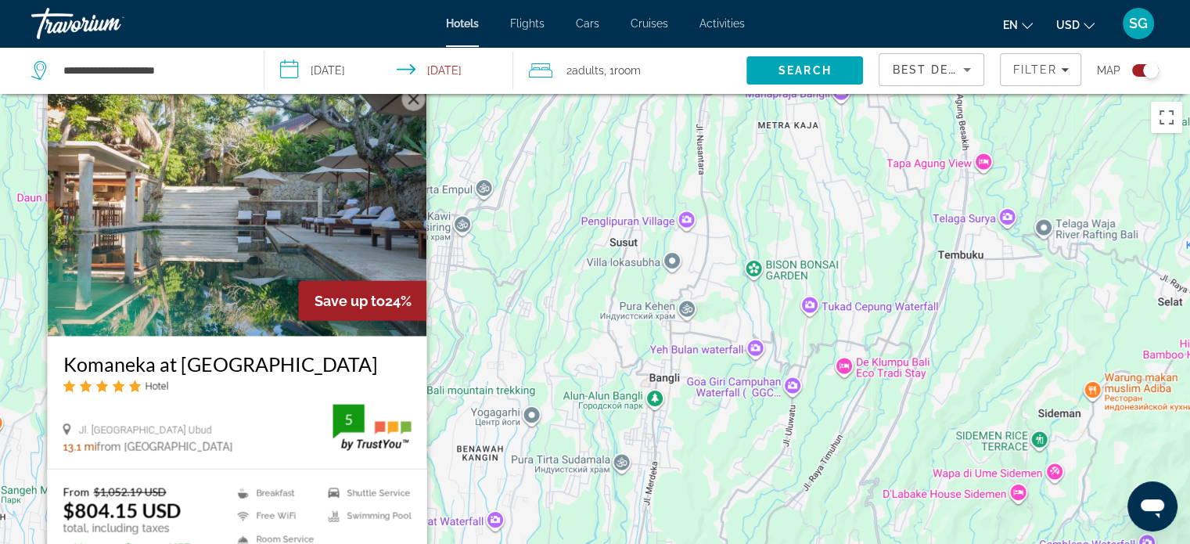
click at [413, 104] on button "Закрыть" at bounding box center [412, 98] width 23 height 23
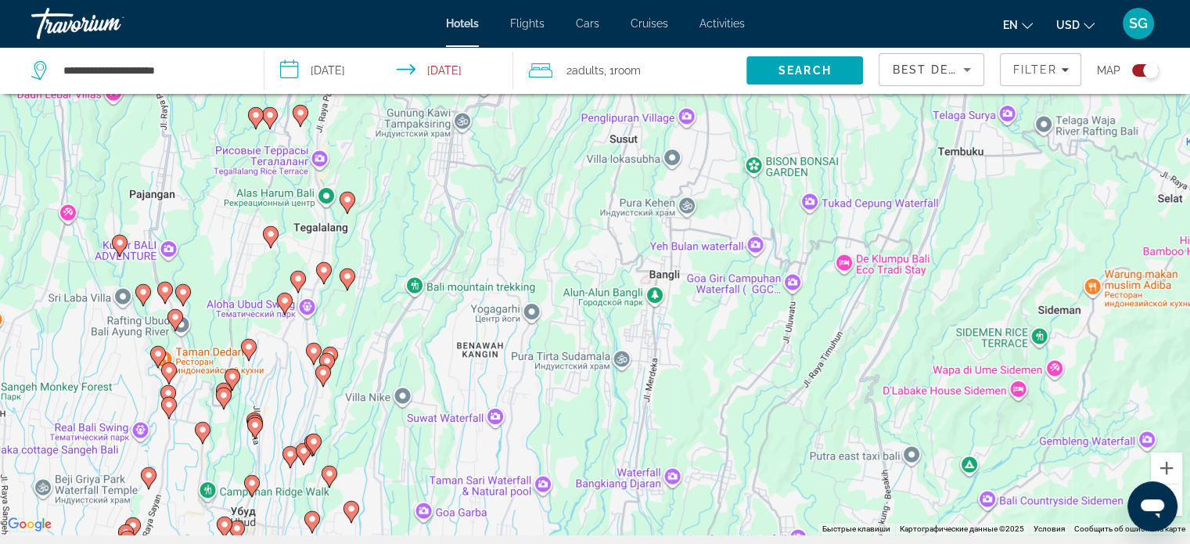
scroll to position [106, 0]
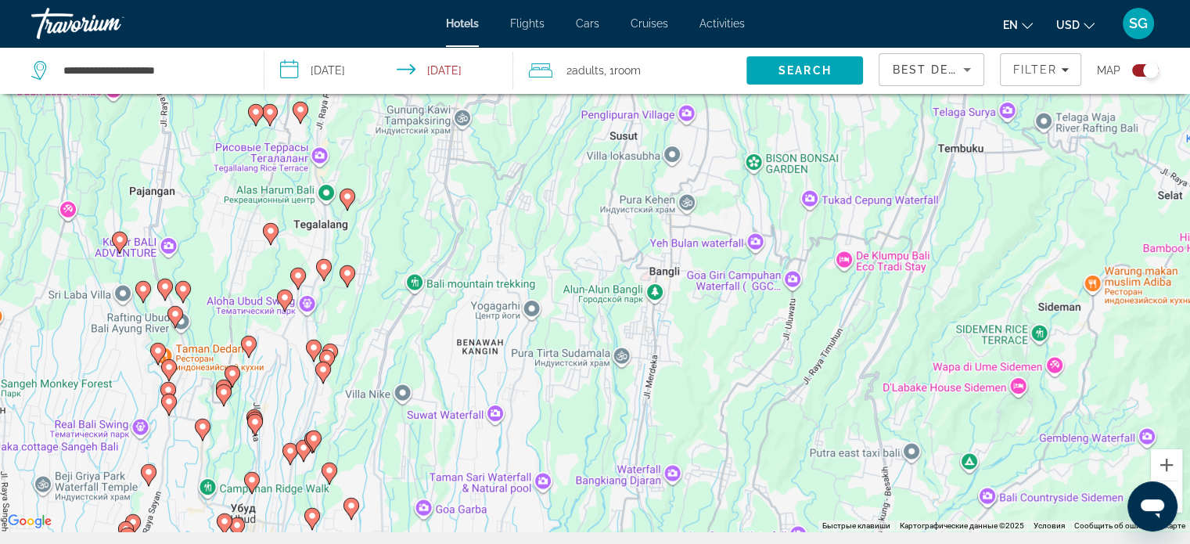
click at [220, 394] on g "Main content" at bounding box center [224, 394] width 16 height 22
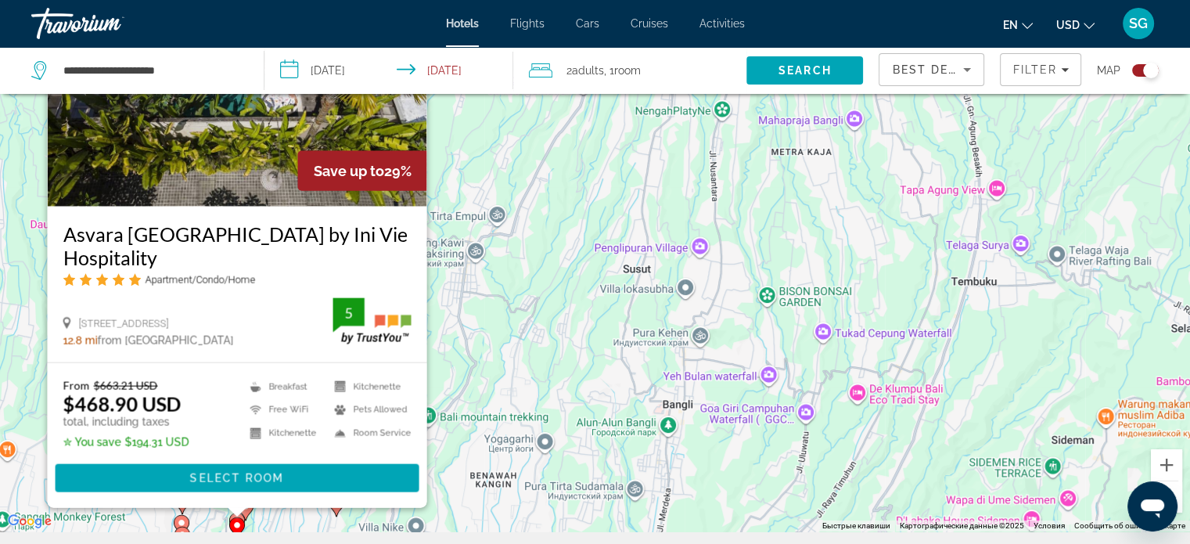
scroll to position [0, 0]
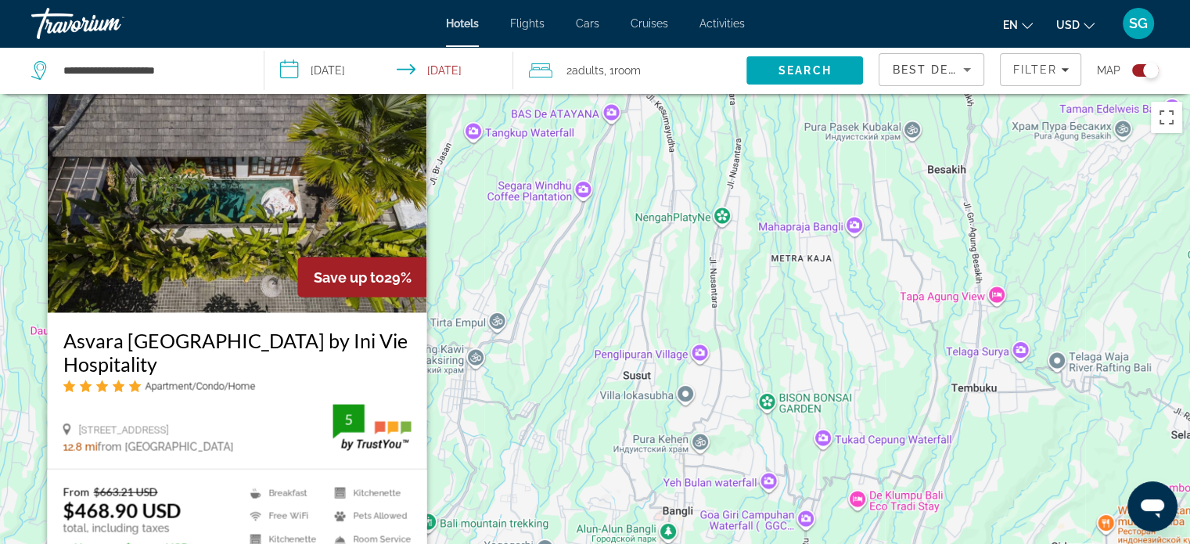
click at [408, 96] on input "**********" at bounding box center [391, 73] width 255 height 52
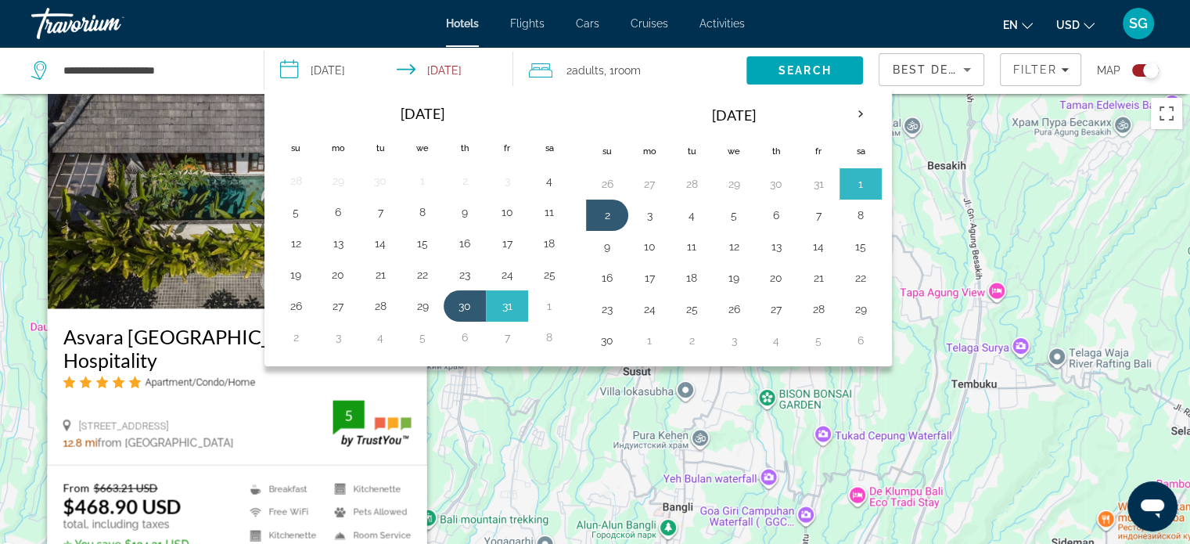
scroll to position [3, 0]
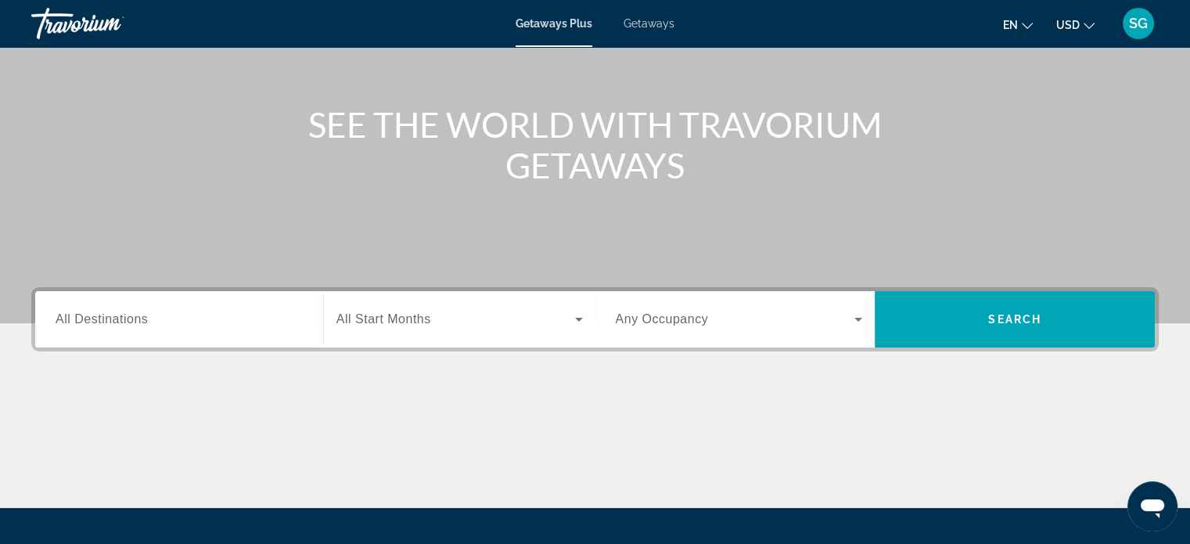
scroll to position [235, 0]
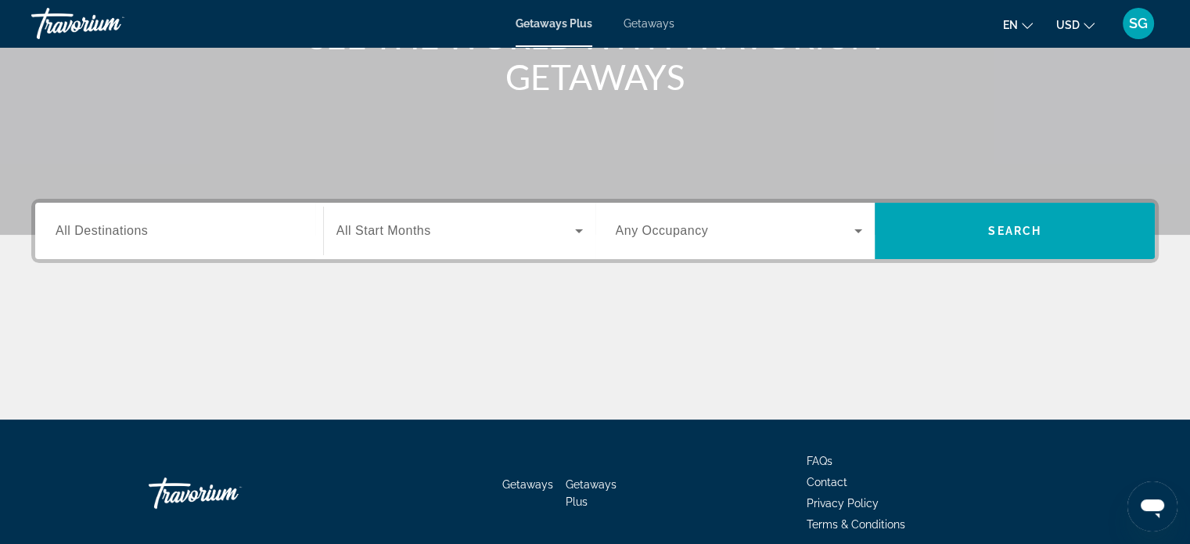
click at [181, 237] on input "Destination All Destinations" at bounding box center [179, 231] width 247 height 19
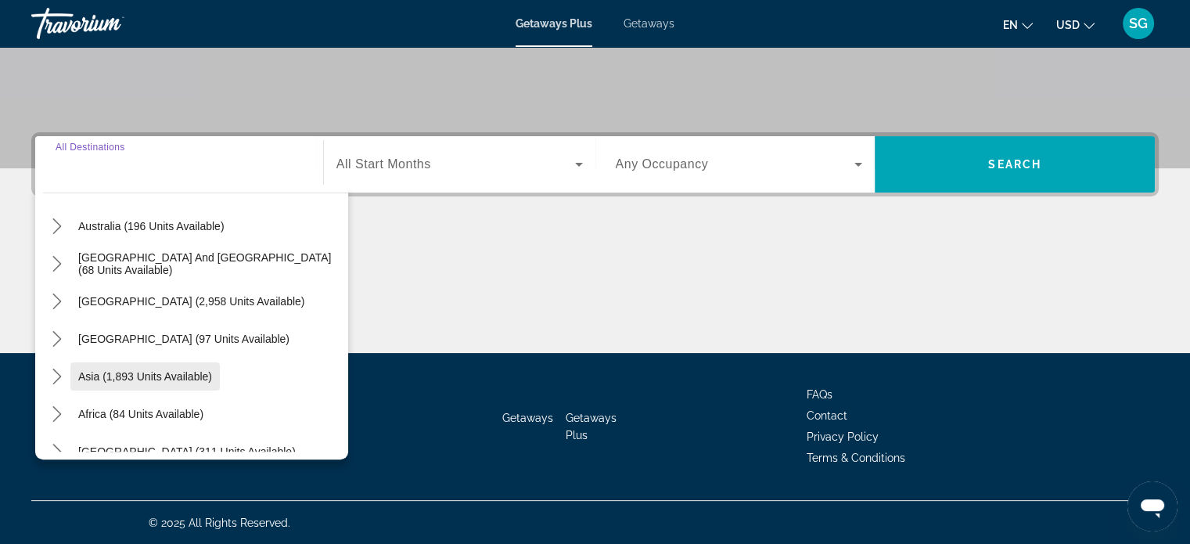
click at [130, 372] on span "Asia (1,893 units available)" at bounding box center [145, 376] width 134 height 13
type input "**********"
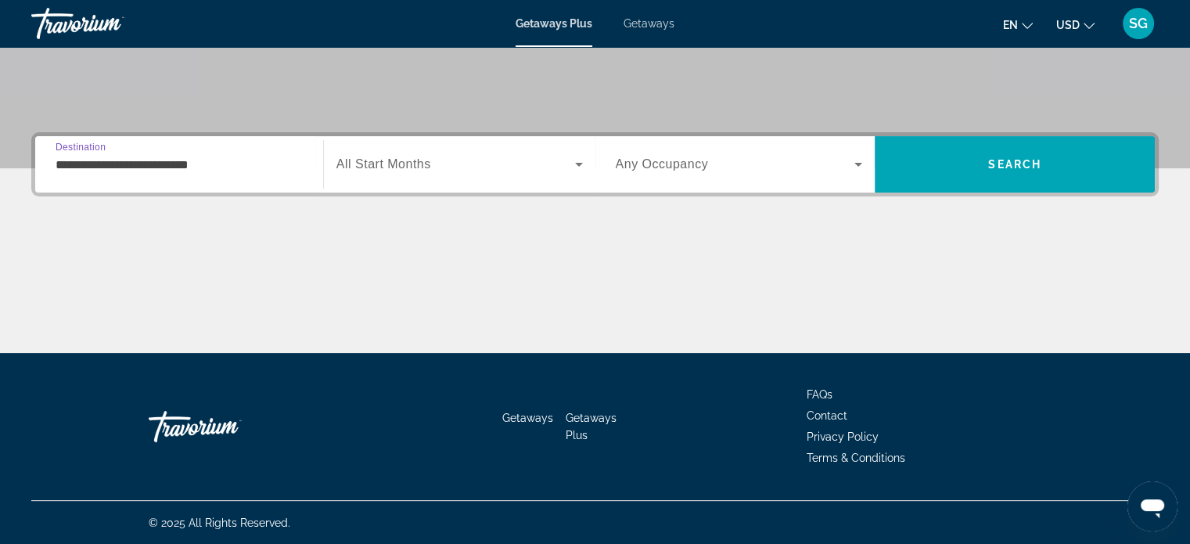
click at [221, 170] on input "**********" at bounding box center [179, 165] width 247 height 19
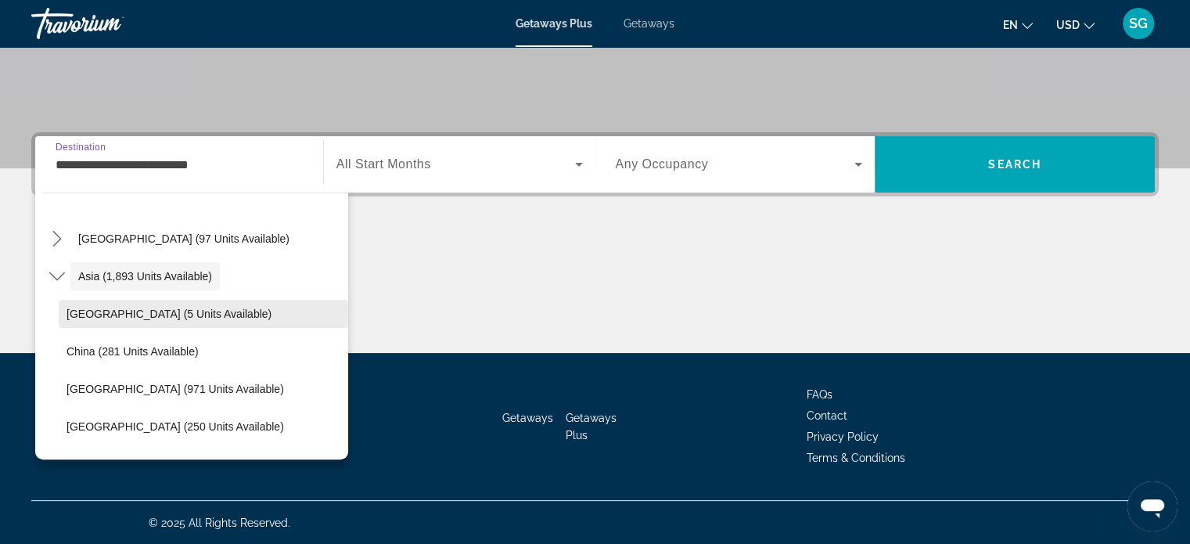
scroll to position [359, 0]
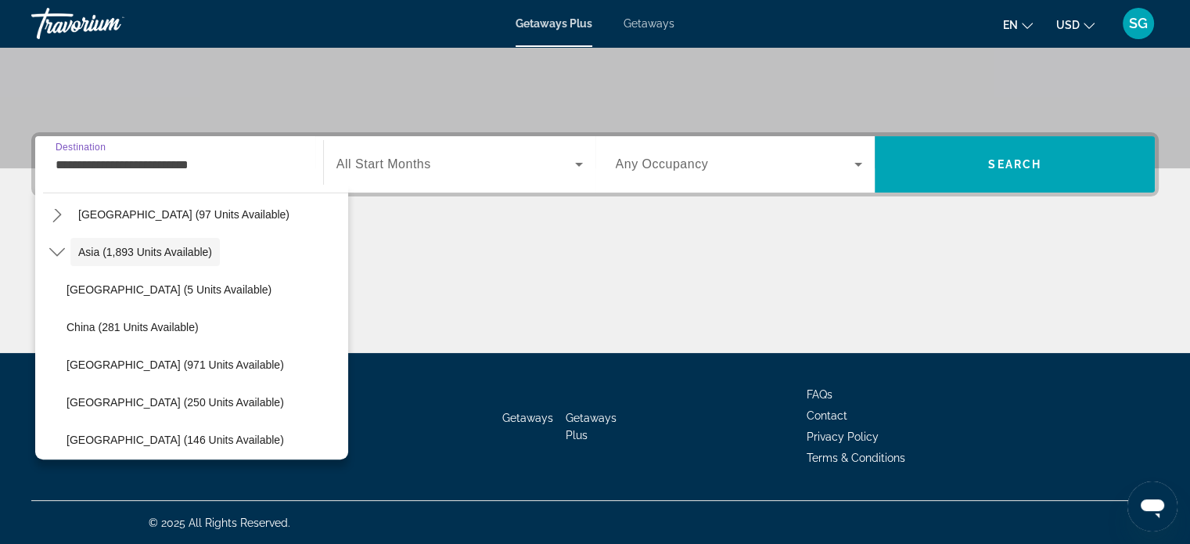
click at [652, 23] on span "Getaways" at bounding box center [649, 23] width 51 height 13
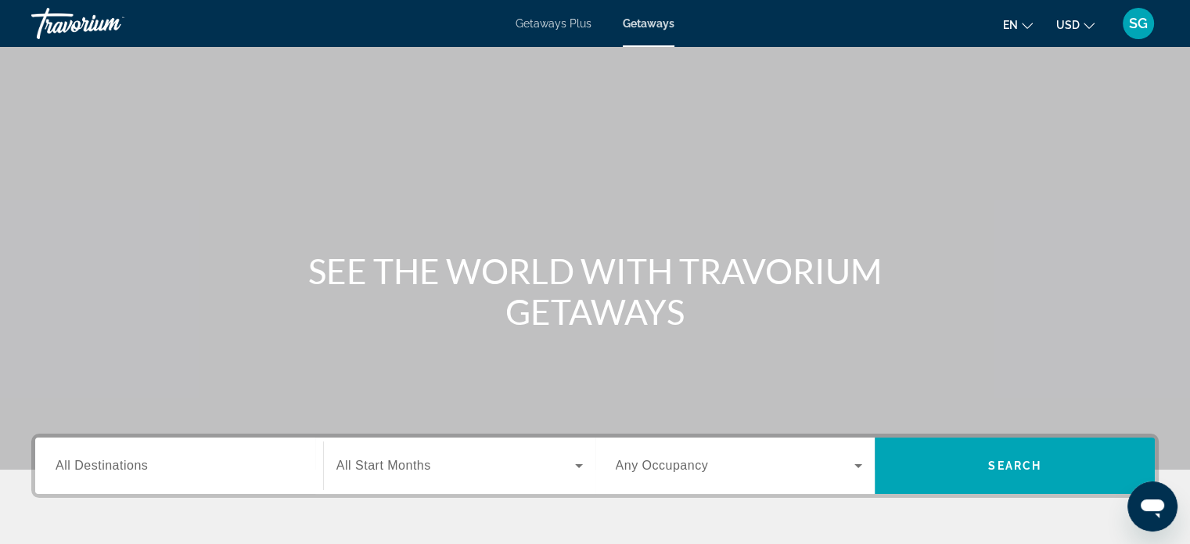
click at [168, 481] on div "Search widget" at bounding box center [179, 466] width 247 height 45
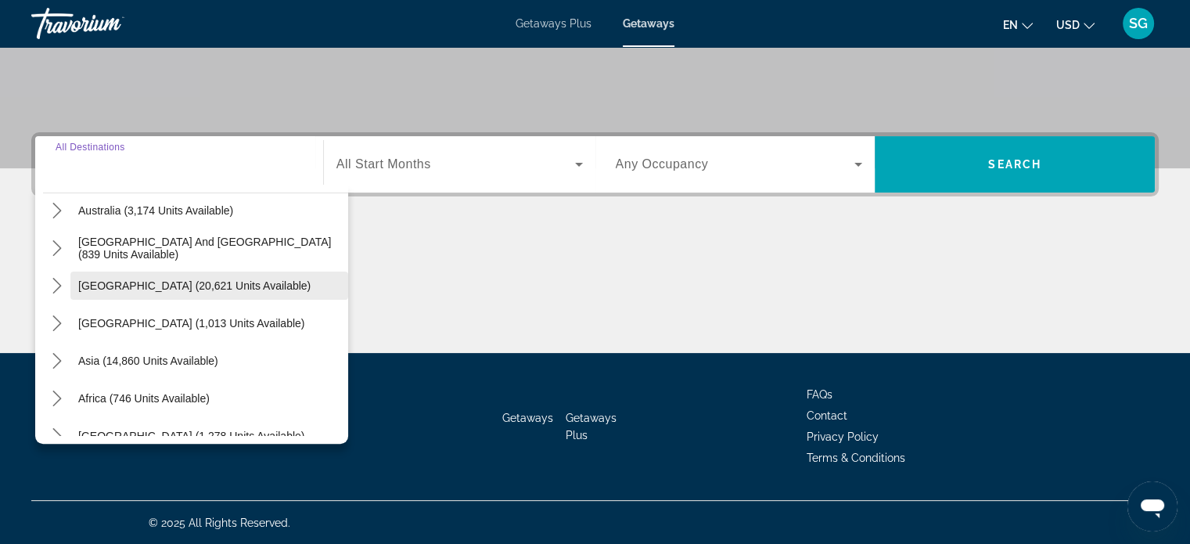
scroll to position [253, 0]
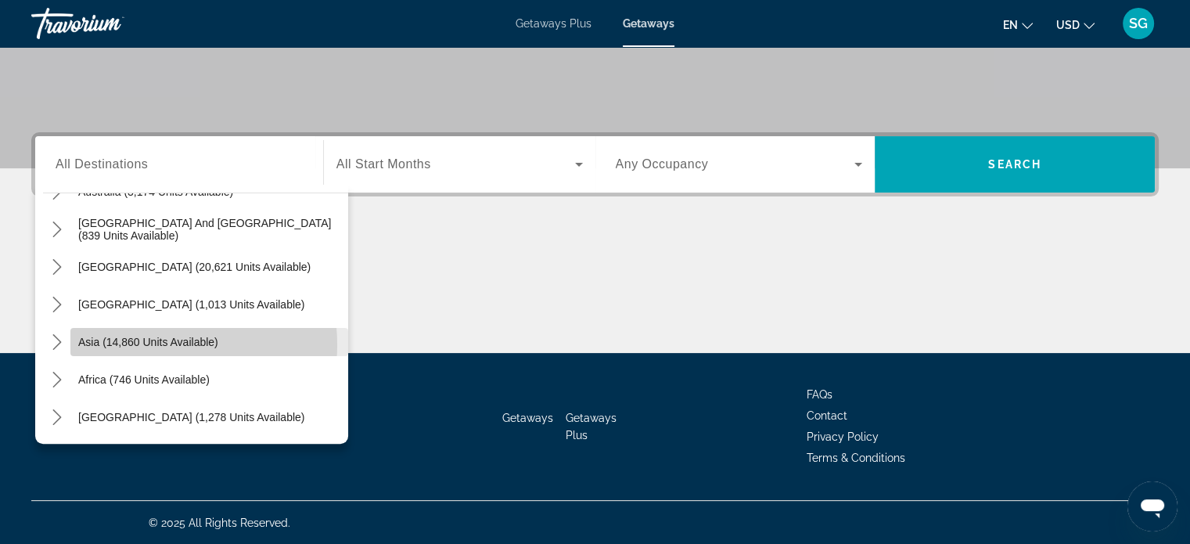
click at [155, 343] on span "Asia (14,860 units available)" at bounding box center [148, 342] width 140 height 13
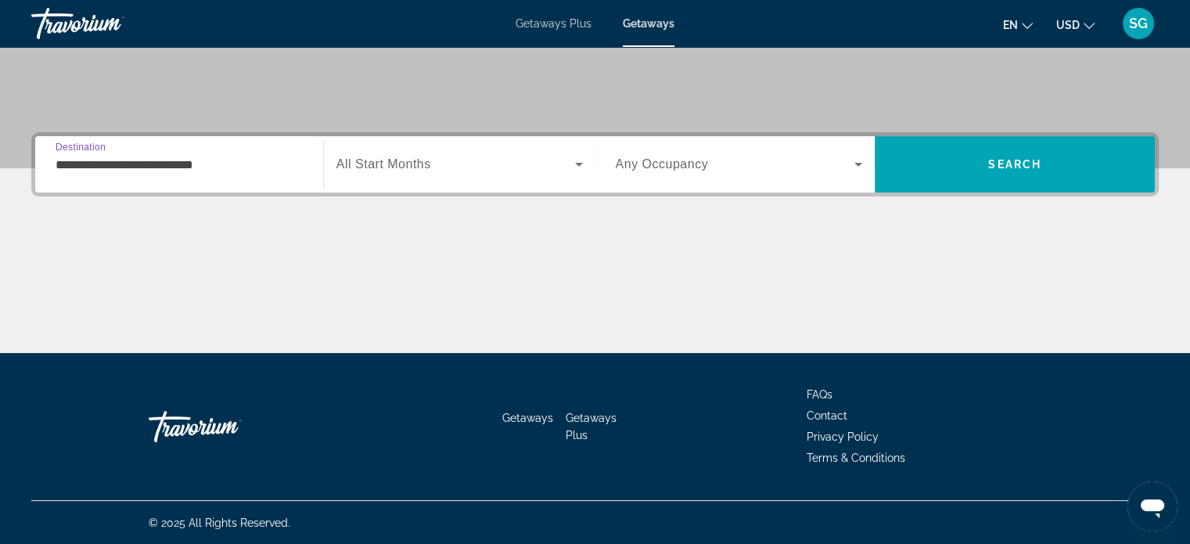
click at [206, 163] on input "**********" at bounding box center [179, 165] width 247 height 19
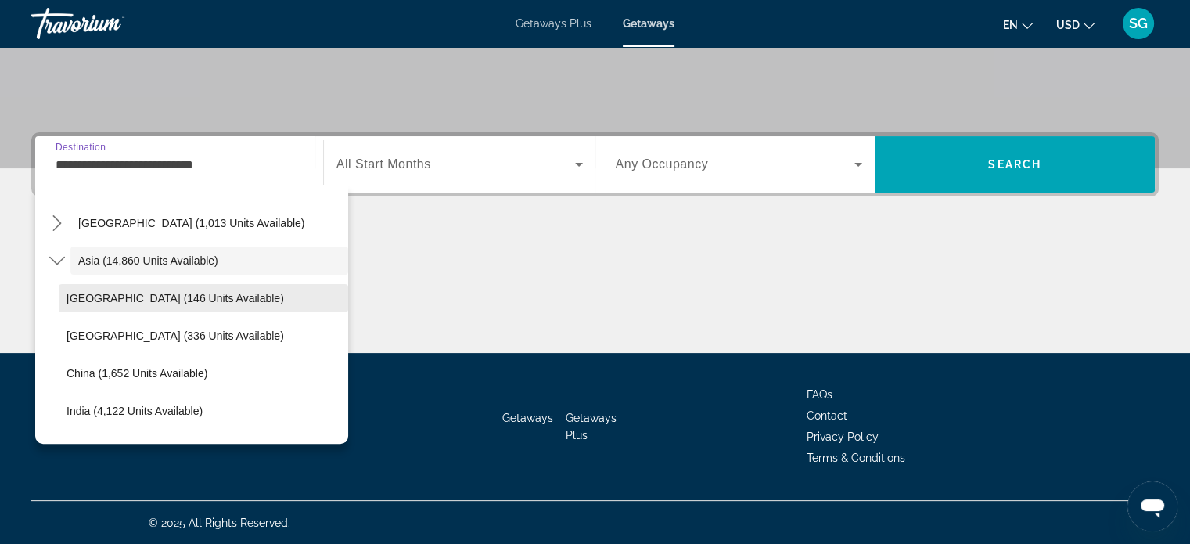
scroll to position [359, 0]
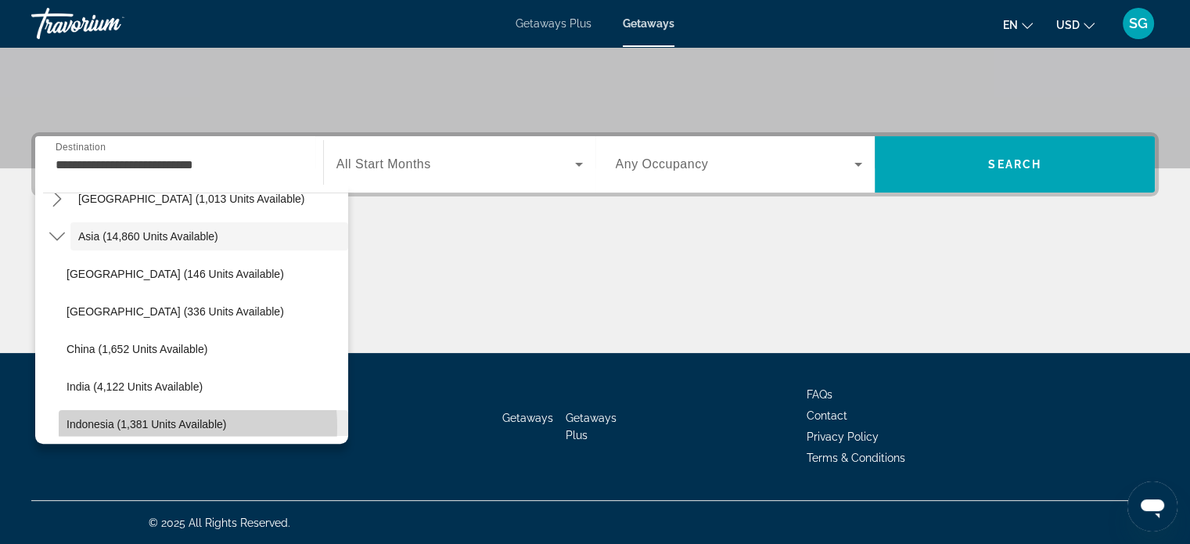
click at [156, 425] on span "Indonesia (1,381 units available)" at bounding box center [146, 424] width 160 height 13
type input "**********"
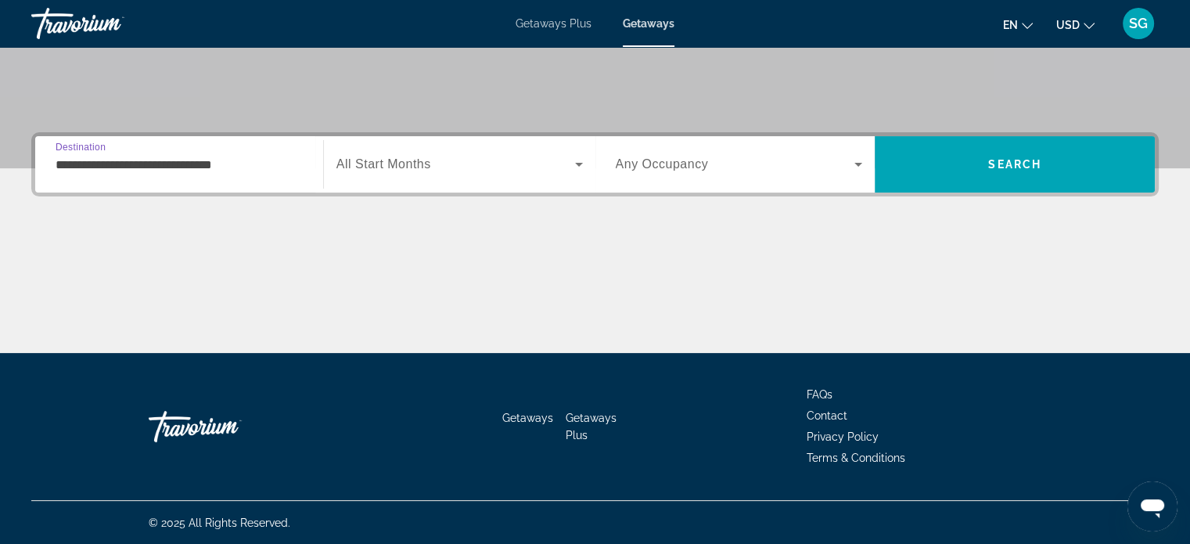
click at [450, 160] on span "Search widget" at bounding box center [455, 164] width 239 height 19
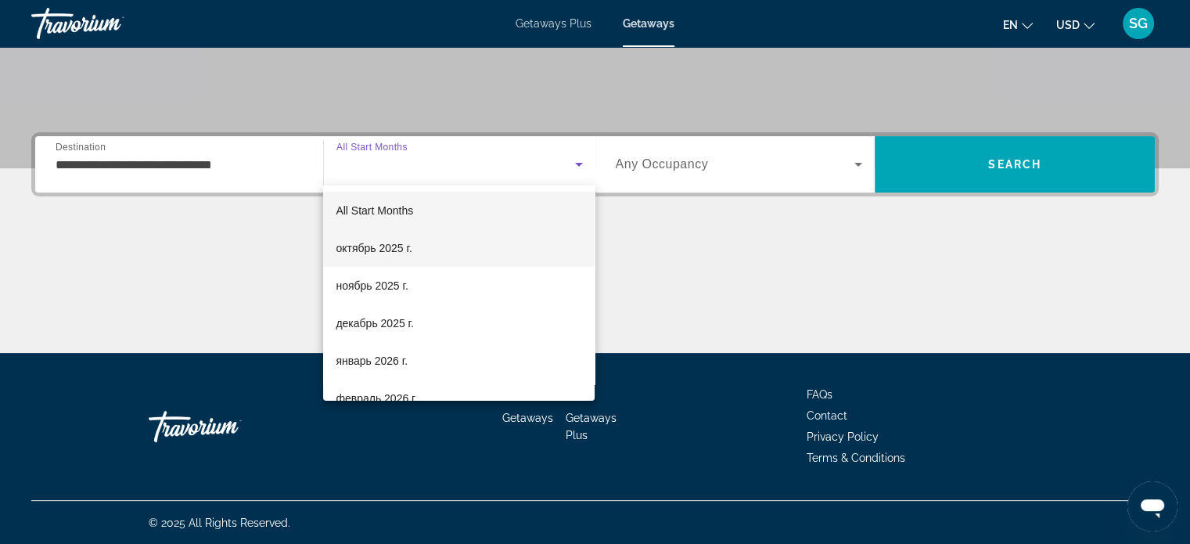
click at [404, 262] on mat-option "октябрь 2025 г." at bounding box center [458, 248] width 271 height 38
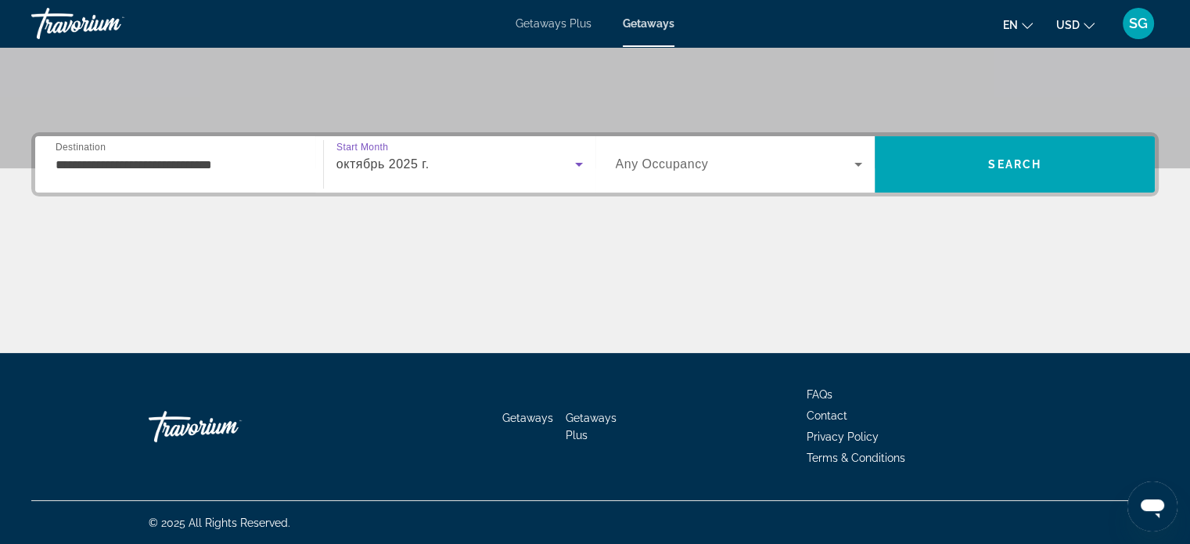
click at [679, 168] on span "Any Occupancy" at bounding box center [662, 163] width 93 height 13
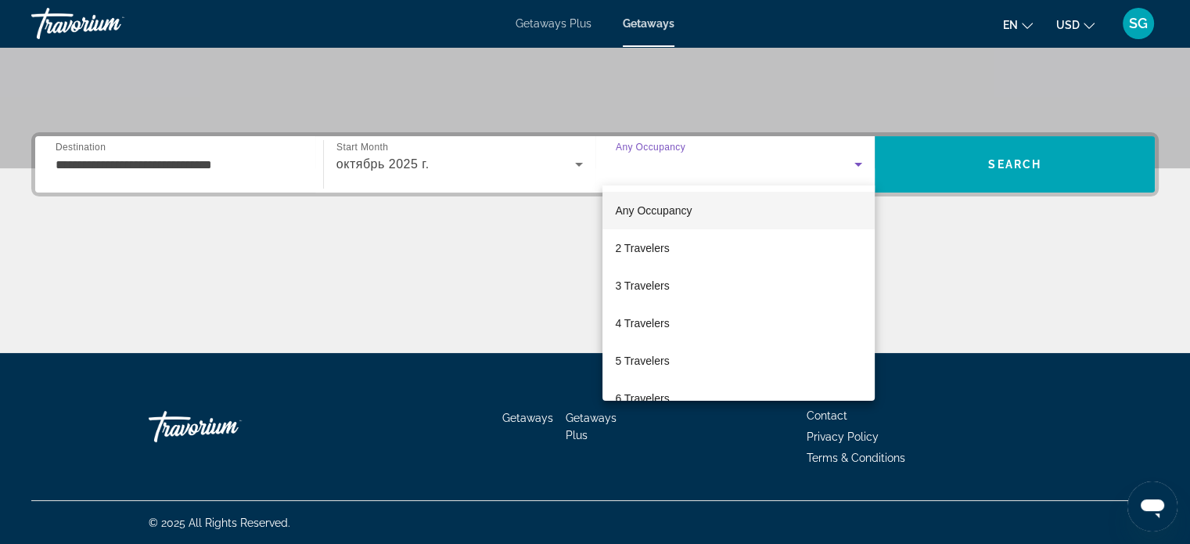
click at [679, 168] on div at bounding box center [595, 272] width 1190 height 544
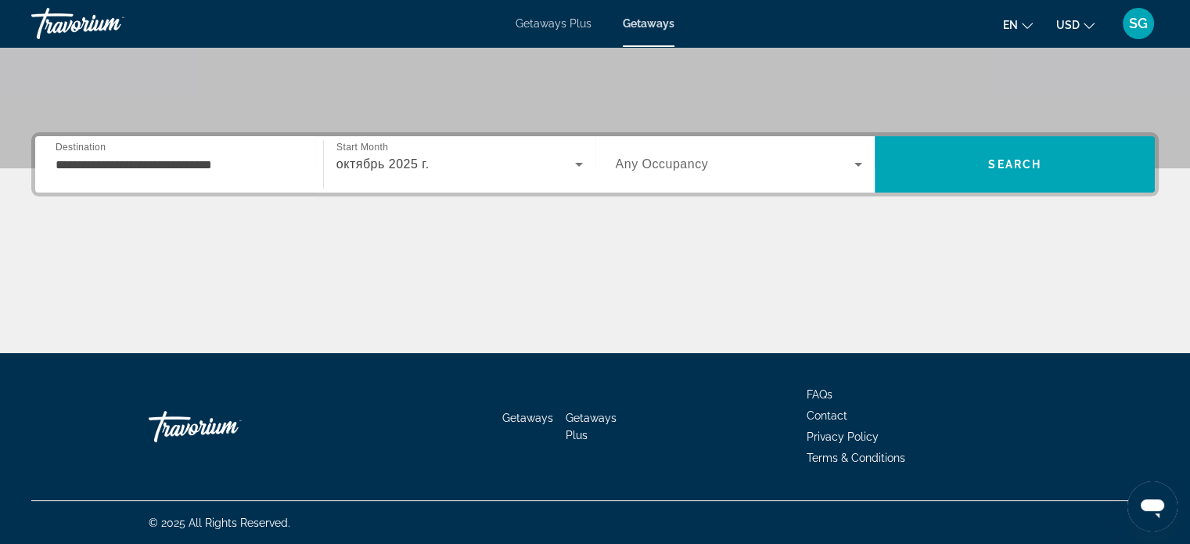
click at [679, 168] on span "Any Occupancy" at bounding box center [662, 163] width 93 height 13
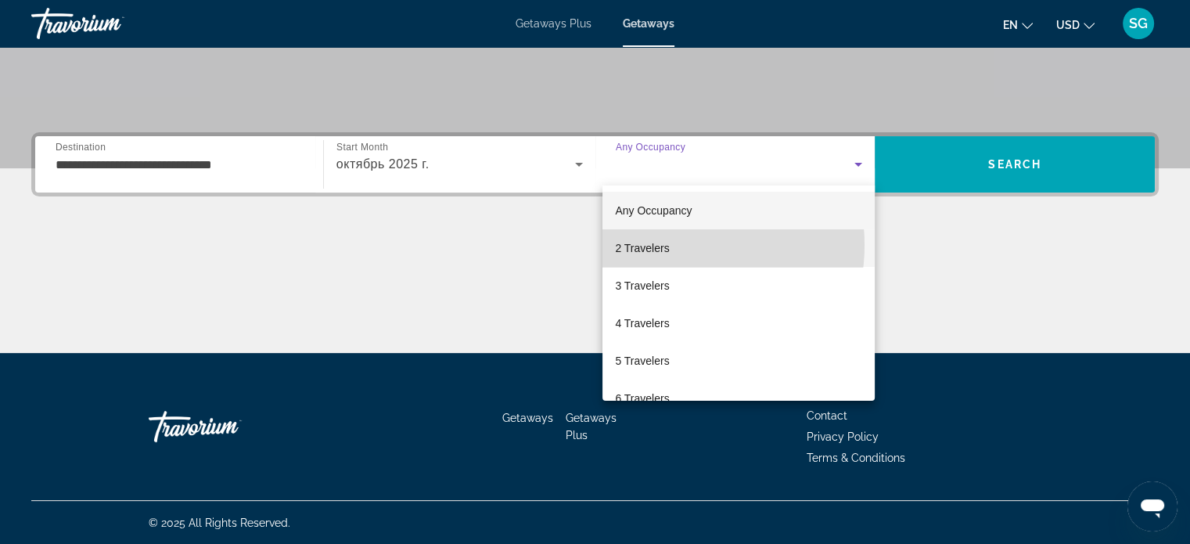
click at [676, 245] on mat-option "2 Travelers" at bounding box center [738, 248] width 272 height 38
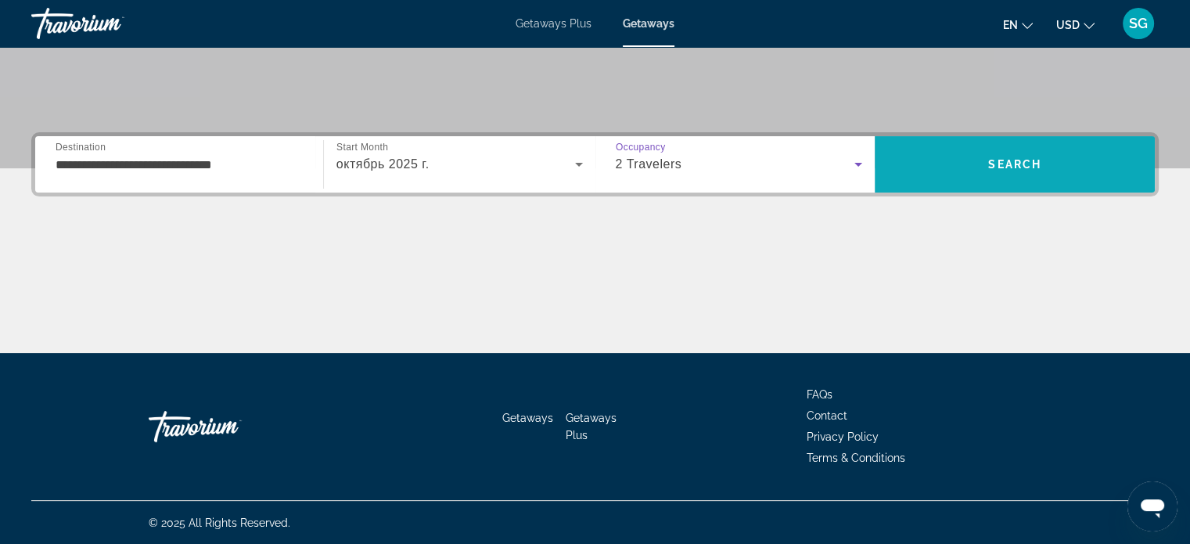
click at [1051, 153] on span "Search" at bounding box center [1015, 165] width 280 height 38
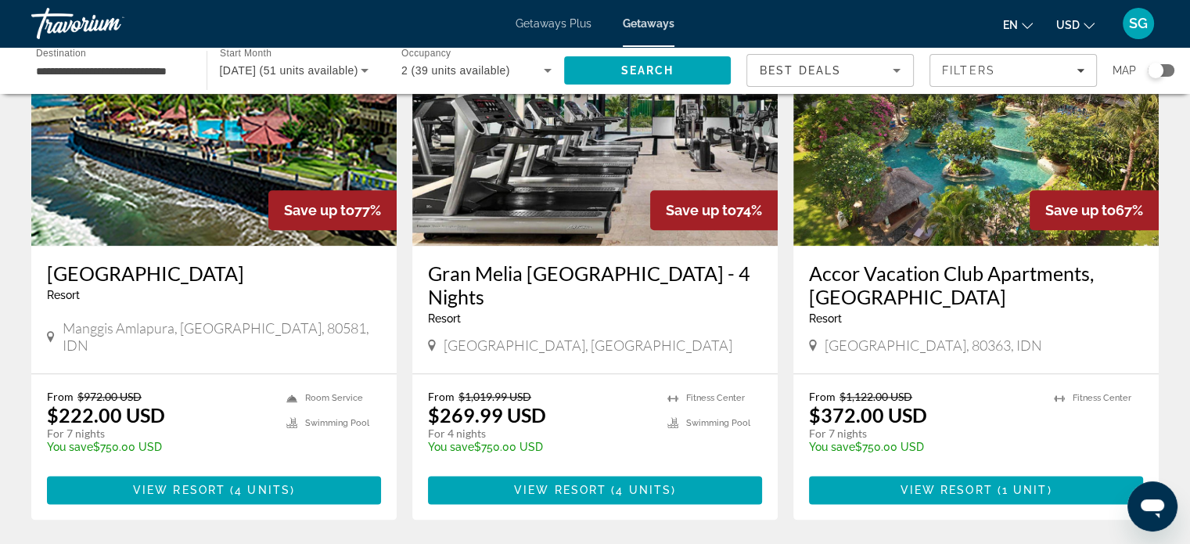
scroll to position [1799, 0]
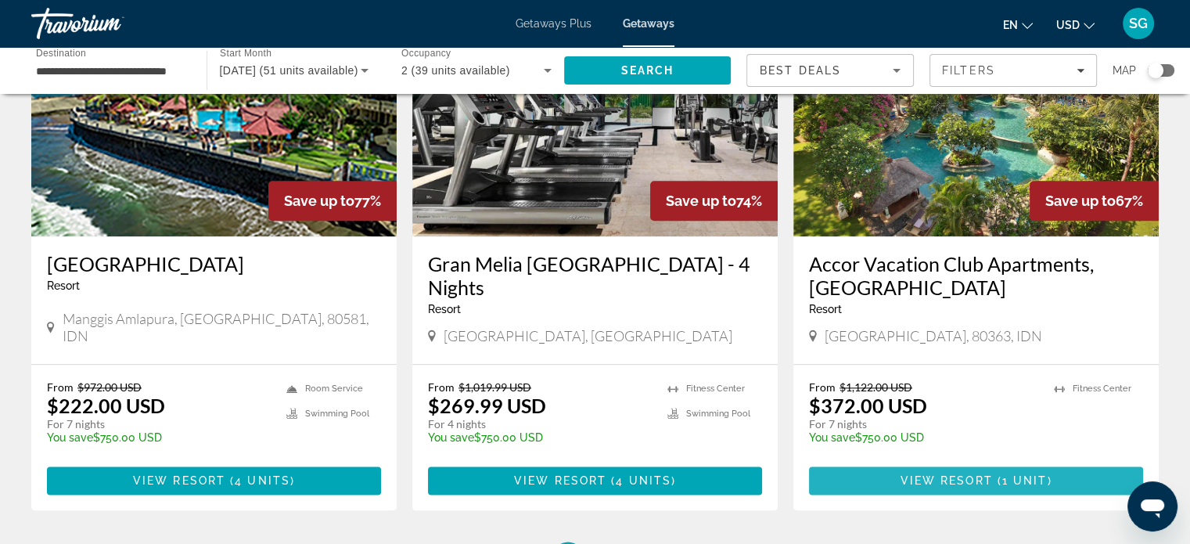
click at [952, 474] on span "View Resort" at bounding box center [946, 480] width 92 height 13
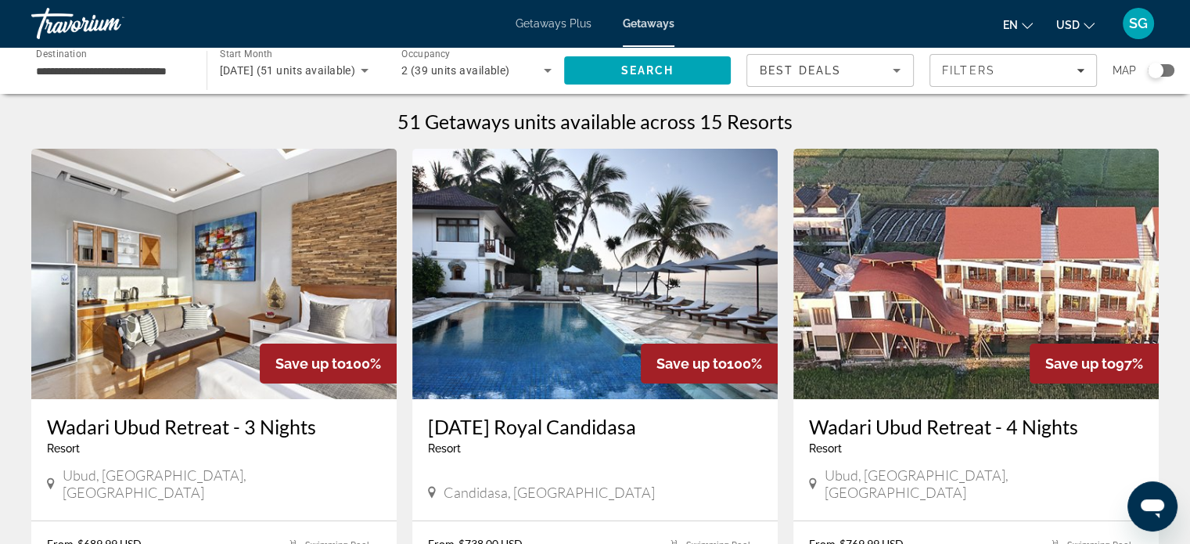
click at [325, 66] on span "October 2025 (51 units available)" at bounding box center [288, 70] width 136 height 13
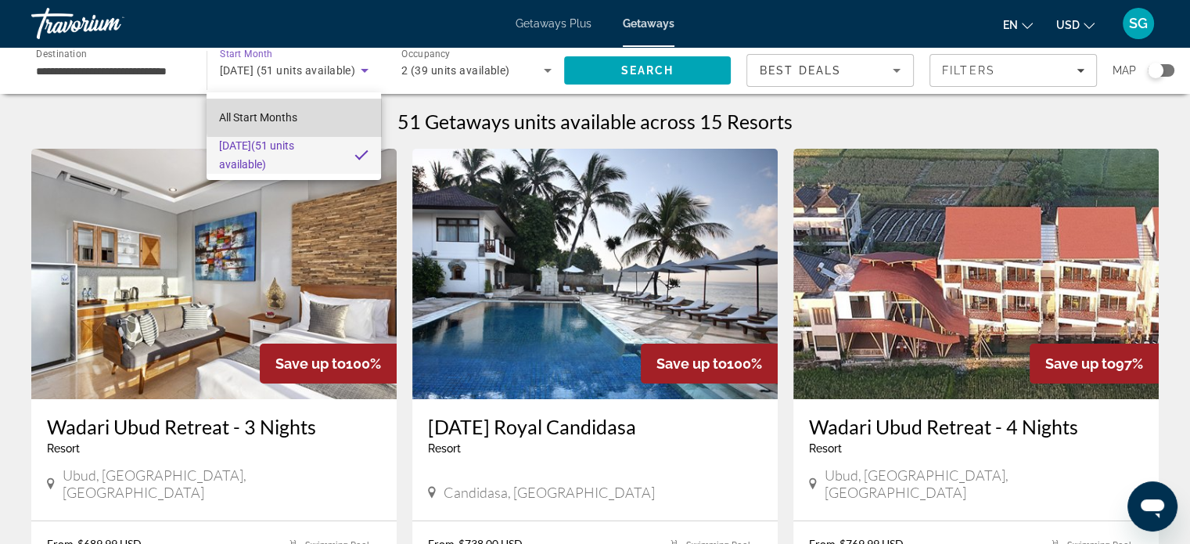
click at [316, 115] on mat-option "All Start Months" at bounding box center [294, 118] width 174 height 38
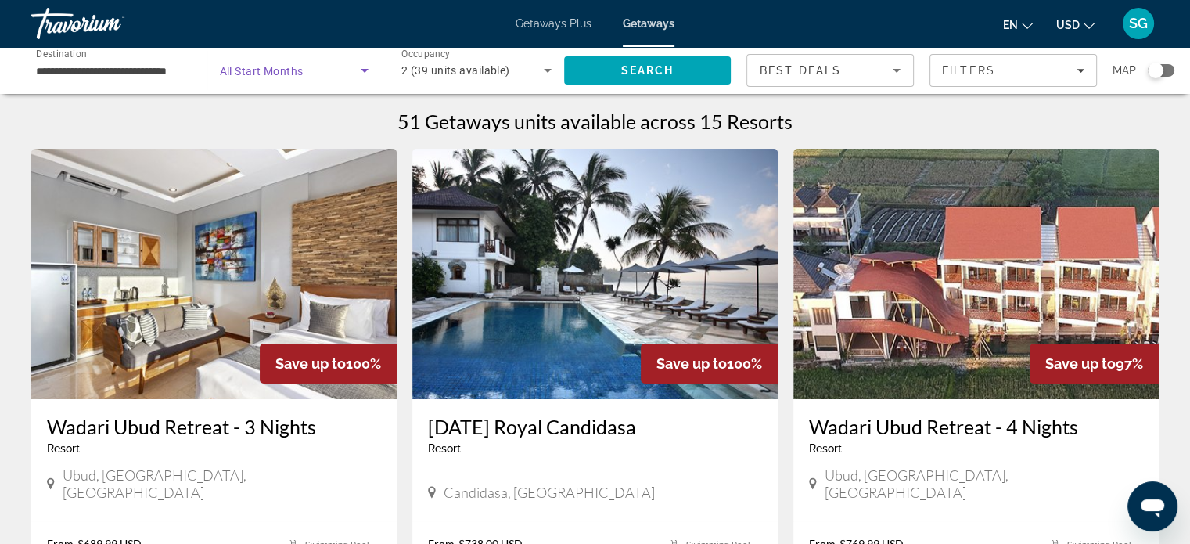
click at [322, 71] on span "Search widget" at bounding box center [291, 70] width 142 height 19
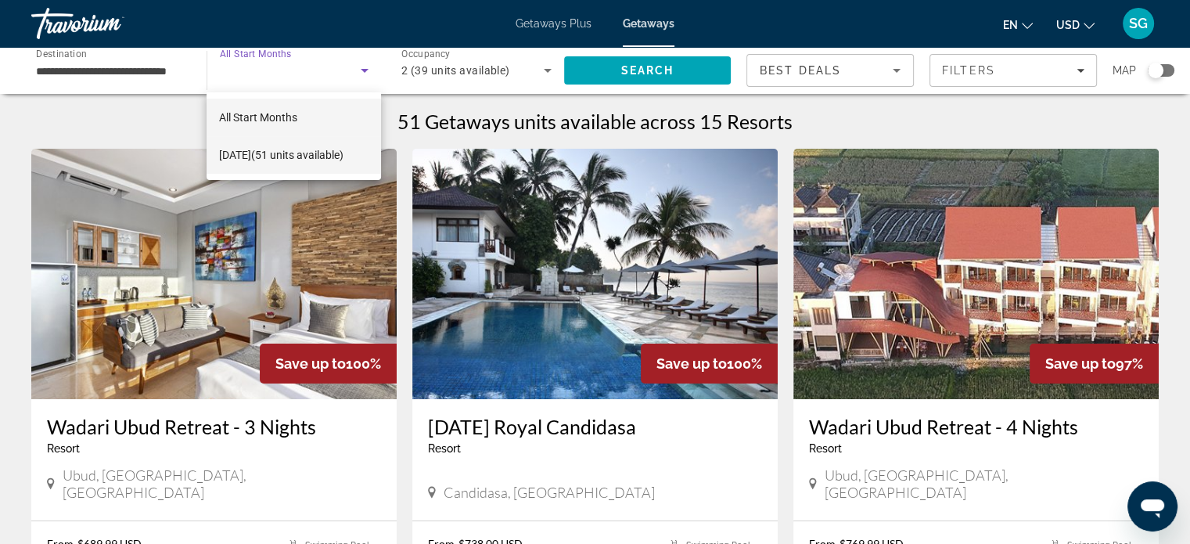
click at [300, 164] on span "October 2025 (51 units available)" at bounding box center [281, 155] width 124 height 19
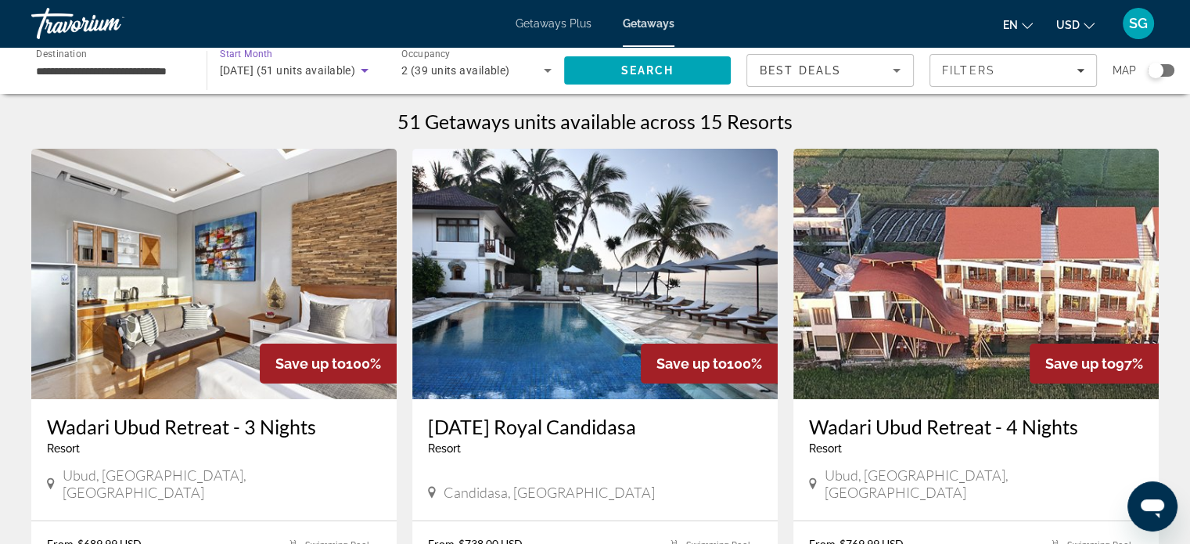
click at [522, 65] on div "2 (39 units available)" at bounding box center [472, 70] width 142 height 19
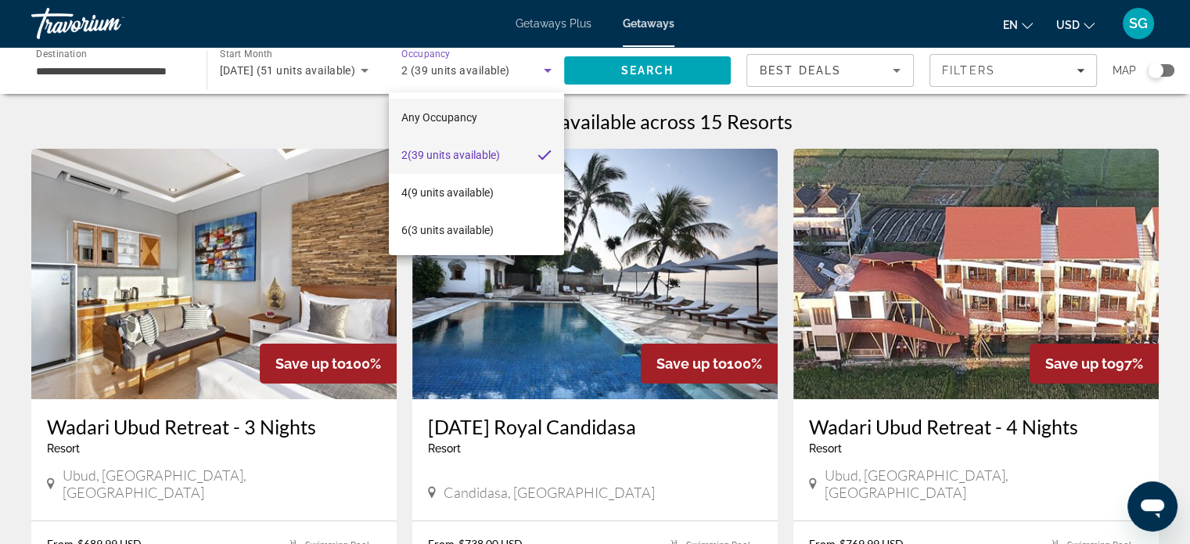
click at [478, 106] on mat-option "Any Occupancy" at bounding box center [476, 118] width 175 height 38
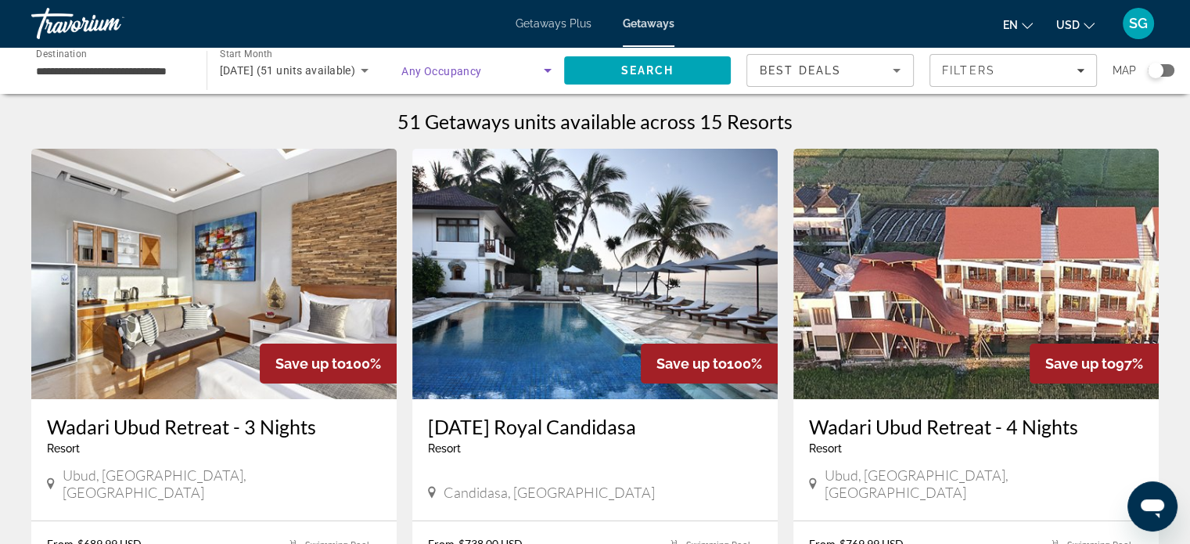
click at [347, 77] on span "October 2025 (51 units available)" at bounding box center [288, 70] width 136 height 13
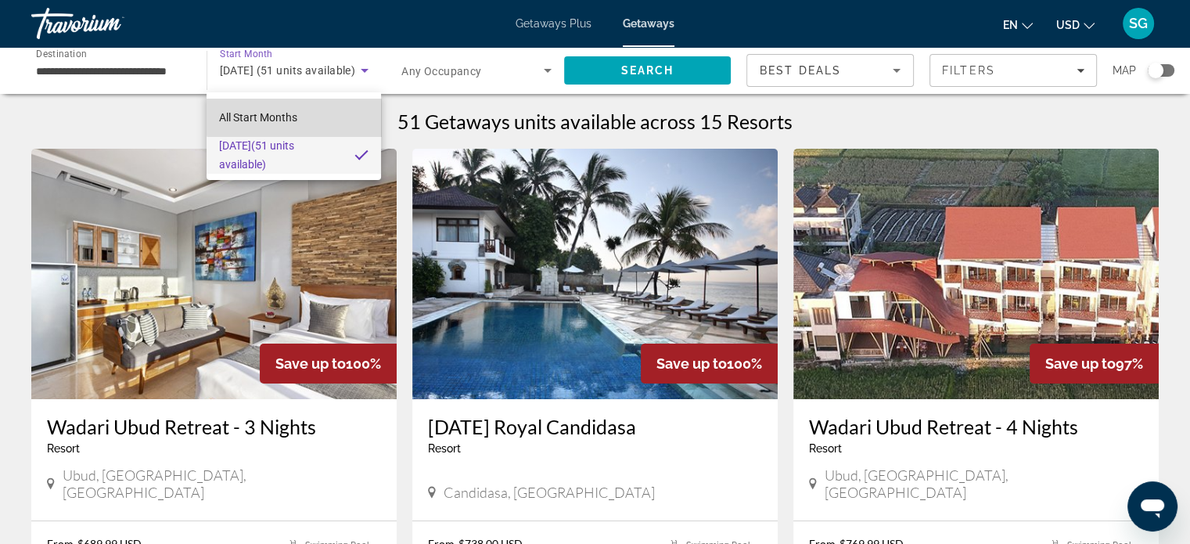
click at [300, 108] on mat-option "All Start Months" at bounding box center [294, 118] width 174 height 38
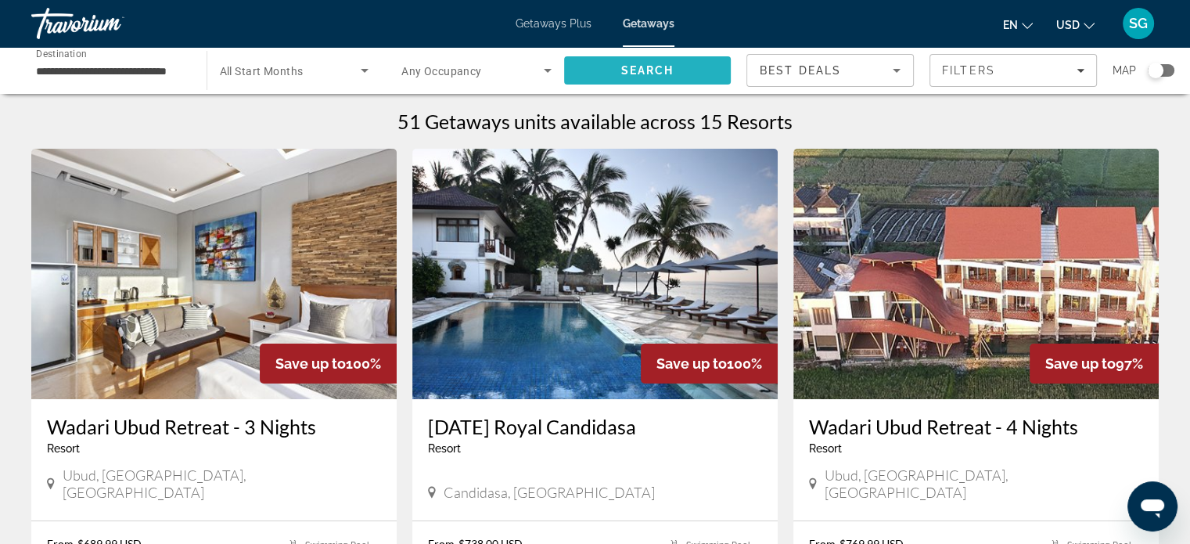
click at [606, 69] on span "Search" at bounding box center [647, 71] width 167 height 38
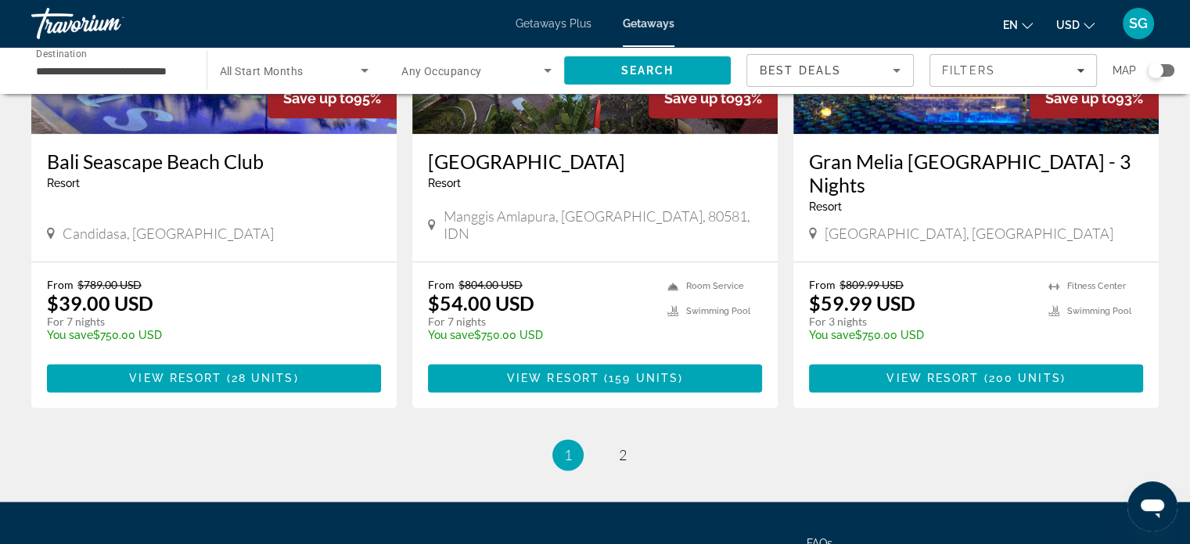
scroll to position [1986, 0]
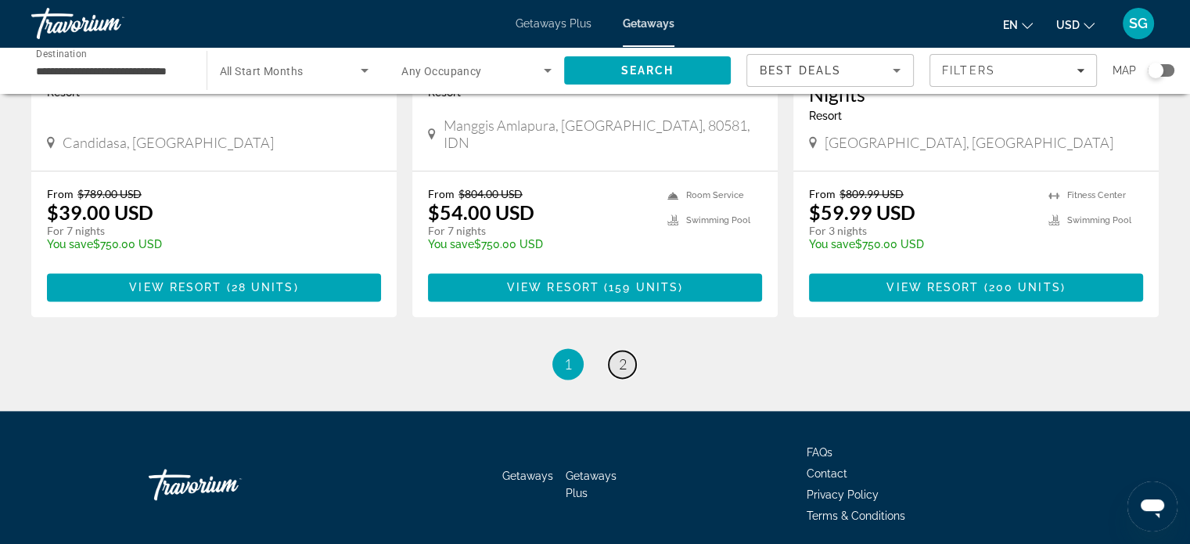
click at [623, 355] on span "2" at bounding box center [623, 363] width 8 height 17
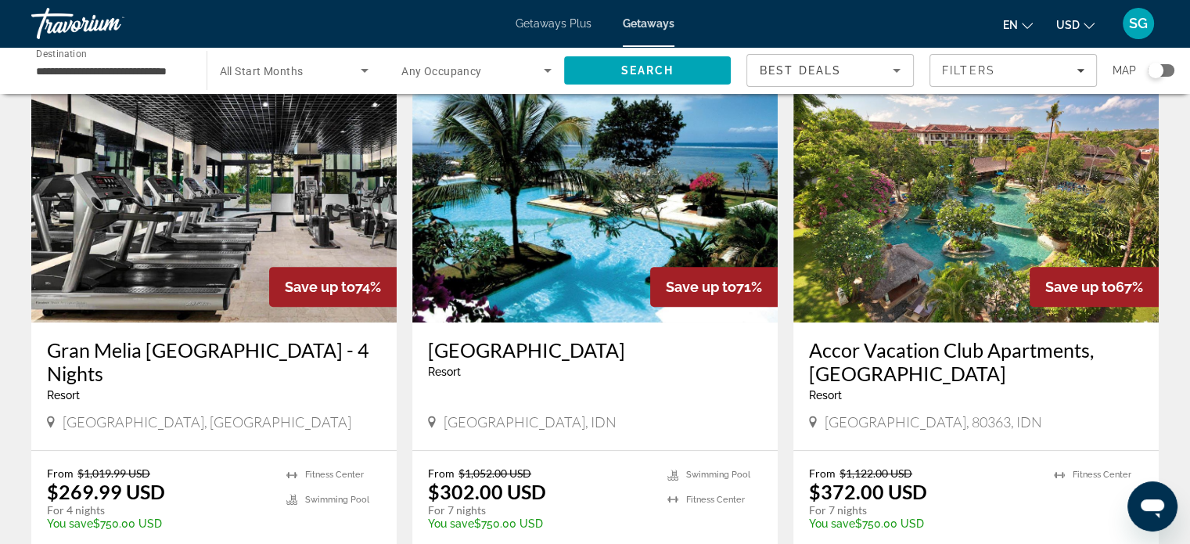
scroll to position [704, 0]
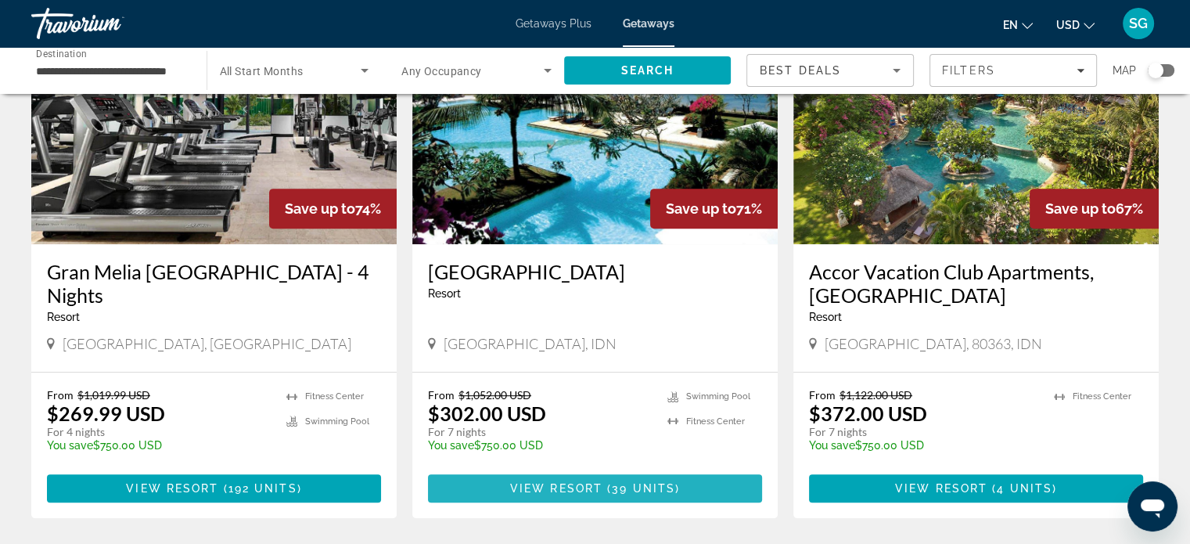
click at [591, 482] on span "View Resort" at bounding box center [556, 488] width 92 height 13
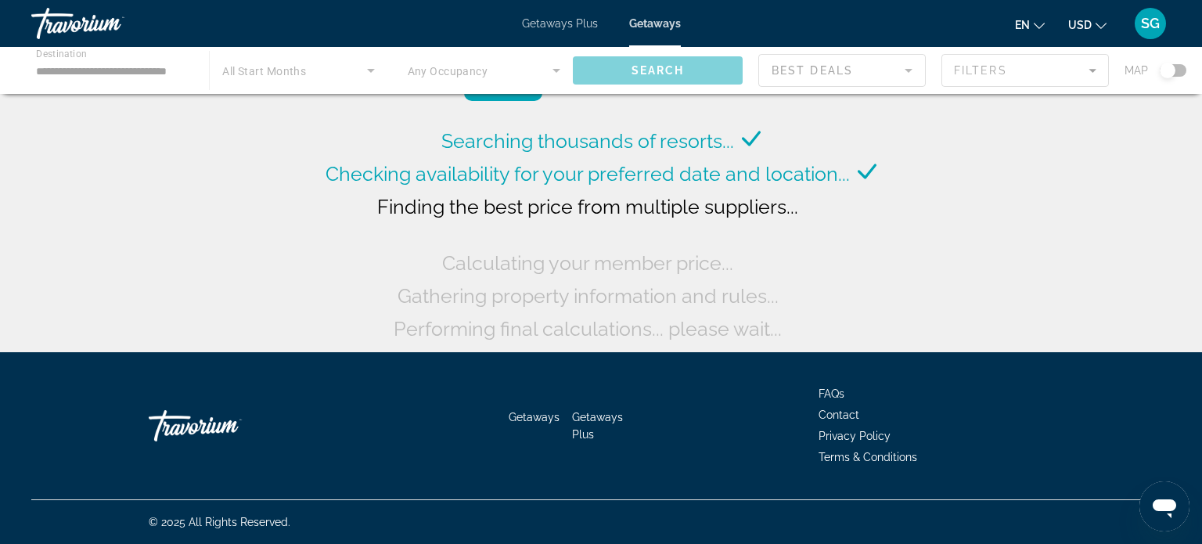
click at [269, 60] on div "Main content" at bounding box center [601, 70] width 1202 height 47
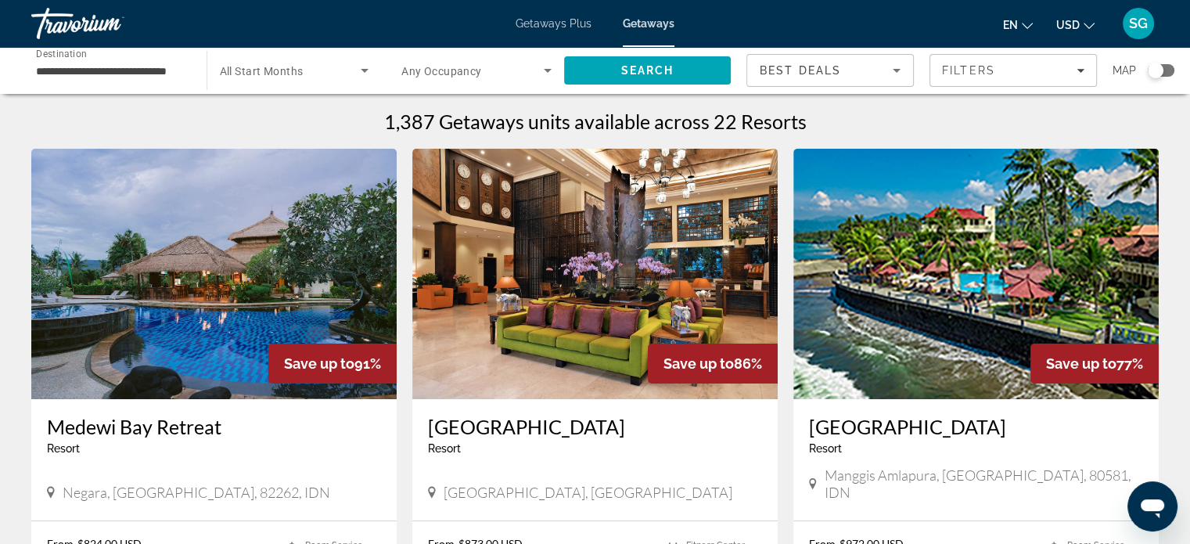
click at [266, 71] on span "All Start Months" at bounding box center [262, 71] width 84 height 13
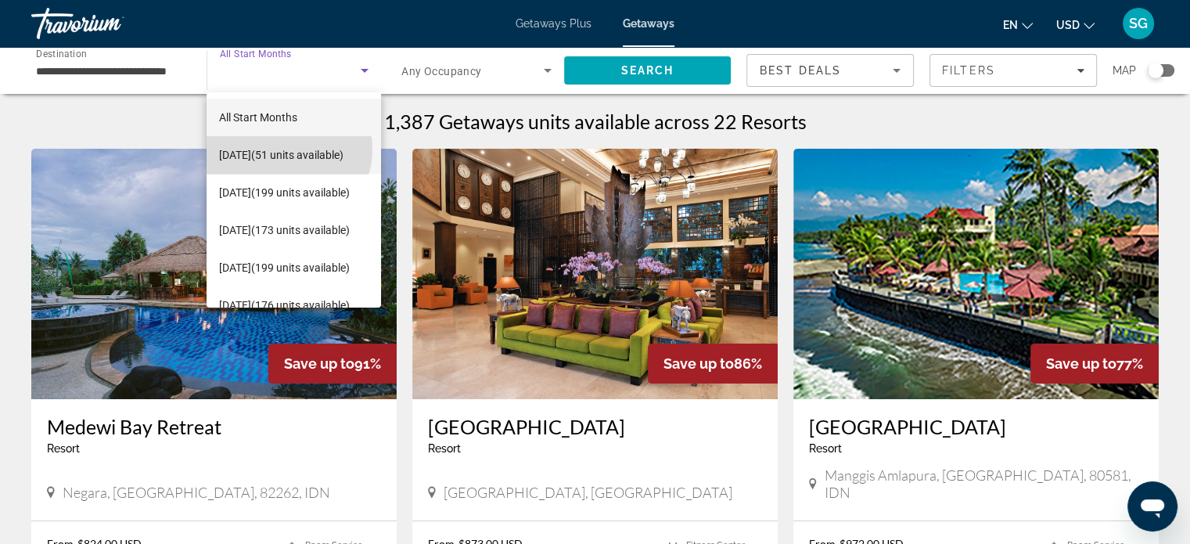
click at [287, 149] on span "October 2025 (51 units available)" at bounding box center [281, 155] width 124 height 19
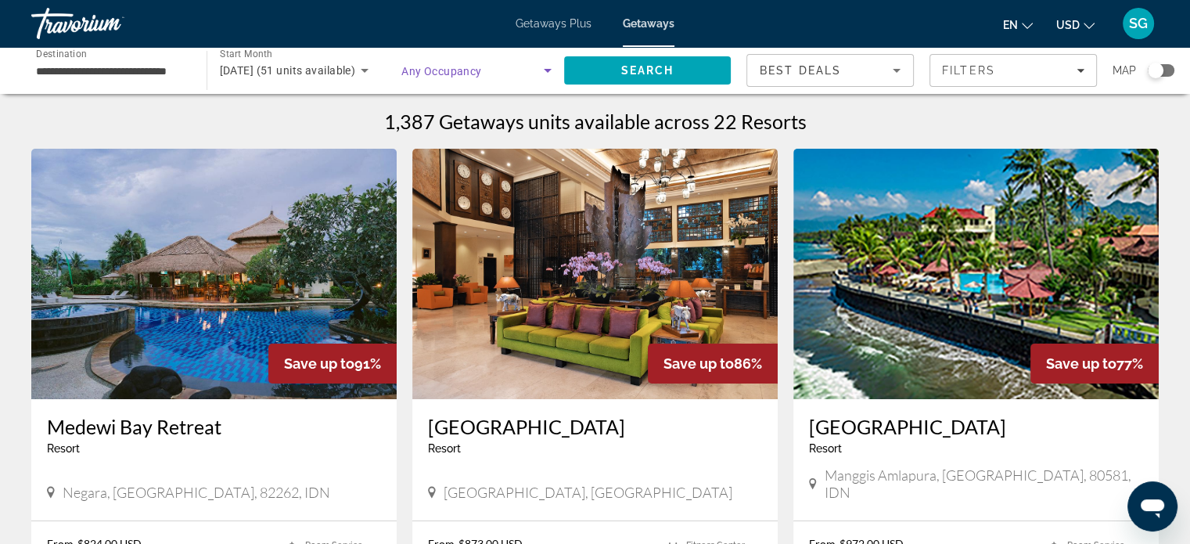
click at [526, 71] on span "Search widget" at bounding box center [472, 70] width 142 height 19
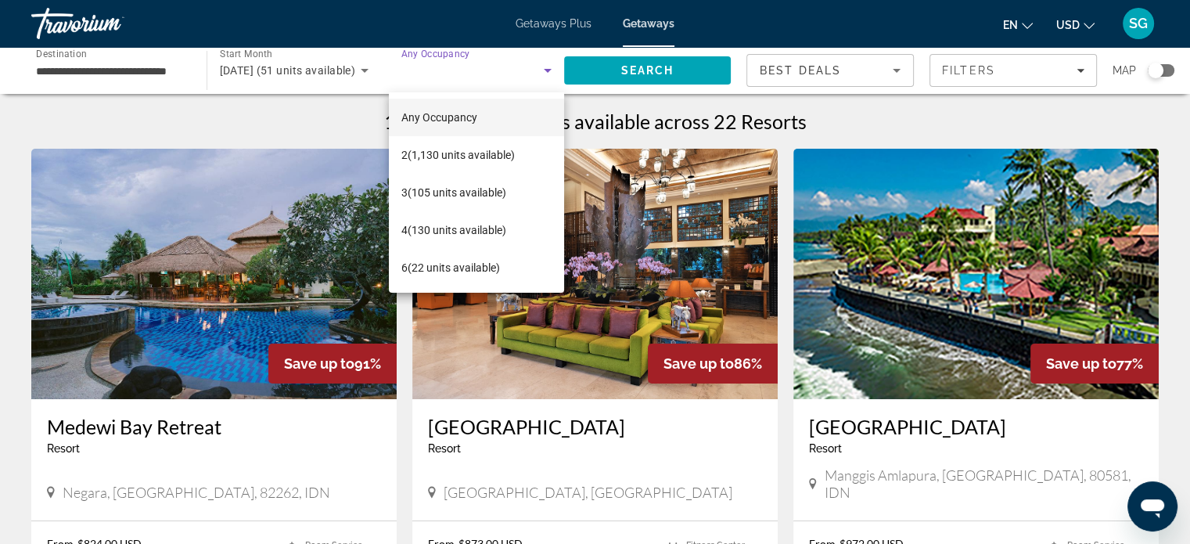
click at [603, 74] on div at bounding box center [595, 272] width 1190 height 544
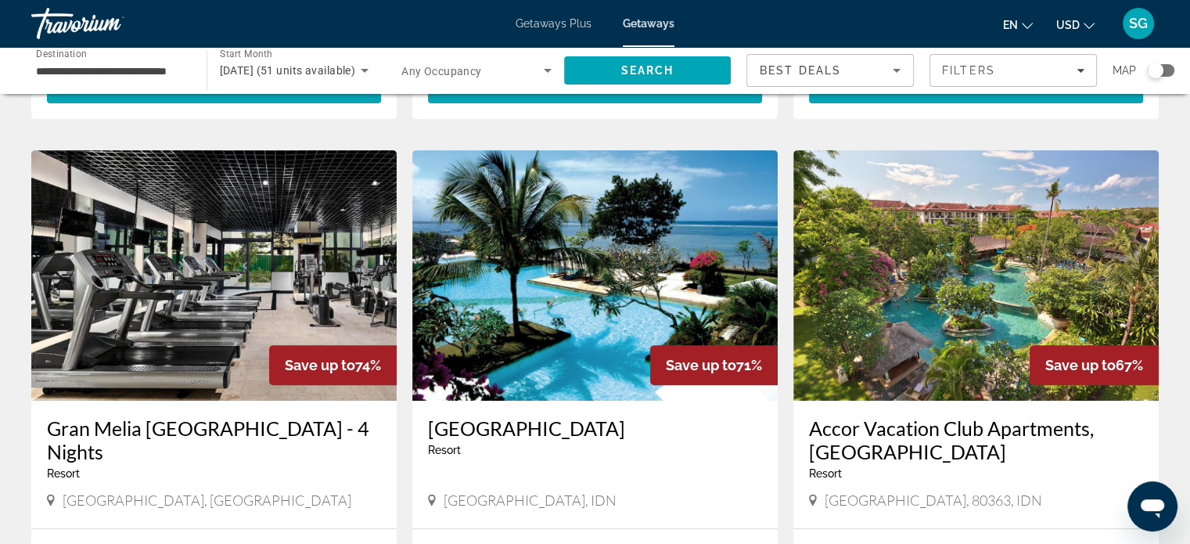
scroll to position [704, 0]
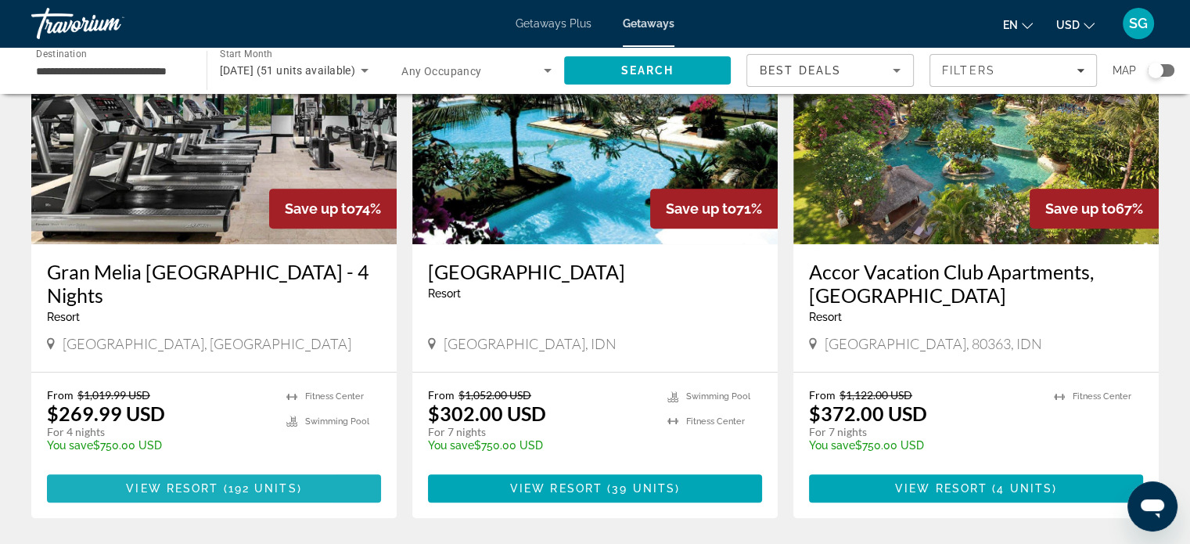
click at [159, 482] on span "View Resort" at bounding box center [172, 488] width 92 height 13
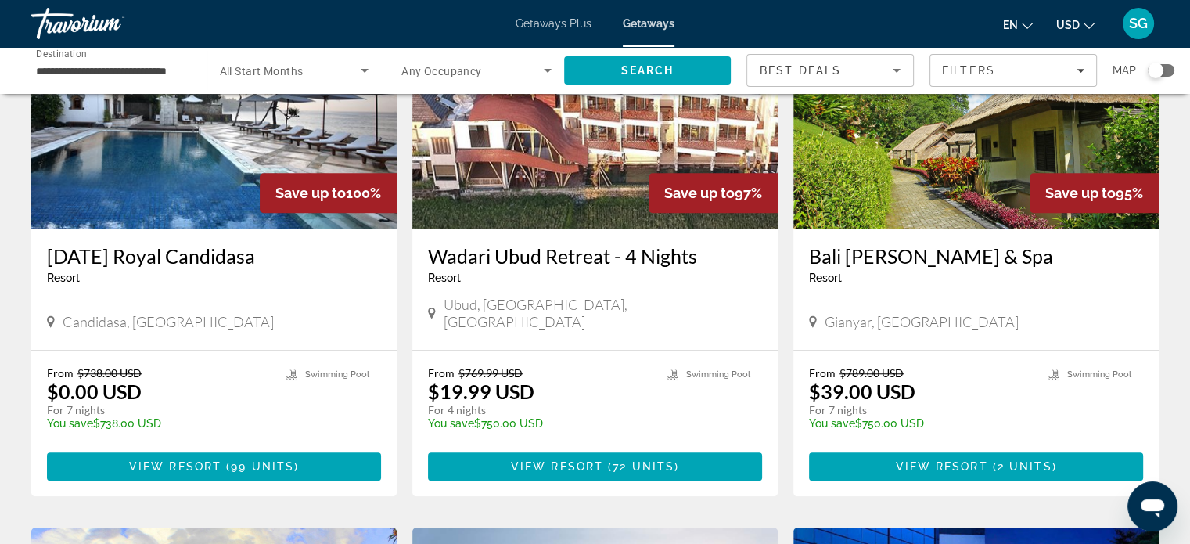
scroll to position [1986, 0]
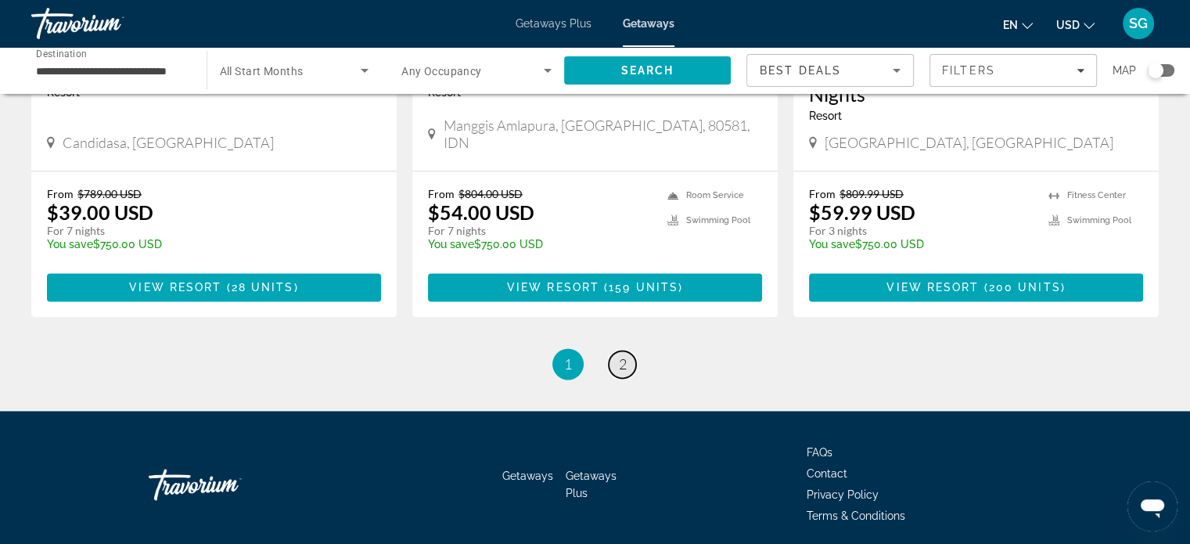
click at [613, 350] on link "page 2" at bounding box center [622, 363] width 27 height 27
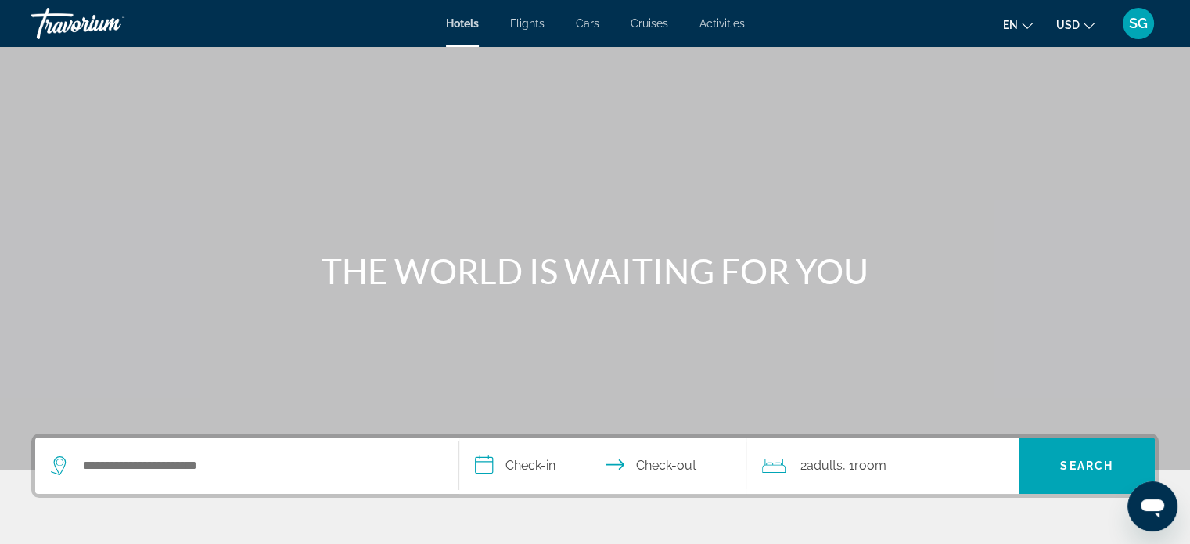
click at [154, 449] on div "Search widget" at bounding box center [247, 465] width 392 height 56
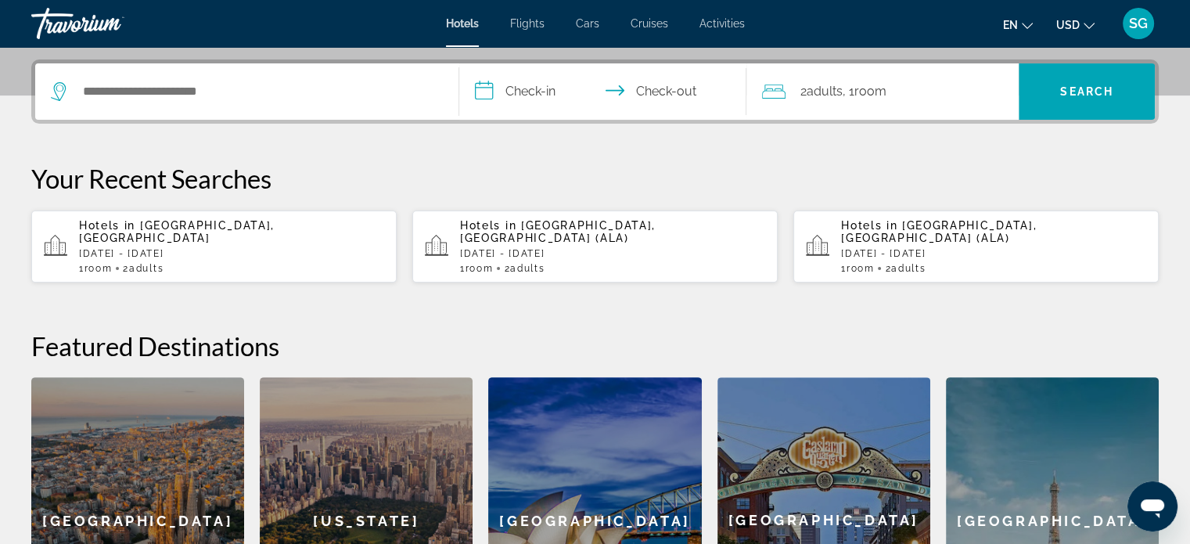
scroll to position [382, 0]
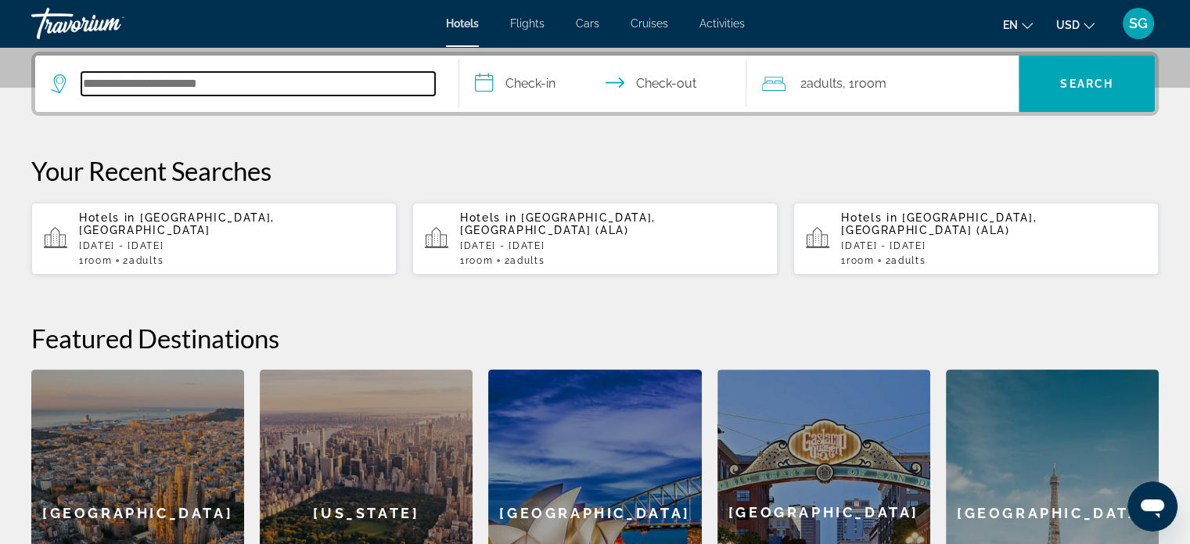
click at [142, 87] on input "Search hotel destination" at bounding box center [258, 83] width 354 height 23
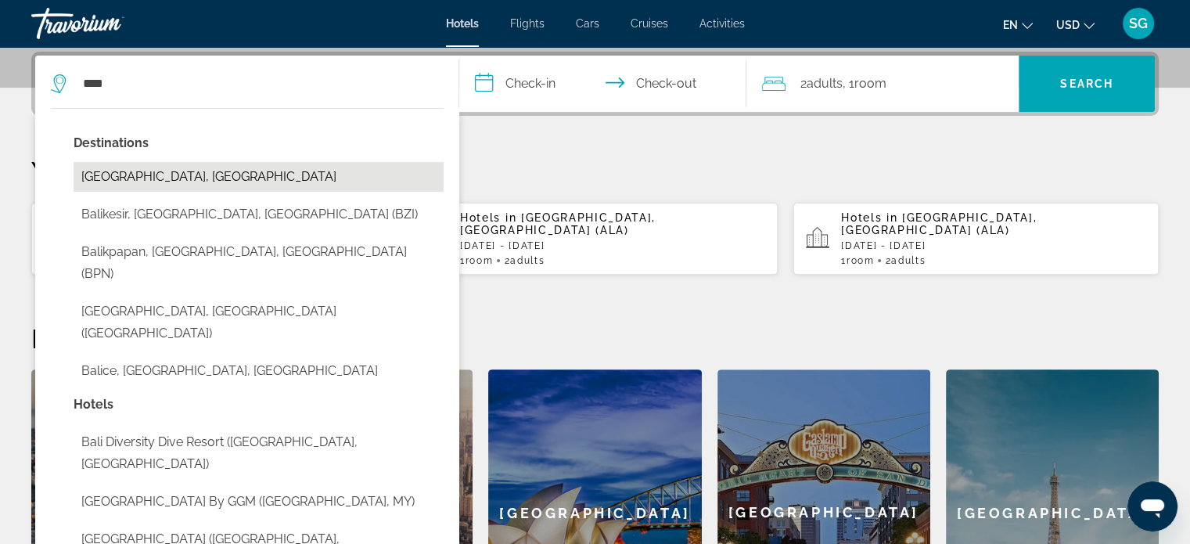
click at [212, 174] on button "[GEOGRAPHIC_DATA], [GEOGRAPHIC_DATA]" at bounding box center [259, 177] width 370 height 30
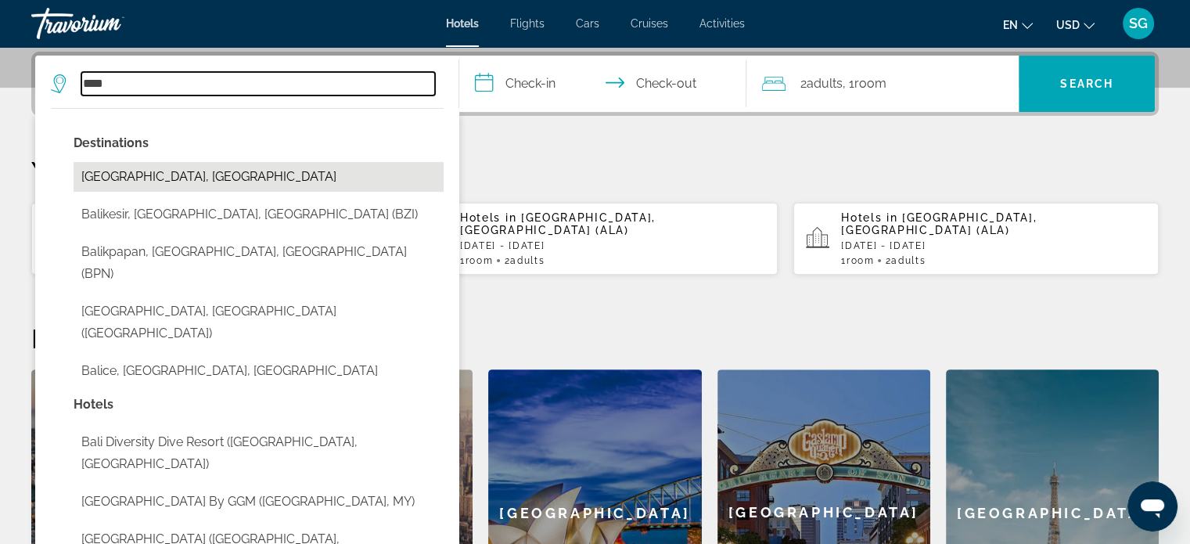
type input "**********"
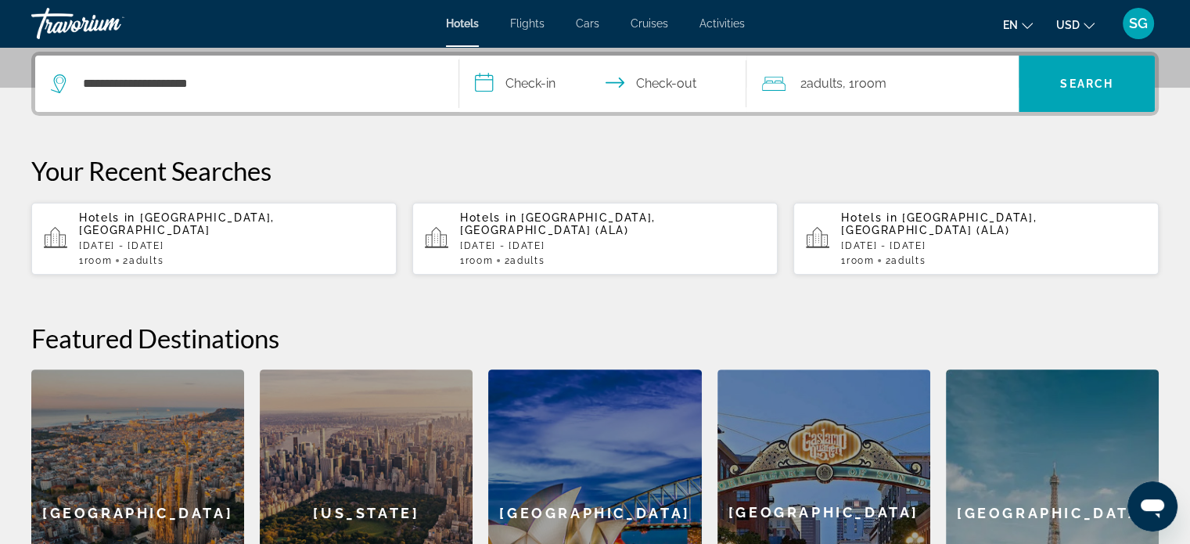
click at [493, 80] on input "**********" at bounding box center [606, 86] width 294 height 61
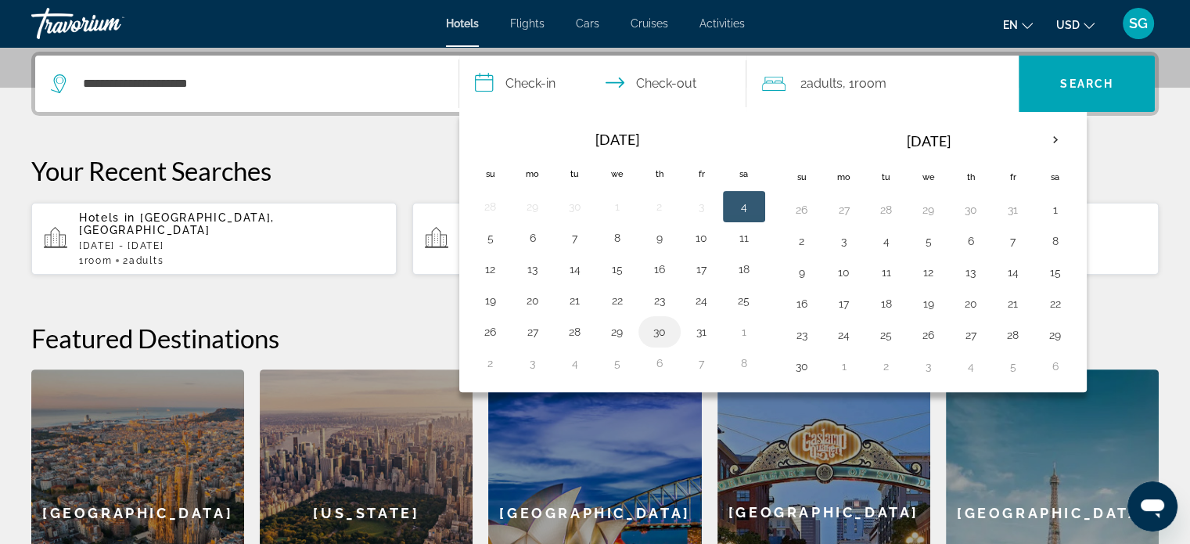
click at [664, 331] on button "30" at bounding box center [659, 332] width 25 height 22
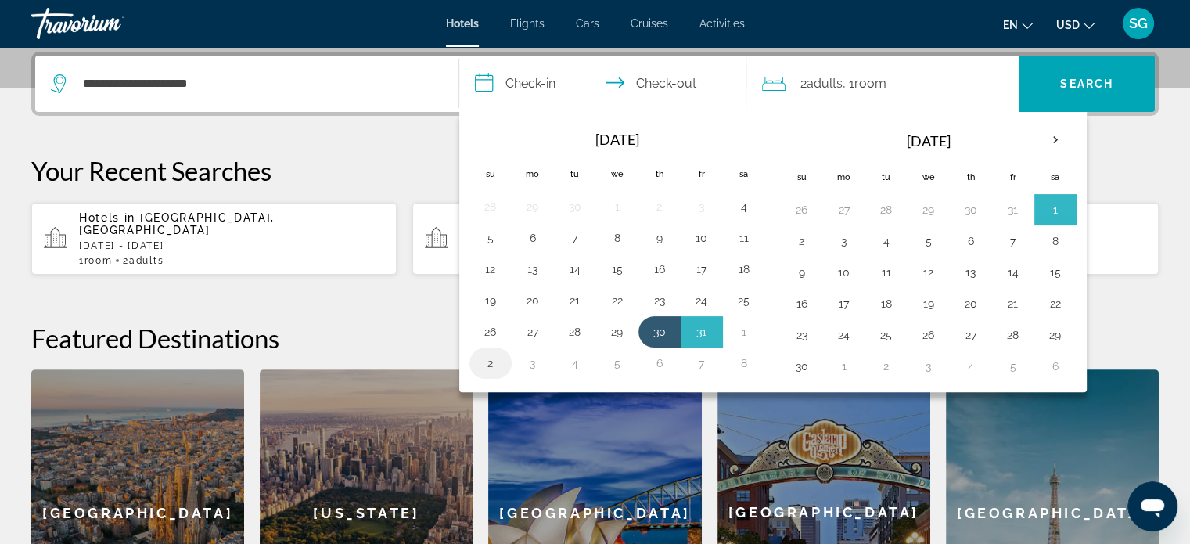
click at [494, 365] on button "2" at bounding box center [490, 363] width 25 height 22
type input "**********"
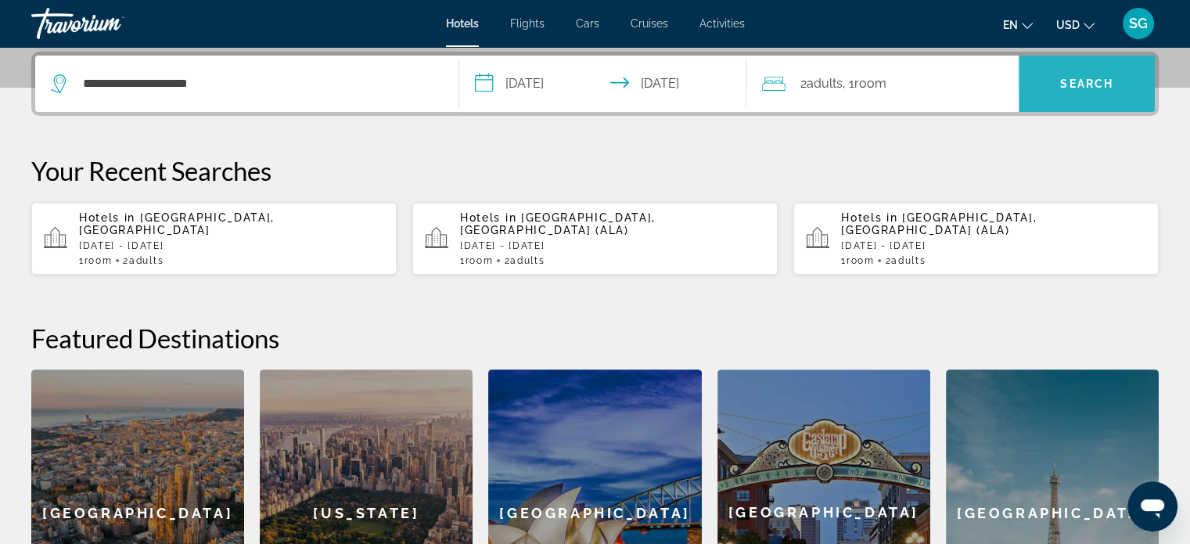
click at [1076, 84] on span "Search" at bounding box center [1086, 83] width 53 height 13
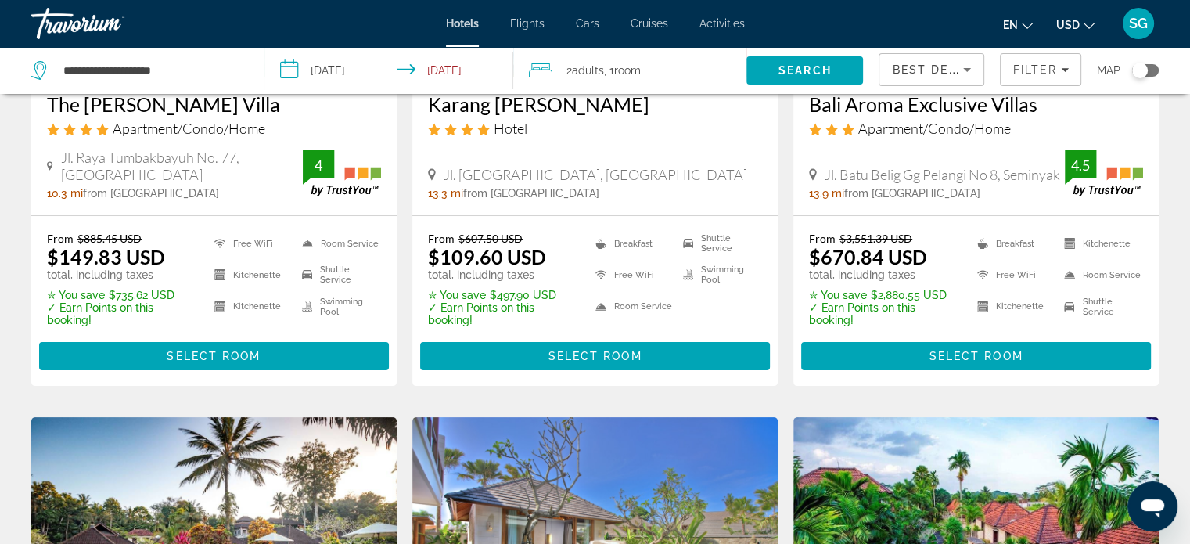
scroll to position [78, 0]
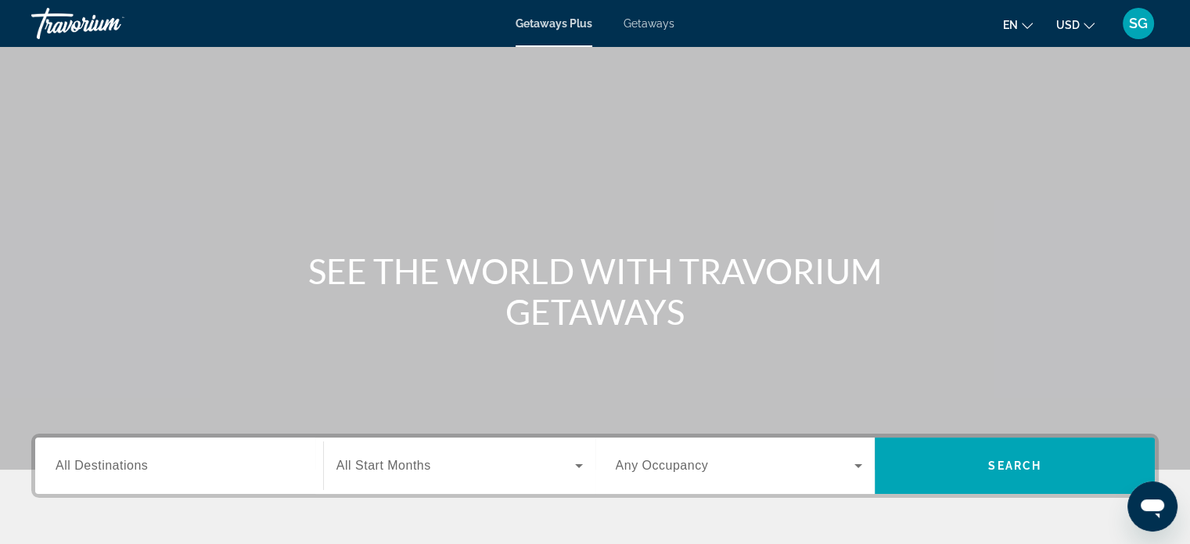
click at [87, 458] on span "All Destinations" at bounding box center [102, 464] width 92 height 13
click at [87, 458] on input "Destination All Destinations" at bounding box center [179, 466] width 247 height 19
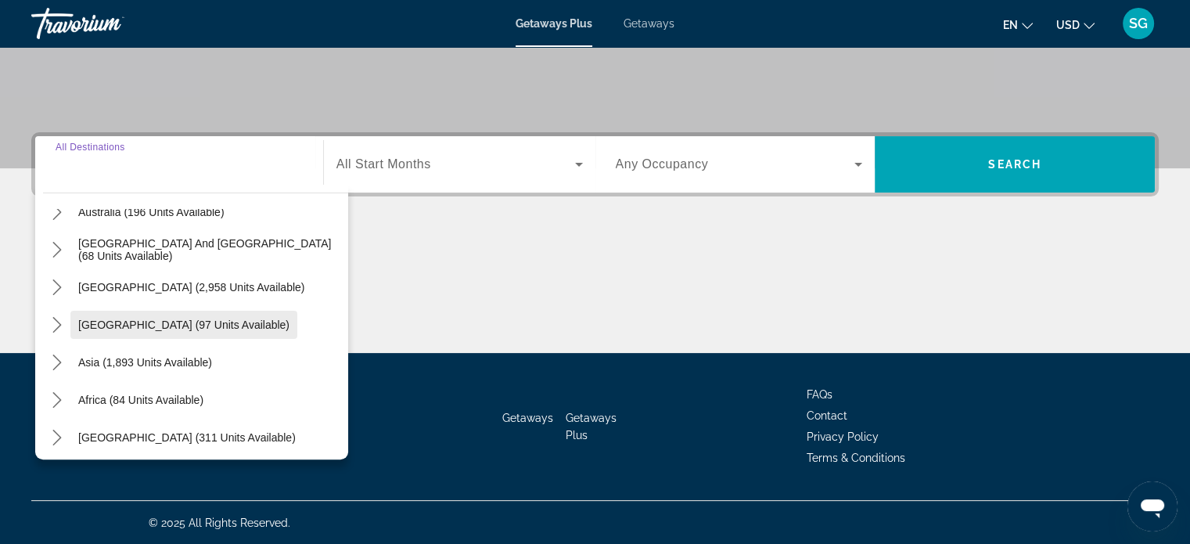
scroll to position [253, 0]
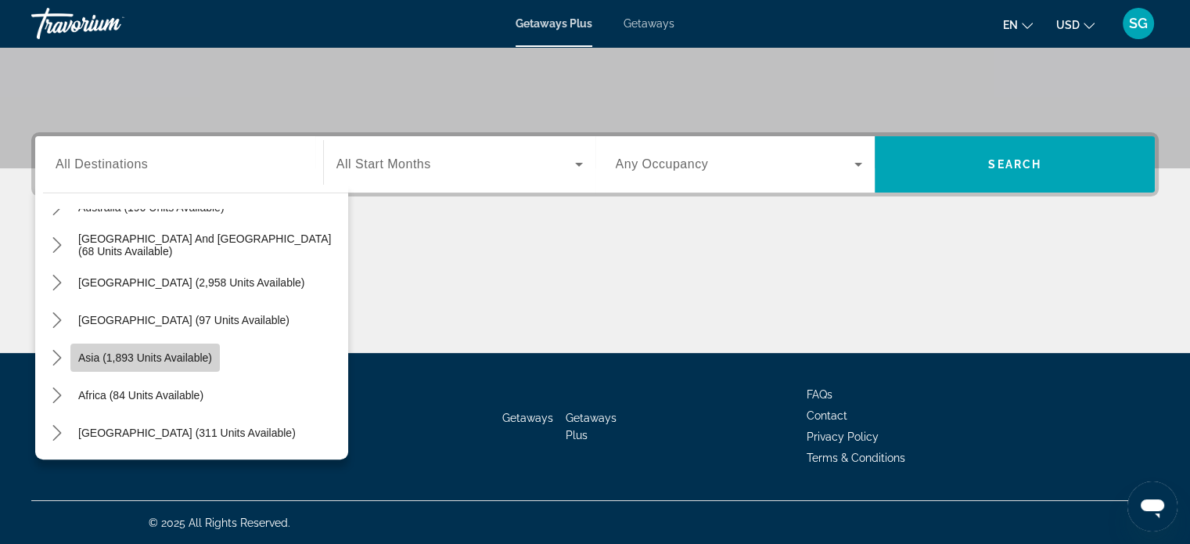
click at [171, 356] on span "Asia (1,893 units available)" at bounding box center [145, 357] width 134 height 13
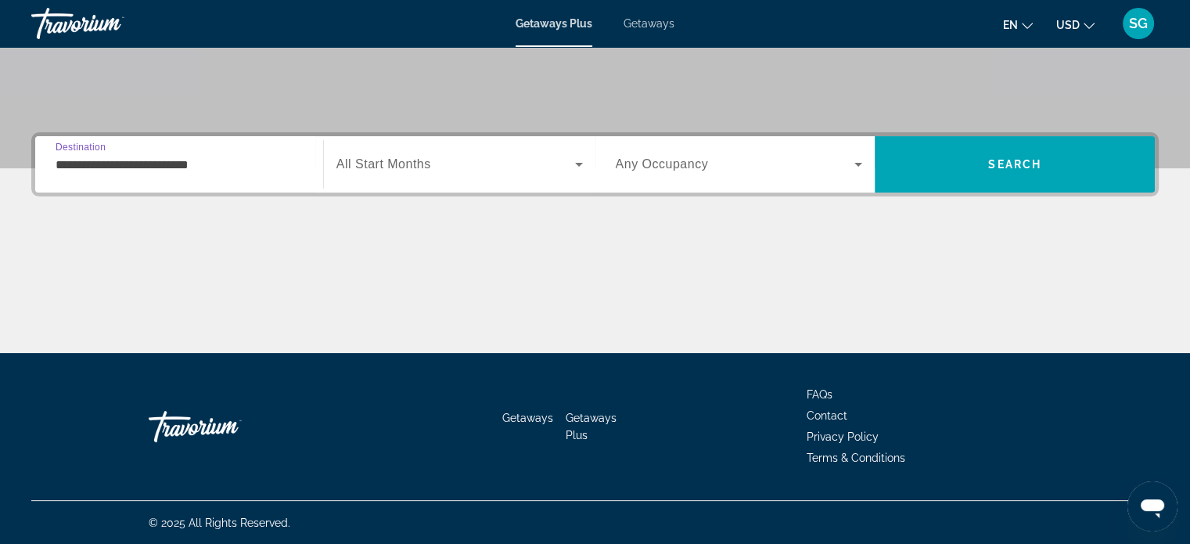
click at [192, 165] on input "**********" at bounding box center [179, 165] width 247 height 19
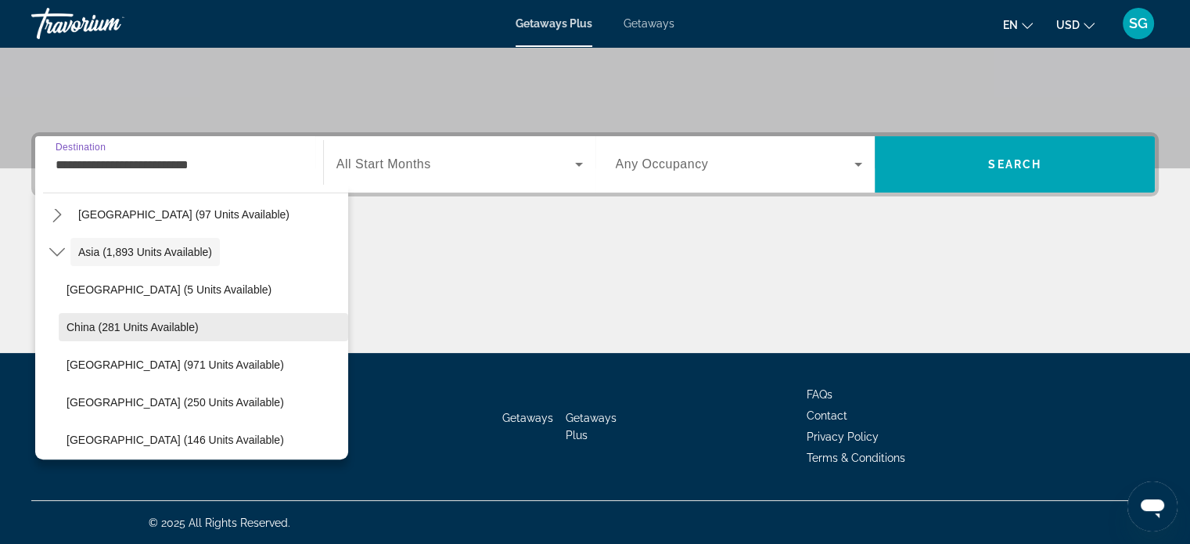
scroll to position [437, 0]
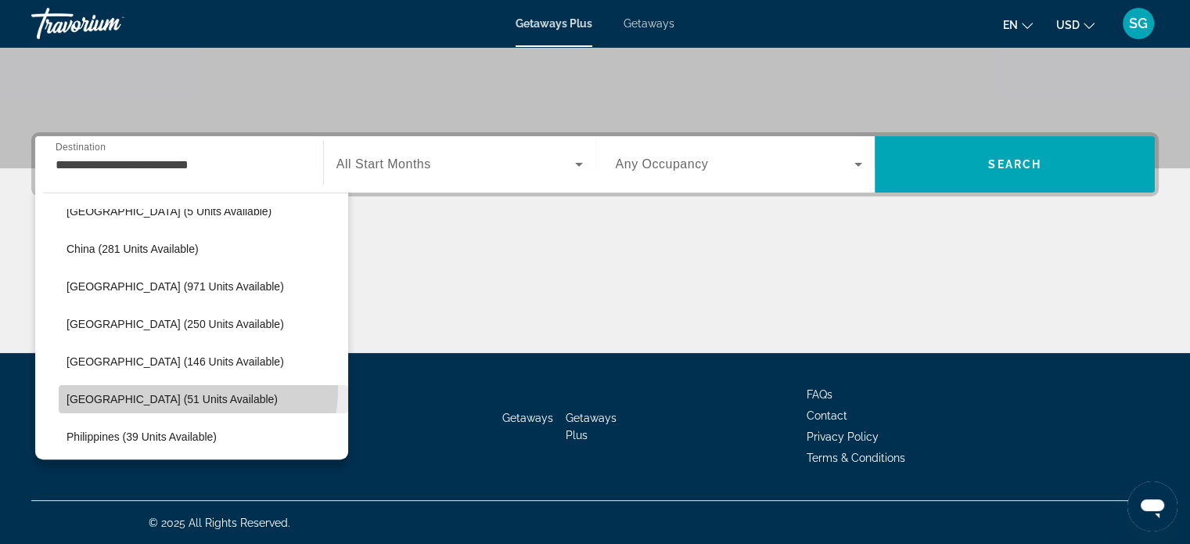
click at [161, 386] on span "Select destination: Maldives (51 units available)" at bounding box center [203, 399] width 289 height 38
type input "**********"
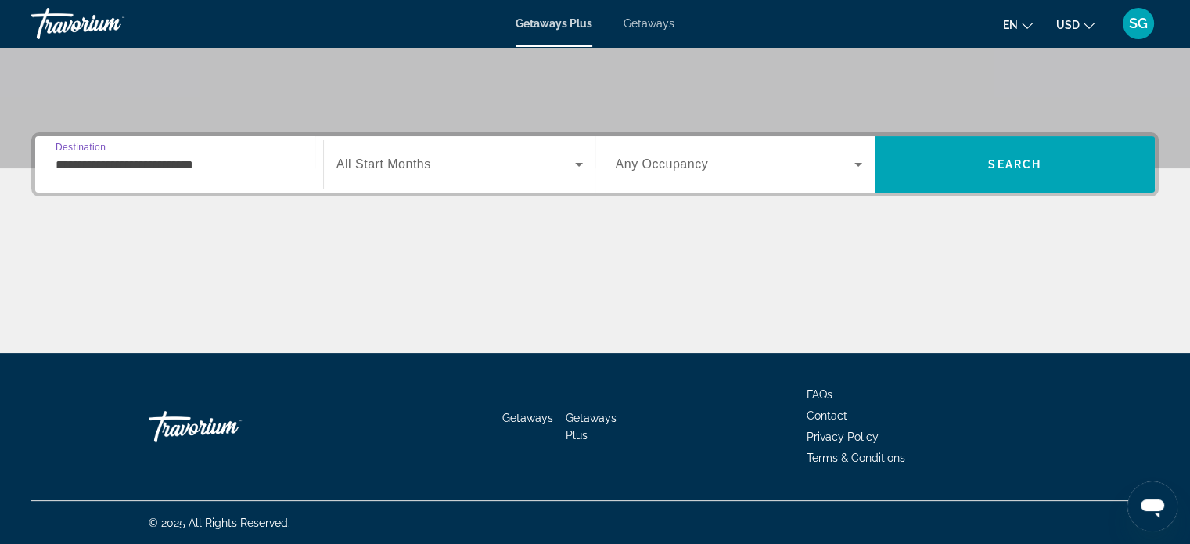
click at [428, 155] on span "Search widget" at bounding box center [455, 164] width 239 height 19
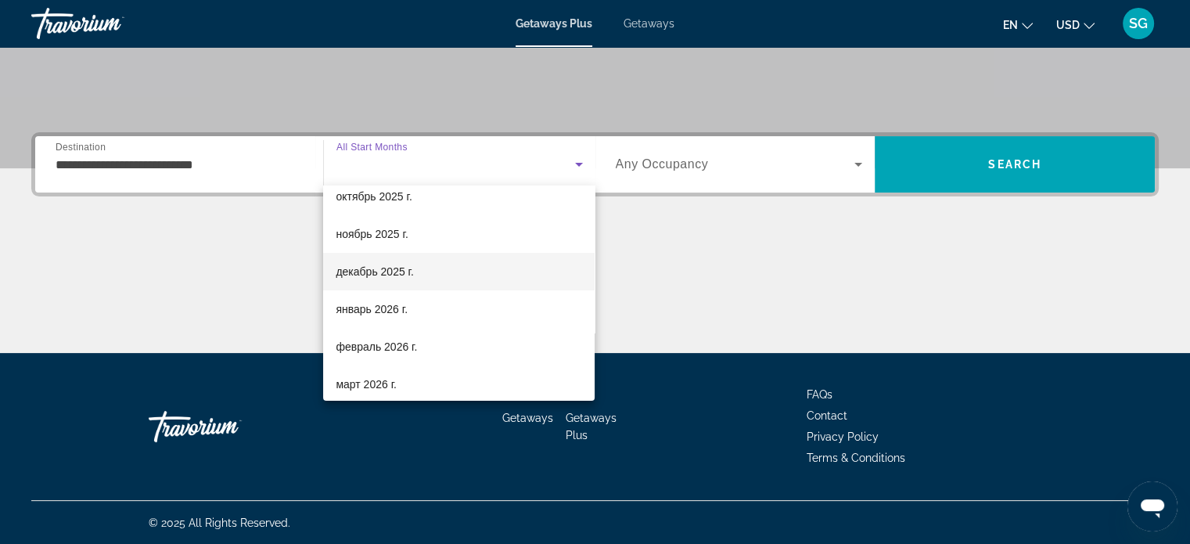
scroll to position [78, 0]
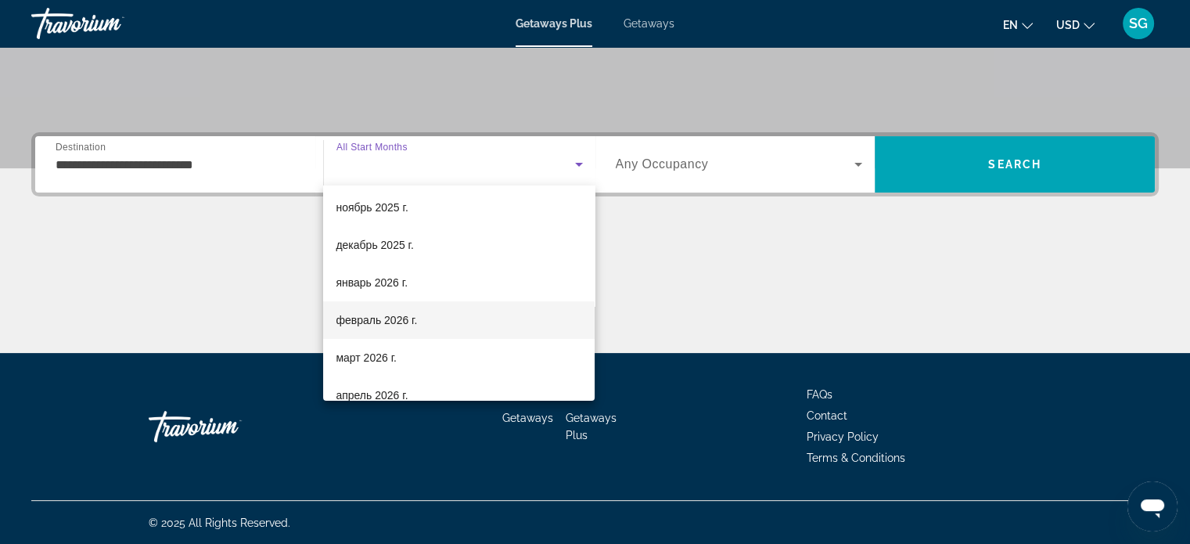
click at [392, 322] on span "февраль 2026 г." at bounding box center [376, 320] width 81 height 19
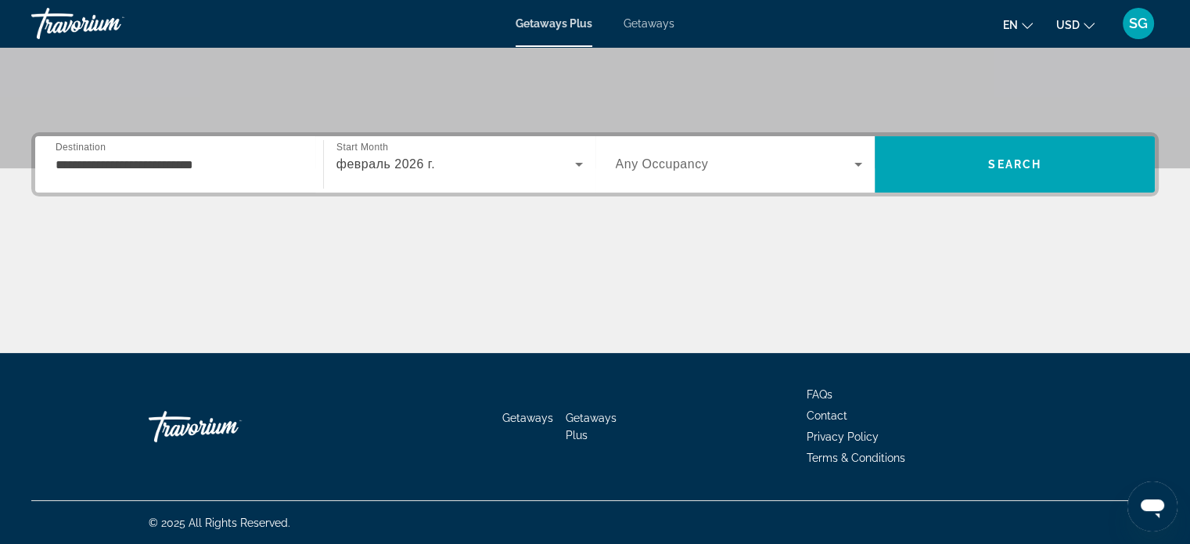
click at [846, 150] on div "Search widget" at bounding box center [739, 164] width 247 height 44
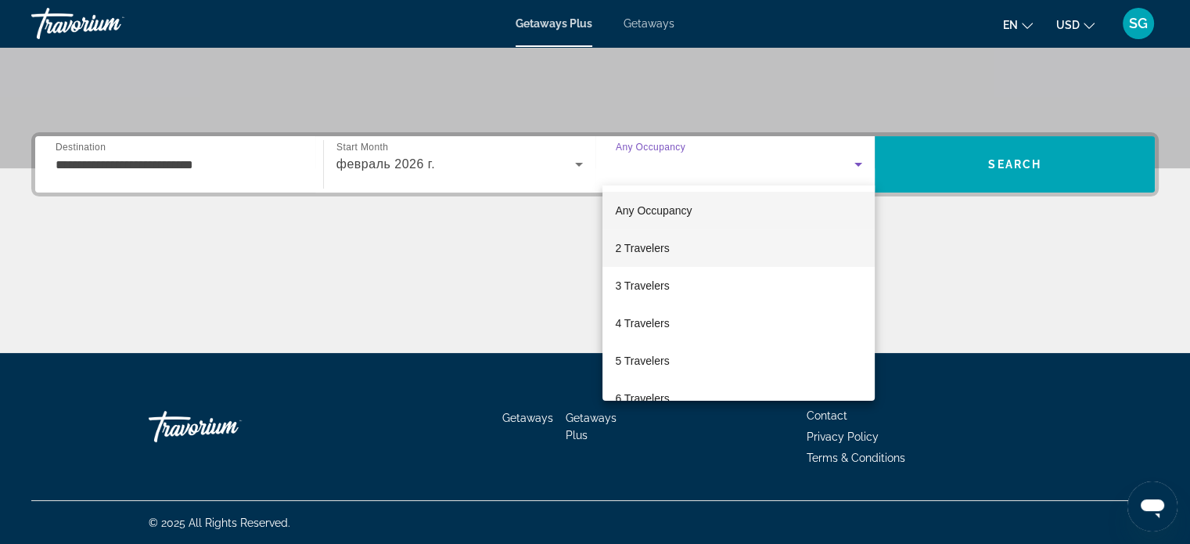
click at [677, 250] on mat-option "2 Travelers" at bounding box center [738, 248] width 272 height 38
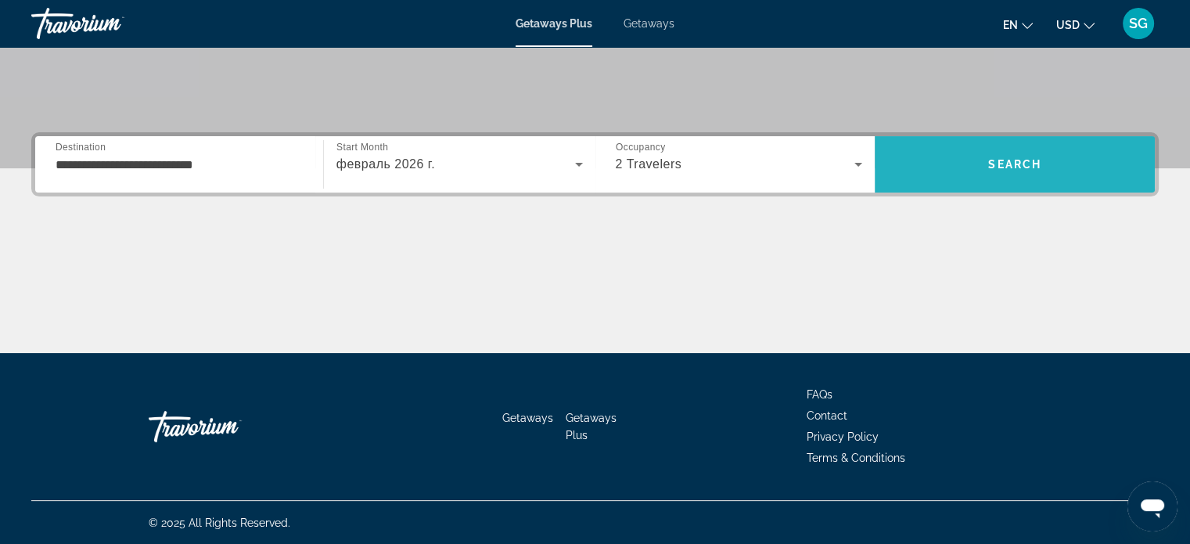
click at [1033, 156] on span "Search" at bounding box center [1015, 165] width 280 height 38
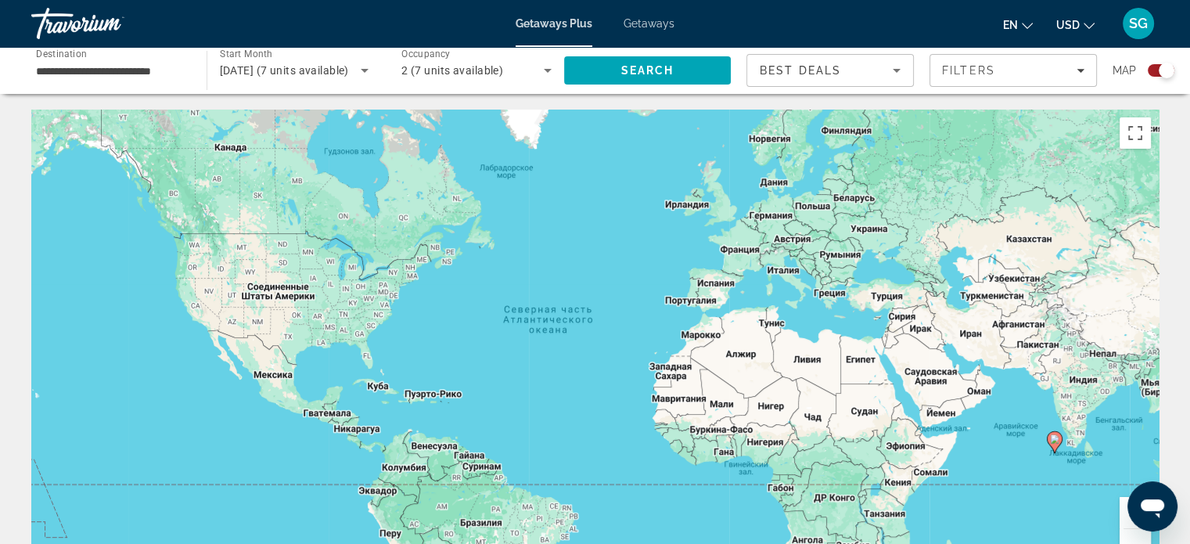
click at [365, 62] on icon "Search widget" at bounding box center [364, 70] width 19 height 19
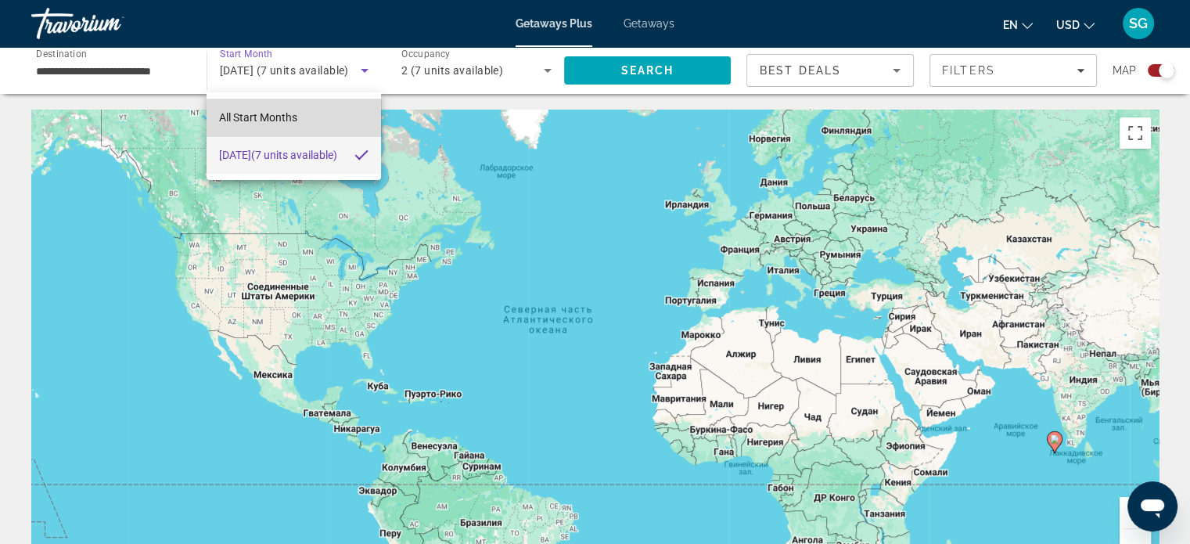
click at [312, 120] on mat-option "All Start Months" at bounding box center [294, 118] width 174 height 38
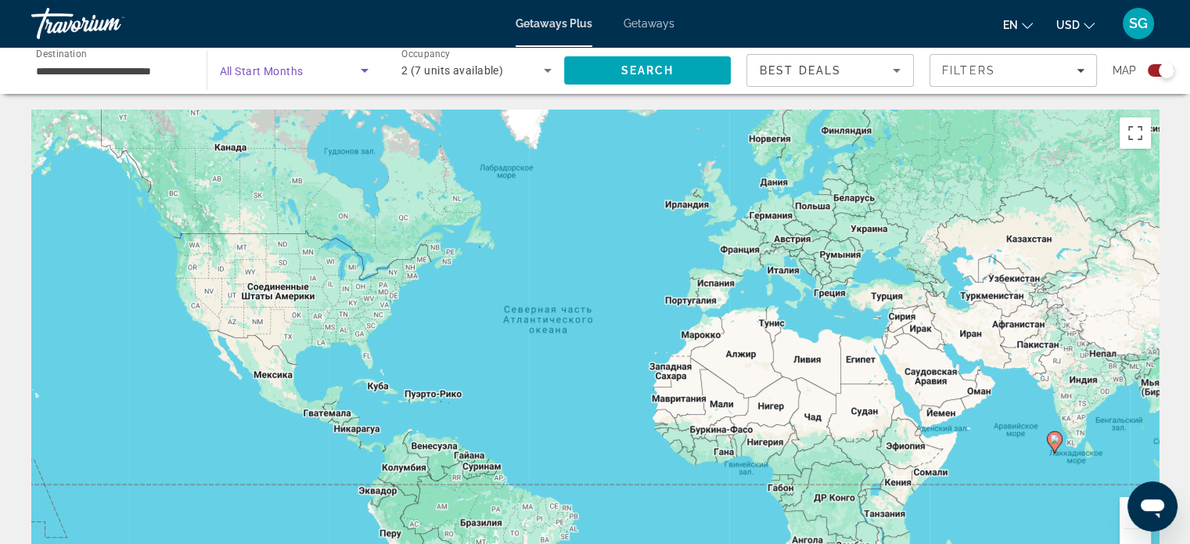
click at [329, 87] on div "Search widget" at bounding box center [294, 71] width 149 height 44
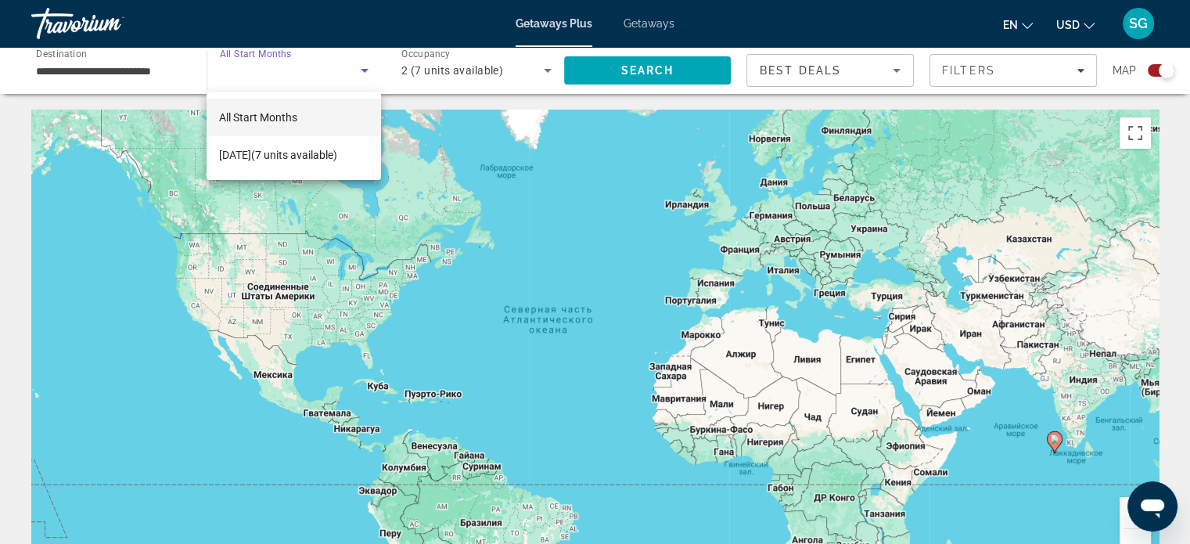
click at [315, 115] on mat-option "All Start Months" at bounding box center [294, 118] width 174 height 38
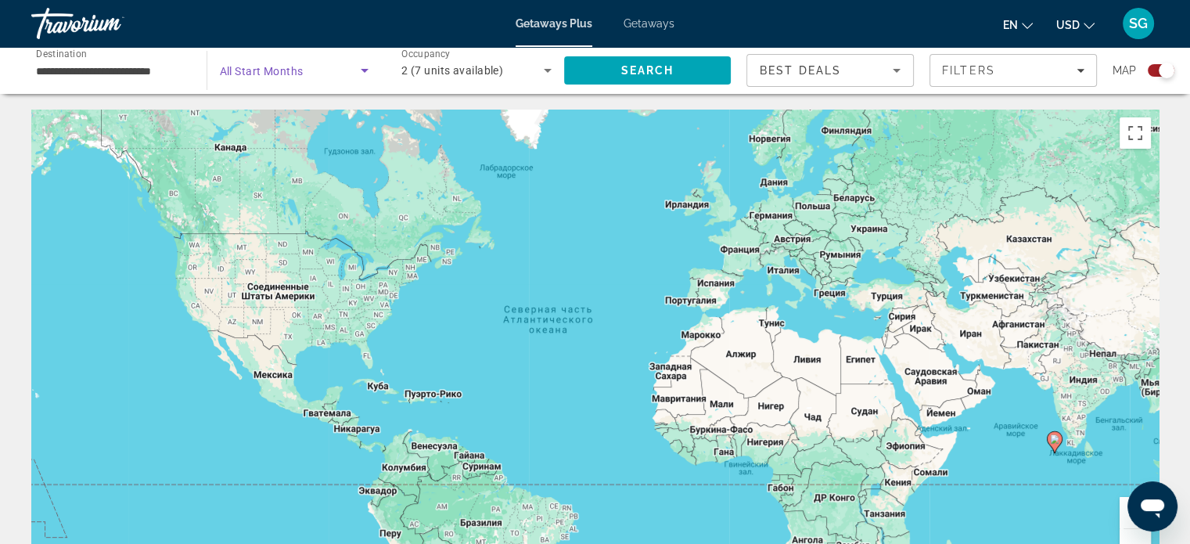
click at [343, 70] on span "Search widget" at bounding box center [291, 70] width 142 height 19
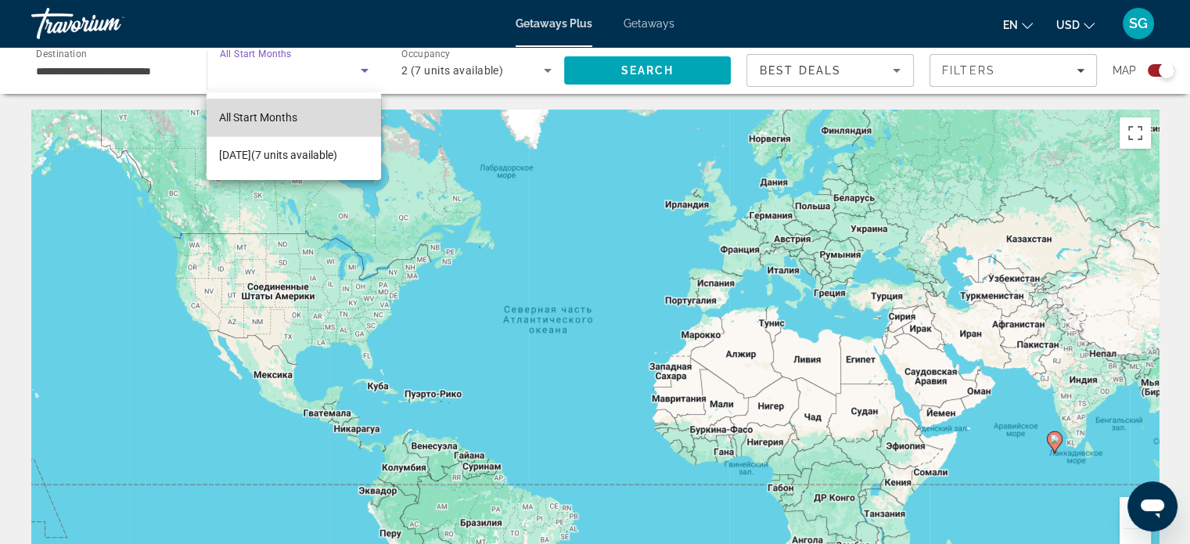
click at [322, 121] on mat-option "All Start Months" at bounding box center [294, 118] width 174 height 38
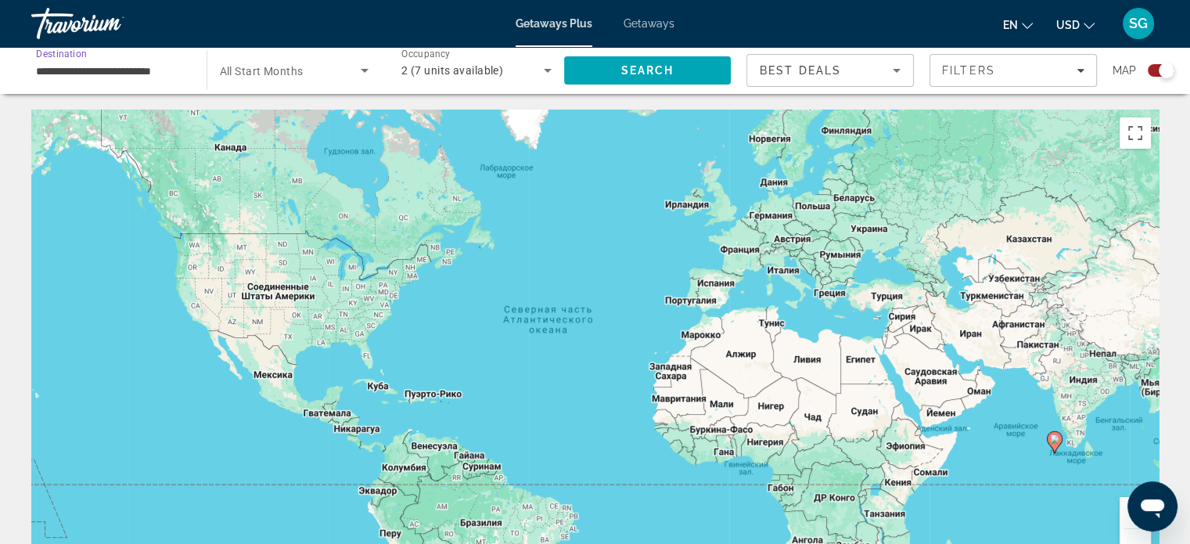
click at [107, 63] on input "**********" at bounding box center [111, 71] width 150 height 19
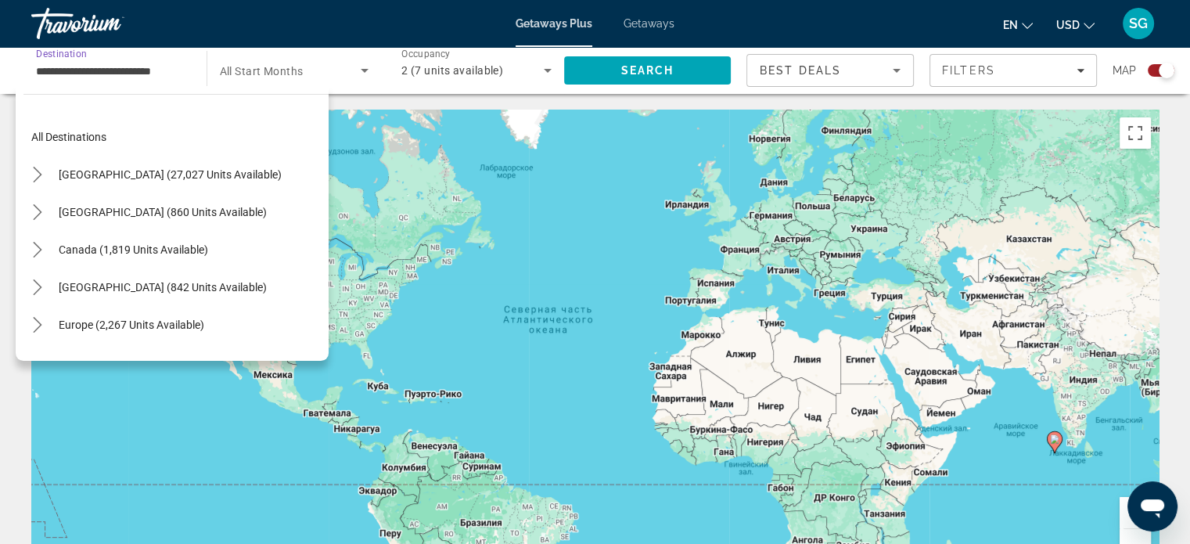
scroll to position [506, 0]
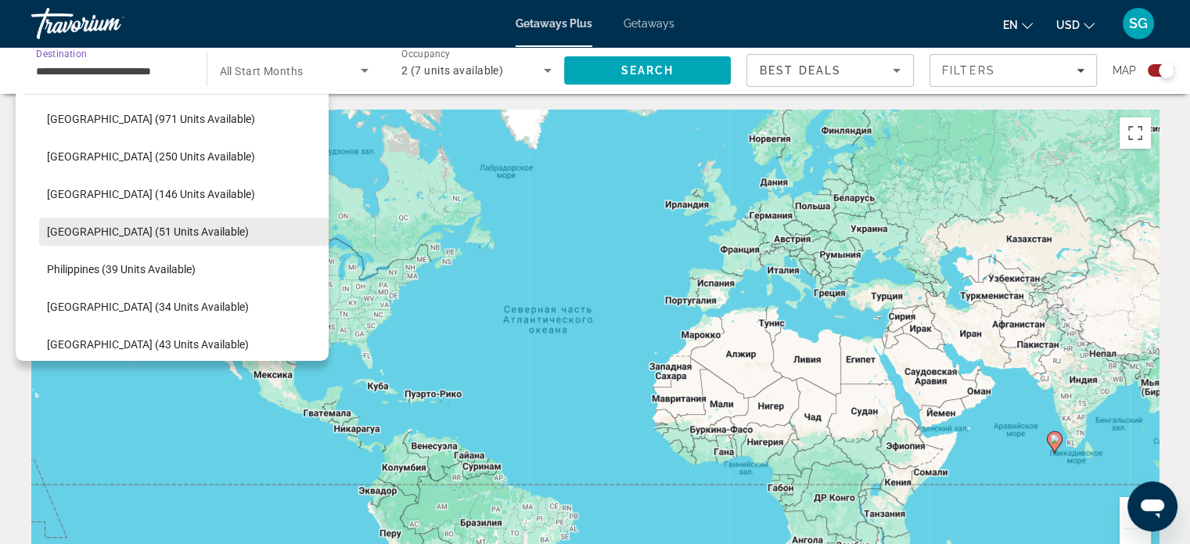
click at [123, 234] on span "[GEOGRAPHIC_DATA] (51 units available)" at bounding box center [148, 231] width 202 height 13
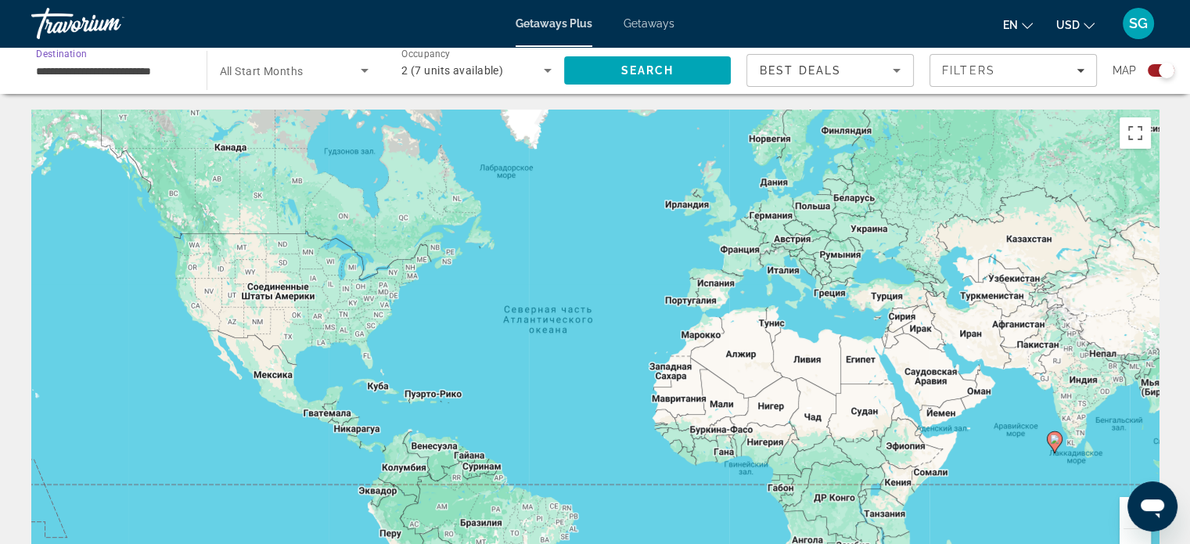
click at [286, 61] on span "Search widget" at bounding box center [291, 70] width 142 height 19
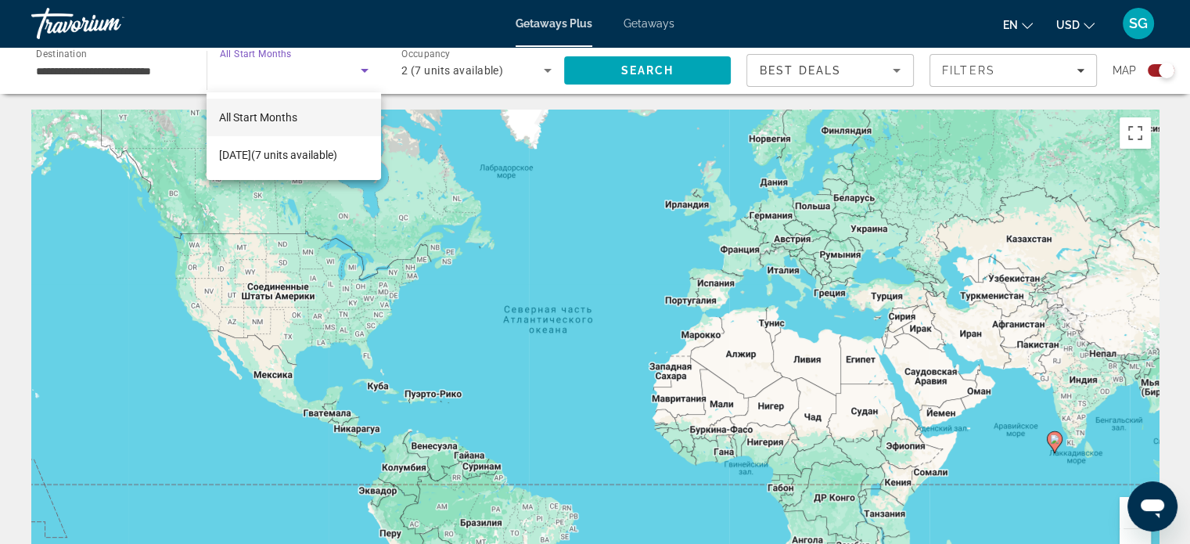
click at [449, 74] on div at bounding box center [595, 272] width 1190 height 544
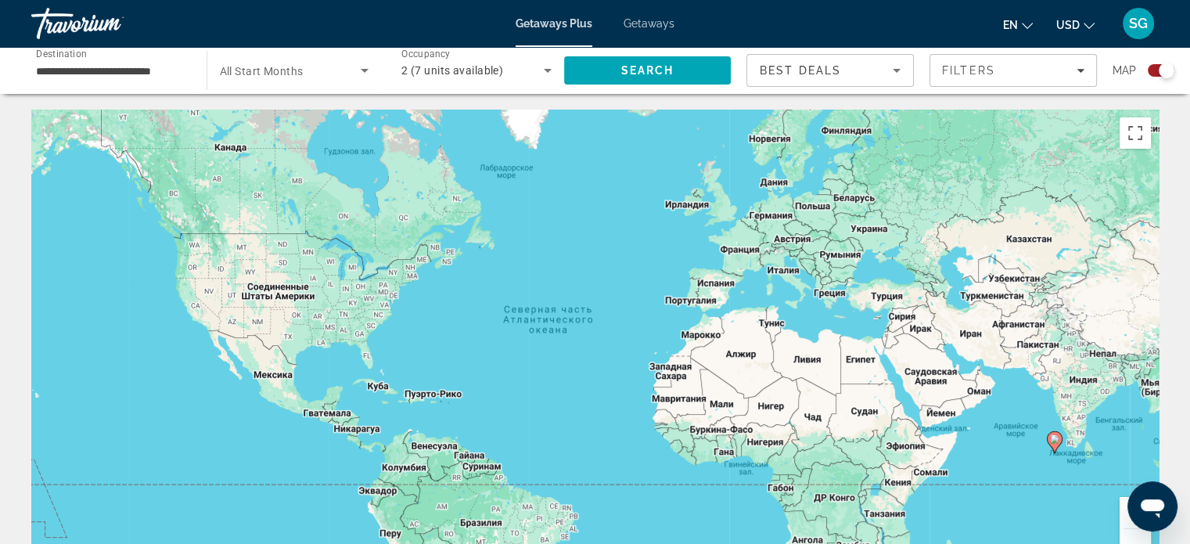
click at [498, 70] on span "2 (7 units available)" at bounding box center [452, 70] width 102 height 13
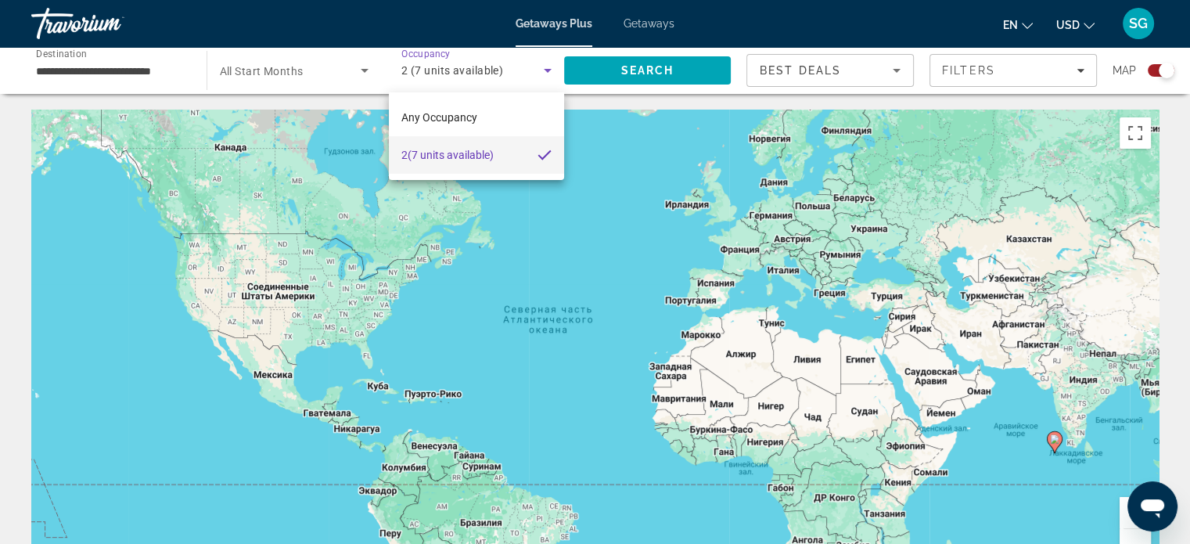
click at [310, 63] on div at bounding box center [595, 272] width 1190 height 544
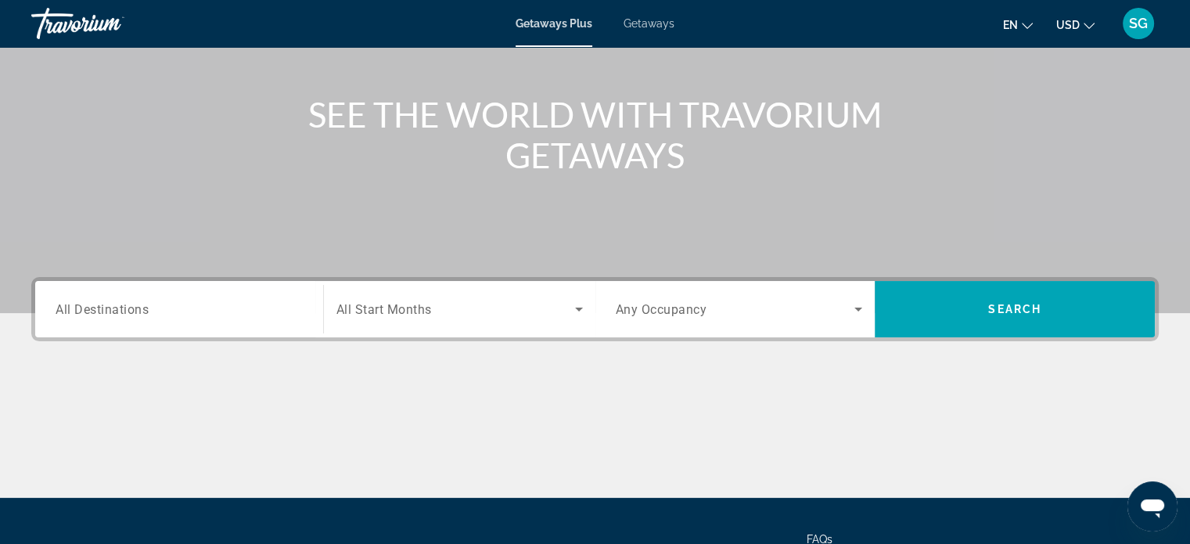
click at [172, 315] on input "Destination All Destinations" at bounding box center [179, 309] width 247 height 19
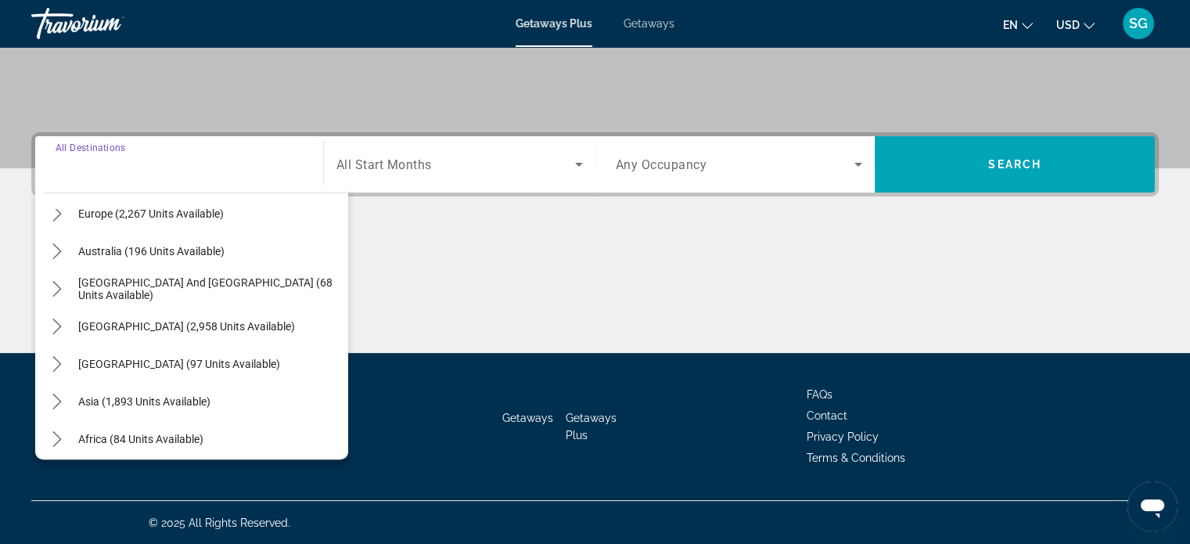
scroll to position [235, 0]
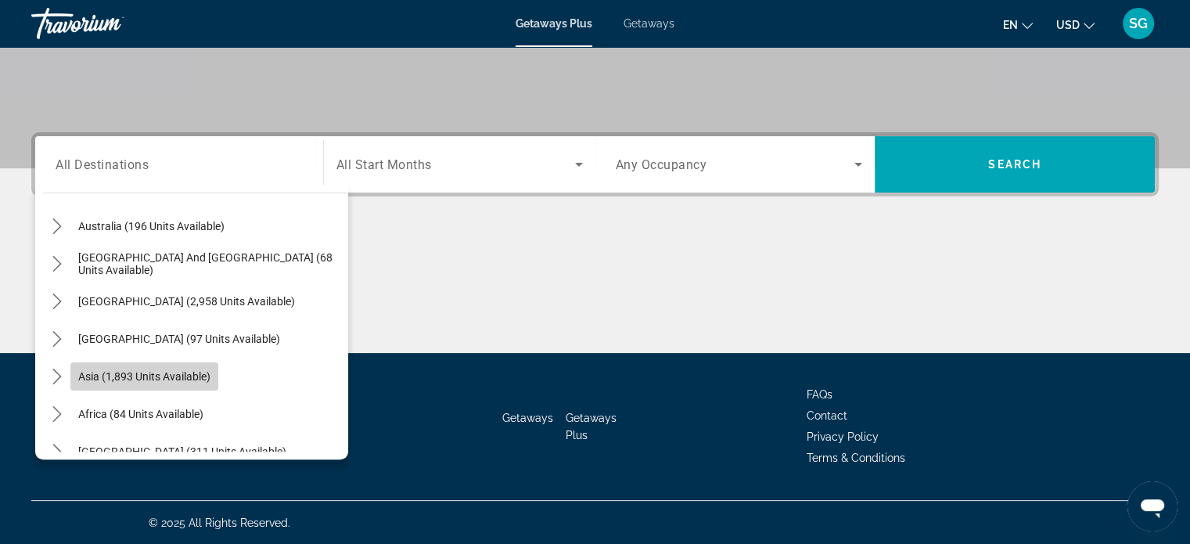
click at [152, 364] on span "Select destination: Asia (1,893 units available)" at bounding box center [144, 377] width 148 height 38
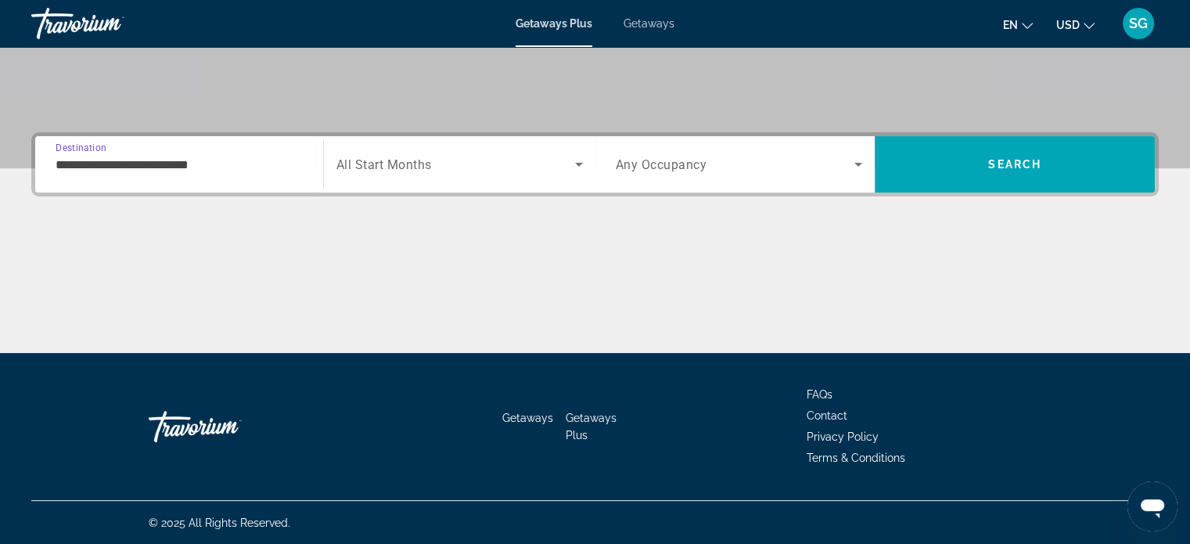
click at [204, 164] on input "**********" at bounding box center [179, 165] width 247 height 19
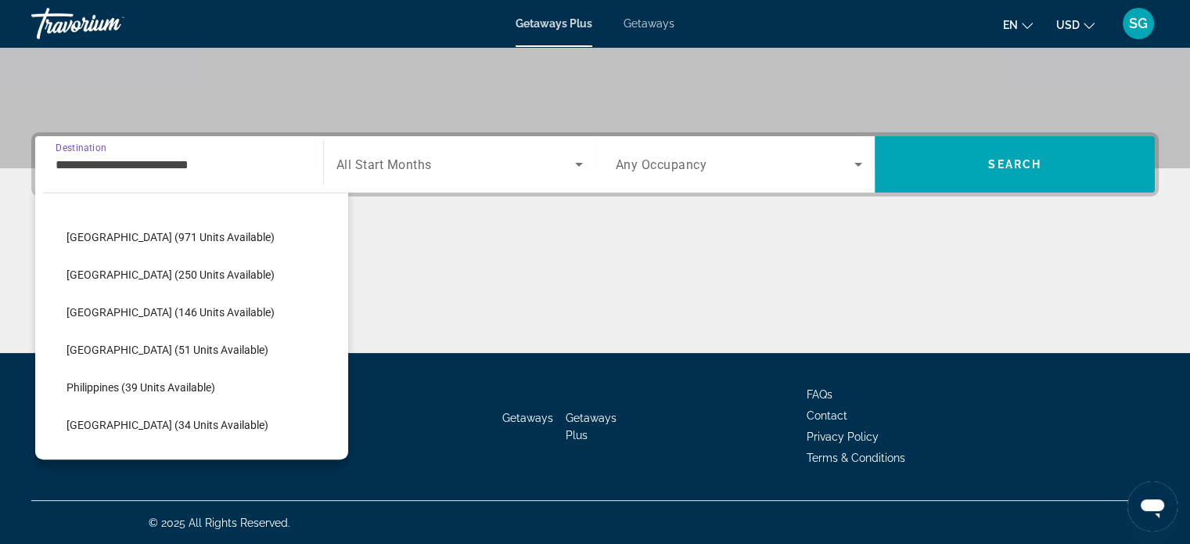
scroll to position [473, 0]
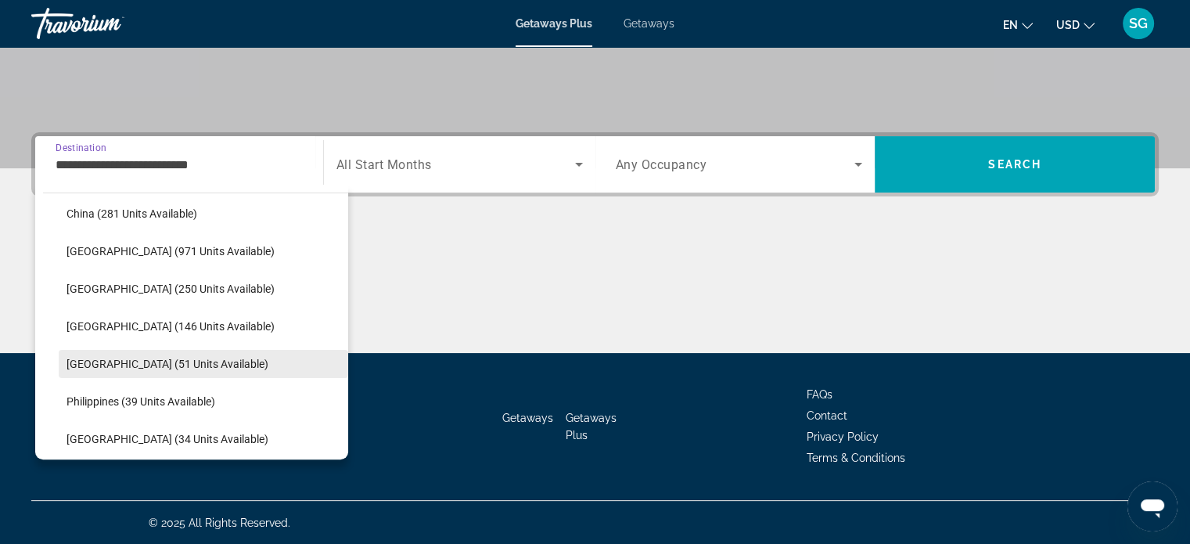
click at [164, 352] on span "Select destination: Maldives (51 units available)" at bounding box center [203, 364] width 289 height 38
type input "**********"
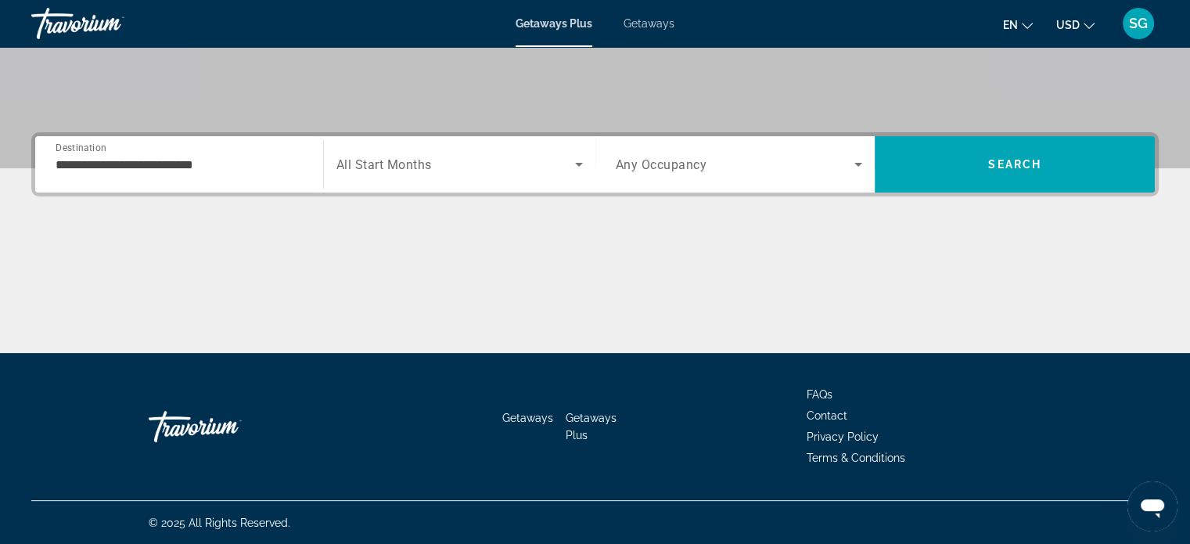
click at [351, 168] on span "All Start Months" at bounding box center [383, 164] width 95 height 15
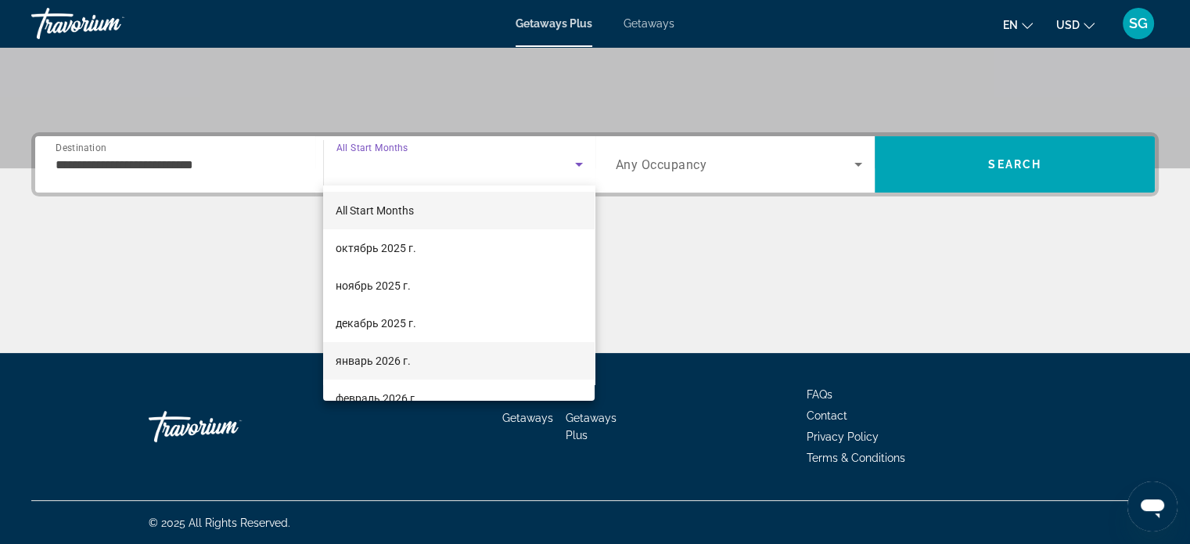
click at [372, 353] on span "январь 2026 г." at bounding box center [373, 360] width 75 height 19
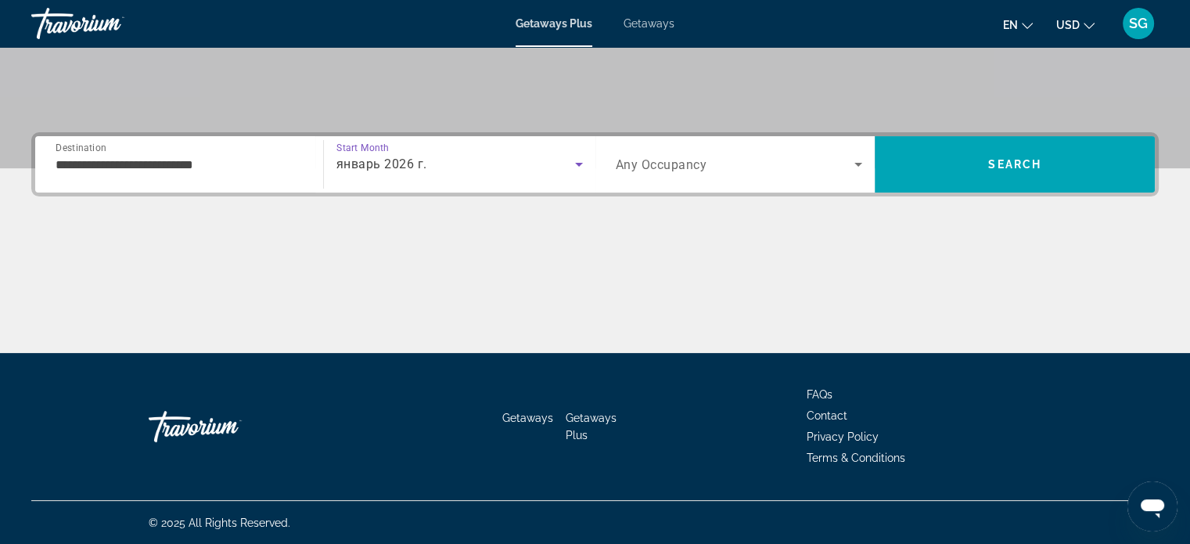
click at [851, 161] on icon "Search widget" at bounding box center [858, 164] width 19 height 19
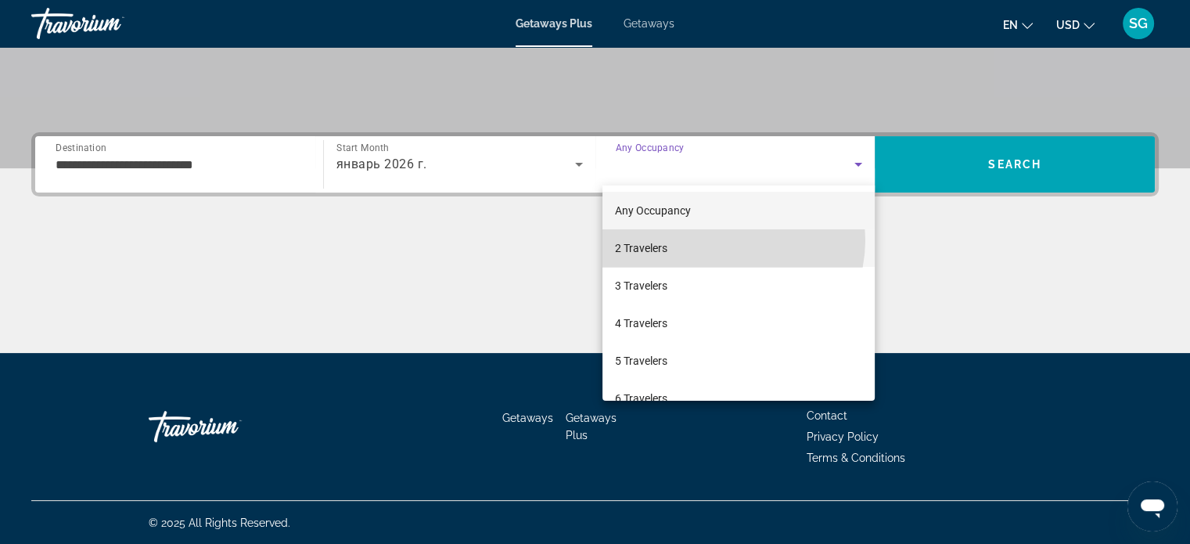
click at [726, 240] on mat-option "2 Travelers" at bounding box center [738, 248] width 272 height 38
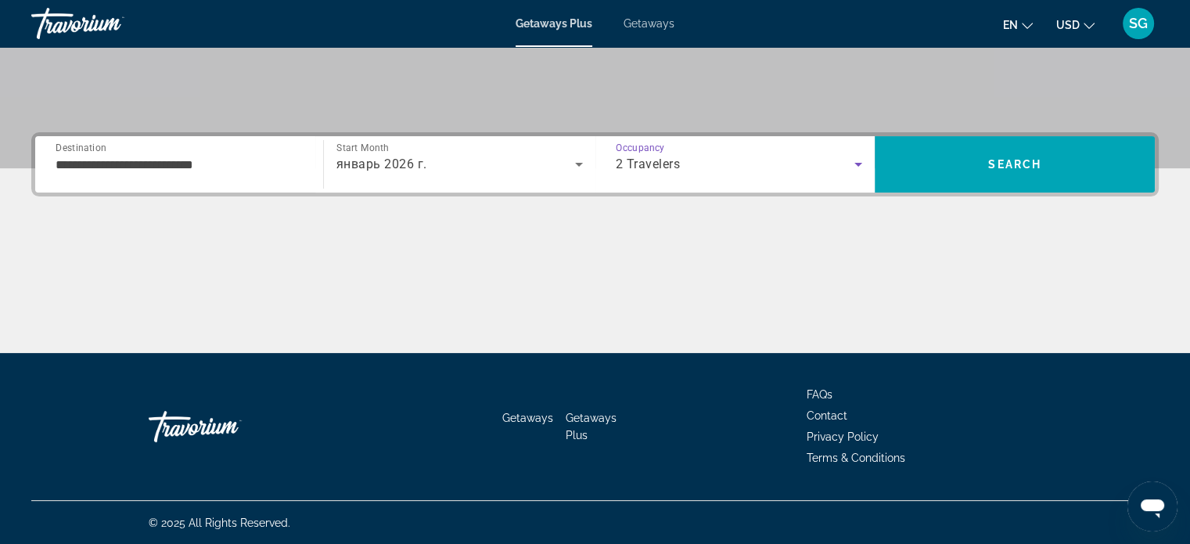
click at [856, 155] on icon "Search widget" at bounding box center [858, 164] width 19 height 19
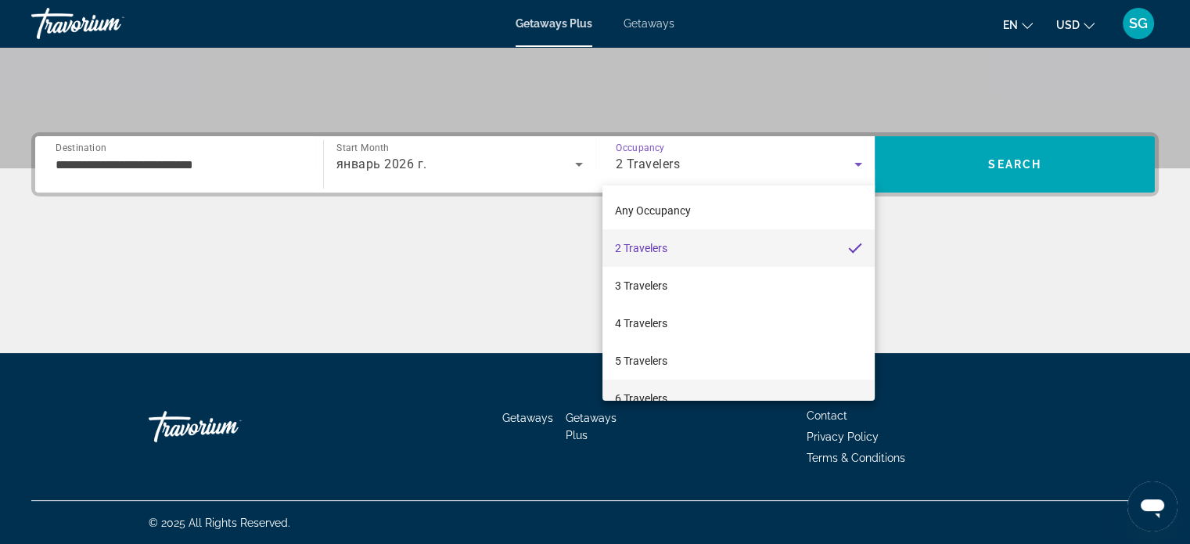
click at [771, 379] on mat-option "6 Travelers" at bounding box center [738, 398] width 272 height 38
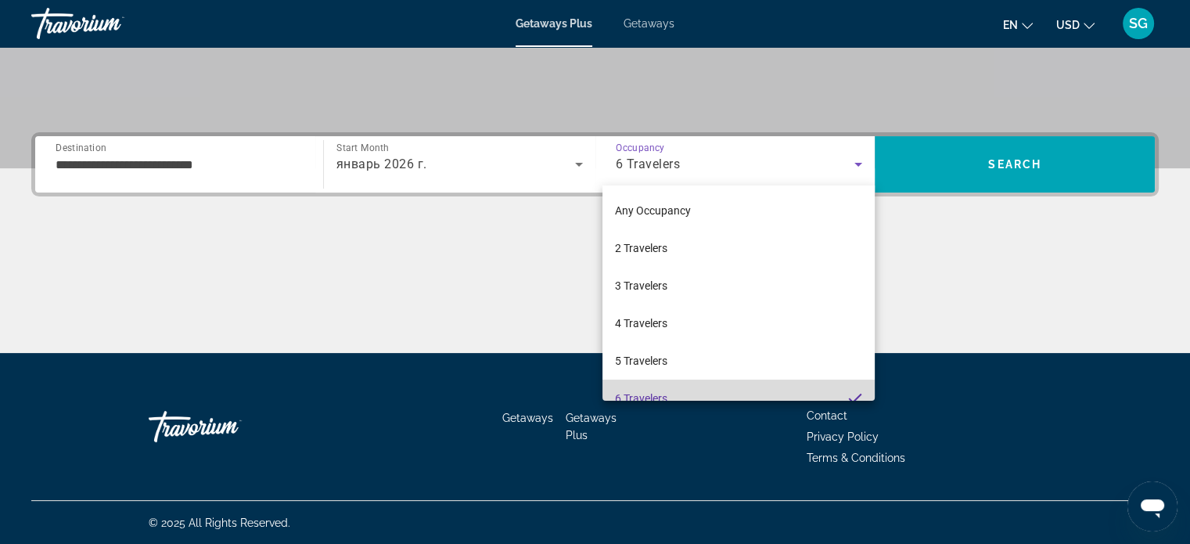
scroll to position [16, 0]
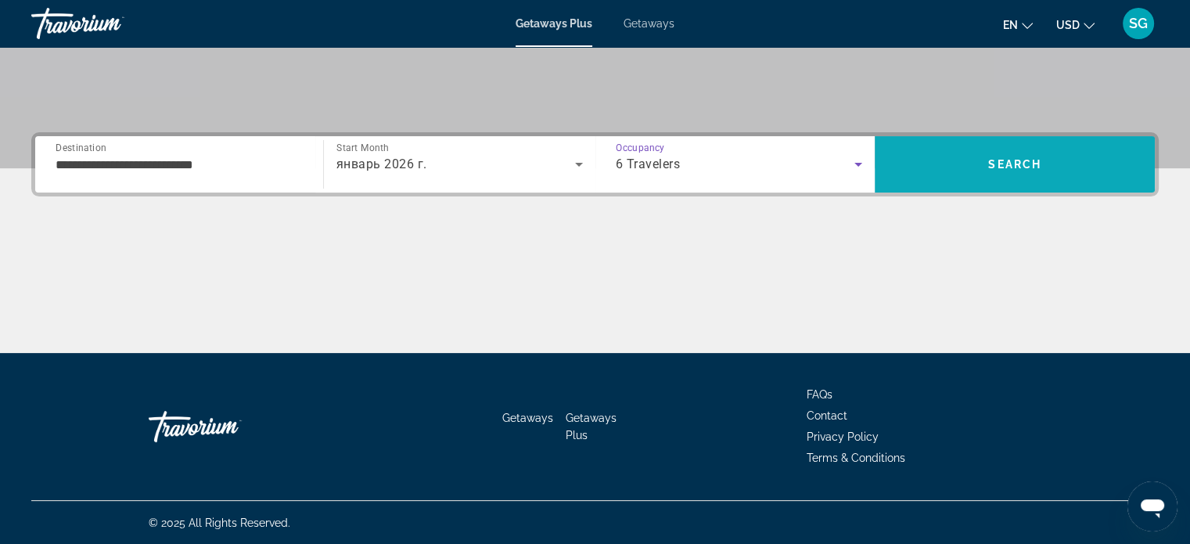
click at [1042, 168] on span "Search" at bounding box center [1015, 165] width 280 height 38
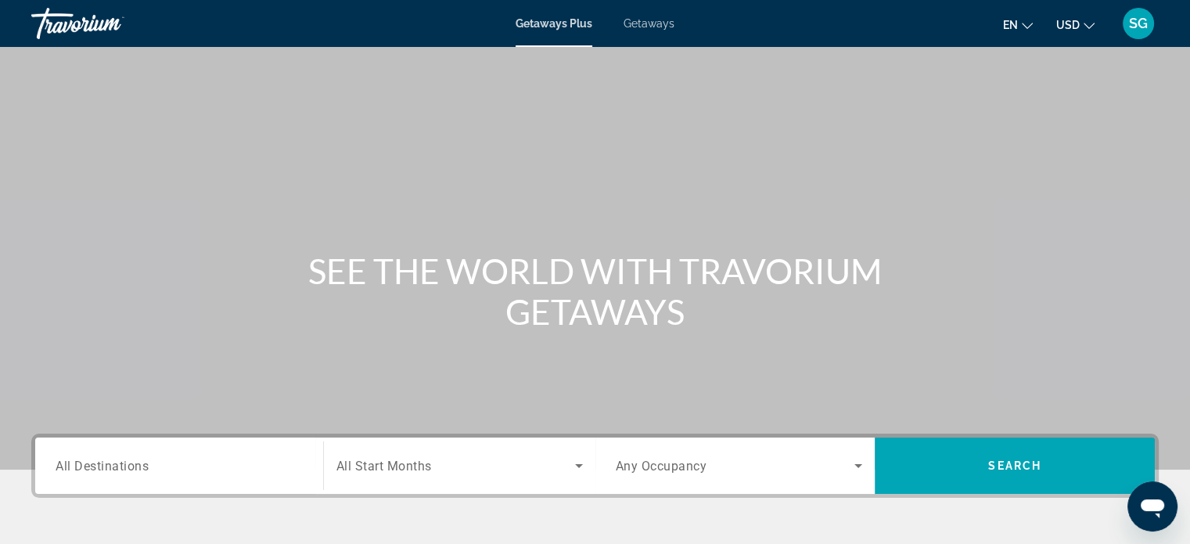
click at [106, 458] on span "All Destinations" at bounding box center [102, 465] width 93 height 15
click at [106, 458] on input "Destination All Destinations" at bounding box center [179, 466] width 247 height 19
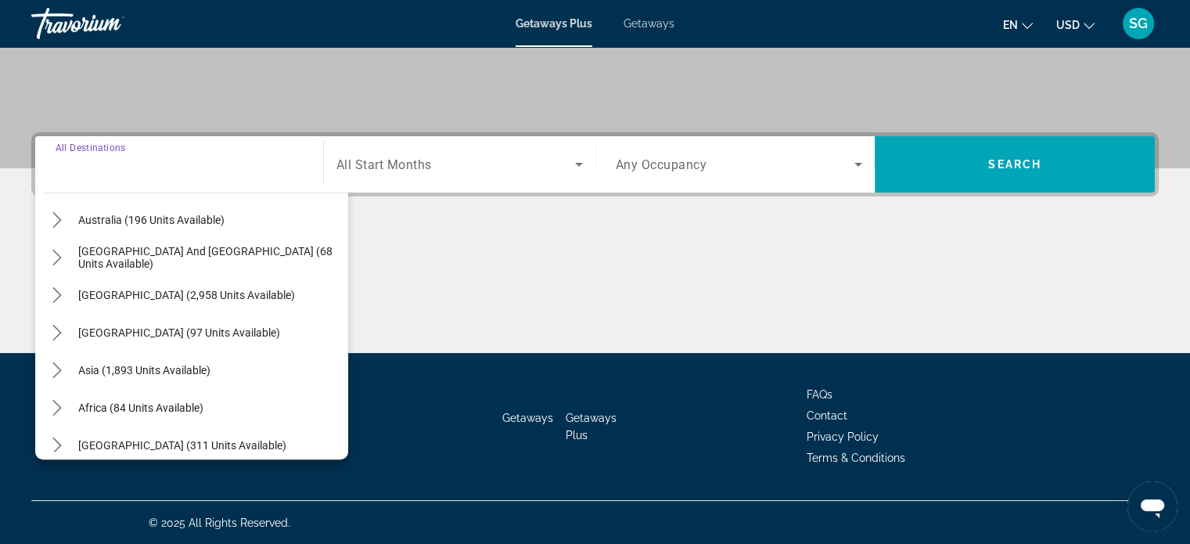
scroll to position [253, 0]
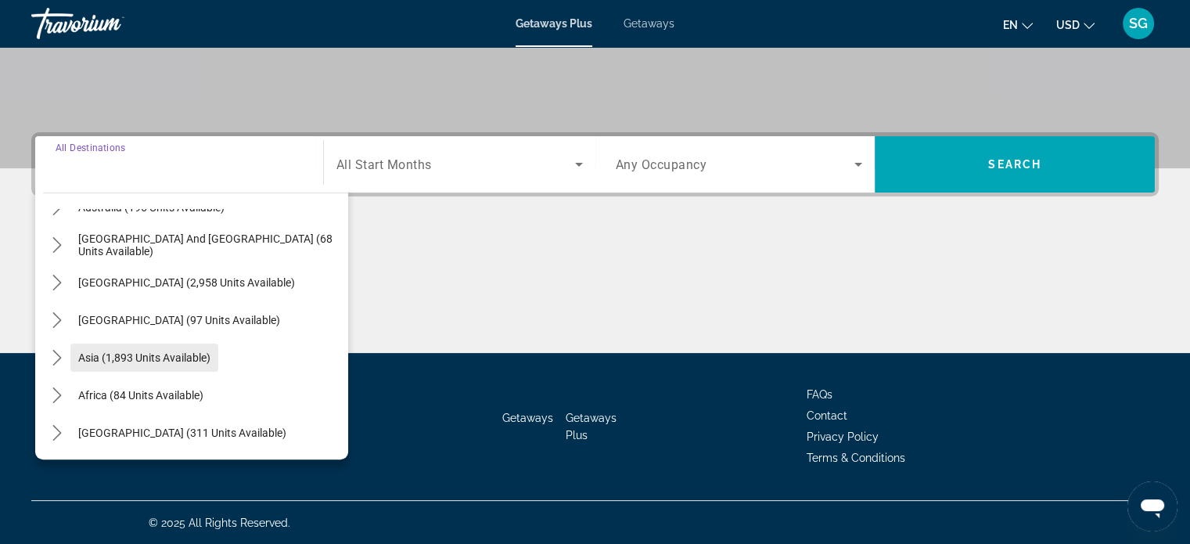
click at [171, 341] on span "Select destination: Asia (1,893 units available)" at bounding box center [144, 358] width 148 height 38
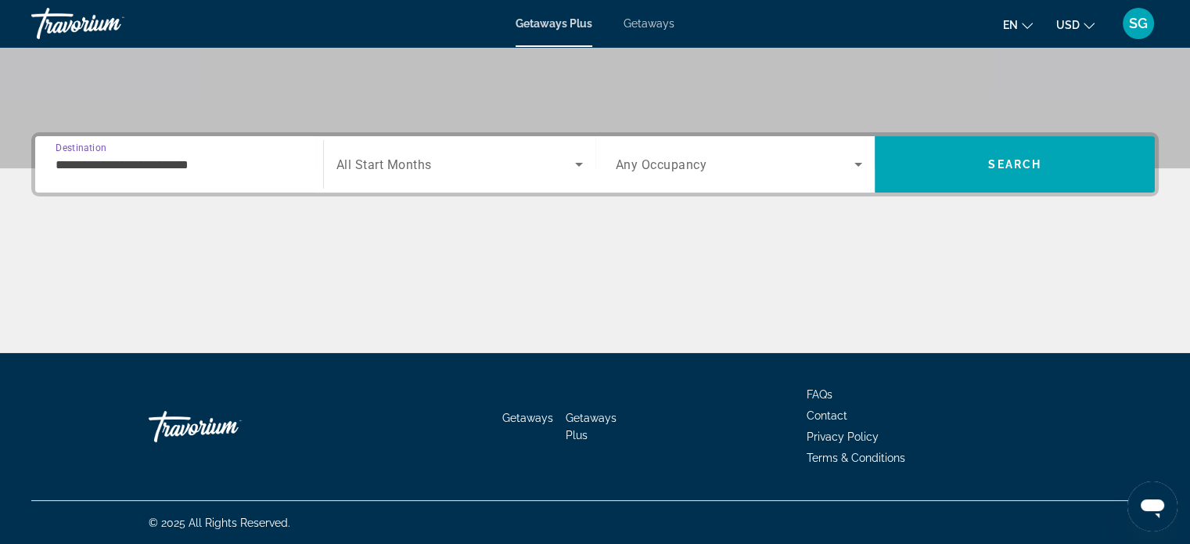
click at [185, 165] on input "**********" at bounding box center [179, 165] width 247 height 19
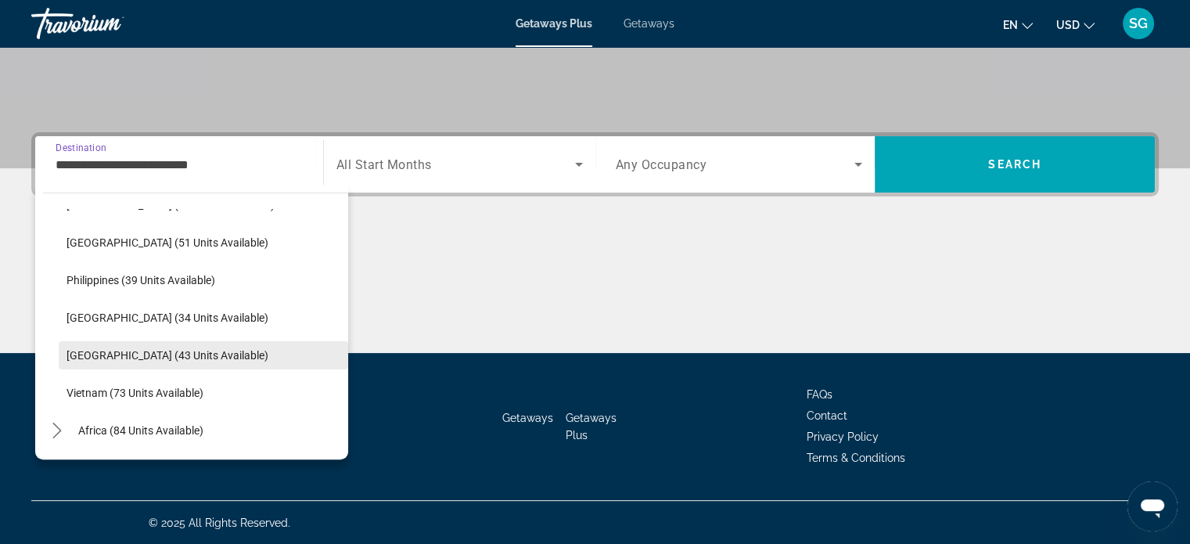
scroll to position [516, 0]
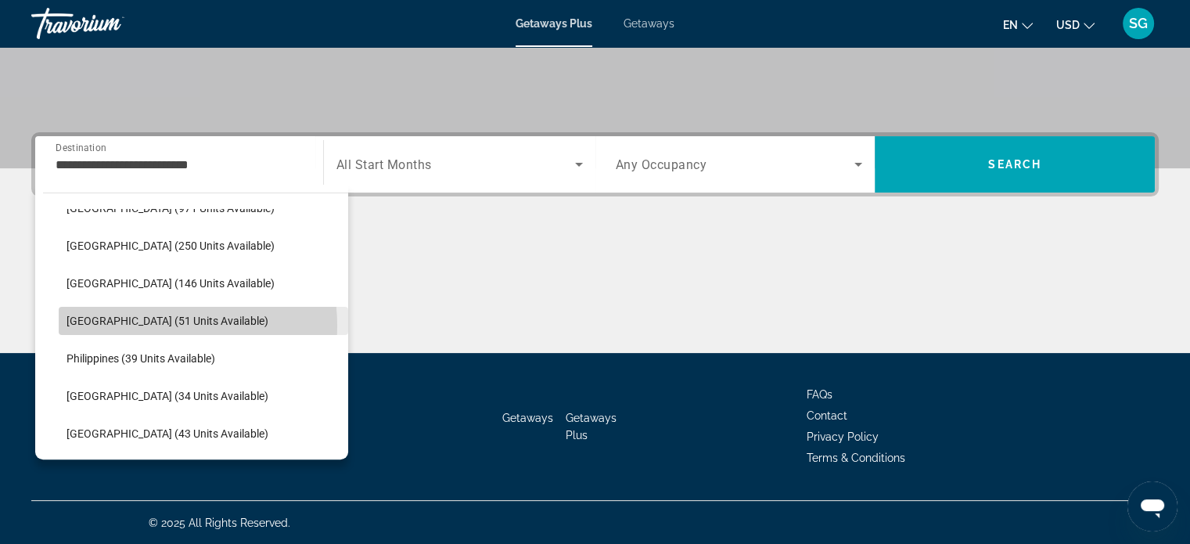
click at [149, 325] on span "[GEOGRAPHIC_DATA] (51 units available)" at bounding box center [167, 321] width 202 height 13
type input "**********"
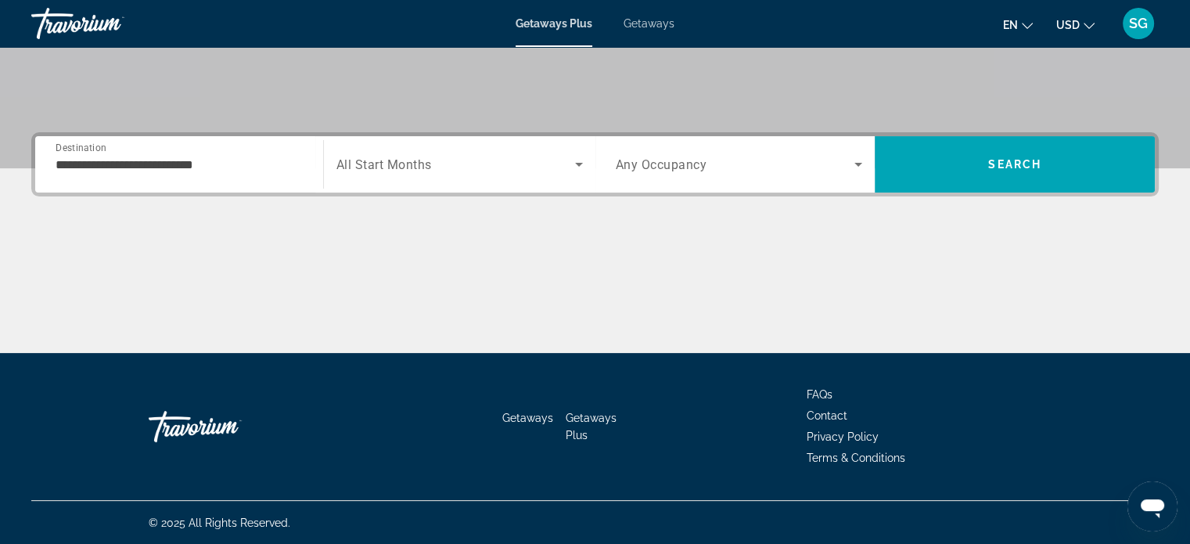
click at [396, 152] on div "Search widget" at bounding box center [459, 164] width 246 height 44
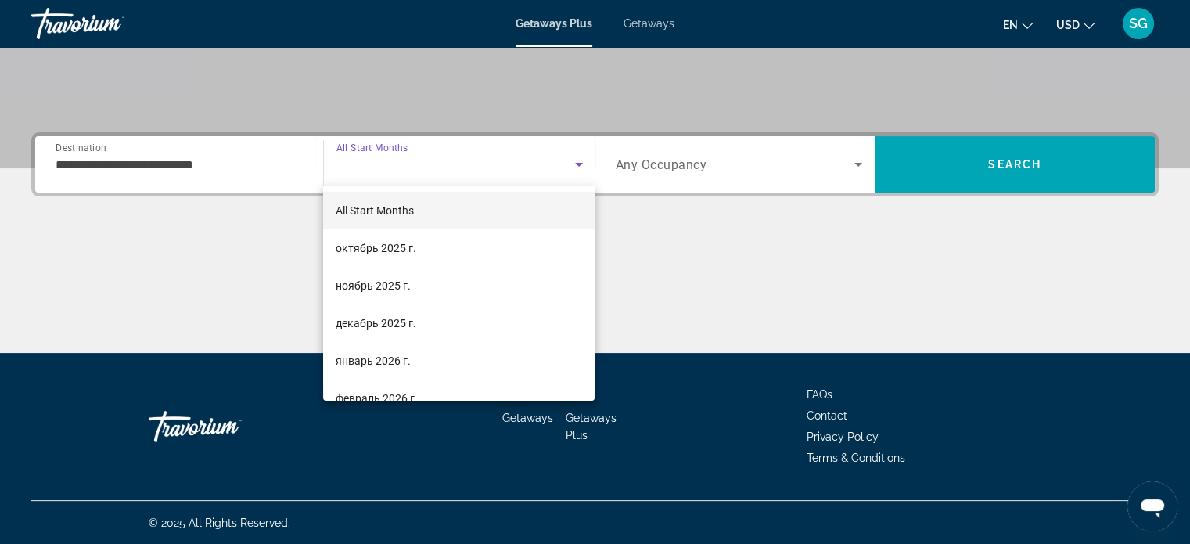
click at [394, 152] on div at bounding box center [595, 272] width 1190 height 544
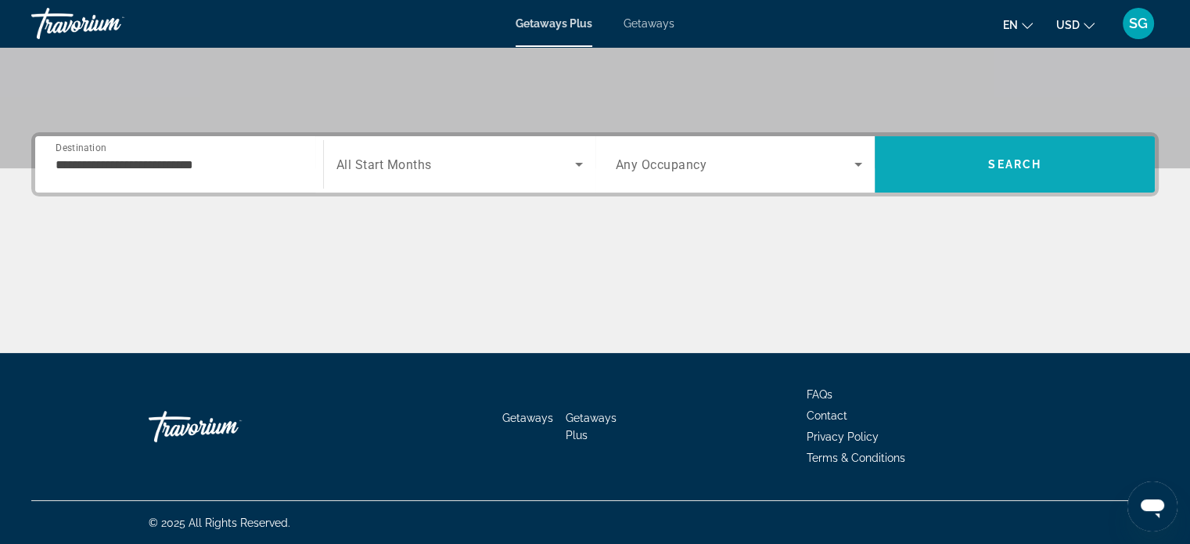
click at [981, 160] on span "Search" at bounding box center [1015, 165] width 280 height 38
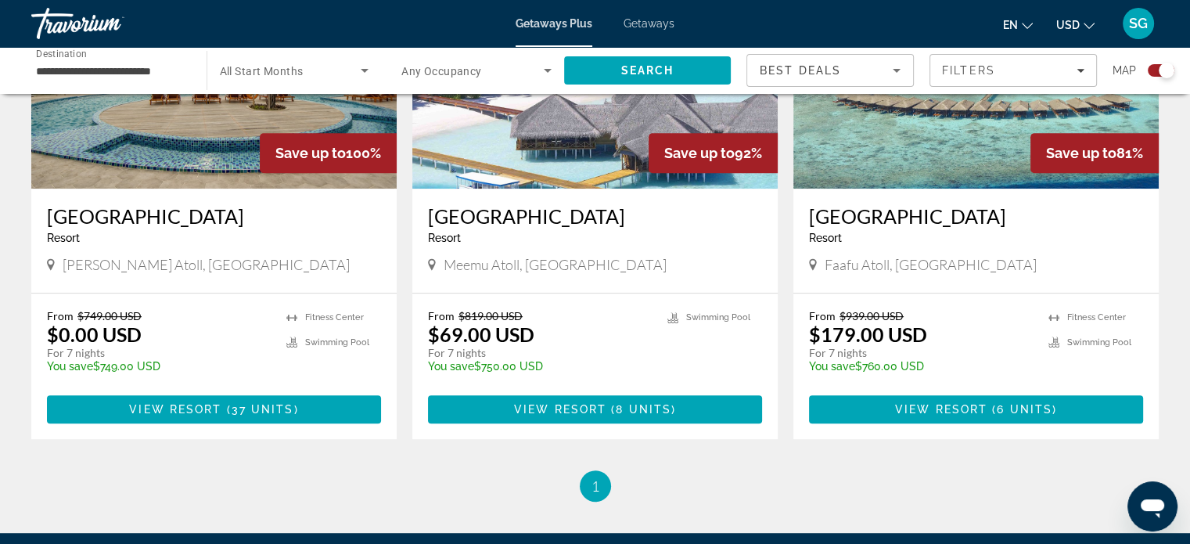
scroll to position [704, 0]
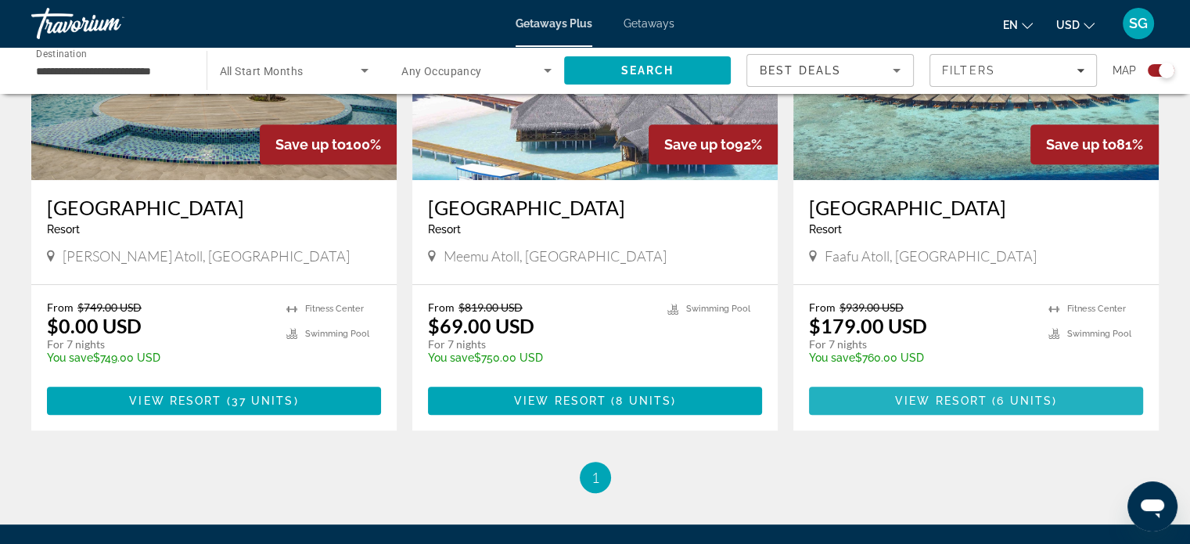
click at [986, 399] on span "View Resort" at bounding box center [941, 400] width 92 height 13
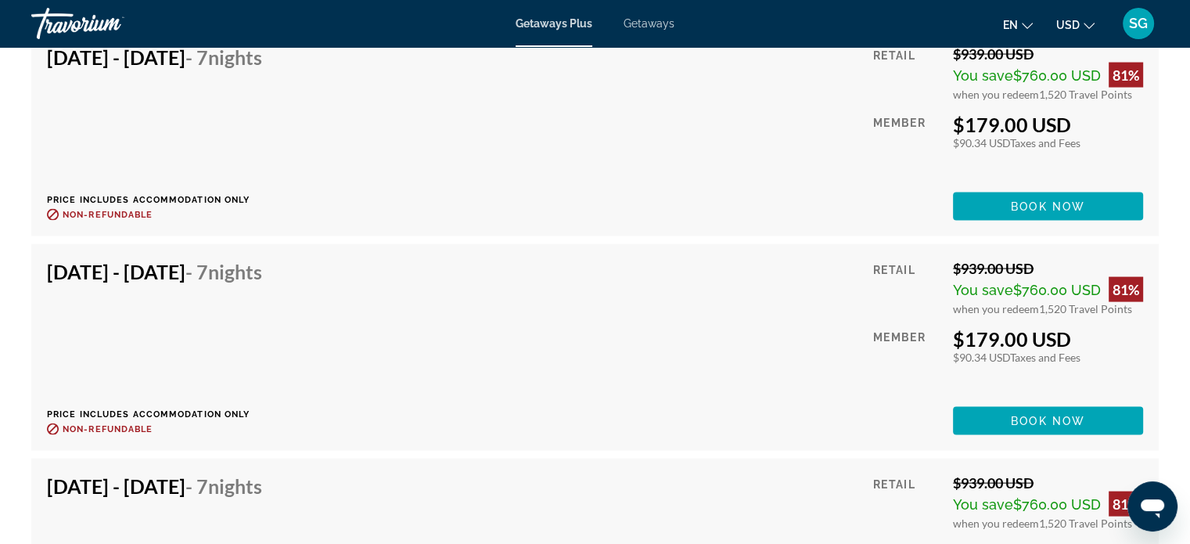
scroll to position [3364, 0]
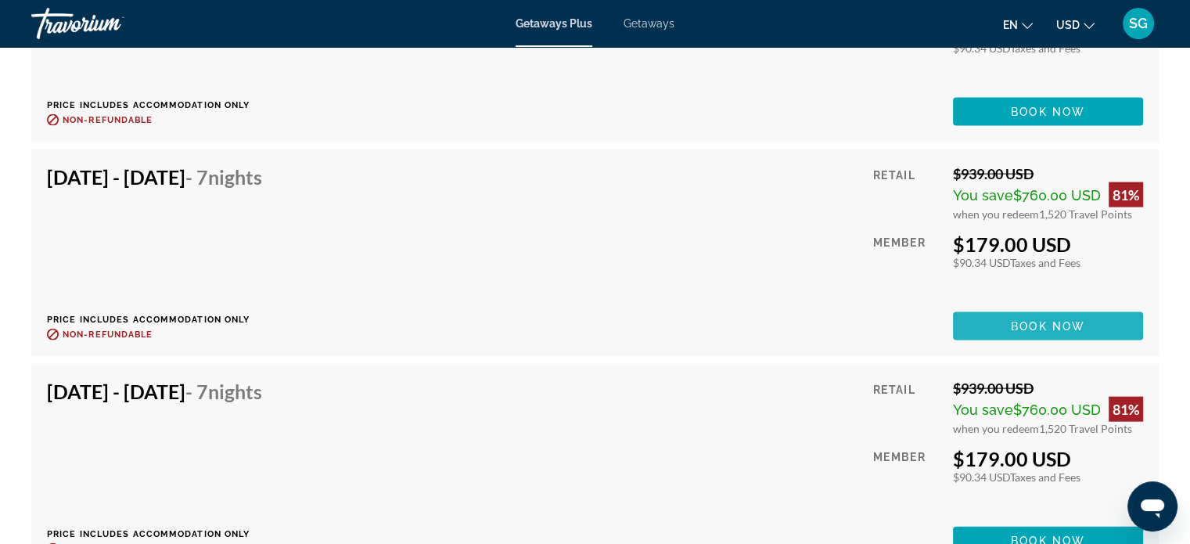
click at [1022, 327] on span "Book now" at bounding box center [1048, 326] width 74 height 13
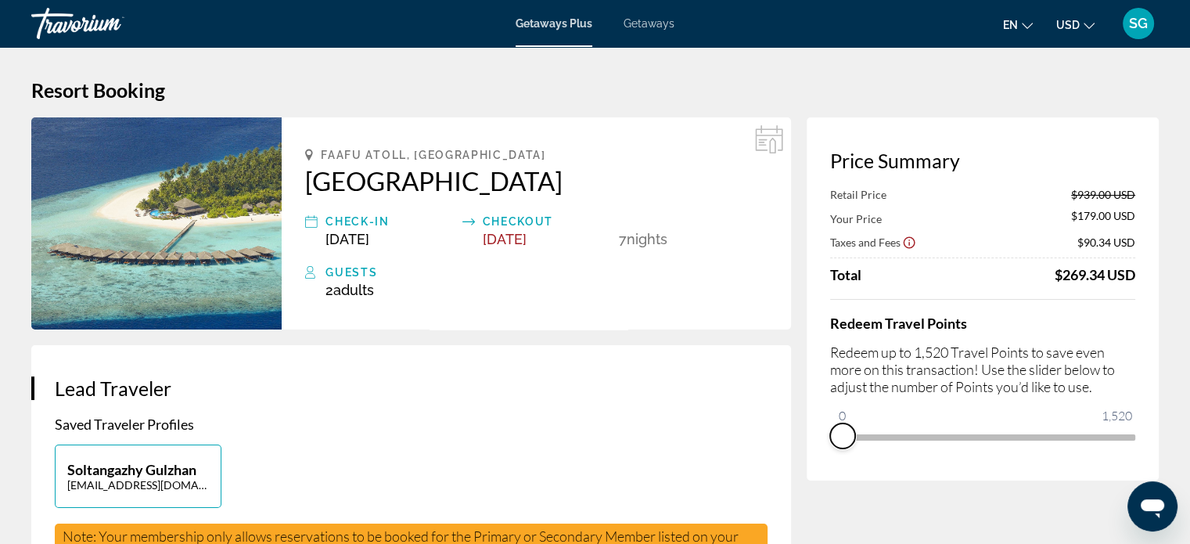
drag, startPoint x: 1125, startPoint y: 457, endPoint x: 814, endPoint y: 462, distance: 311.4
click at [814, 462] on div "Price Summary Retail Price $939.00 USD Your Price $179.00 USD Taxes and Fees $9…" at bounding box center [983, 298] width 352 height 363
drag, startPoint x: 837, startPoint y: 425, endPoint x: 945, endPoint y: 425, distance: 108.0
click at [945, 425] on span "ngx-slider" at bounding box center [945, 435] width 25 height 25
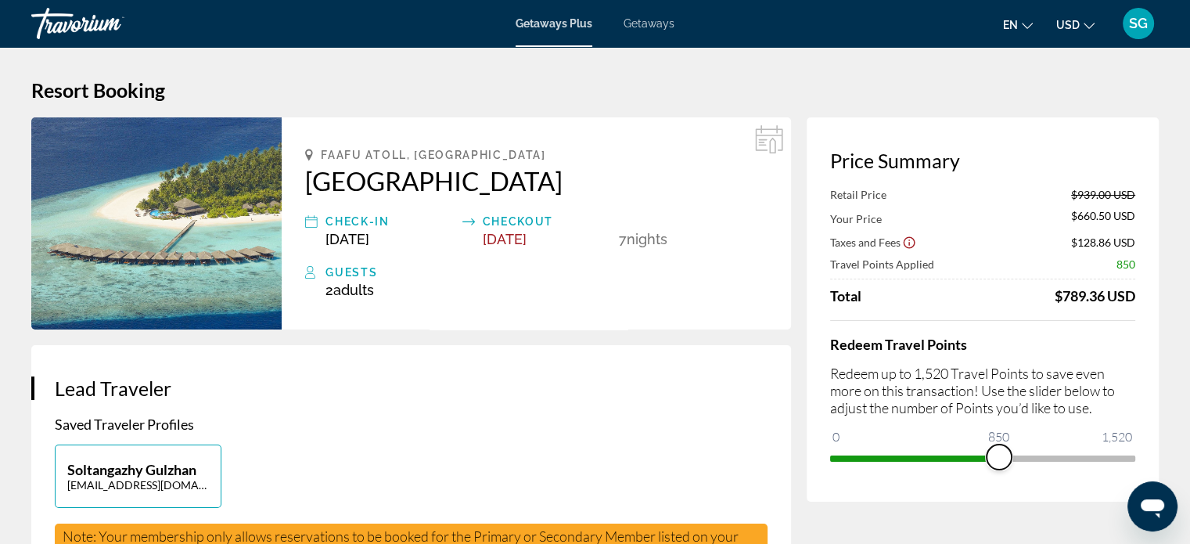
drag, startPoint x: 947, startPoint y: 453, endPoint x: 999, endPoint y: 458, distance: 51.8
click at [999, 458] on span "ngx-slider" at bounding box center [999, 456] width 25 height 25
drag, startPoint x: 1005, startPoint y: 460, endPoint x: 1048, endPoint y: 460, distance: 43.0
click at [1048, 460] on span "ngx-slider" at bounding box center [1047, 456] width 25 height 25
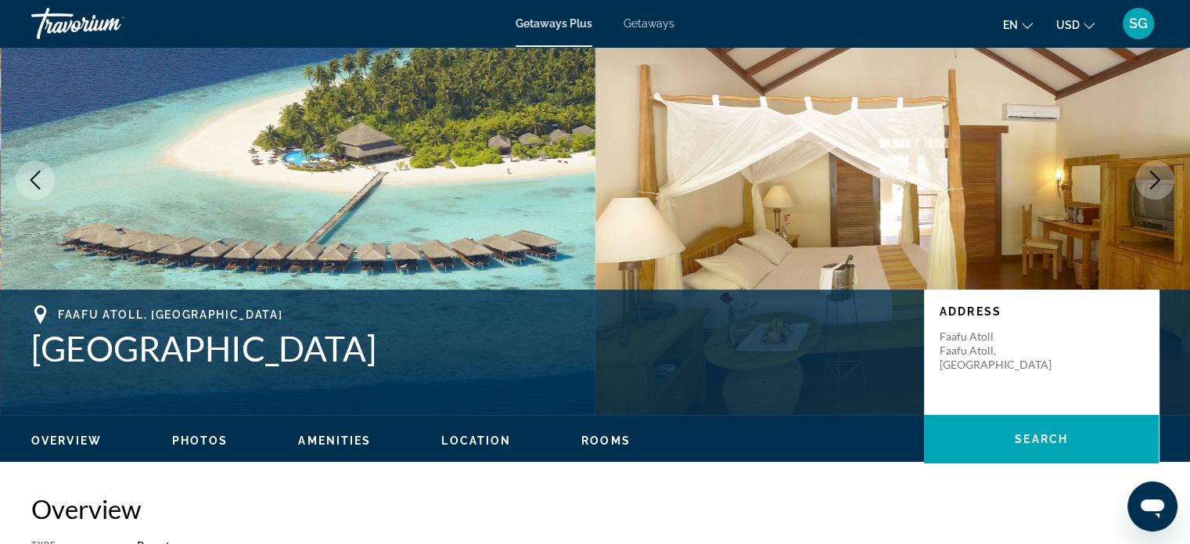
scroll to position [313, 0]
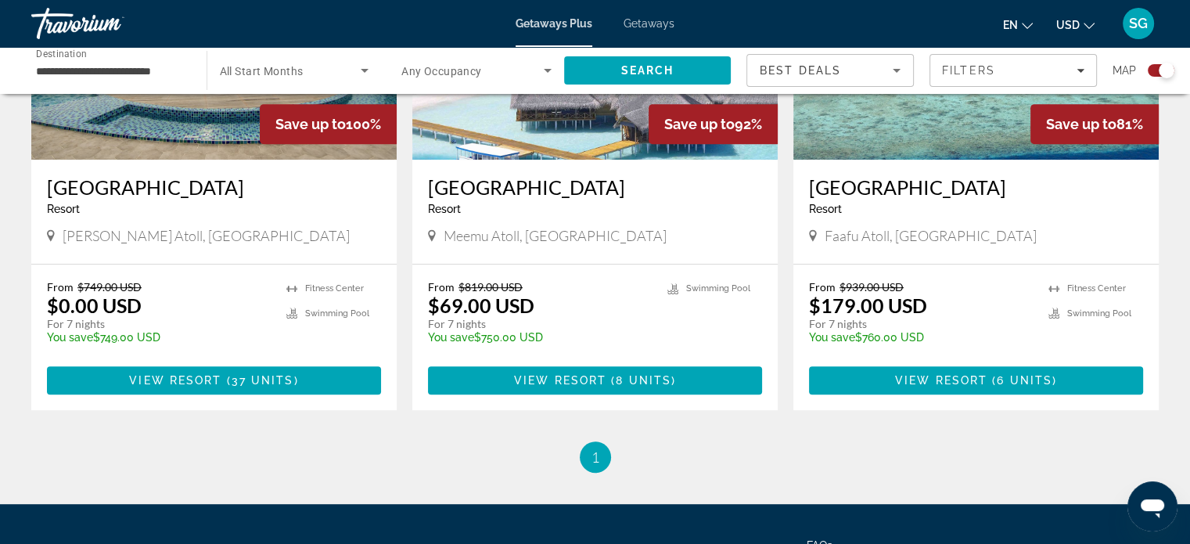
scroll to position [782, 0]
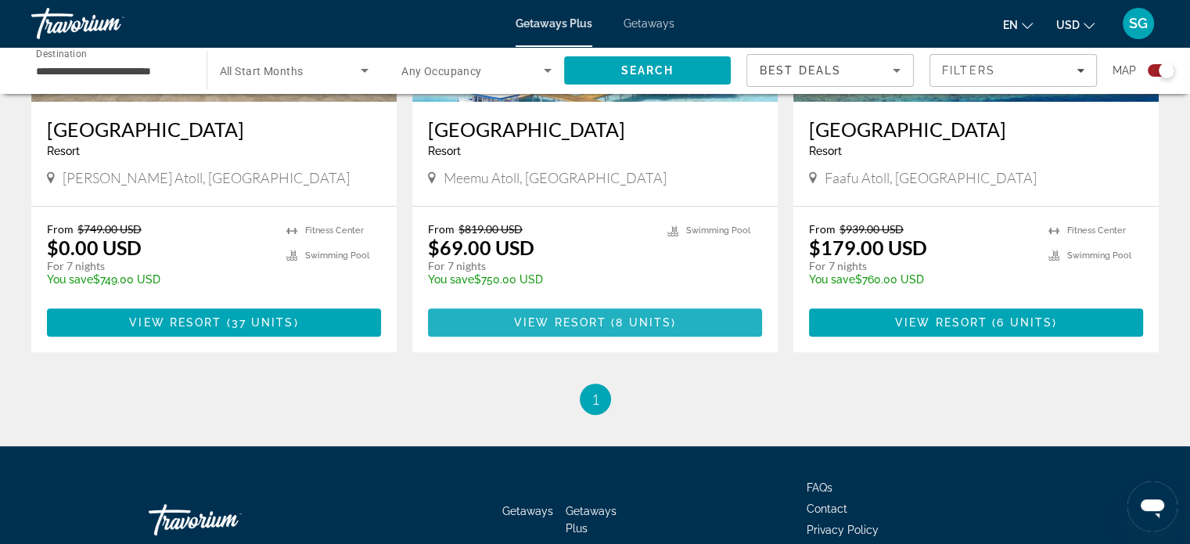
click at [631, 322] on span "8 units" at bounding box center [644, 322] width 56 height 13
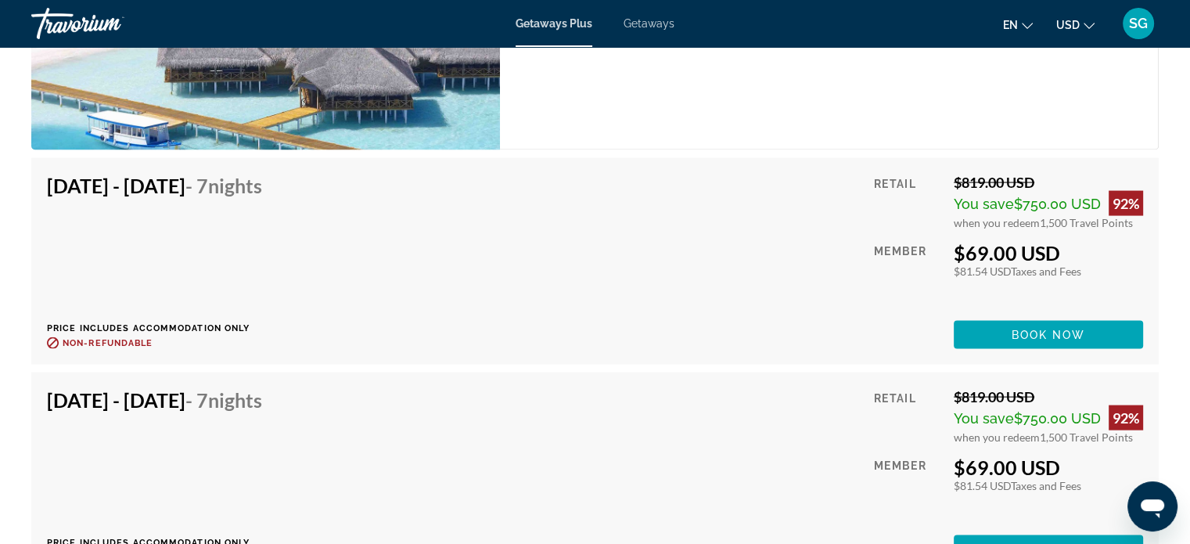
scroll to position [3168, 0]
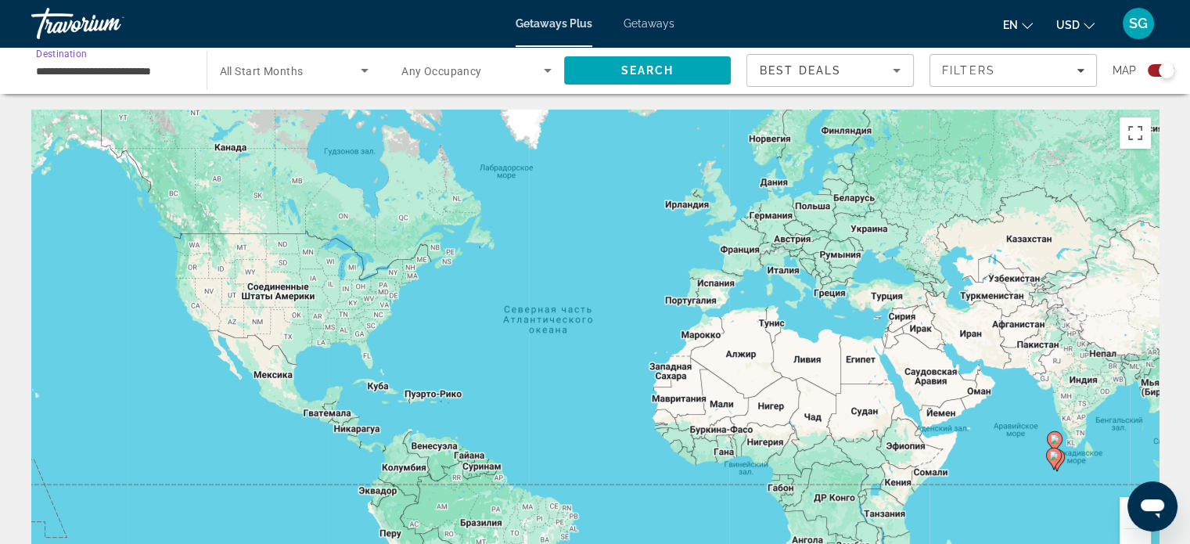
click at [165, 76] on input "**********" at bounding box center [111, 71] width 150 height 19
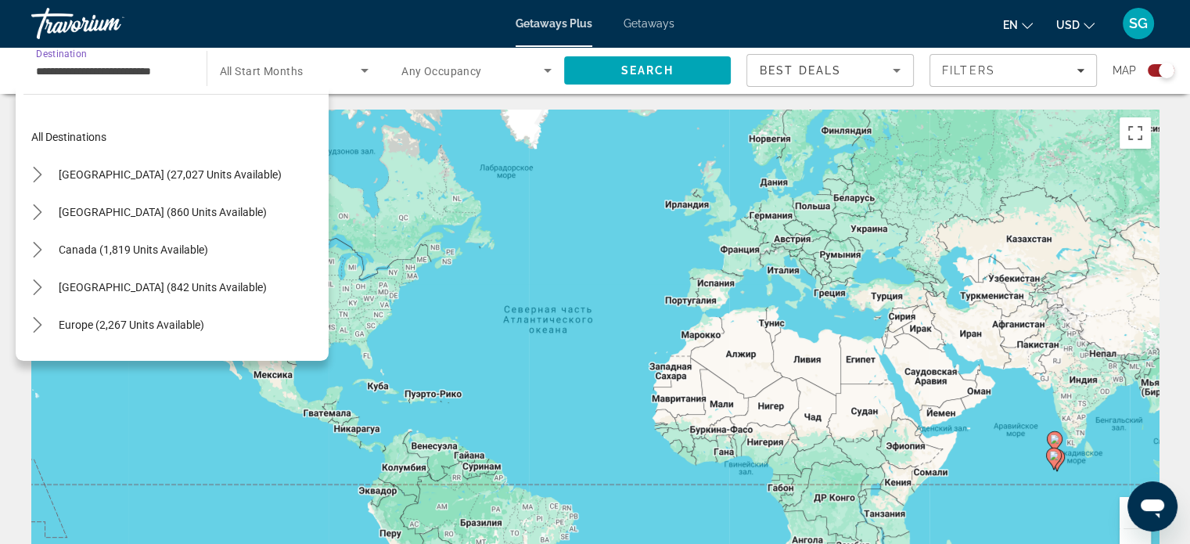
scroll to position [506, 0]
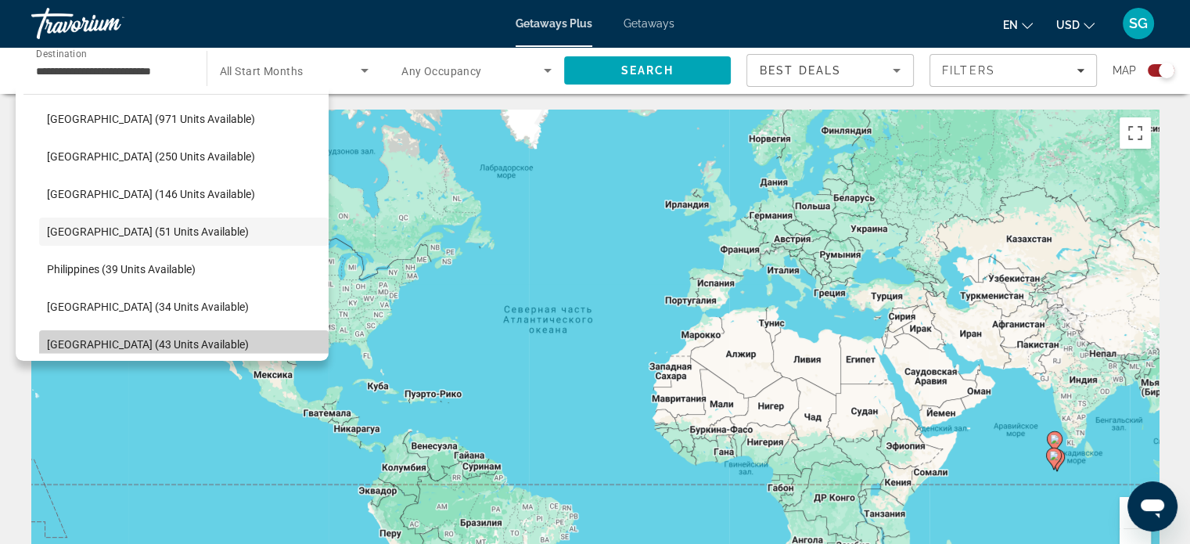
click at [187, 336] on span "Select destination: Thailand (43 units available)" at bounding box center [183, 344] width 289 height 38
type input "**********"
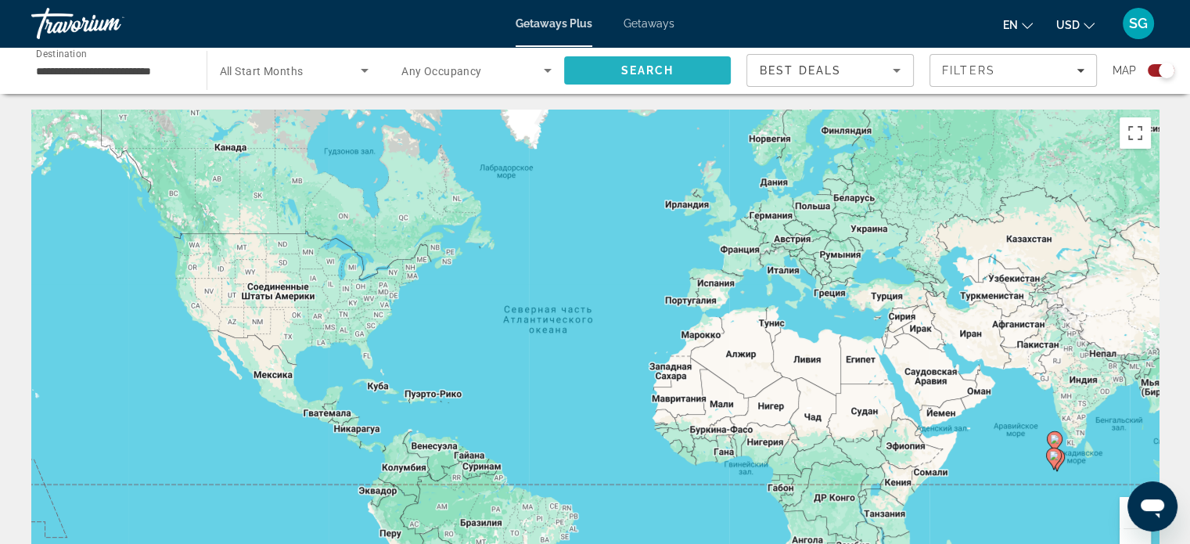
click at [627, 71] on span "Search" at bounding box center [646, 70] width 53 height 13
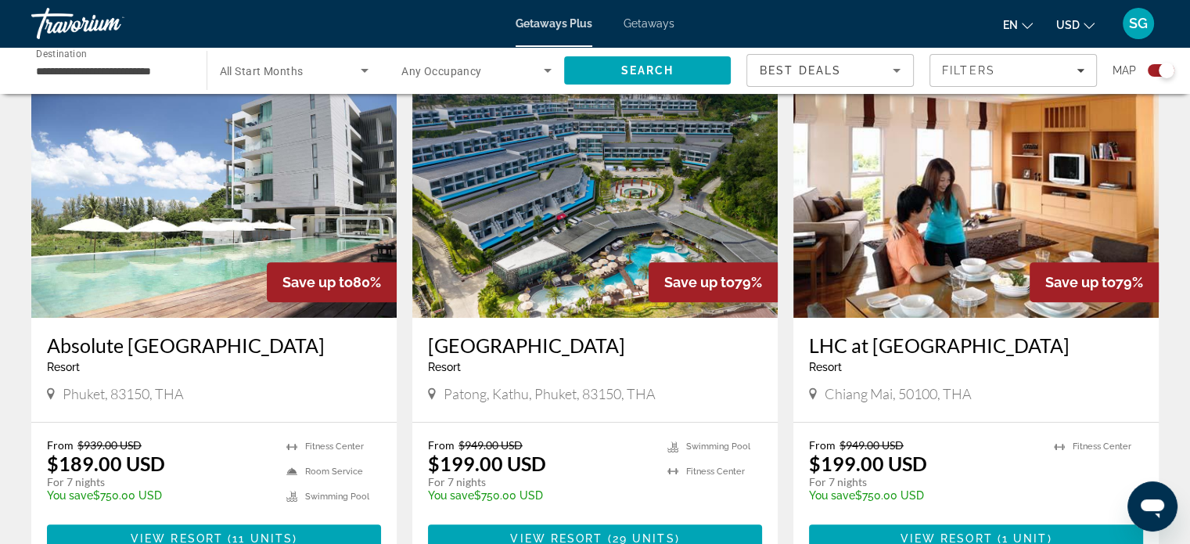
scroll to position [312, 0]
